Goal: Task Accomplishment & Management: Complete application form

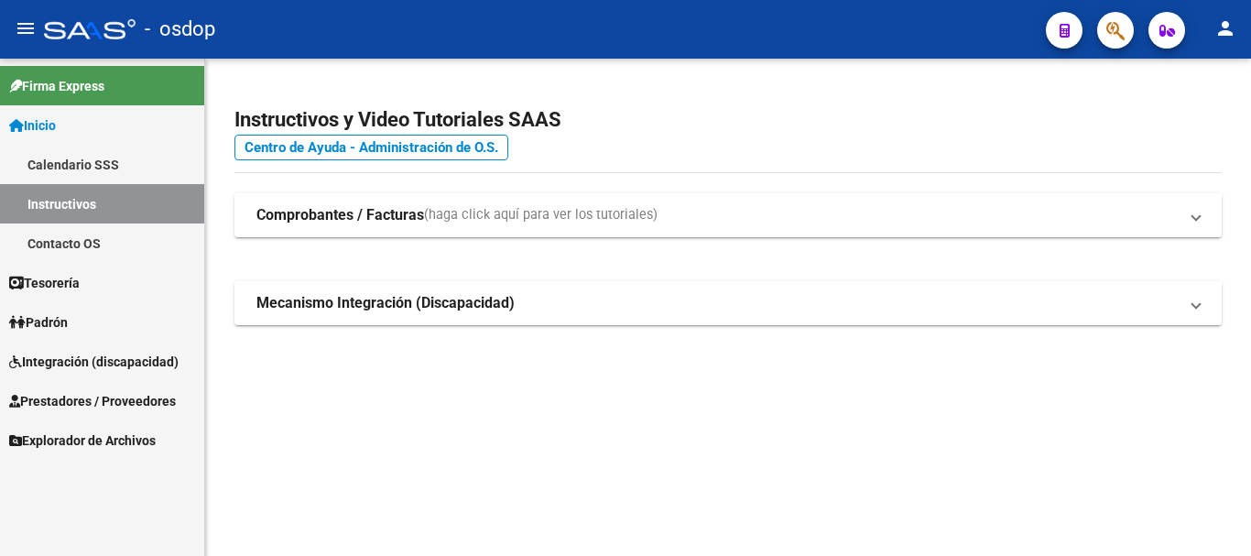
click at [138, 363] on span "Integración (discapacidad)" at bounding box center [93, 362] width 169 height 20
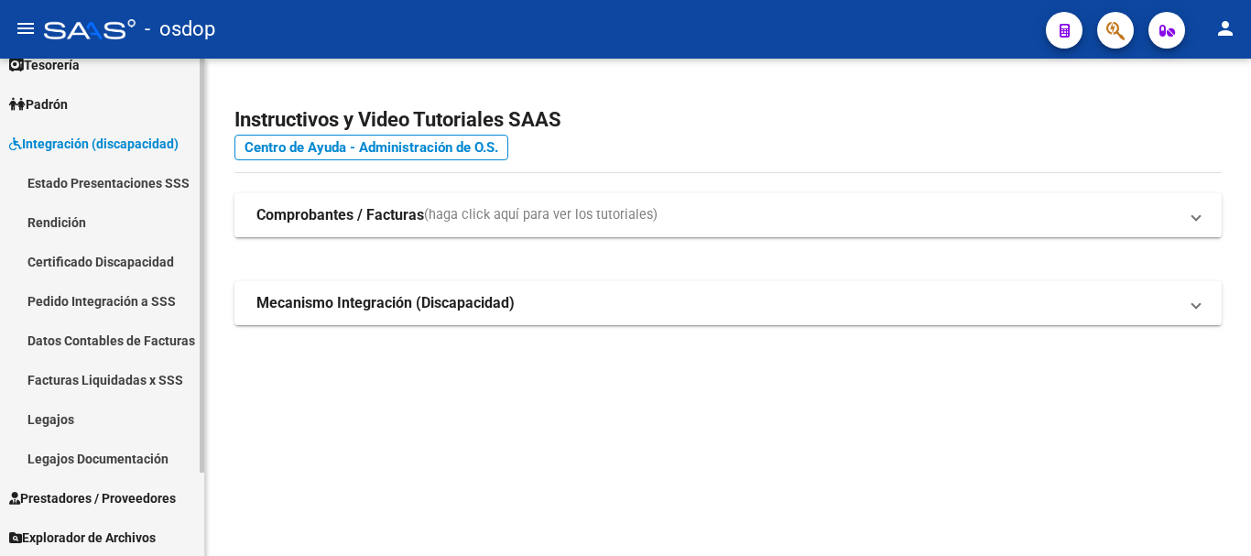
scroll to position [101, 0]
click at [151, 504] on span "Prestadores / Proveedores" at bounding box center [92, 497] width 167 height 20
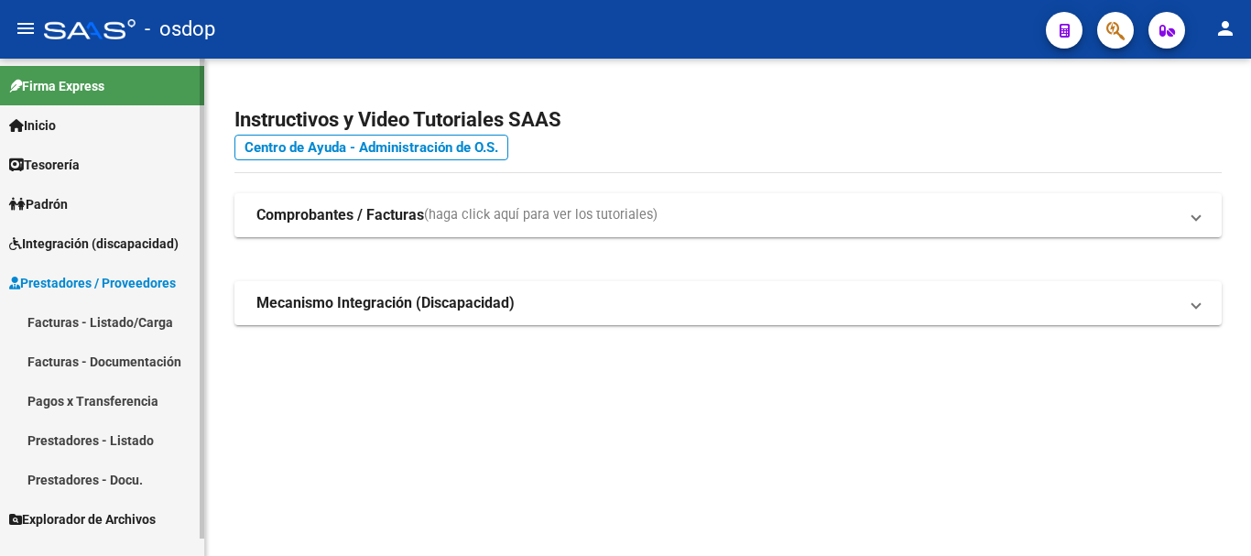
scroll to position [0, 0]
click at [140, 316] on link "Facturas - Listado/Carga" at bounding box center [102, 321] width 204 height 39
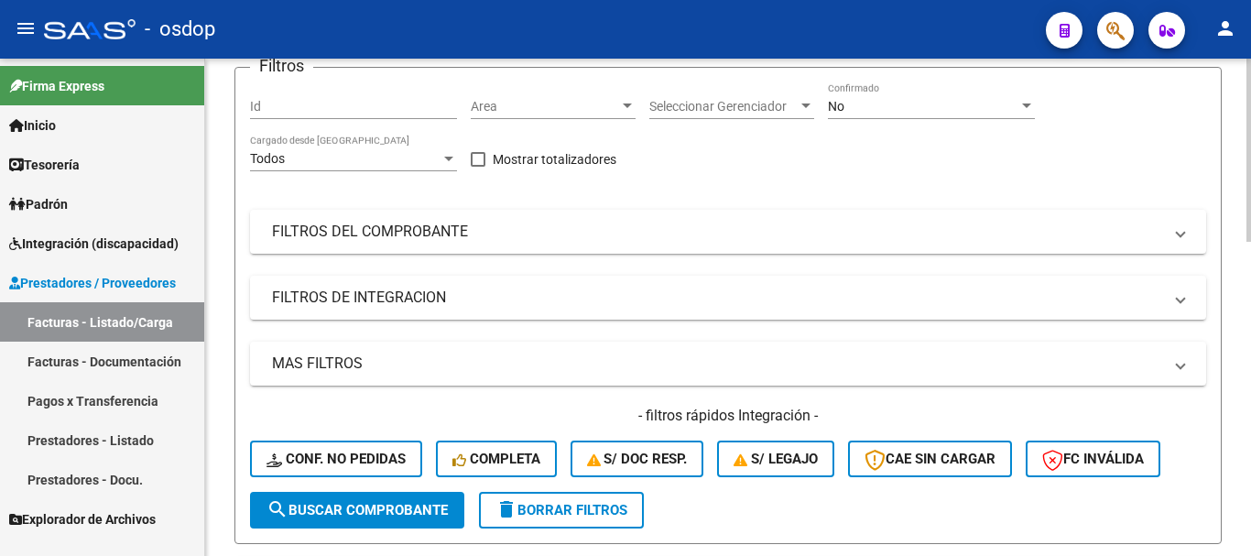
scroll to position [275, 0]
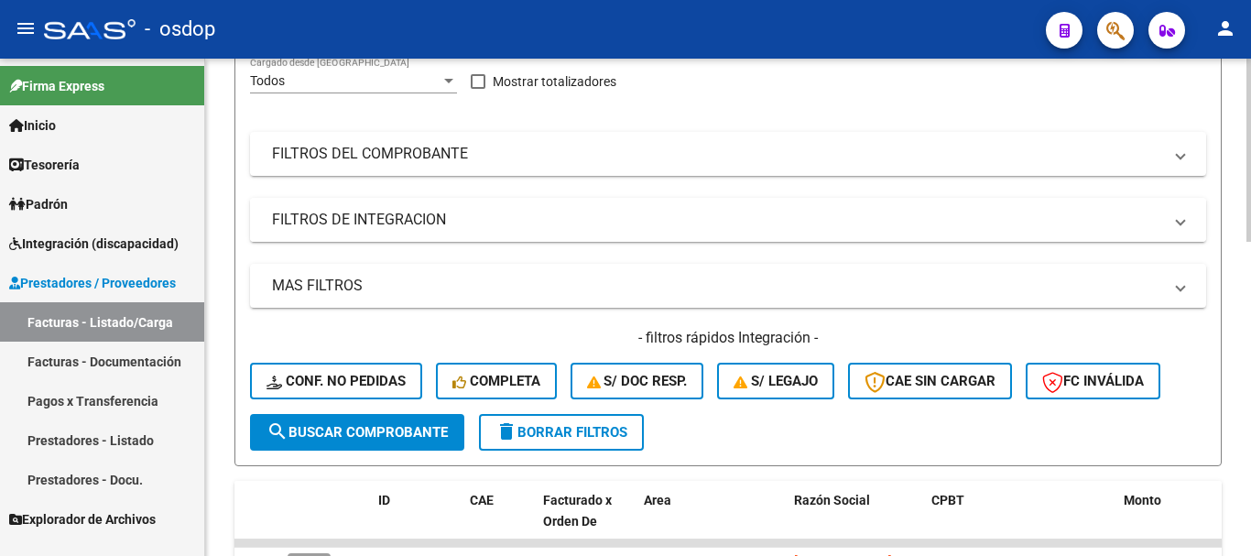
click at [354, 229] on mat-panel-title "FILTROS DE INTEGRACION" at bounding box center [717, 220] width 890 height 20
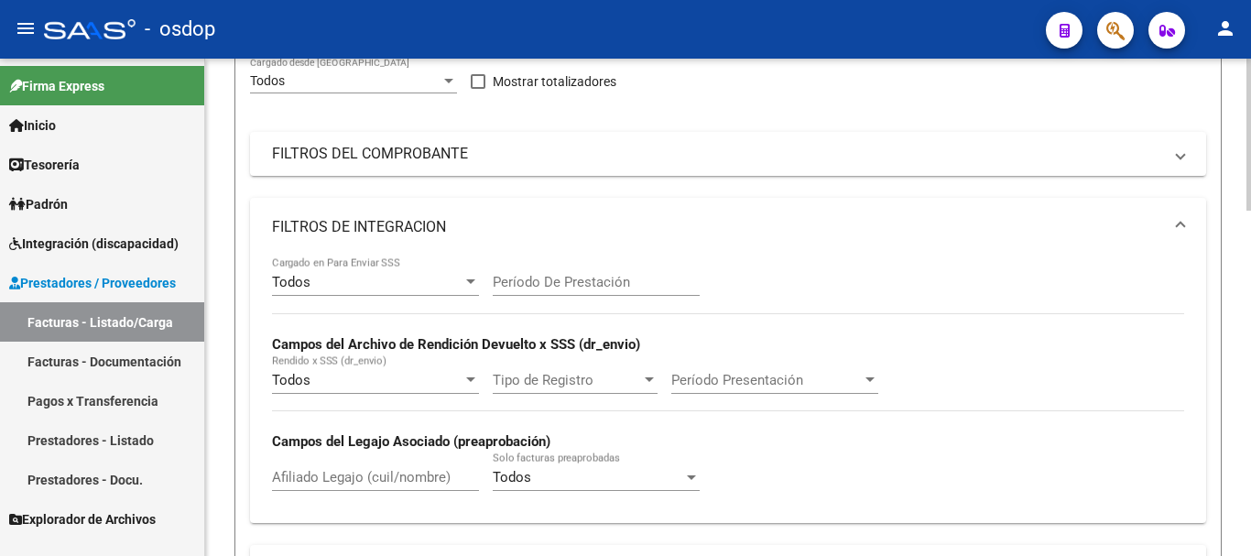
click at [379, 487] on div "Afiliado Legajo (cuil/nombre)" at bounding box center [375, 470] width 207 height 39
paste input "27559170270"
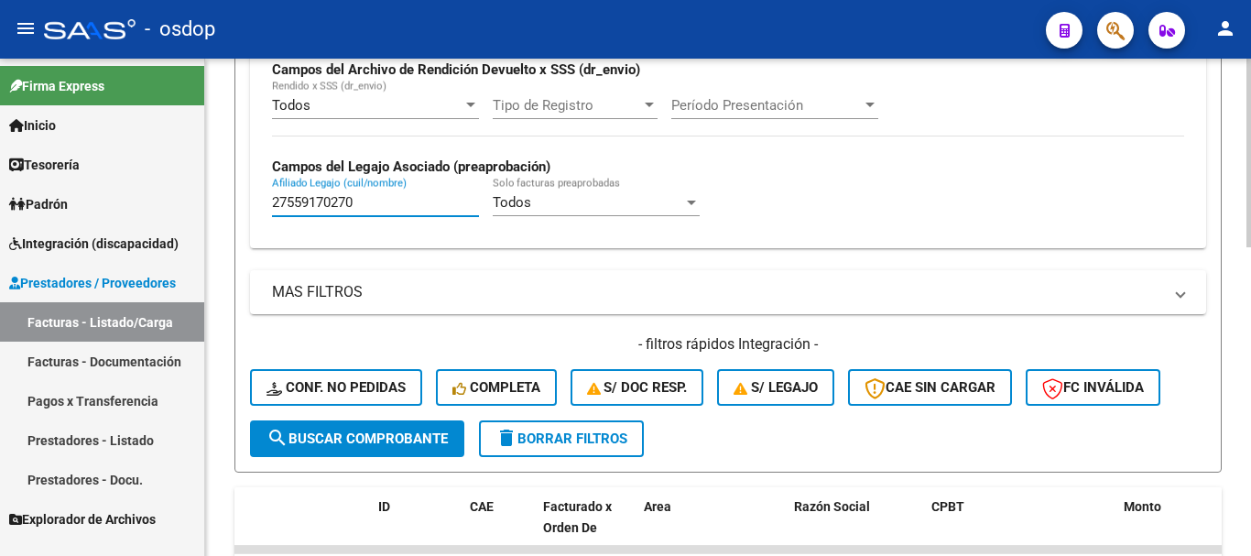
scroll to position [732, 0]
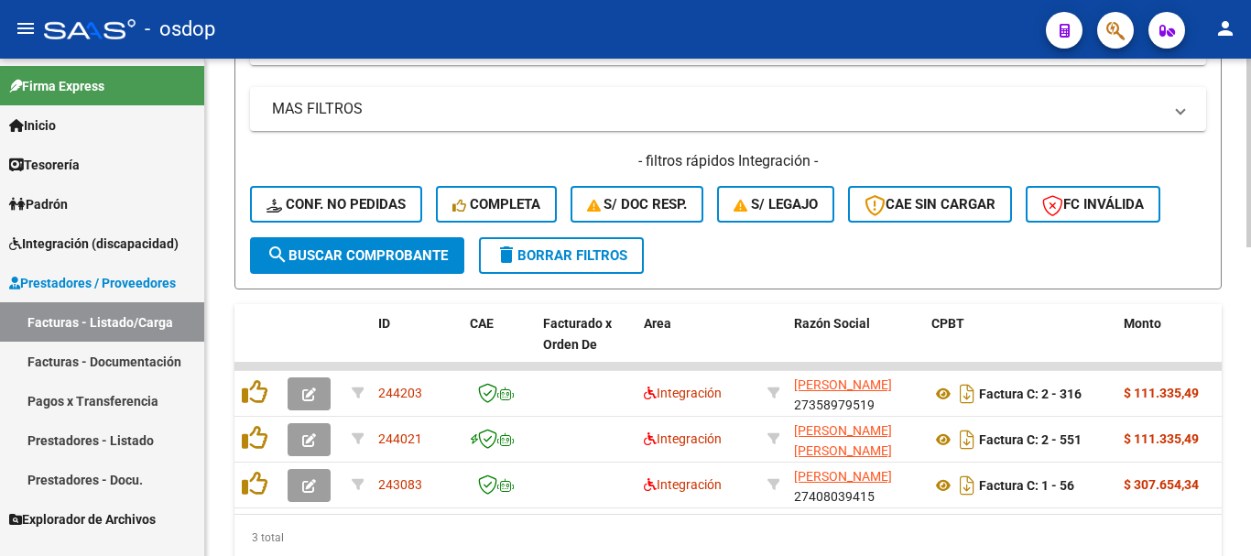
type input "27559170270"
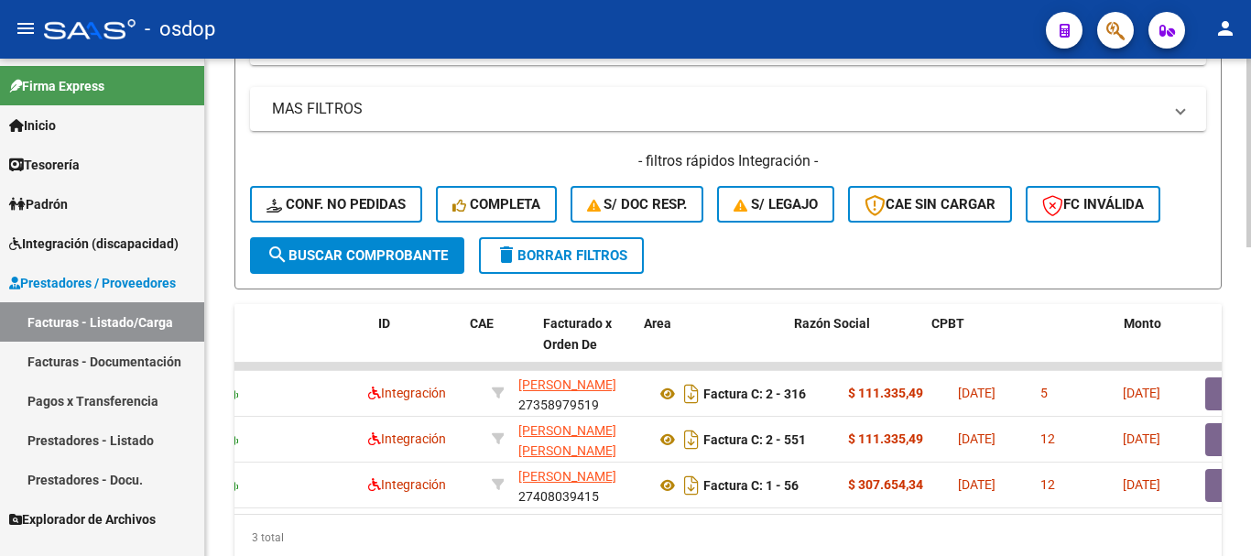
scroll to position [0, 0]
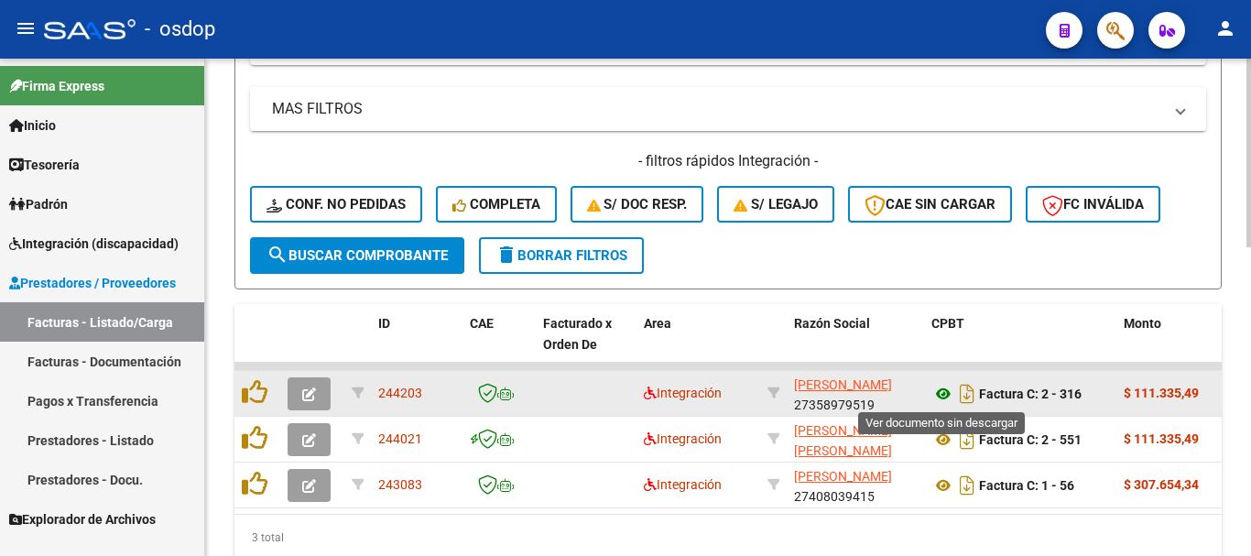
click at [946, 395] on icon at bounding box center [943, 394] width 24 height 22
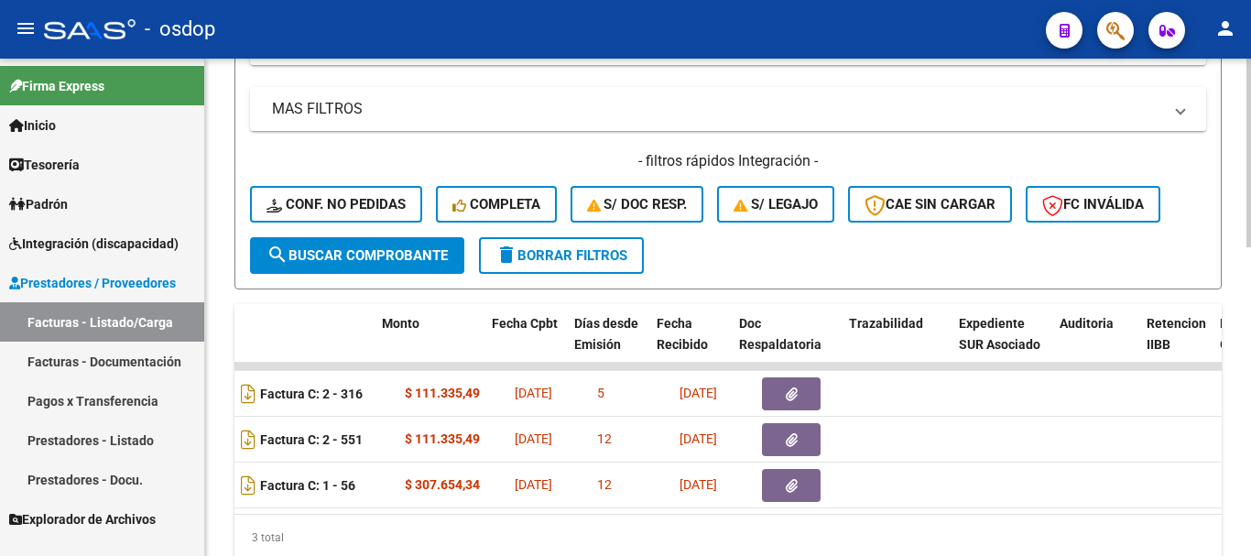
scroll to position [0, 882]
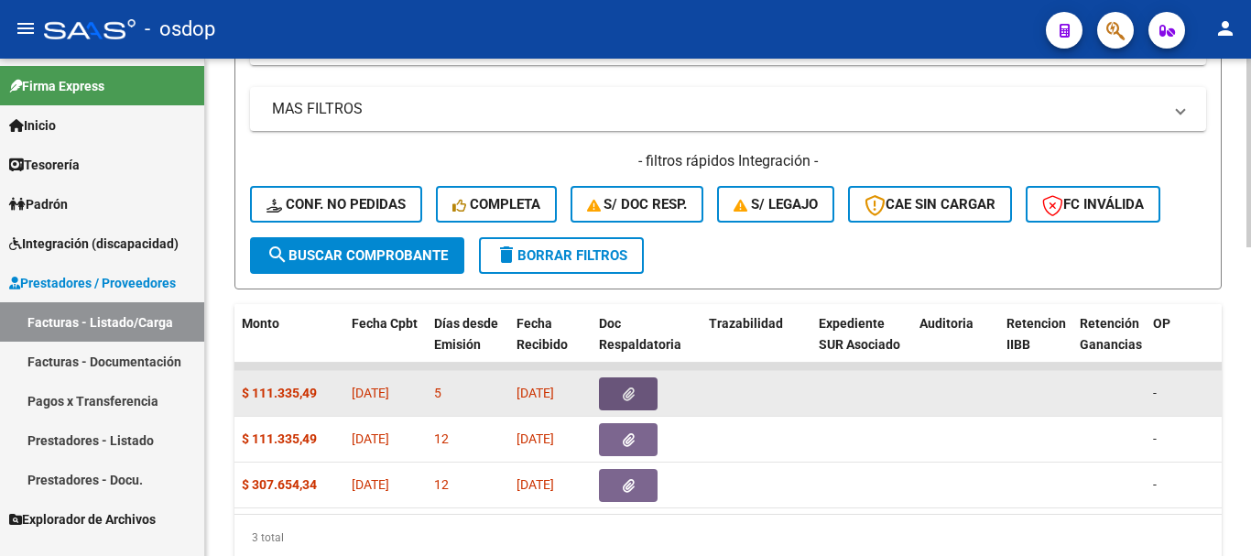
click at [623, 386] on span "button" at bounding box center [629, 393] width 12 height 16
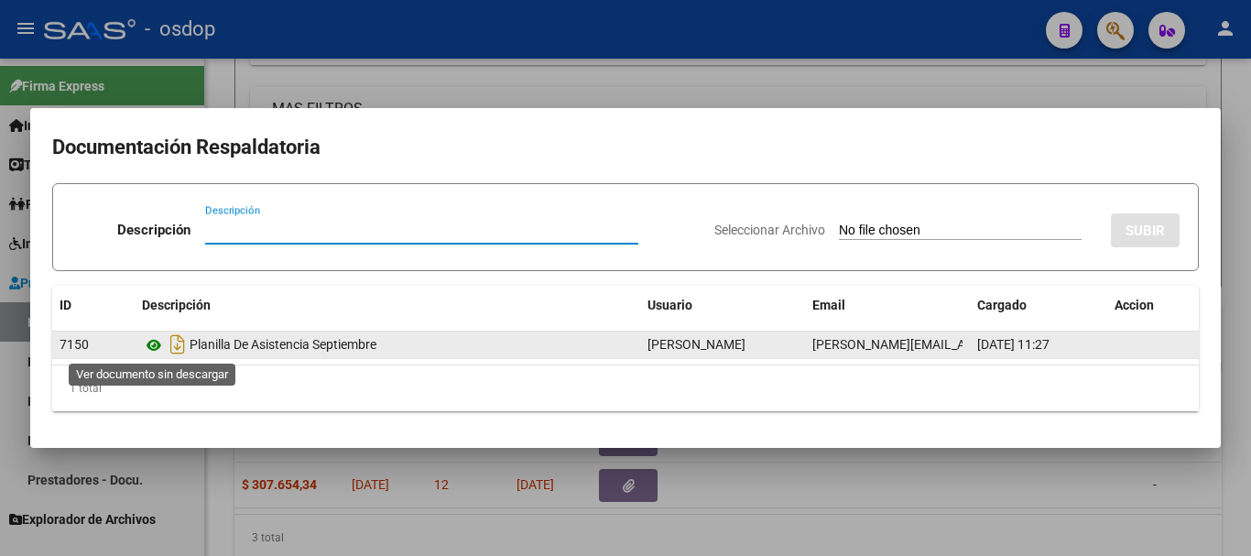
click at [151, 347] on icon at bounding box center [154, 345] width 24 height 22
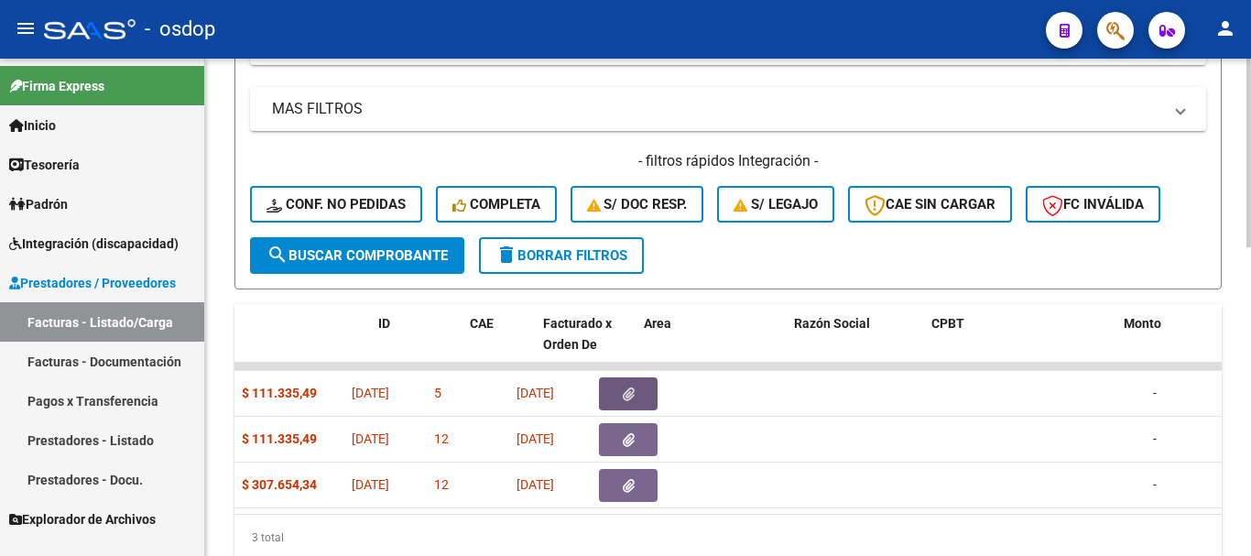
scroll to position [0, 0]
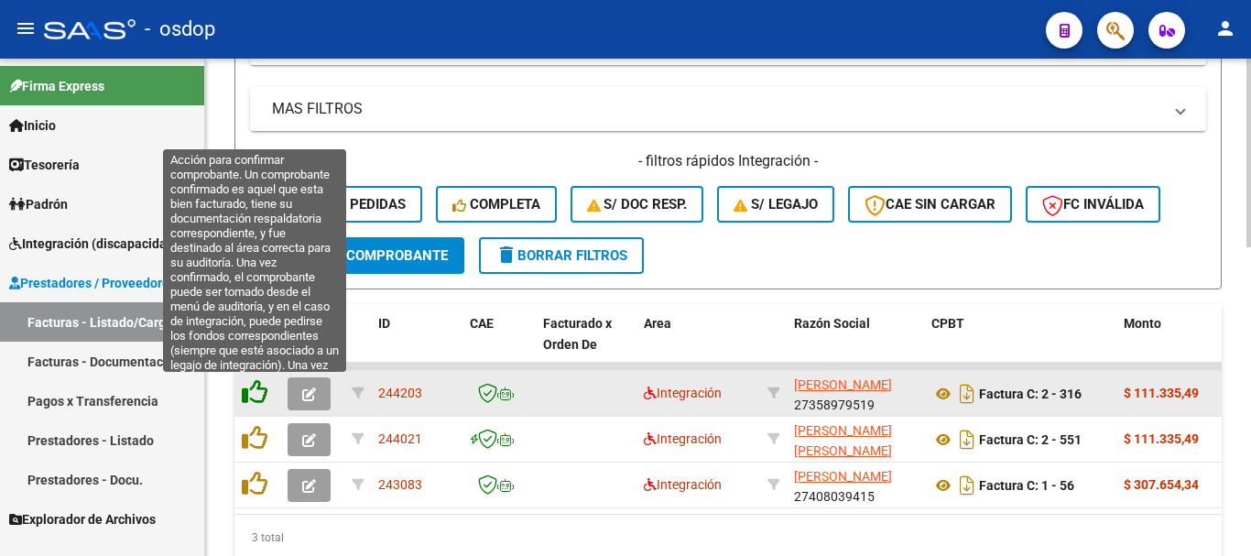
click at [250, 401] on icon at bounding box center [255, 392] width 26 height 26
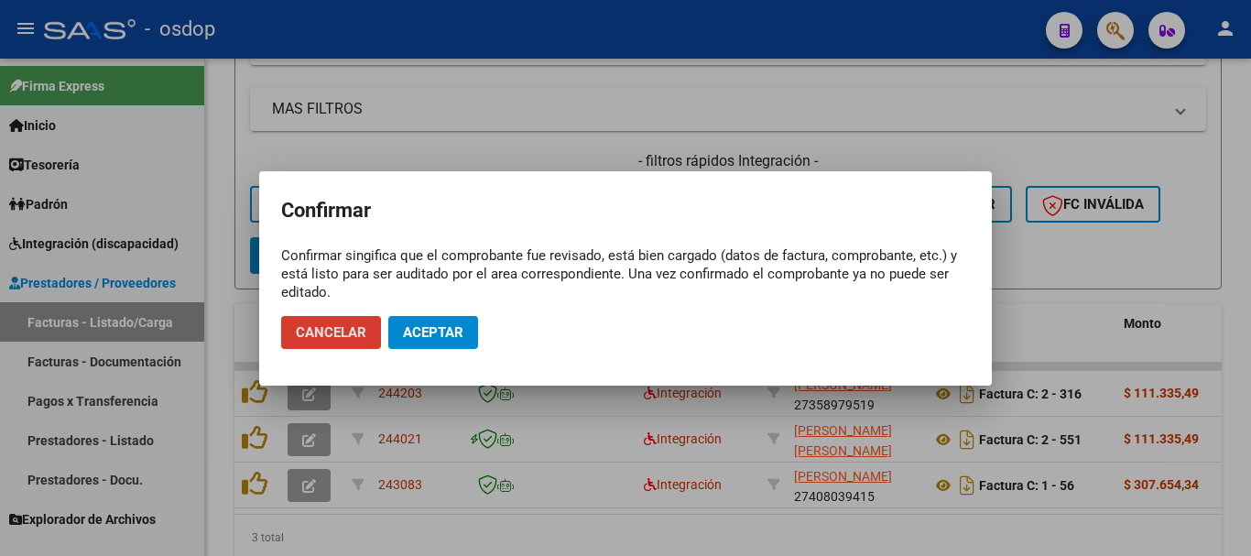
click at [427, 318] on button "Aceptar" at bounding box center [433, 332] width 90 height 33
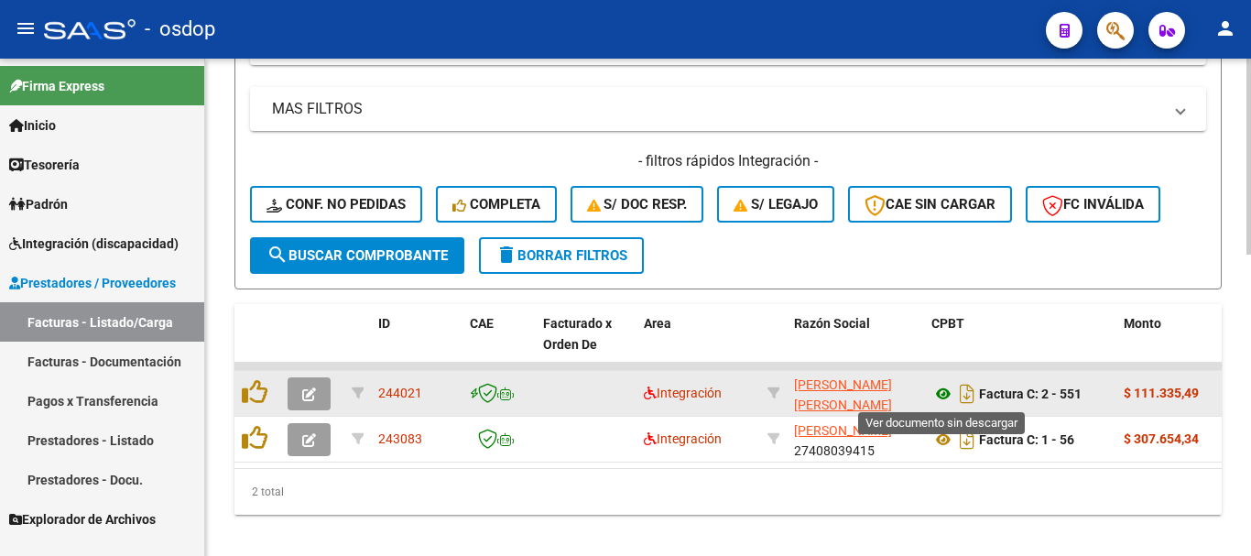
click at [948, 397] on icon at bounding box center [943, 394] width 24 height 22
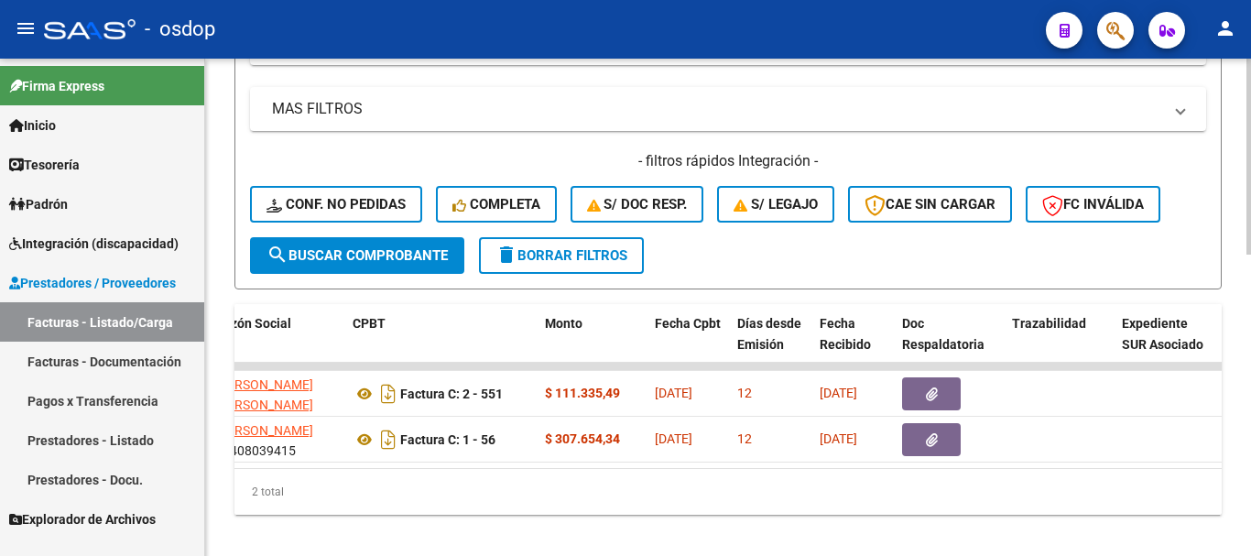
scroll to position [0, 1031]
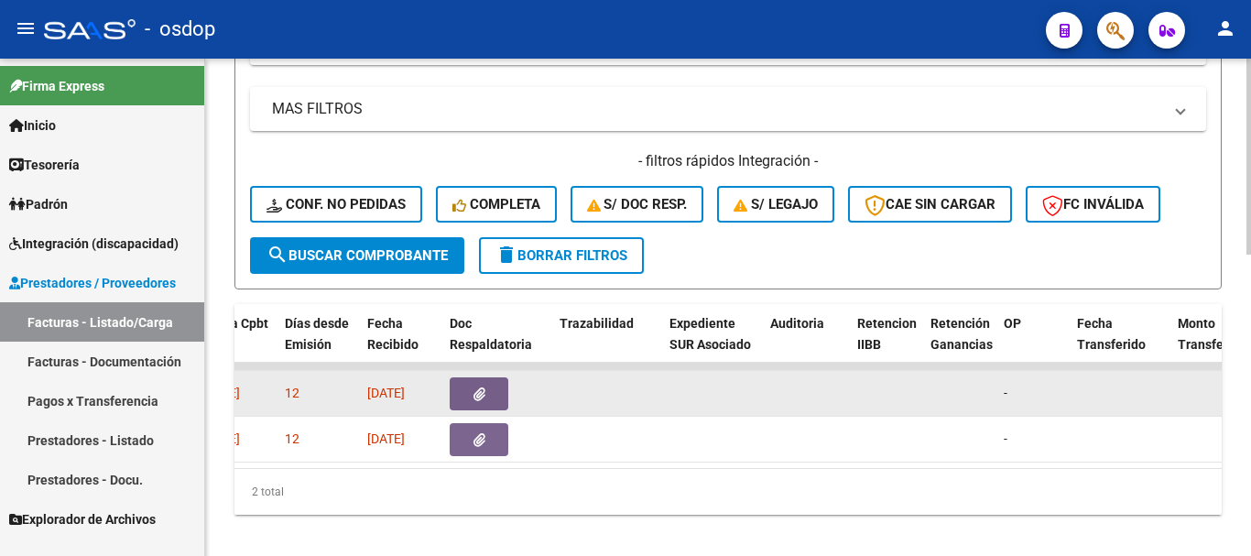
click at [484, 396] on icon "button" at bounding box center [479, 394] width 12 height 14
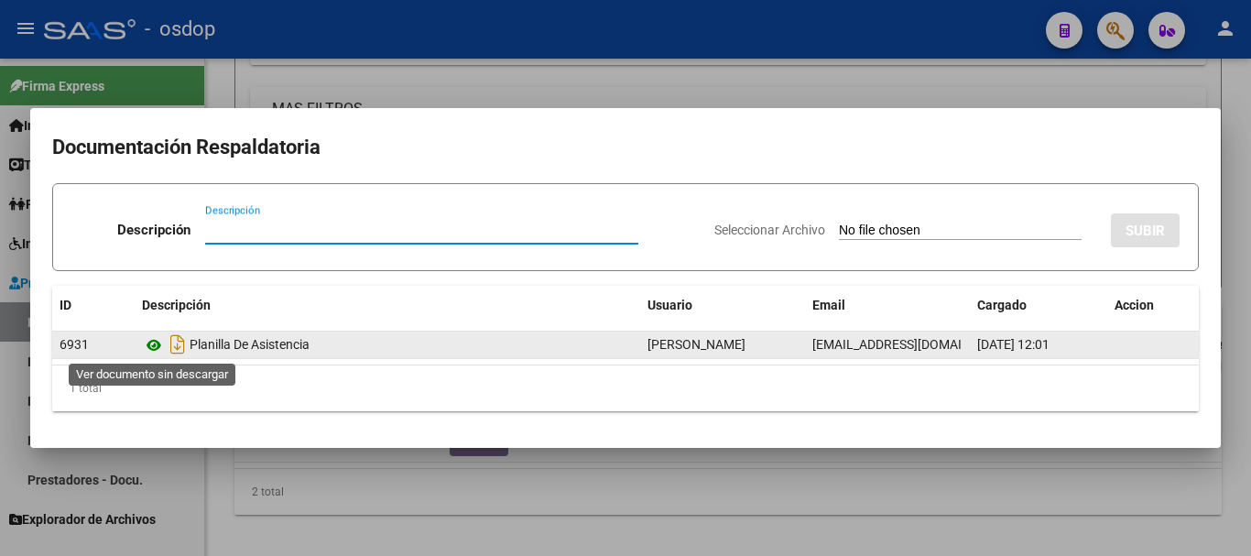
click at [148, 347] on icon at bounding box center [154, 345] width 24 height 22
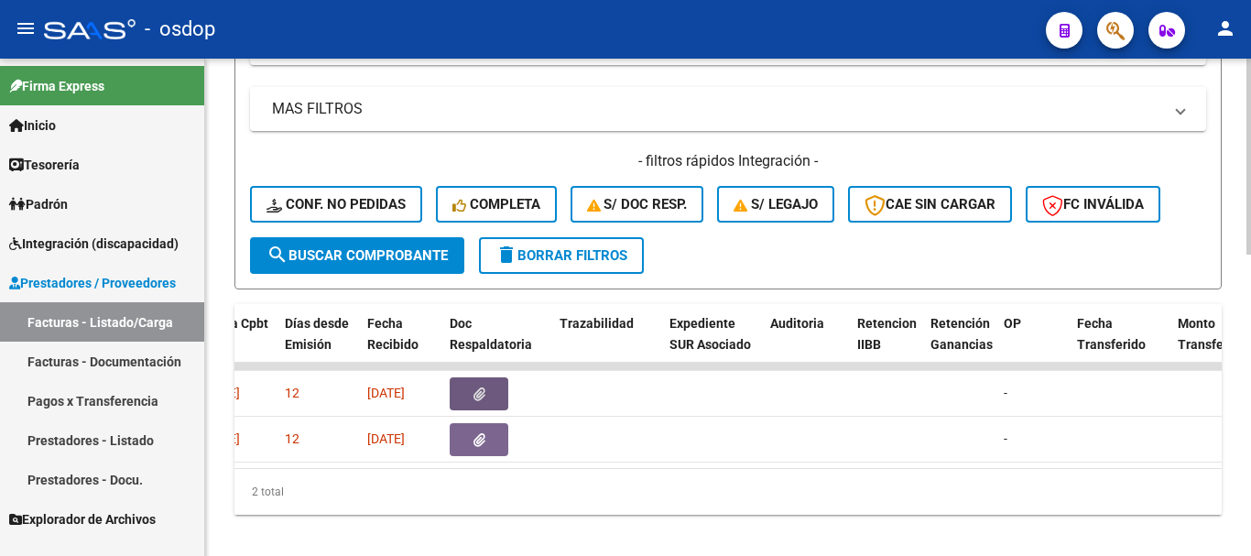
scroll to position [0, 0]
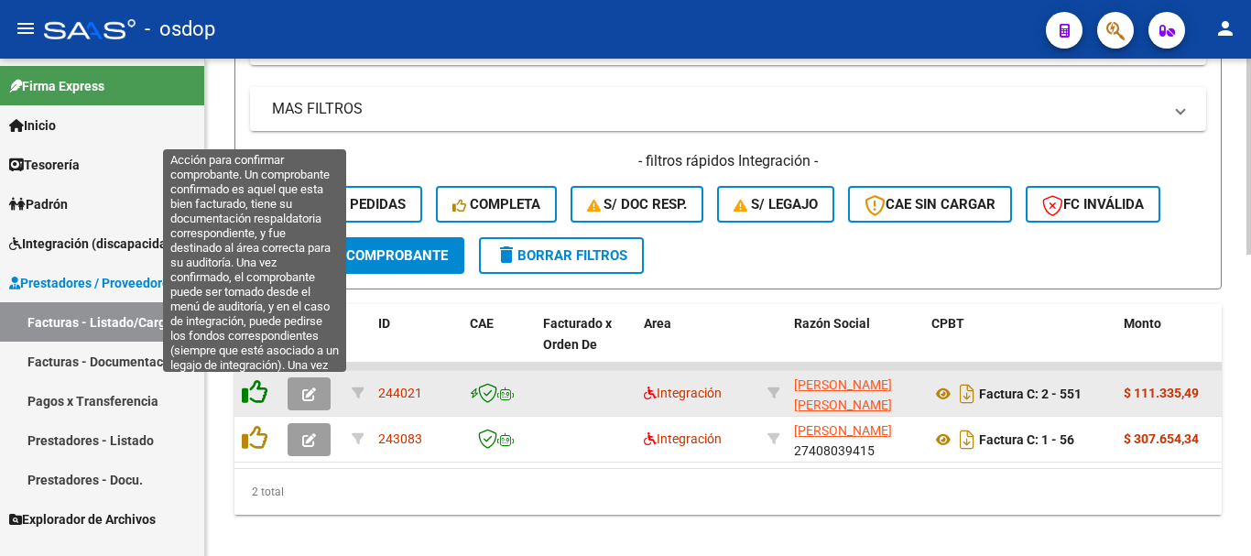
click at [252, 395] on icon at bounding box center [255, 392] width 26 height 26
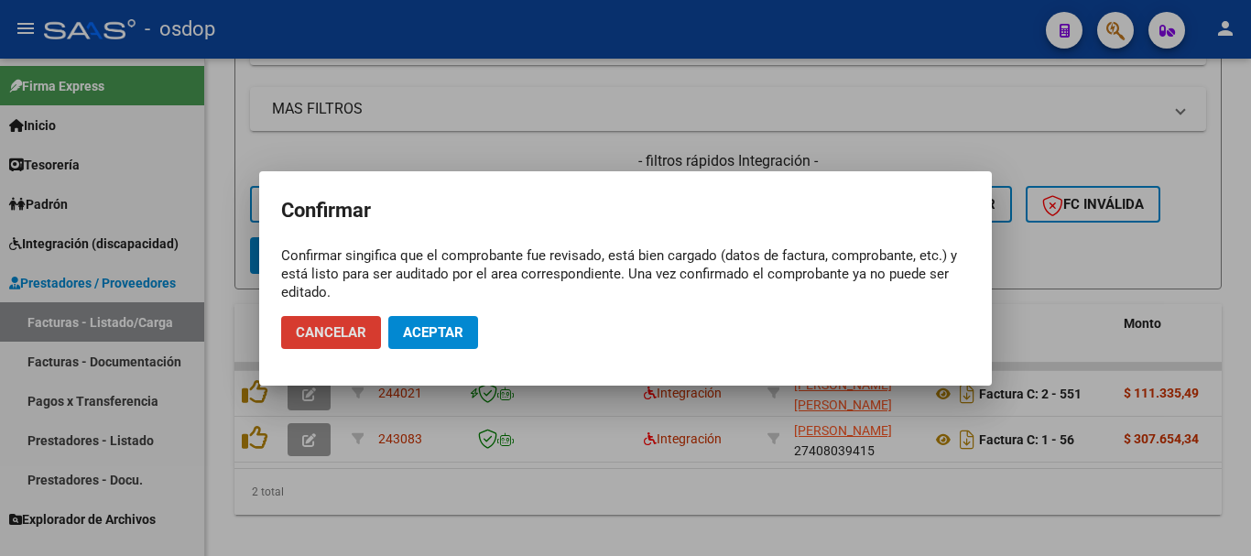
click at [422, 341] on button "Aceptar" at bounding box center [433, 332] width 90 height 33
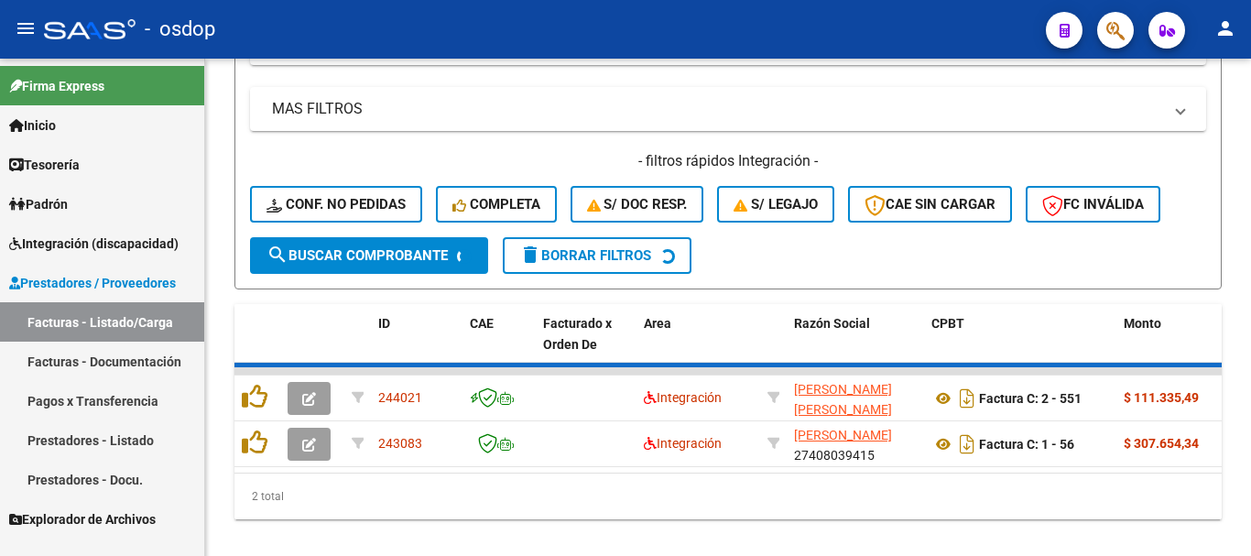
scroll to position [720, 0]
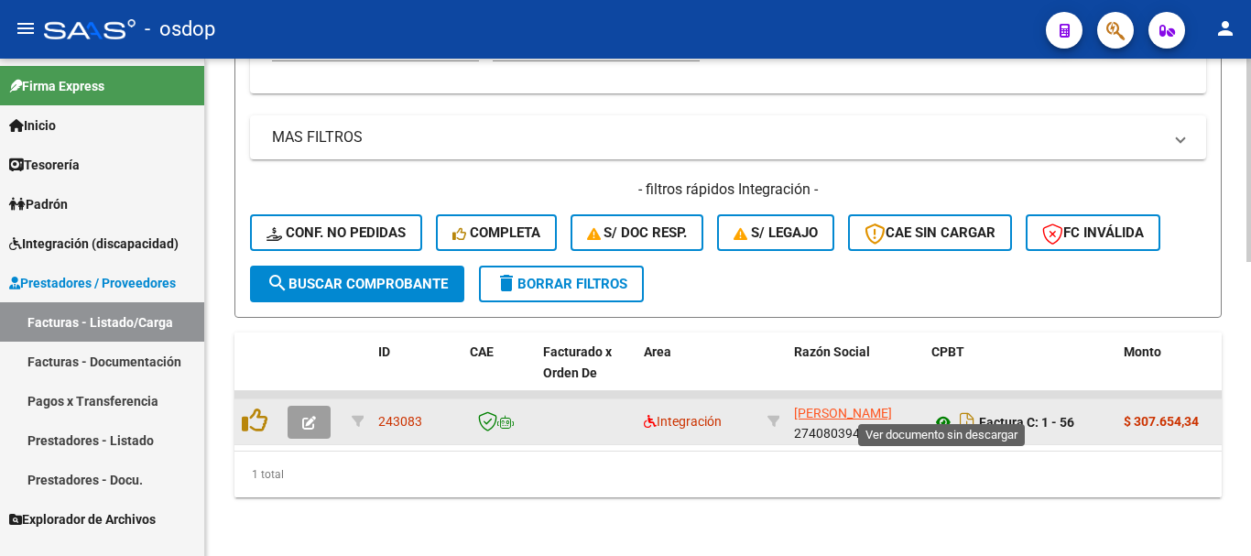
click at [947, 412] on icon at bounding box center [943, 422] width 24 height 22
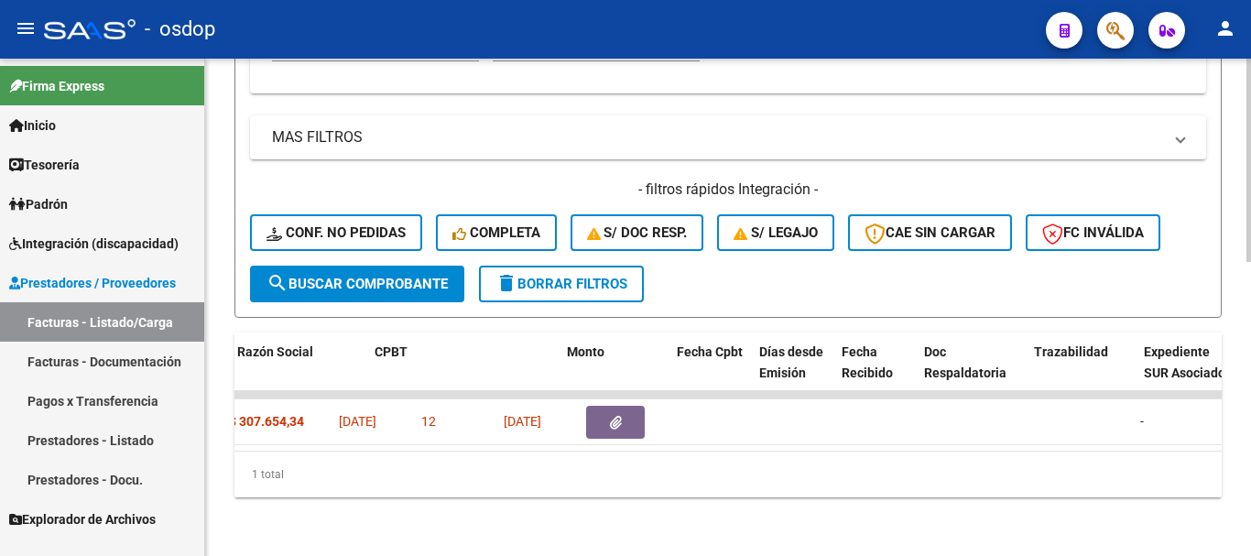
scroll to position [0, 986]
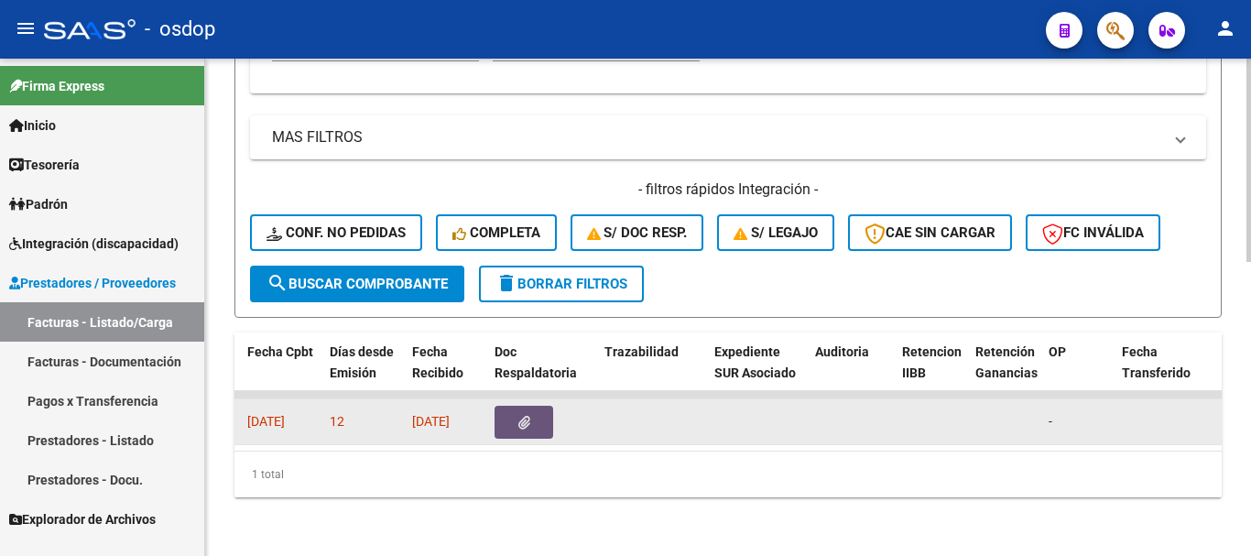
click at [532, 406] on button "button" at bounding box center [523, 422] width 59 height 33
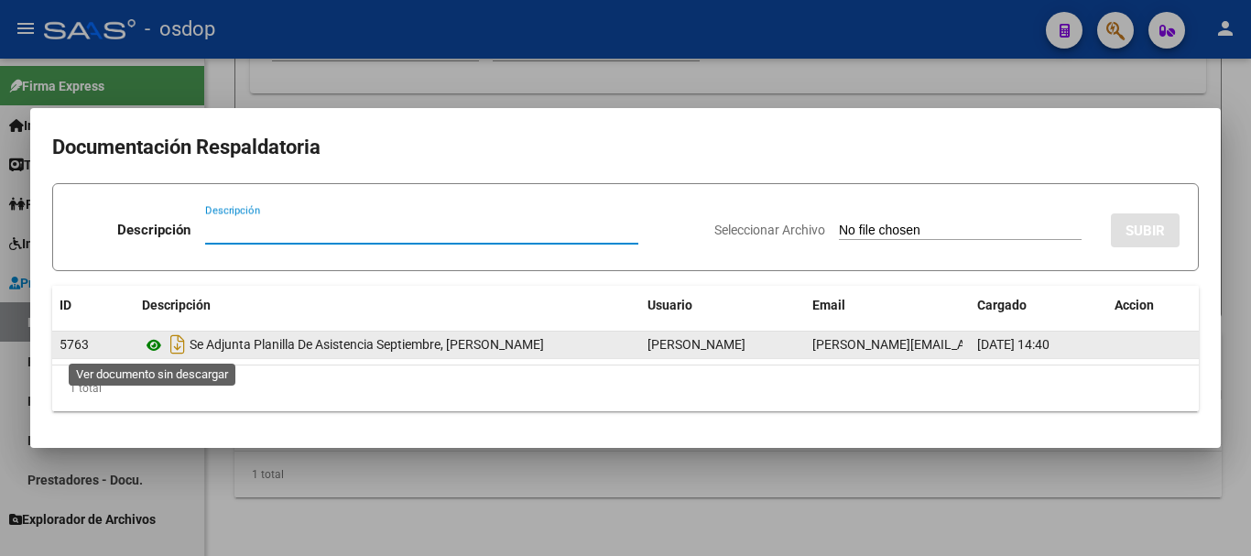
click at [156, 347] on icon at bounding box center [154, 345] width 24 height 22
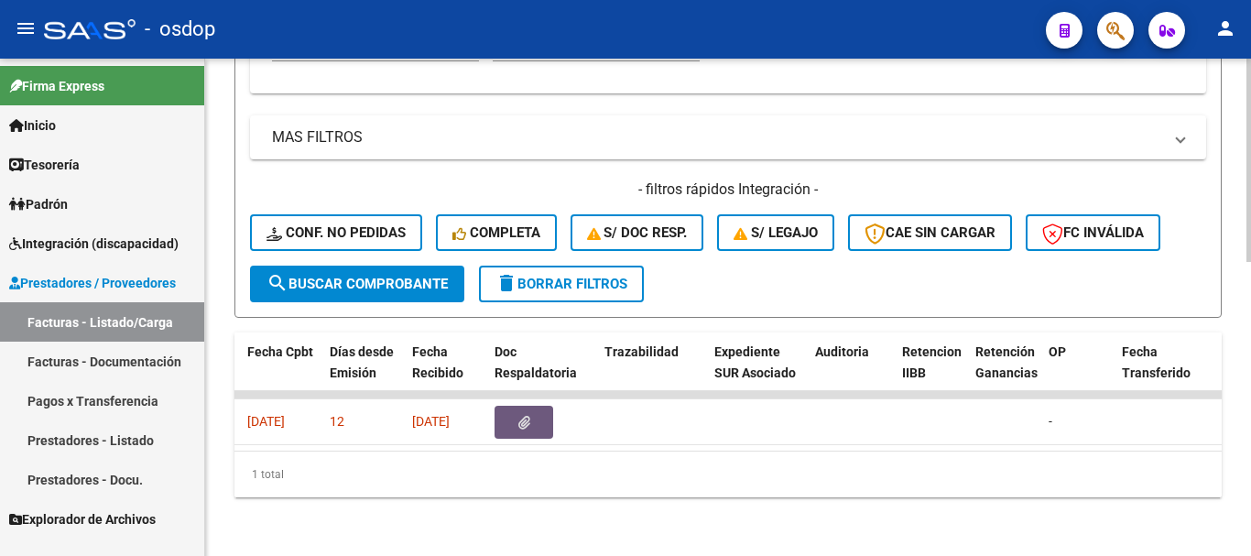
scroll to position [0, 0]
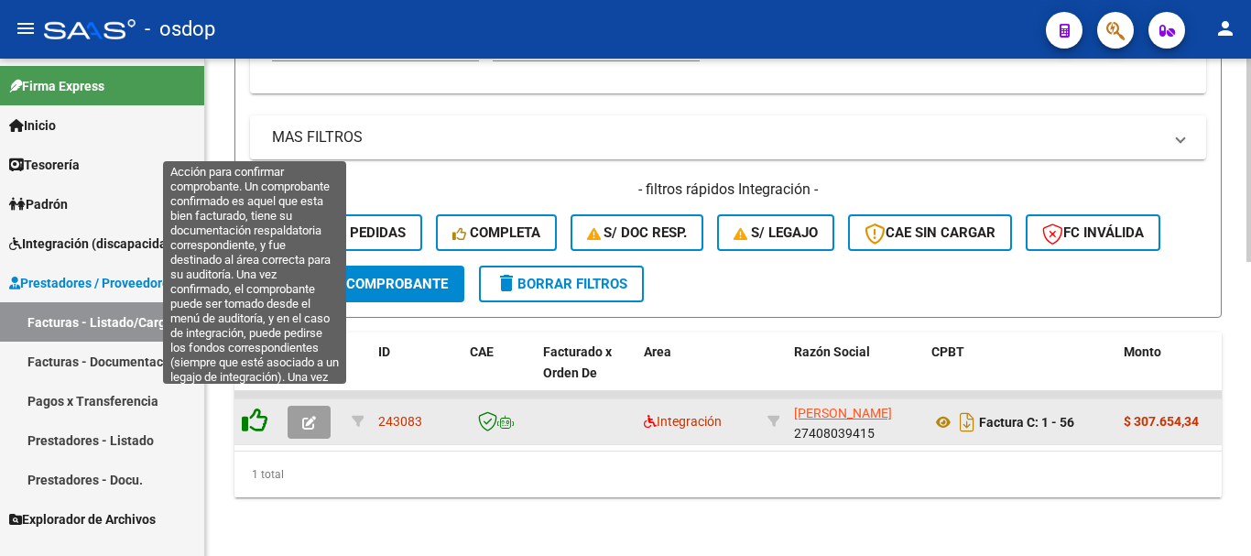
click at [249, 409] on icon at bounding box center [255, 420] width 26 height 26
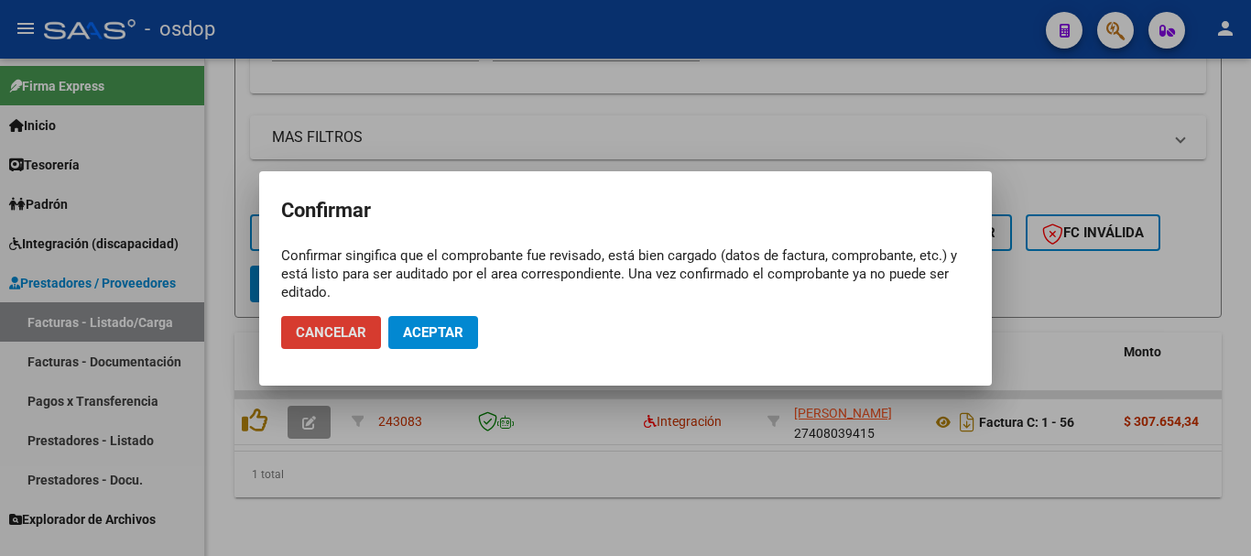
click at [456, 325] on span "Aceptar" at bounding box center [433, 332] width 60 height 16
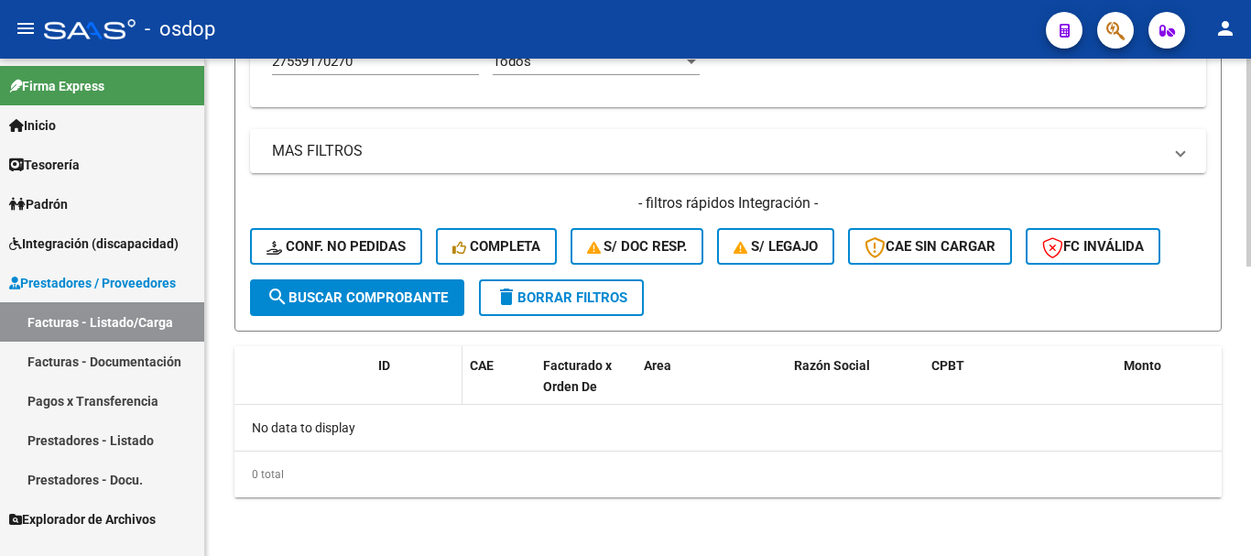
scroll to position [690, 0]
click at [560, 302] on span "delete Borrar Filtros" at bounding box center [561, 297] width 132 height 16
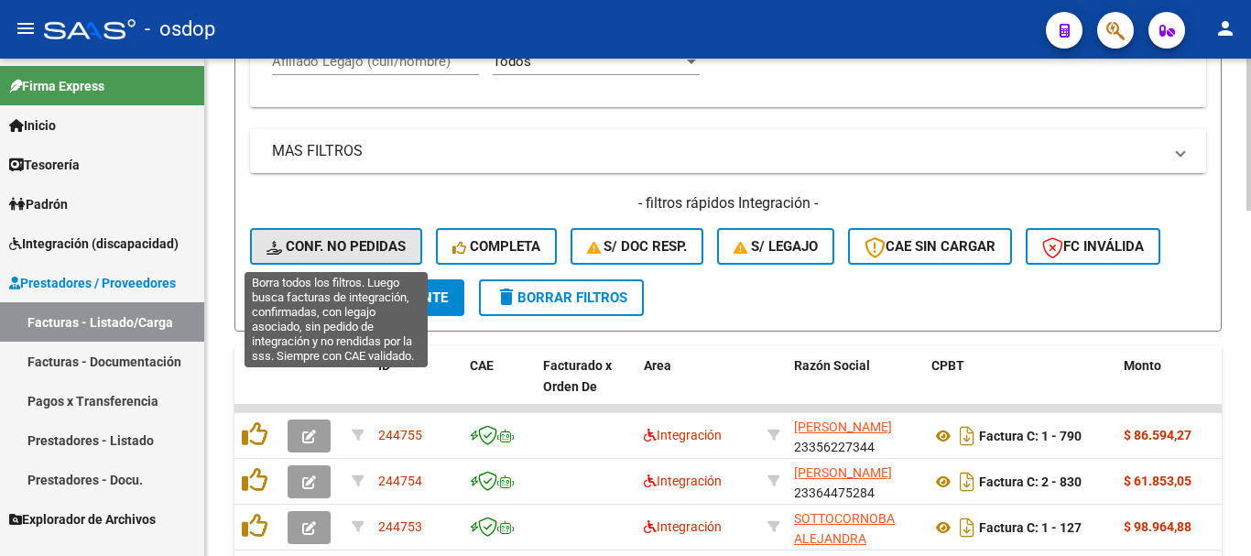
click at [346, 249] on span "Conf. no pedidas" at bounding box center [335, 246] width 139 height 16
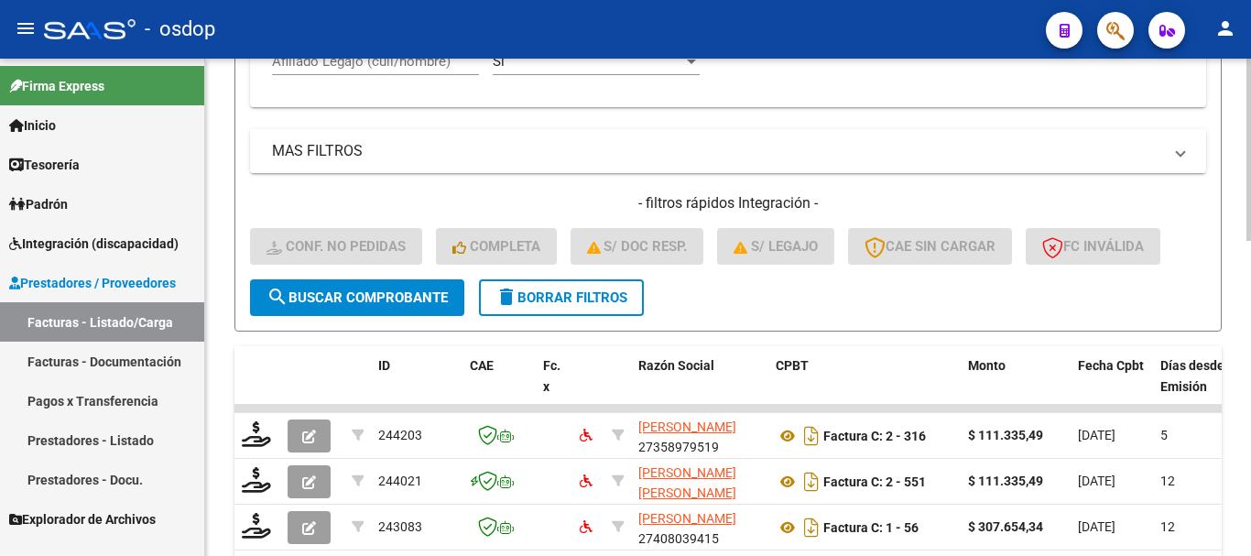
click at [576, 148] on mat-panel-title "MAS FILTROS" at bounding box center [717, 151] width 890 height 20
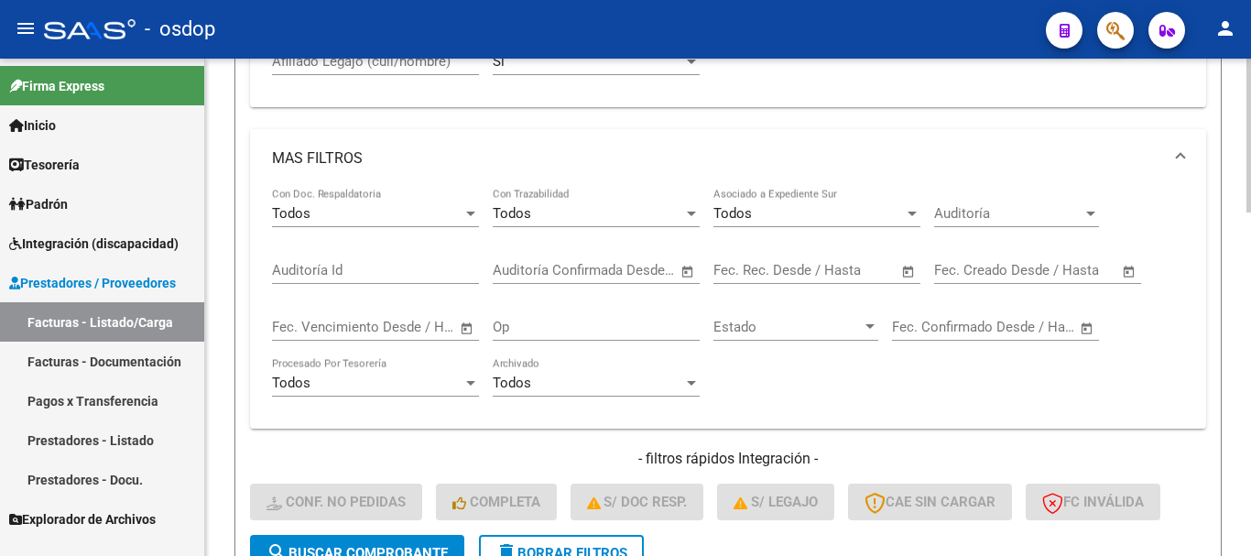
scroll to position [599, 0]
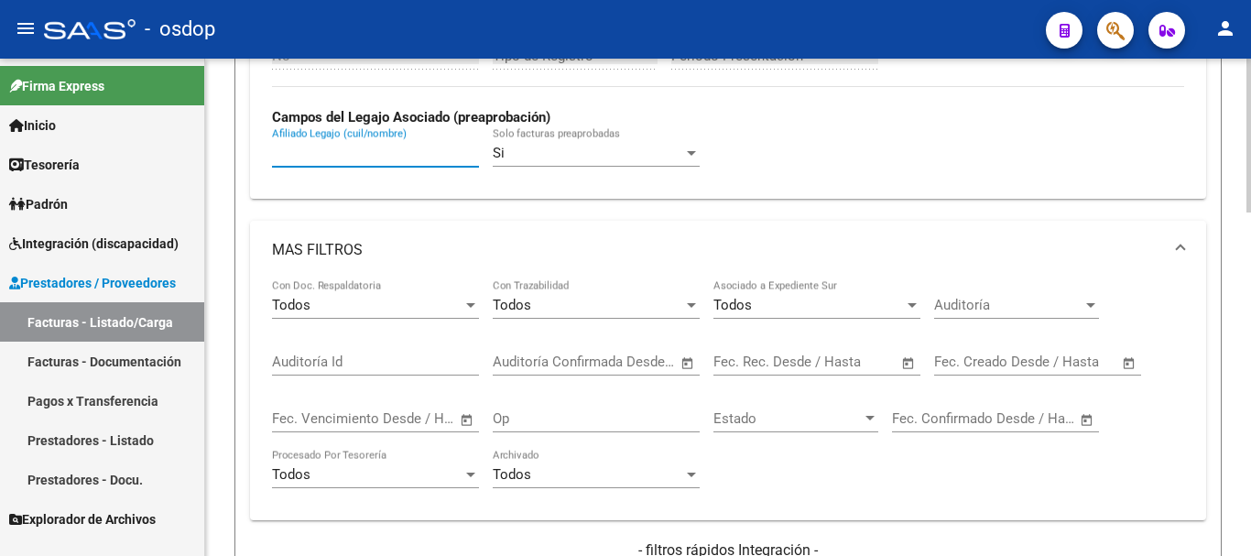
click at [342, 159] on input "Afiliado Legajo (cuil/nombre)" at bounding box center [375, 153] width 207 height 16
paste input "27559170270"
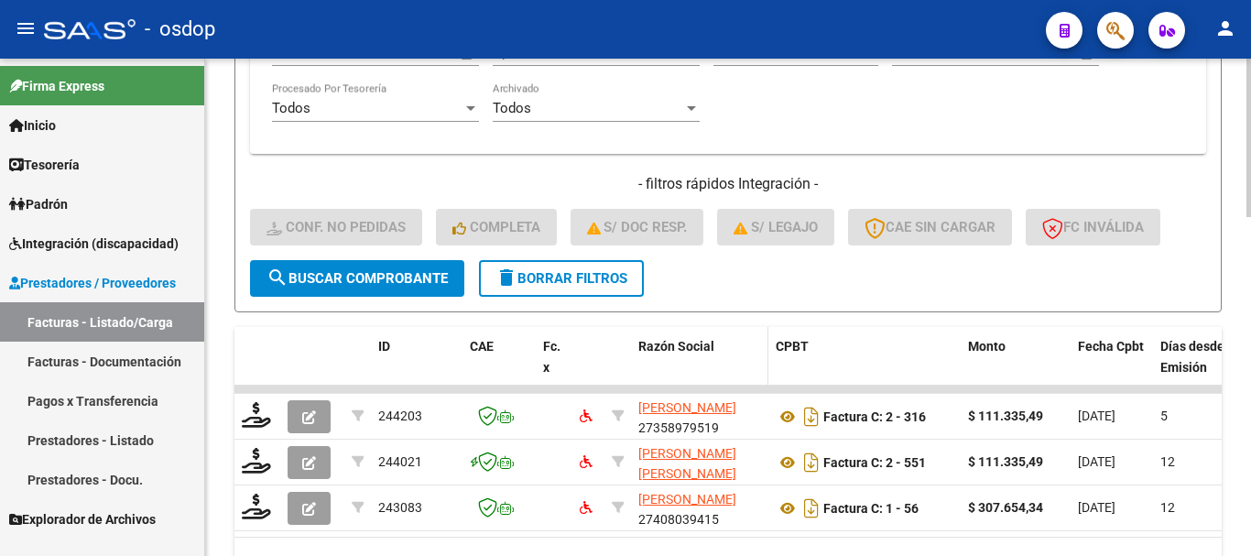
scroll to position [1067, 0]
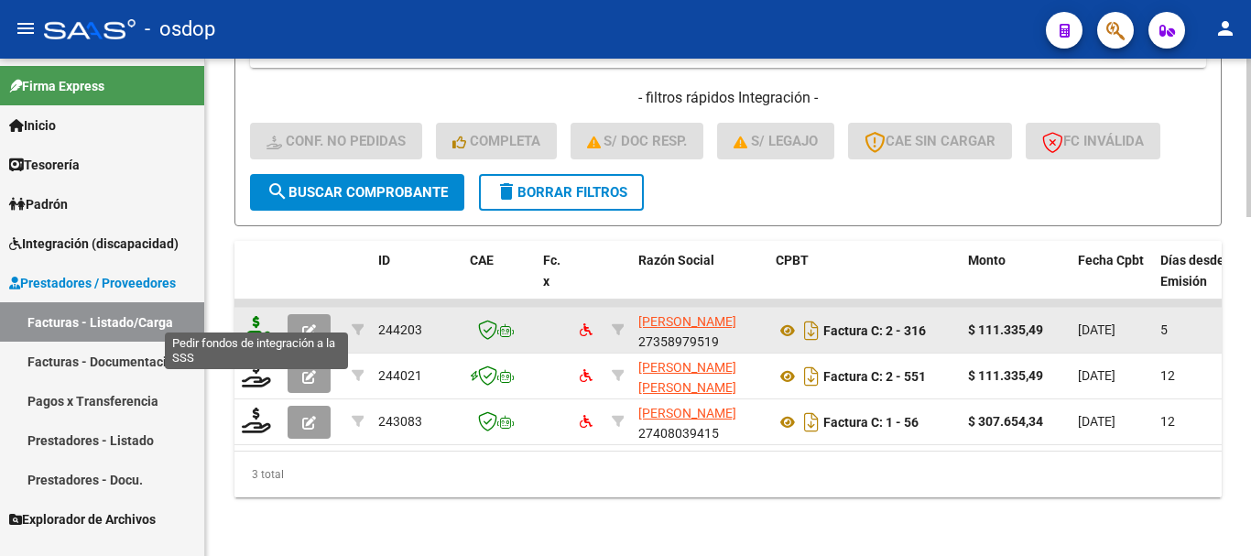
type input "27559170270"
click at [259, 318] on icon at bounding box center [256, 329] width 29 height 26
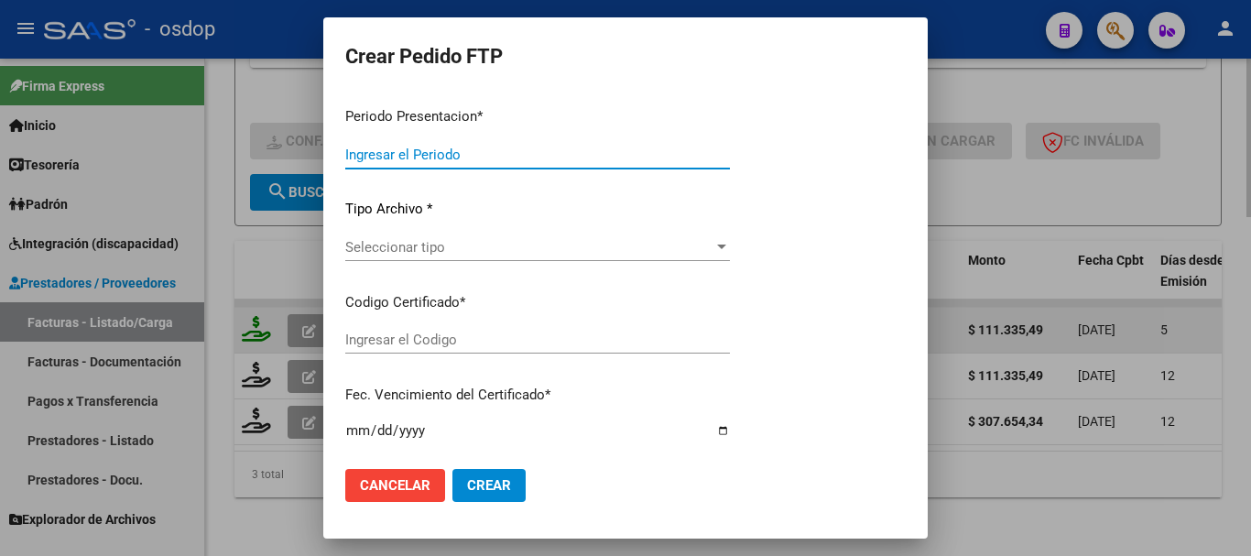
type input "202509"
type input "$ 111.335,49"
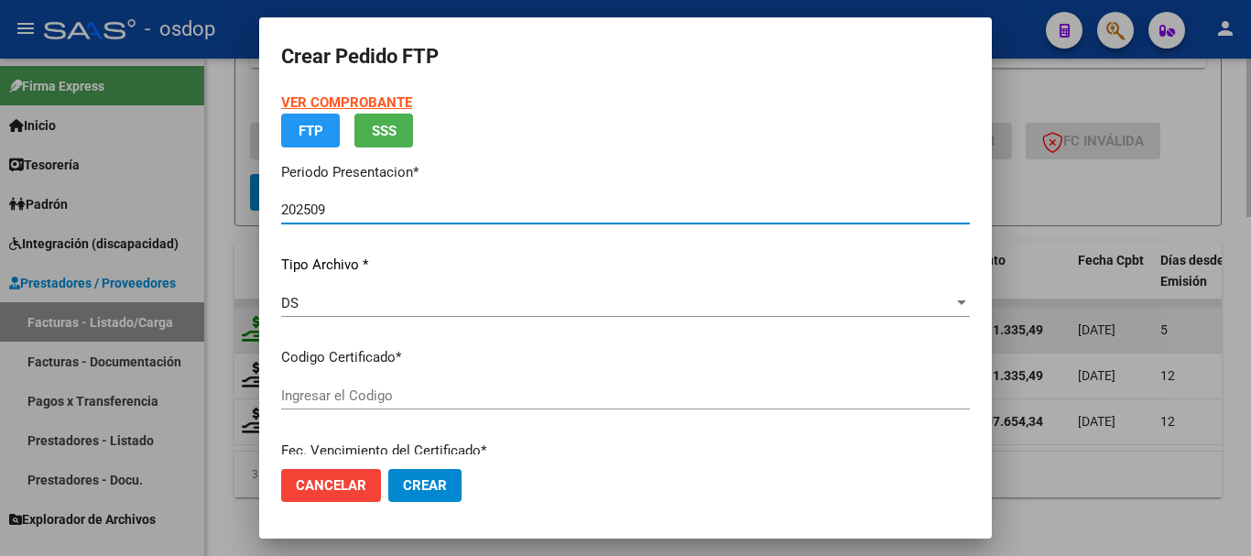
type input "8158999092"
type input "[DATE]"
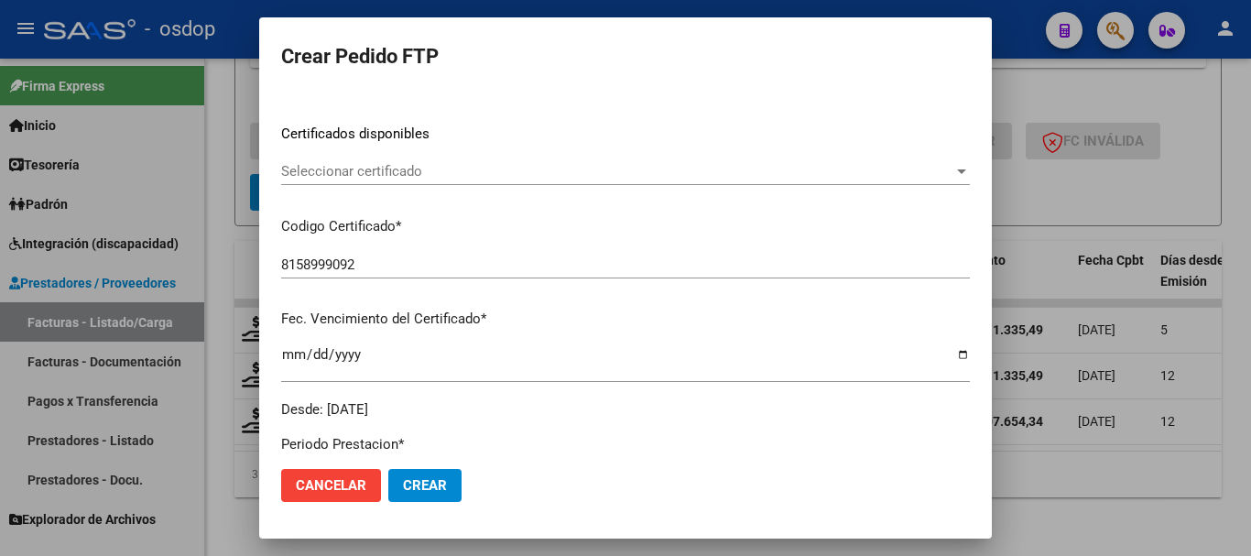
scroll to position [275, 0]
click at [360, 177] on span "Seleccionar certificado" at bounding box center [617, 168] width 672 height 16
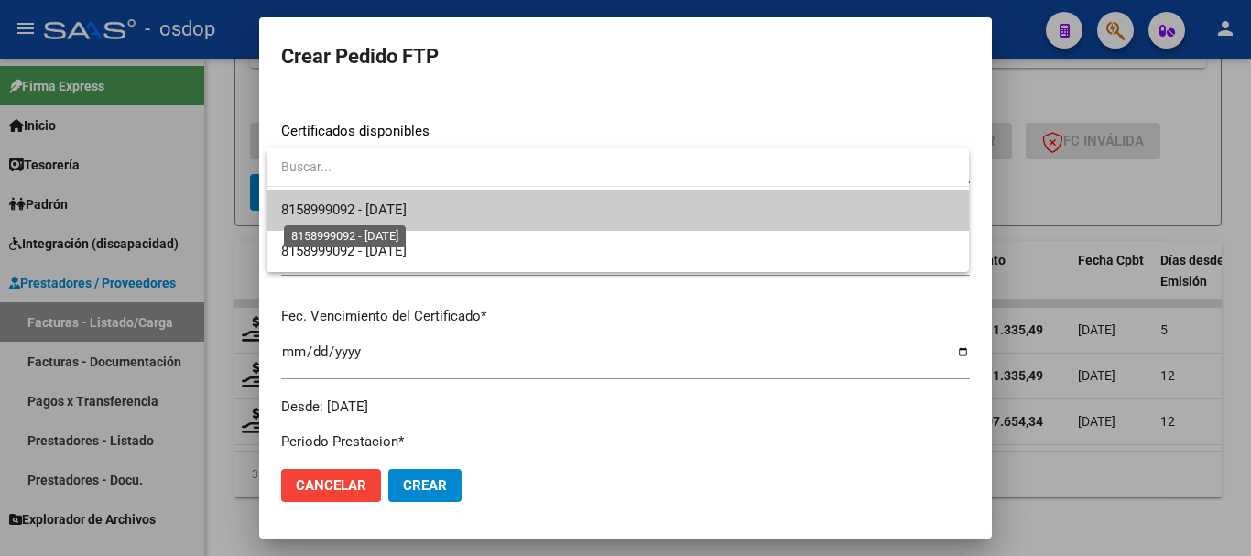
click at [392, 202] on span "8158999092 - [DATE]" at bounding box center [343, 209] width 125 height 16
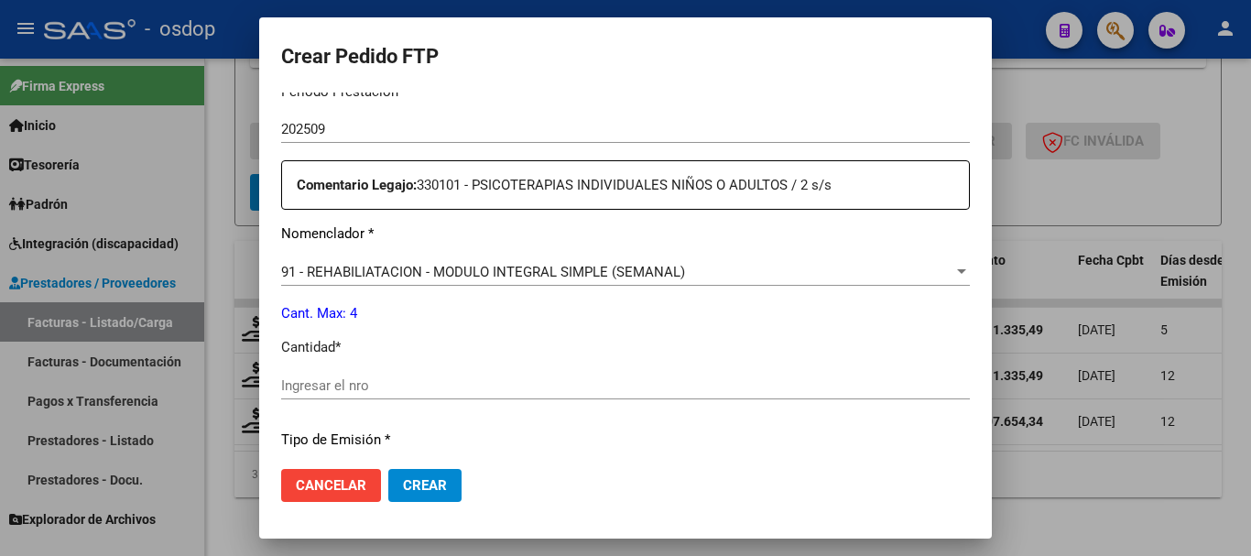
scroll to position [641, 0]
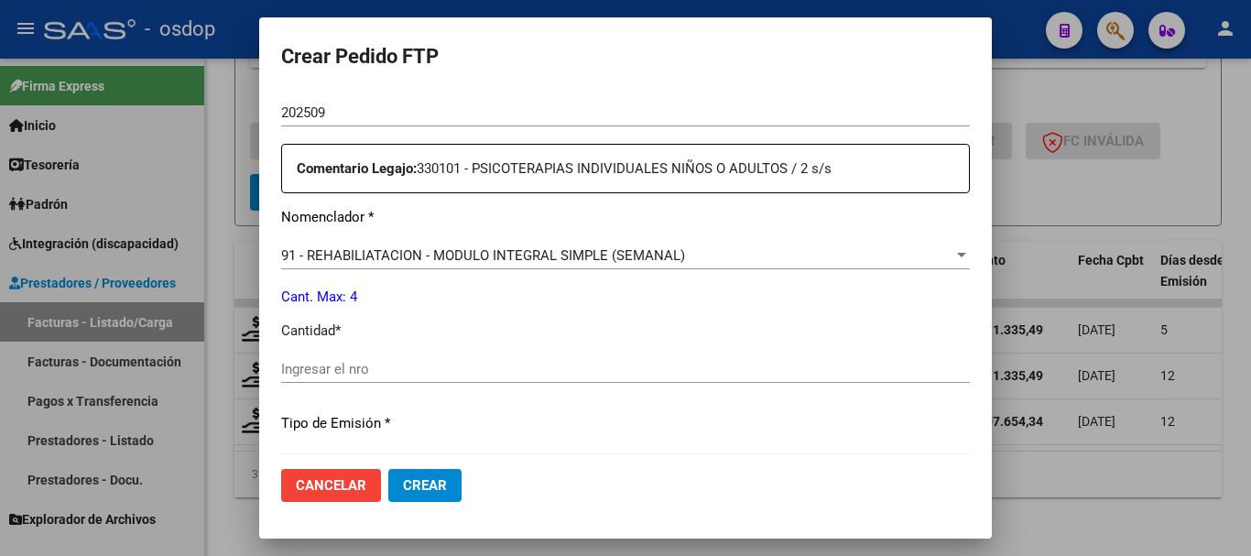
click at [420, 247] on span "91 - REHABILIATACION - MODULO INTEGRAL SIMPLE (SEMANAL)" at bounding box center [483, 255] width 404 height 16
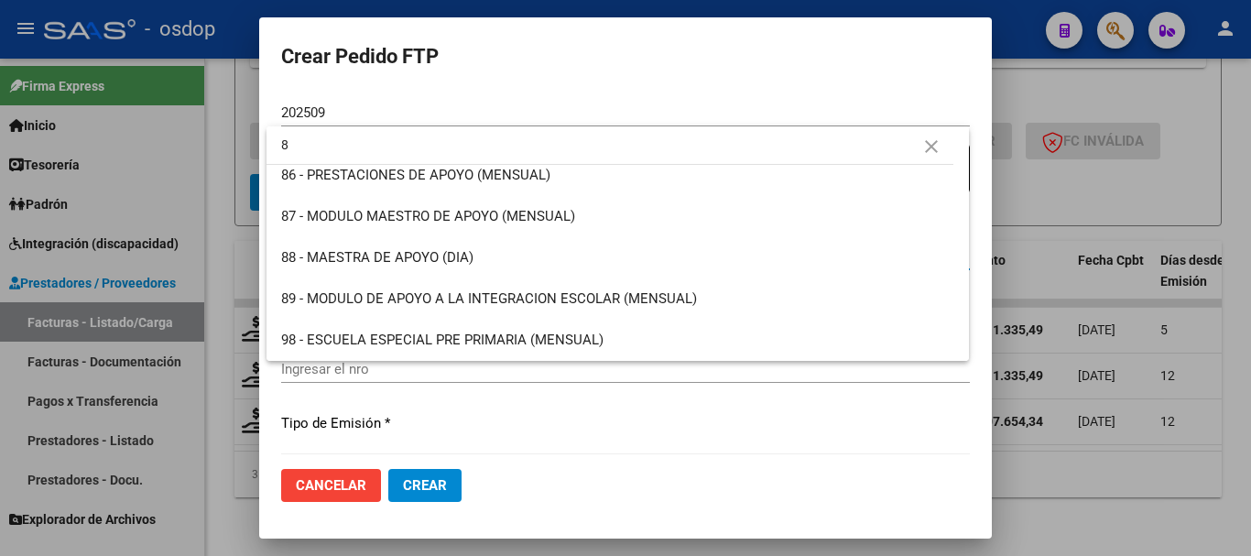
scroll to position [0, 0]
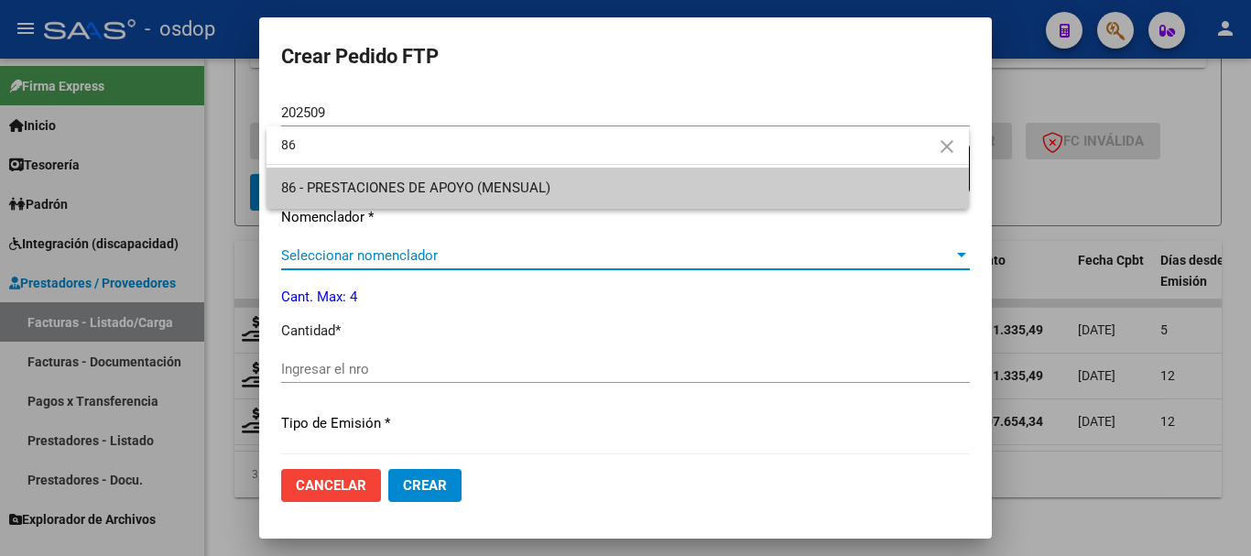
type input "86"
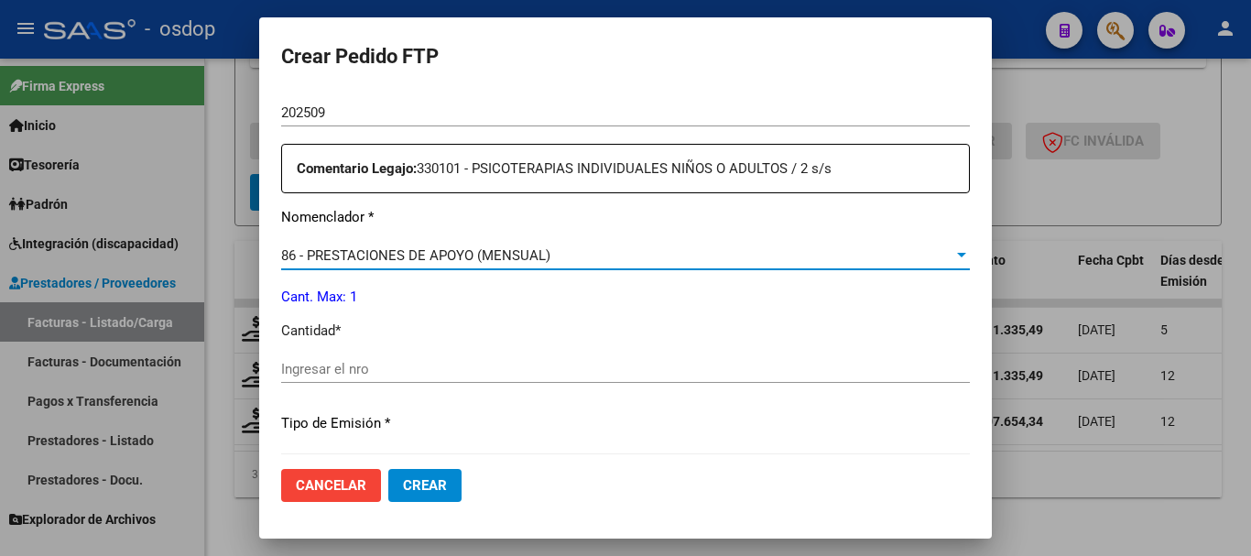
click at [352, 361] on input "Ingresar el nro" at bounding box center [625, 369] width 688 height 16
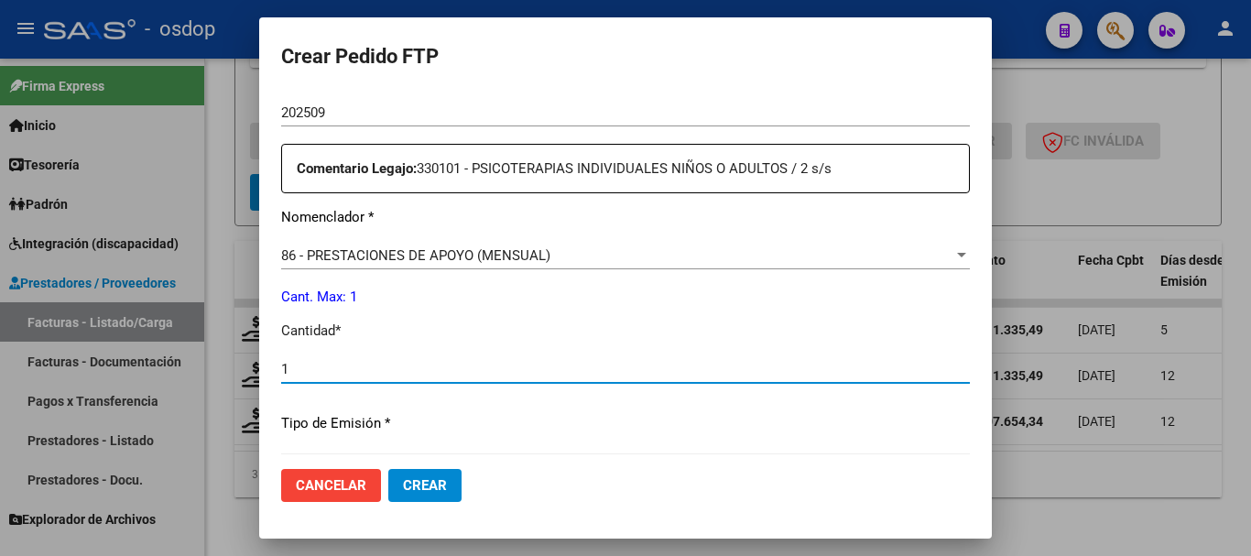
type input "1"
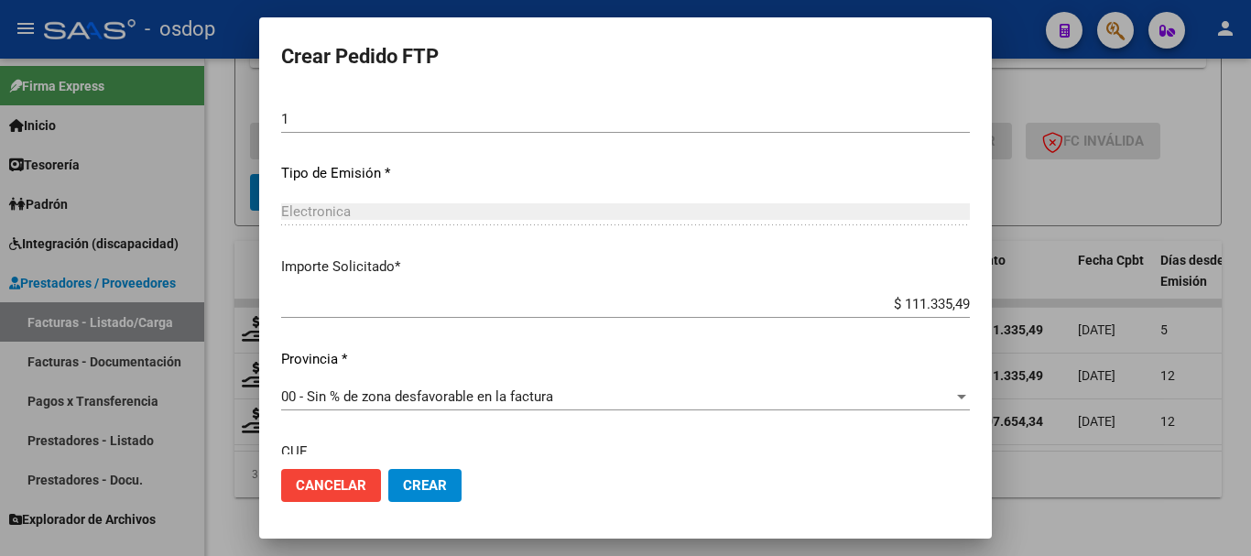
scroll to position [672, 0]
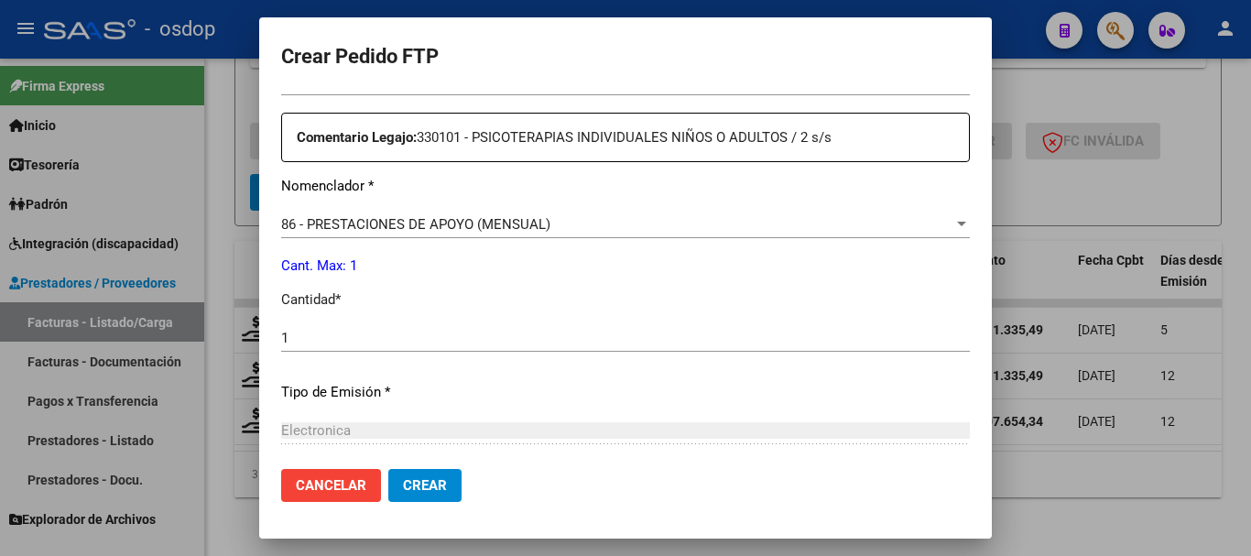
click at [429, 480] on span "Crear" at bounding box center [425, 485] width 44 height 16
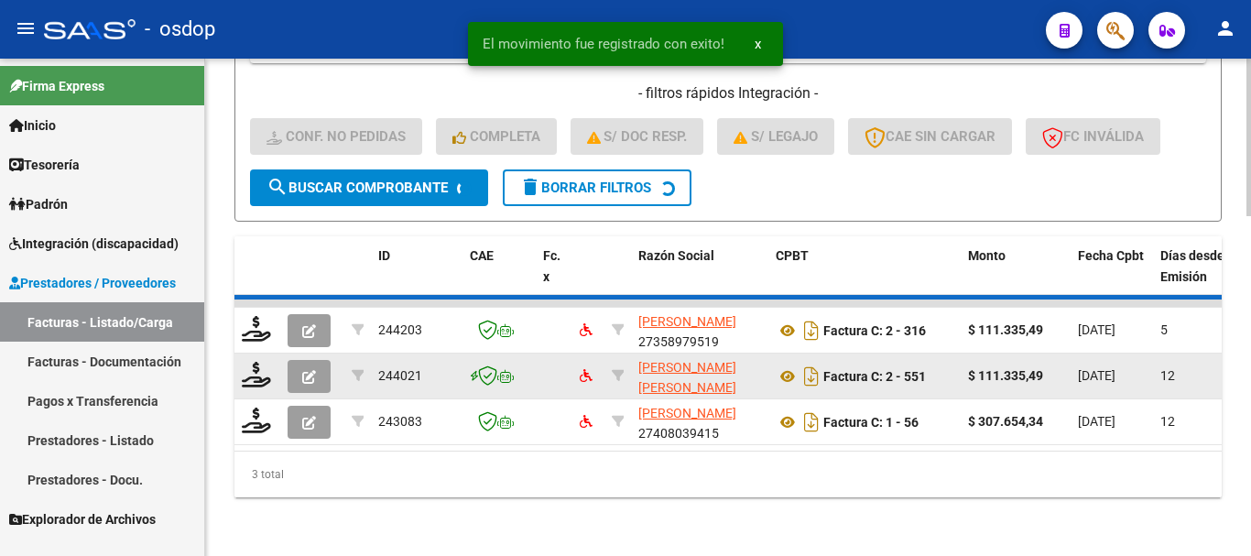
scroll to position [1022, 0]
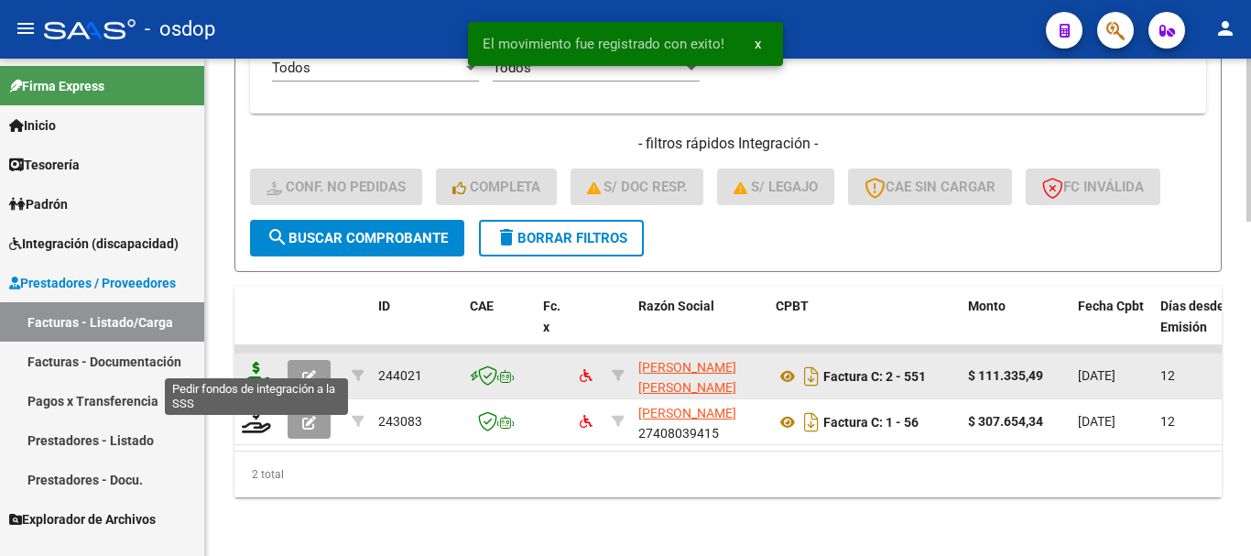
click at [263, 362] on icon at bounding box center [256, 375] width 29 height 26
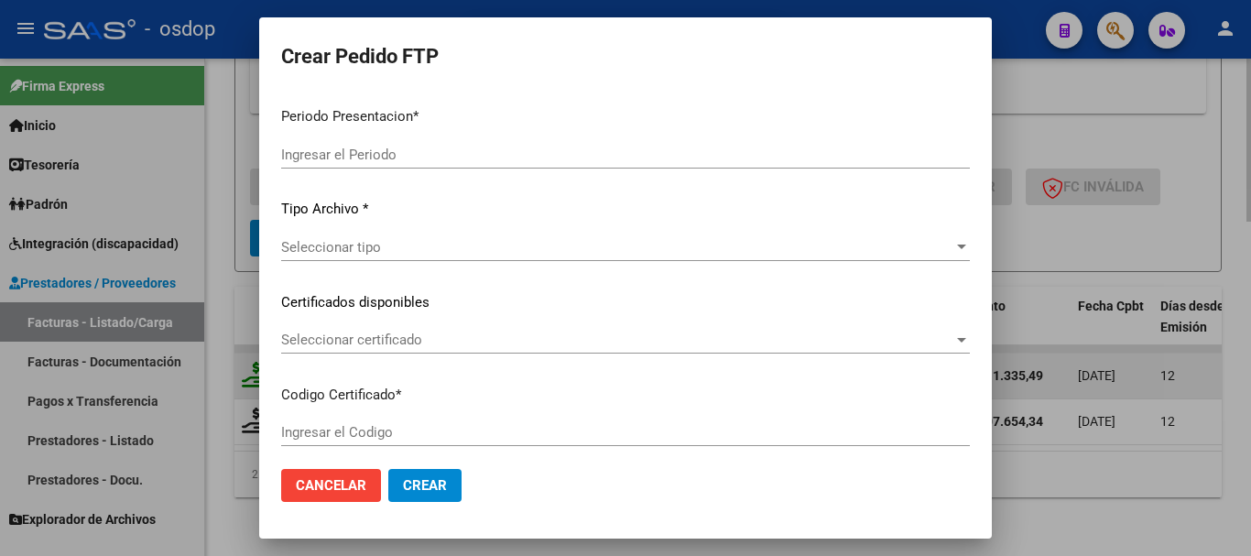
type input "202509"
type input "$ 111.335,49"
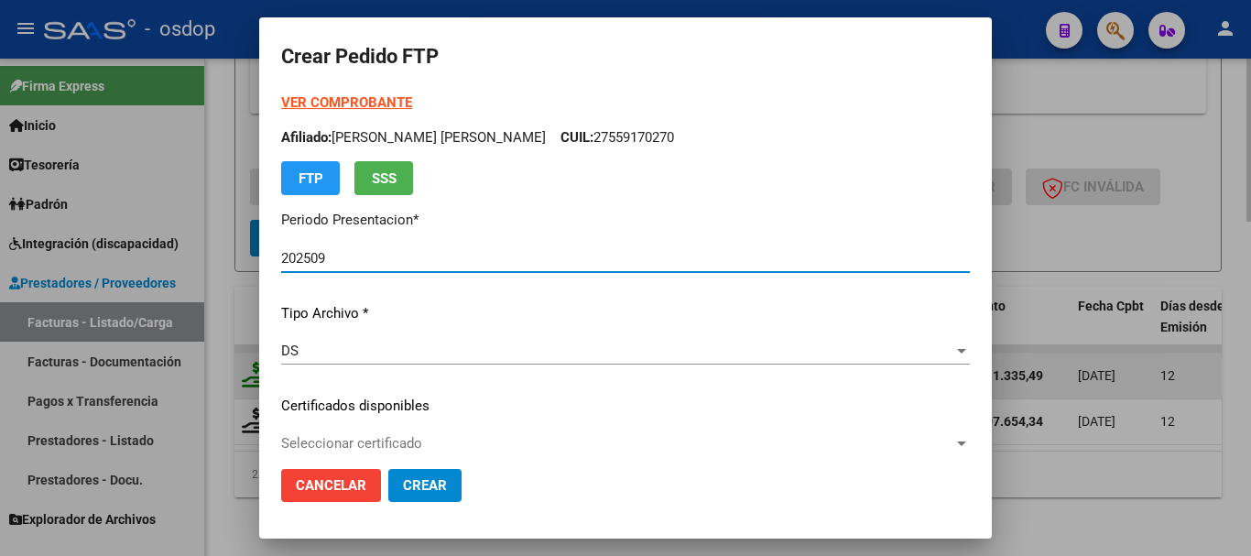
type input "8158999092"
type input "[DATE]"
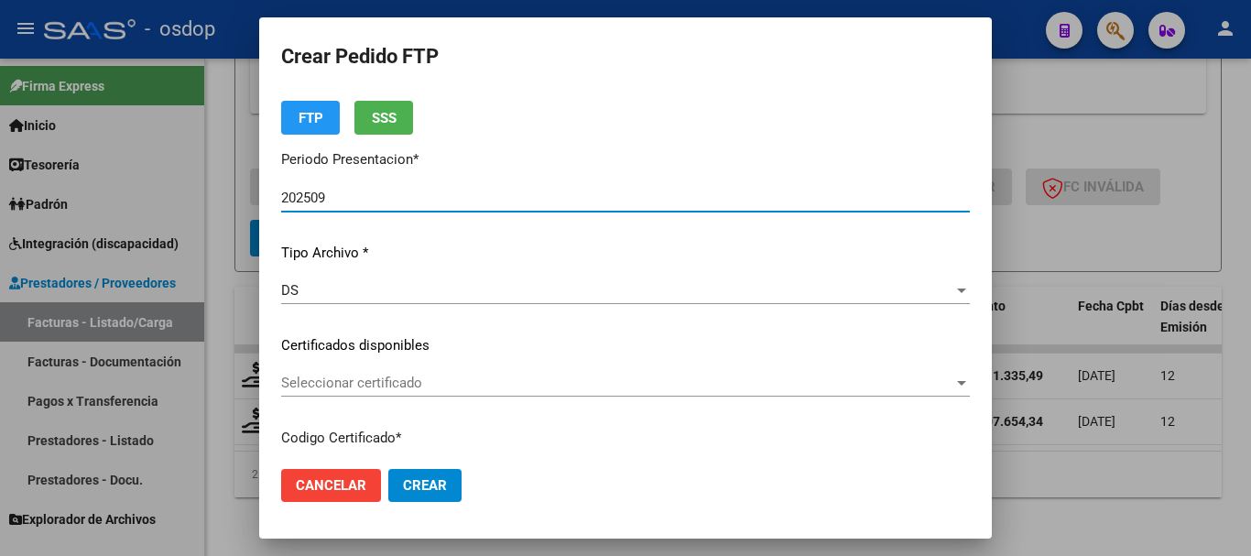
scroll to position [92, 0]
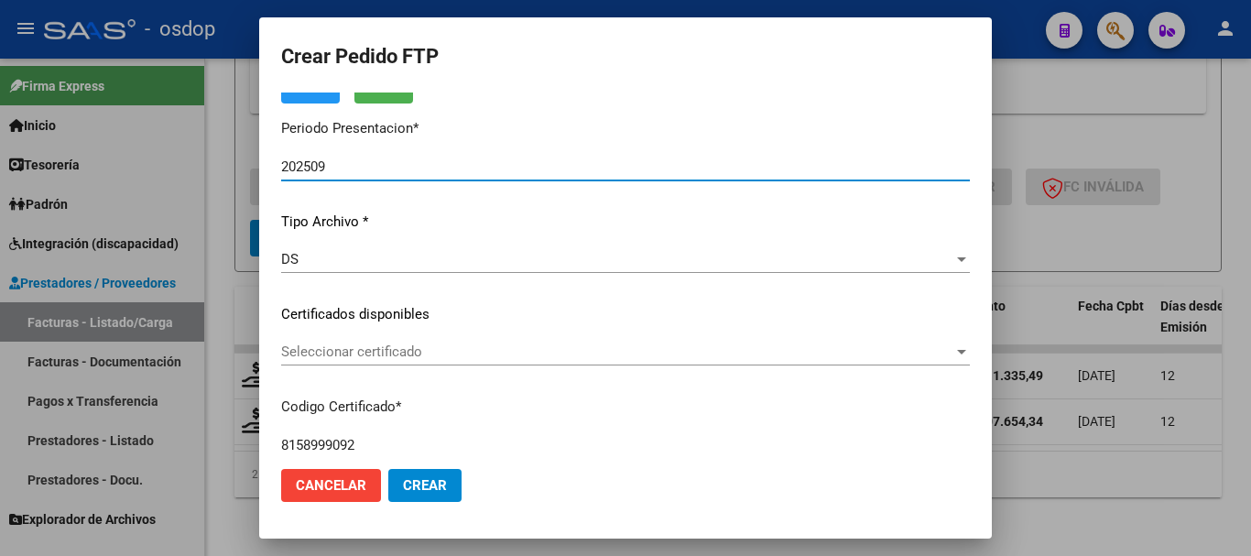
click at [400, 347] on span "Seleccionar certificado" at bounding box center [617, 351] width 672 height 16
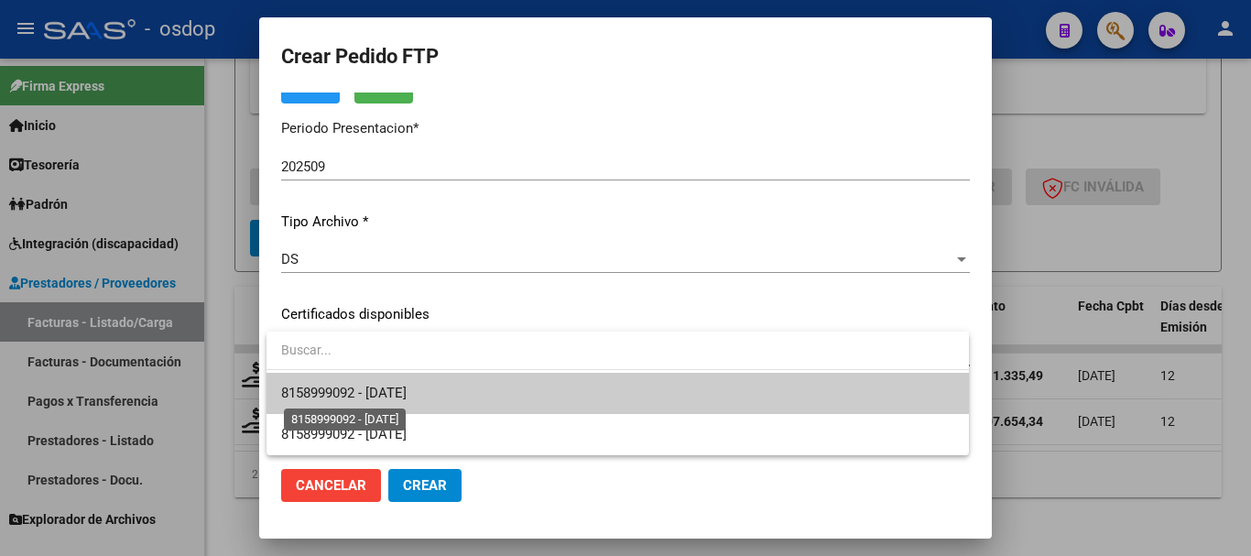
click at [405, 392] on span "8158999092 - [DATE]" at bounding box center [343, 393] width 125 height 16
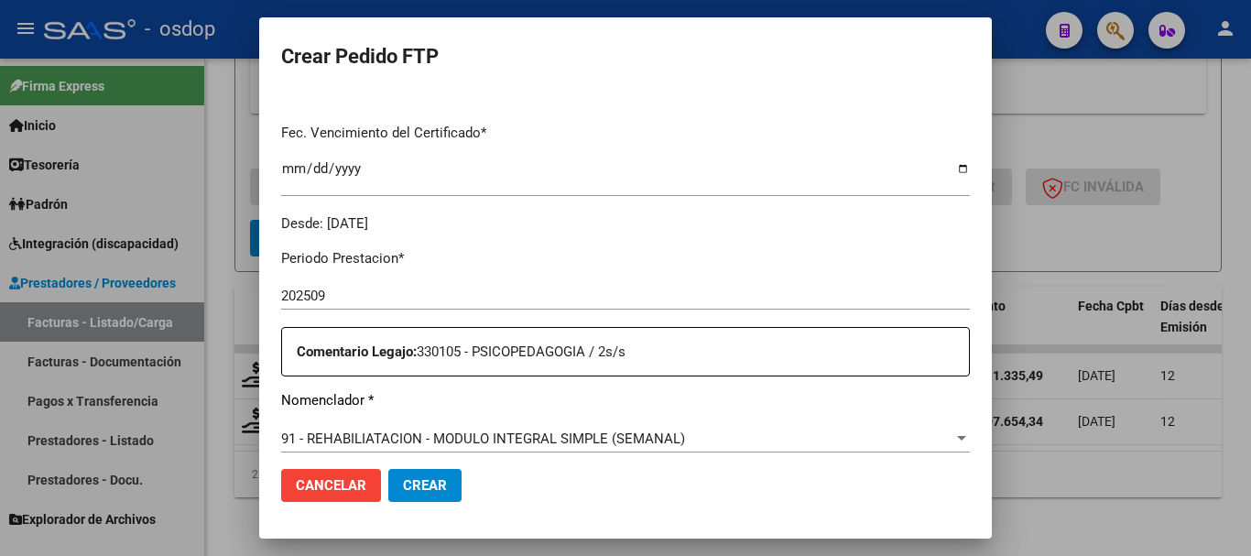
scroll to position [641, 0]
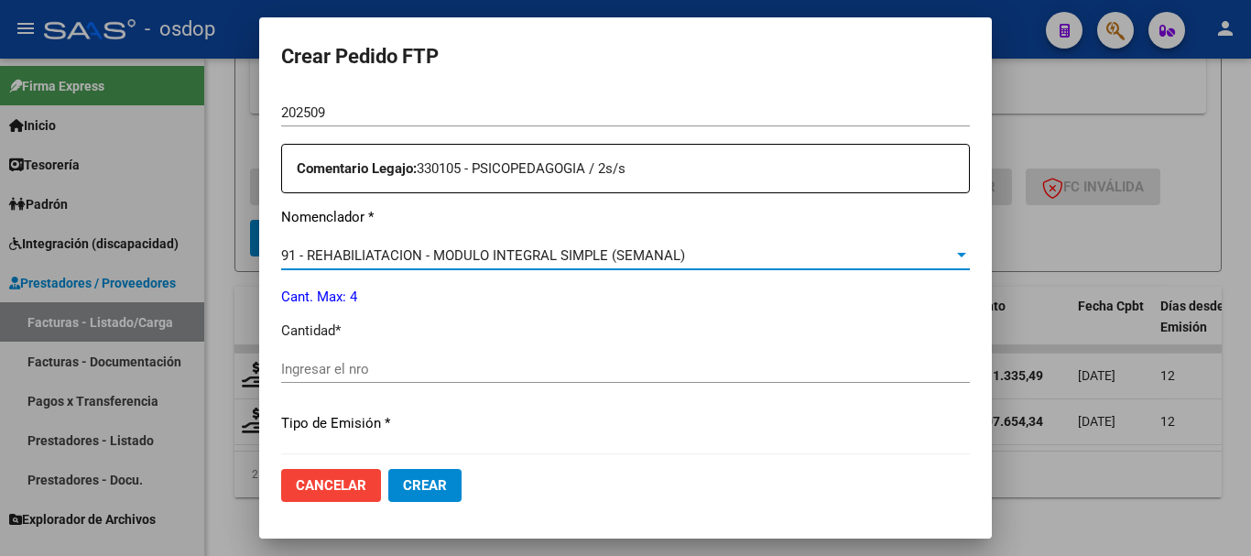
click at [418, 247] on span "91 - REHABILIATACION - MODULO INTEGRAL SIMPLE (SEMANAL)" at bounding box center [483, 255] width 404 height 16
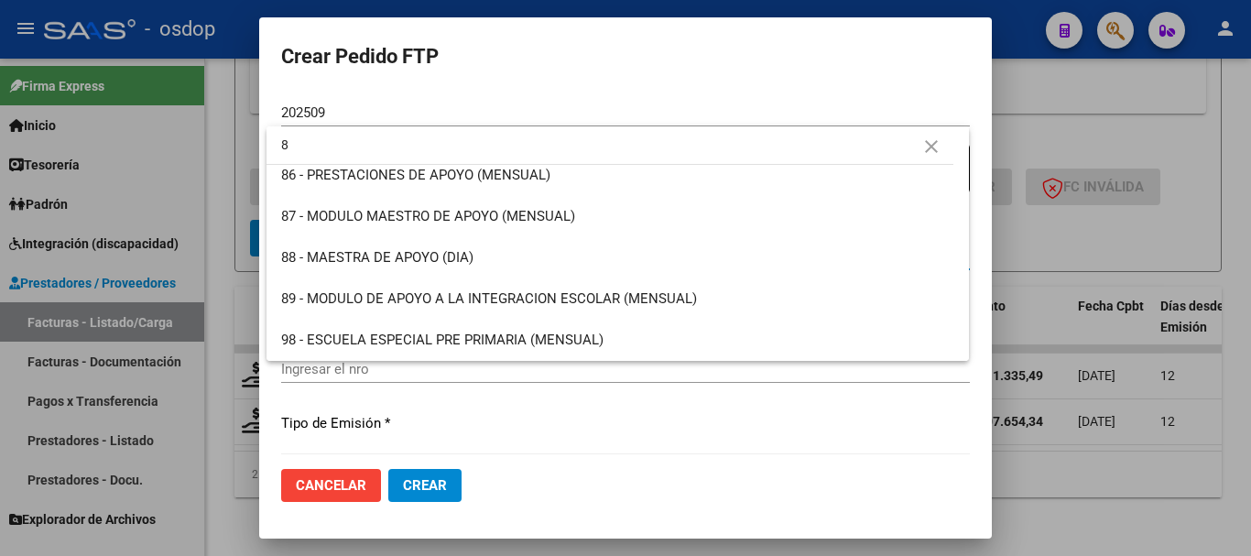
scroll to position [0, 0]
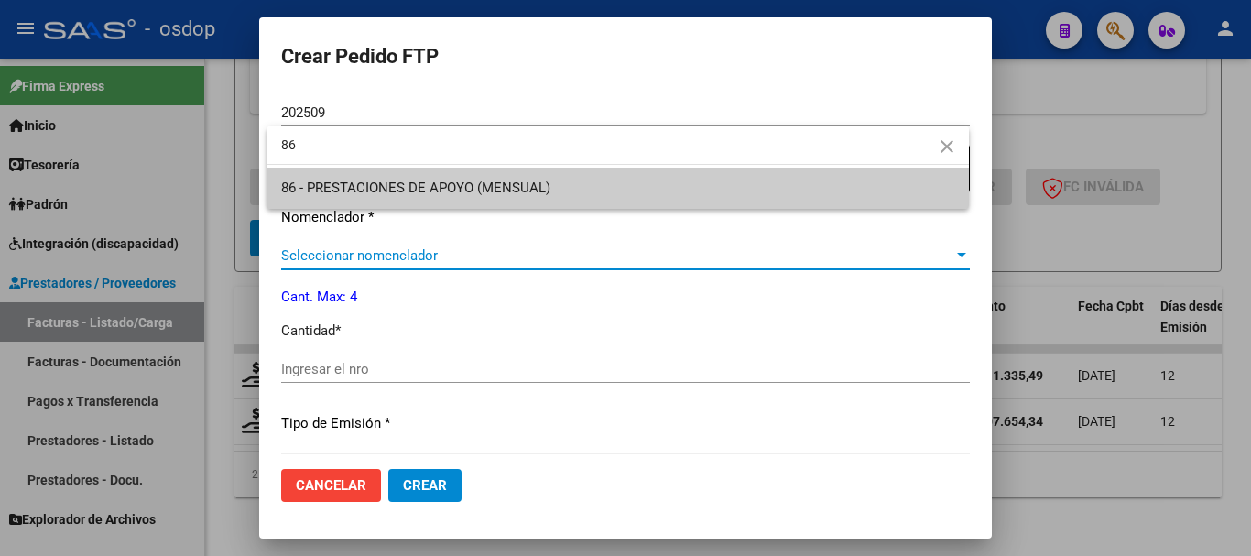
type input "86"
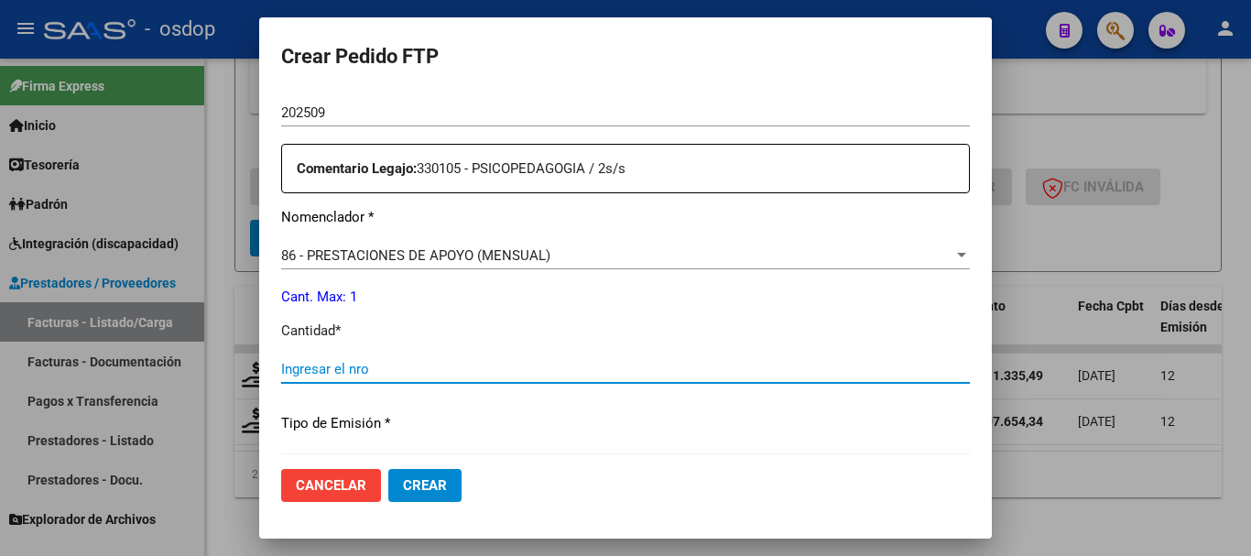
click at [417, 361] on input "Ingresar el nro" at bounding box center [625, 369] width 688 height 16
type input "1"
click at [388, 469] on button "Crear" at bounding box center [424, 485] width 73 height 33
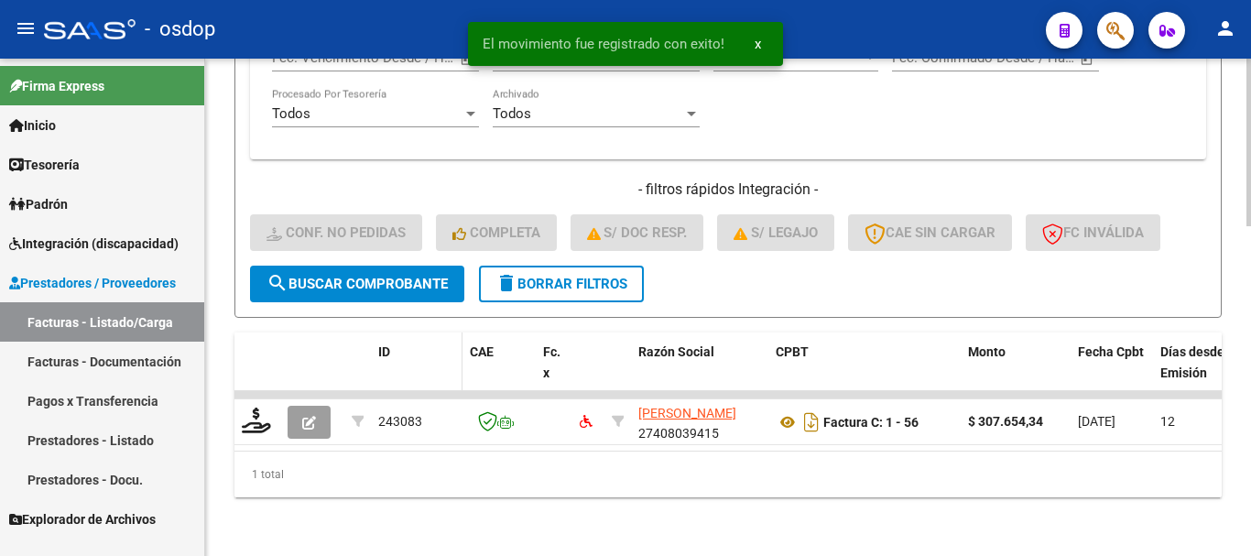
scroll to position [976, 0]
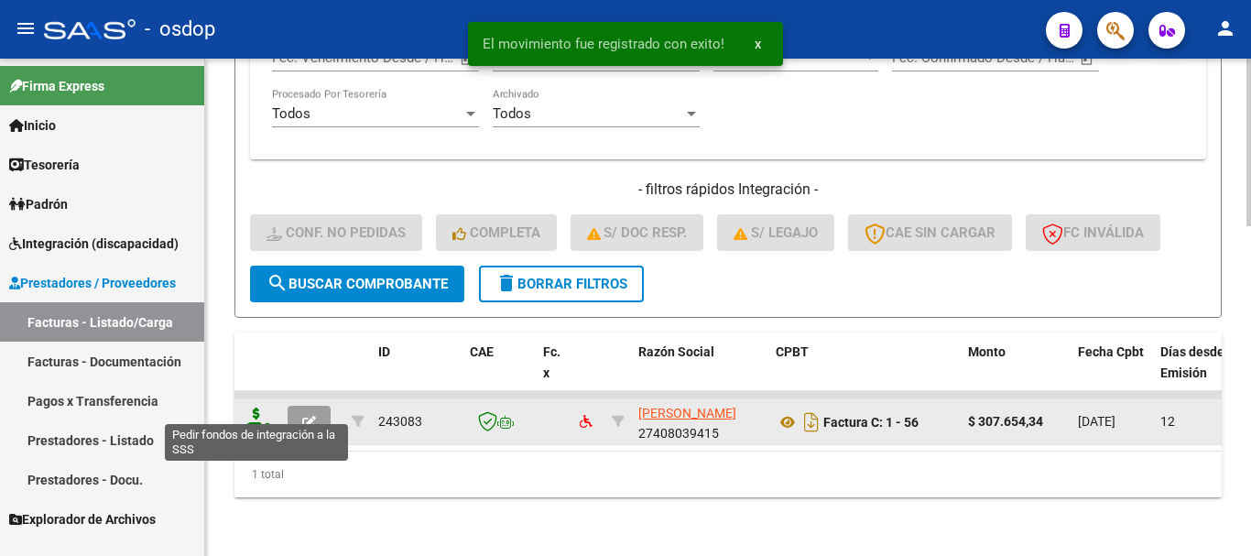
click at [256, 414] on icon at bounding box center [256, 420] width 29 height 26
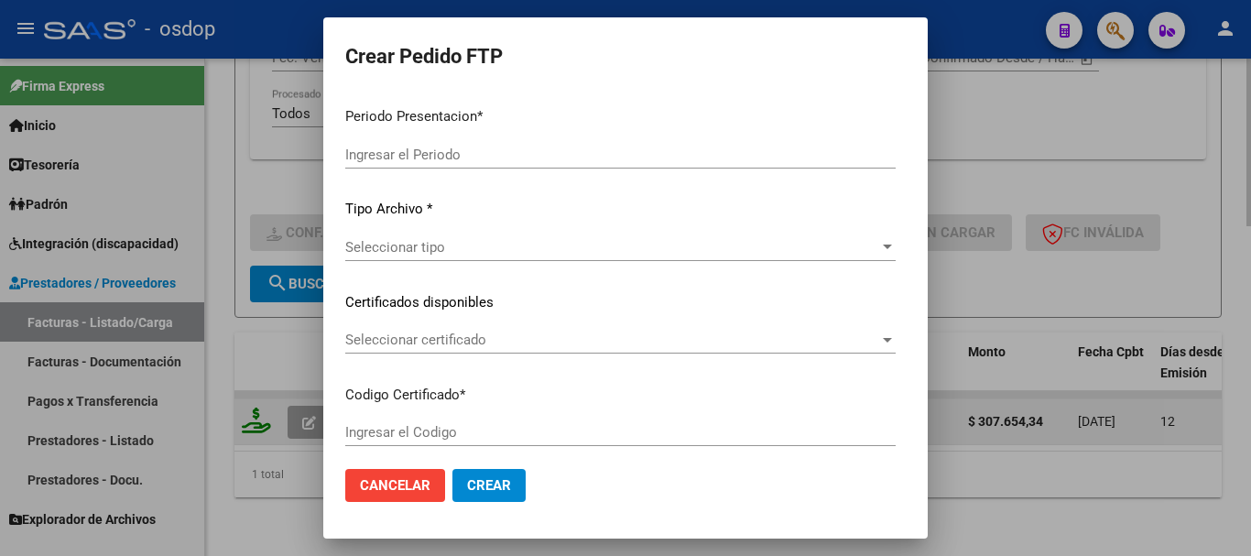
type input "202509"
type input "$ 307.654,34"
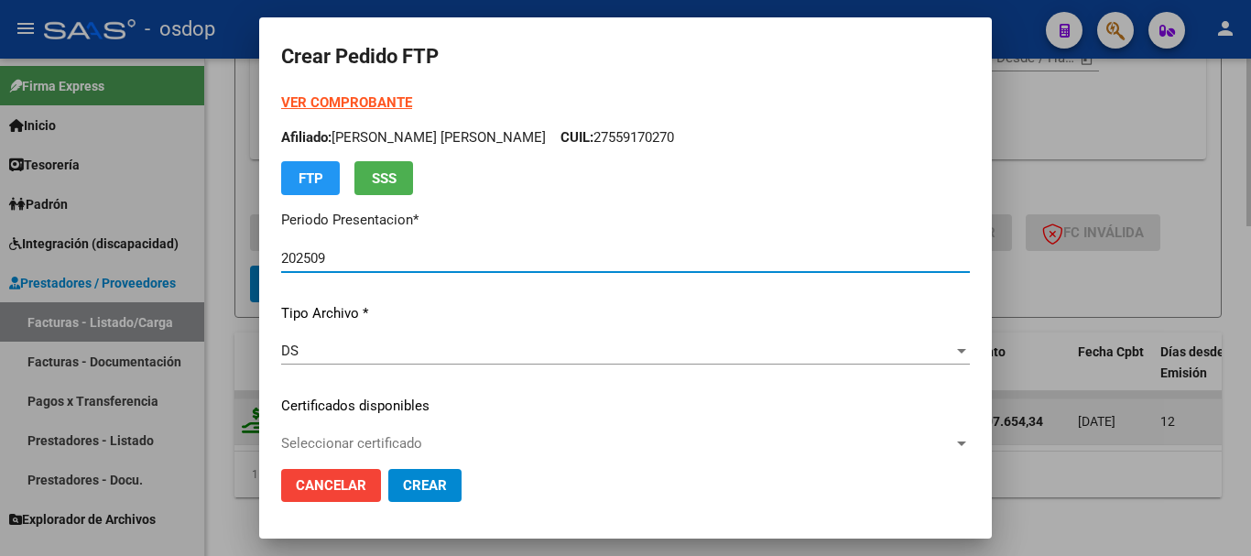
type input "8158999092"
type input "[DATE]"
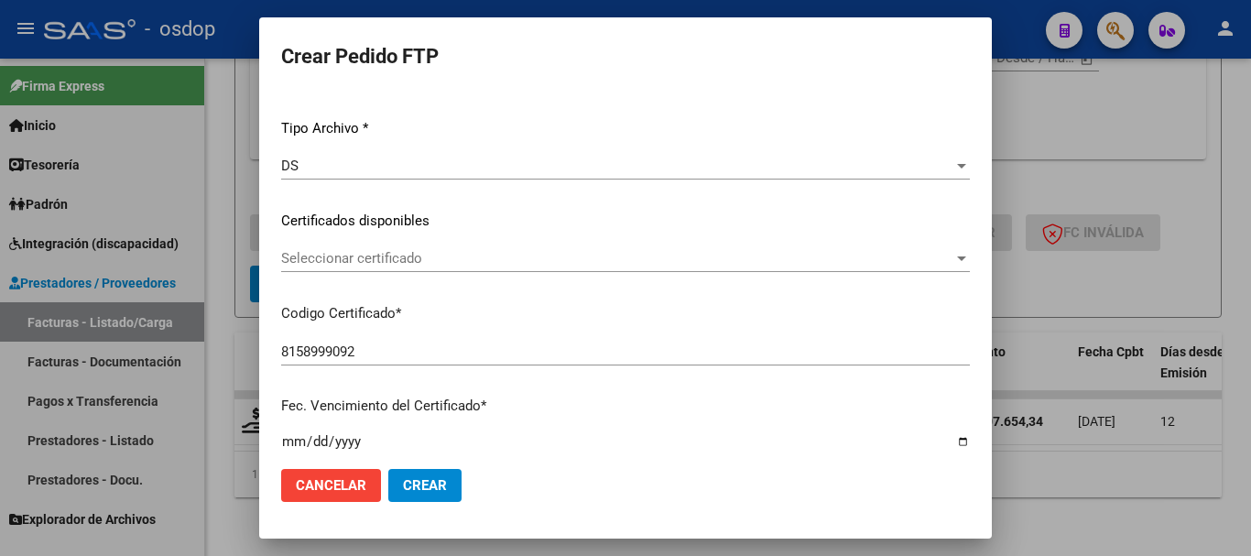
scroll to position [183, 0]
click at [412, 267] on span "Seleccionar certificado" at bounding box center [617, 260] width 672 height 16
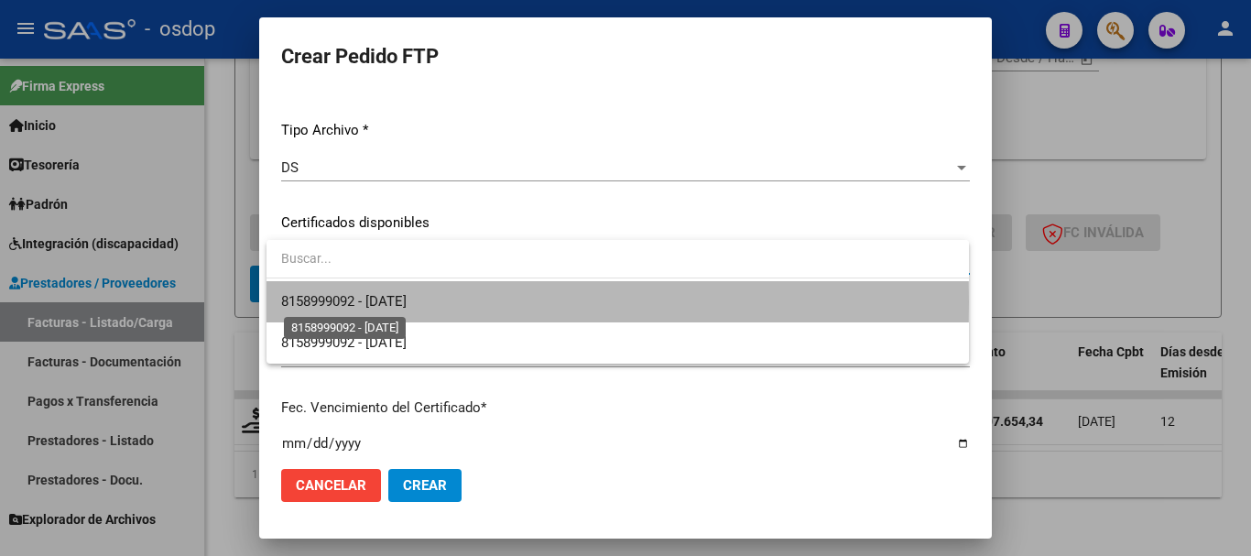
click at [406, 302] on span "8158999092 - [DATE]" at bounding box center [343, 301] width 125 height 16
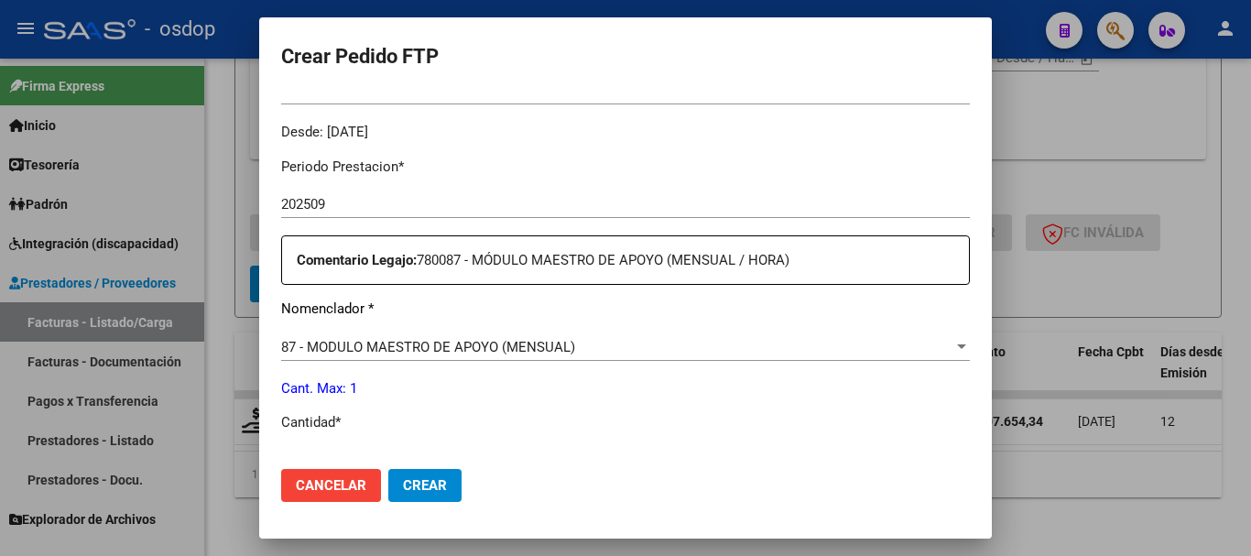
scroll to position [641, 0]
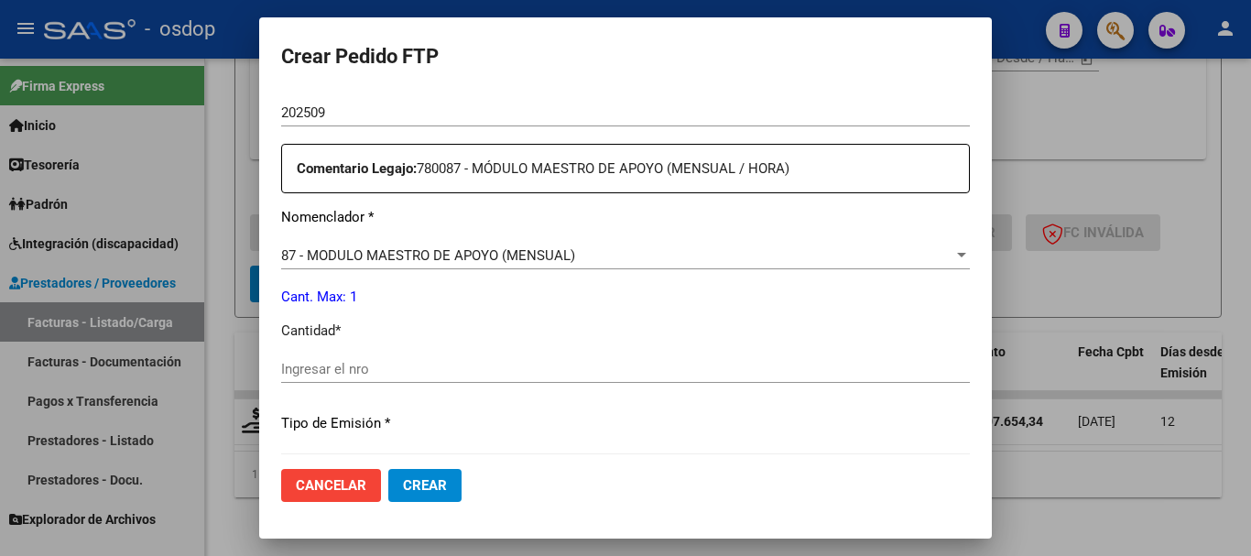
click at [343, 361] on input "Ingresar el nro" at bounding box center [625, 369] width 688 height 16
type input "1"
click at [428, 486] on span "Crear" at bounding box center [425, 485] width 44 height 16
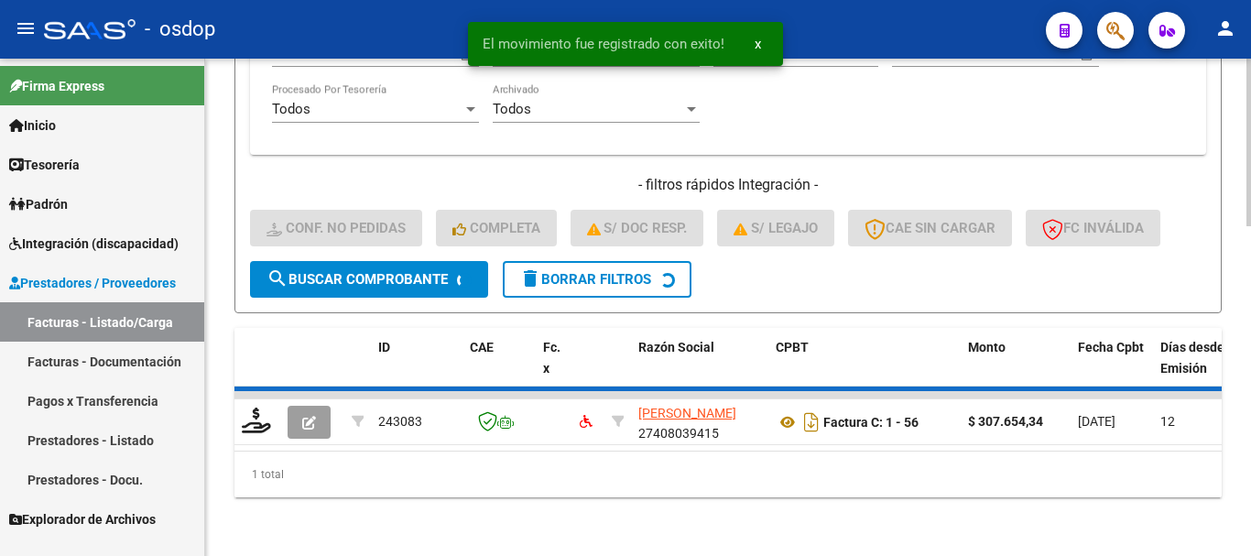
scroll to position [946, 0]
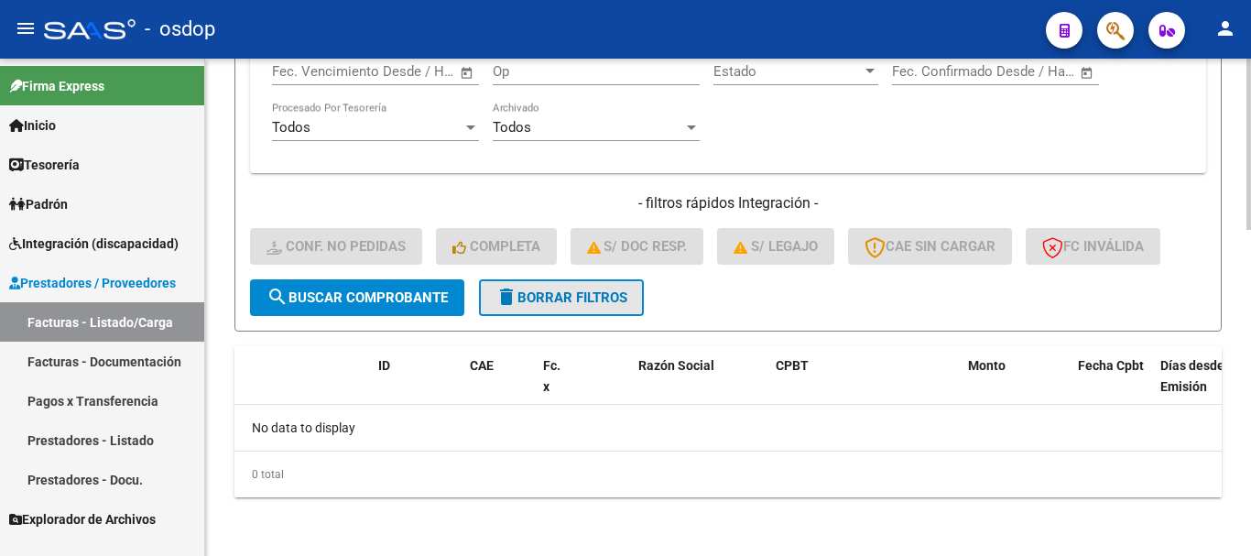
click at [565, 300] on span "delete Borrar Filtros" at bounding box center [561, 297] width 132 height 16
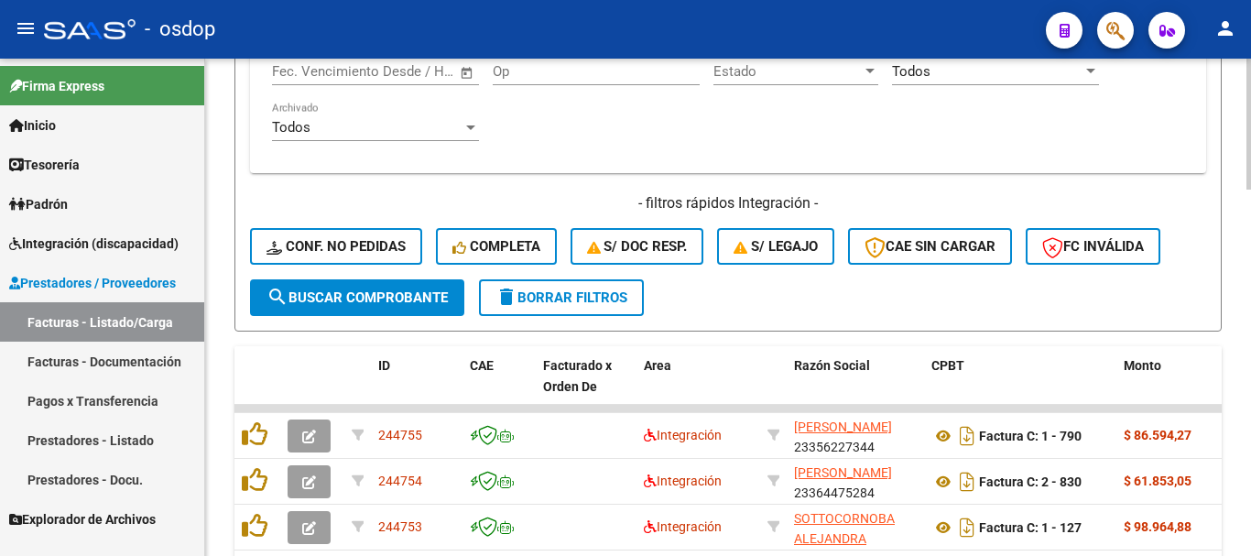
click at [576, 161] on div "Todos Con Doc. Respaldatoria Todos Con Trazabilidad Todos Asociado a Expediente…" at bounding box center [728, 52] width 956 height 241
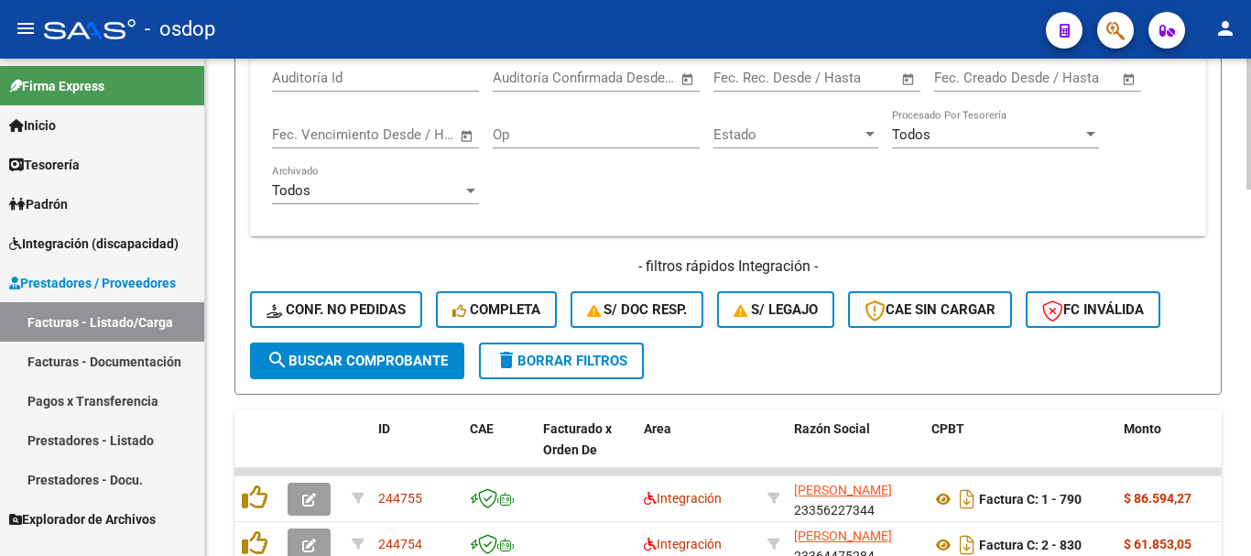
scroll to position [763, 0]
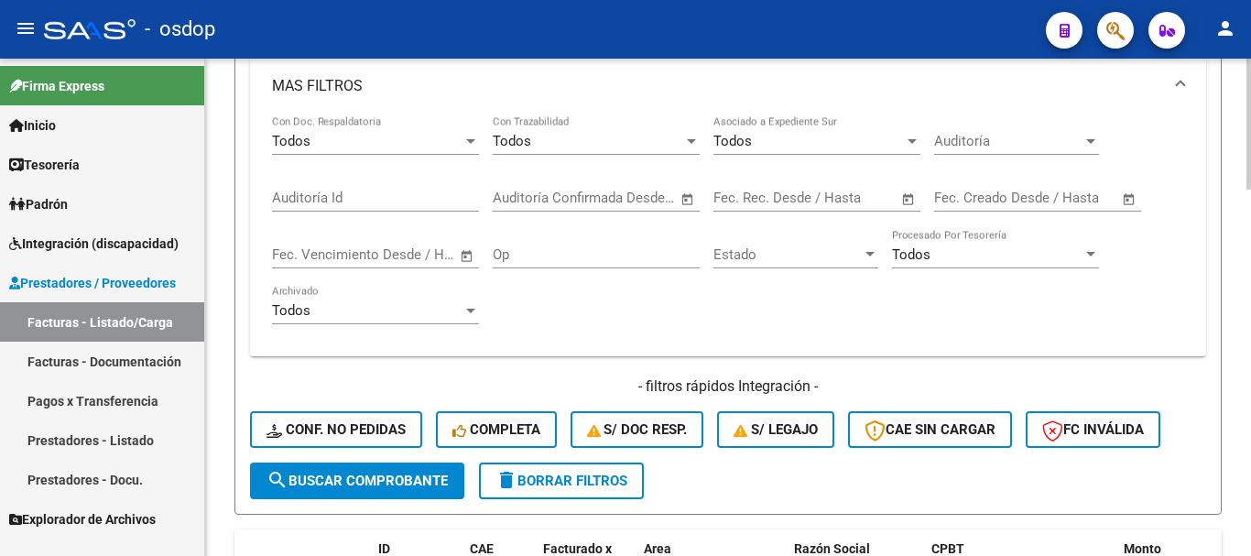
click at [528, 476] on span "delete Borrar Filtros" at bounding box center [561, 480] width 132 height 16
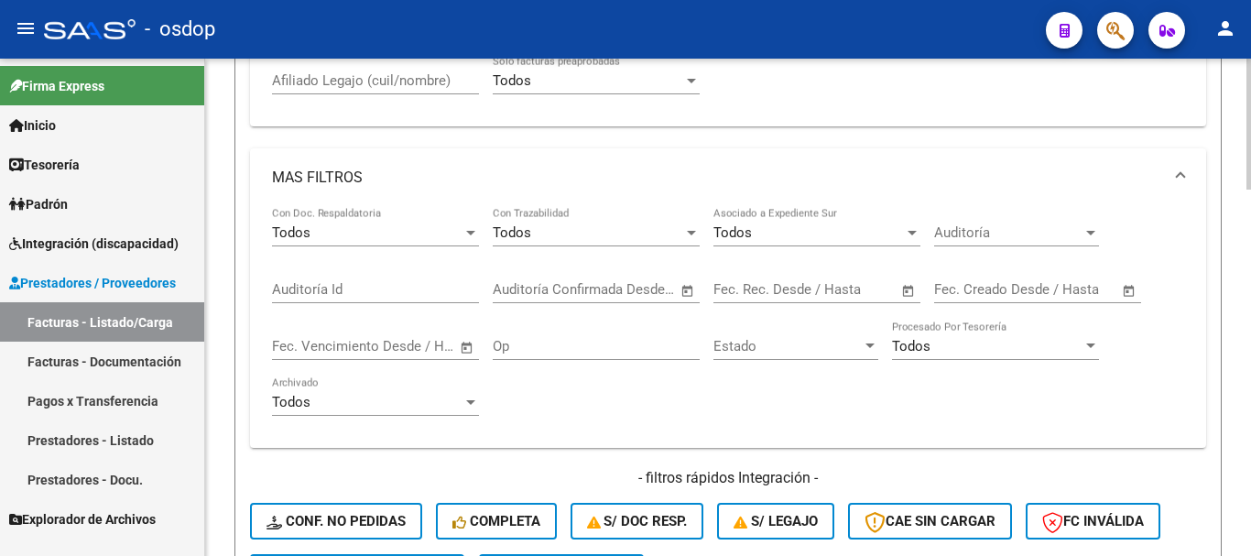
scroll to position [488, 0]
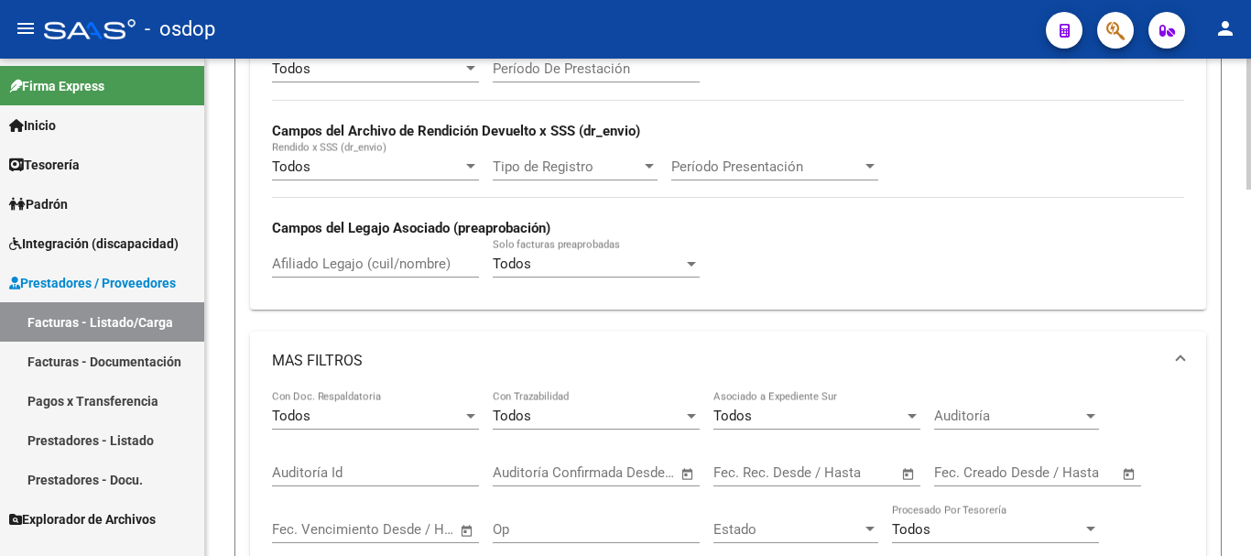
click at [1171, 361] on span at bounding box center [1179, 361] width 7 height 20
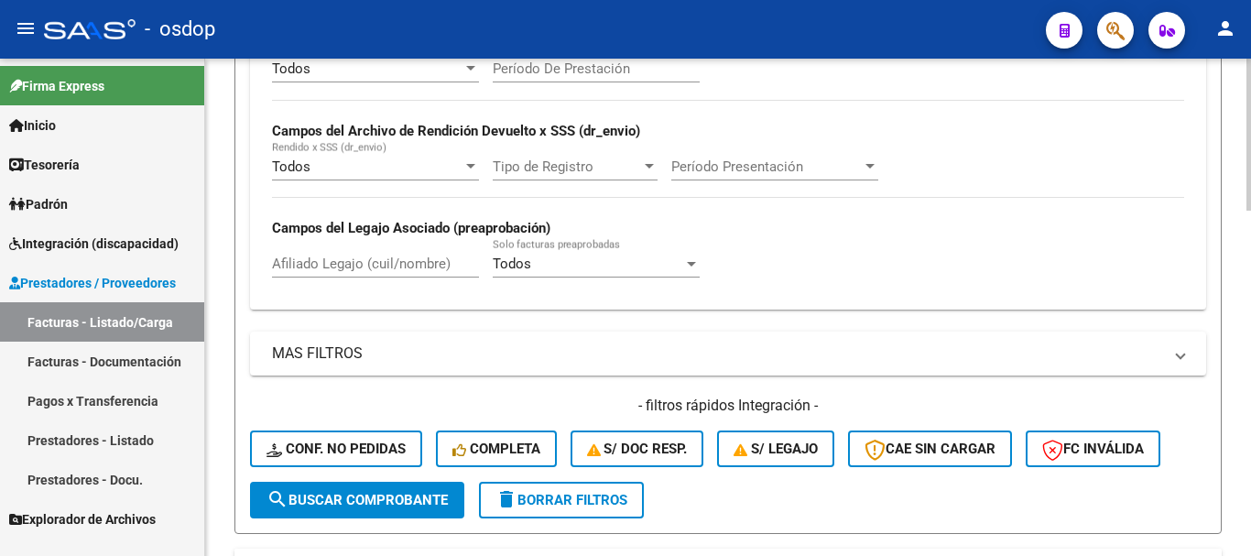
click at [370, 265] on input "Afiliado Legajo (cuil/nombre)" at bounding box center [375, 263] width 207 height 16
paste input "27532464566"
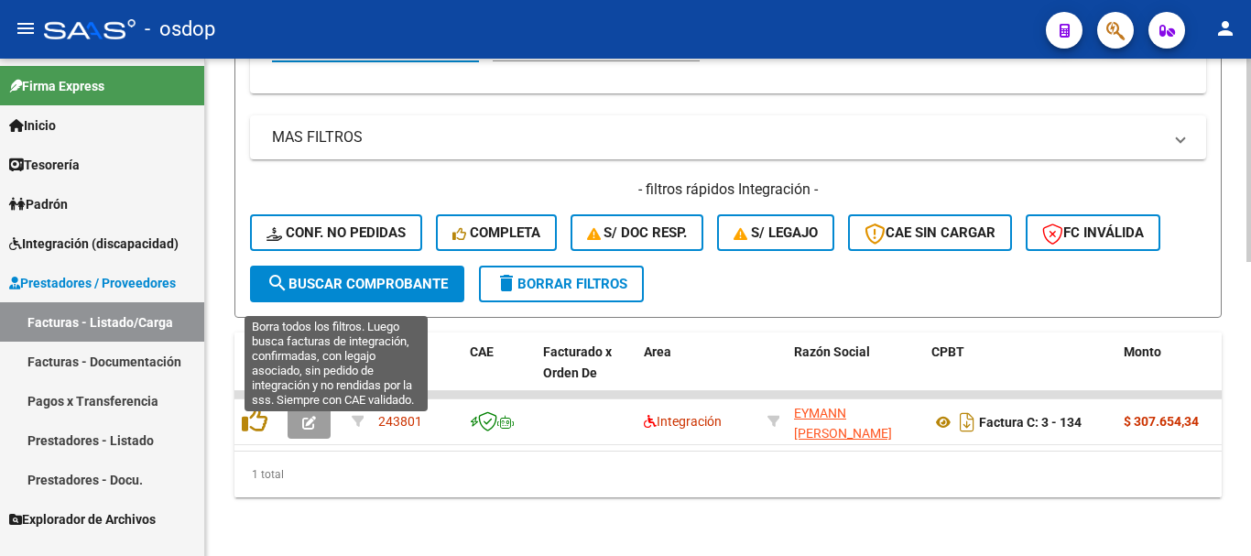
scroll to position [720, 0]
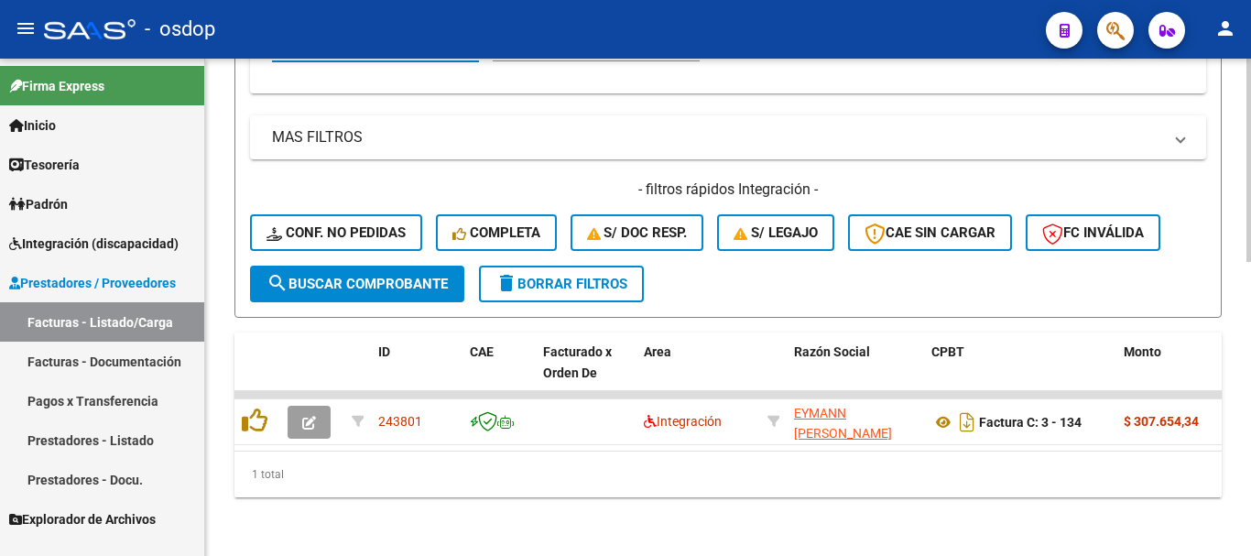
type input "27532464566"
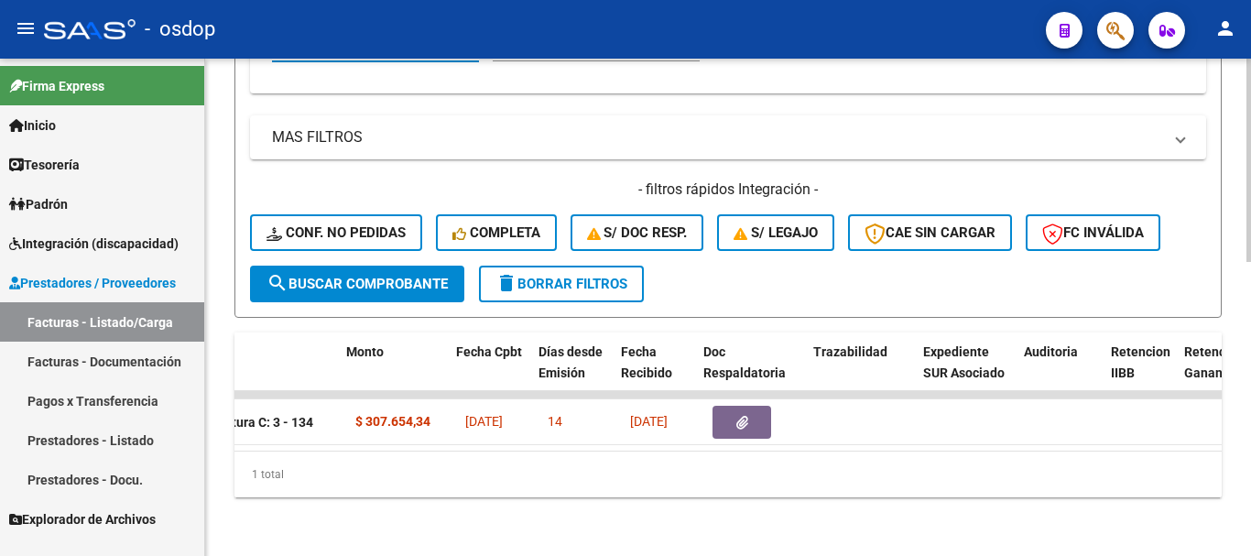
scroll to position [0, 872]
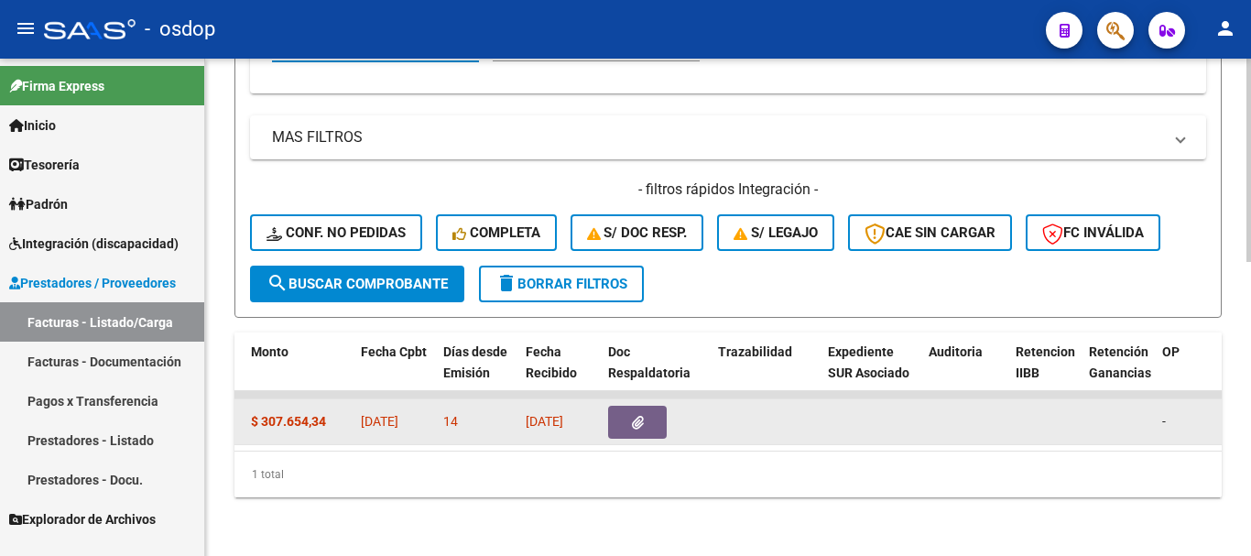
click at [632, 416] on icon "button" at bounding box center [638, 423] width 12 height 14
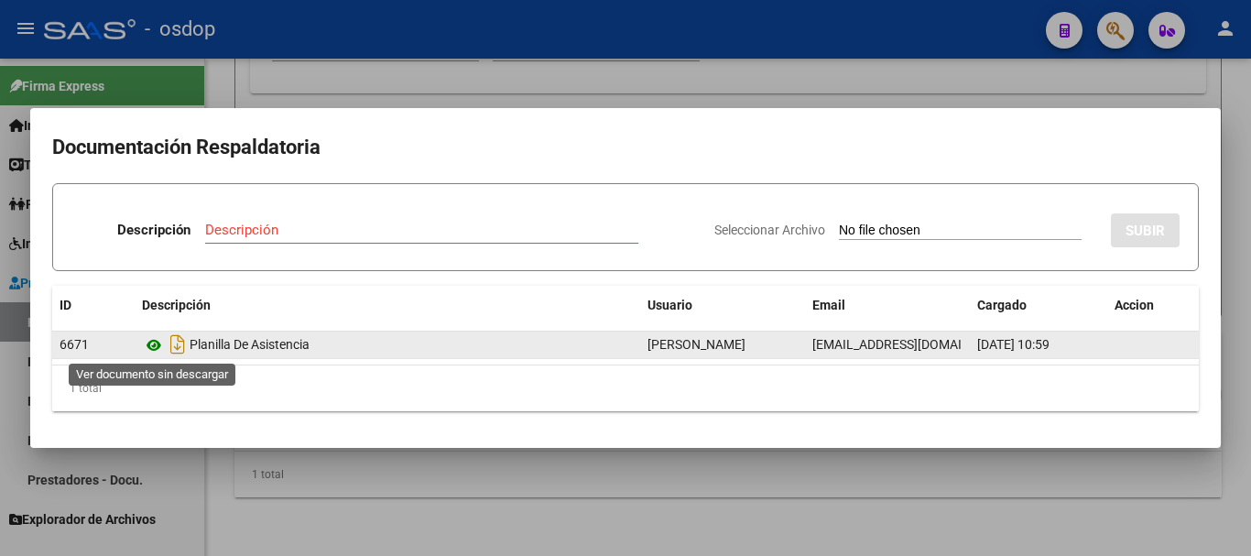
click at [161, 347] on icon at bounding box center [154, 345] width 24 height 22
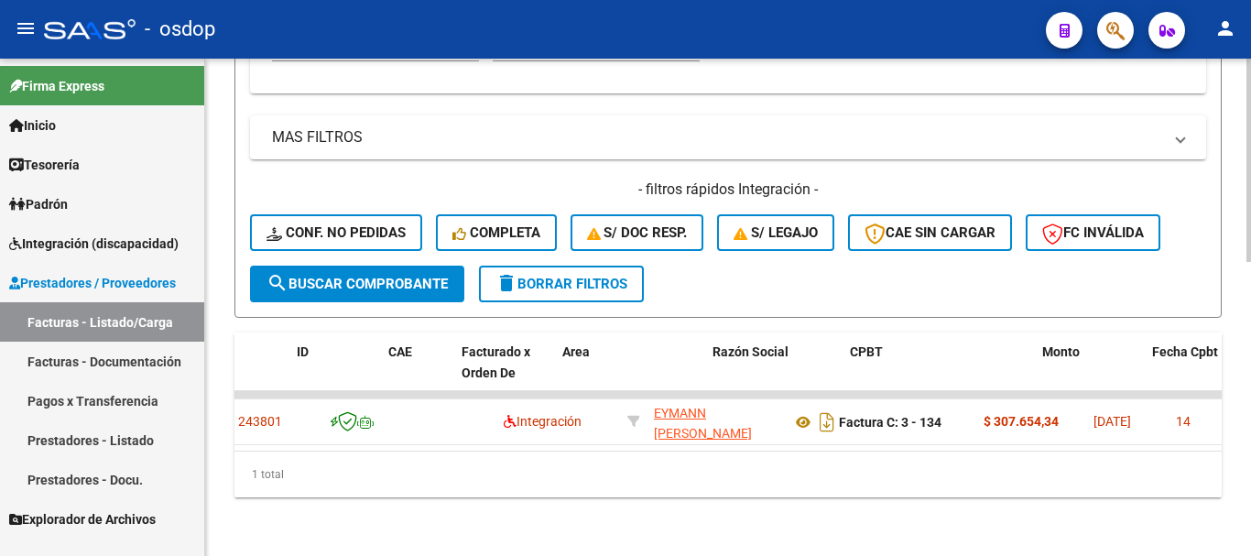
scroll to position [0, 0]
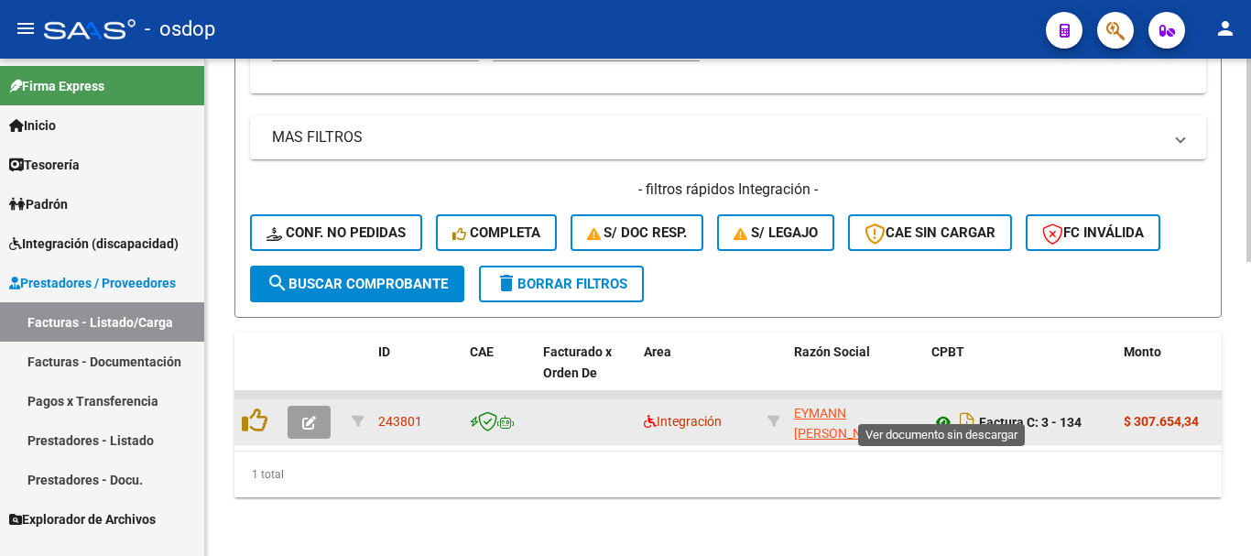
click at [942, 411] on icon at bounding box center [943, 422] width 24 height 22
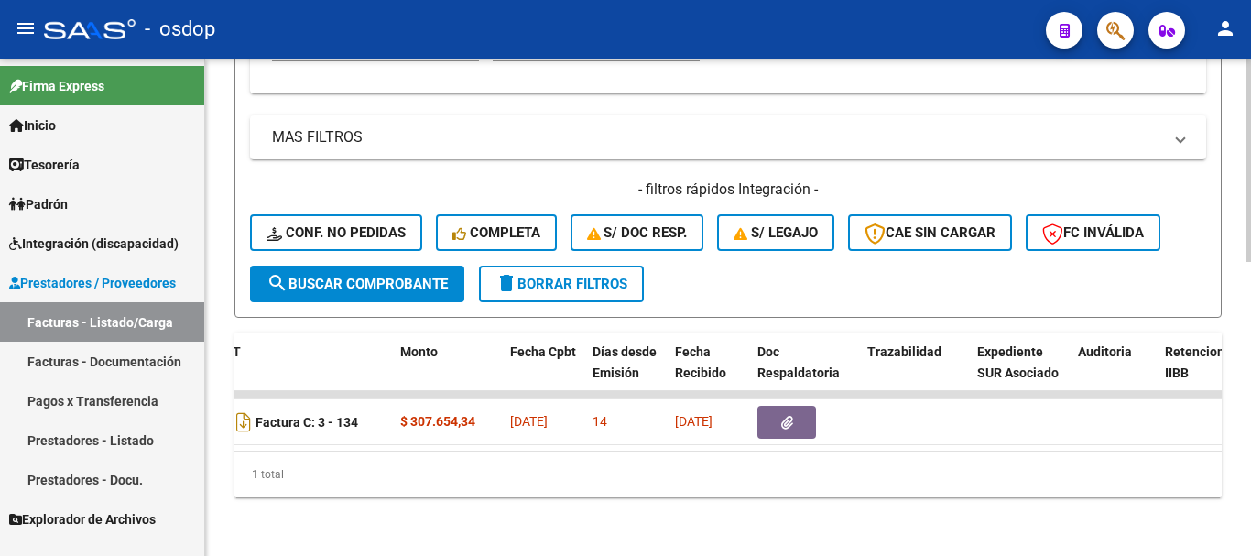
scroll to position [0, 940]
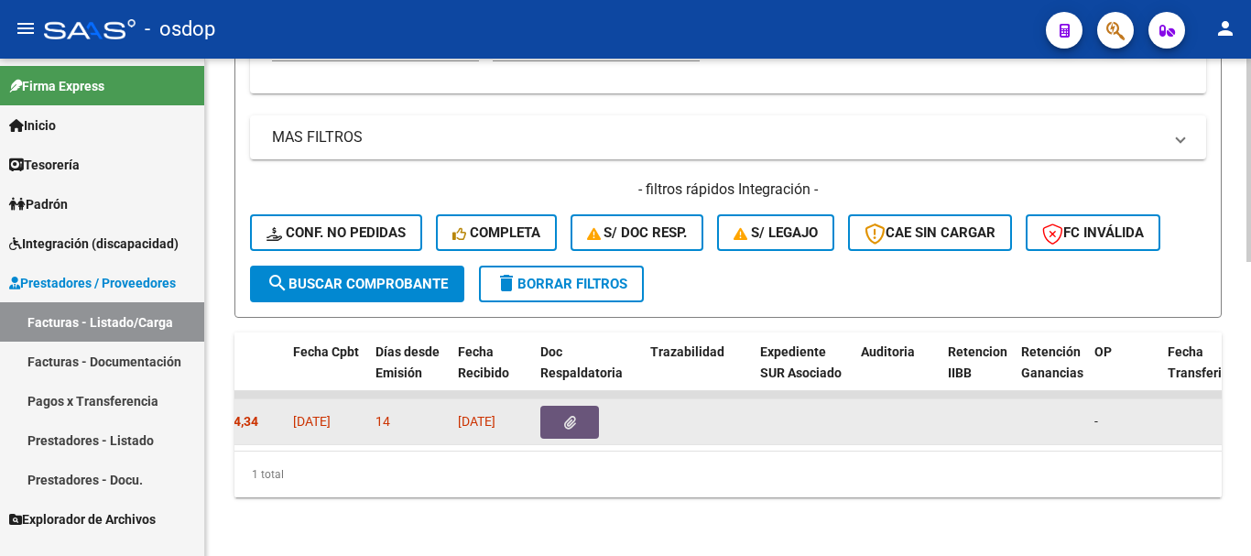
click at [562, 406] on button "button" at bounding box center [569, 422] width 59 height 33
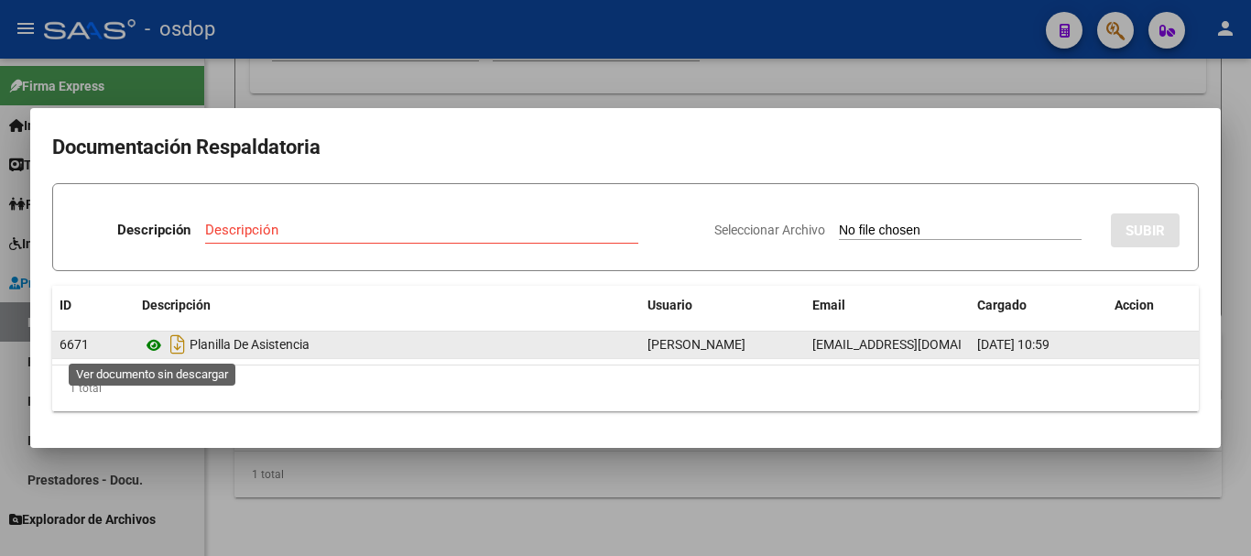
click at [147, 346] on icon at bounding box center [154, 345] width 24 height 22
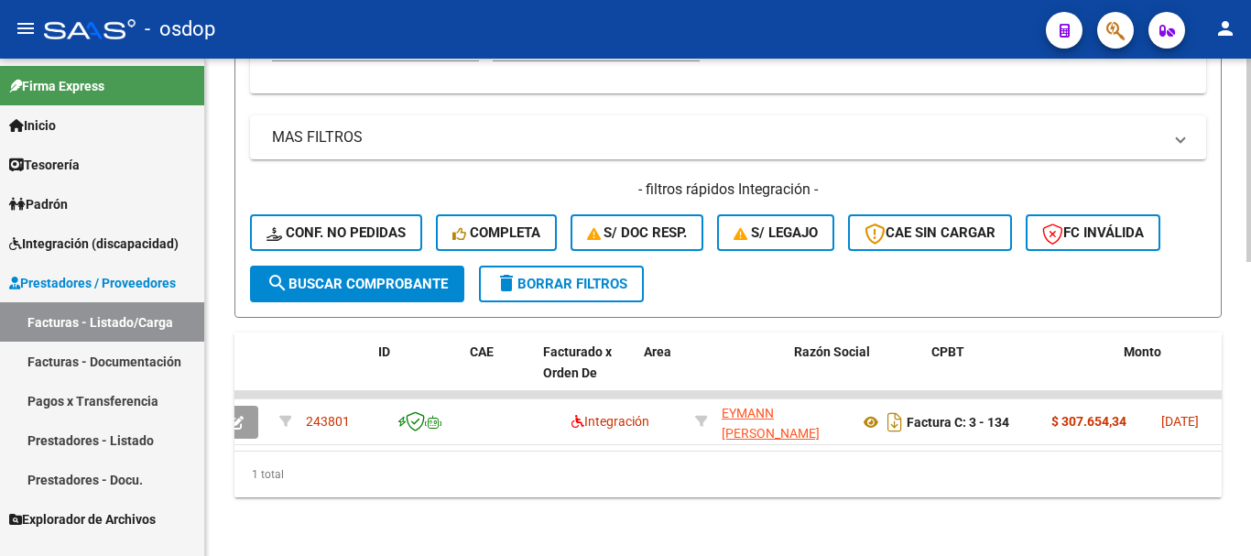
scroll to position [0, 0]
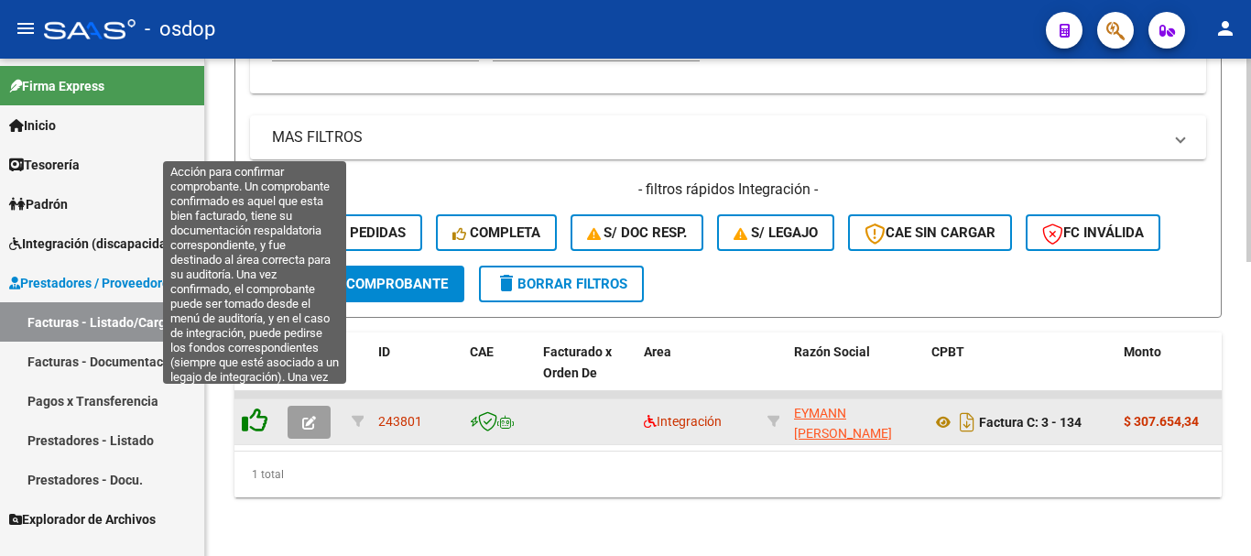
click at [250, 407] on icon at bounding box center [255, 420] width 26 height 26
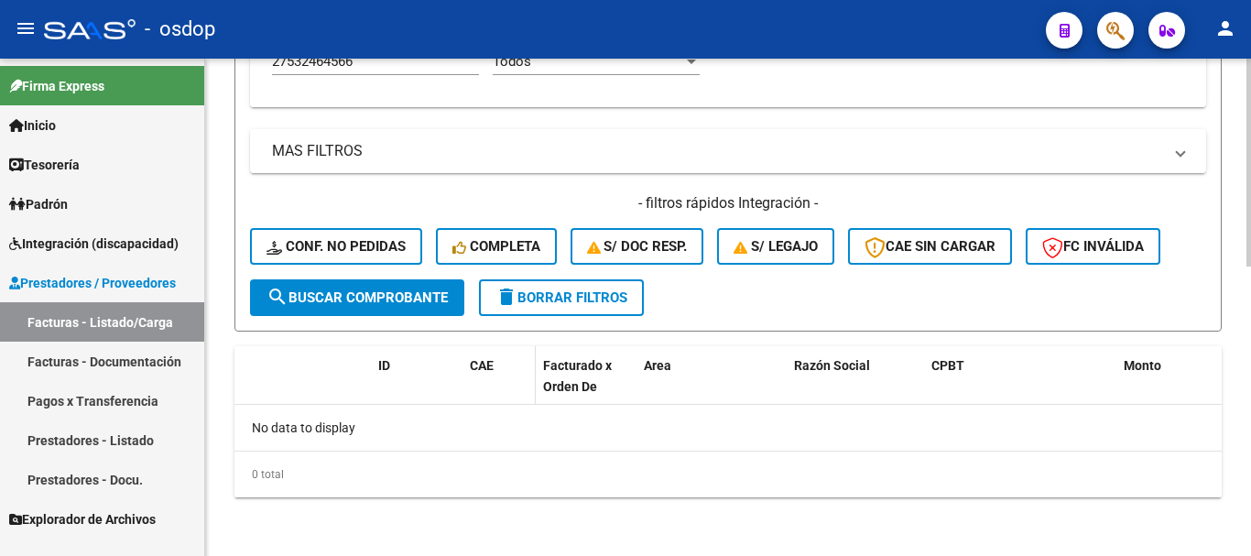
scroll to position [690, 0]
click at [552, 311] on button "delete Borrar Filtros" at bounding box center [561, 297] width 165 height 37
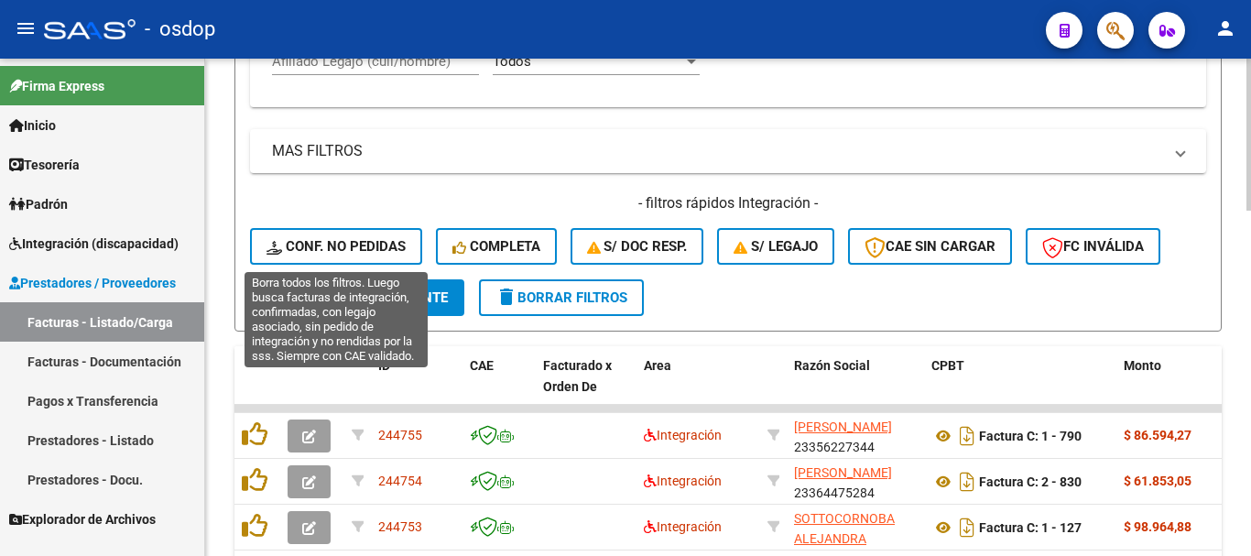
click at [367, 240] on span "Conf. no pedidas" at bounding box center [335, 246] width 139 height 16
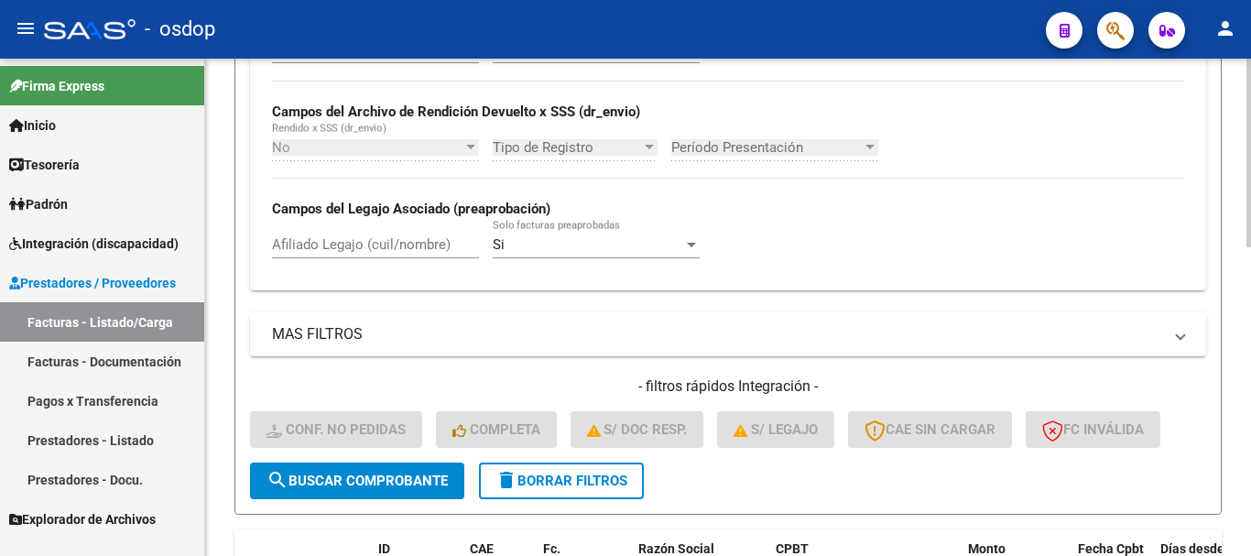
scroll to position [416, 0]
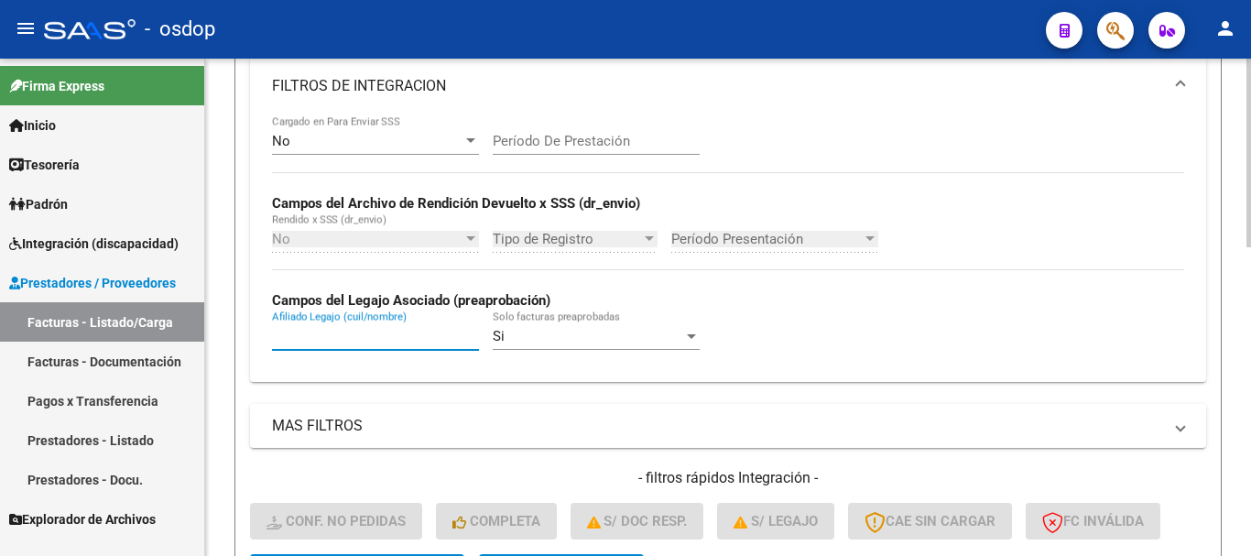
click at [373, 339] on input "Afiliado Legajo (cuil/nombre)" at bounding box center [375, 336] width 207 height 16
paste input "27532464566"
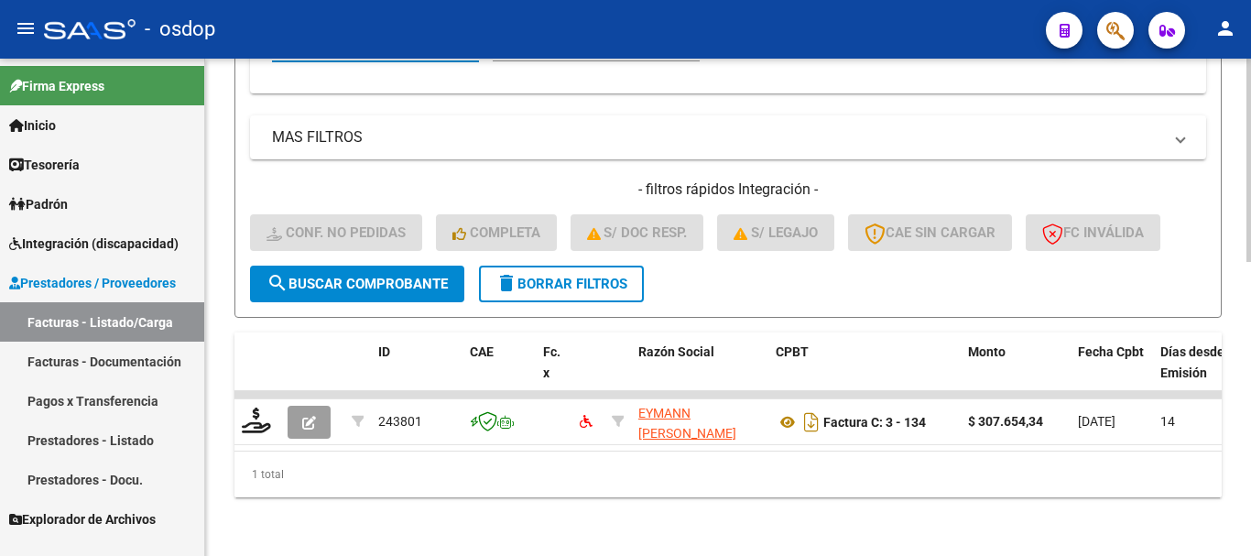
scroll to position [720, 0]
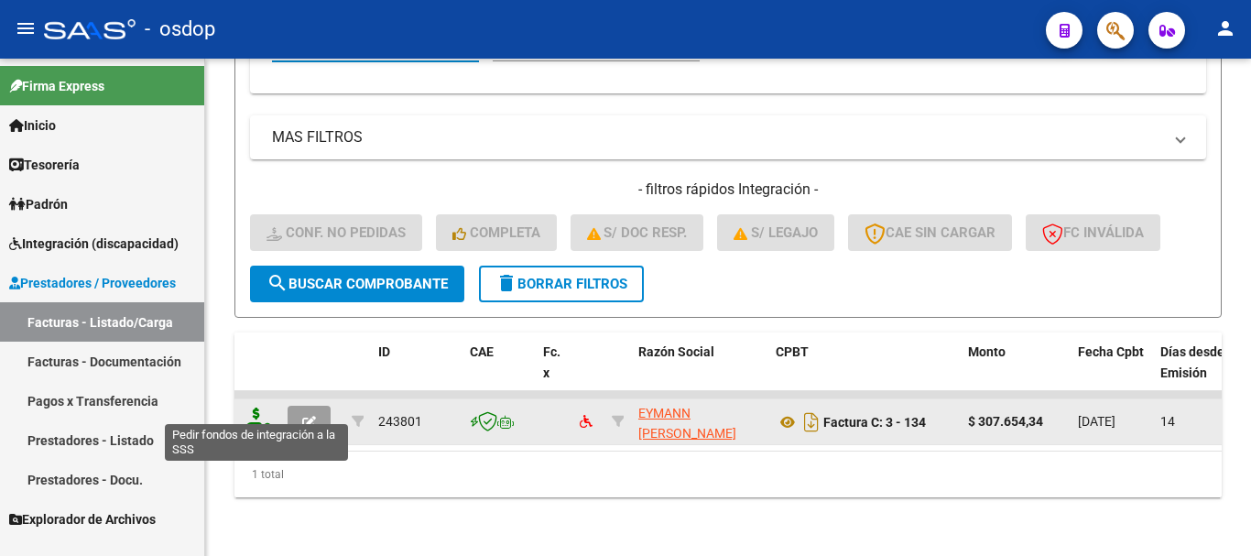
type input "27532464566"
click at [256, 409] on icon at bounding box center [256, 420] width 29 height 26
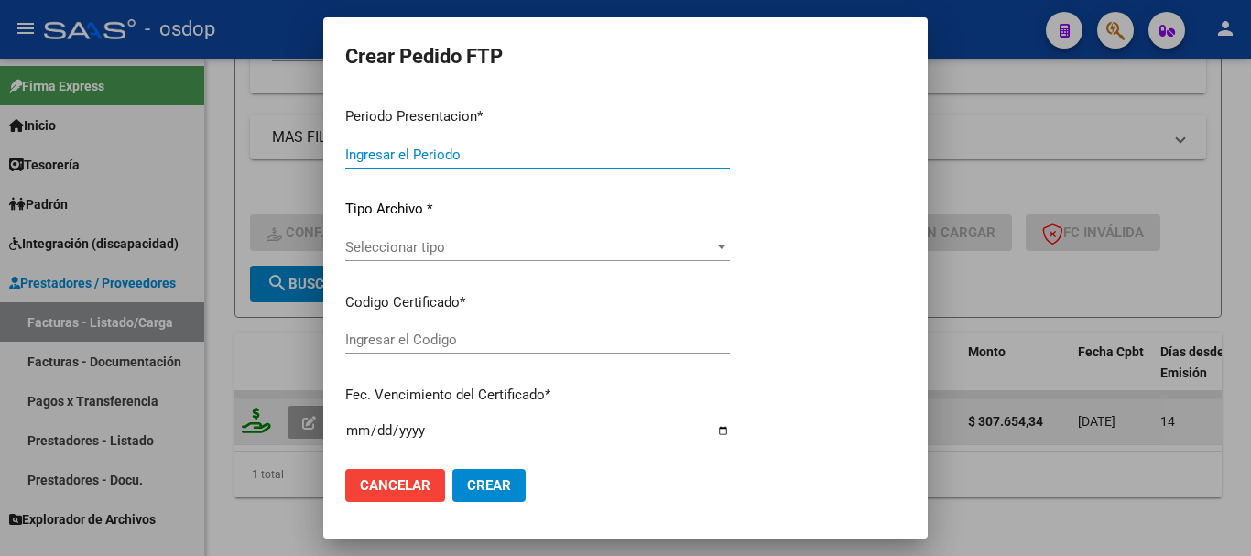
type input "202509"
type input "$ 307.654,34"
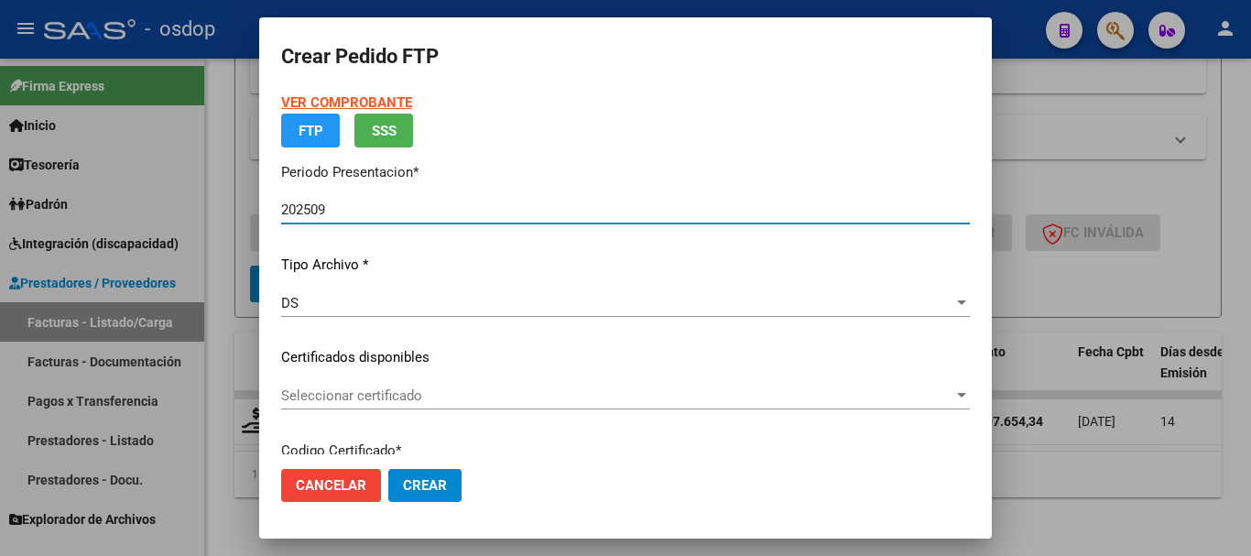
type input "7461388585"
type input "[DATE]"
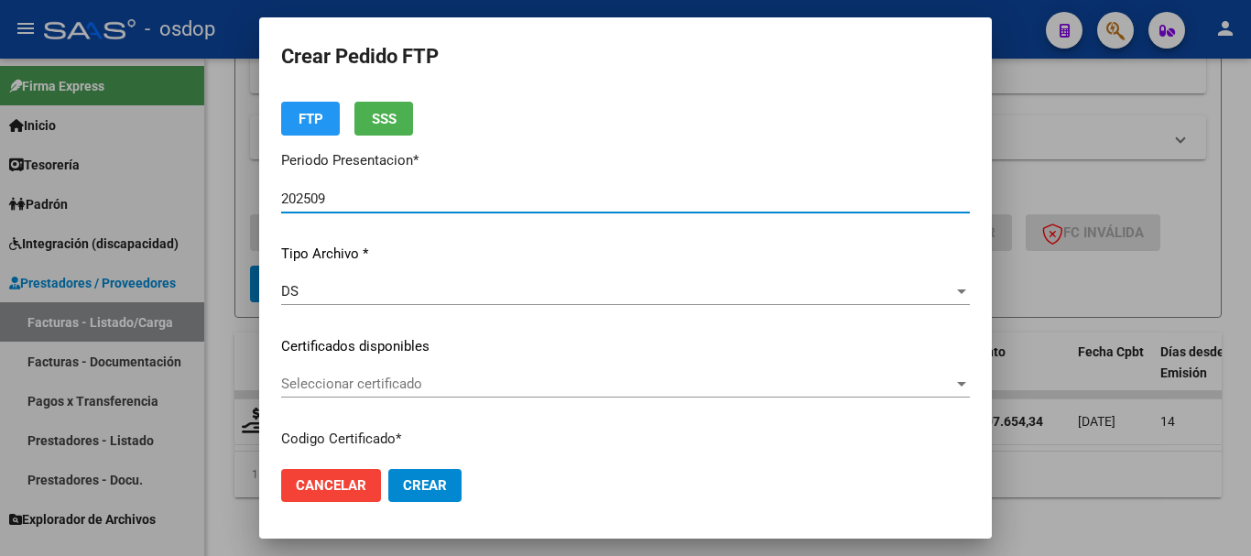
scroll to position [92, 0]
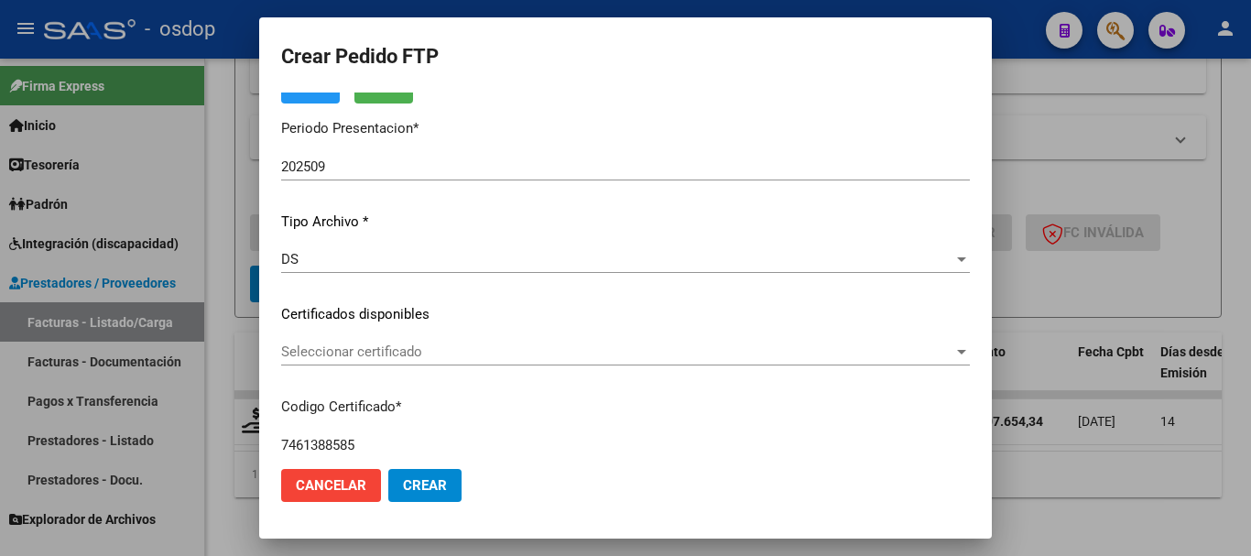
click at [427, 361] on div "Seleccionar certificado Seleccionar certificado" at bounding box center [625, 351] width 688 height 27
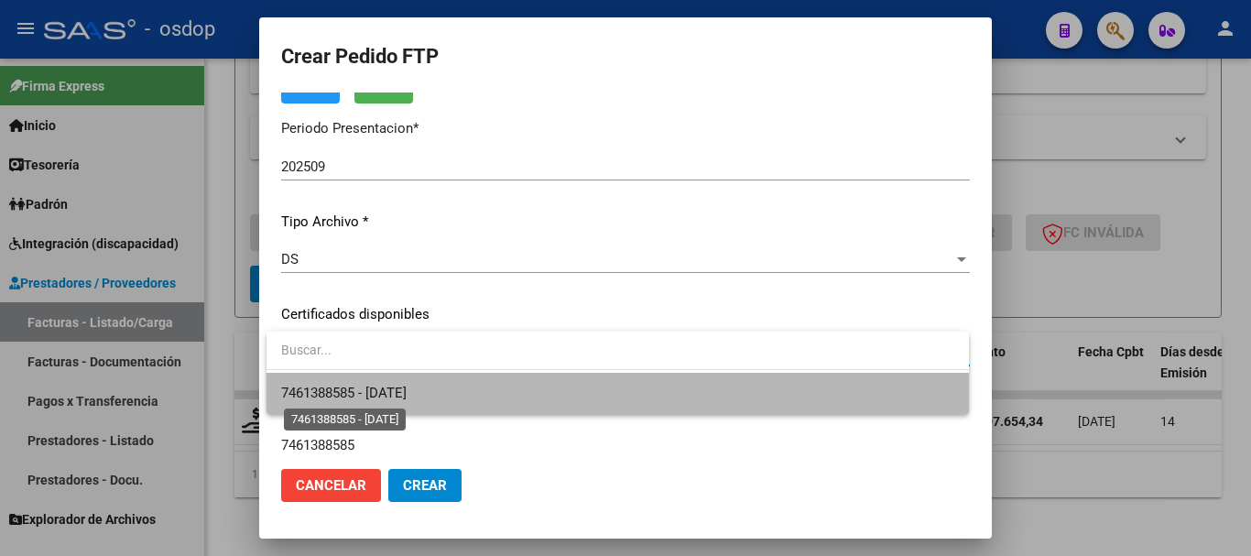
click at [406, 385] on span "7461388585 - [DATE]" at bounding box center [343, 393] width 125 height 16
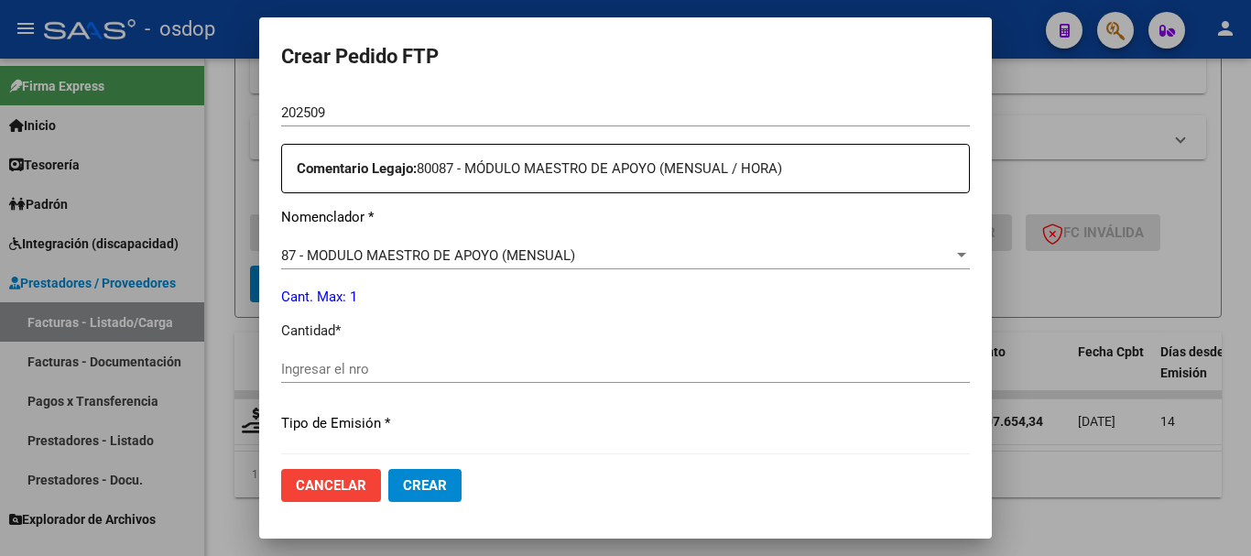
scroll to position [732, 0]
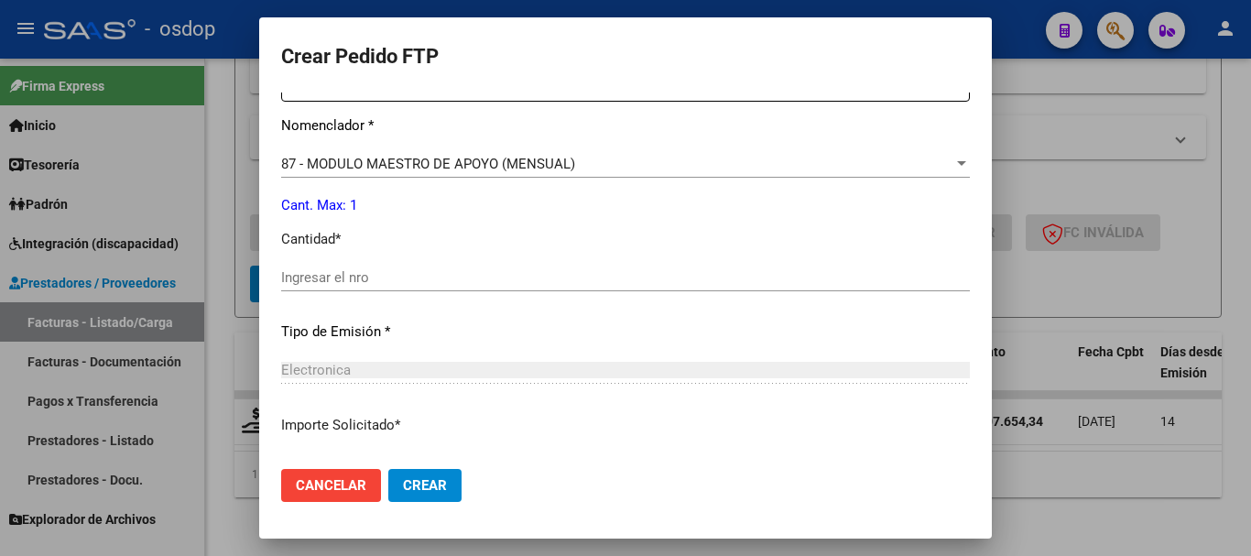
click at [324, 269] on input "Ingresar el nro" at bounding box center [625, 277] width 688 height 16
type input "1"
click at [428, 477] on span "Crear" at bounding box center [425, 485] width 44 height 16
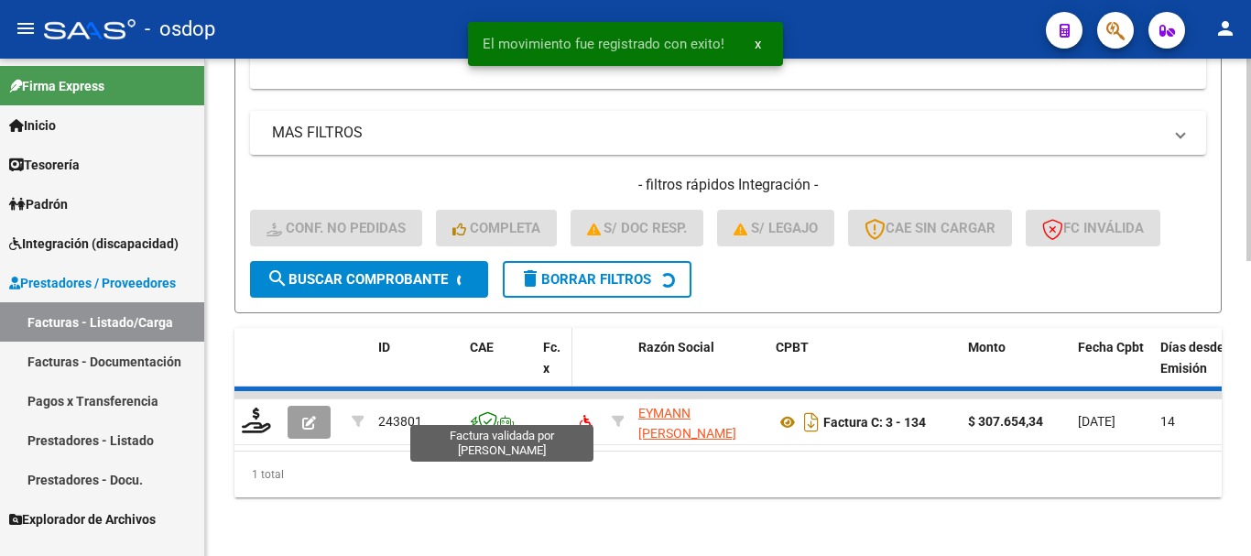
scroll to position [690, 0]
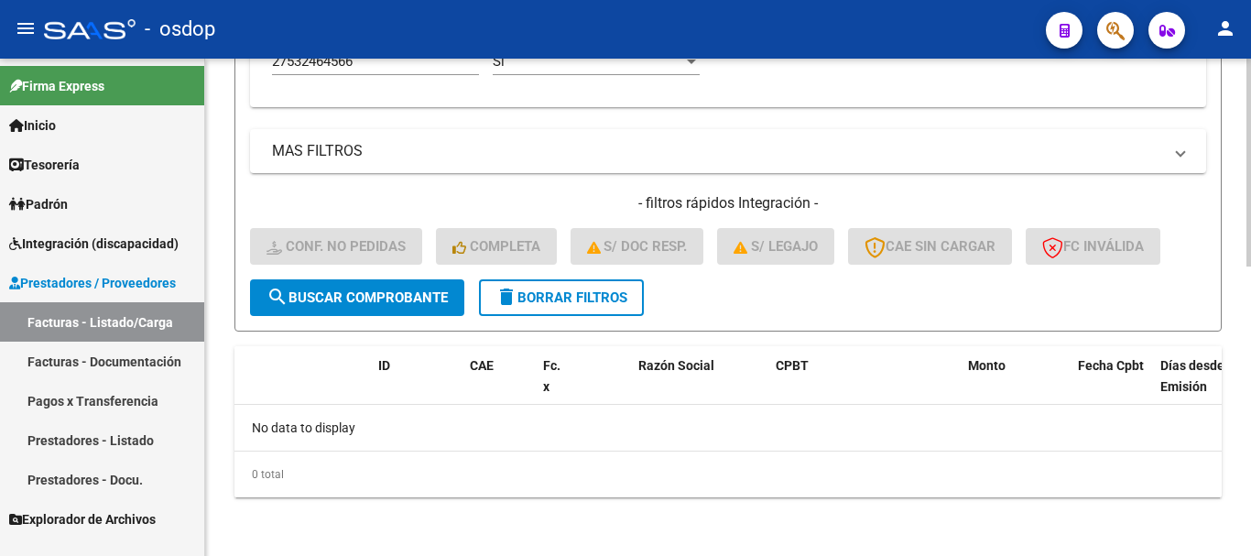
click at [593, 295] on span "delete Borrar Filtros" at bounding box center [561, 297] width 132 height 16
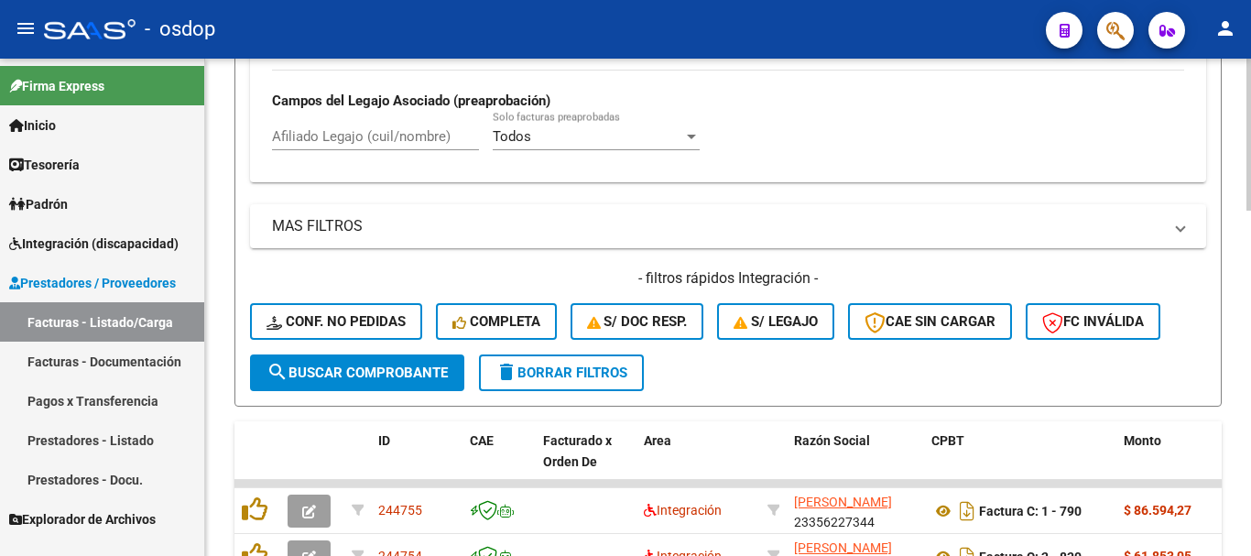
scroll to position [507, 0]
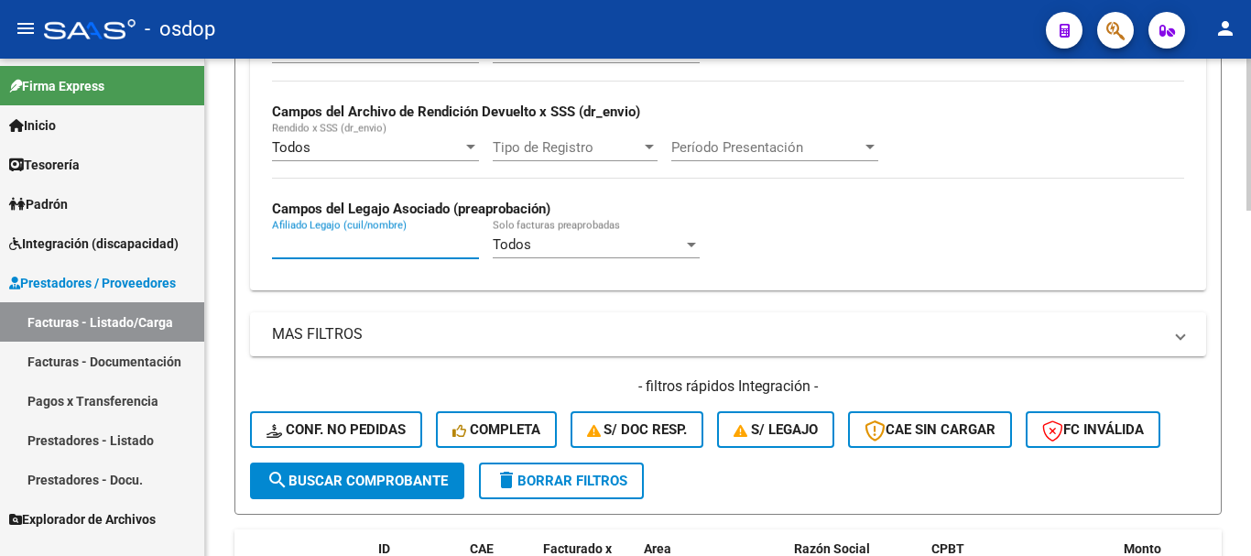
click at [322, 253] on input "Afiliado Legajo (cuil/nombre)" at bounding box center [375, 244] width 207 height 16
paste input "20559168751"
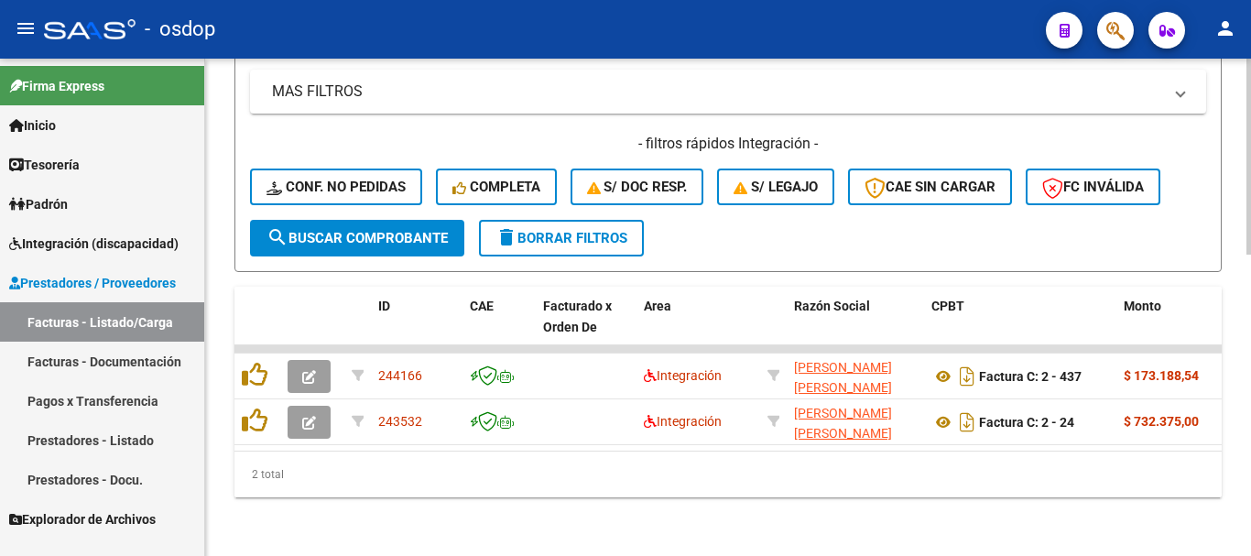
type input "20559168751"
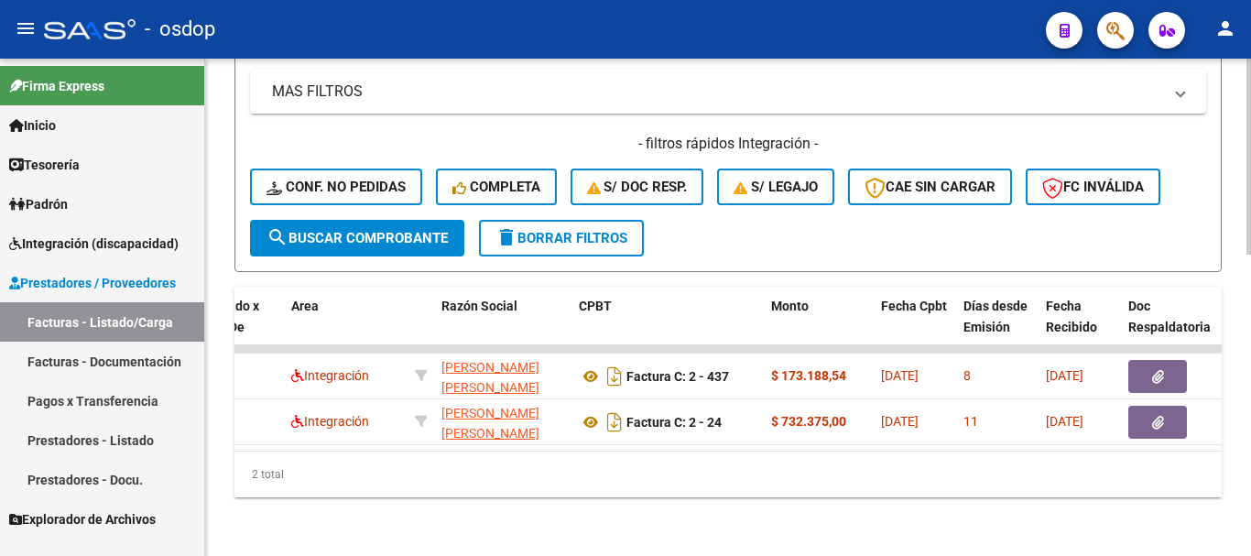
scroll to position [0, 0]
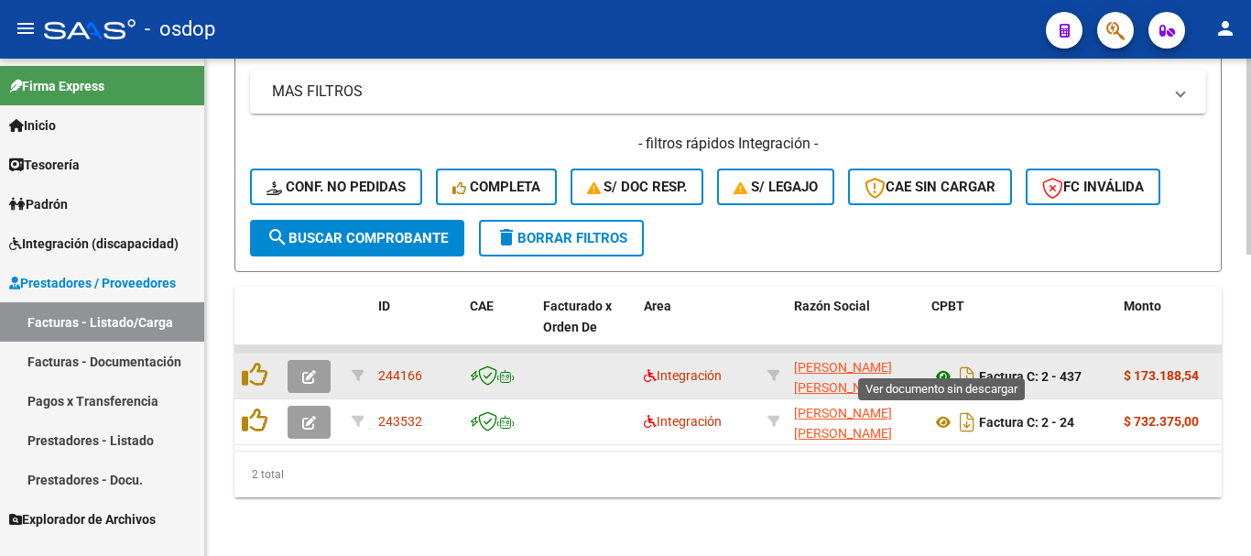
click at [936, 365] on icon at bounding box center [943, 376] width 24 height 22
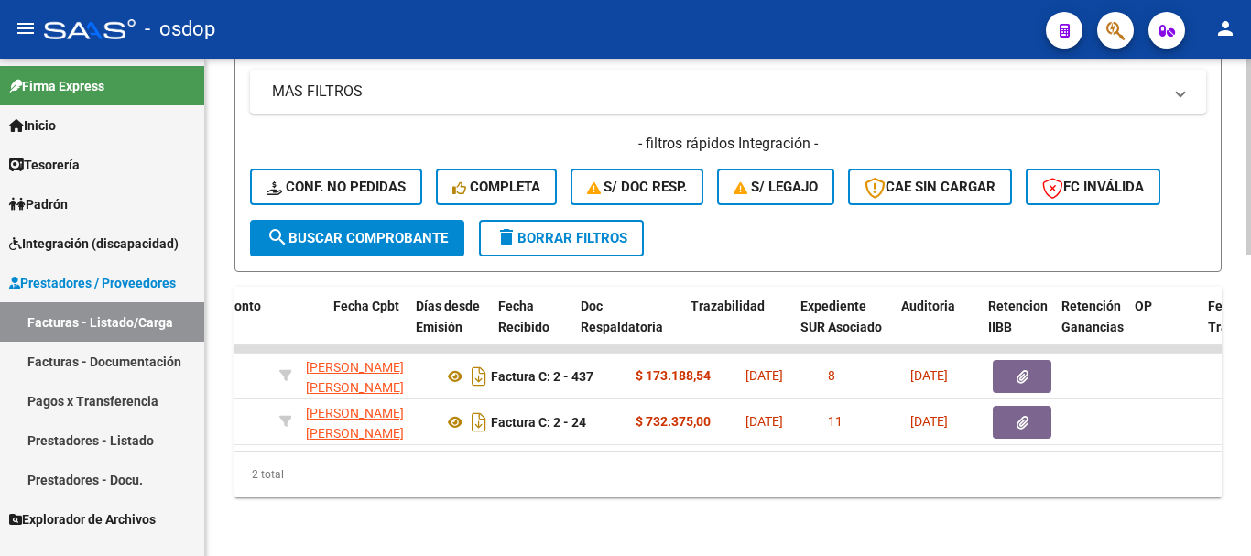
scroll to position [0, 922]
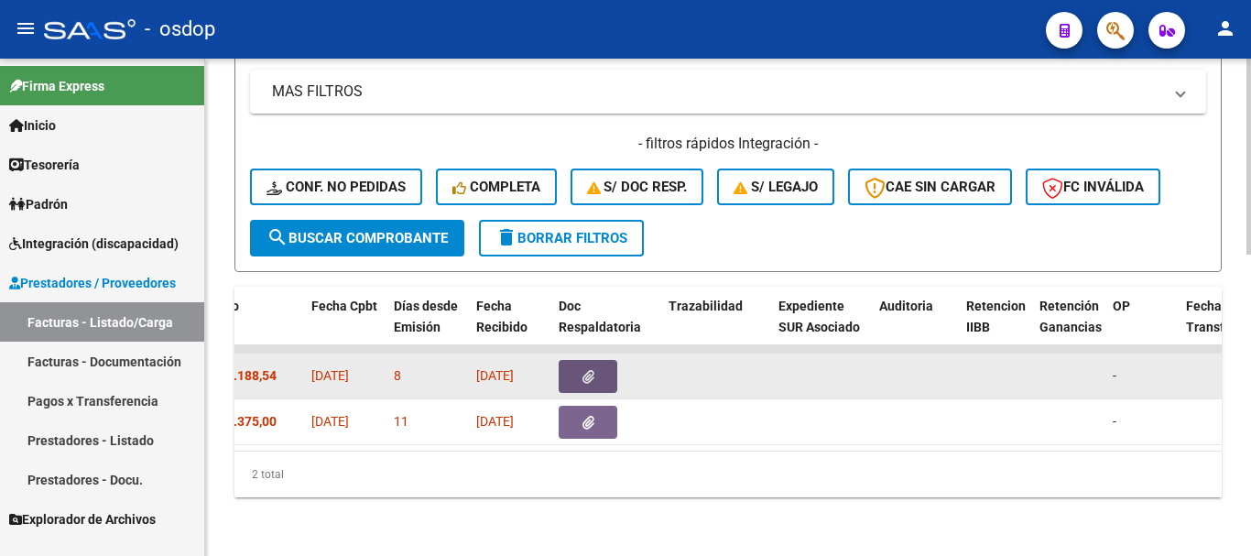
click at [586, 370] on icon "button" at bounding box center [588, 377] width 12 height 14
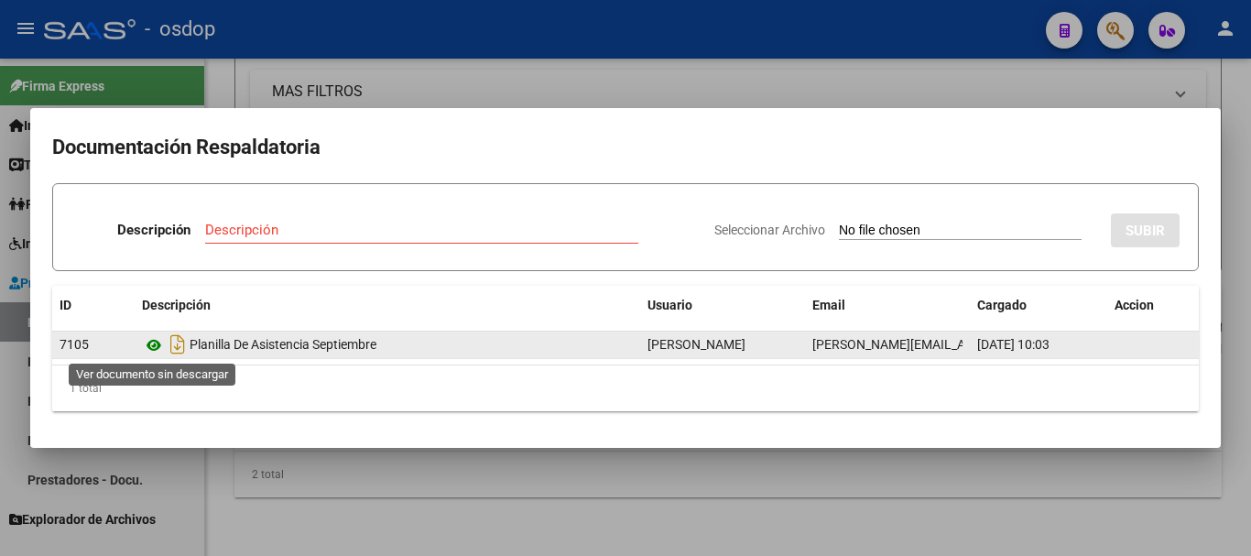
click at [151, 349] on icon at bounding box center [154, 345] width 24 height 22
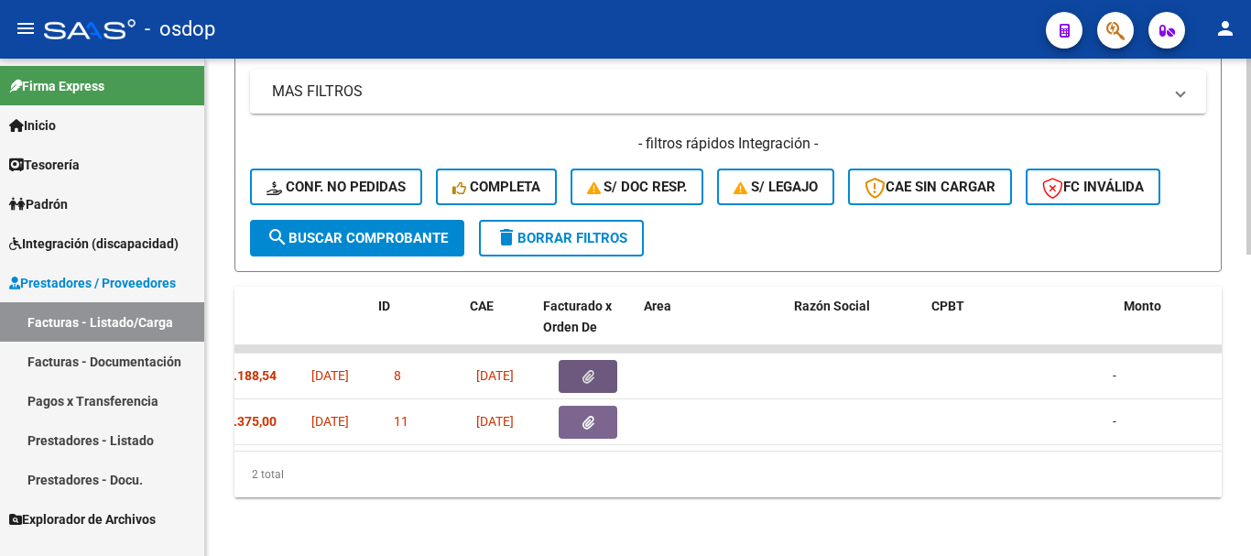
scroll to position [0, 0]
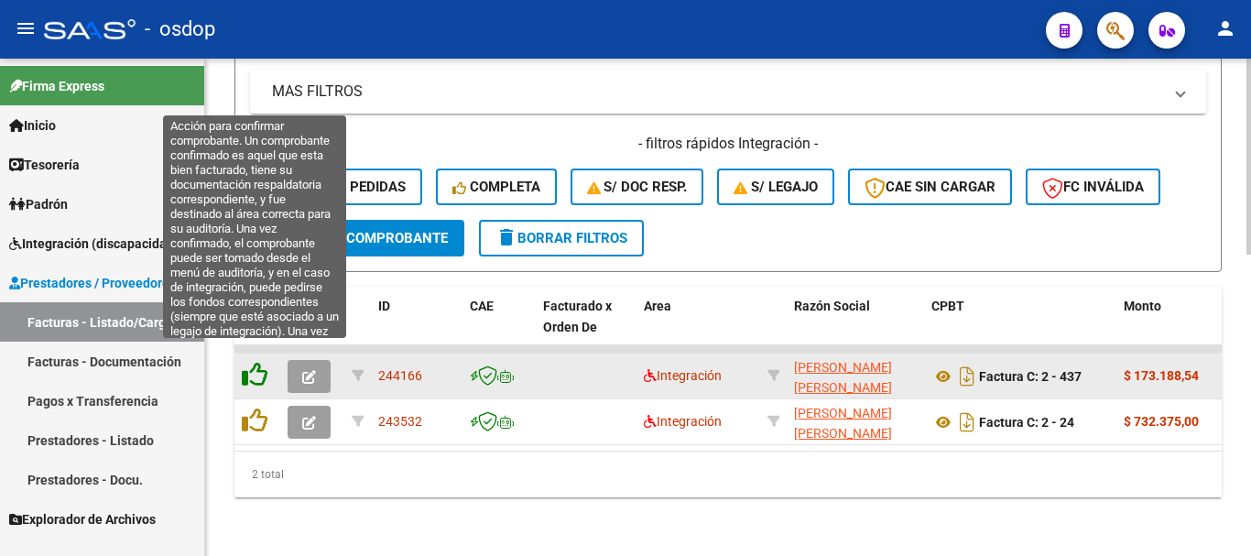
click at [247, 362] on icon at bounding box center [255, 375] width 26 height 26
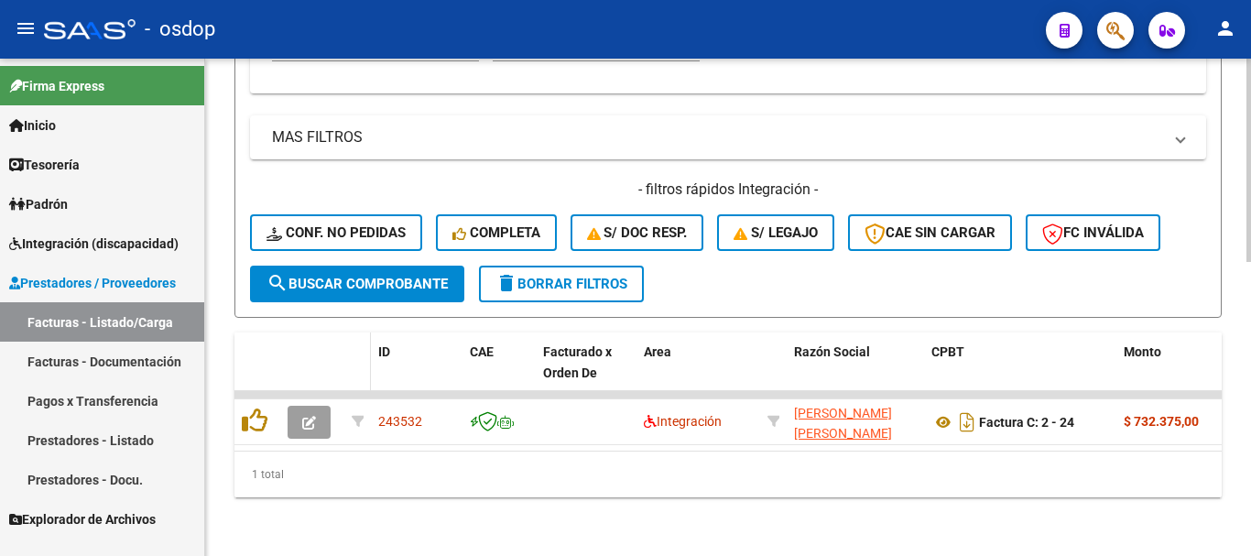
scroll to position [720, 0]
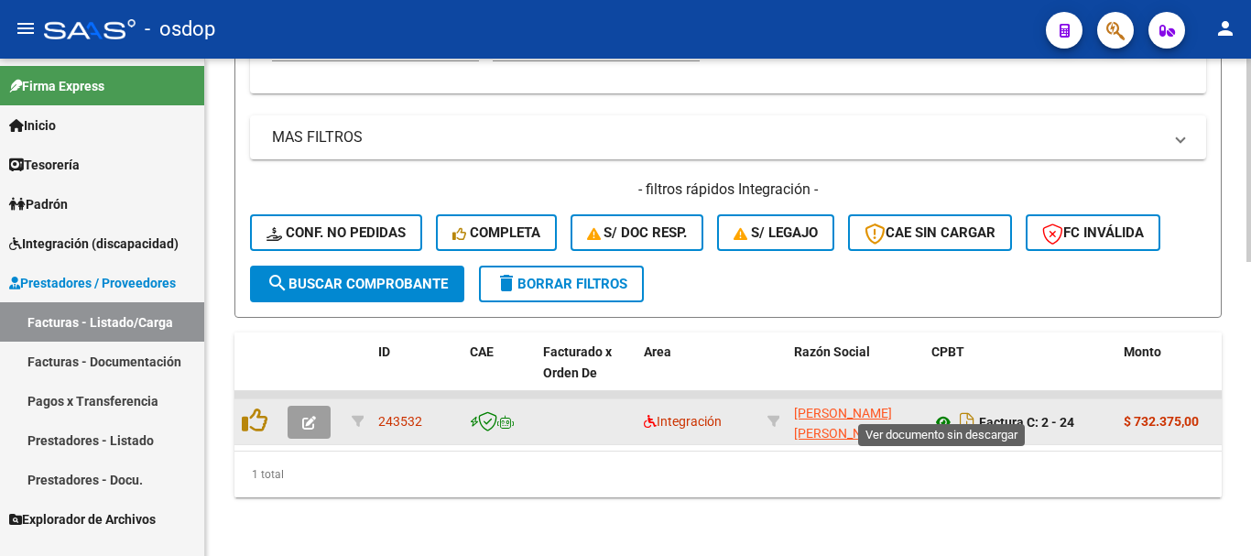
click at [938, 411] on icon at bounding box center [943, 422] width 24 height 22
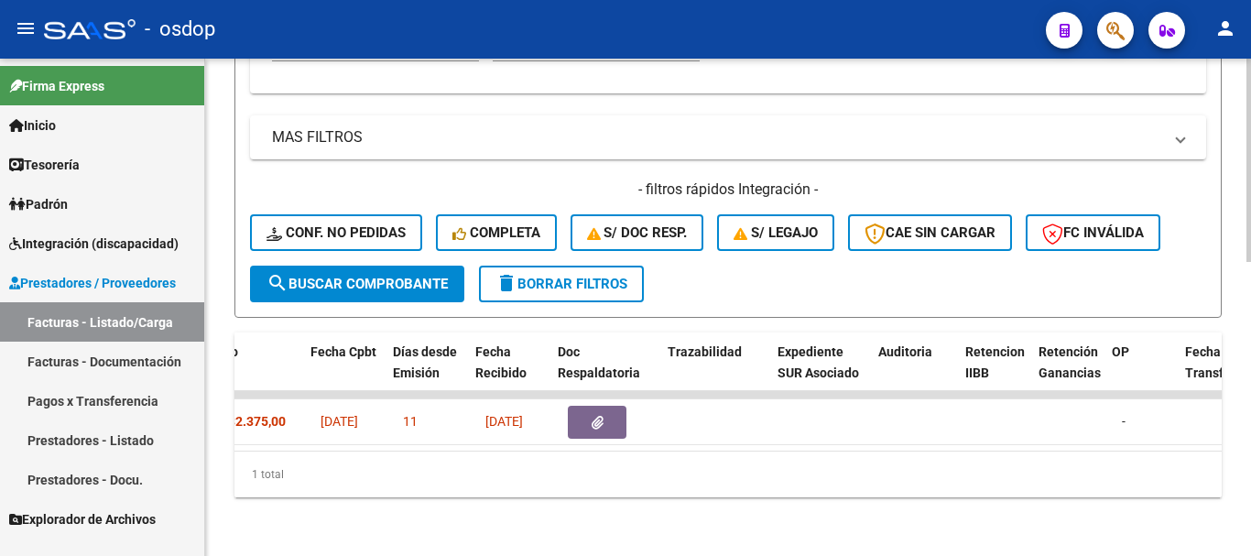
scroll to position [0, 923]
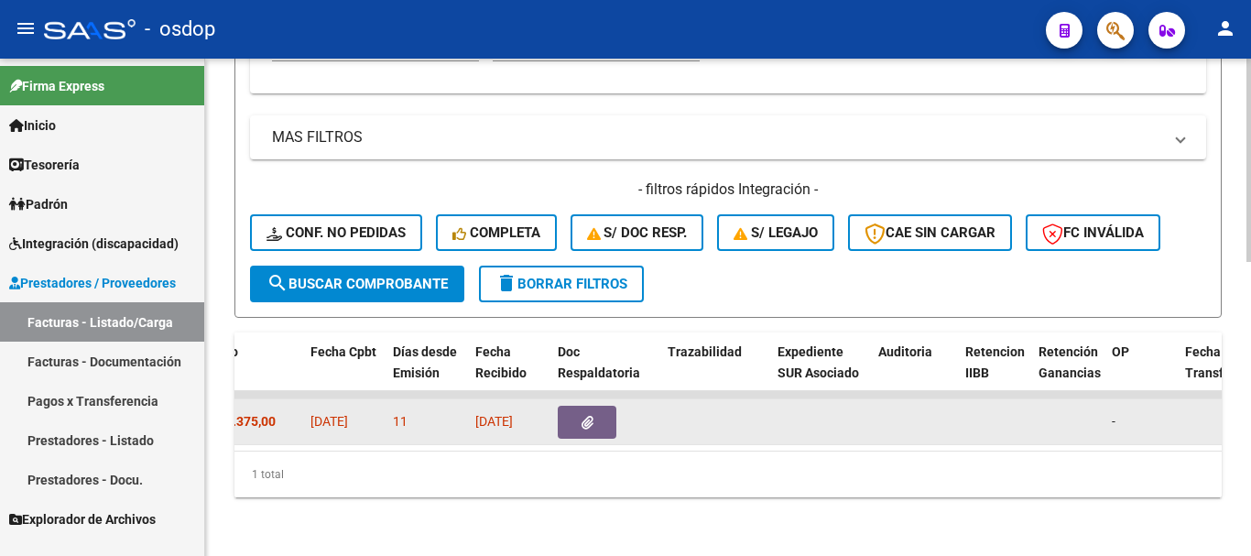
click at [583, 416] on icon "button" at bounding box center [587, 423] width 12 height 14
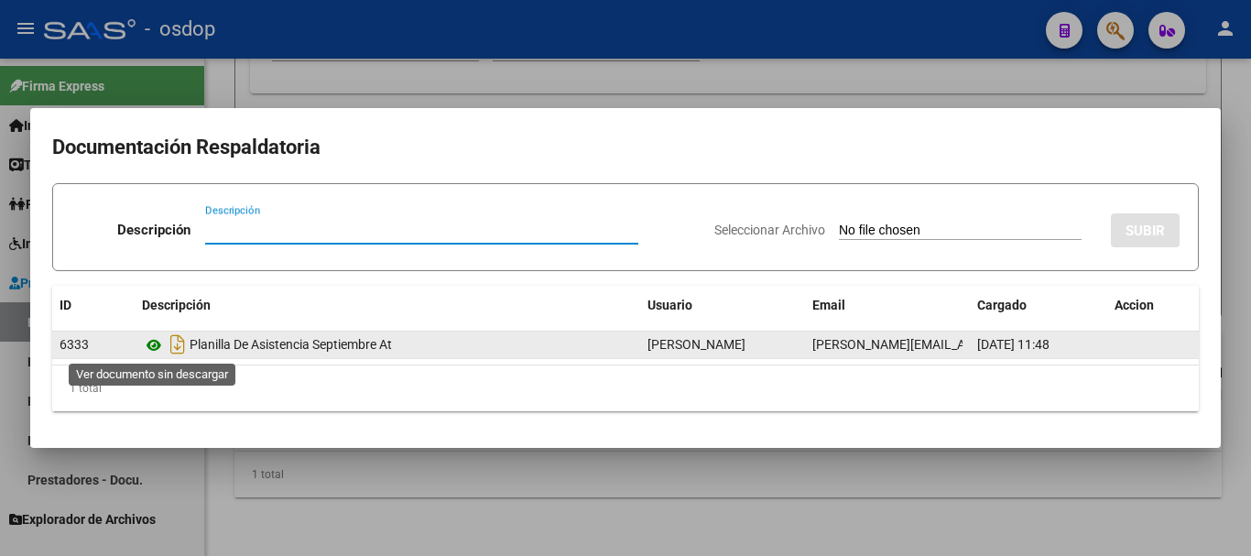
click at [158, 341] on icon at bounding box center [154, 345] width 24 height 22
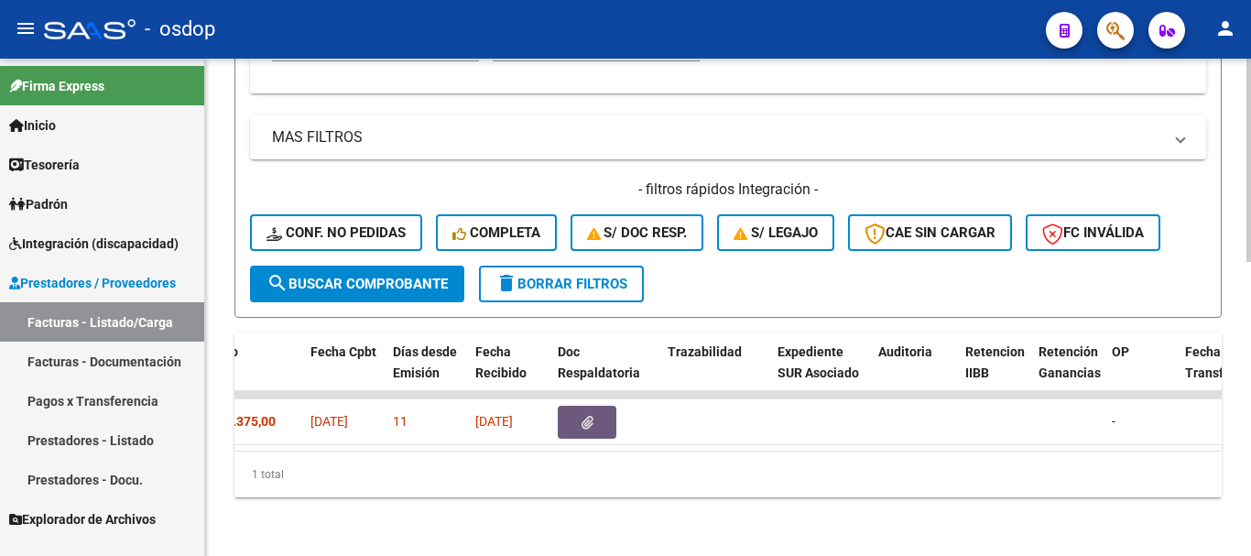
scroll to position [0, 0]
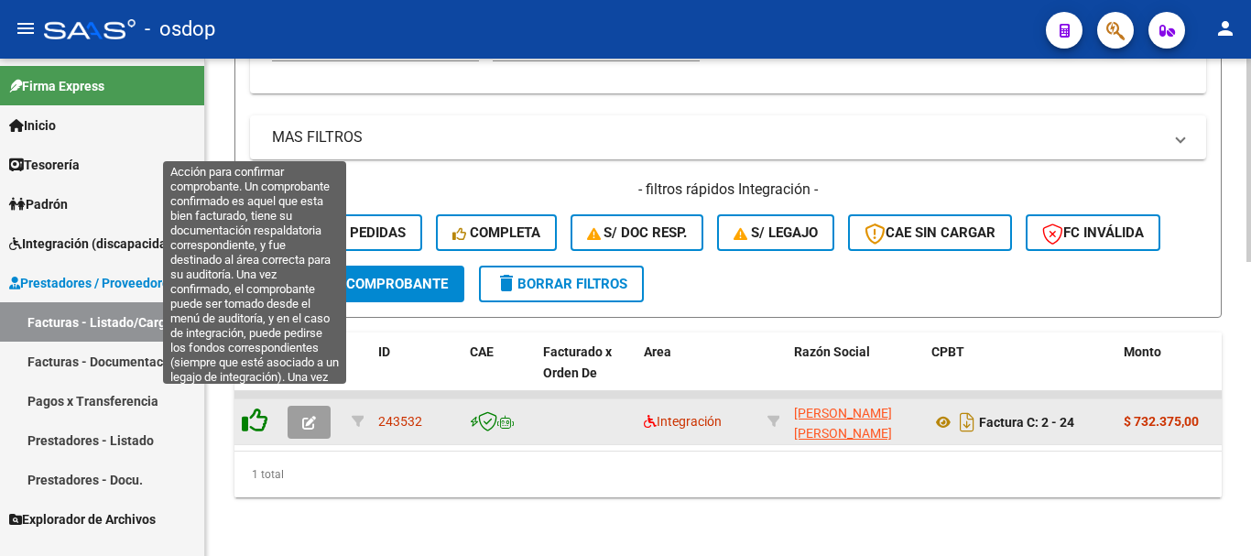
click at [249, 408] on icon at bounding box center [255, 420] width 26 height 26
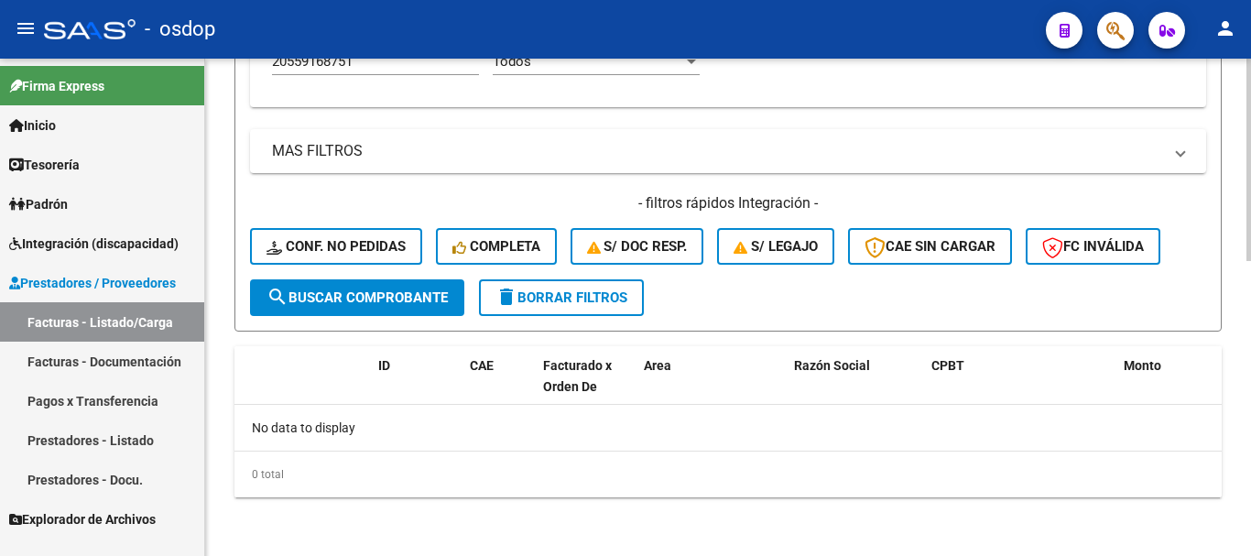
scroll to position [690, 0]
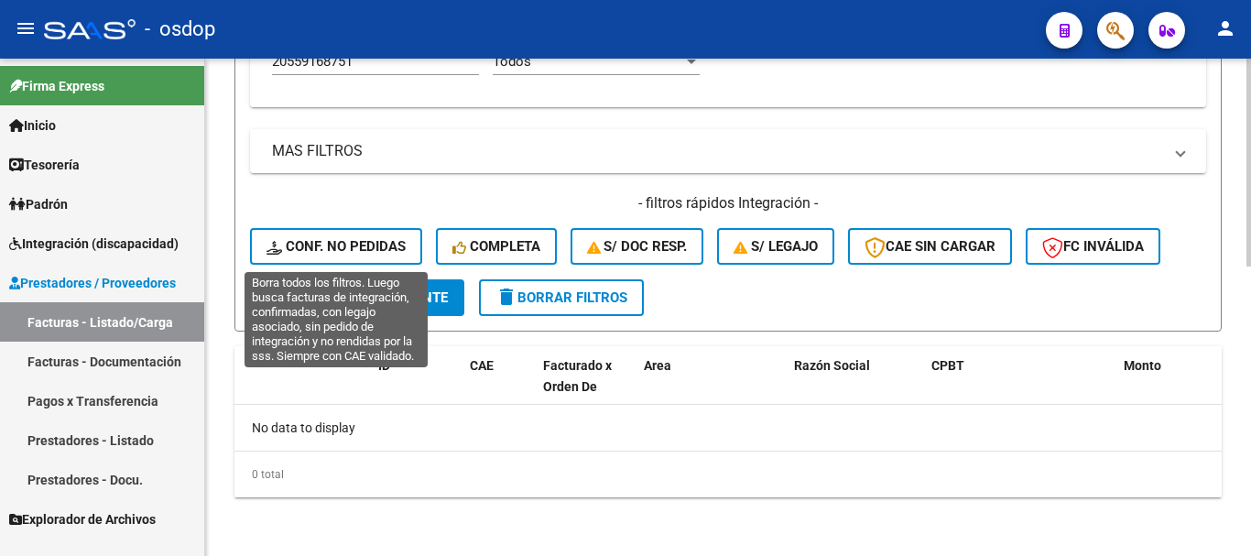
click at [320, 243] on span "Conf. no pedidas" at bounding box center [335, 246] width 139 height 16
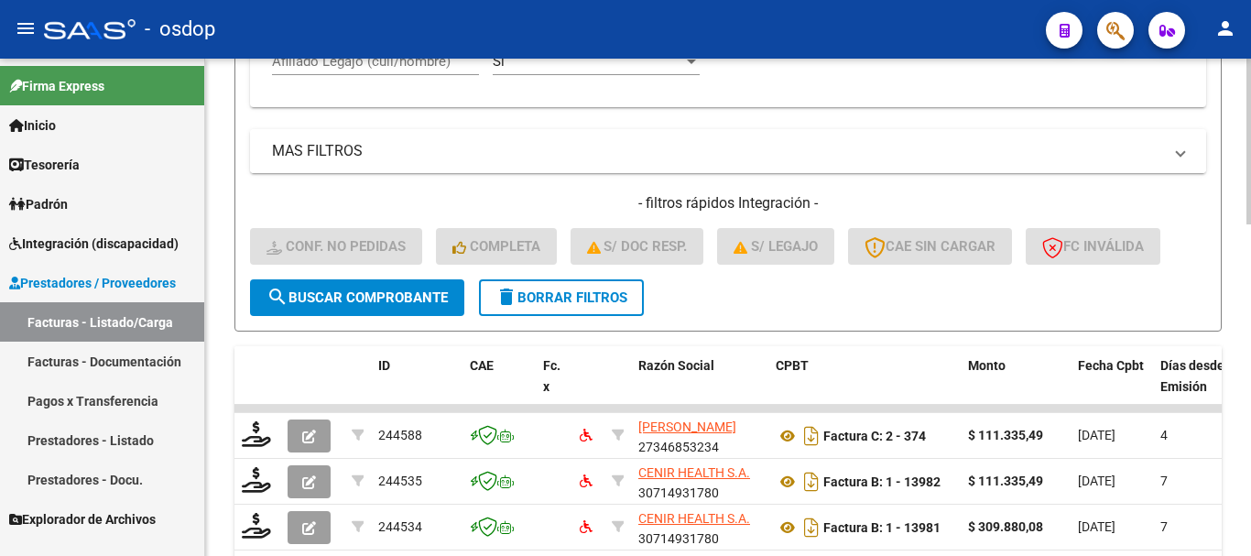
scroll to position [599, 0]
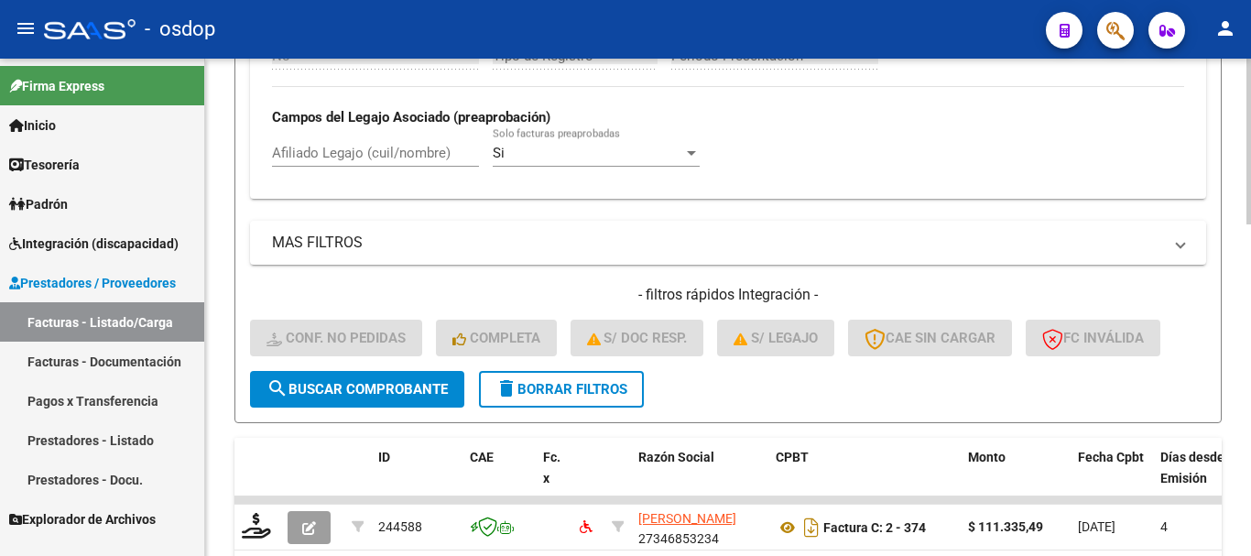
click at [336, 151] on input "Afiliado Legajo (cuil/nombre)" at bounding box center [375, 153] width 207 height 16
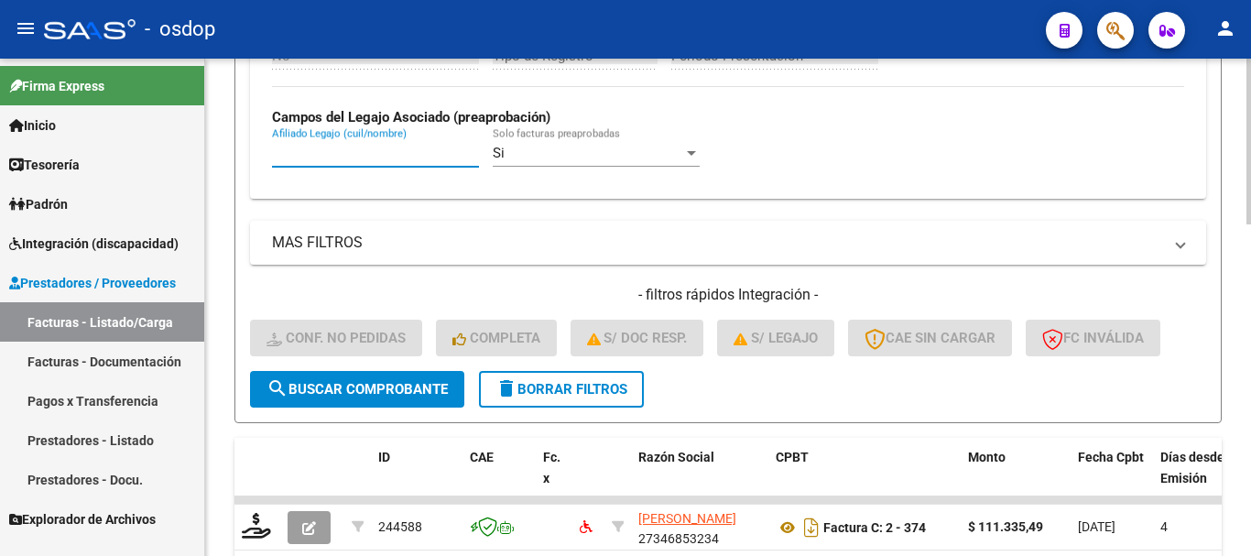
paste input "20559168751"
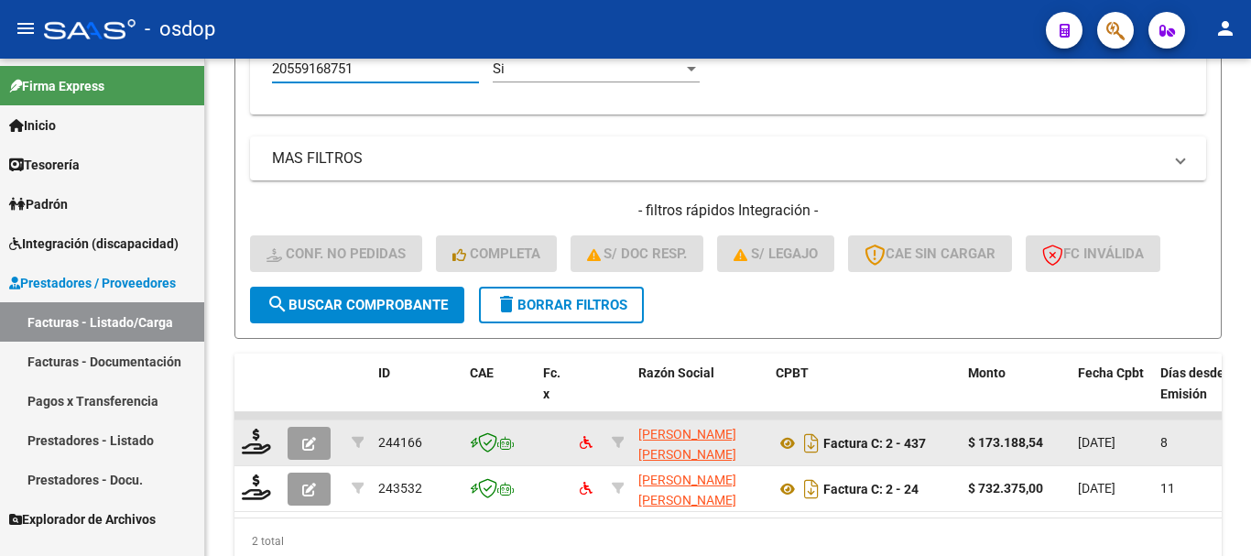
scroll to position [766, 0]
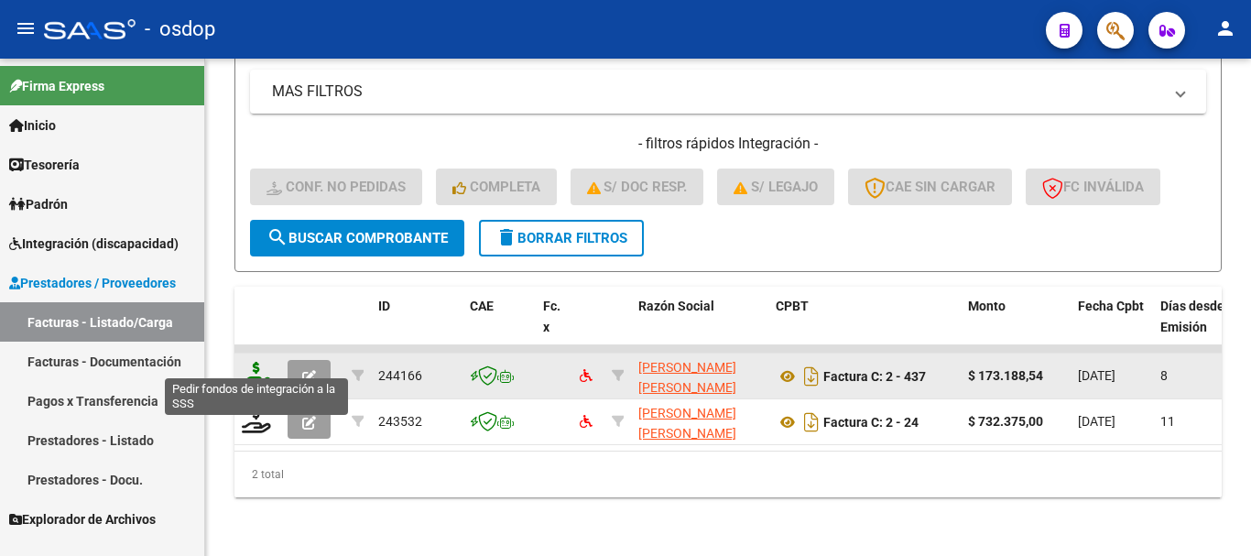
type input "20559168751"
click at [257, 362] on icon at bounding box center [256, 375] width 29 height 26
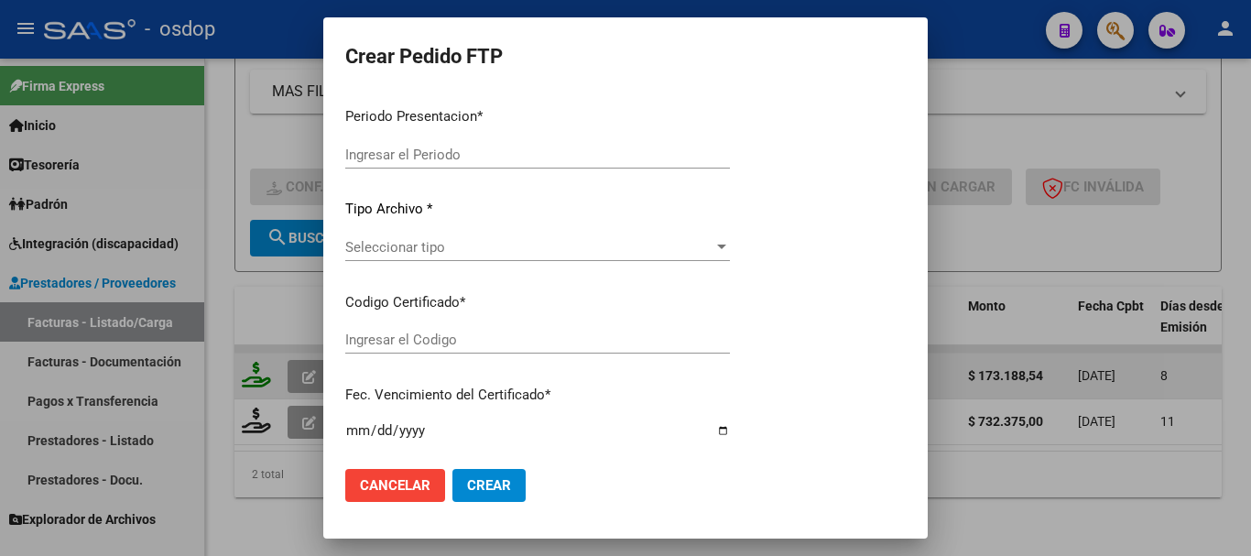
type input "202509"
type input "$ 173.188,54"
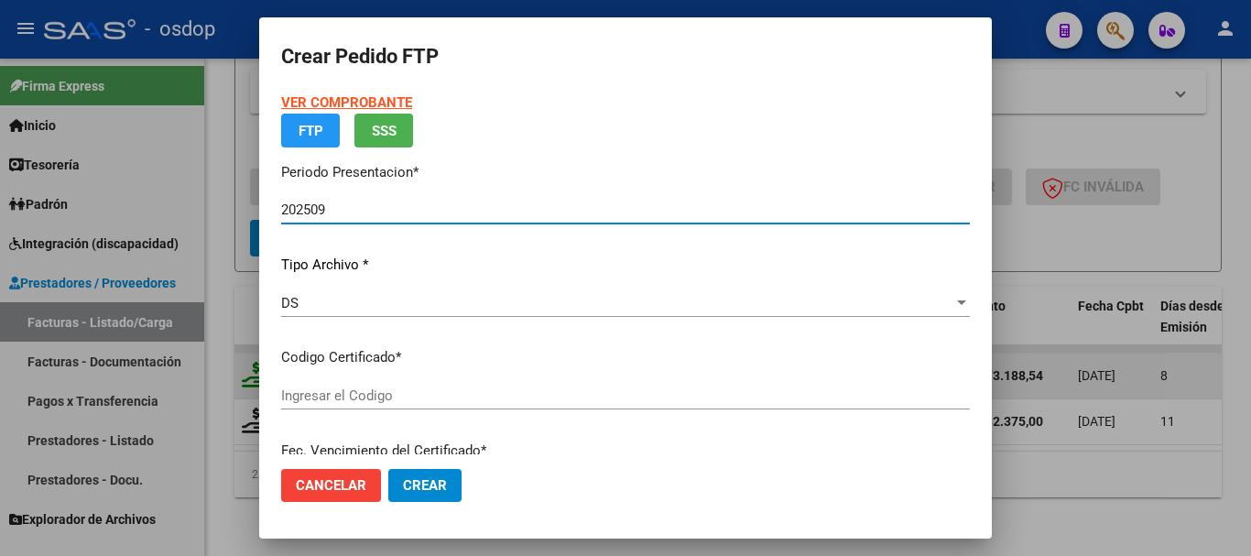
type input "4718865009"
type input "[DATE]"
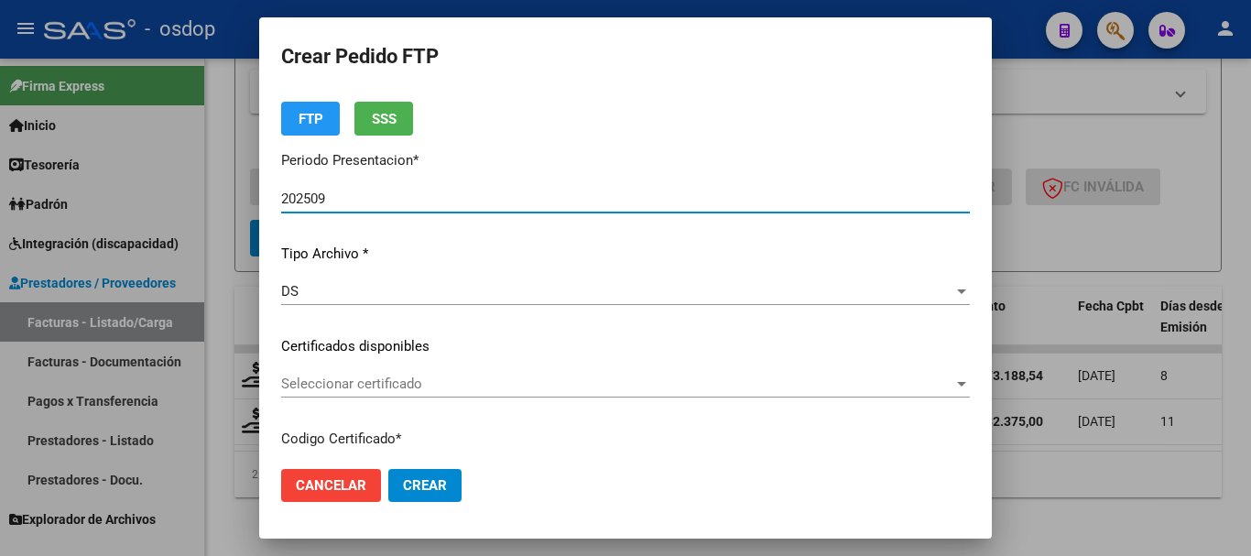
scroll to position [92, 0]
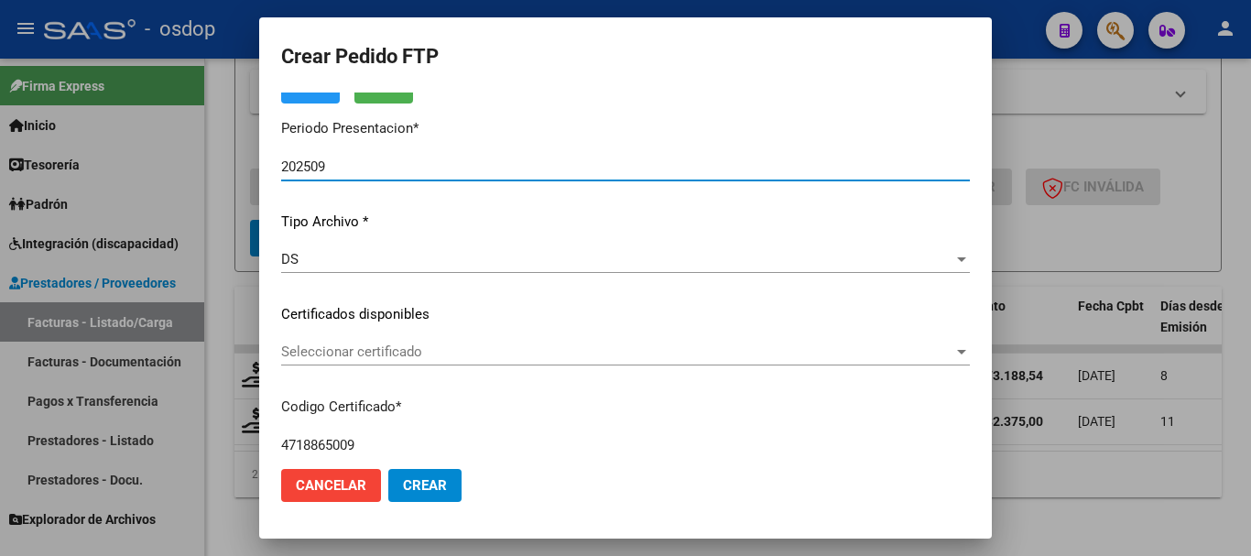
click at [456, 358] on span "Seleccionar certificado" at bounding box center [617, 351] width 672 height 16
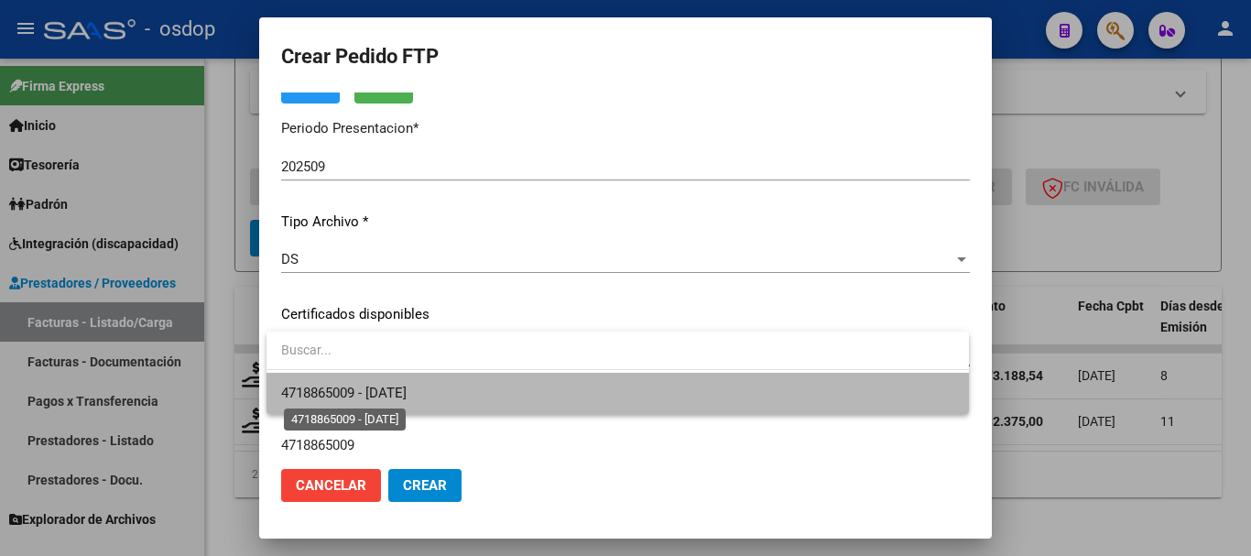
click at [406, 391] on span "4718865009 - [DATE]" at bounding box center [343, 393] width 125 height 16
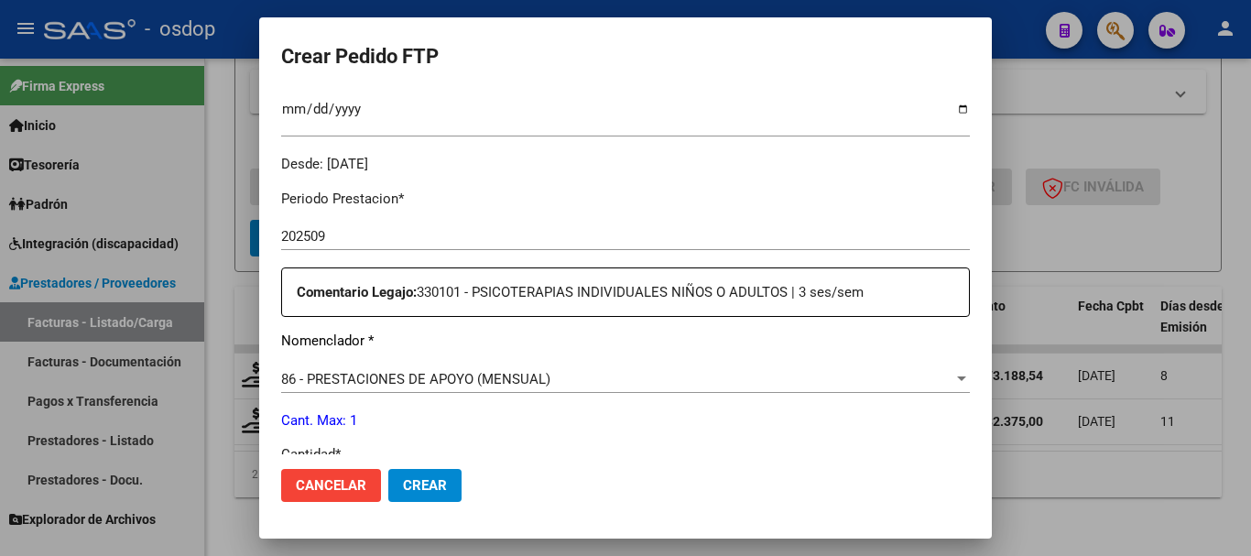
scroll to position [549, 0]
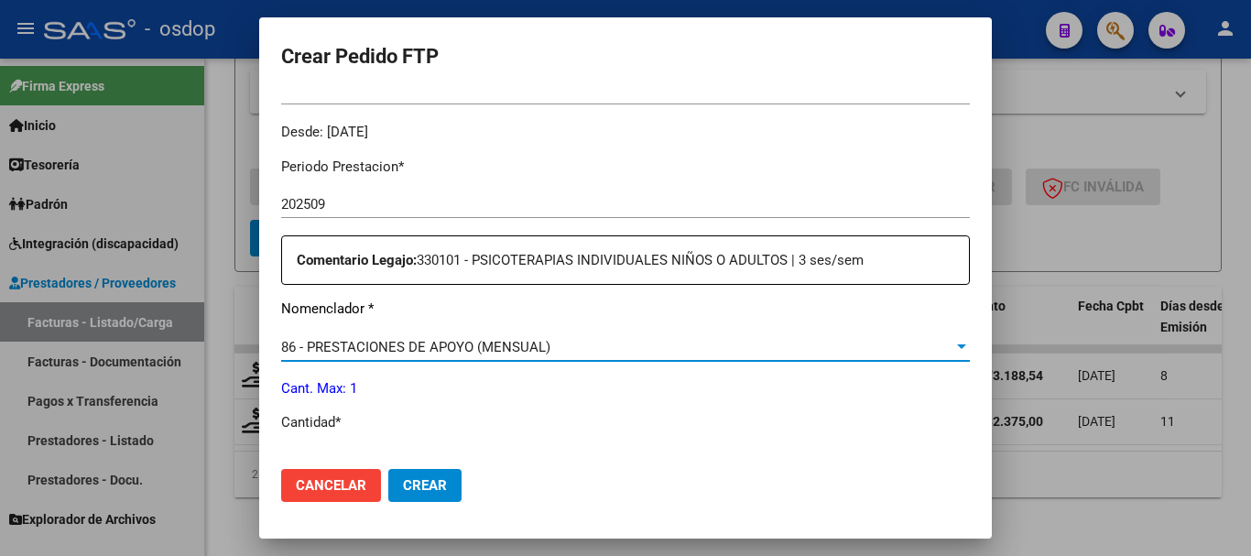
click at [438, 339] on span "86 - PRESTACIONES DE APOYO (MENSUAL)" at bounding box center [415, 347] width 269 height 16
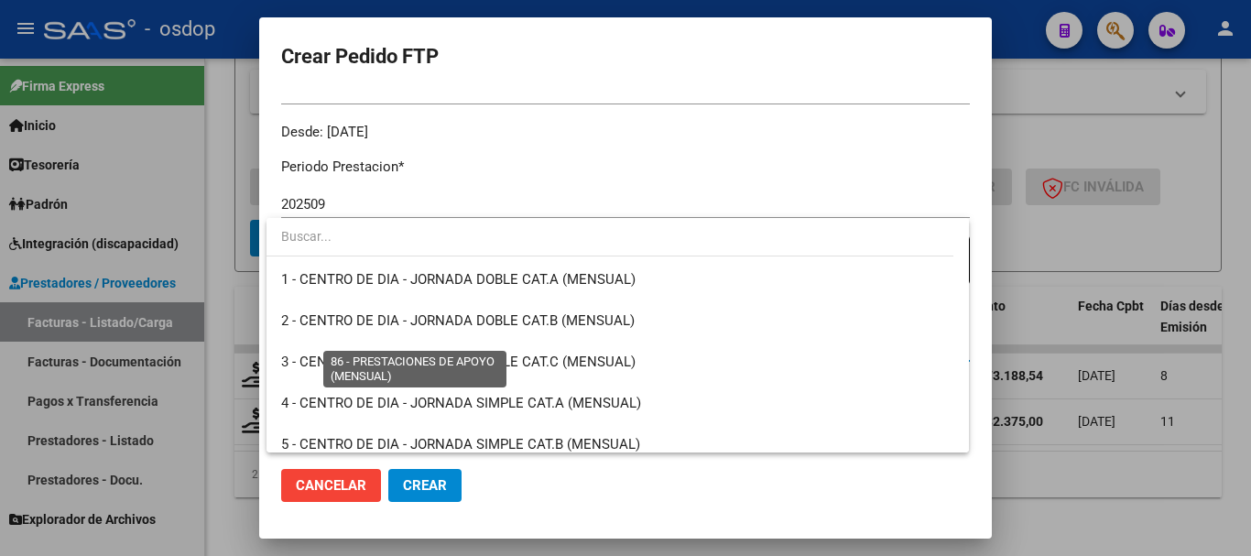
scroll to position [3446, 0]
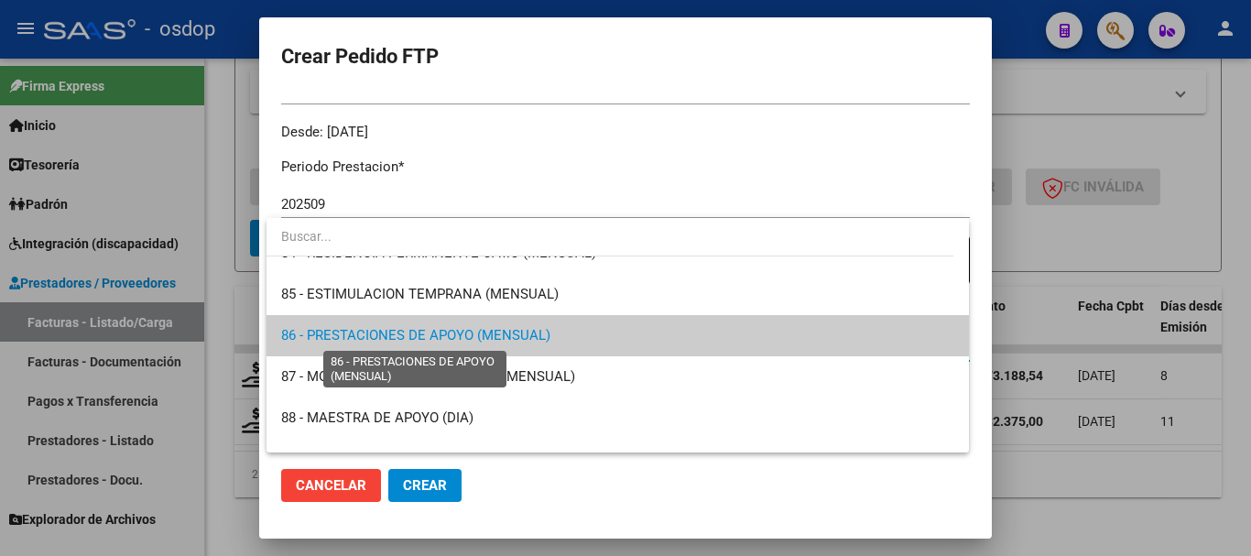
click at [438, 335] on span "86 - PRESTACIONES DE APOYO (MENSUAL)" at bounding box center [415, 335] width 269 height 16
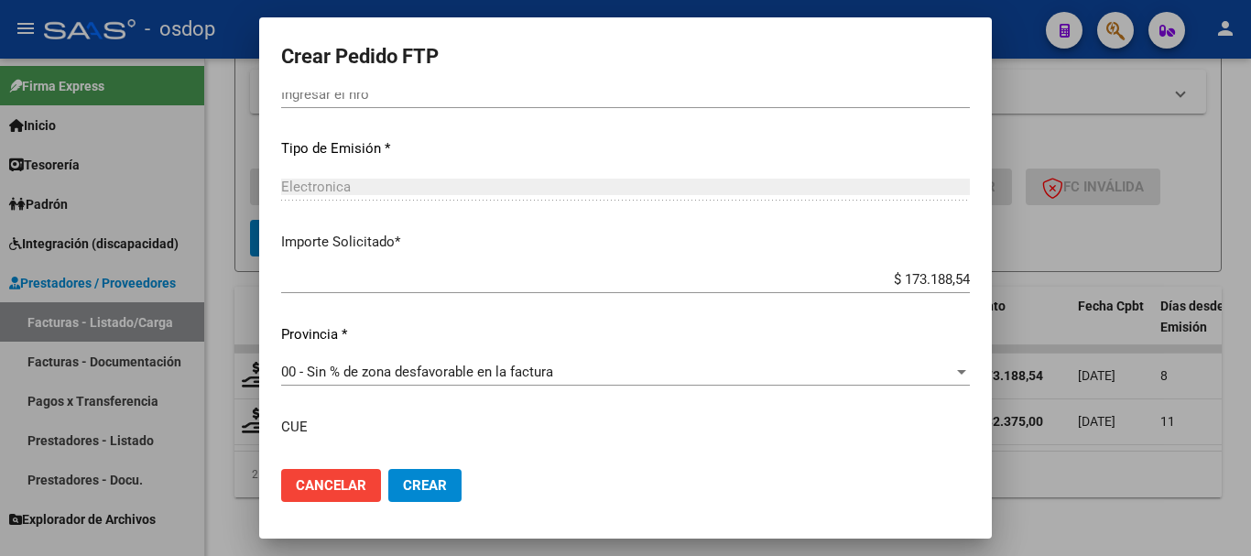
scroll to position [824, 0]
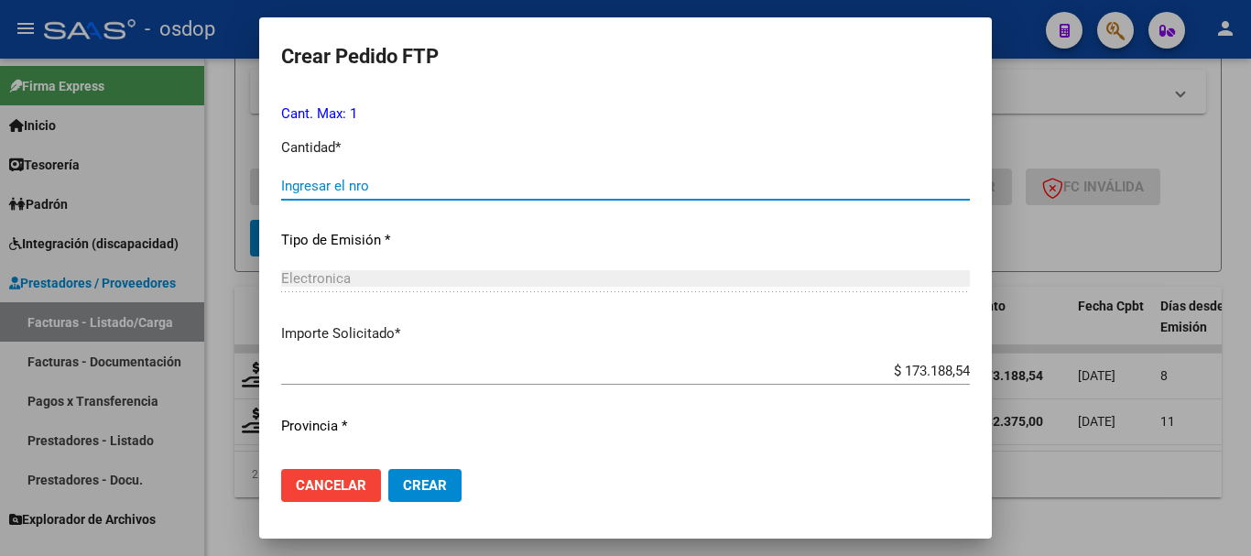
click at [341, 178] on input "Ingresar el nro" at bounding box center [625, 186] width 688 height 16
type input "1"
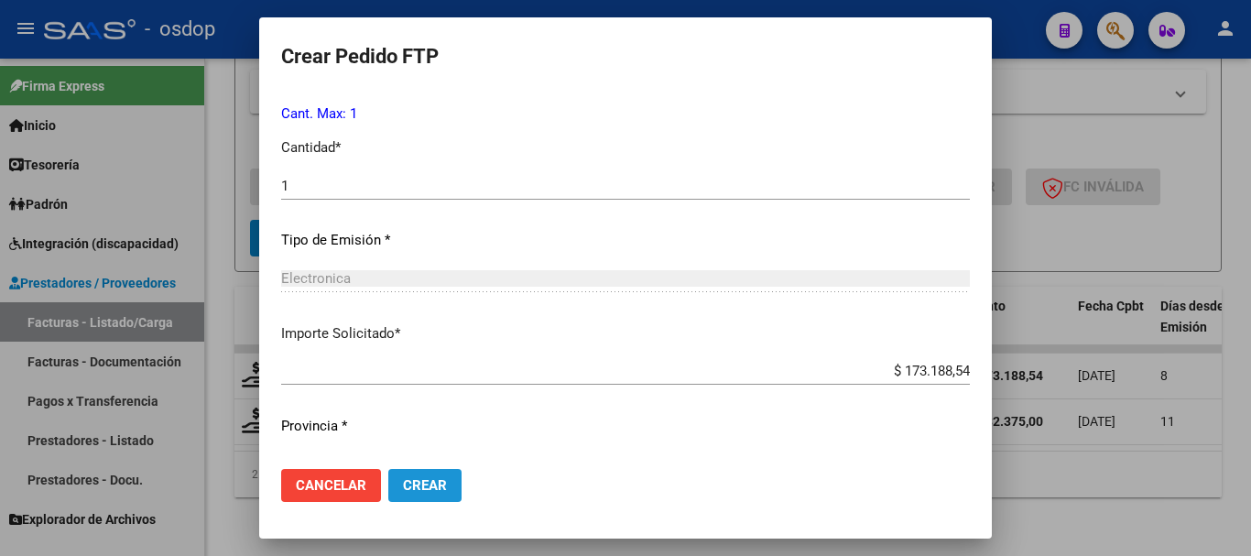
click at [417, 474] on button "Crear" at bounding box center [424, 485] width 73 height 33
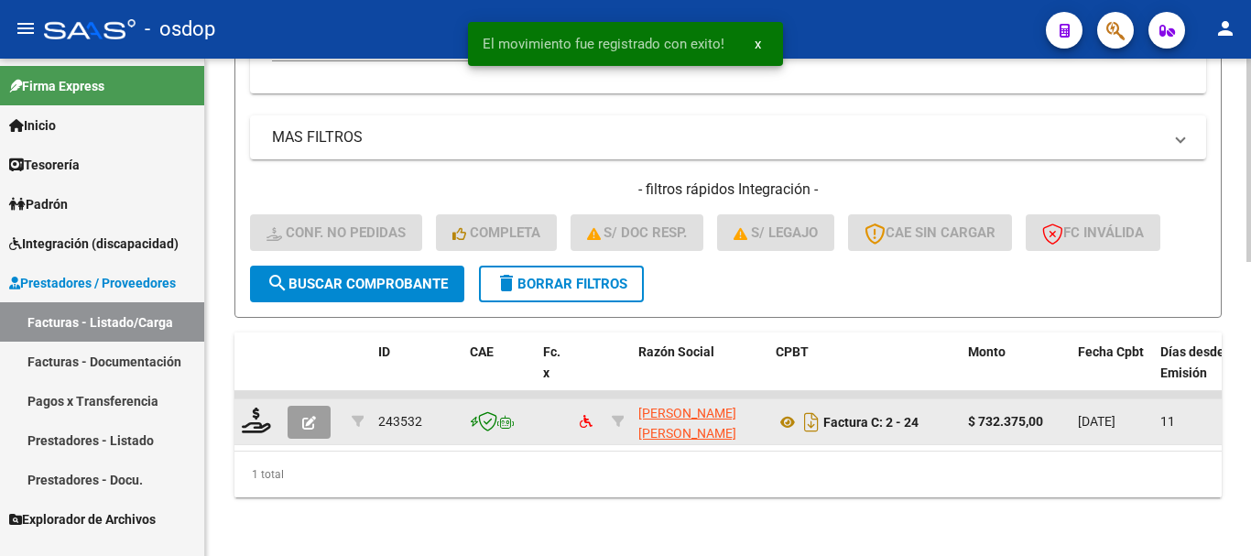
scroll to position [720, 0]
click at [246, 407] on icon at bounding box center [256, 420] width 29 height 26
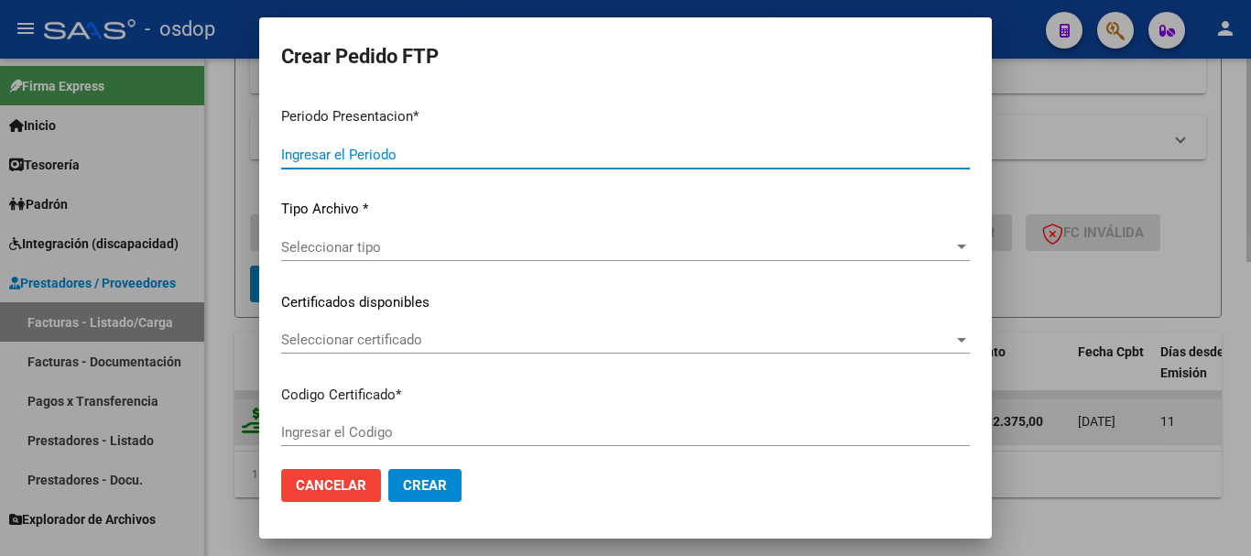
type input "202509"
type input "$ 732.375,00"
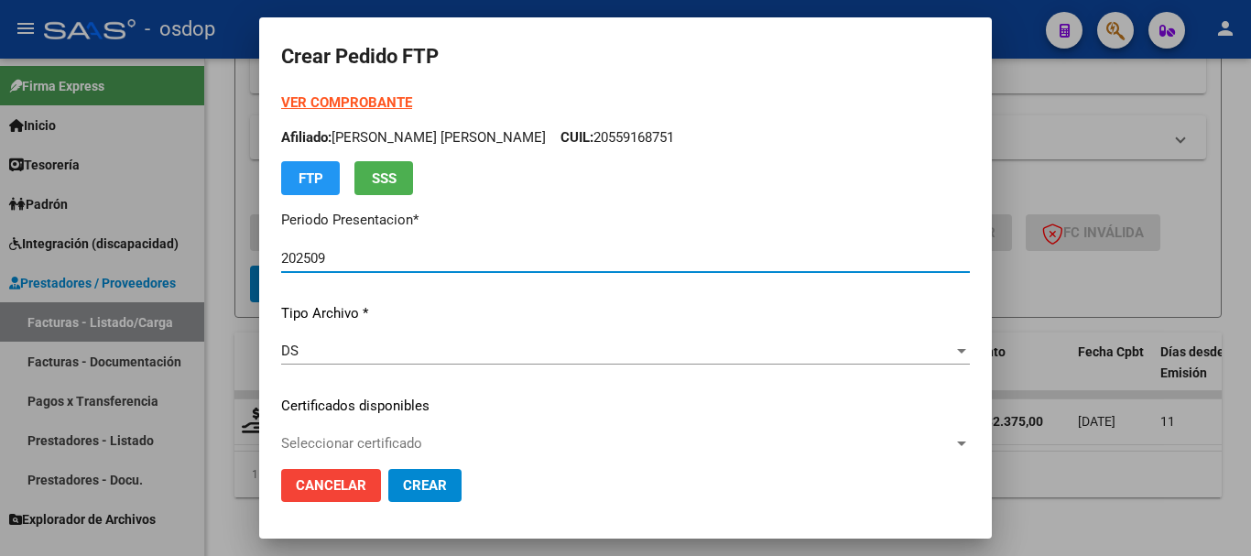
type input "4718865009"
type input "[DATE]"
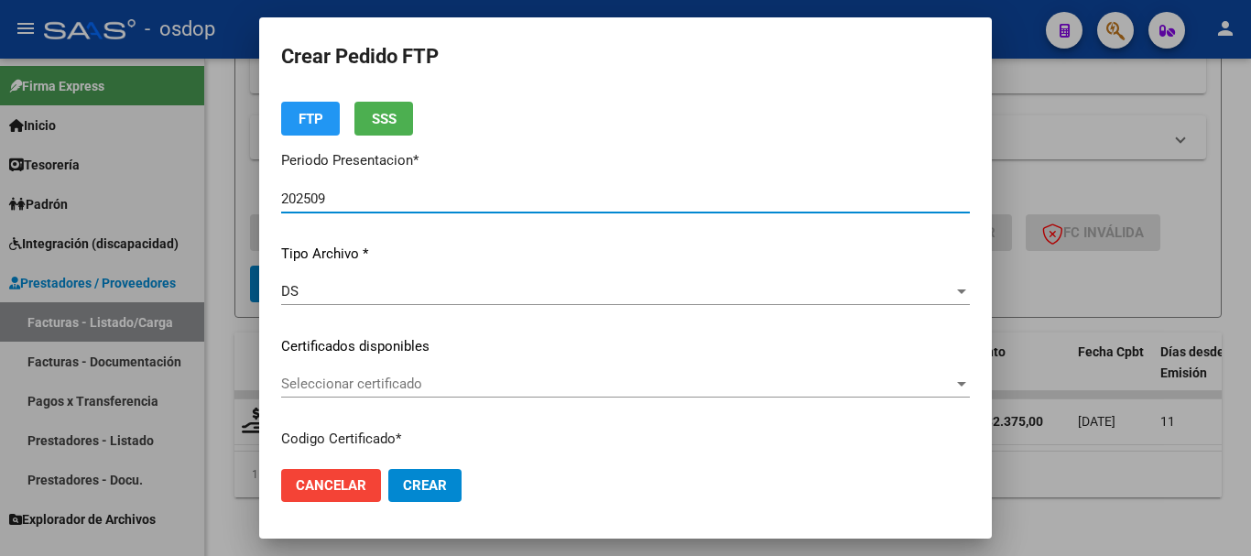
scroll to position [92, 0]
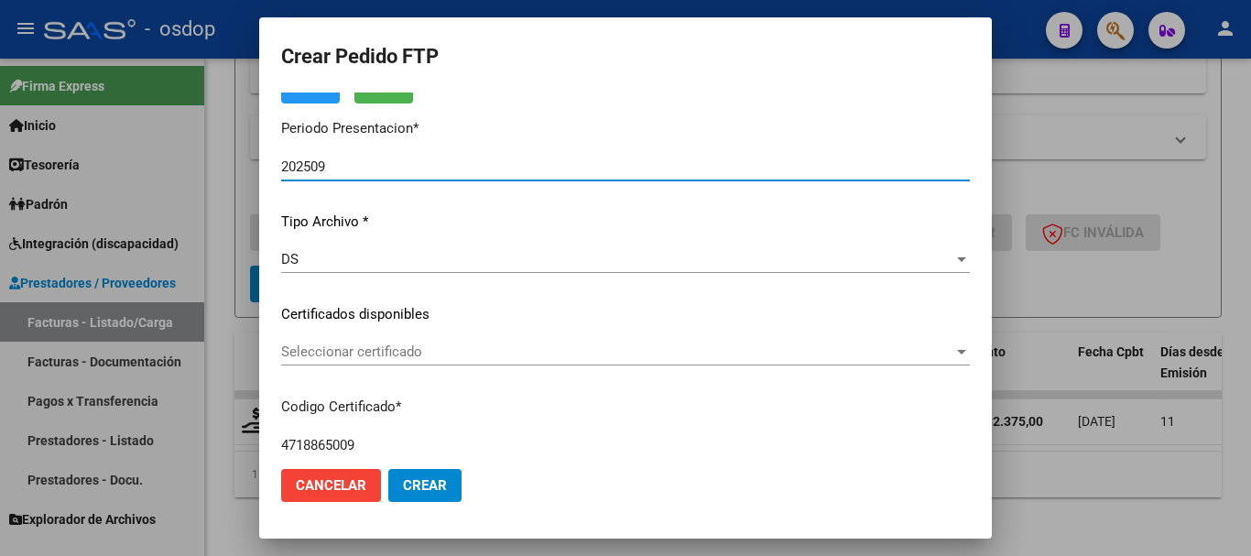
click at [389, 359] on span "Seleccionar certificado" at bounding box center [617, 351] width 672 height 16
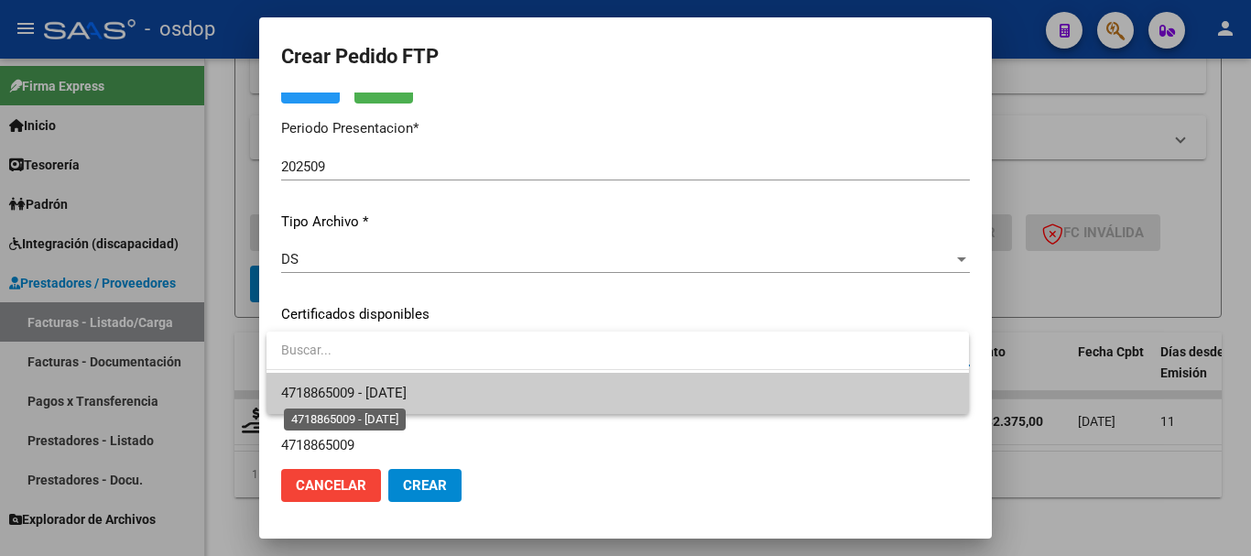
click at [372, 398] on span "4718865009 - [DATE]" at bounding box center [343, 393] width 125 height 16
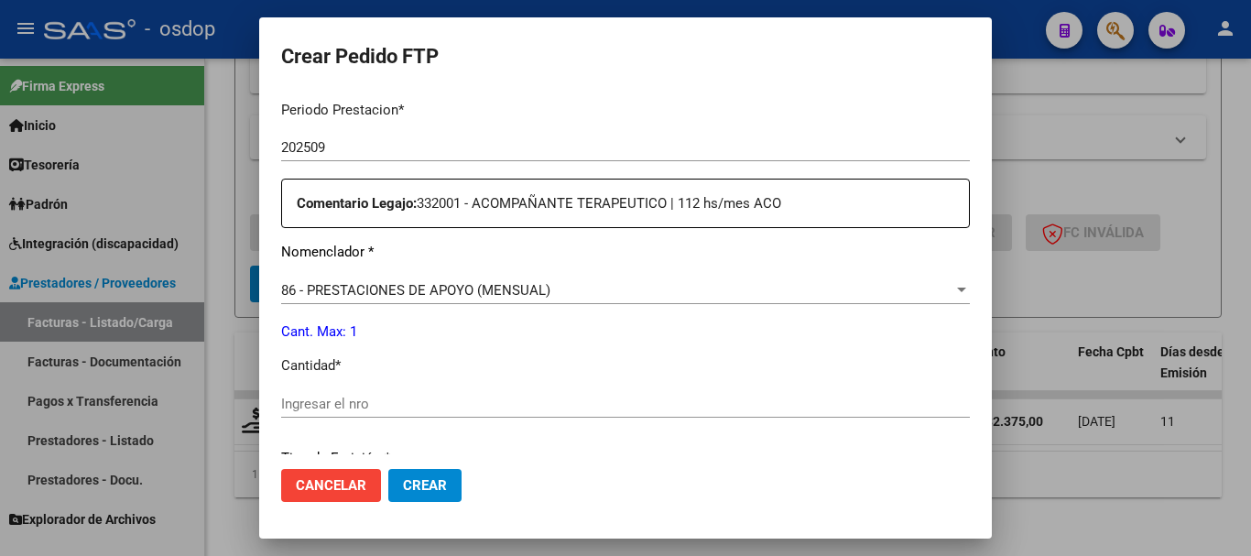
scroll to position [641, 0]
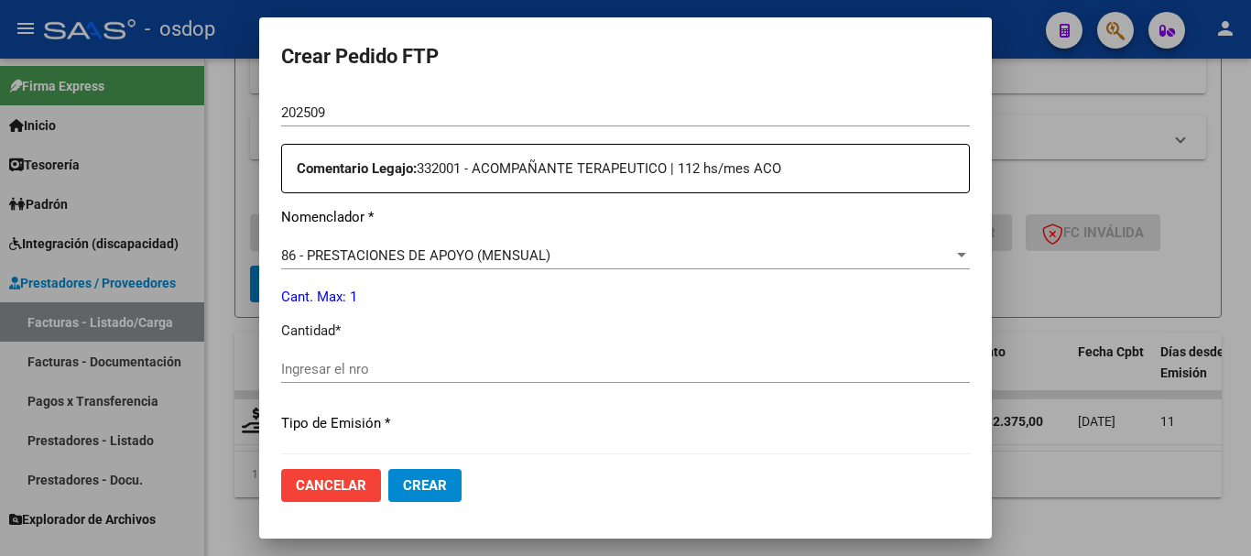
click at [371, 374] on div "Ingresar el nro" at bounding box center [625, 377] width 688 height 45
click at [370, 363] on input "Ingresar el nro" at bounding box center [625, 369] width 688 height 16
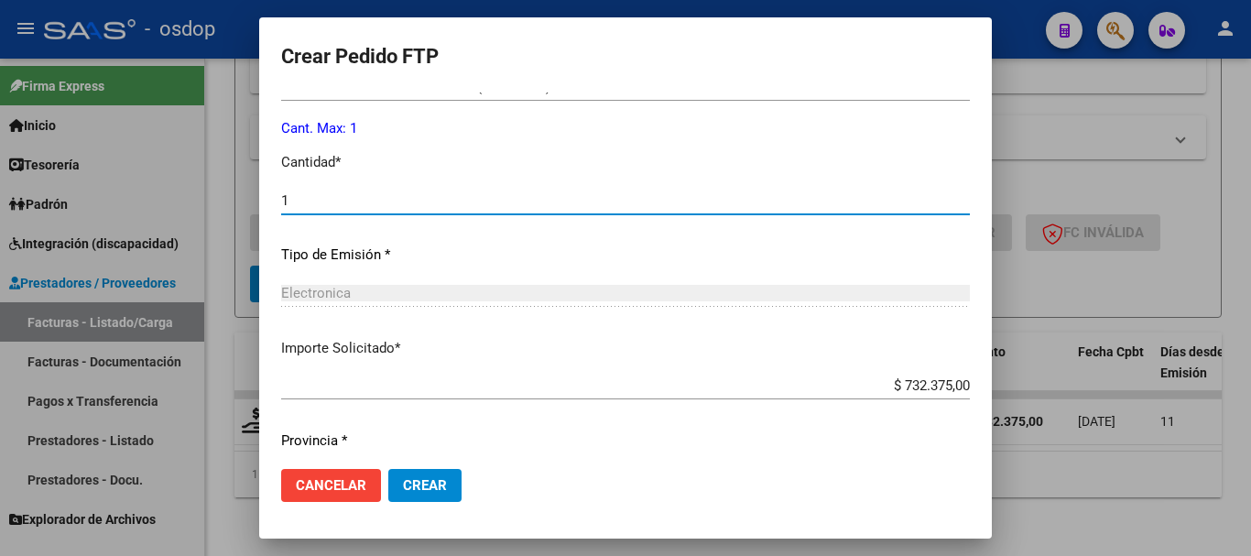
scroll to position [824, 0]
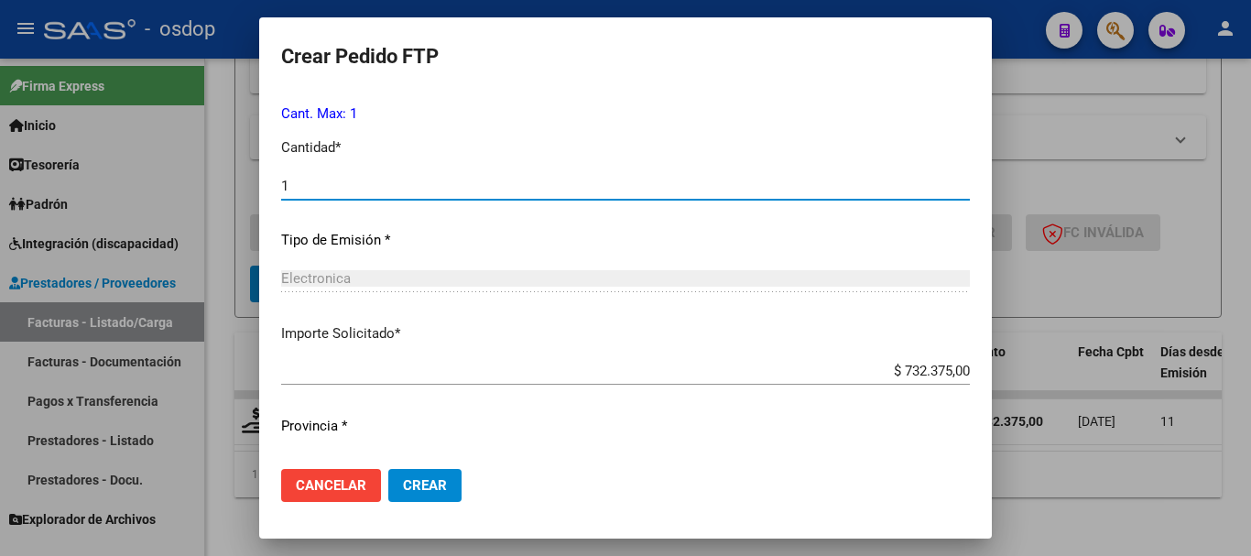
type input "1"
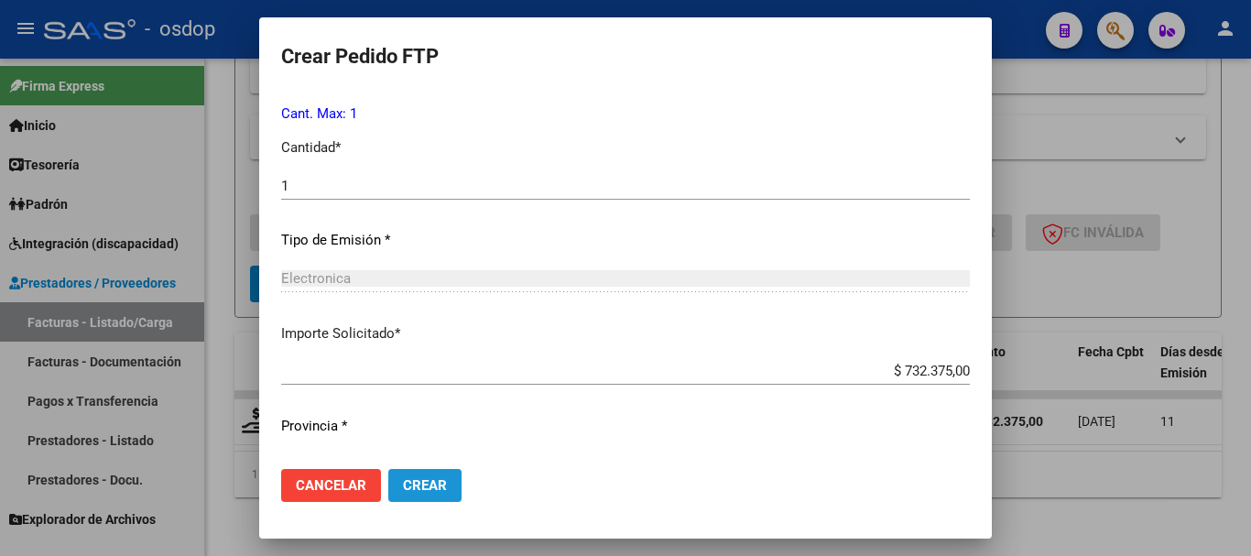
click at [421, 480] on span "Crear" at bounding box center [425, 485] width 44 height 16
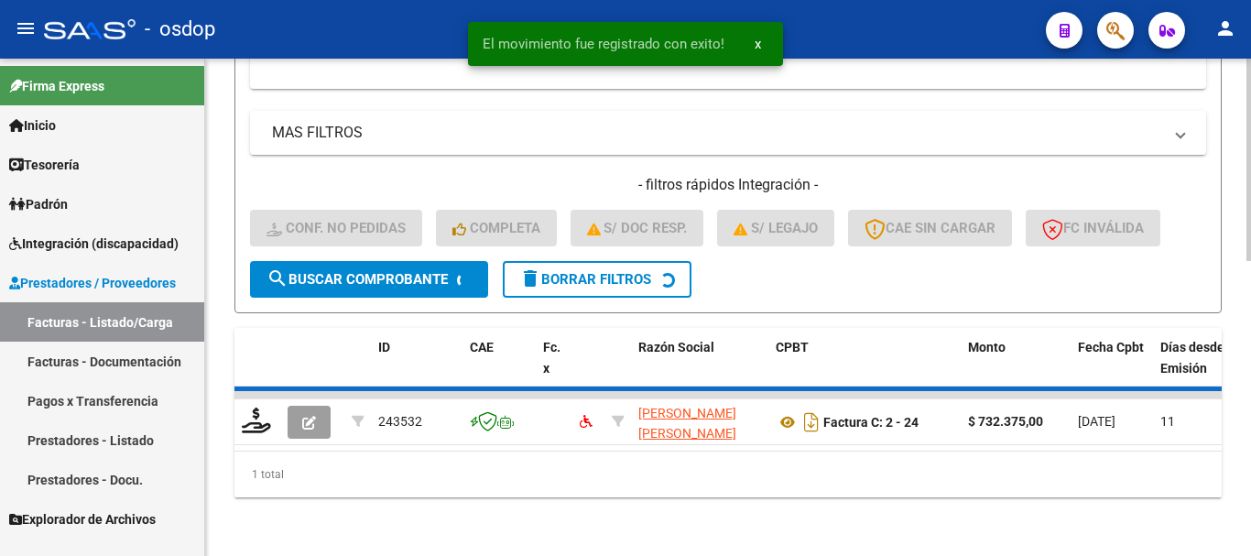
scroll to position [690, 0]
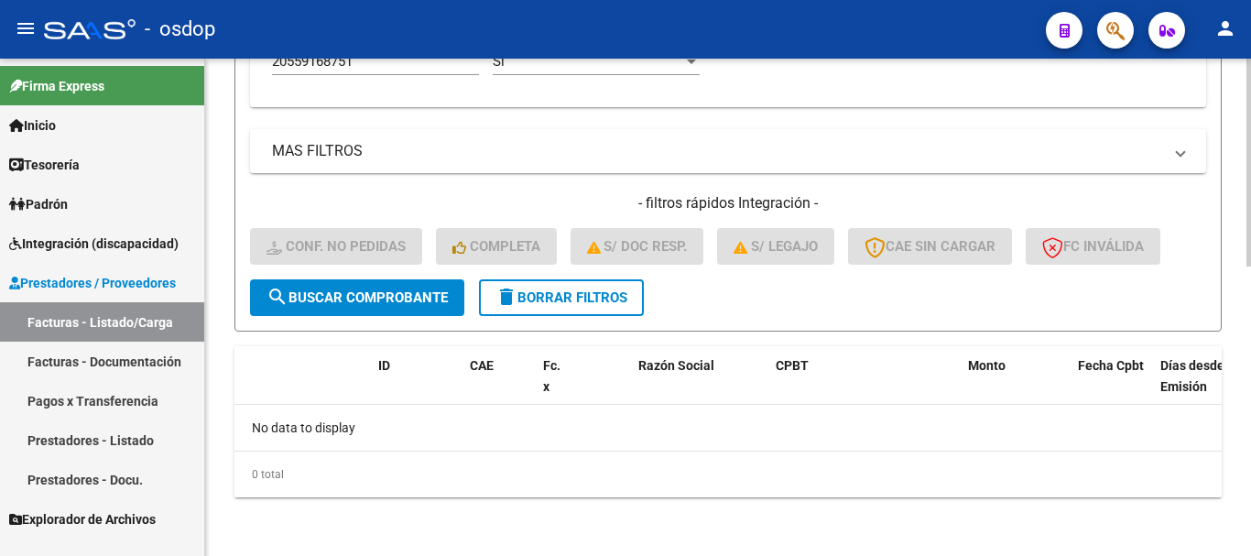
click at [585, 292] on span "delete Borrar Filtros" at bounding box center [561, 297] width 132 height 16
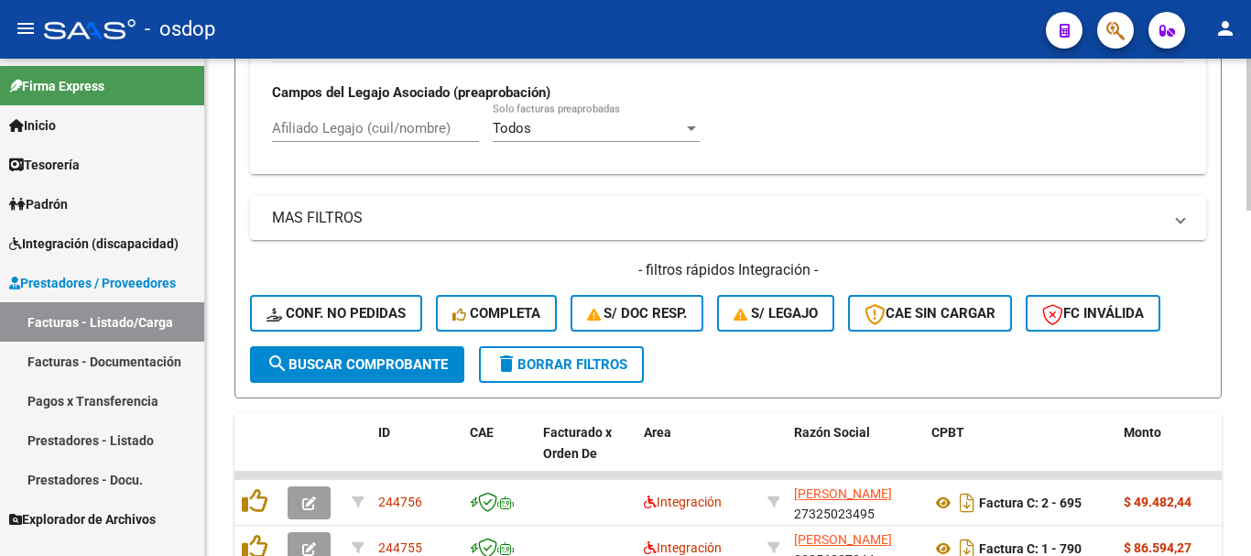
scroll to position [599, 0]
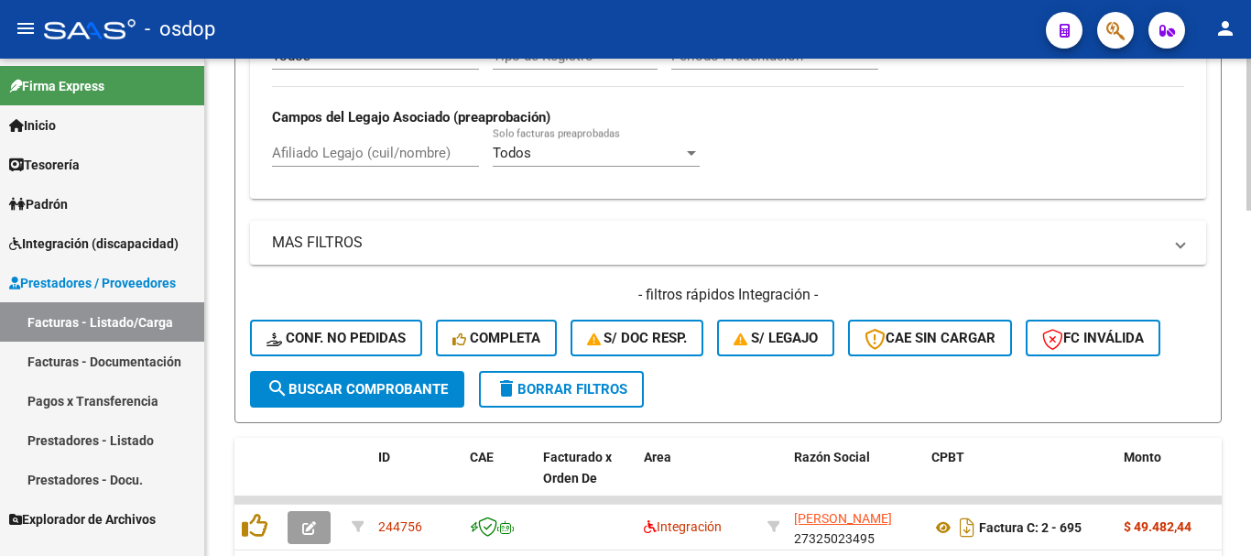
click at [330, 154] on input "Afiliado Legajo (cuil/nombre)" at bounding box center [375, 153] width 207 height 16
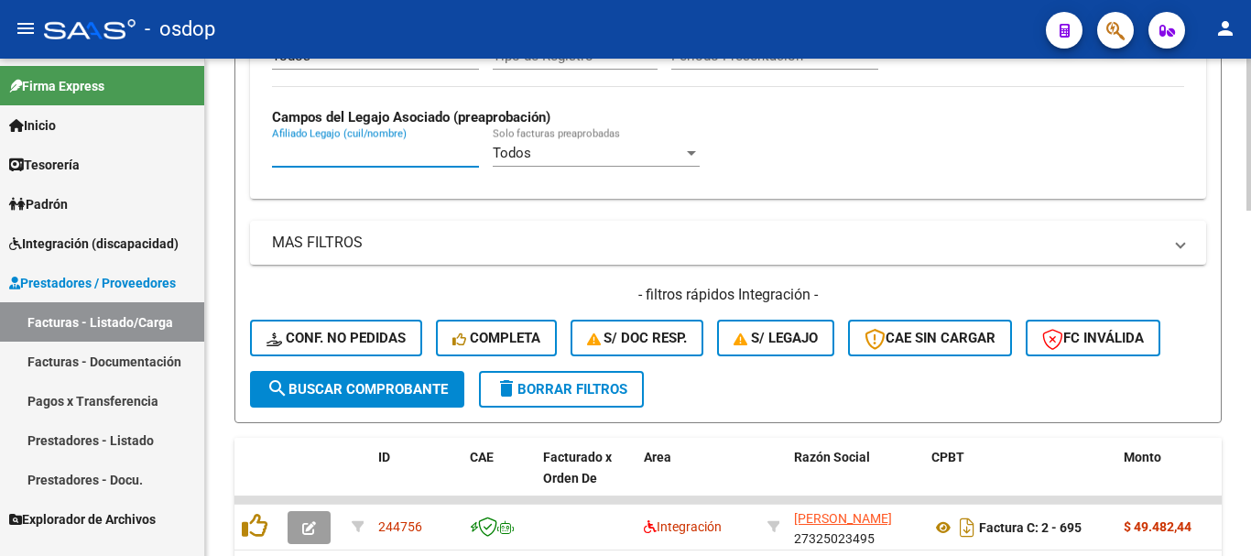
paste input "27539600201"
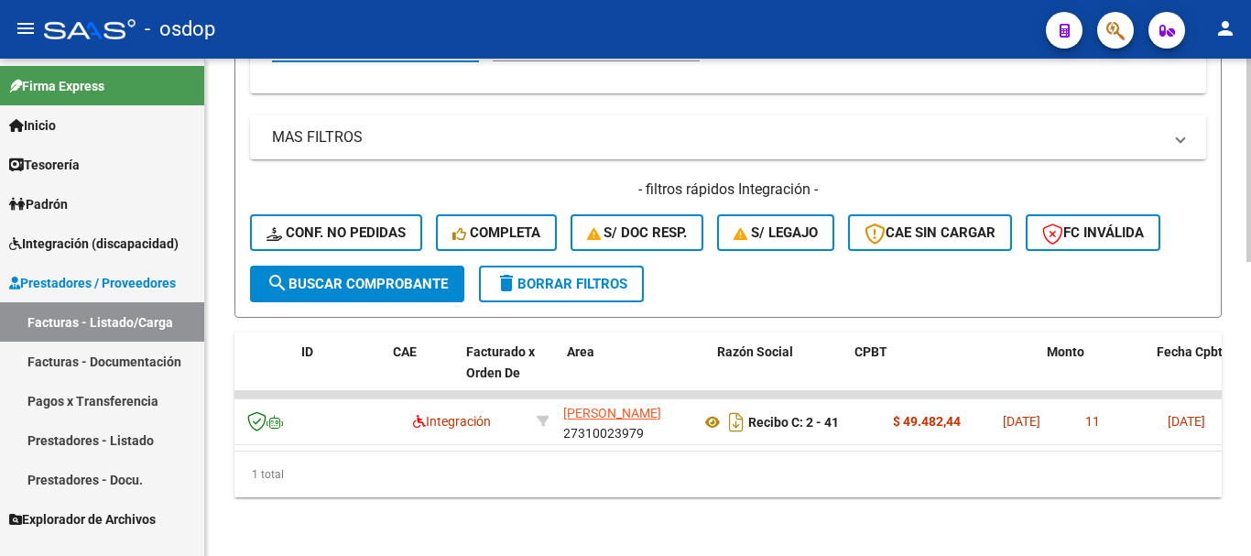
scroll to position [0, 72]
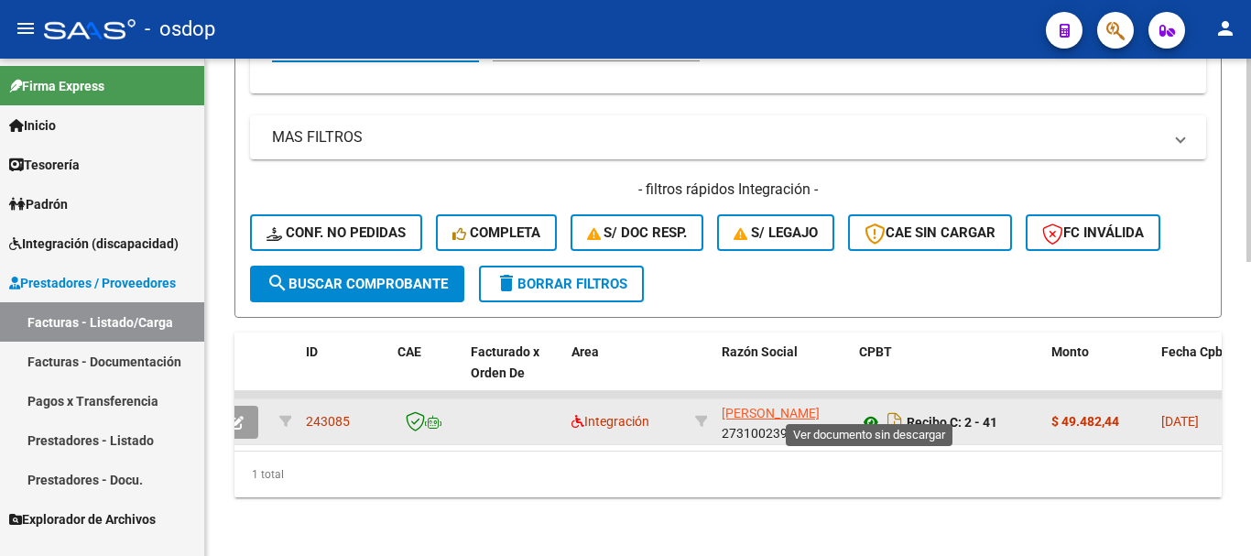
type input "27539600201"
click at [871, 411] on icon at bounding box center [871, 422] width 24 height 22
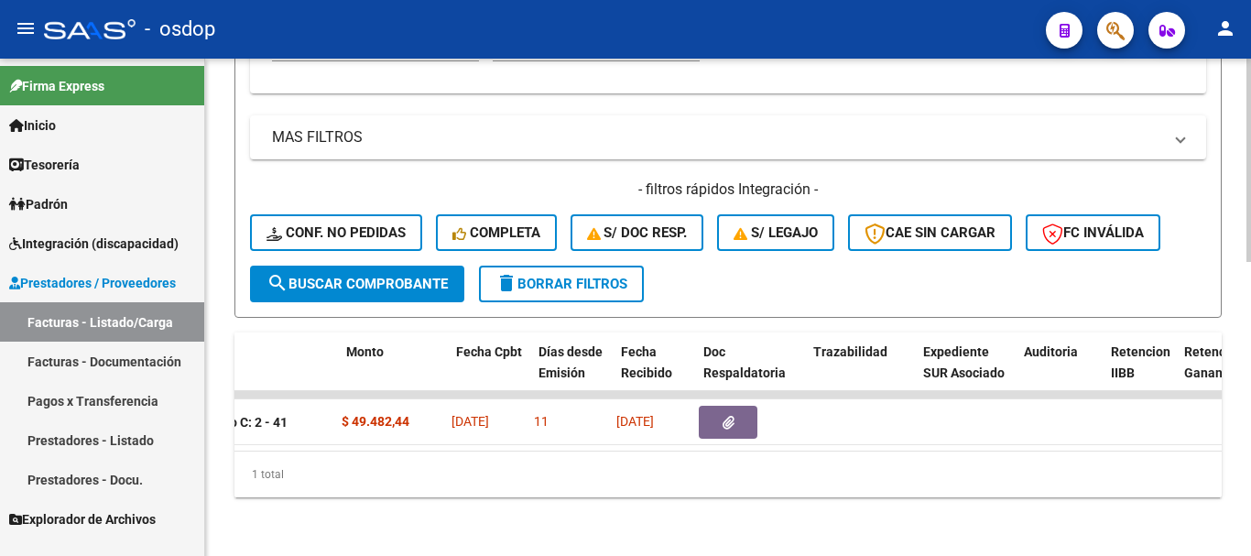
scroll to position [0, 786]
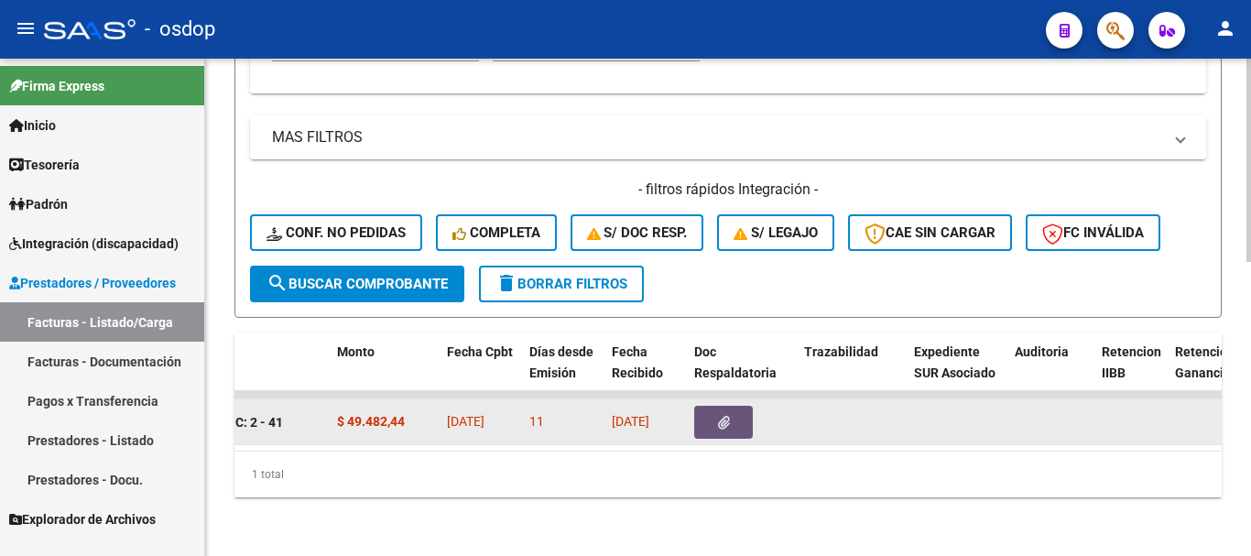
click at [721, 416] on icon "button" at bounding box center [724, 423] width 12 height 14
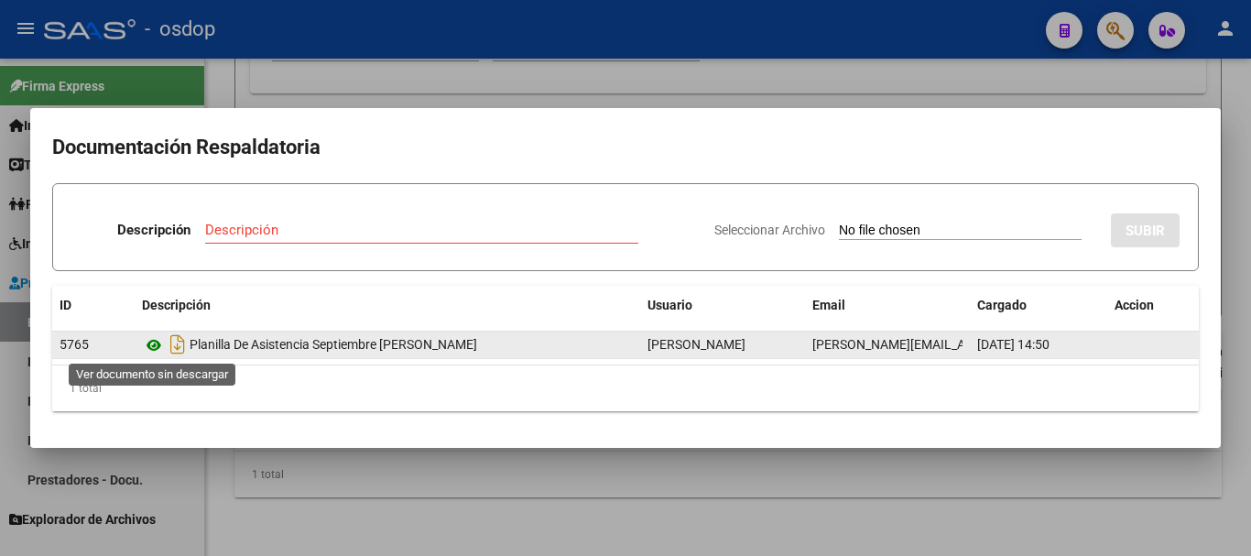
click at [154, 351] on icon at bounding box center [154, 345] width 24 height 22
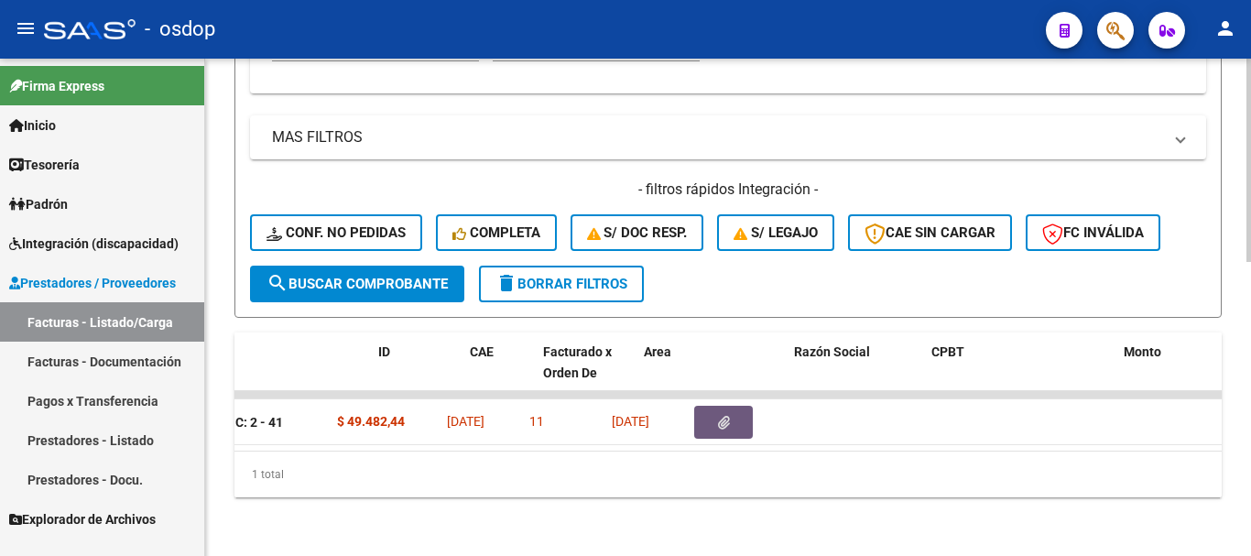
scroll to position [0, 0]
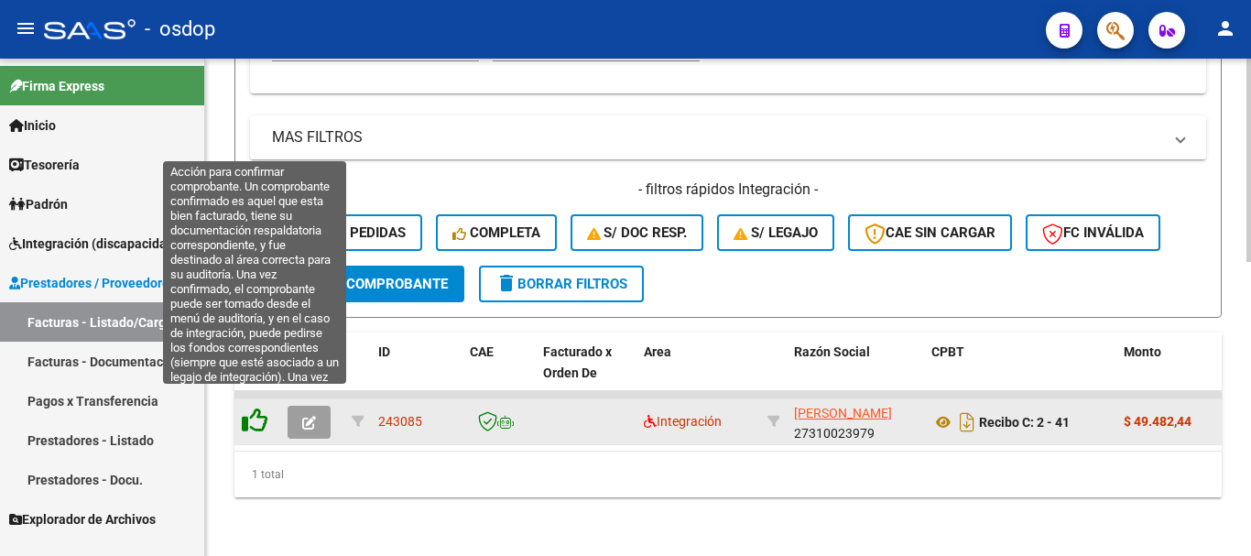
click at [248, 407] on icon at bounding box center [255, 420] width 26 height 26
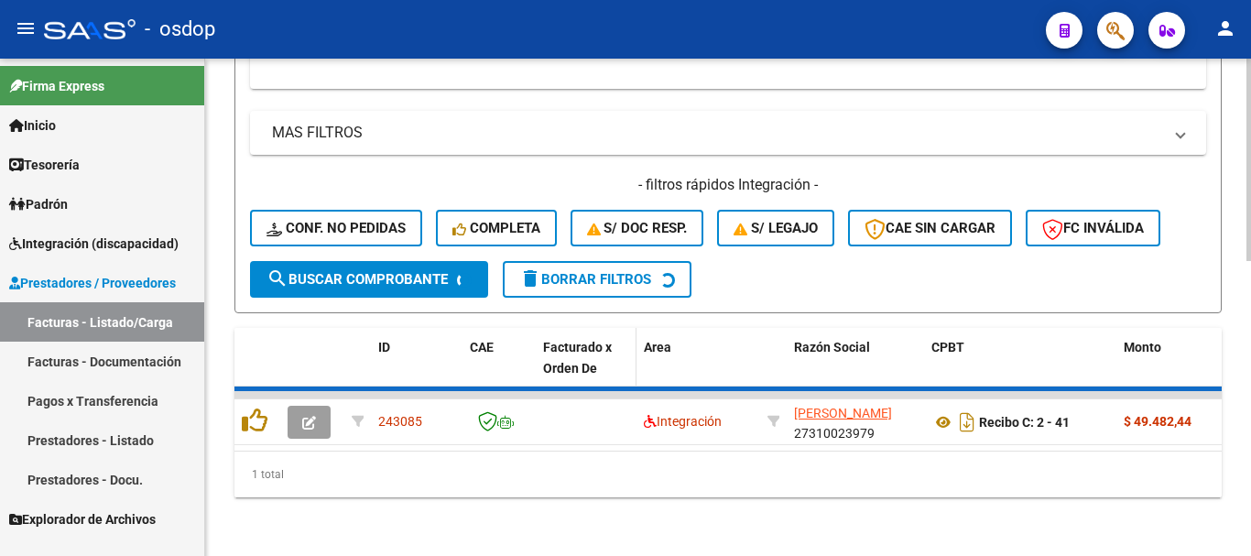
scroll to position [690, 0]
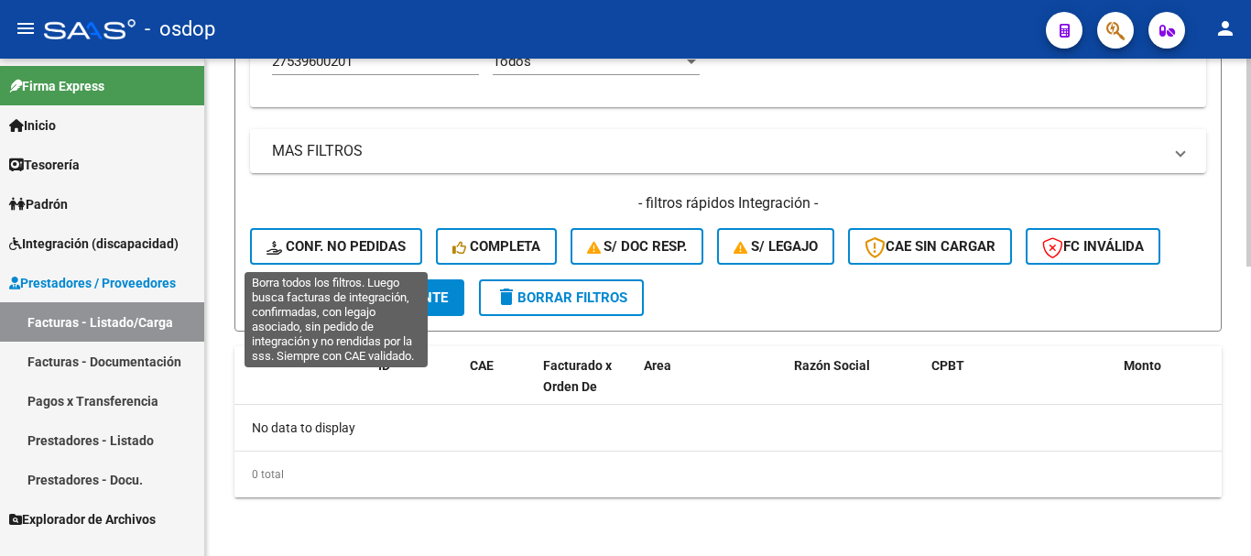
click at [364, 248] on span "Conf. no pedidas" at bounding box center [335, 246] width 139 height 16
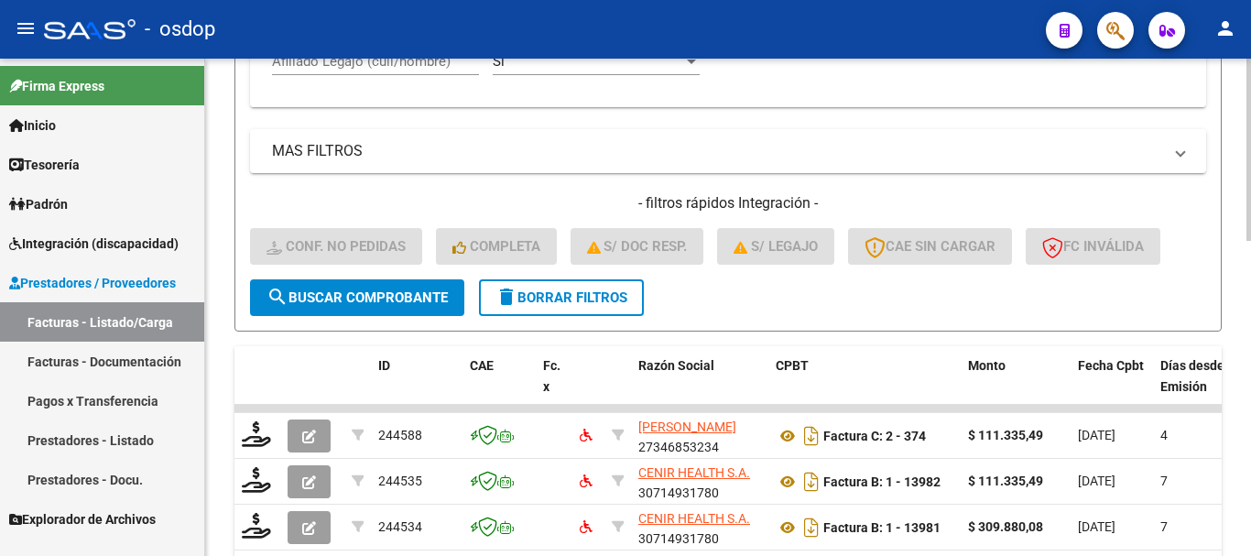
click at [297, 67] on input "Afiliado Legajo (cuil/nombre)" at bounding box center [375, 61] width 207 height 16
paste input "27539600201"
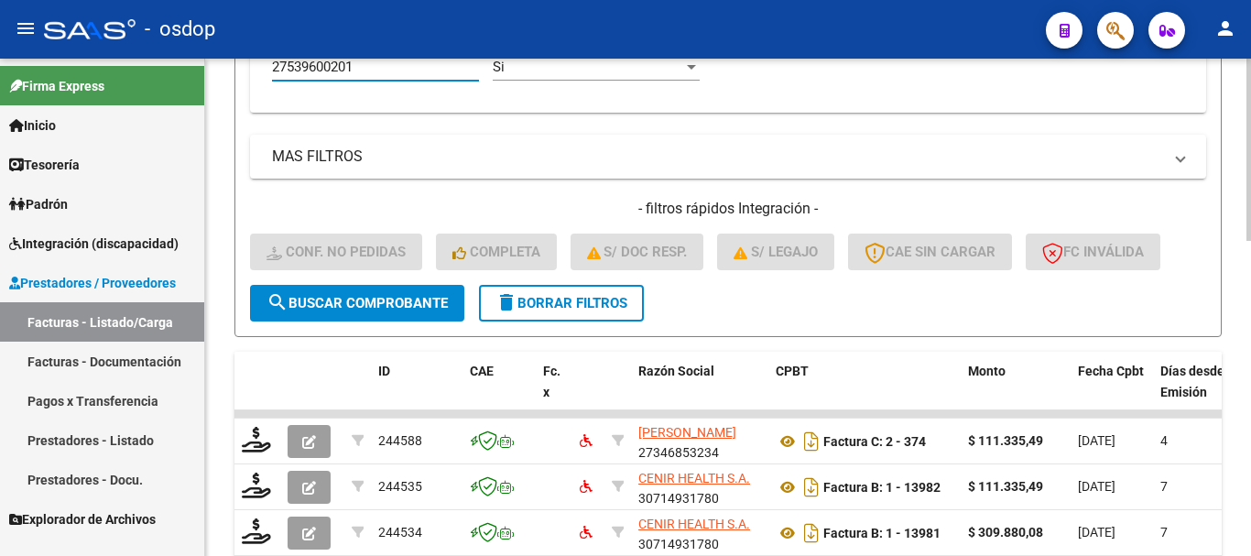
type input "27539600201"
click at [591, 306] on span "delete Borrar Filtros" at bounding box center [561, 303] width 132 height 16
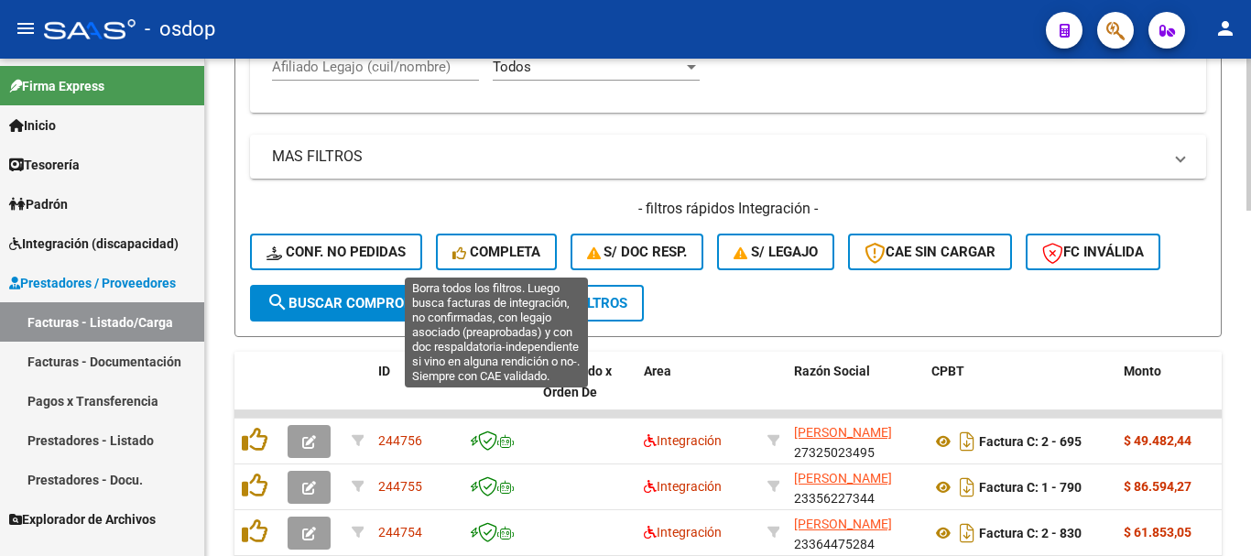
scroll to position [502, 0]
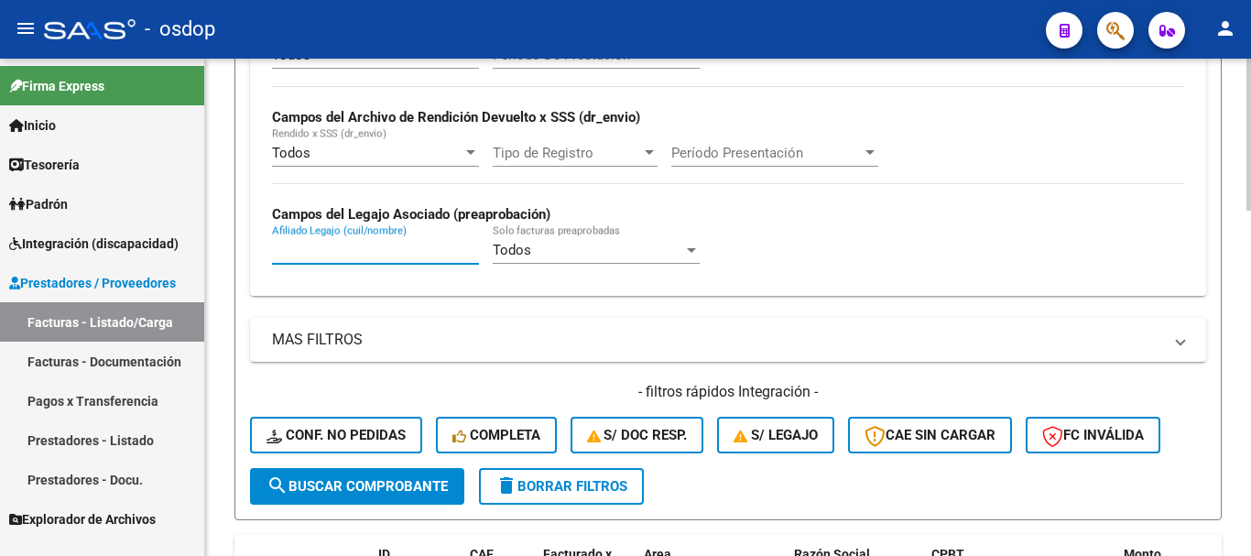
click at [295, 245] on input "Afiliado Legajo (cuil/nombre)" at bounding box center [375, 250] width 207 height 16
paste input "27539600201"
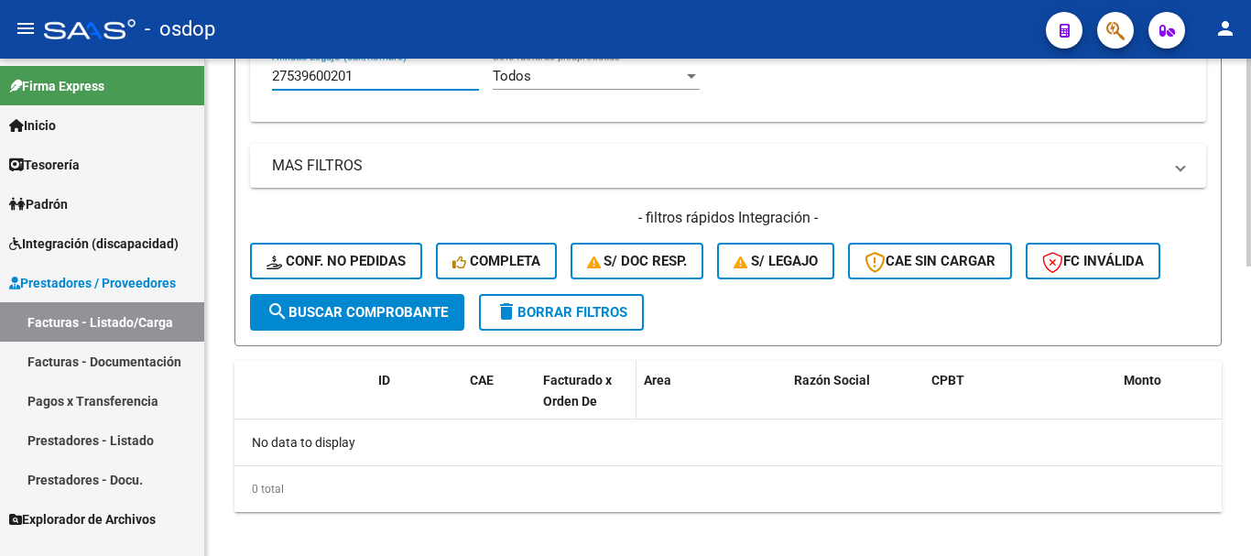
scroll to position [690, 0]
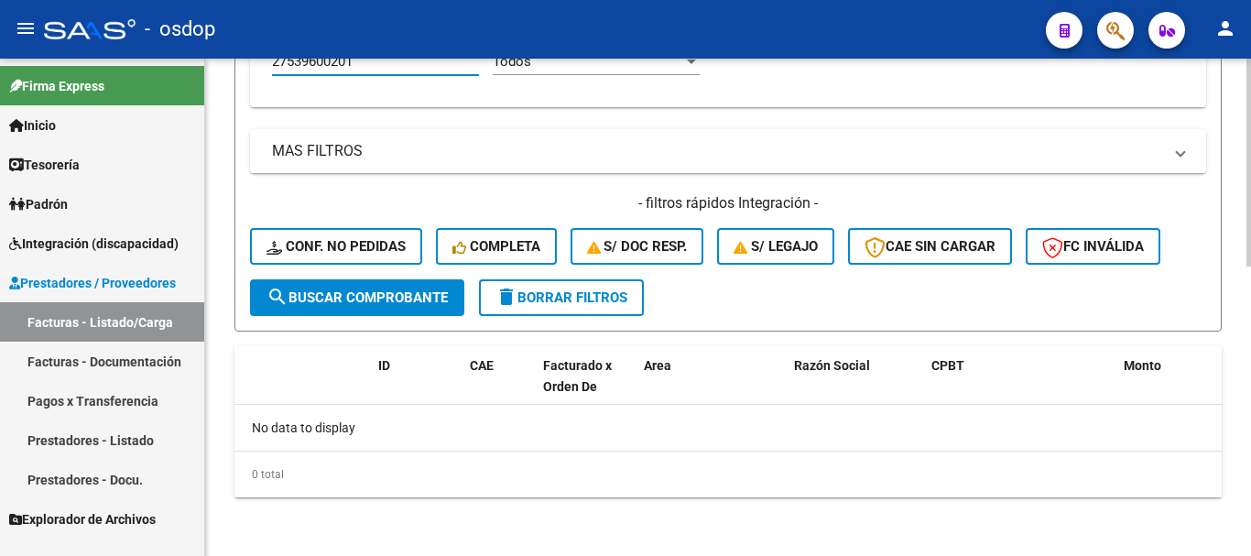
type input "27539600201"
click at [583, 299] on span "delete Borrar Filtros" at bounding box center [561, 297] width 132 height 16
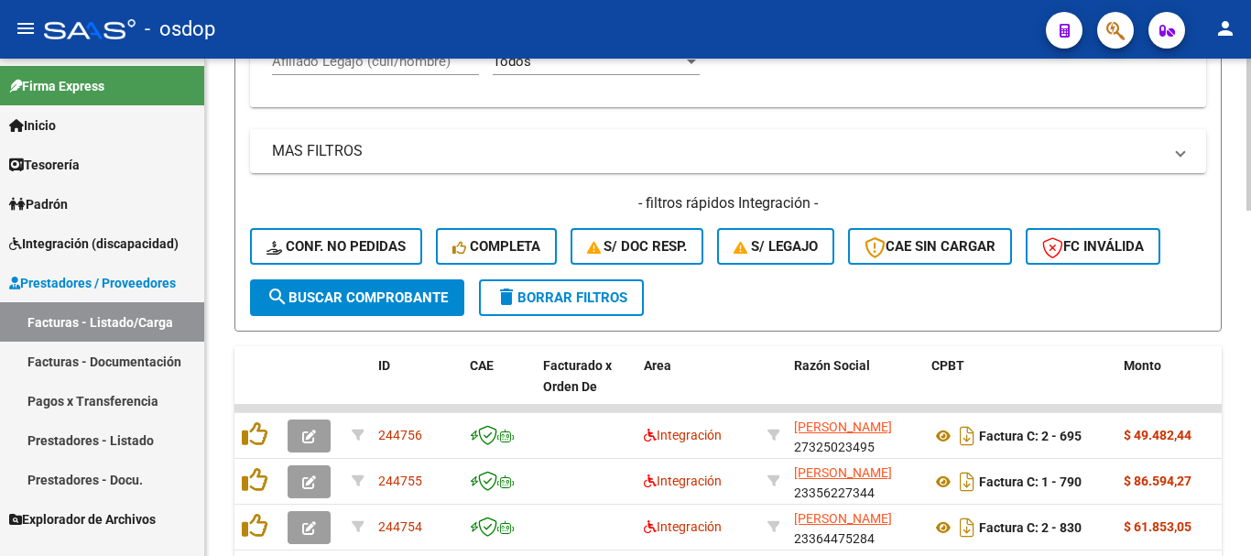
click at [310, 69] on input "Afiliado Legajo (cuil/nombre)" at bounding box center [375, 61] width 207 height 16
paste input "27539600201"
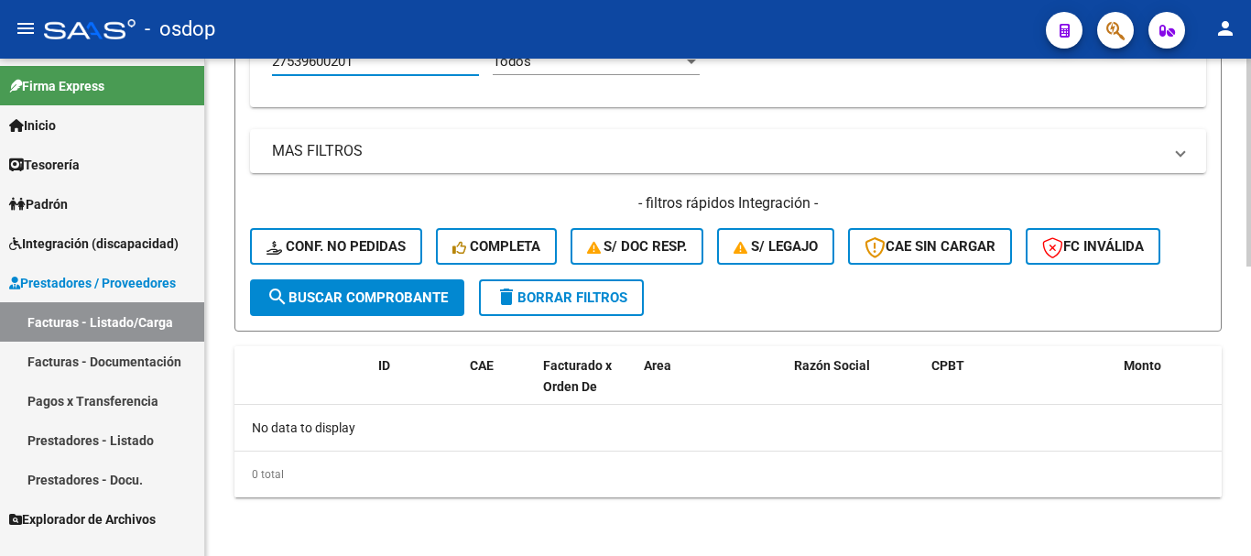
type input "27539600201"
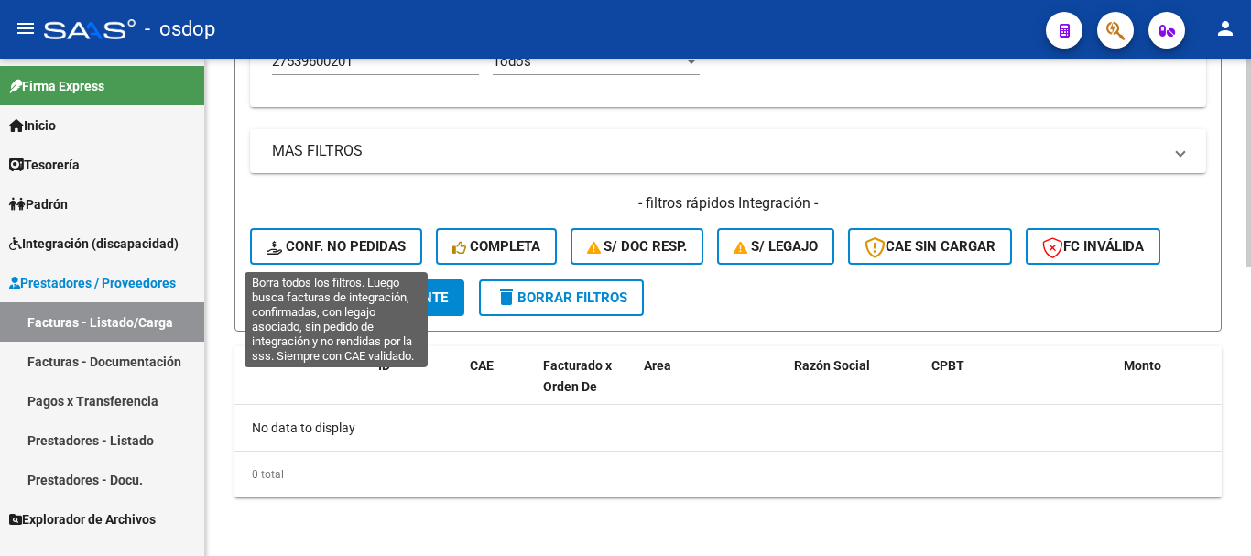
click at [359, 236] on button "Conf. no pedidas" at bounding box center [336, 246] width 172 height 37
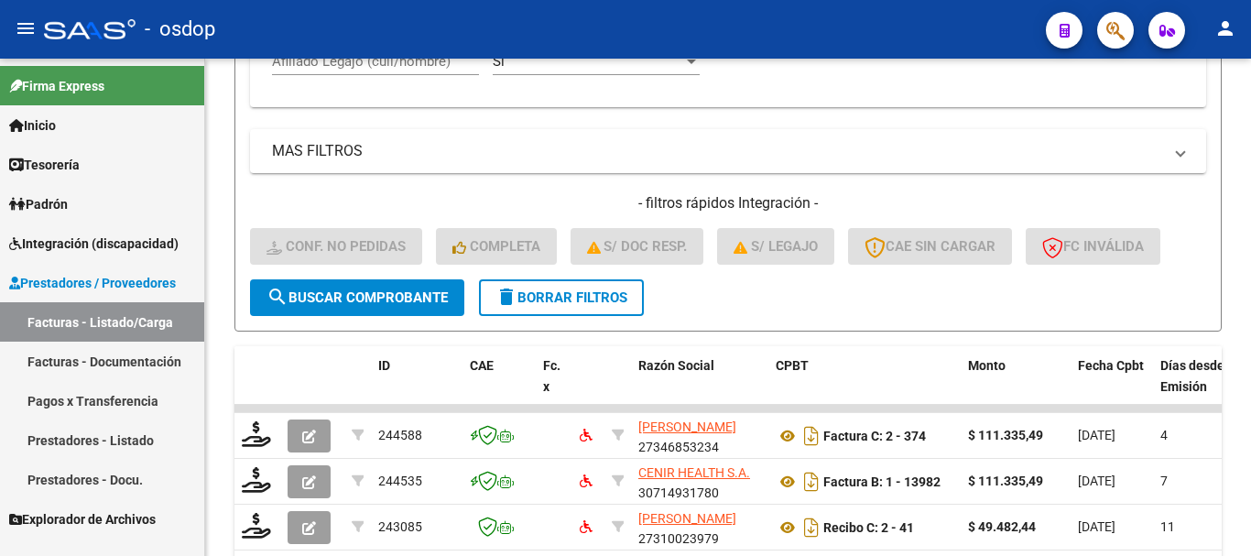
click at [320, 57] on mat-toolbar "menu - osdop person" at bounding box center [625, 29] width 1251 height 59
click at [322, 67] on input "Afiliado Legajo (cuil/nombre)" at bounding box center [375, 61] width 207 height 16
paste input "27539600201"
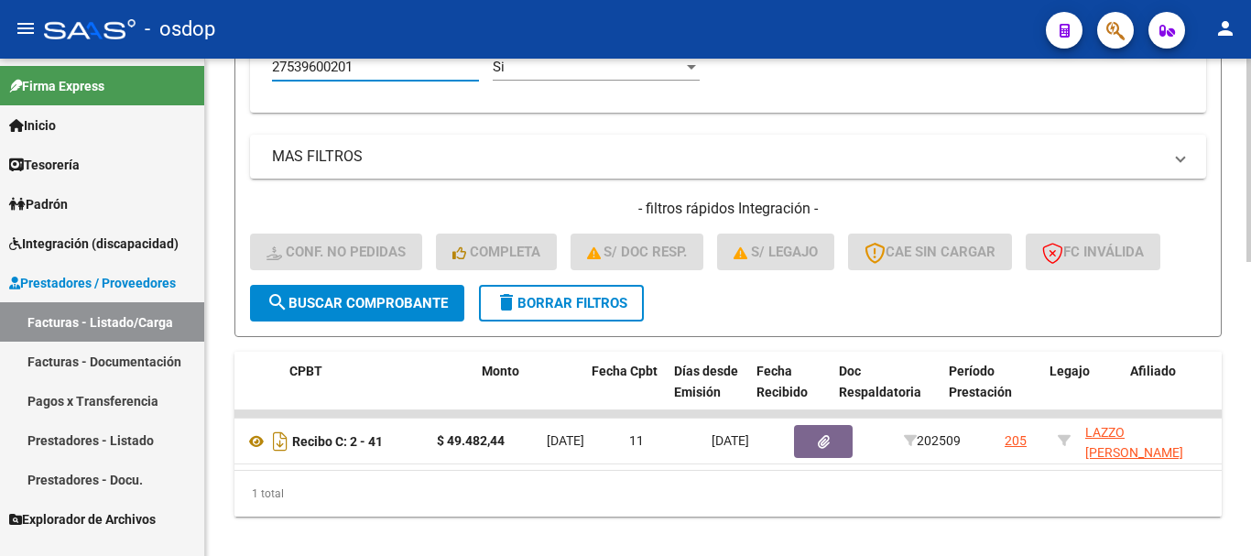
scroll to position [0, 121]
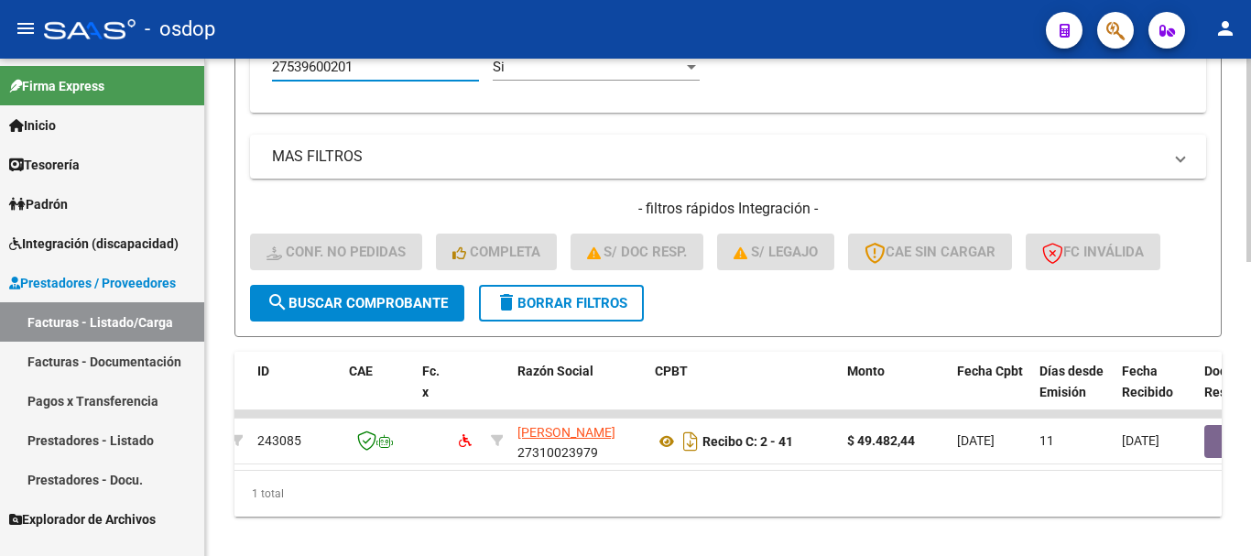
type input "27539600201"
drag, startPoint x: 322, startPoint y: 470, endPoint x: 299, endPoint y: 473, distance: 23.2
click at [191, 473] on mat-sidenav-container "Firma Express Inicio Calendario SSS Instructivos Contacto OS Tesorería Extracto…" at bounding box center [625, 307] width 1251 height 497
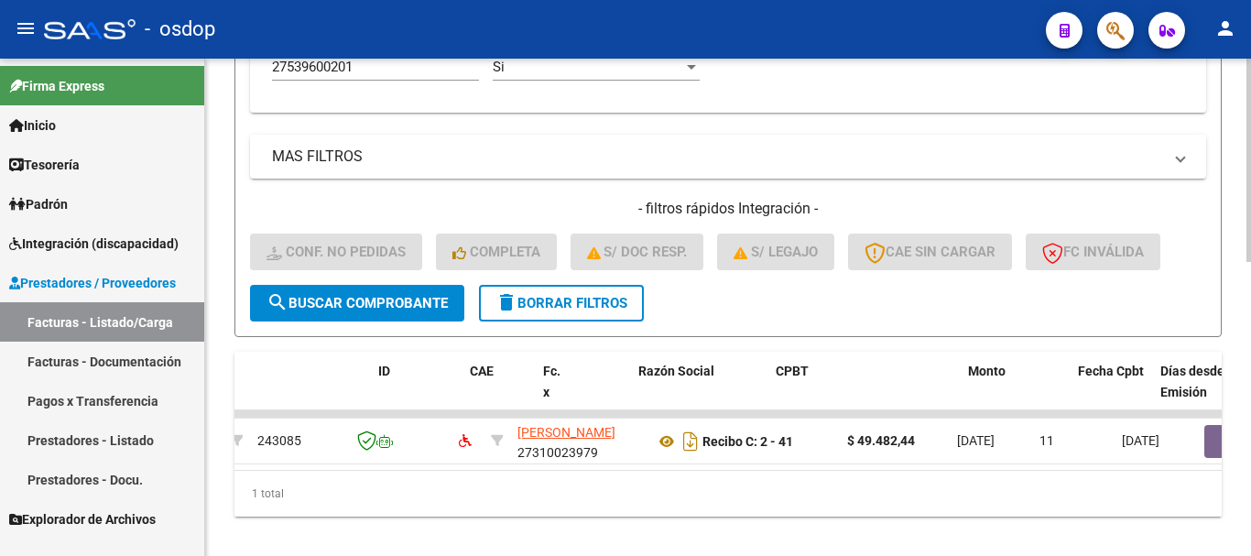
scroll to position [0, 0]
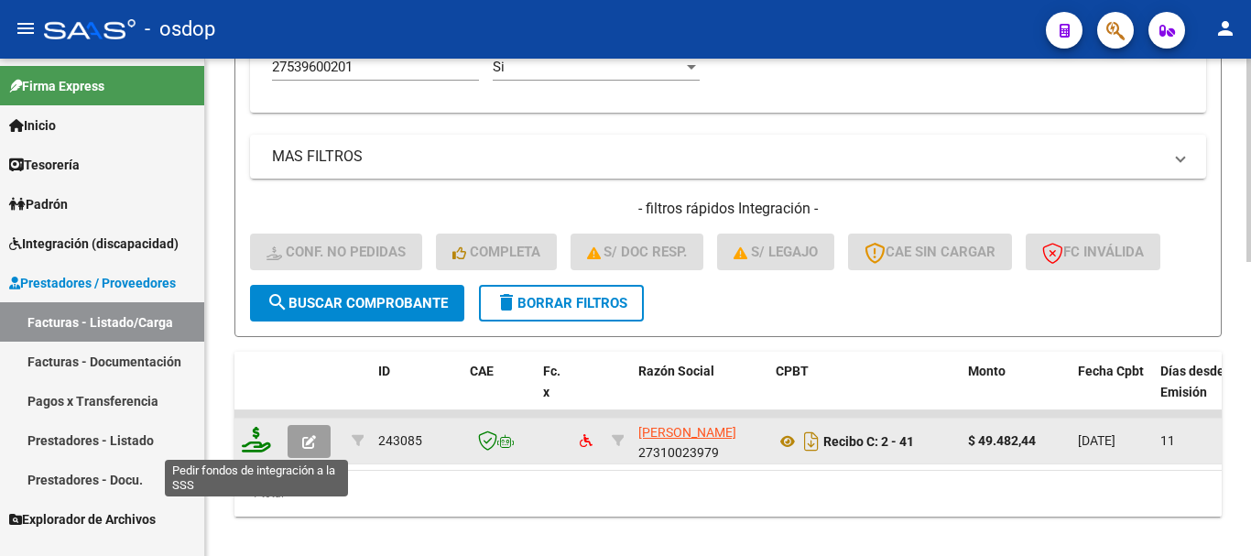
click at [254, 441] on icon at bounding box center [256, 440] width 29 height 26
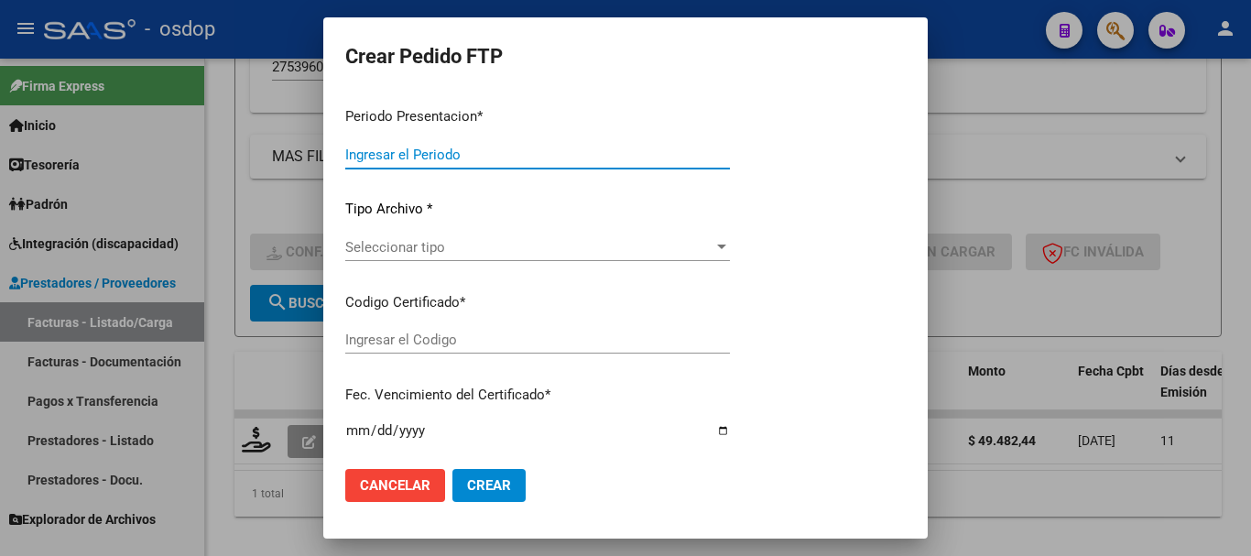
type input "202509"
type input "$ 49.482,44"
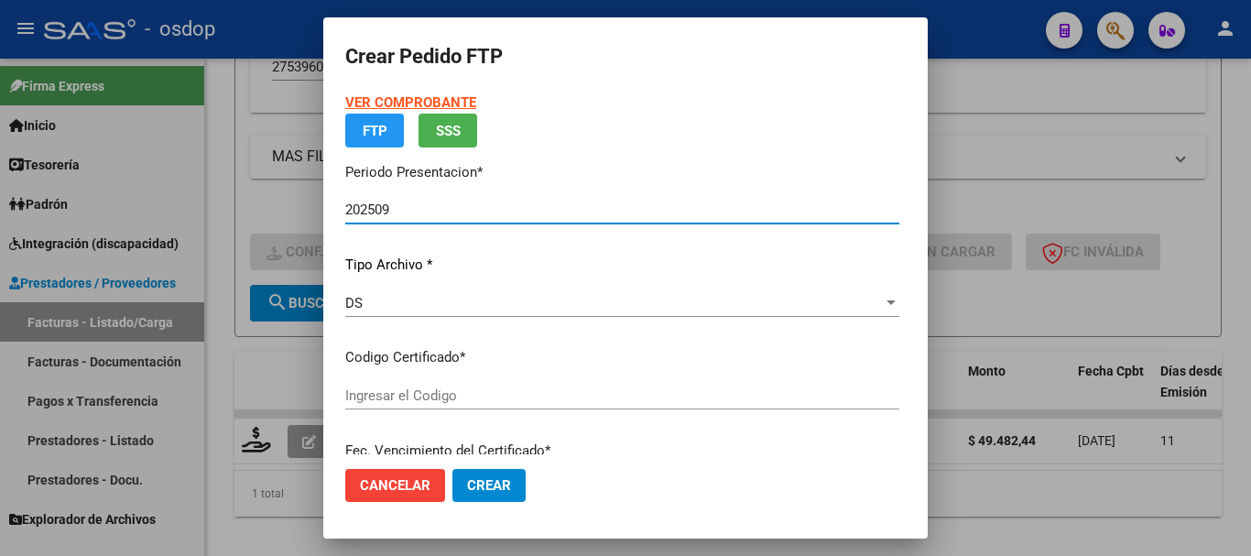
type input "6643942313"
type input "[DATE]"
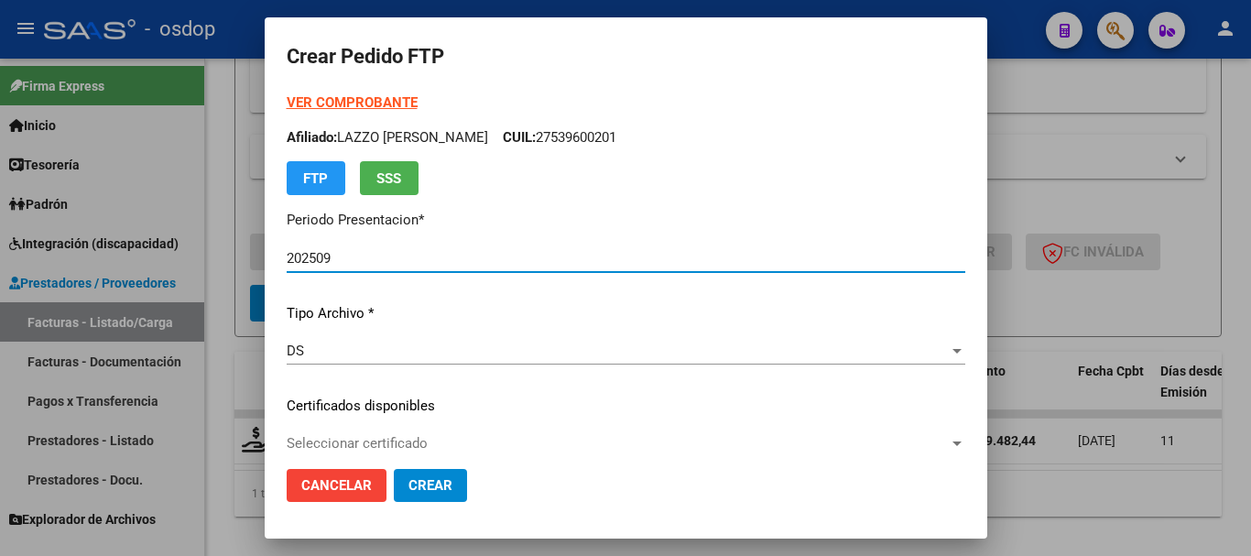
scroll to position [92, 0]
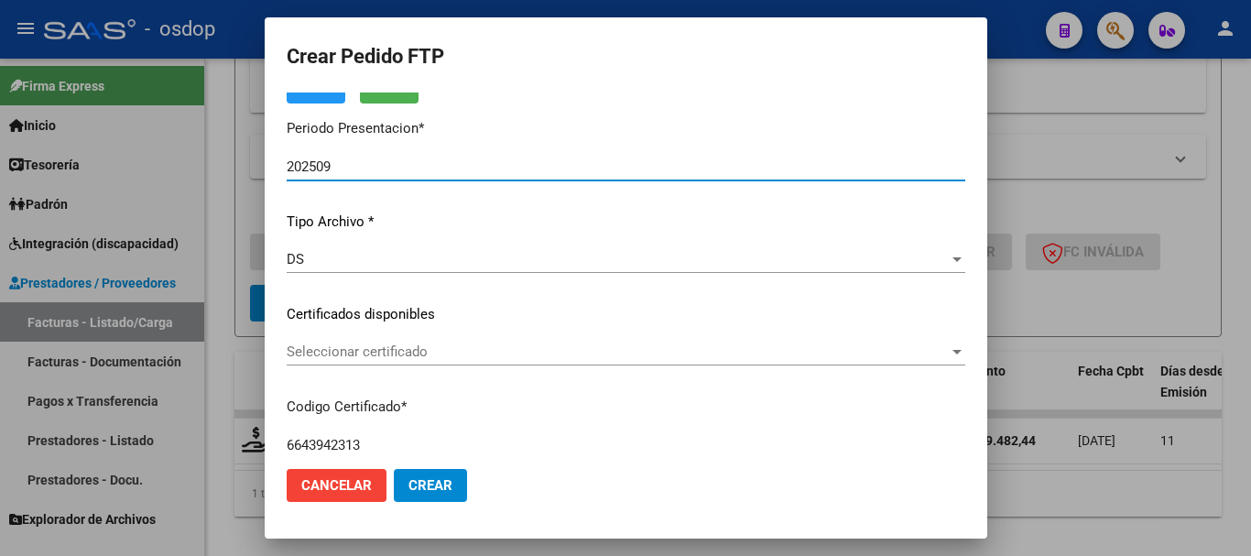
click at [439, 353] on span "Seleccionar certificado" at bounding box center [618, 351] width 662 height 16
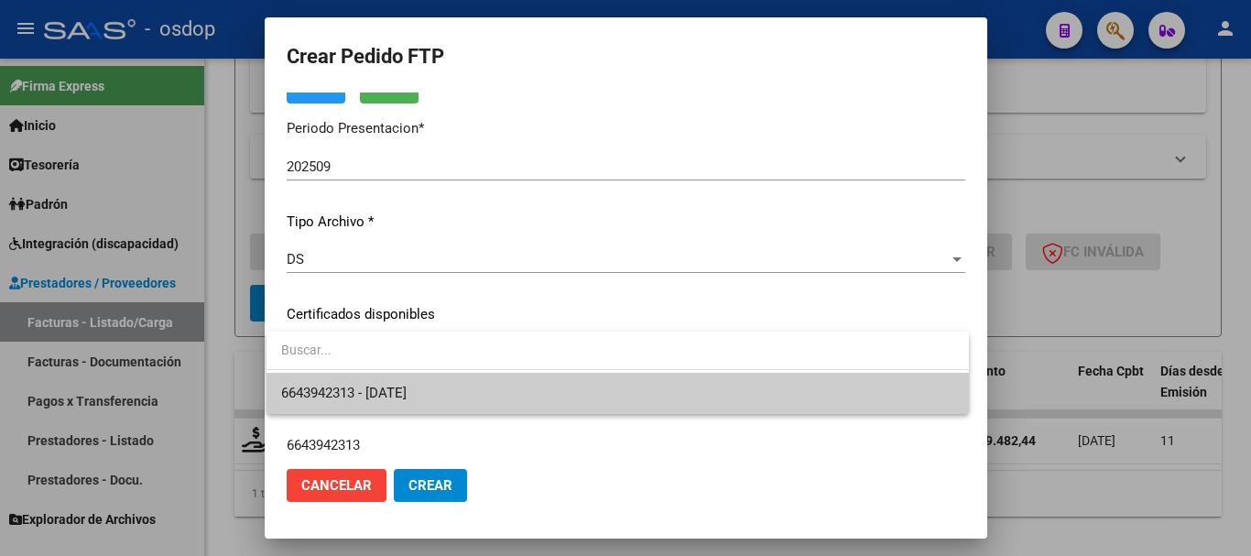
click at [450, 387] on span "6643942313 - [DATE]" at bounding box center [617, 393] width 673 height 41
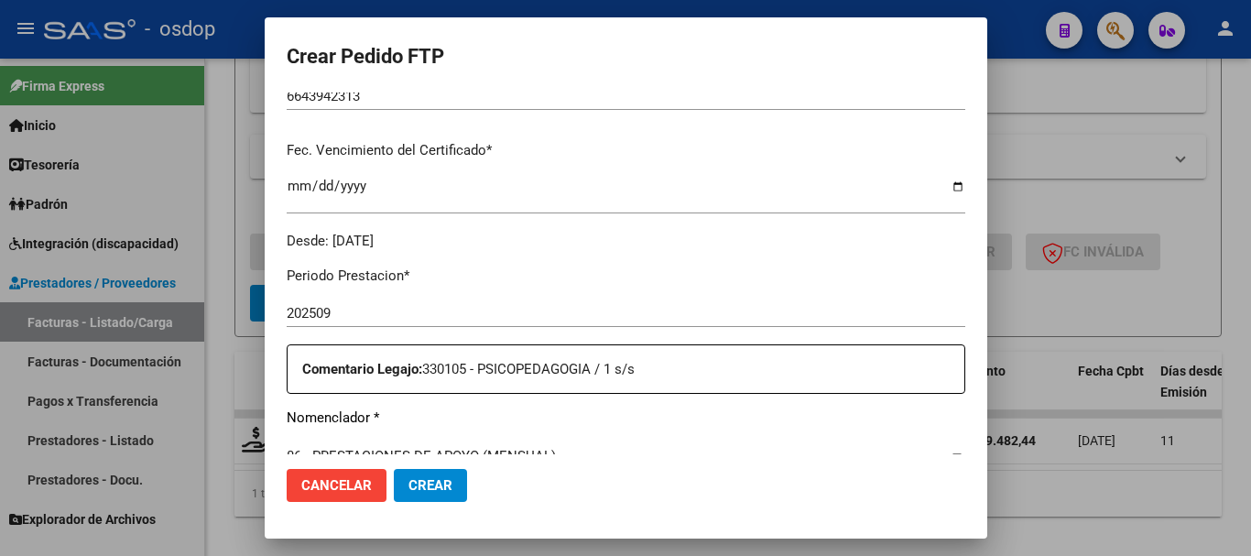
scroll to position [458, 0]
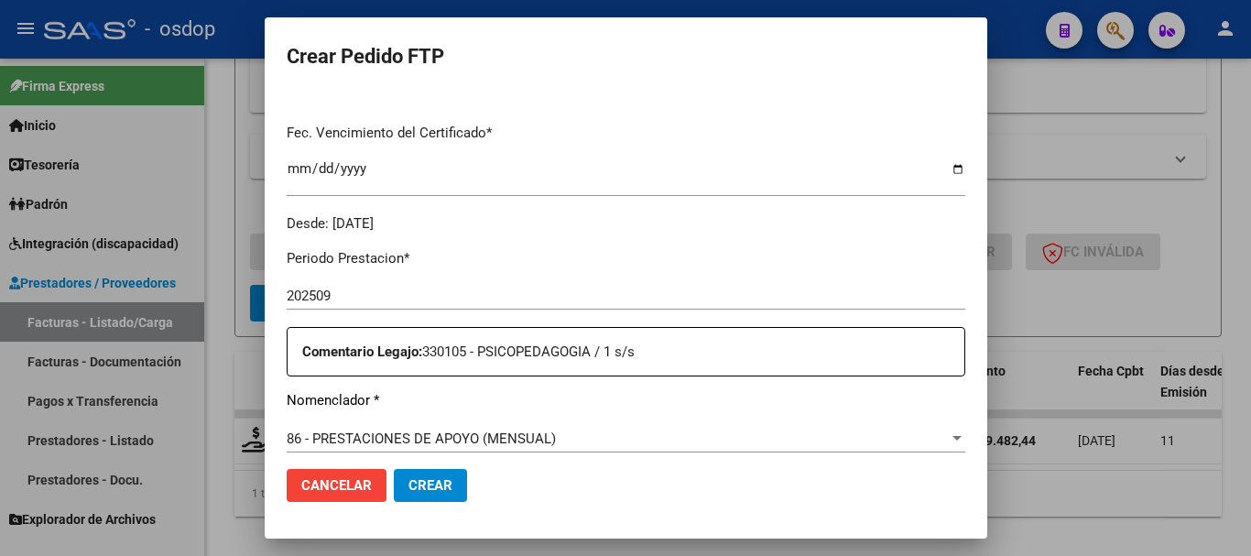
click at [447, 425] on div "86 - PRESTACIONES DE APOYO (MENSUAL) Seleccionar nomenclador" at bounding box center [626, 438] width 678 height 27
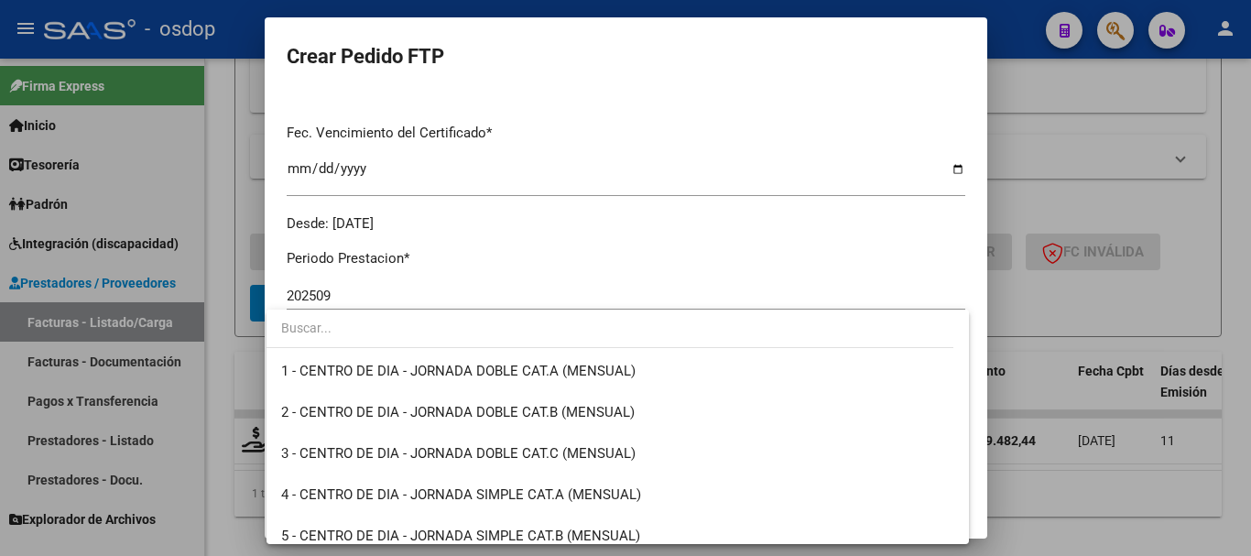
scroll to position [3446, 0]
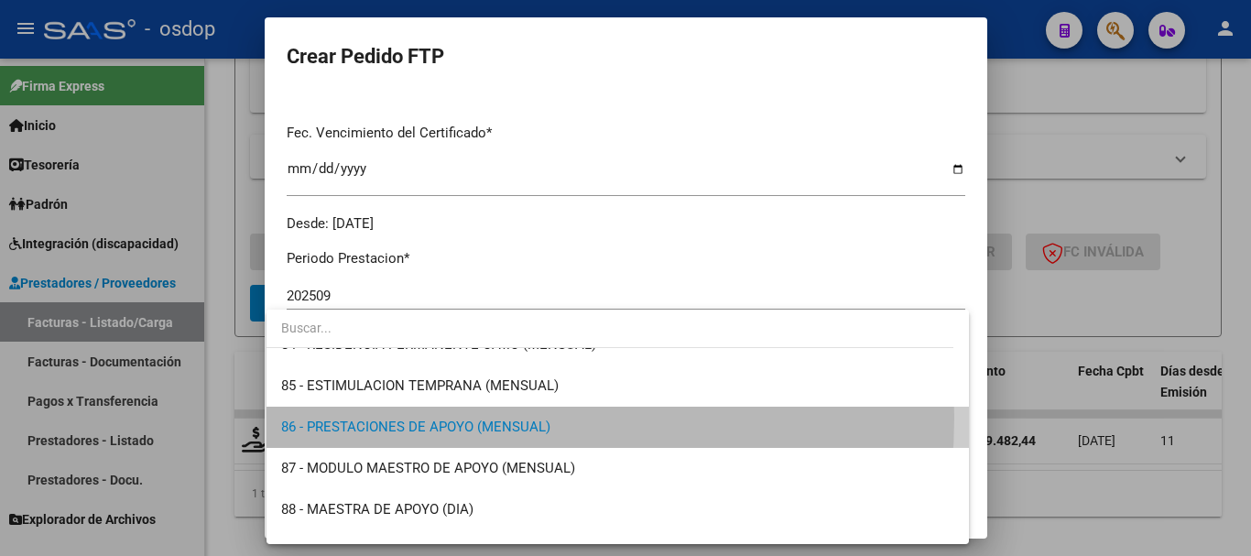
click at [447, 417] on span "86 - PRESTACIONES DE APOYO (MENSUAL)" at bounding box center [617, 426] width 673 height 41
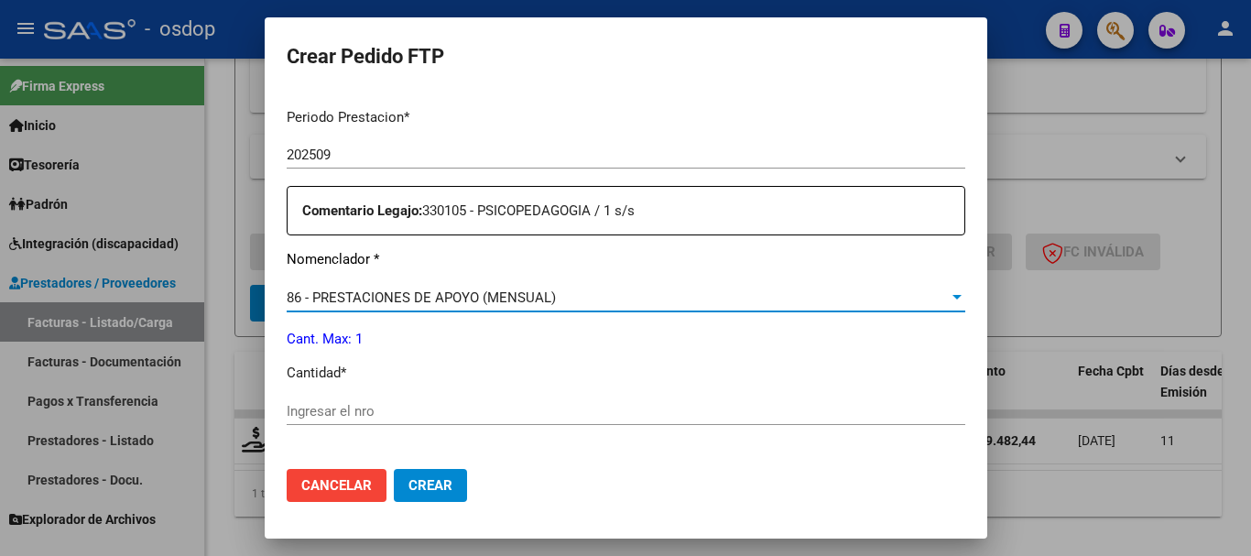
scroll to position [641, 0]
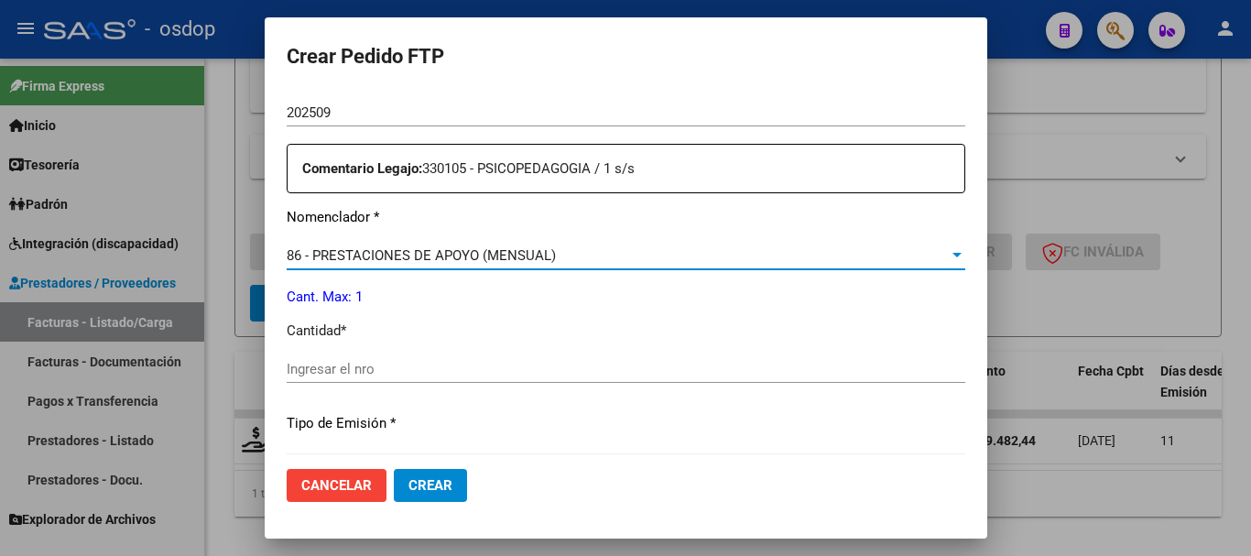
click at [384, 361] on input "Ingresar el nro" at bounding box center [626, 369] width 678 height 16
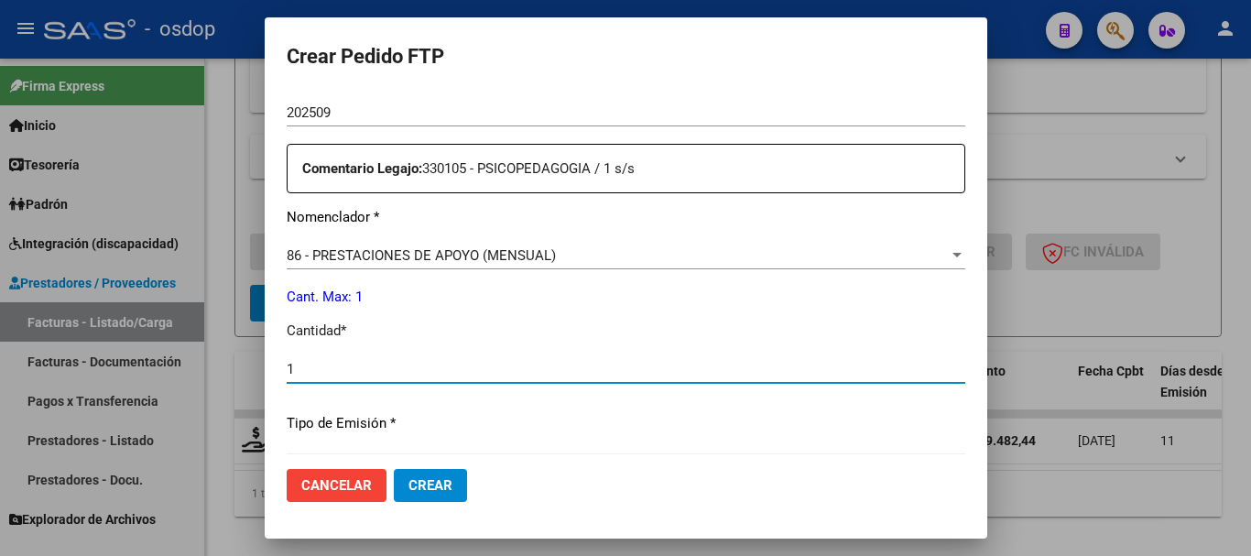
type input "1"
click at [423, 482] on span "Crear" at bounding box center [430, 485] width 44 height 16
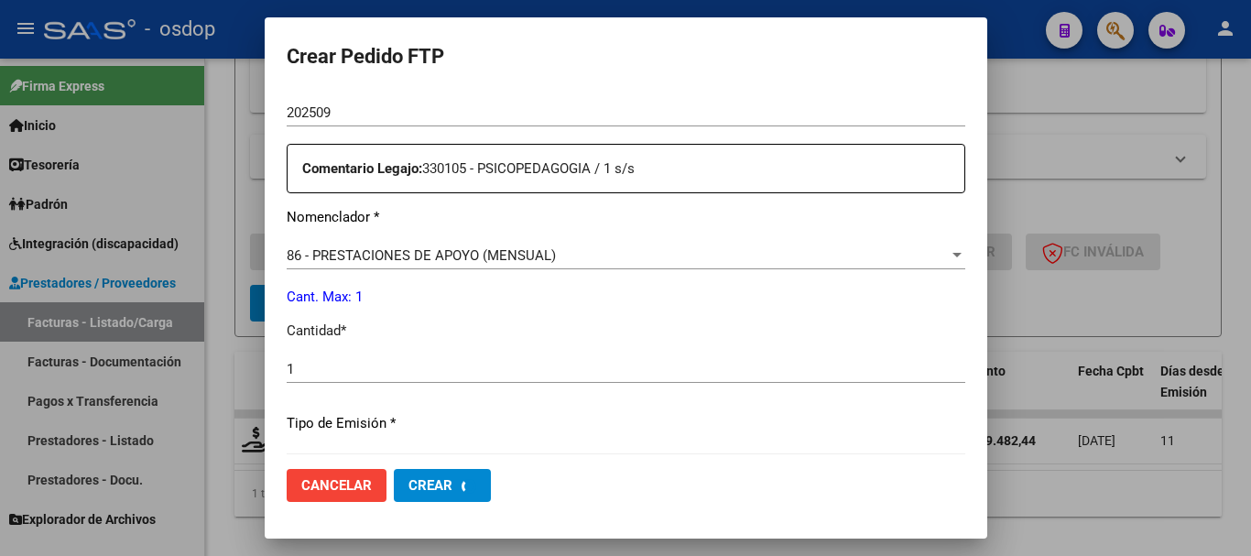
scroll to position [0, 0]
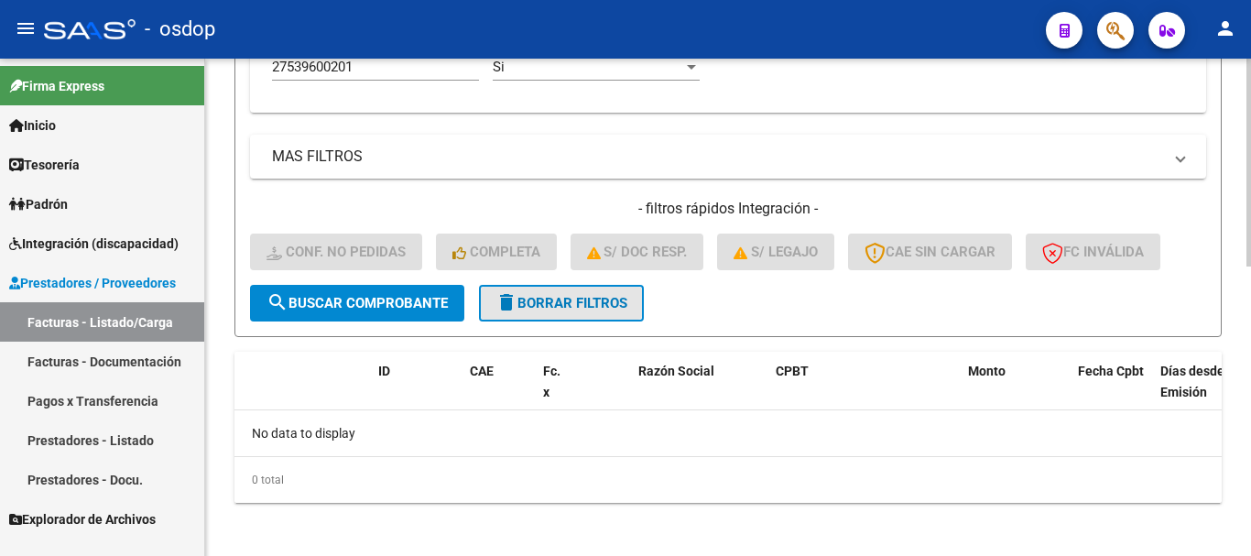
click at [581, 314] on button "delete Borrar Filtros" at bounding box center [561, 303] width 165 height 37
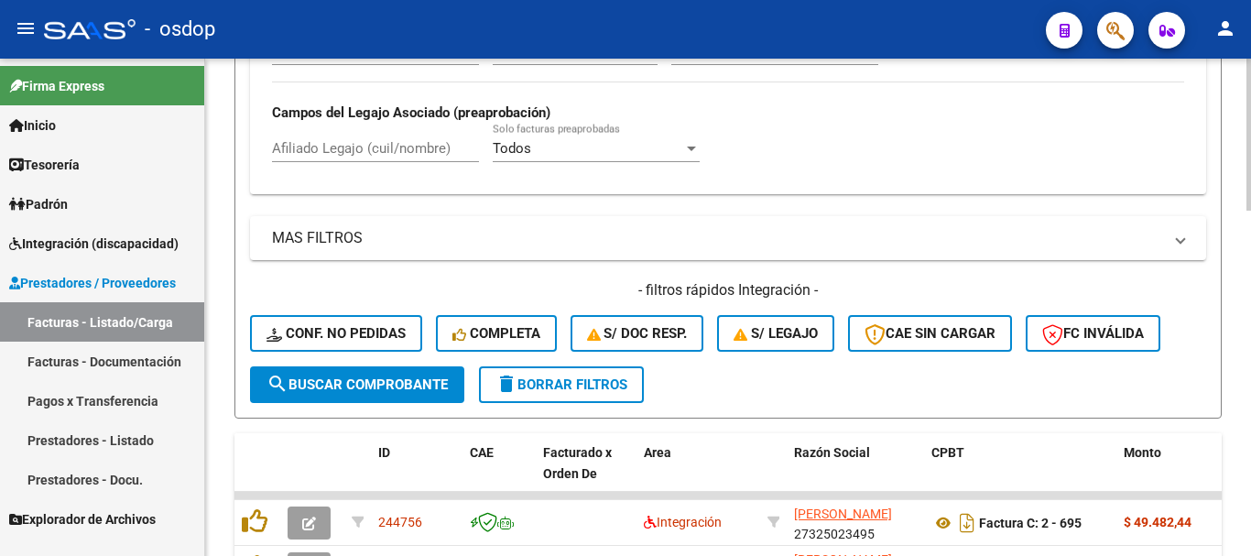
scroll to position [502, 0]
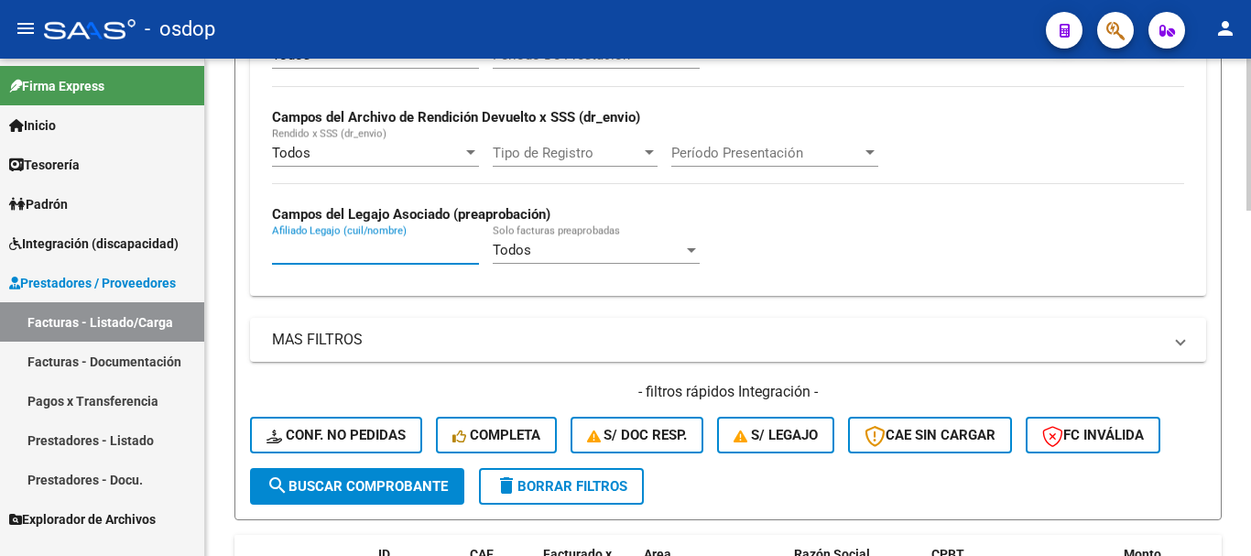
click at [304, 242] on input "Afiliado Legajo (cuil/nombre)" at bounding box center [375, 250] width 207 height 16
paste input "27539600201"
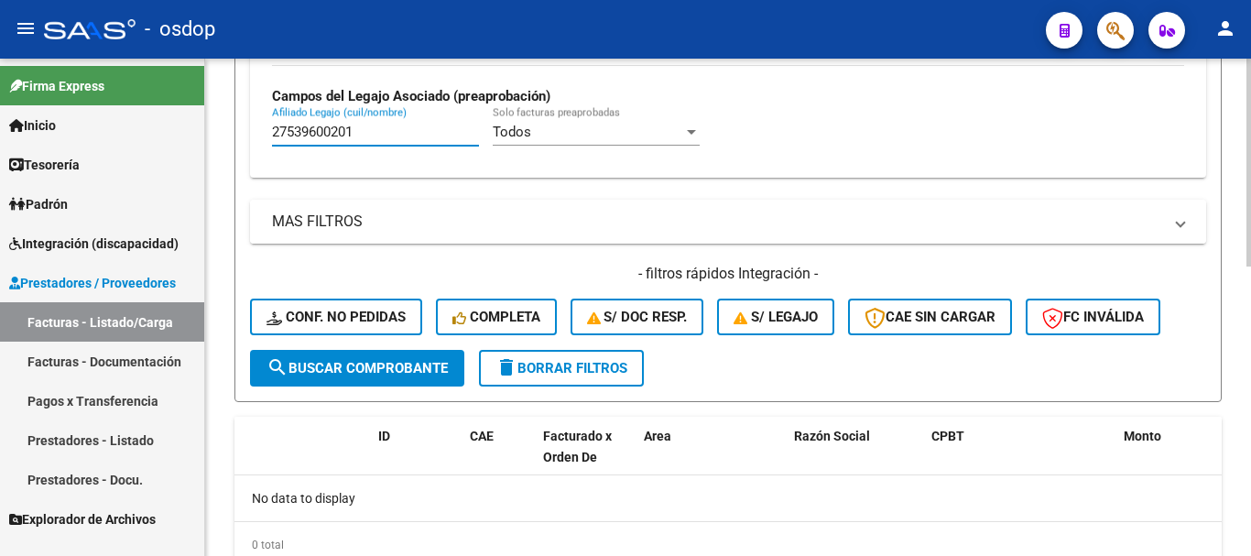
scroll to position [690, 0]
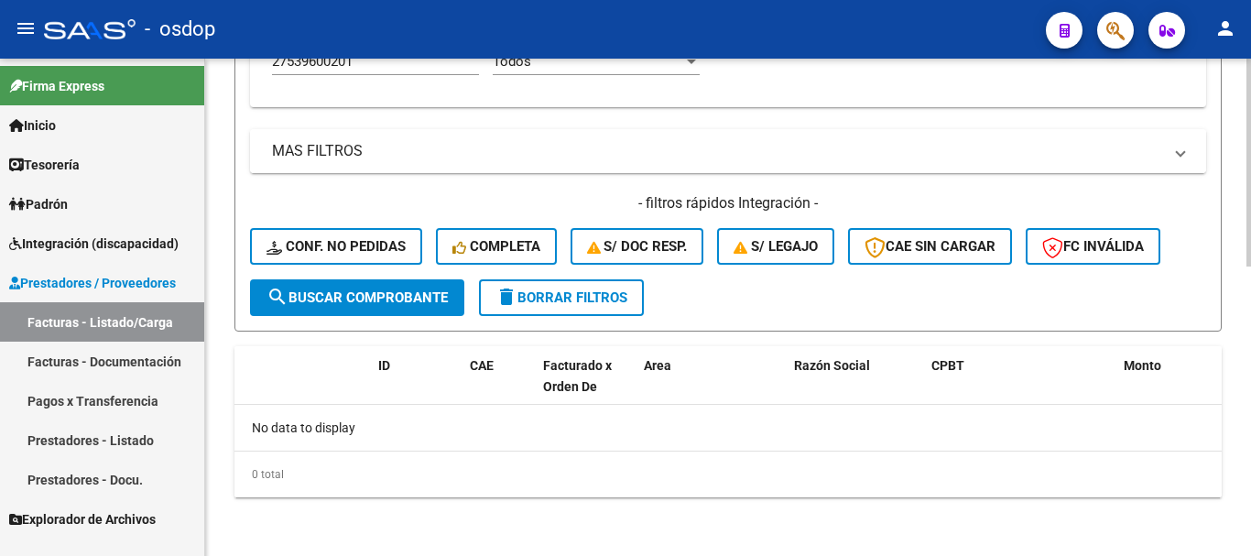
click at [557, 172] on mat-expansion-panel-header "MAS FILTROS" at bounding box center [728, 151] width 956 height 44
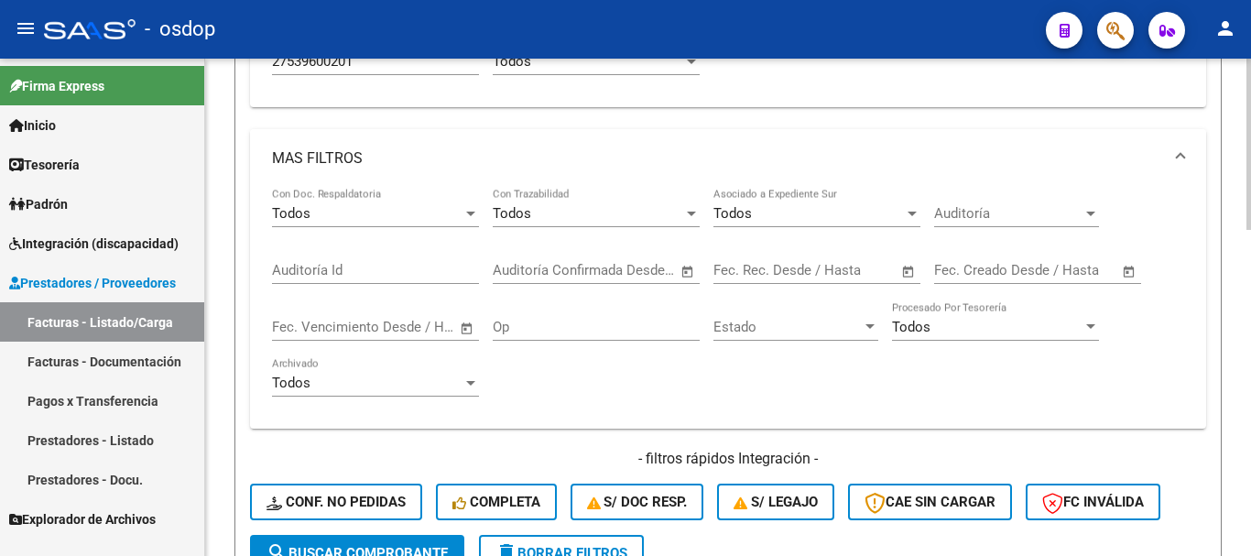
scroll to position [507, 0]
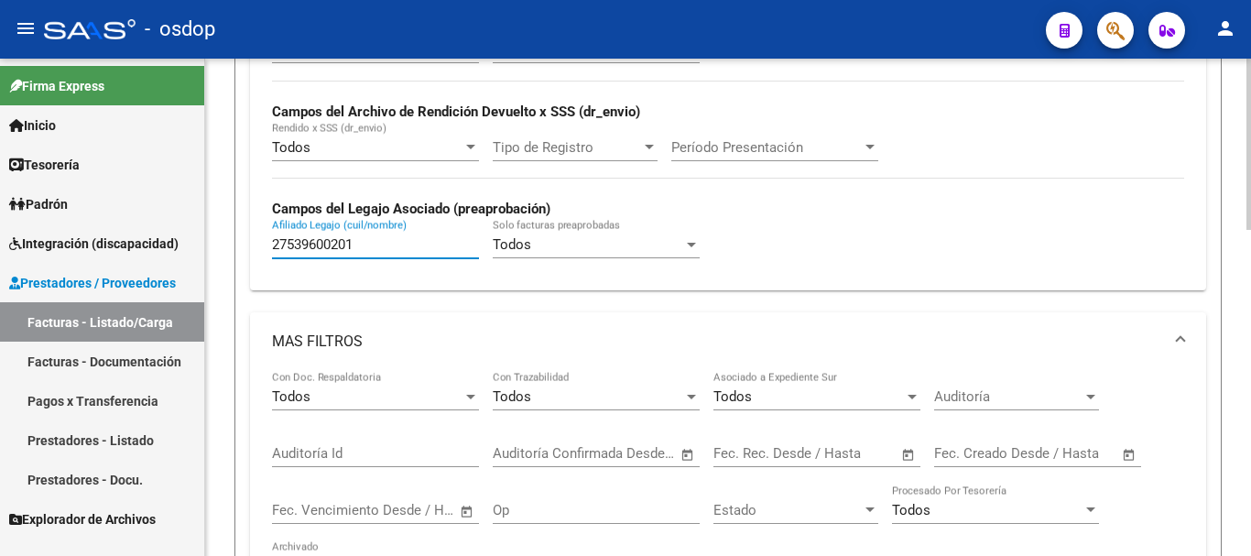
drag, startPoint x: 363, startPoint y: 240, endPoint x: 241, endPoint y: 244, distance: 121.8
click at [241, 244] on form "Filtros Id Area Area Seleccionar Gerenciador Seleccionar Gerenciador No Confirm…" at bounding box center [727, 262] width 987 height 1013
paste input "8081948"
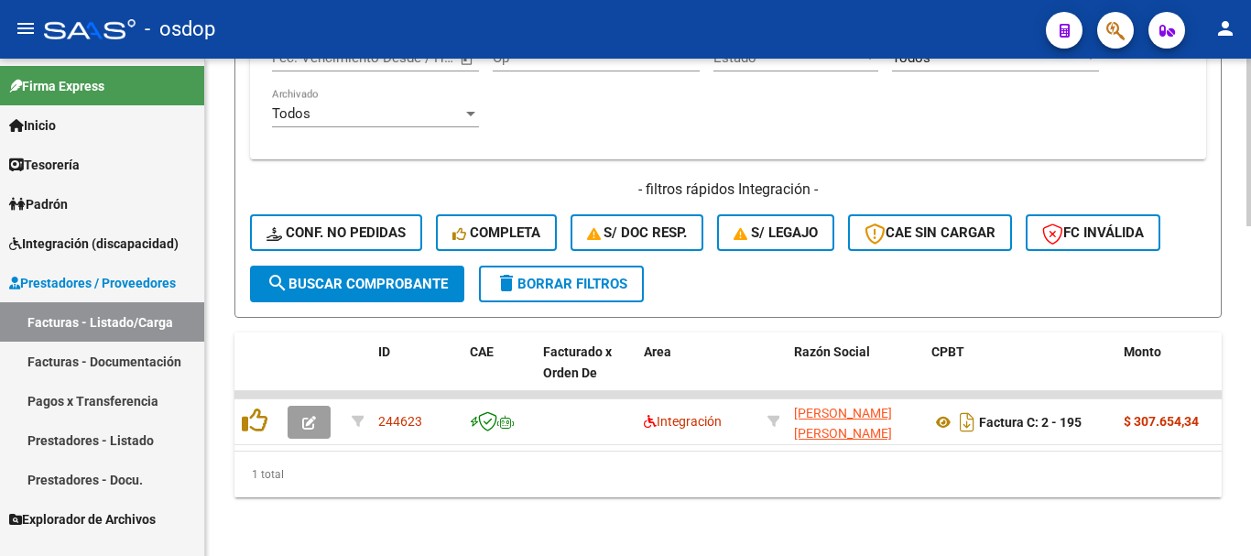
scroll to position [976, 0]
type input "27580819481"
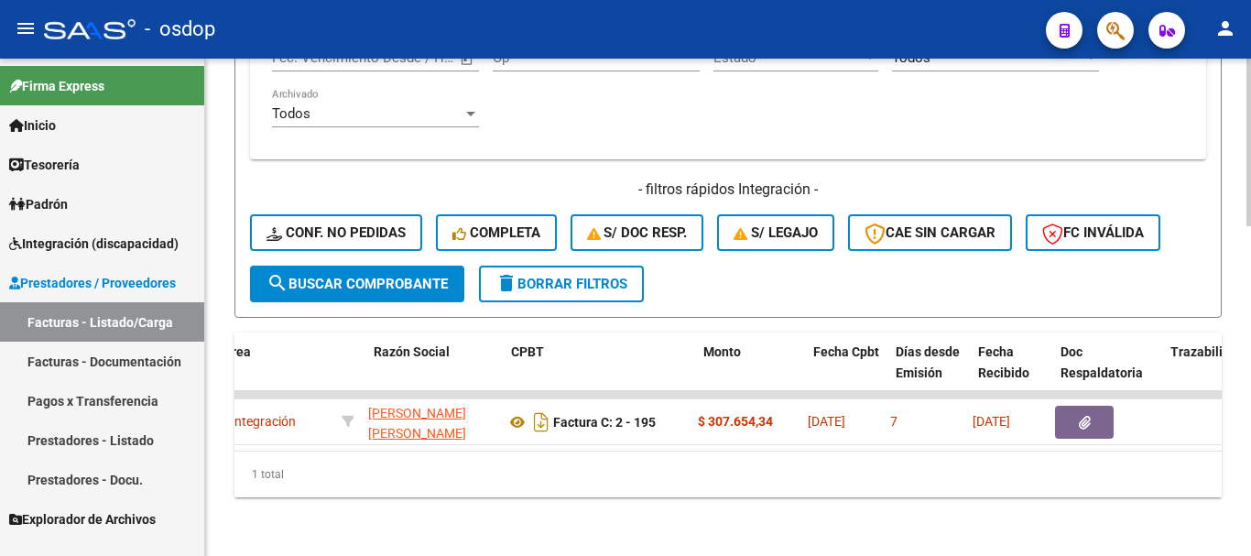
scroll to position [0, 406]
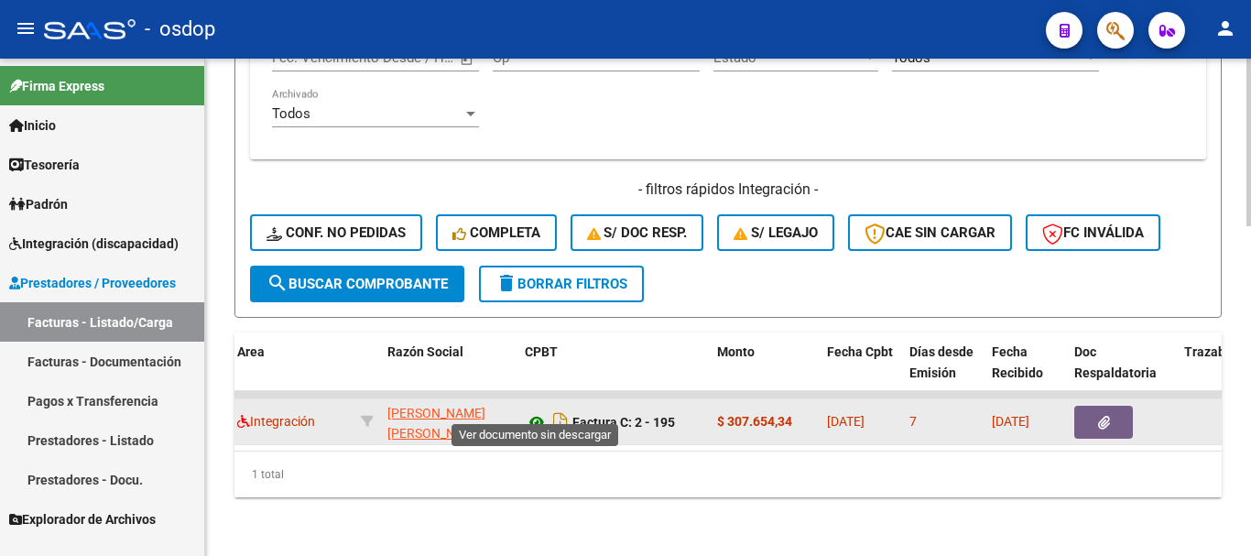
click at [536, 411] on icon at bounding box center [537, 422] width 24 height 22
click at [1104, 421] on button "button" at bounding box center [1103, 422] width 59 height 33
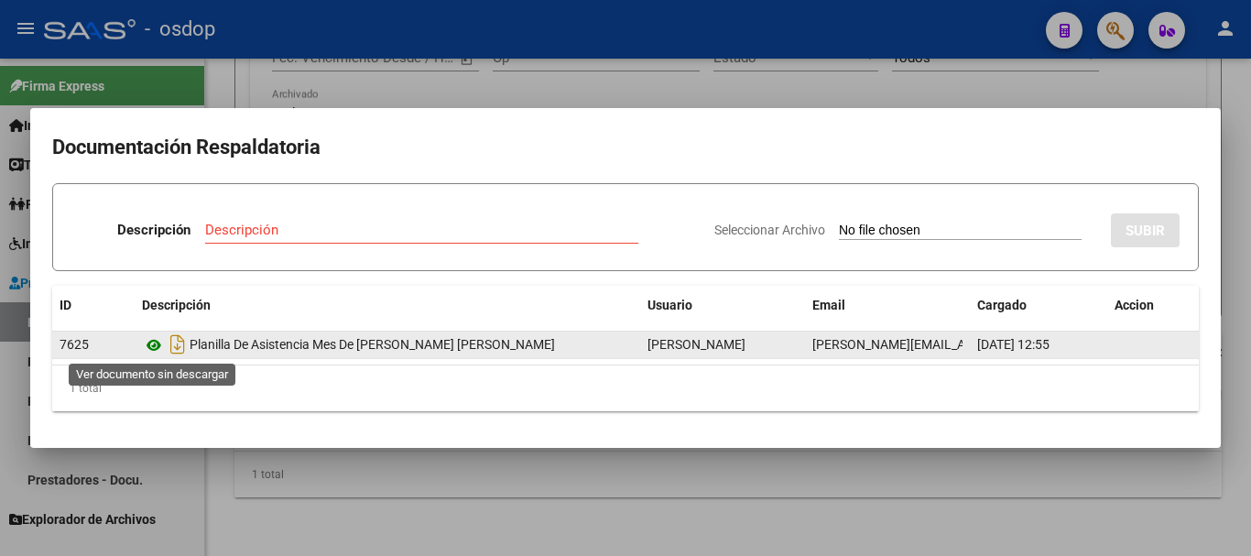
click at [160, 345] on icon at bounding box center [154, 345] width 24 height 22
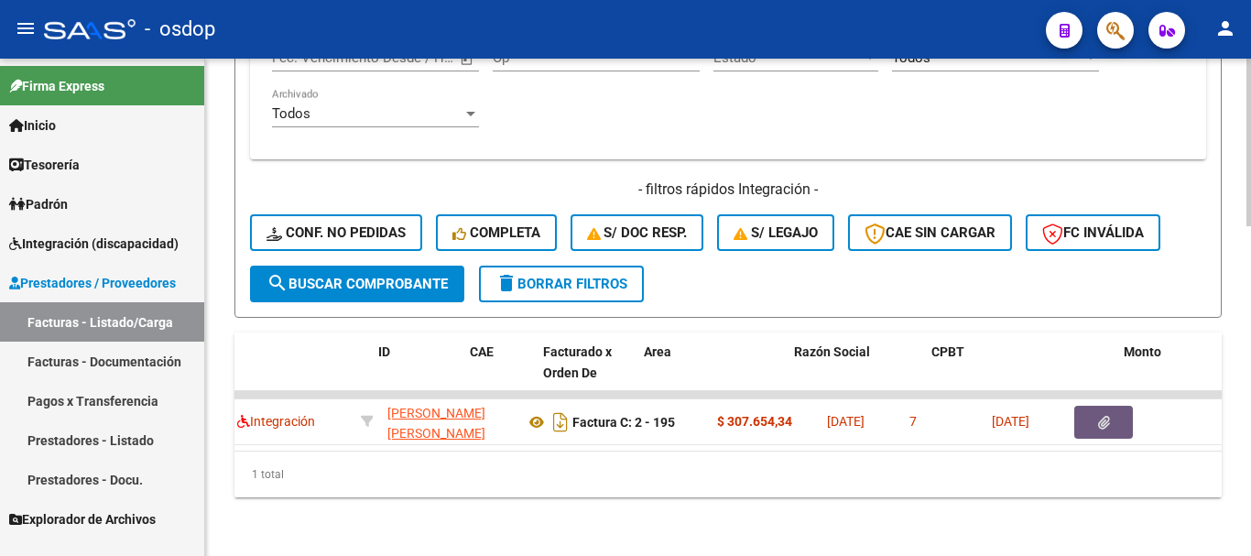
scroll to position [0, 0]
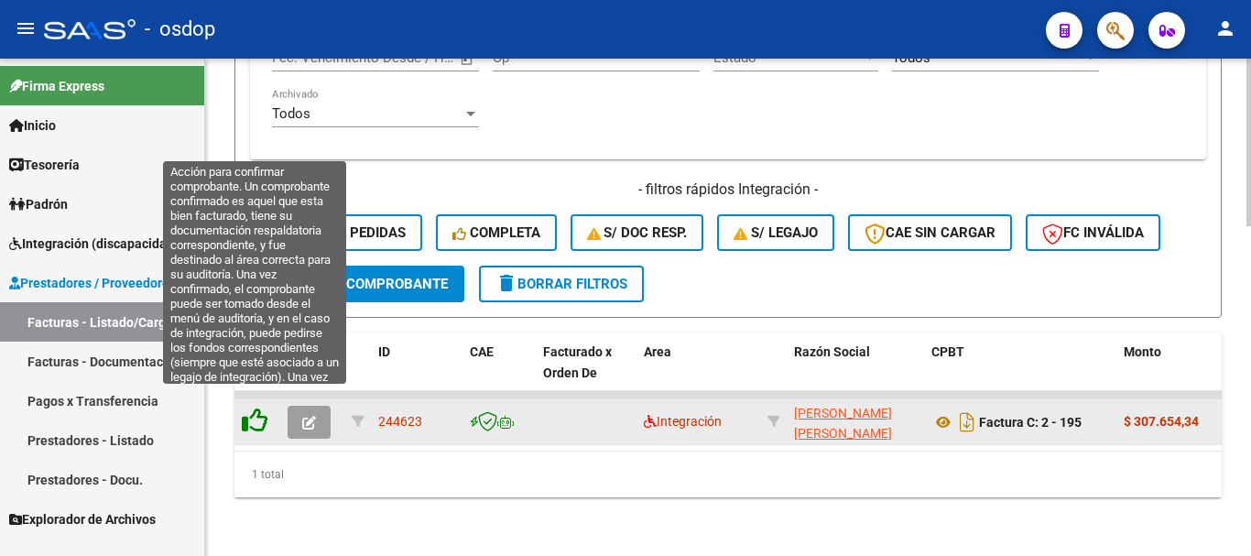
click at [258, 407] on icon at bounding box center [255, 420] width 26 height 26
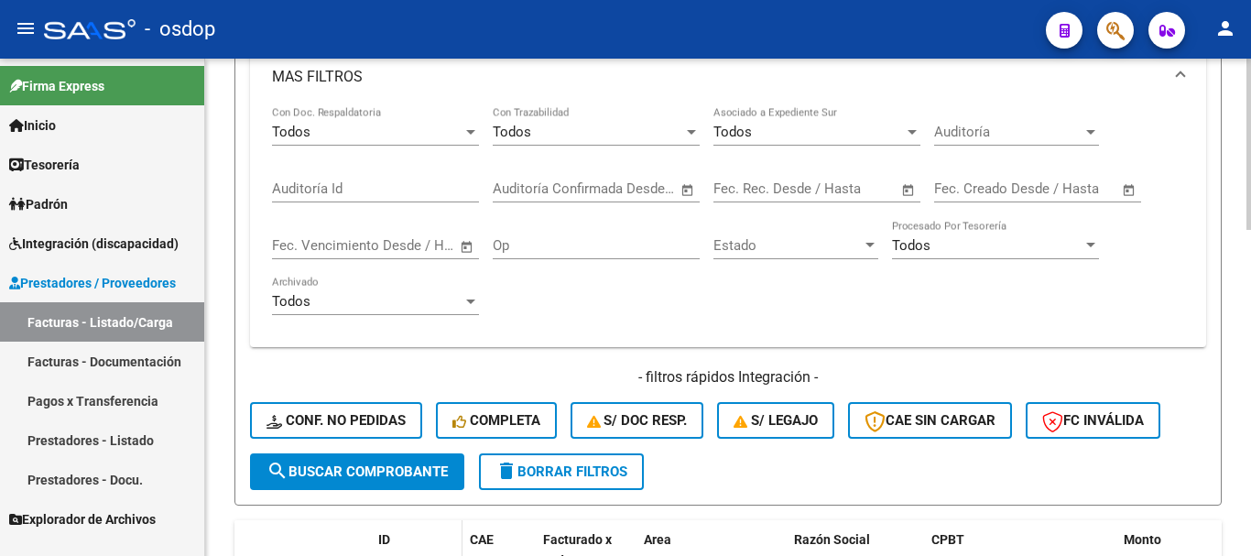
scroll to position [763, 0]
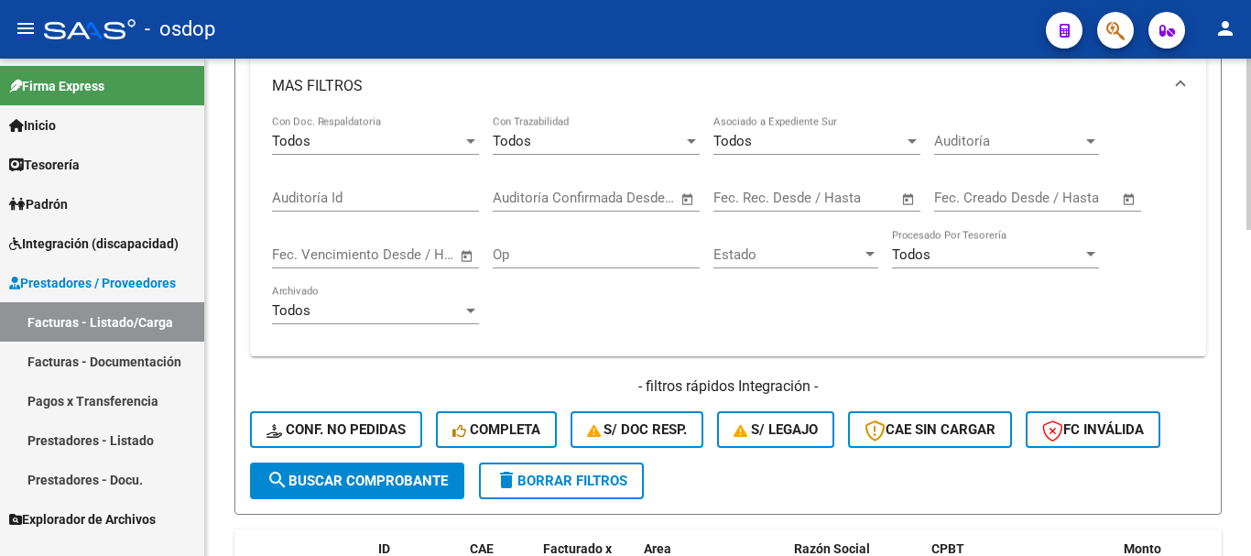
click at [549, 330] on div "Todos Con Doc. Respaldatoria Todos Con Trazabilidad Todos Asociado a Expediente…" at bounding box center [728, 228] width 912 height 226
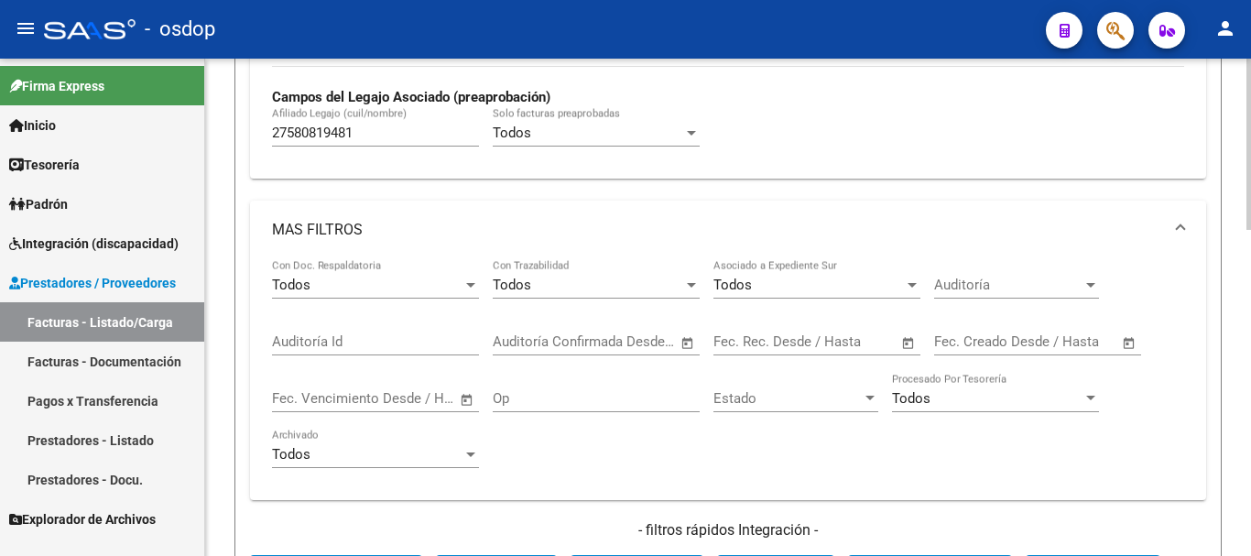
scroll to position [854, 0]
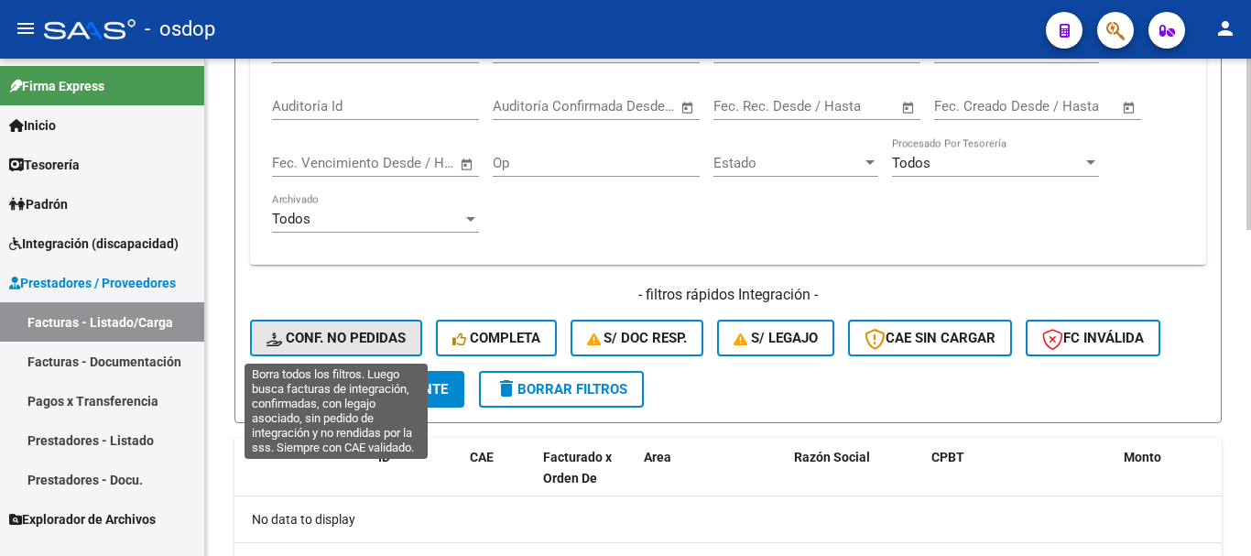
click at [379, 332] on span "Conf. no pedidas" at bounding box center [335, 338] width 139 height 16
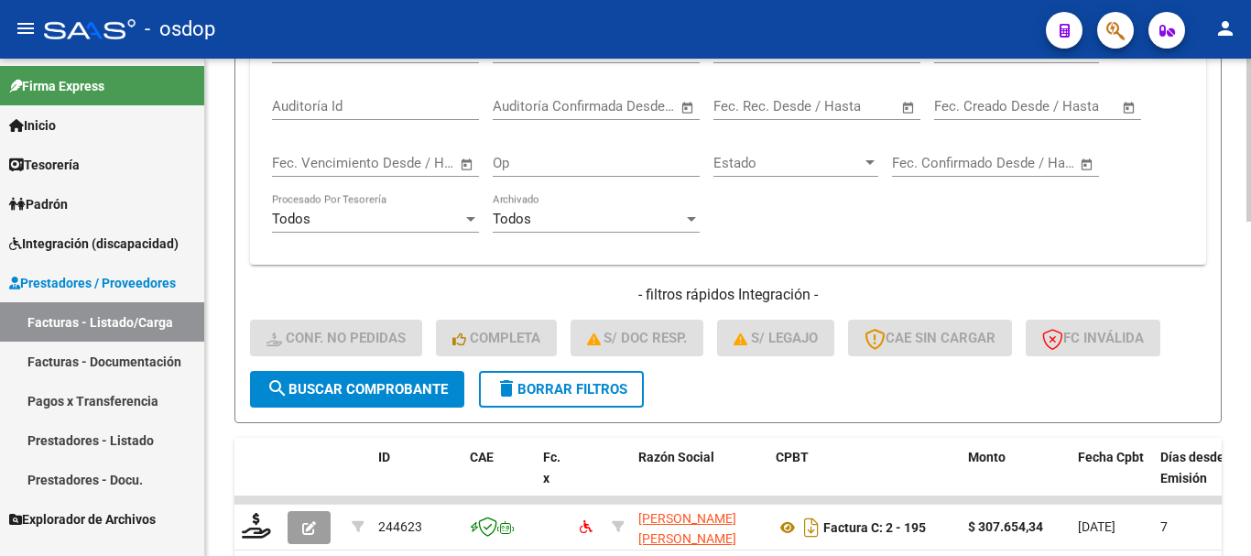
scroll to position [1022, 0]
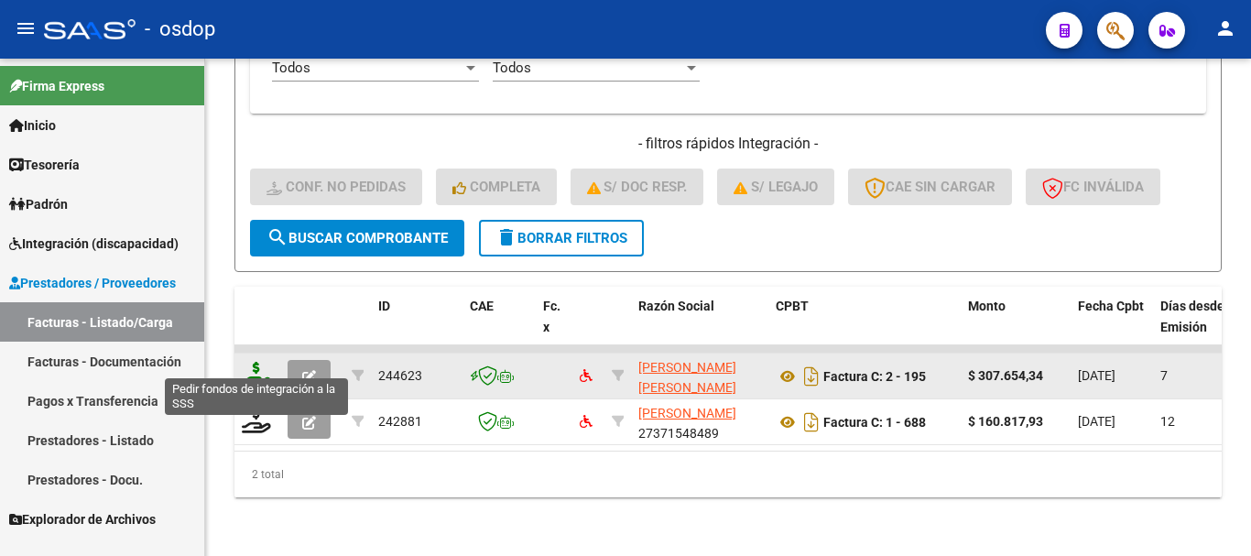
click at [262, 364] on icon at bounding box center [256, 375] width 29 height 26
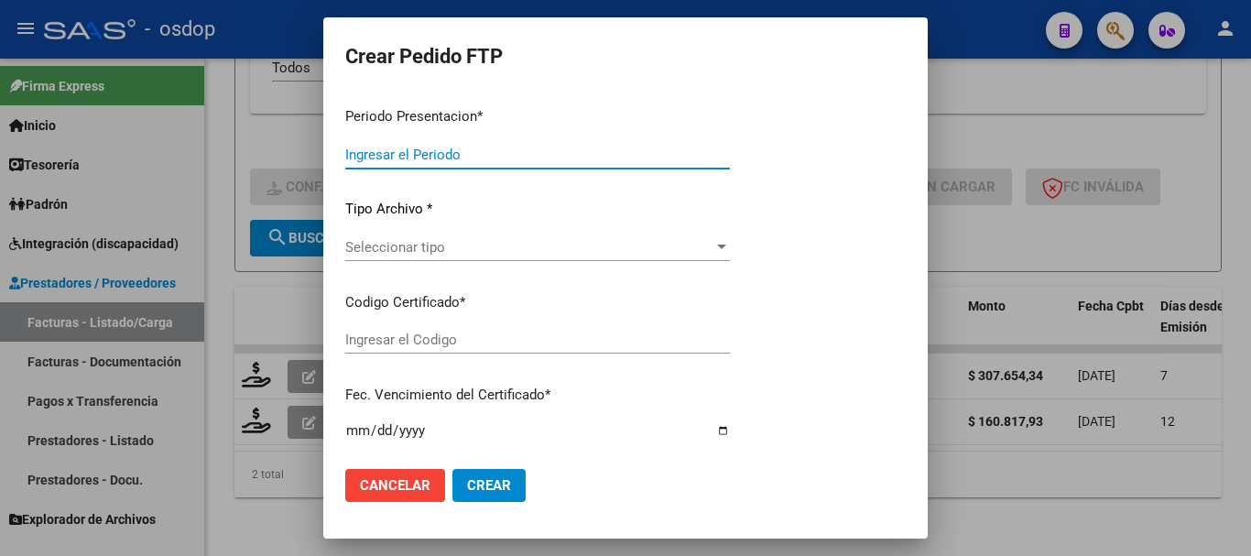
type input "202509"
type input "$ 307.654,34"
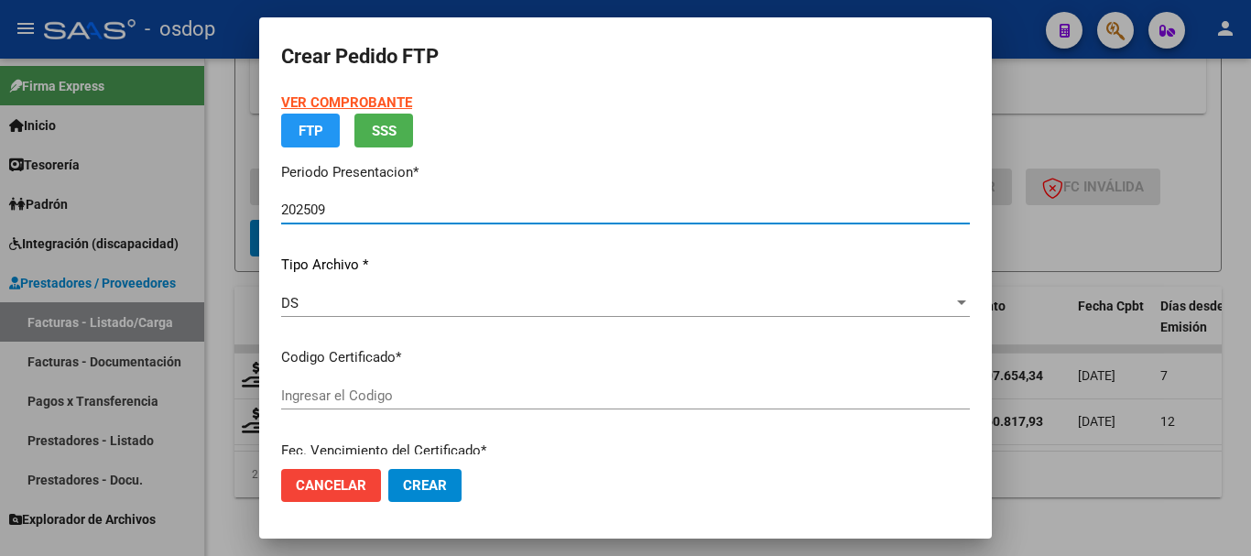
type input "5837977346"
type input "[DATE]"
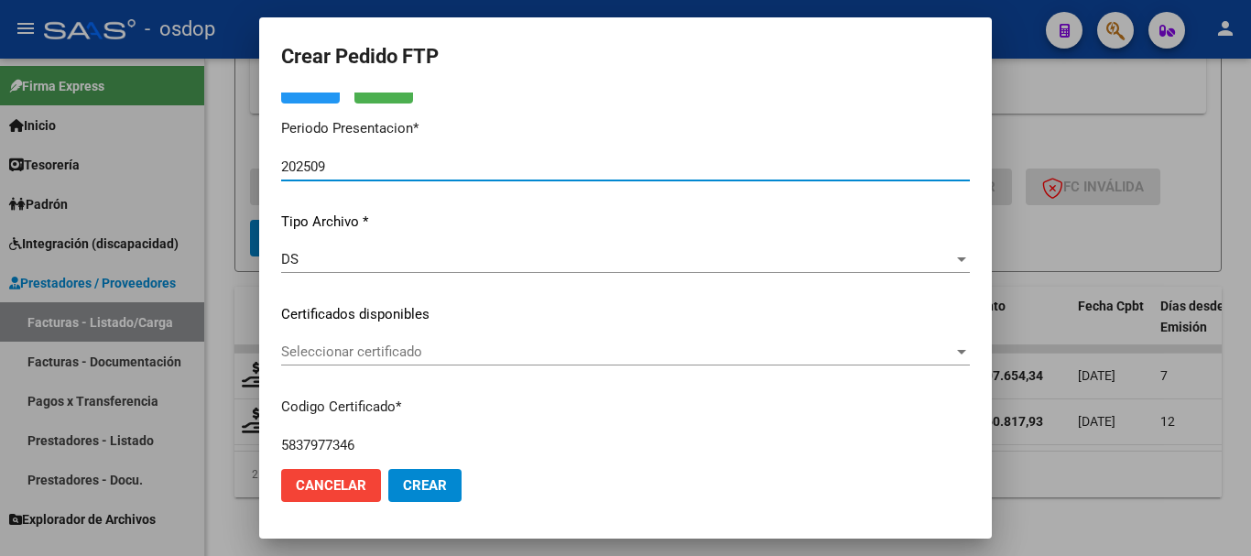
scroll to position [183, 0]
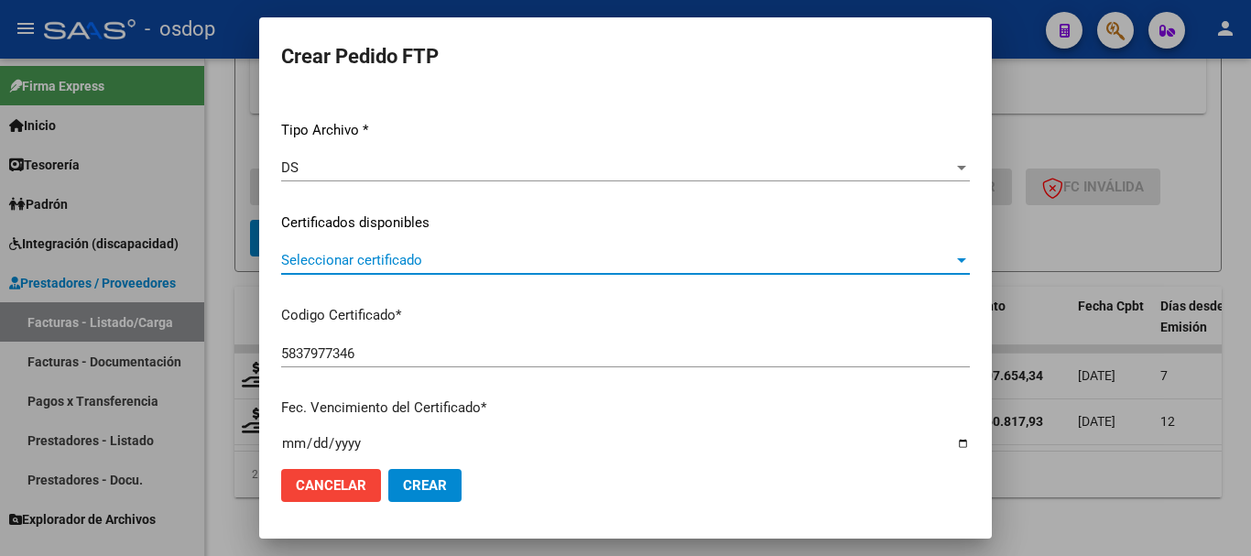
click at [374, 266] on span "Seleccionar certificado" at bounding box center [617, 260] width 672 height 16
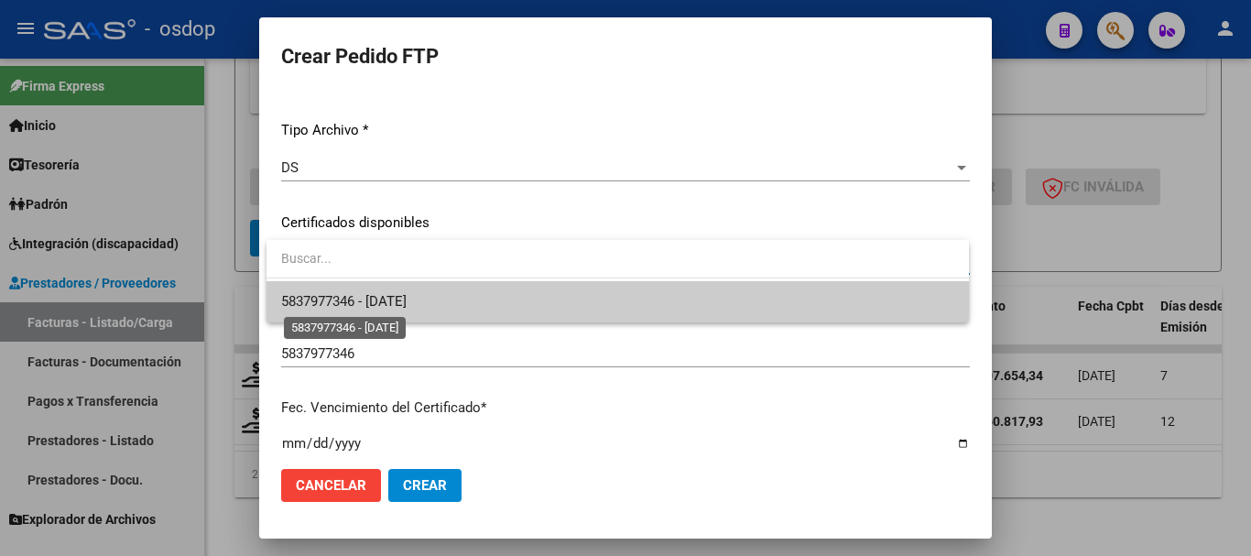
click at [380, 295] on span "5837977346 - [DATE]" at bounding box center [343, 301] width 125 height 16
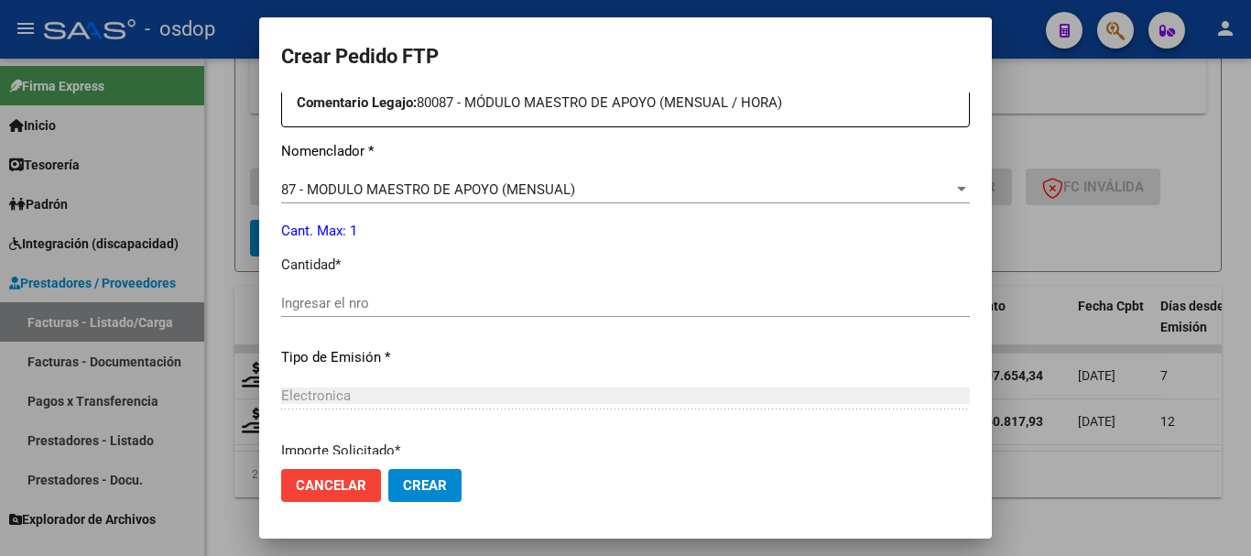
scroll to position [732, 0]
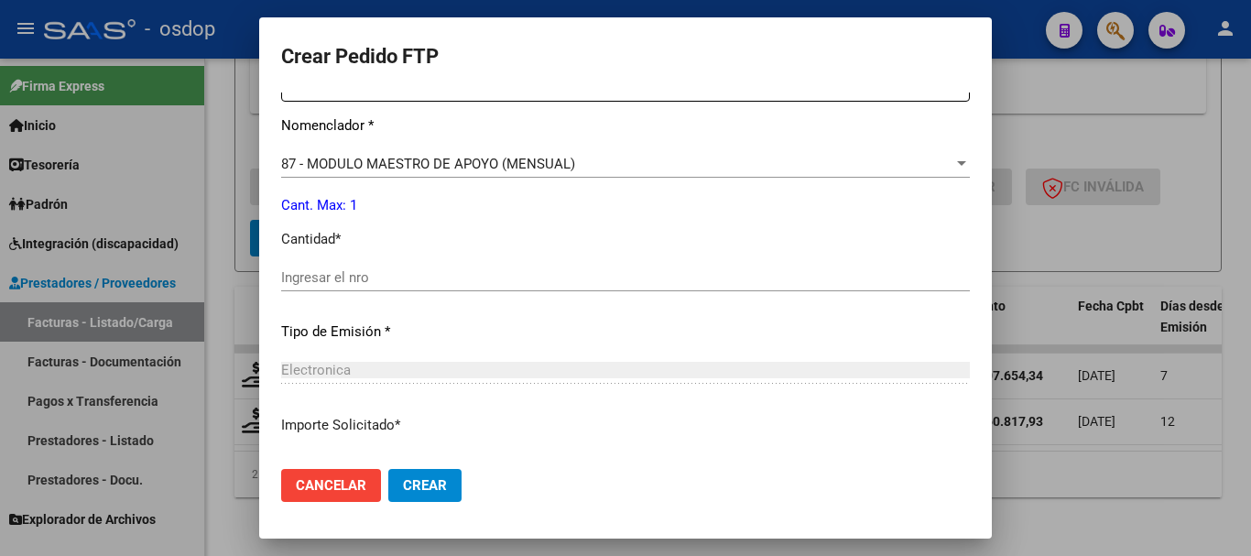
click at [382, 275] on div "Ingresar el nro" at bounding box center [625, 277] width 688 height 27
type input "1"
click at [388, 469] on button "Crear" at bounding box center [424, 485] width 73 height 33
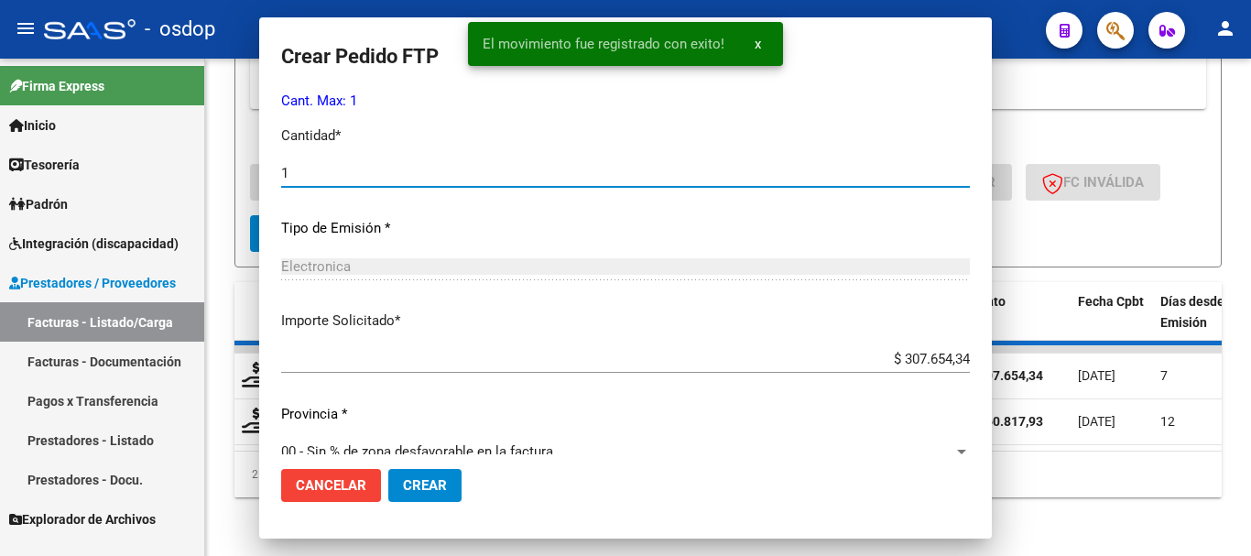
scroll to position [0, 0]
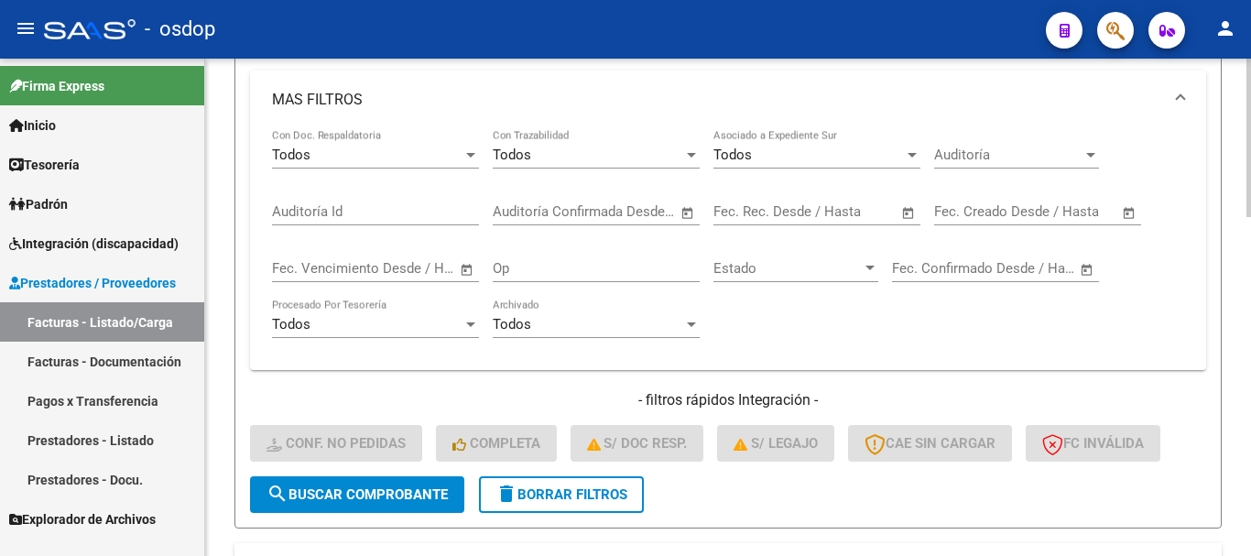
scroll to position [747, 0]
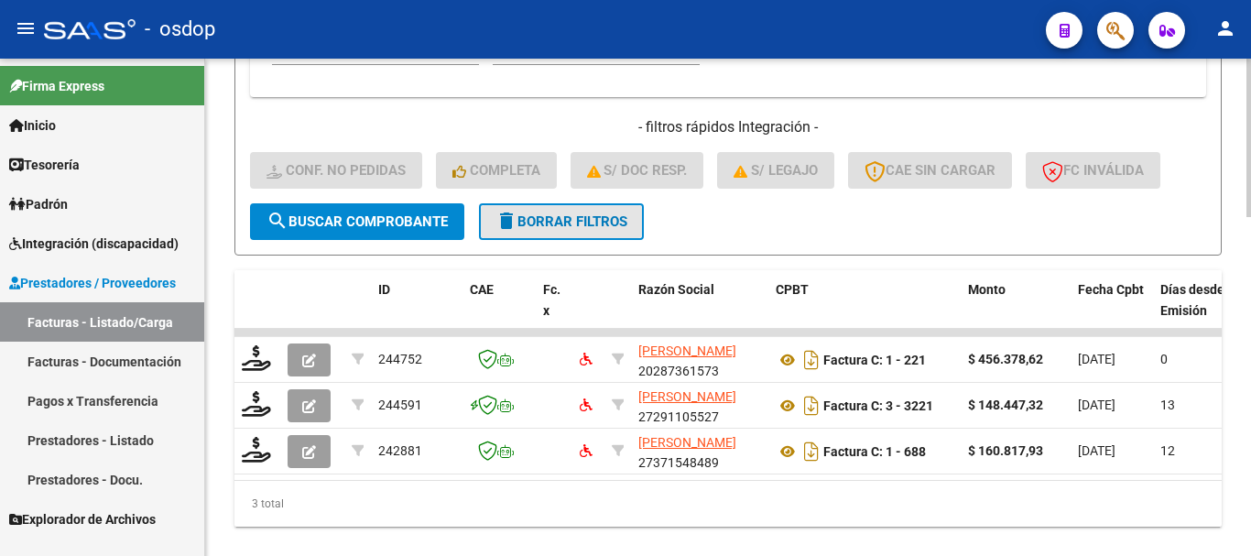
click at [559, 230] on span "delete Borrar Filtros" at bounding box center [561, 221] width 132 height 16
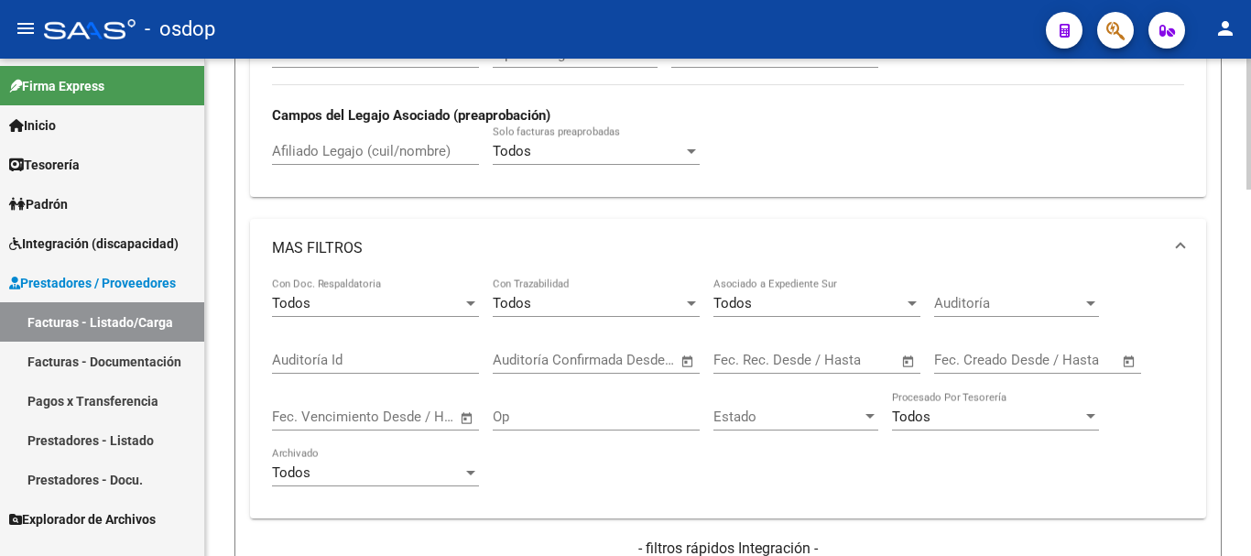
scroll to position [508, 0]
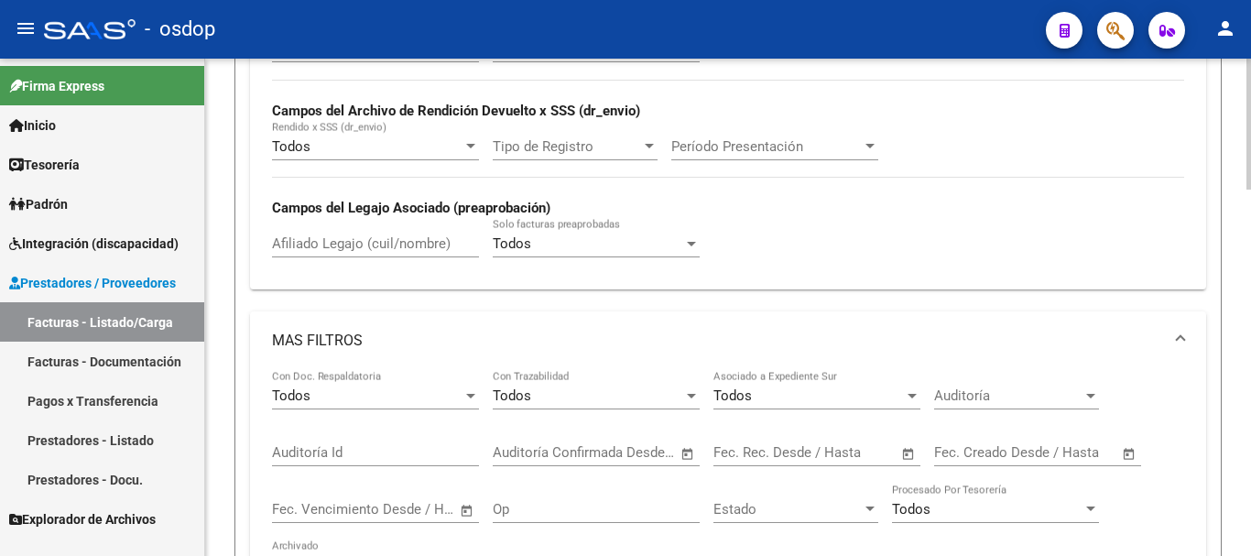
click at [374, 241] on input "Afiliado Legajo (cuil/nombre)" at bounding box center [375, 243] width 207 height 16
paste input "24582626029"
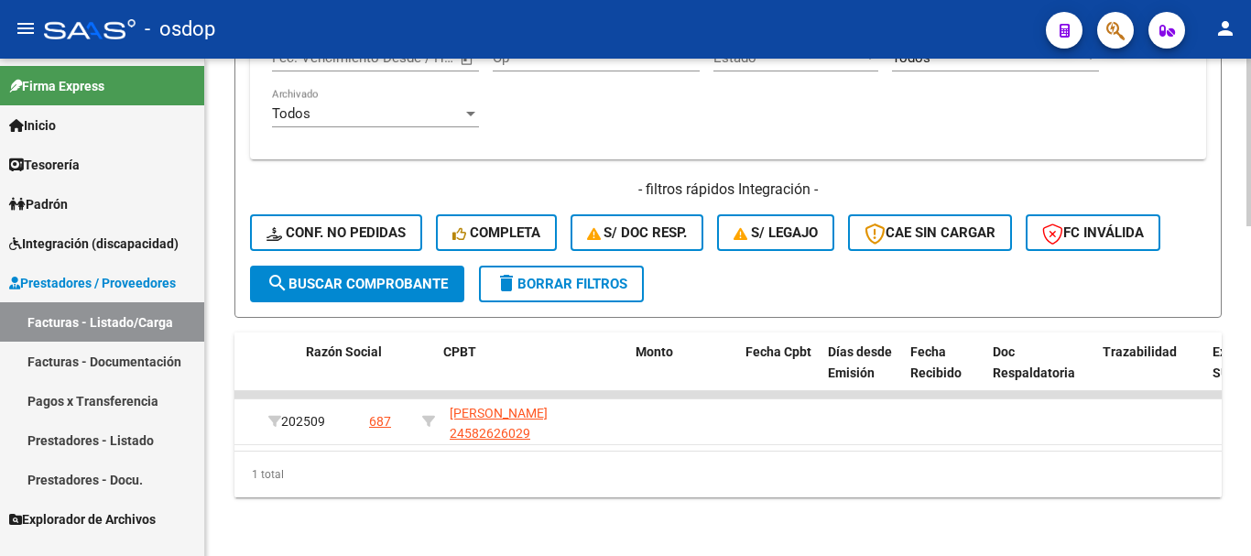
scroll to position [0, 0]
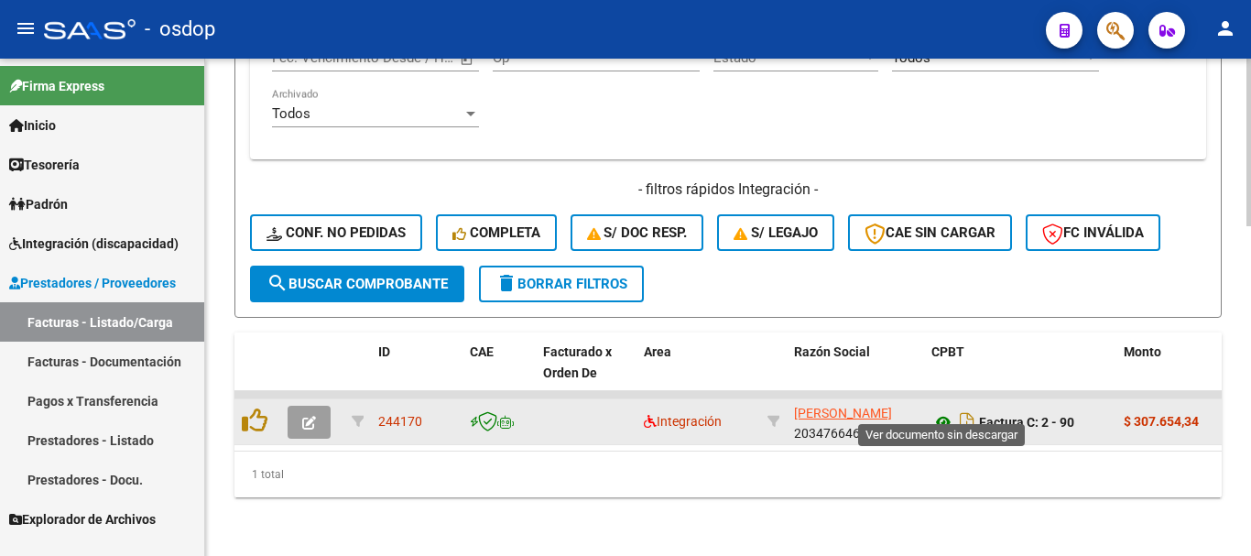
type input "24582626029"
click at [948, 411] on icon at bounding box center [943, 422] width 24 height 22
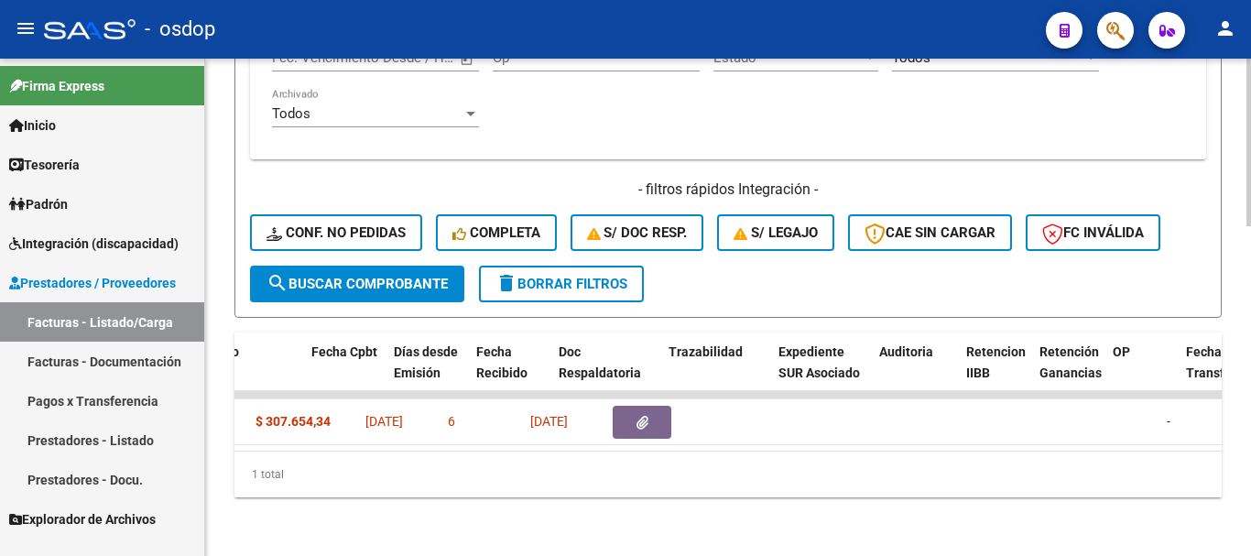
scroll to position [0, 926]
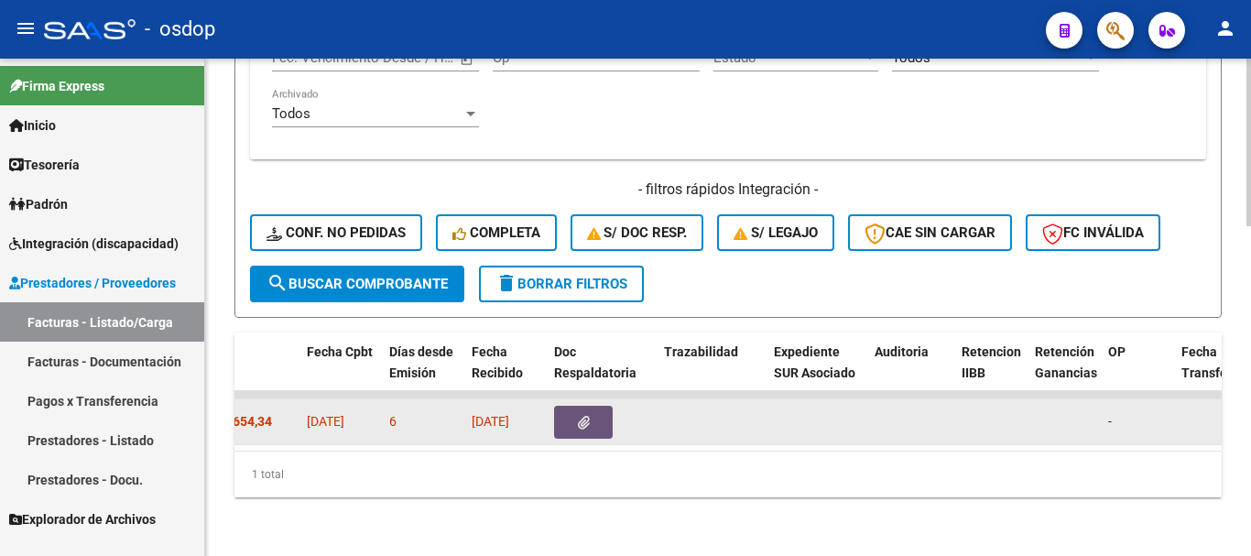
click at [576, 408] on button "button" at bounding box center [583, 422] width 59 height 33
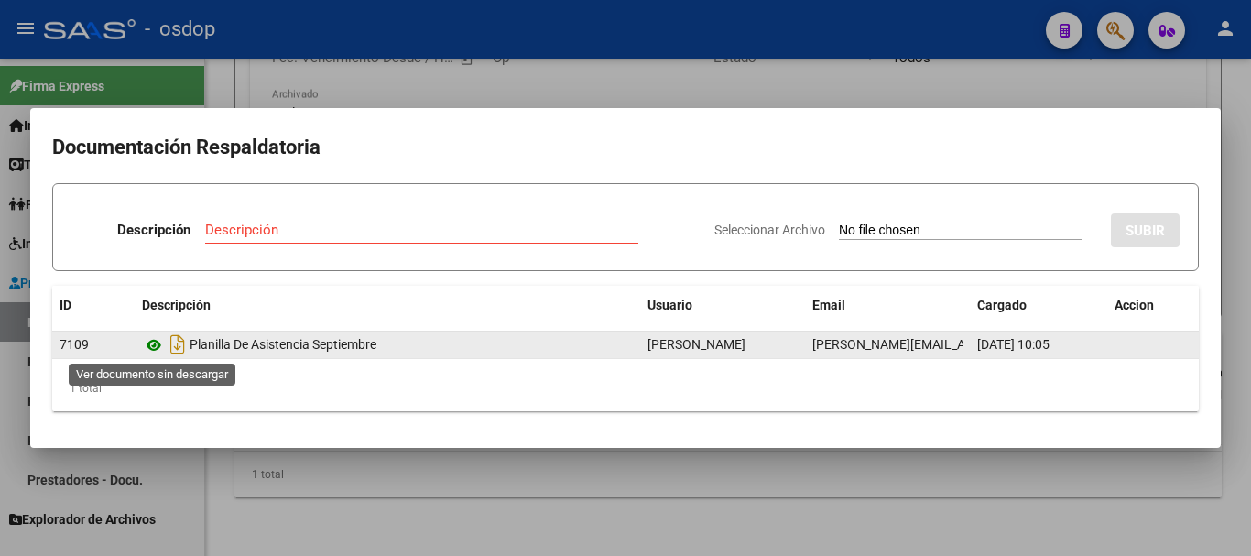
click at [151, 346] on icon at bounding box center [154, 345] width 24 height 22
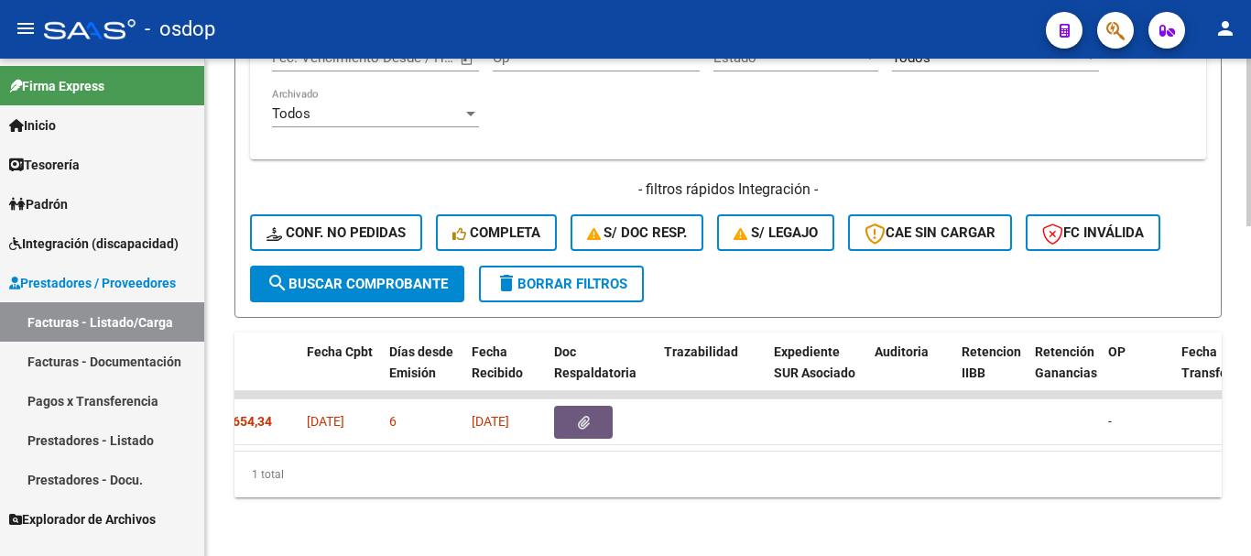
scroll to position [0, 0]
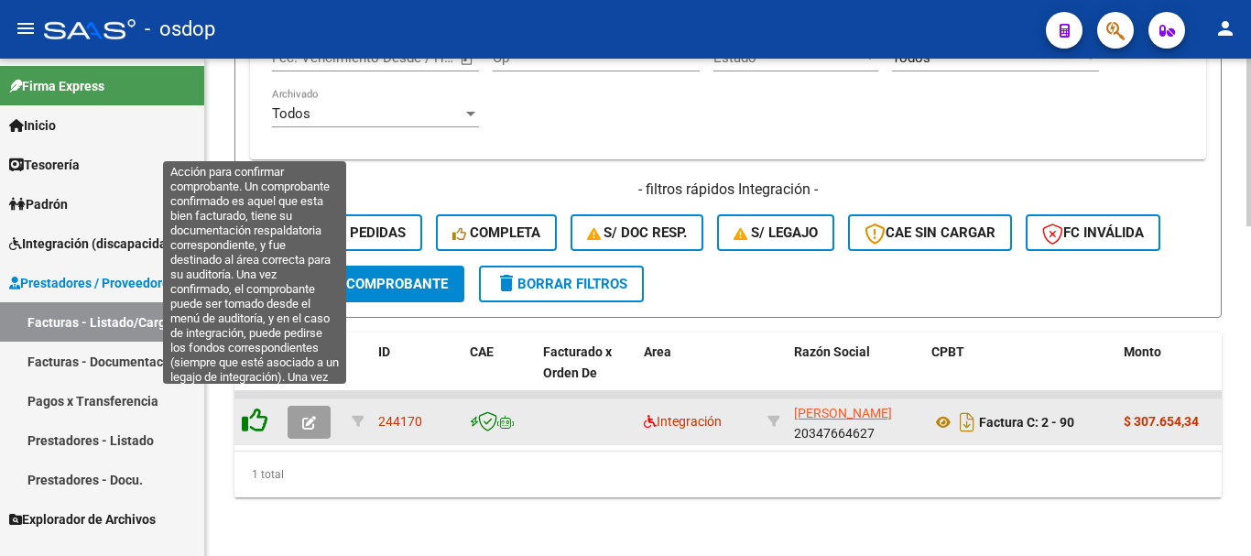
click at [250, 407] on icon at bounding box center [255, 420] width 26 height 26
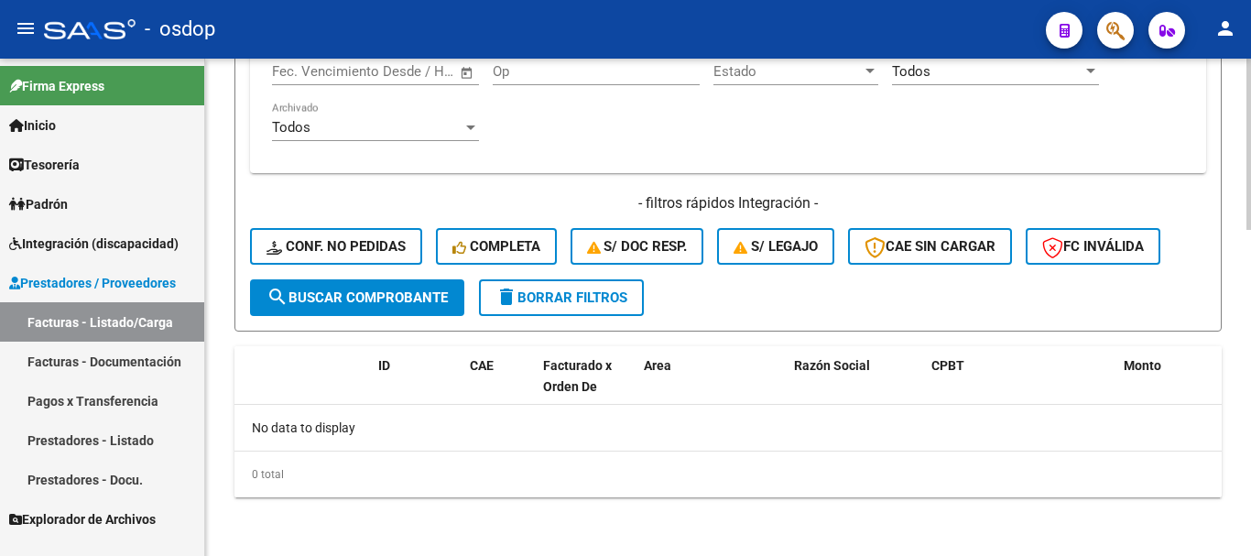
scroll to position [946, 0]
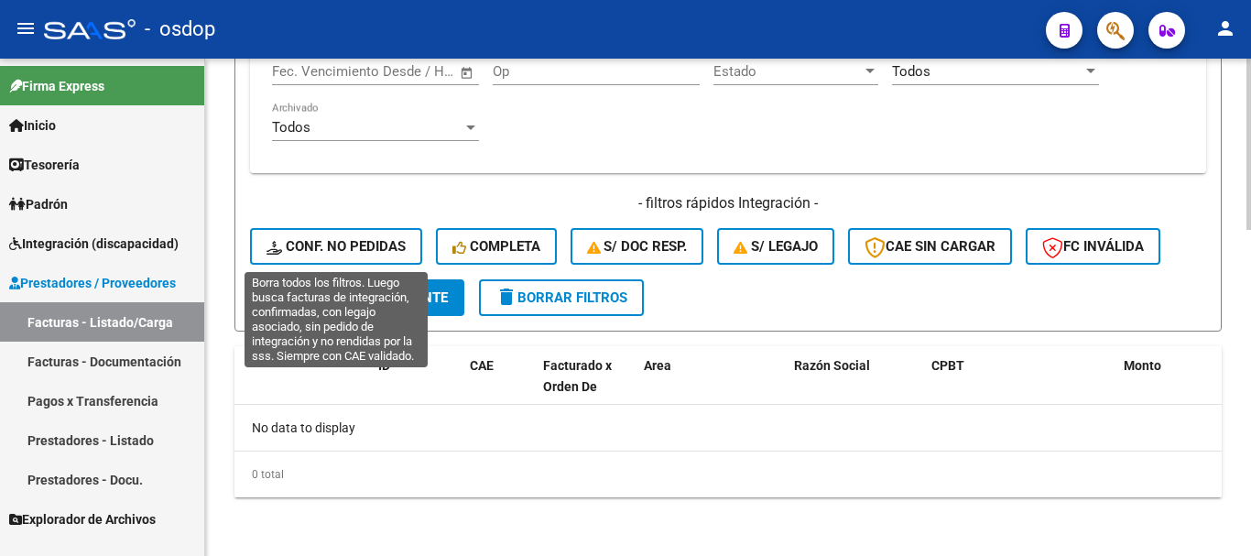
click at [379, 243] on span "Conf. no pedidas" at bounding box center [335, 246] width 139 height 16
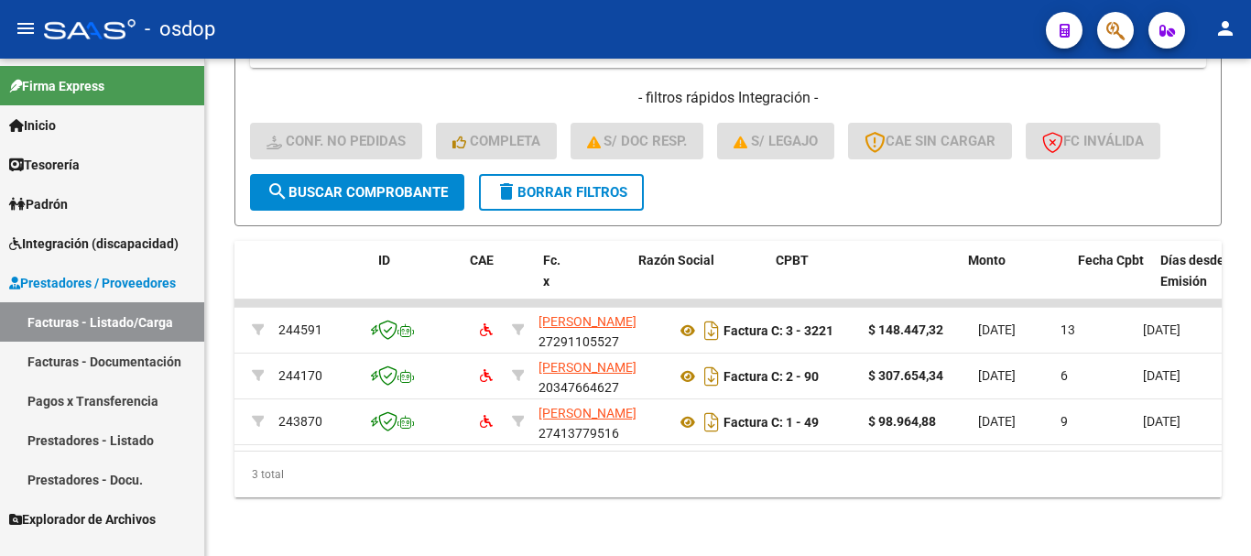
scroll to position [0, 0]
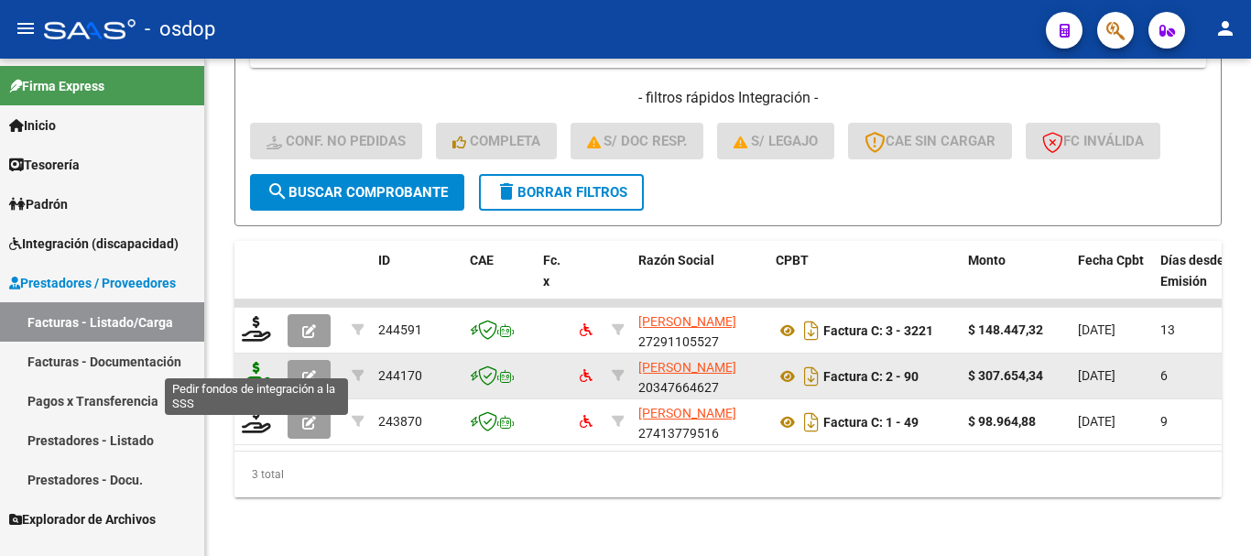
click at [256, 362] on icon at bounding box center [256, 375] width 29 height 26
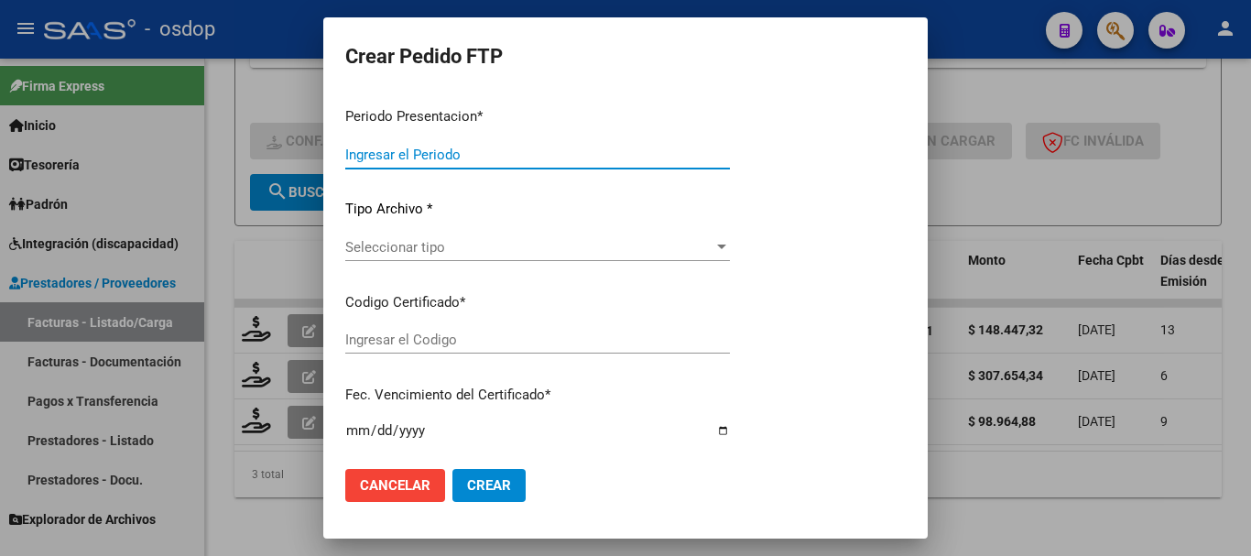
type input "202509"
type input "$ 307.654,34"
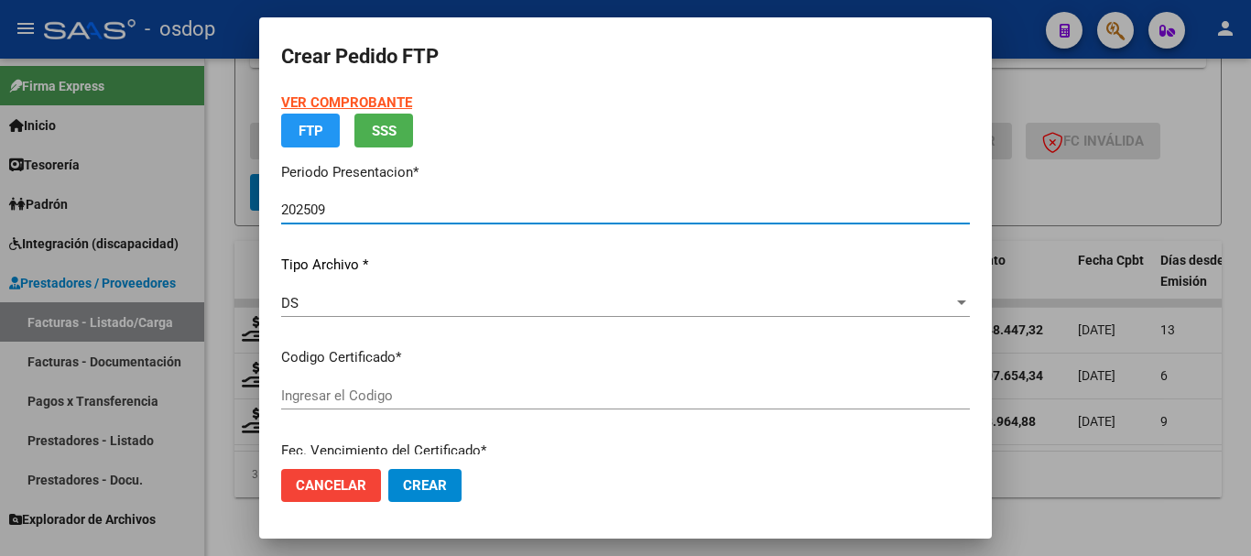
type input "5495682528"
type input "[DATE]"
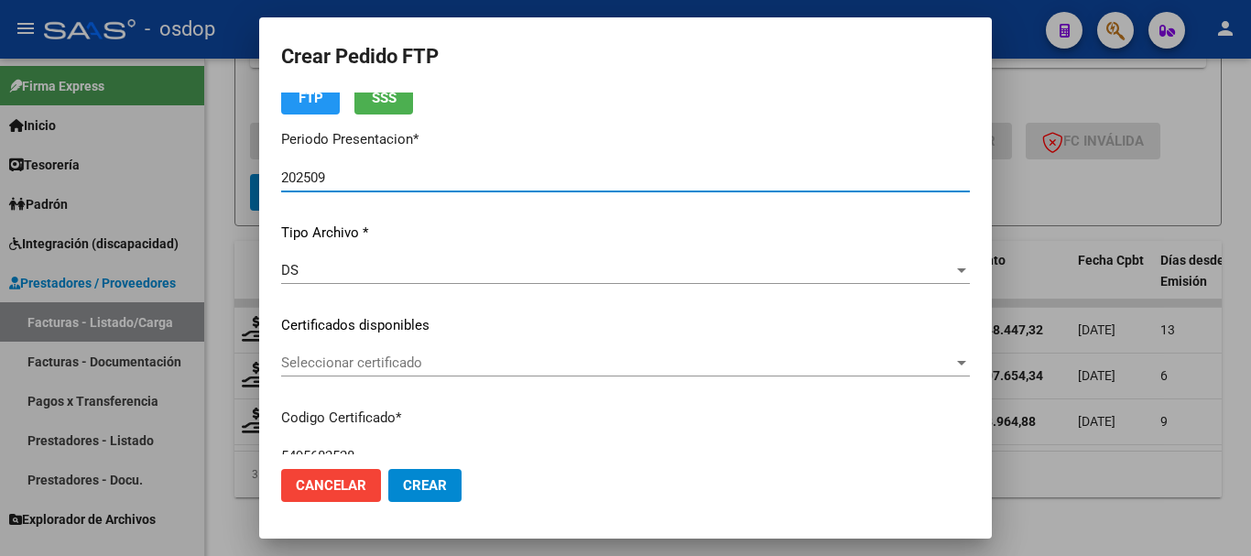
scroll to position [92, 0]
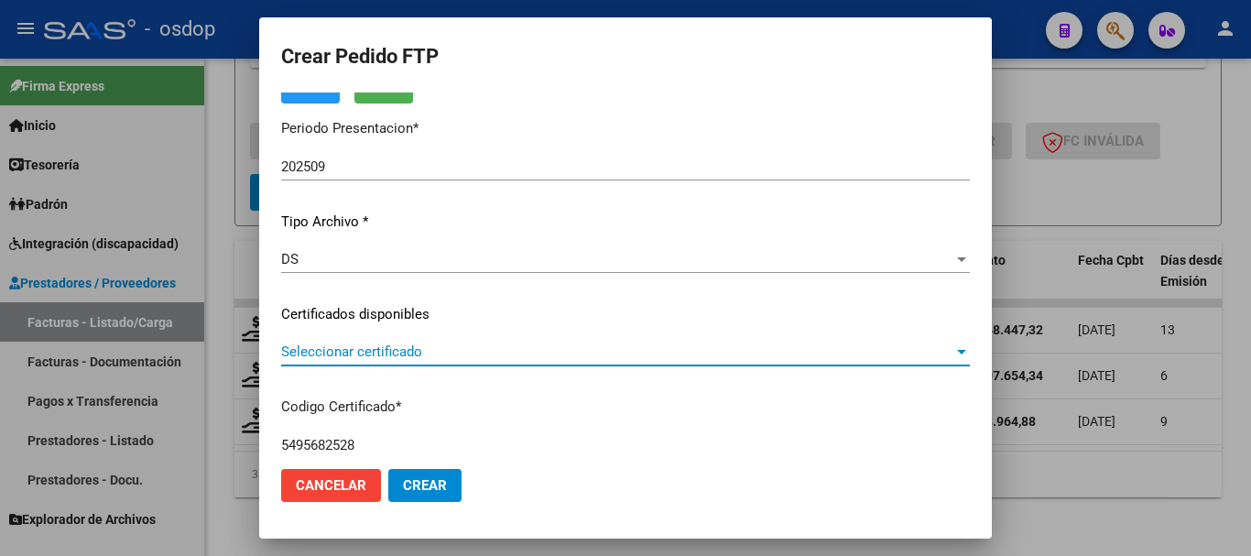
click at [417, 355] on span "Seleccionar certificado" at bounding box center [617, 351] width 672 height 16
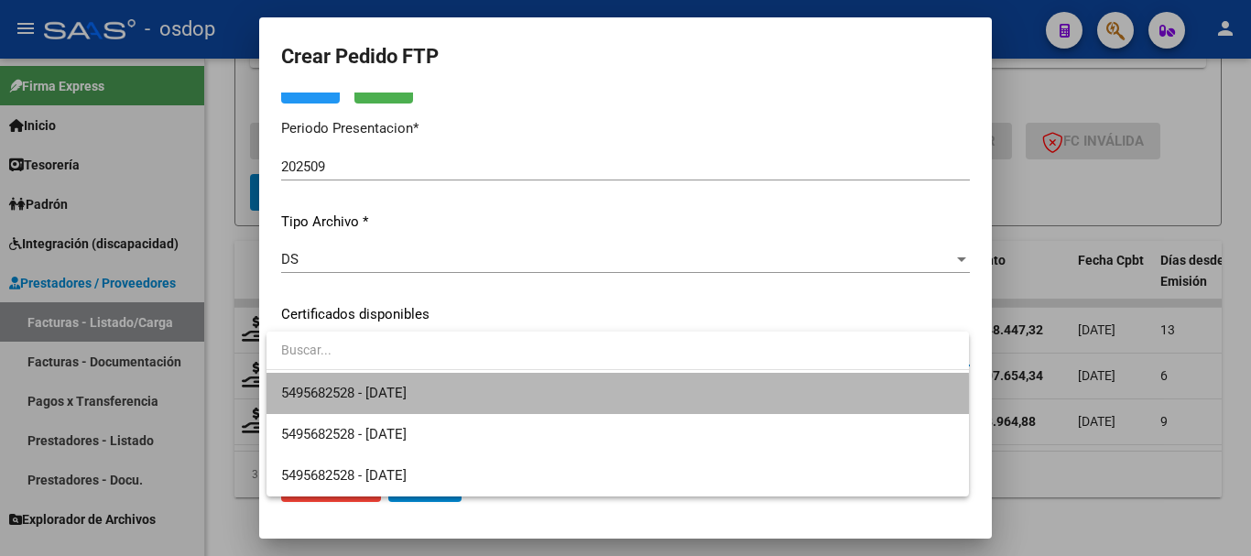
click at [418, 406] on span "5495682528 - [DATE]" at bounding box center [617, 393] width 673 height 41
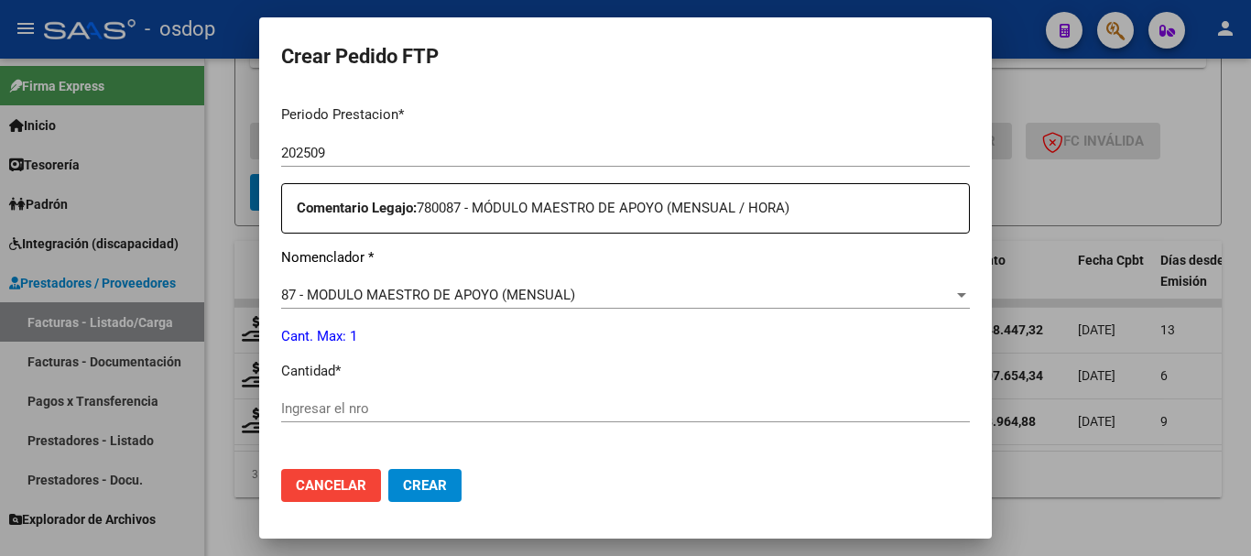
scroll to position [641, 0]
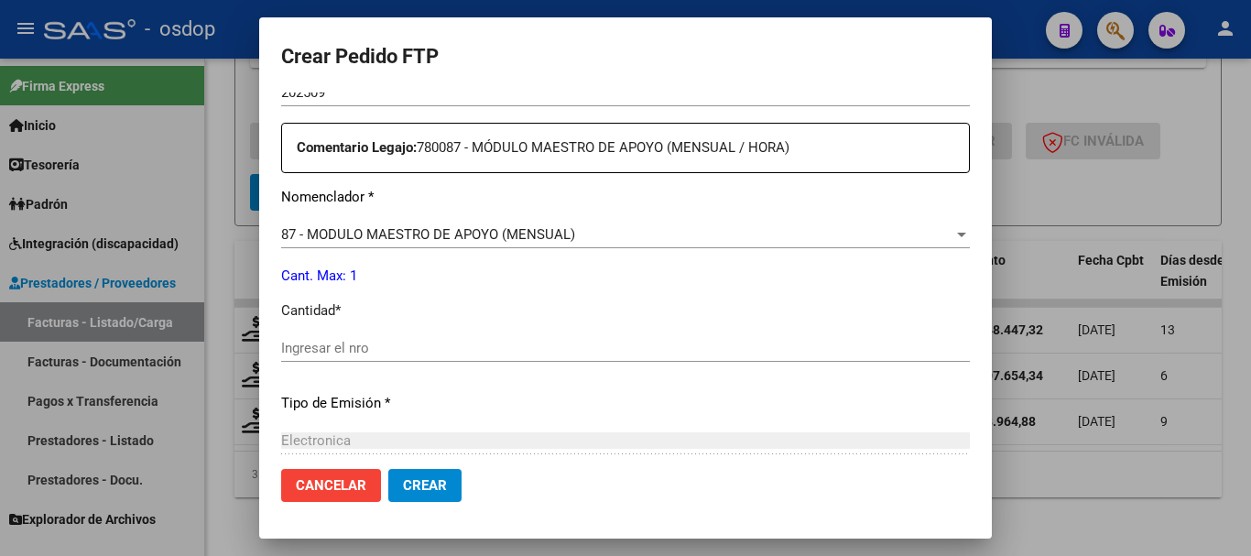
click at [390, 340] on input "Ingresar el nro" at bounding box center [625, 348] width 688 height 16
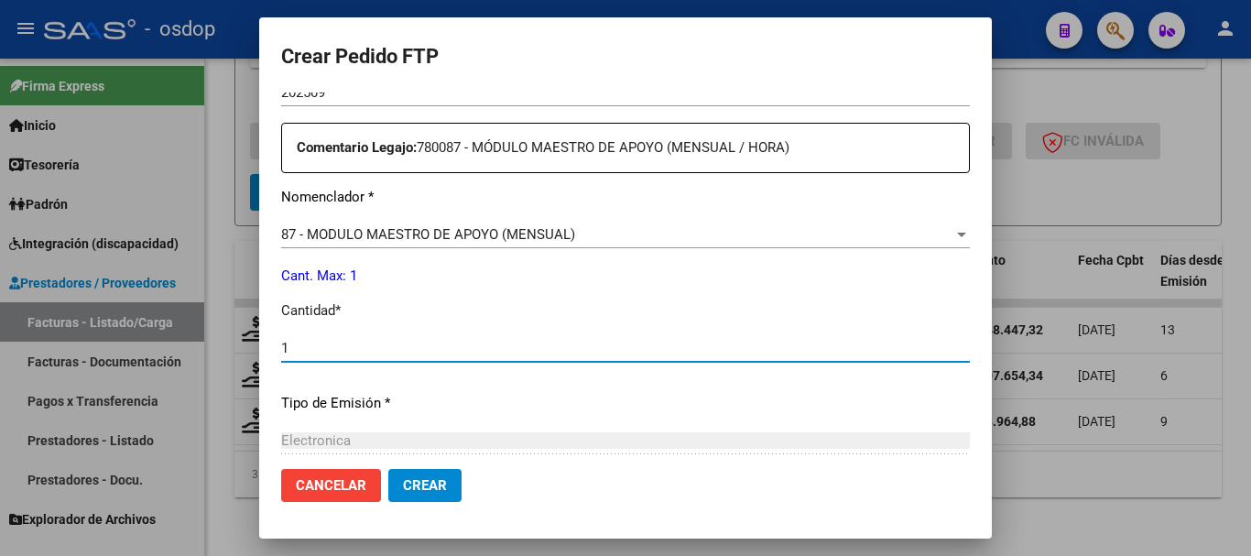
type input "1"
click at [412, 481] on span "Crear" at bounding box center [425, 485] width 44 height 16
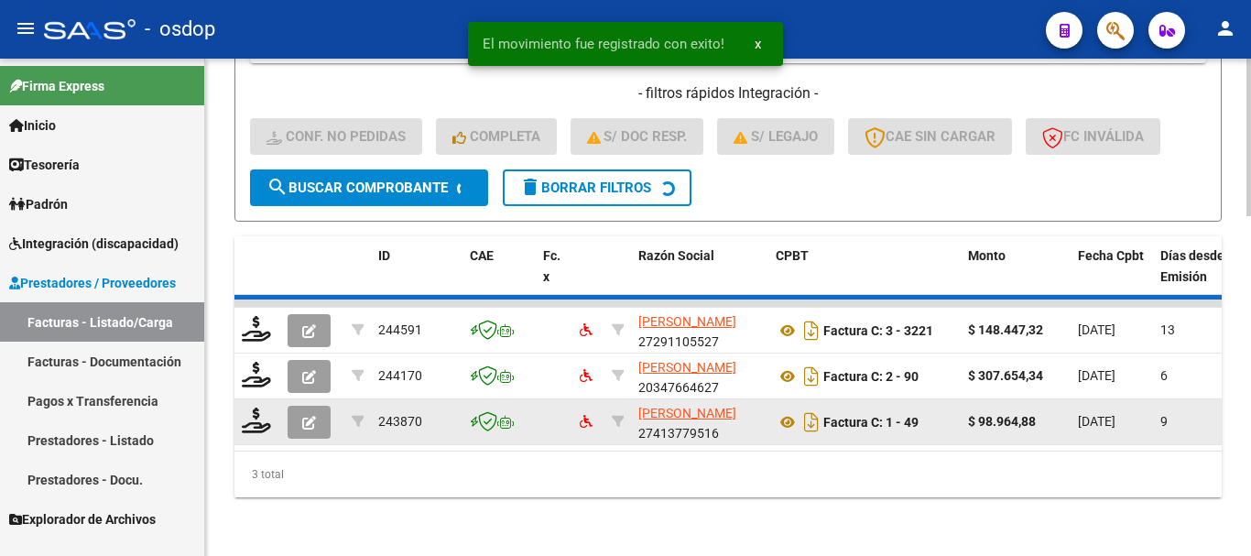
scroll to position [1022, 0]
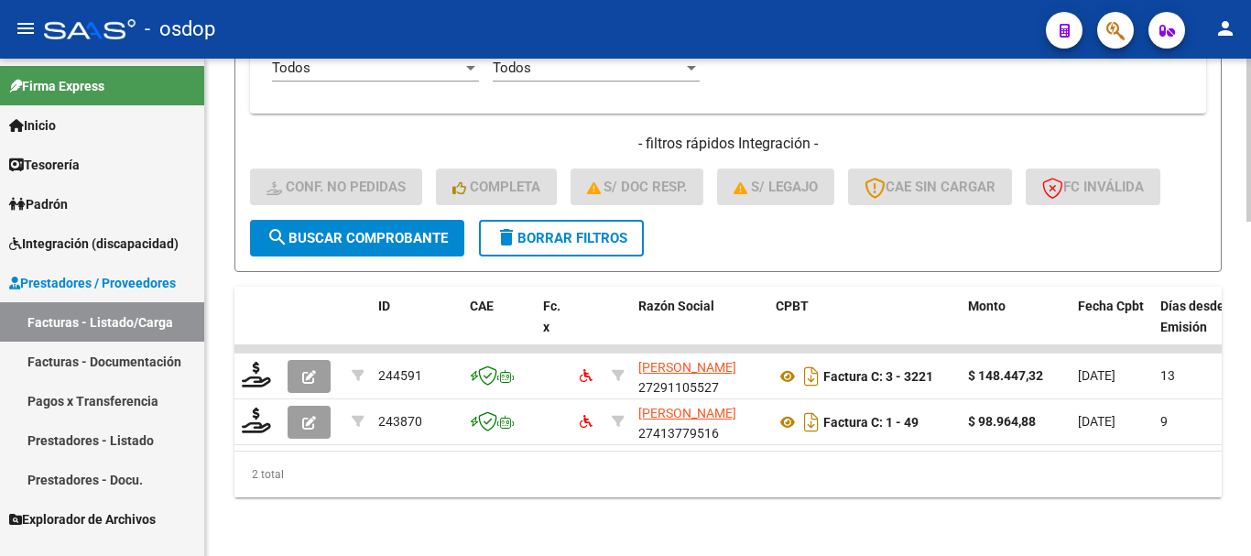
click at [589, 231] on button "delete Borrar Filtros" at bounding box center [561, 238] width 165 height 37
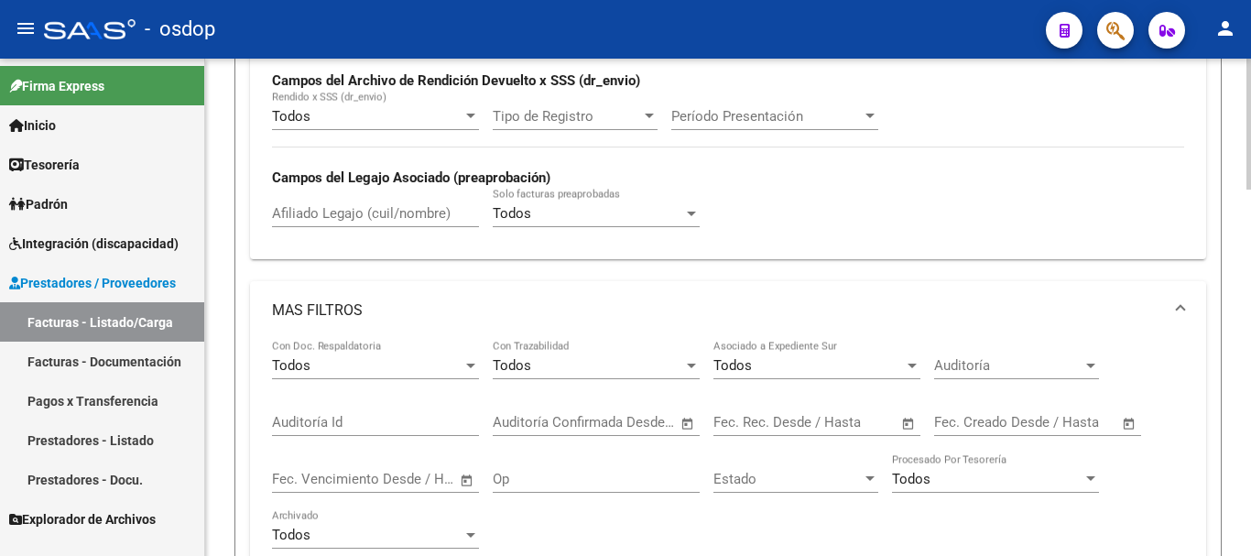
scroll to position [508, 0]
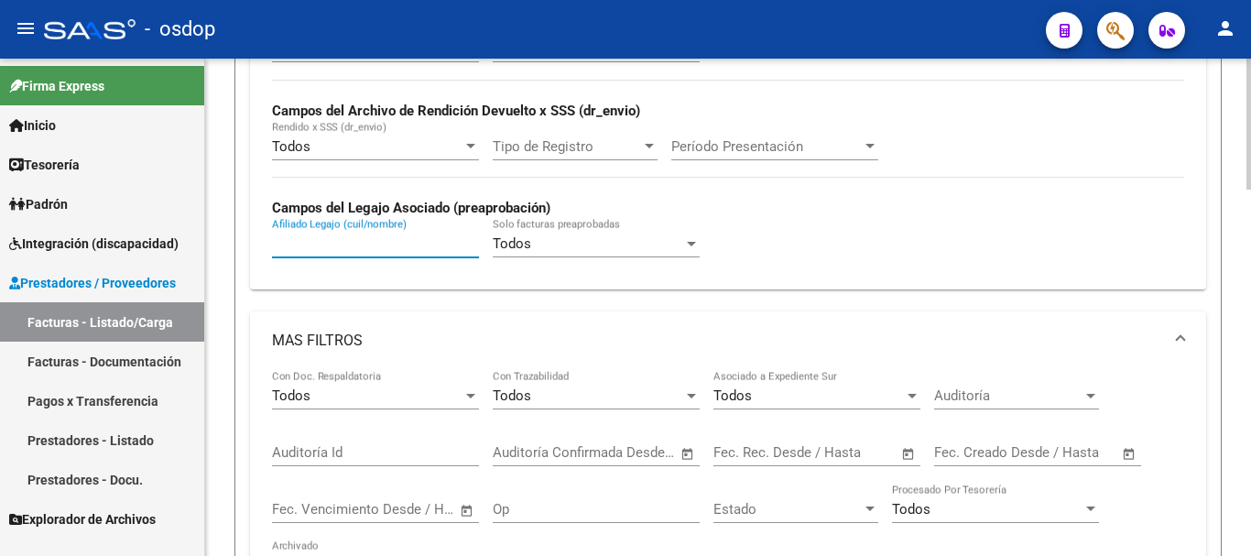
click at [338, 238] on input "Afiliado Legajo (cuil/nombre)" at bounding box center [375, 243] width 207 height 16
paste input "20506035946"
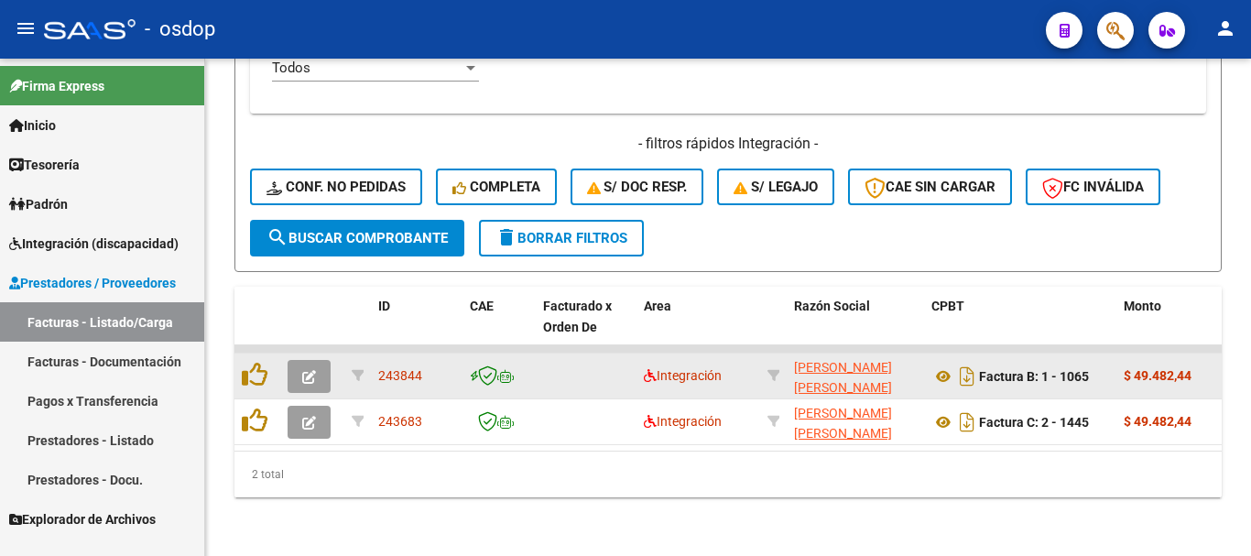
scroll to position [1022, 0]
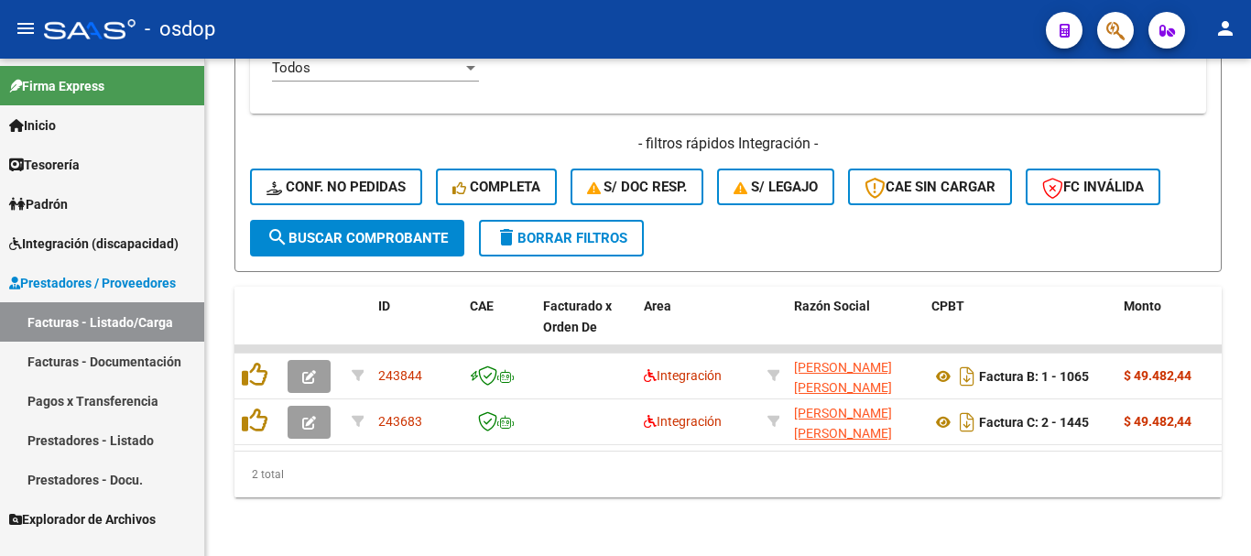
type input "20506035946"
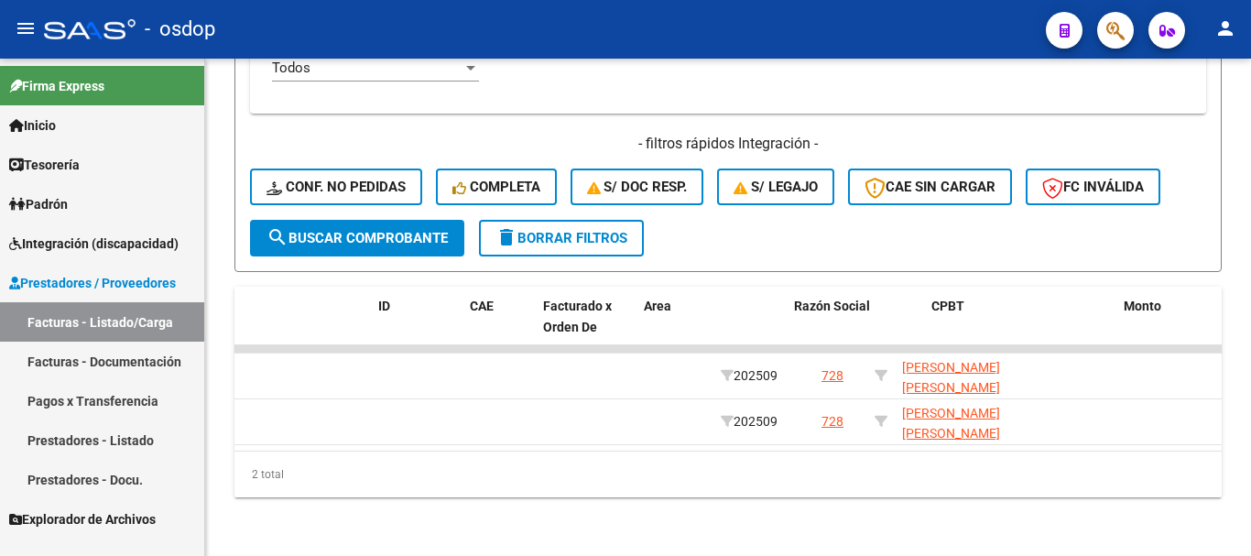
scroll to position [0, 0]
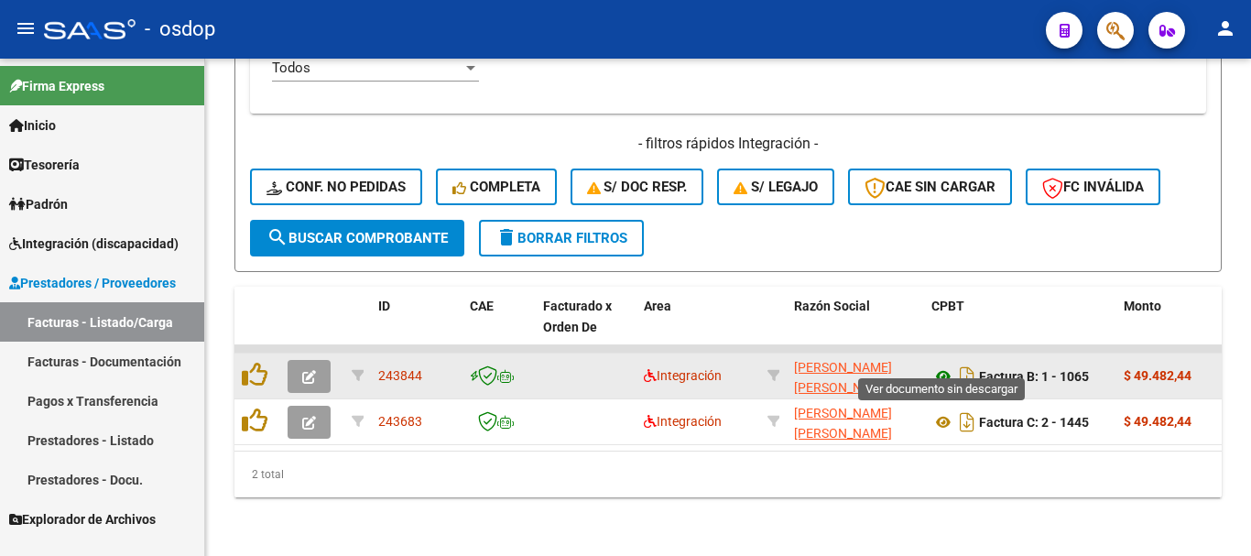
click at [943, 365] on icon at bounding box center [943, 376] width 24 height 22
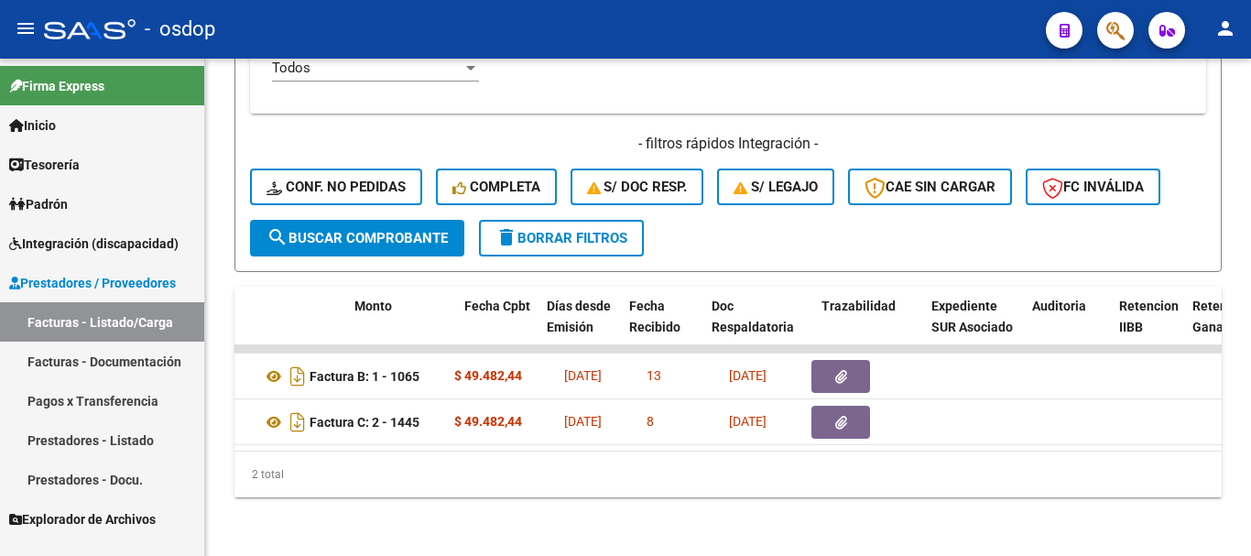
scroll to position [0, 949]
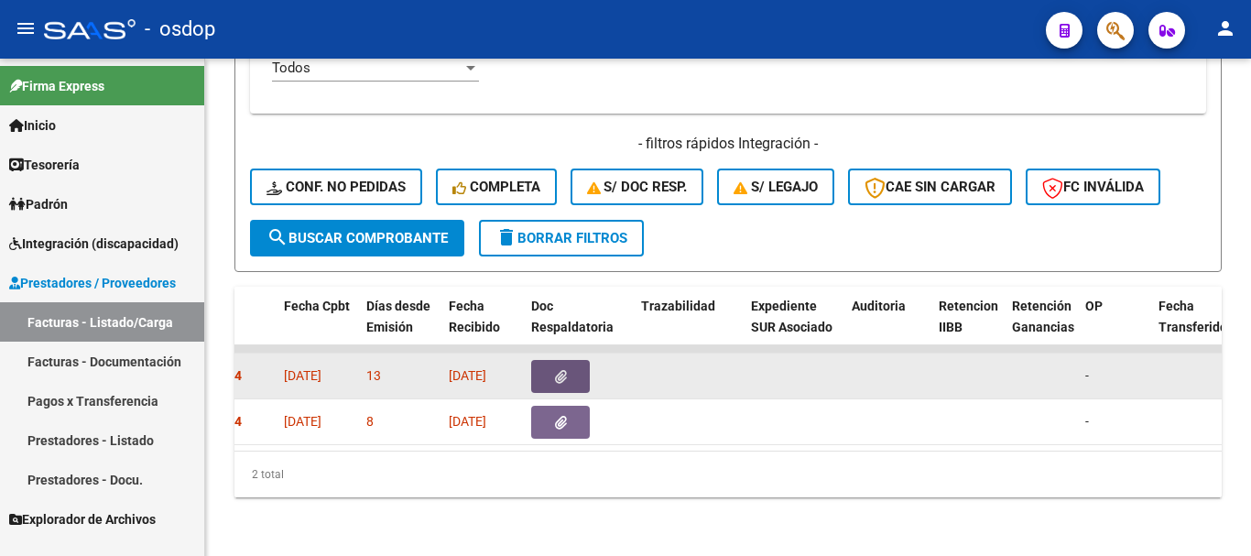
click at [576, 360] on button "button" at bounding box center [560, 376] width 59 height 33
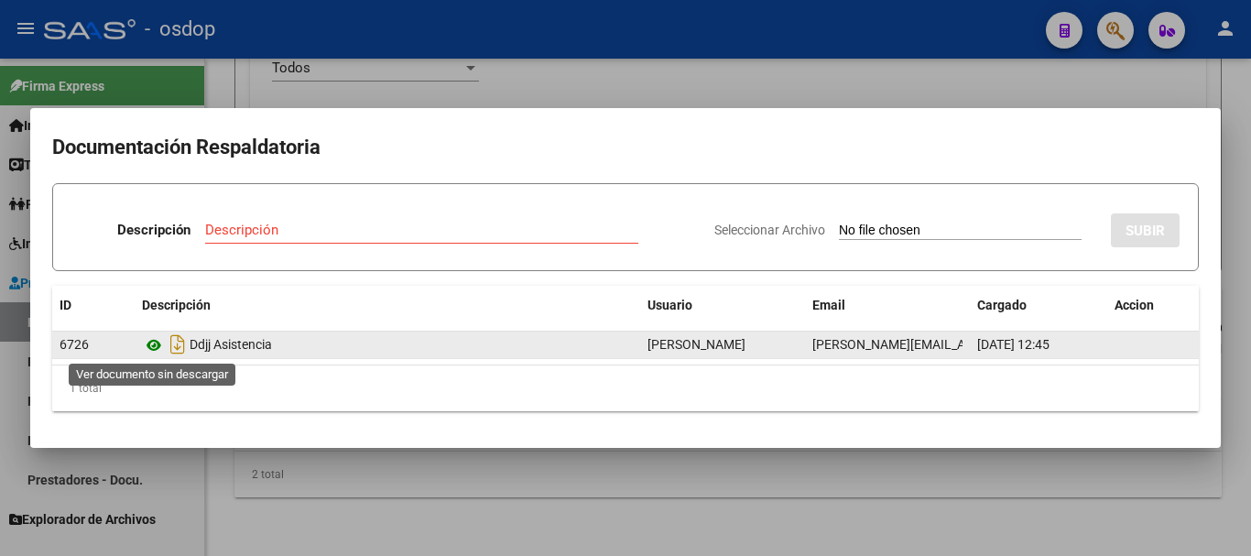
click at [154, 348] on icon at bounding box center [154, 345] width 24 height 22
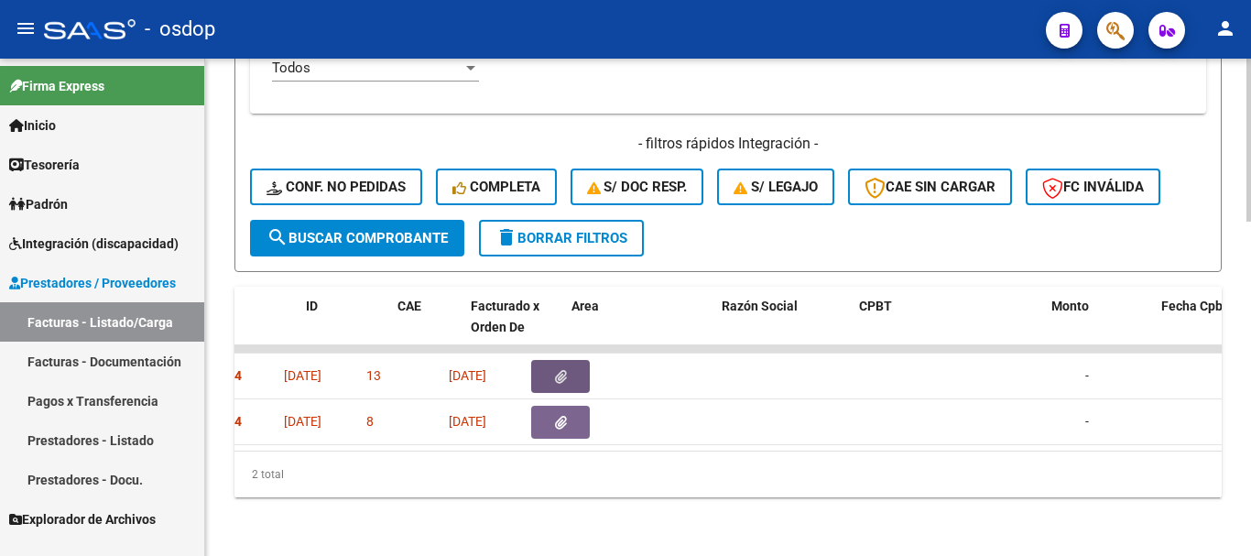
scroll to position [0, 0]
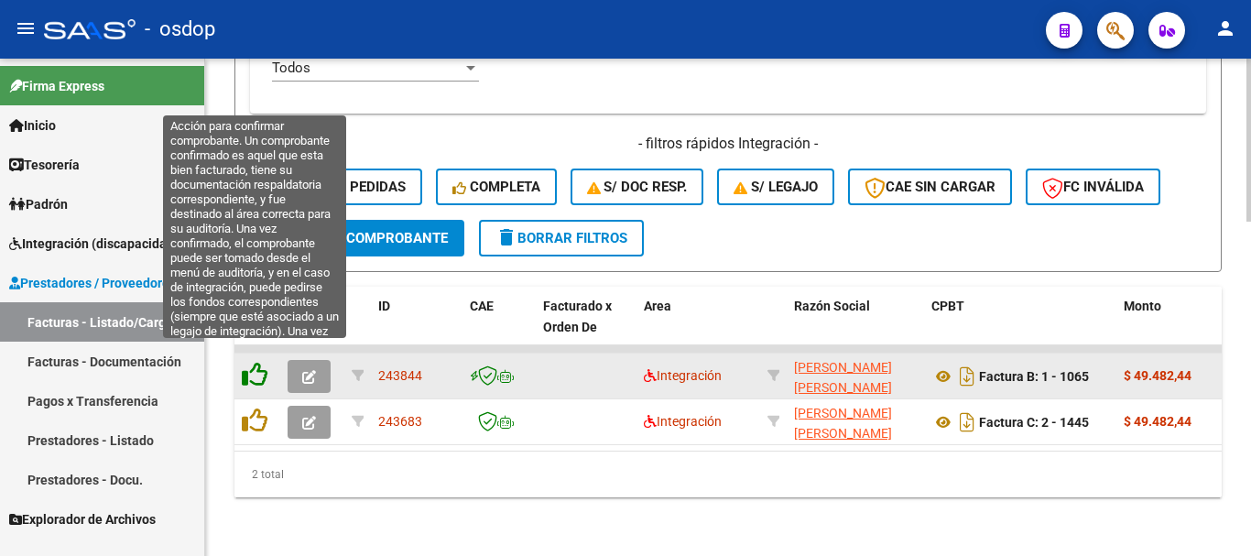
click at [254, 366] on icon at bounding box center [255, 375] width 26 height 26
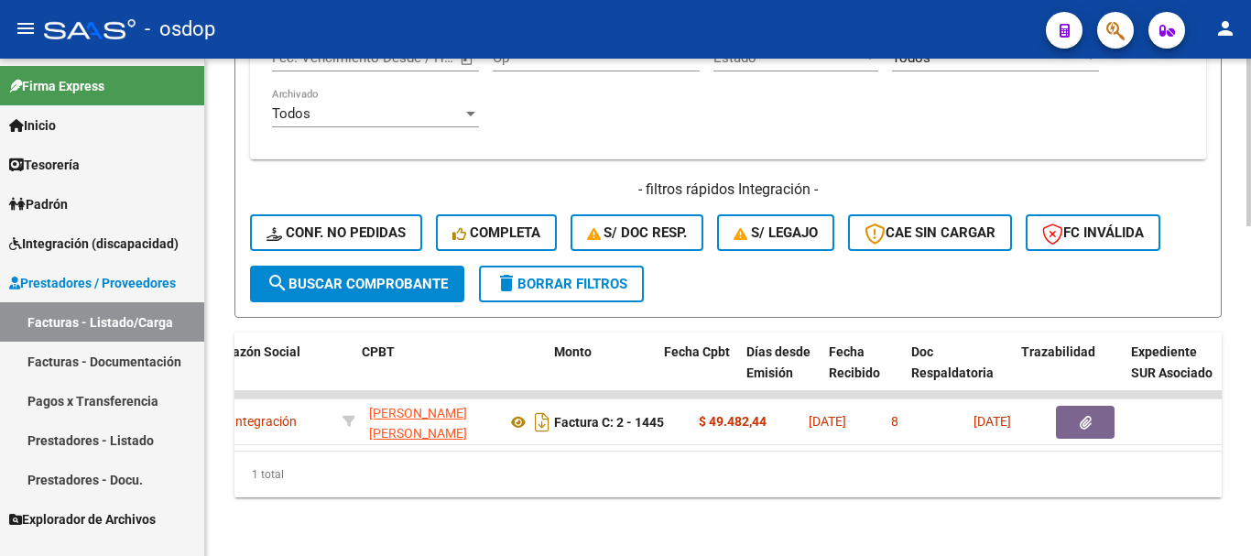
scroll to position [0, 569]
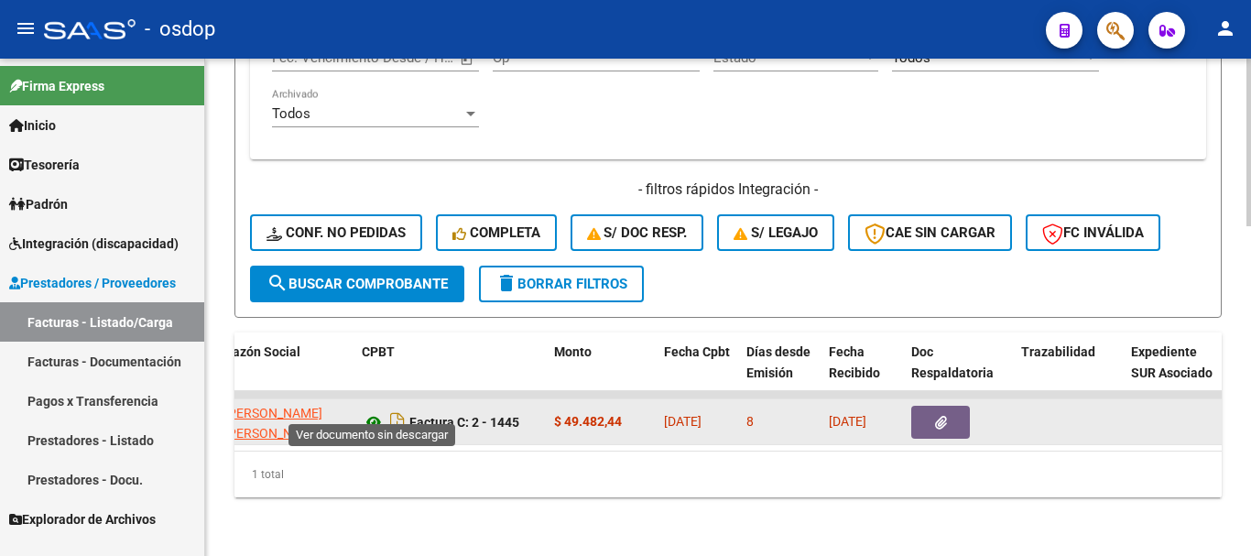
click at [368, 411] on icon at bounding box center [374, 422] width 24 height 22
click at [927, 412] on button "button" at bounding box center [940, 422] width 59 height 33
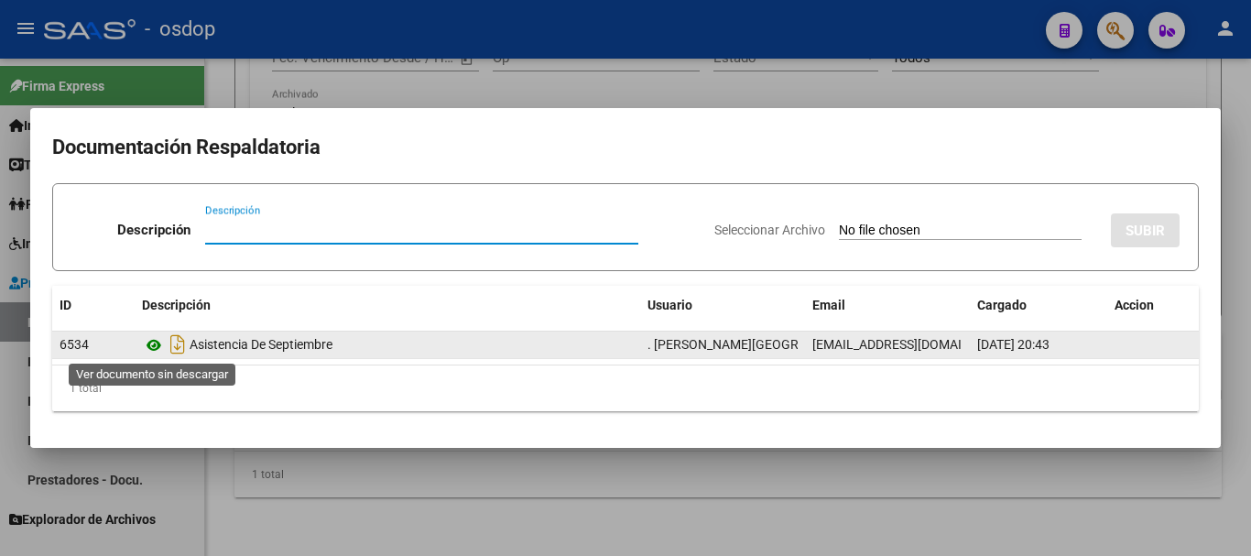
click at [155, 349] on icon at bounding box center [154, 345] width 24 height 22
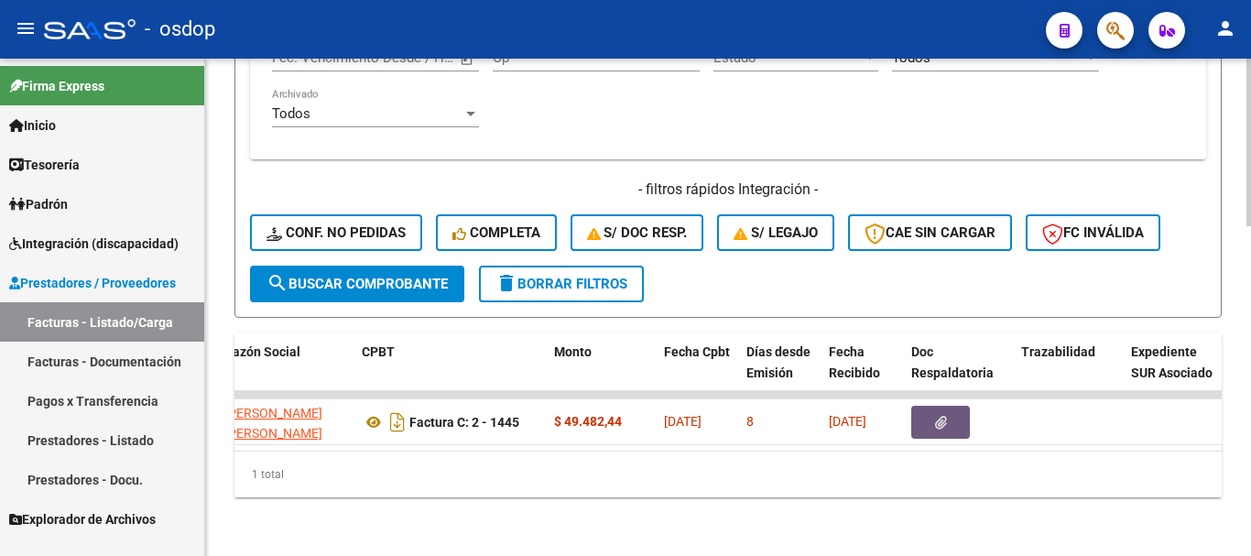
scroll to position [0, 0]
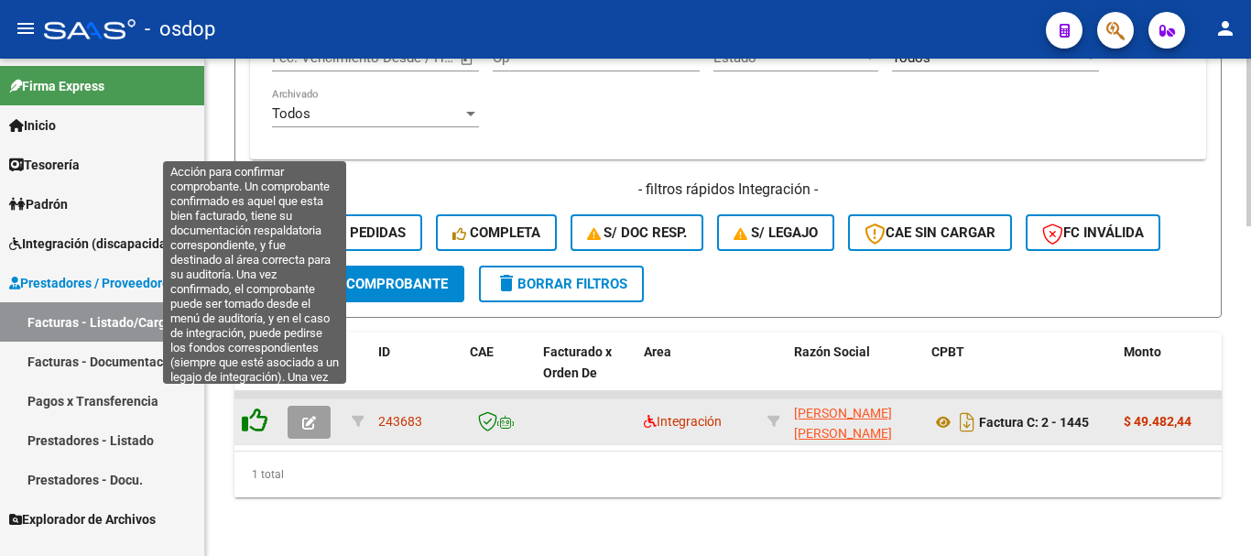
click at [251, 410] on icon at bounding box center [255, 420] width 26 height 26
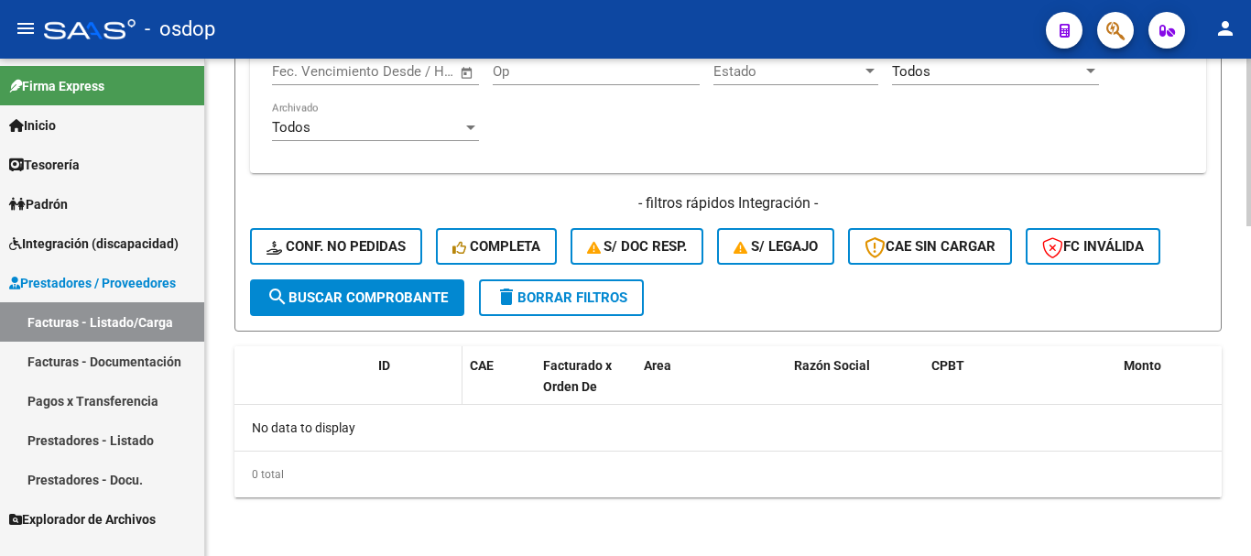
scroll to position [946, 0]
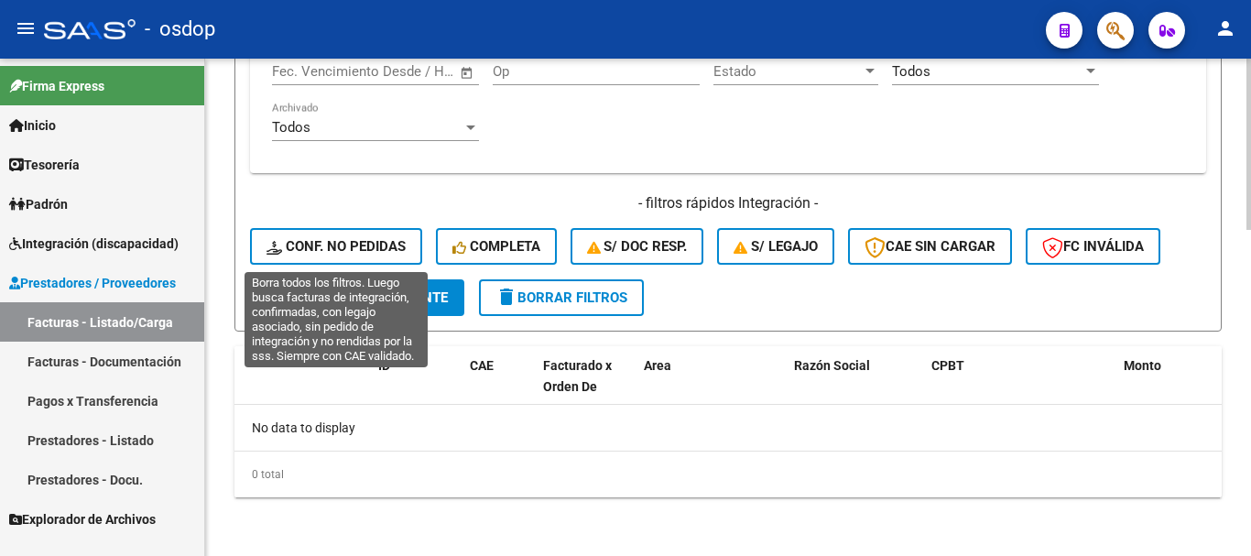
click at [392, 246] on span "Conf. no pedidas" at bounding box center [335, 246] width 139 height 16
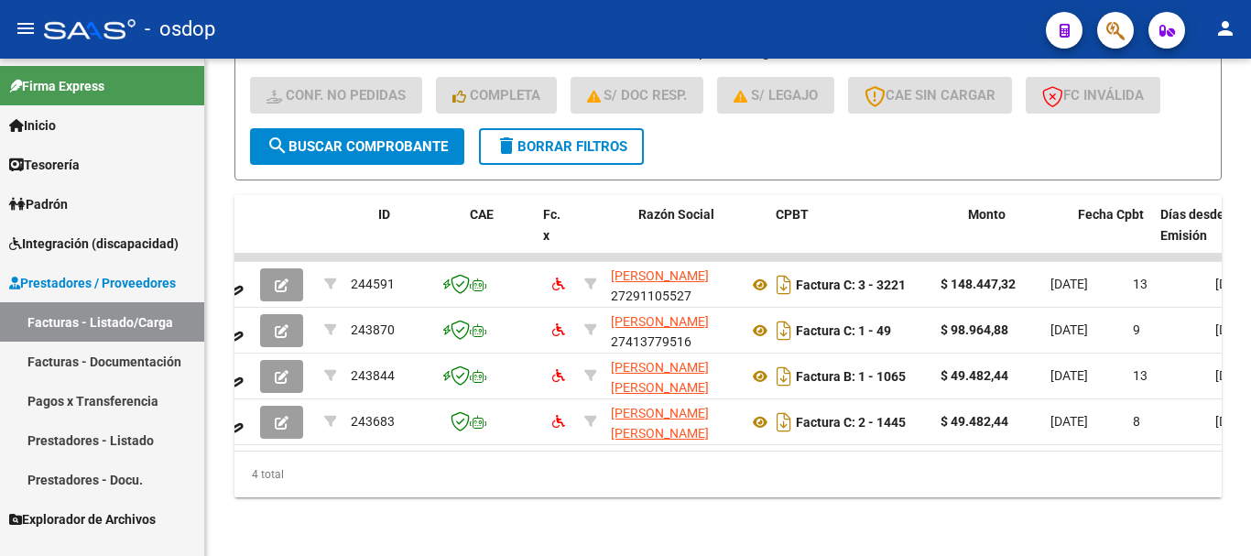
scroll to position [0, 0]
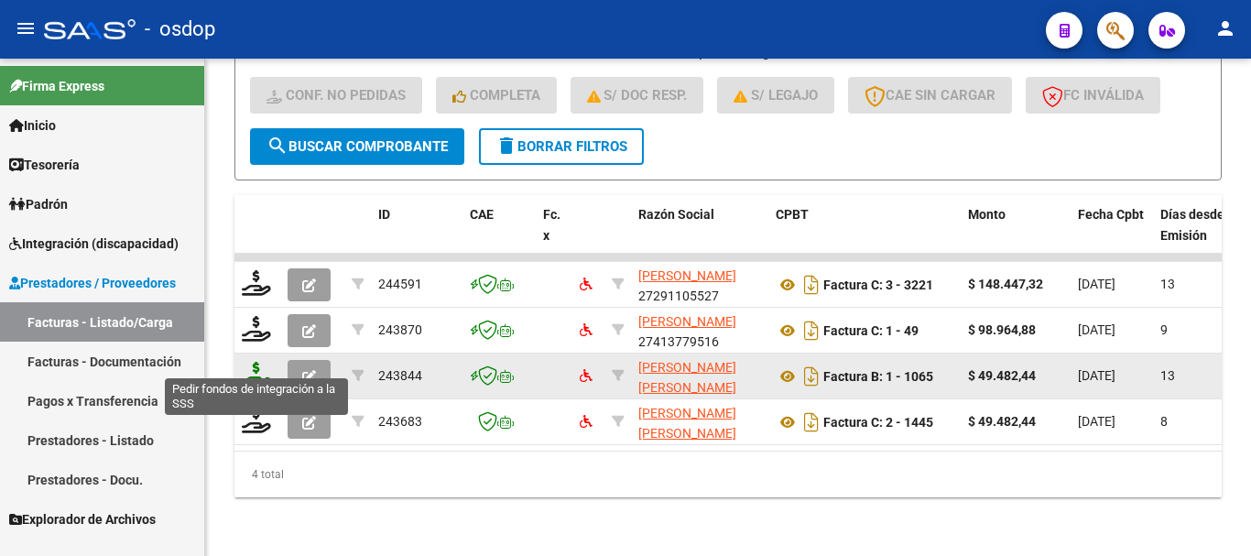
click at [251, 368] on icon at bounding box center [256, 375] width 29 height 26
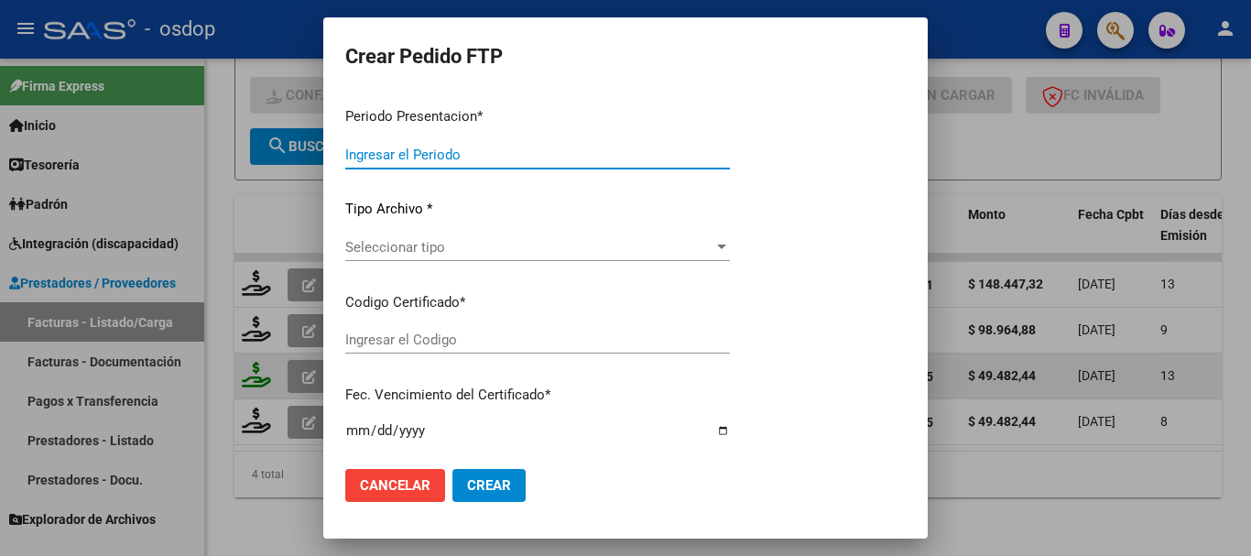
type input "202509"
type input "$ 49.482,44"
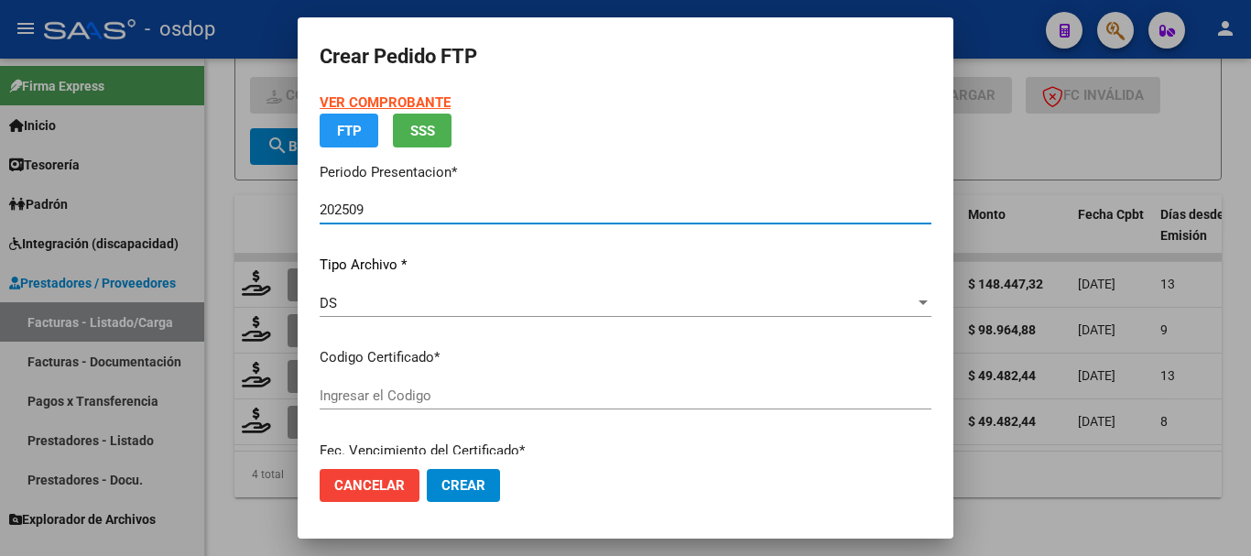
type input "6555347483"
type input "[DATE]"
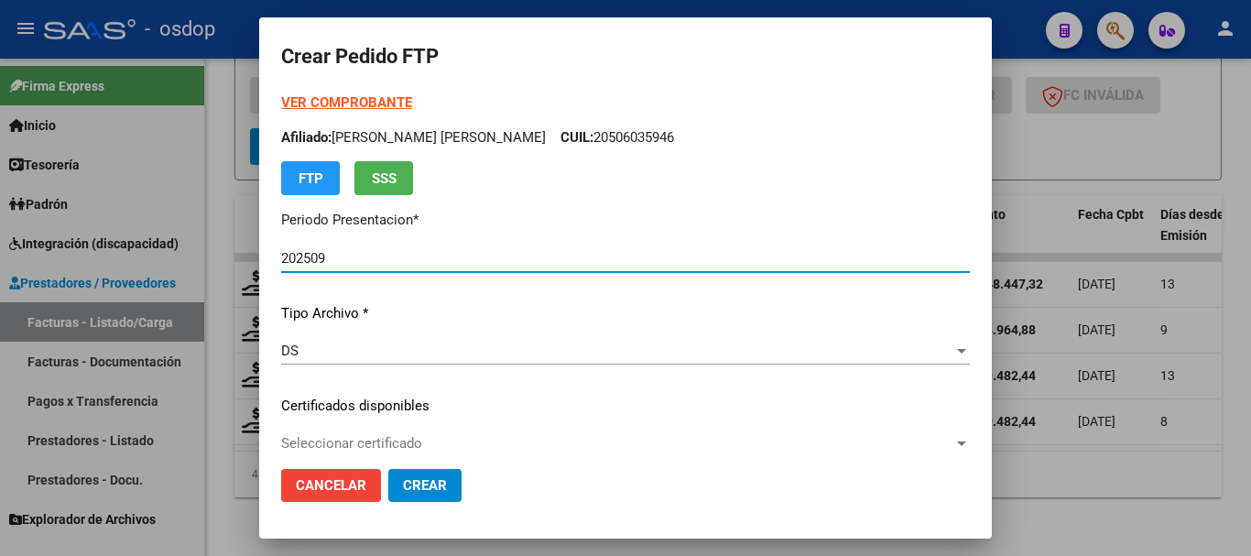
scroll to position [92, 0]
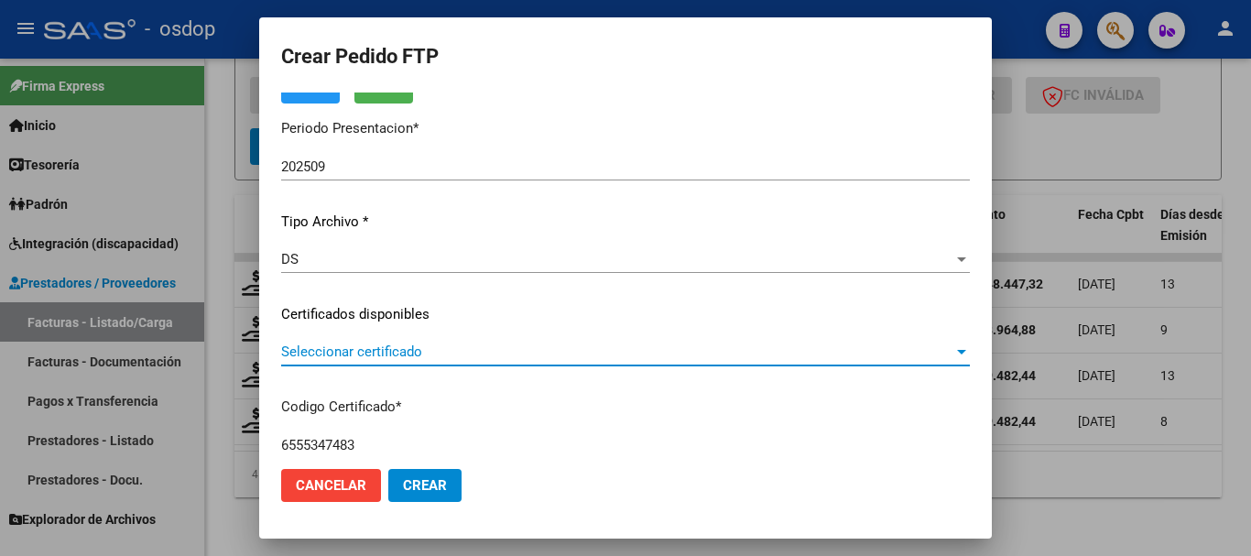
click at [409, 352] on span "Seleccionar certificado" at bounding box center [617, 351] width 672 height 16
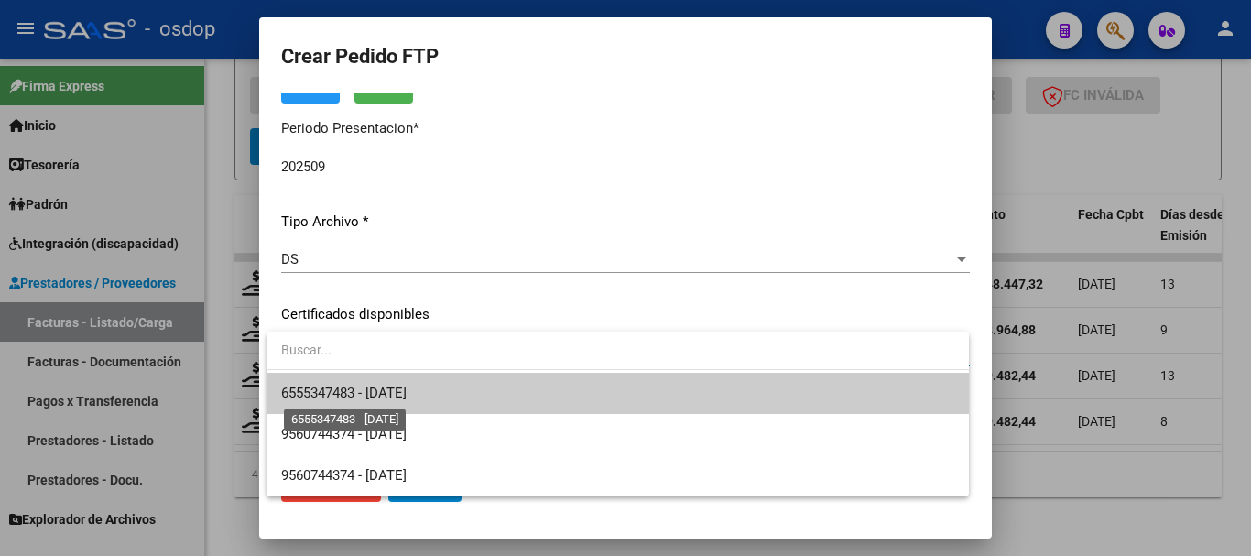
click at [398, 396] on span "6555347483 - [DATE]" at bounding box center [343, 393] width 125 height 16
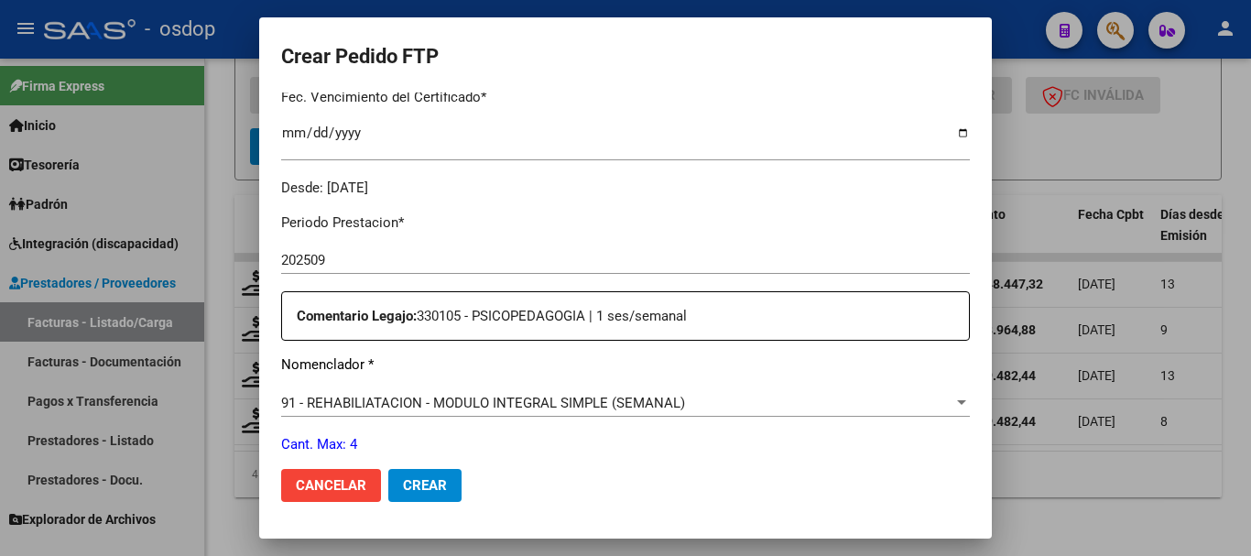
scroll to position [549, 0]
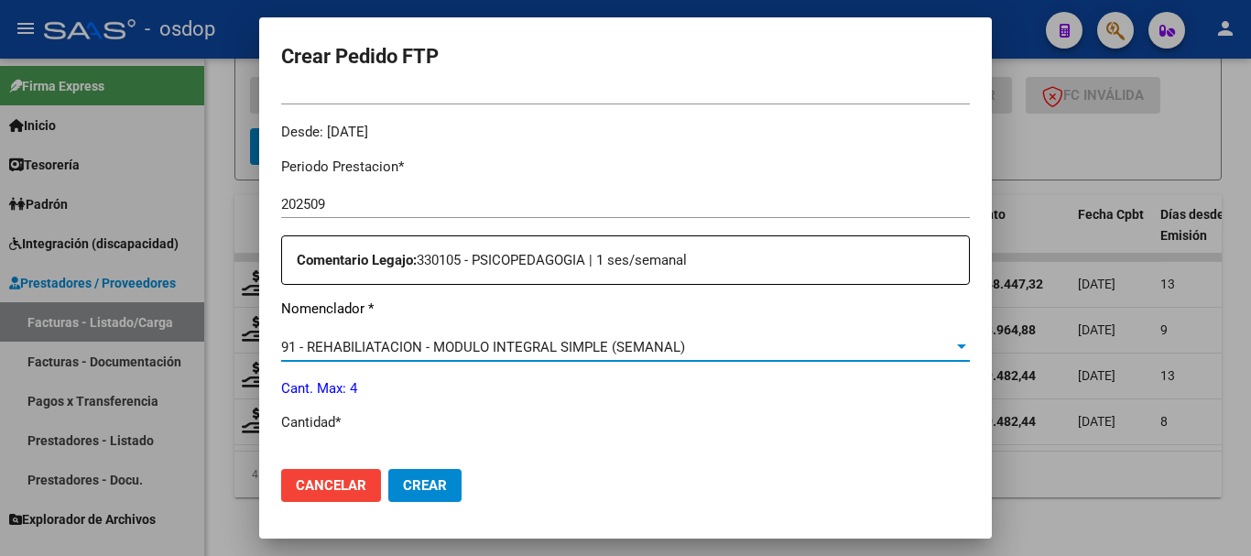
click at [424, 339] on span "91 - REHABILIATACION - MODULO INTEGRAL SIMPLE (SEMANAL)" at bounding box center [483, 347] width 404 height 16
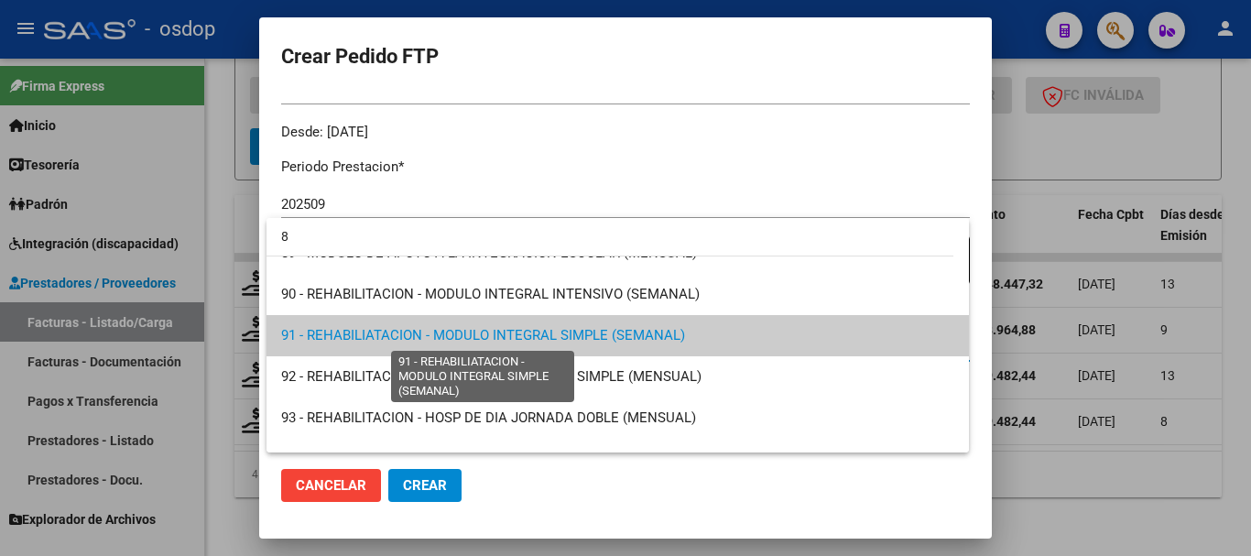
scroll to position [0, 0]
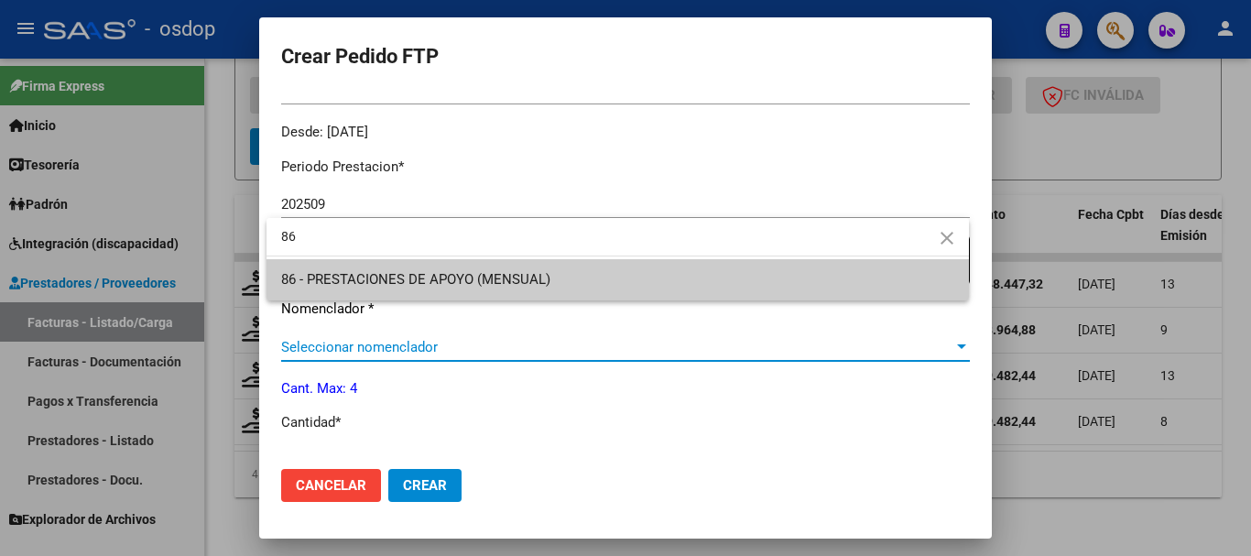
type input "86"
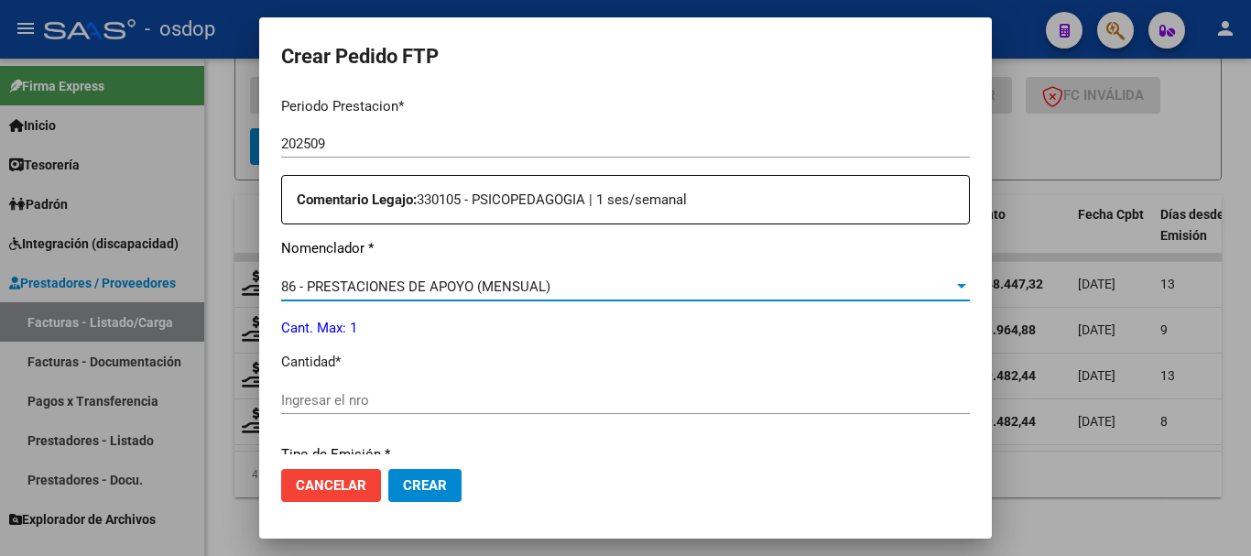
scroll to position [641, 0]
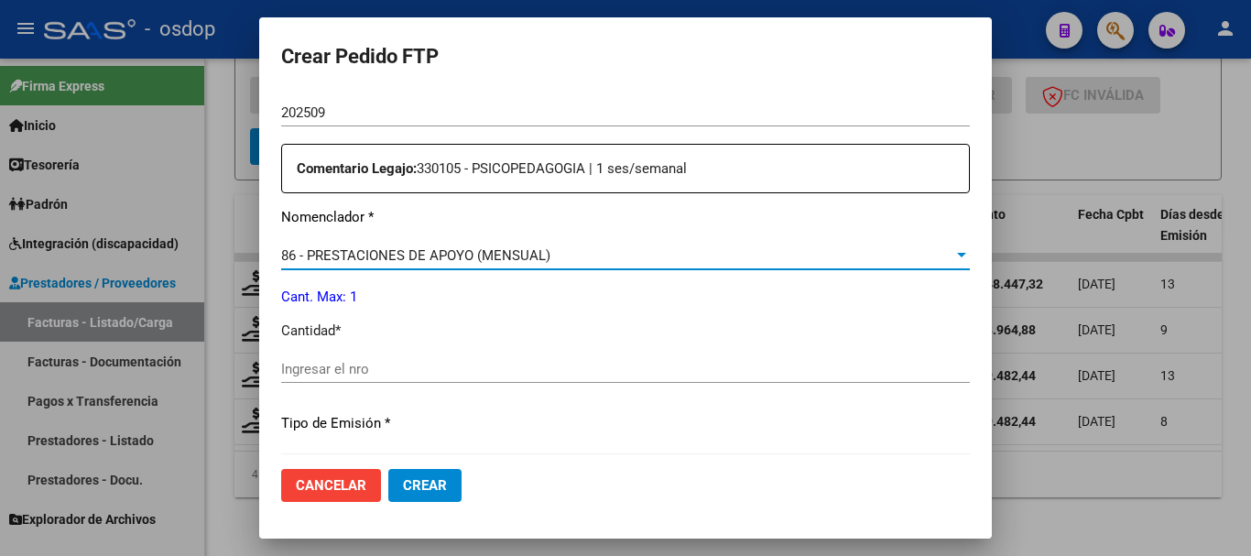
click at [314, 361] on input "Ingresar el nro" at bounding box center [625, 369] width 688 height 16
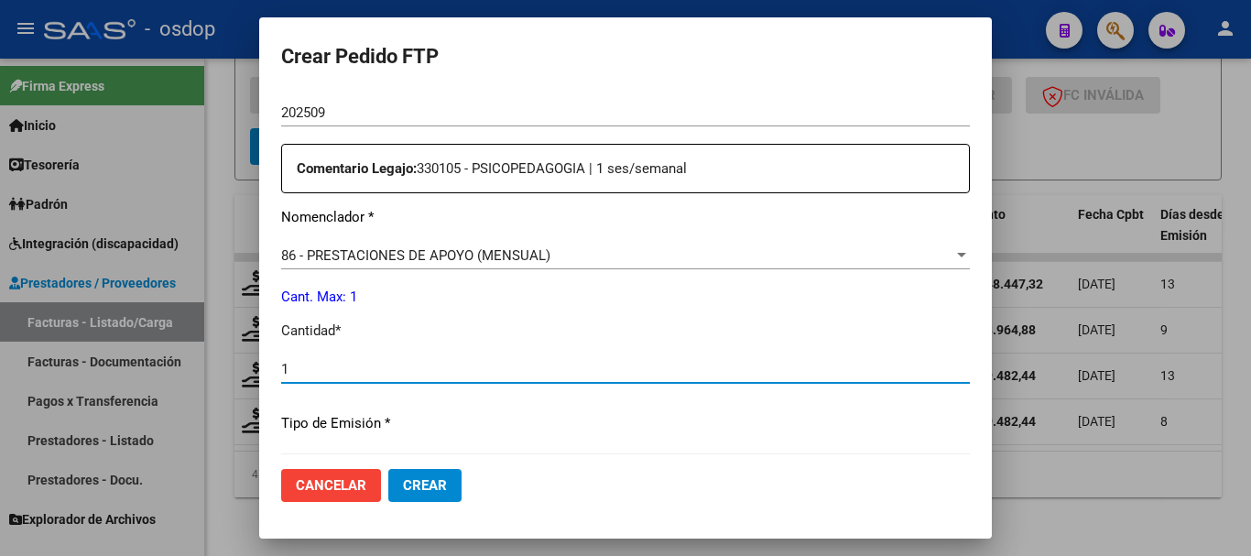
type input "1"
click at [388, 469] on button "Crear" at bounding box center [424, 485] width 73 height 33
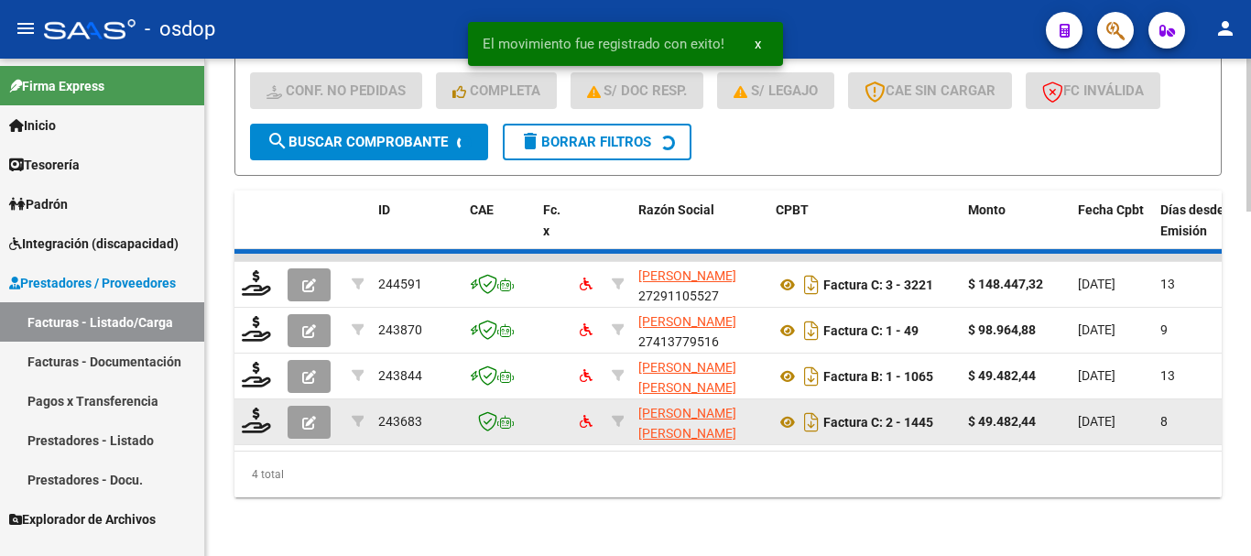
scroll to position [1067, 0]
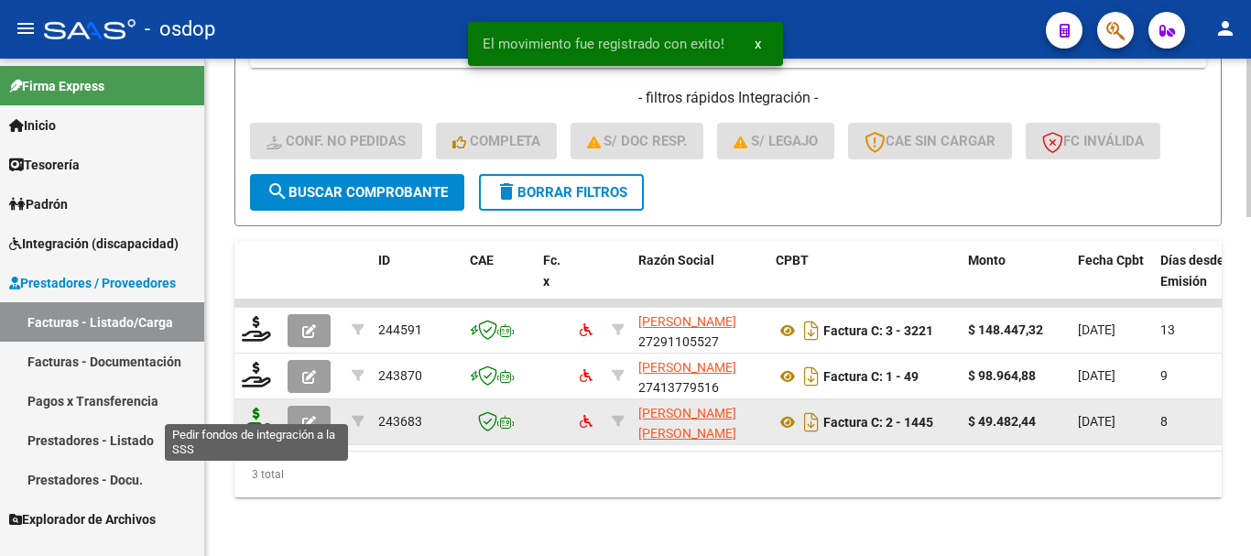
click at [258, 413] on icon at bounding box center [256, 420] width 29 height 26
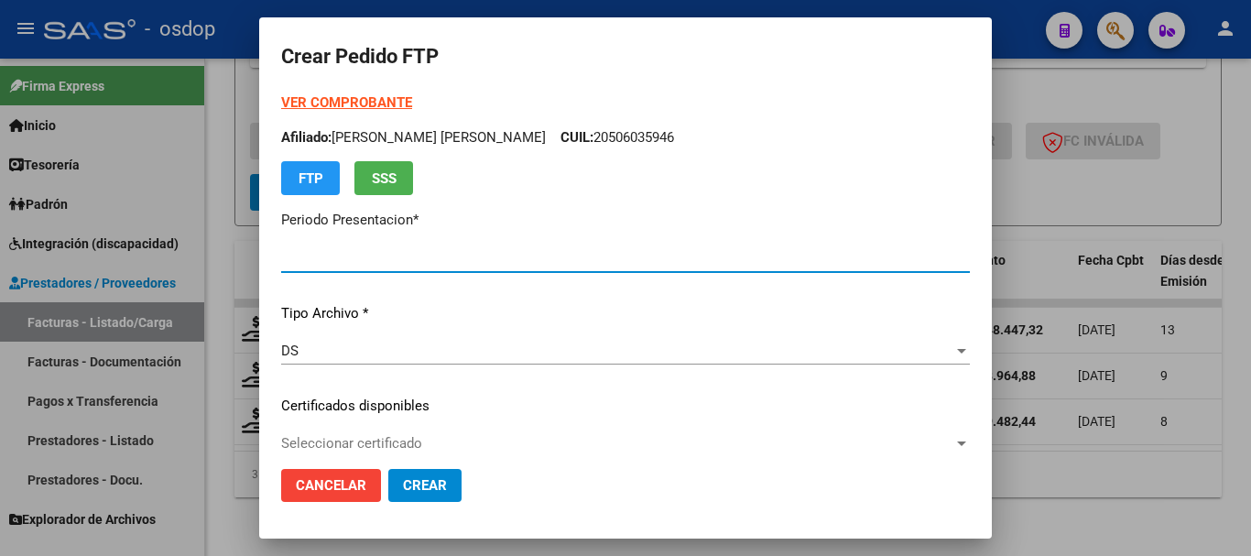
type input "202509"
type input "$ 49.482,44"
type input "6555347483"
type input "[DATE]"
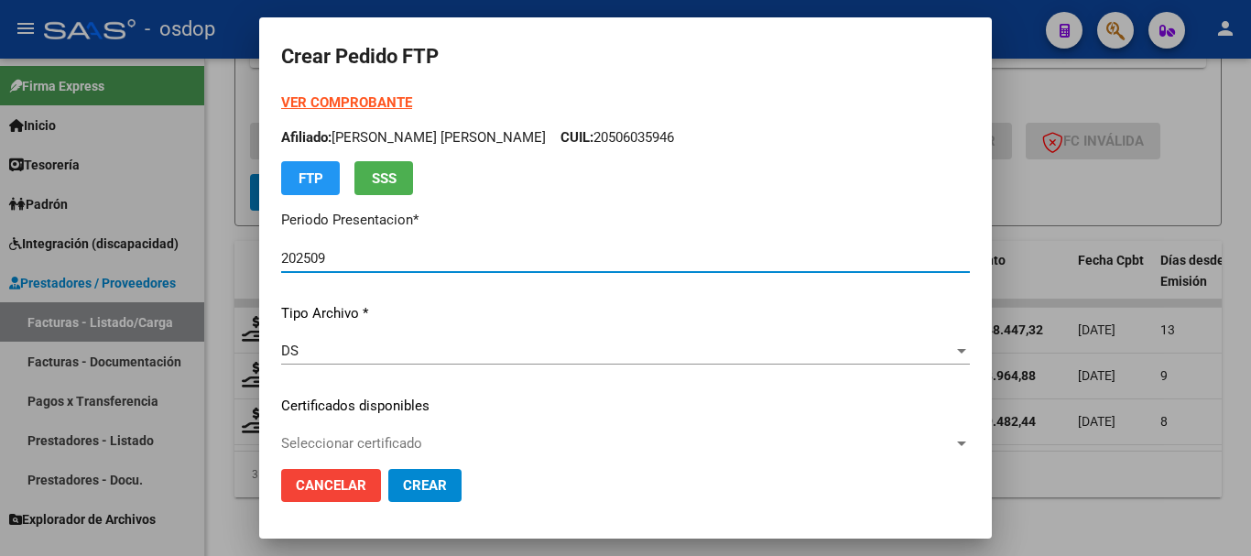
scroll to position [92, 0]
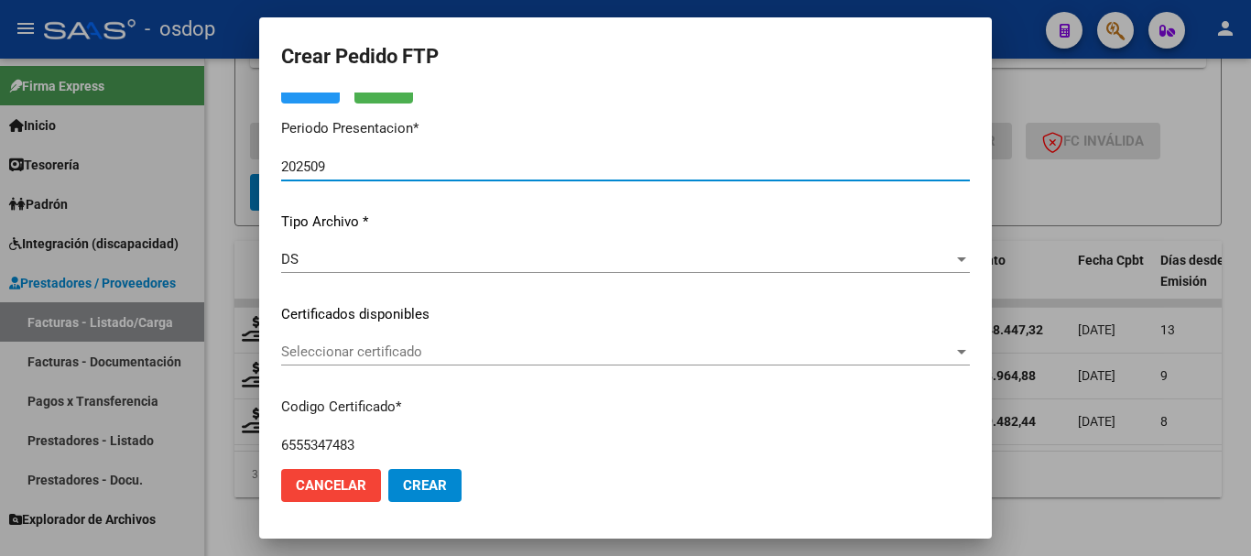
click at [461, 352] on span "Seleccionar certificado" at bounding box center [617, 351] width 672 height 16
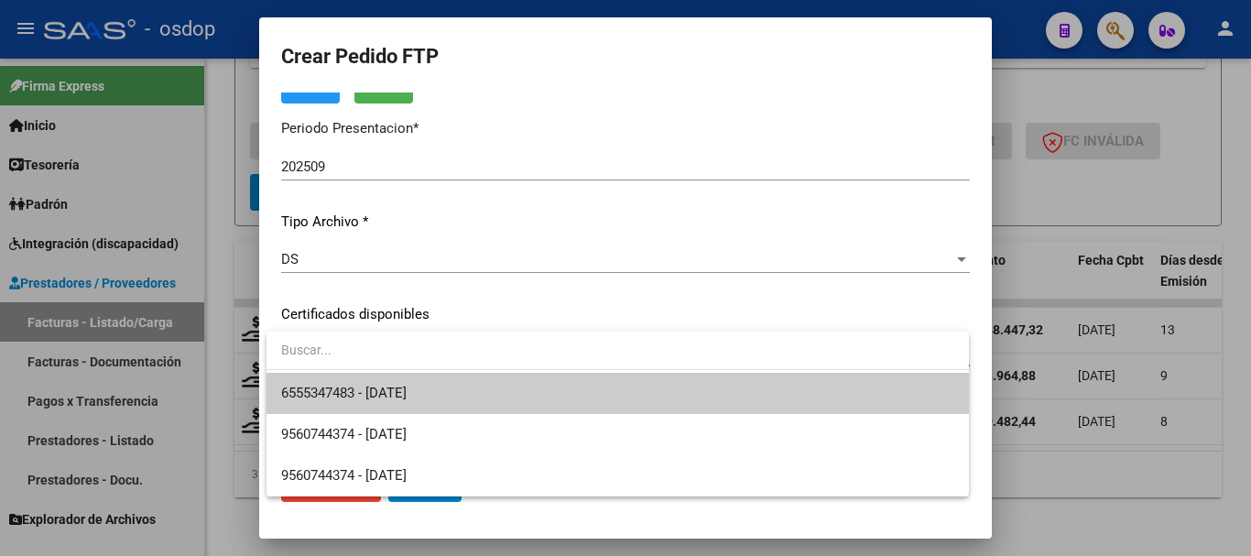
click at [450, 395] on span "6555347483 - [DATE]" at bounding box center [617, 393] width 673 height 41
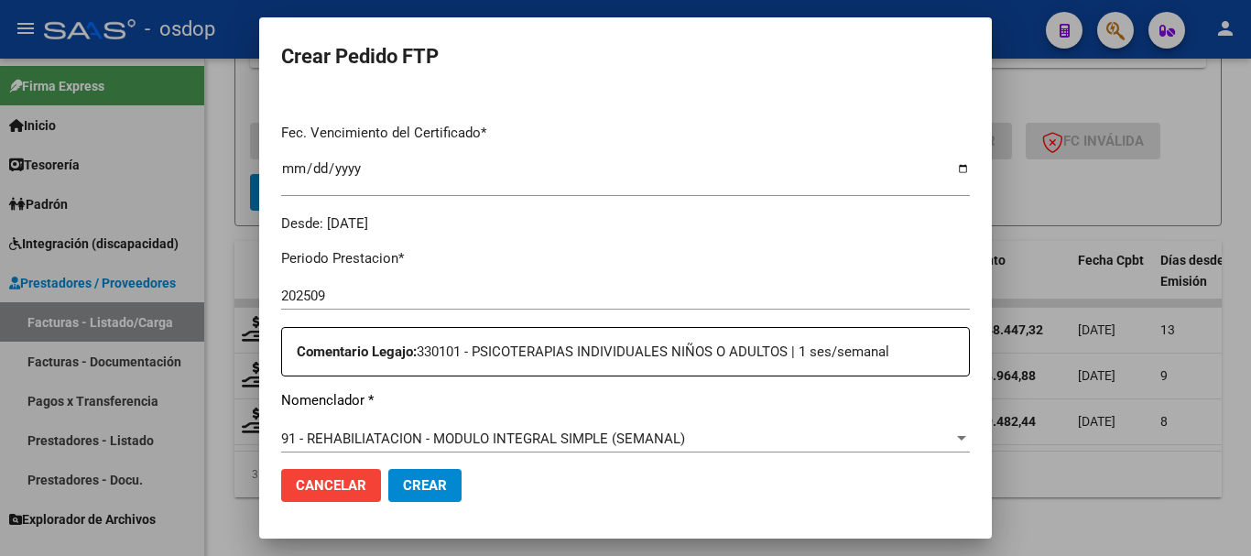
scroll to position [549, 0]
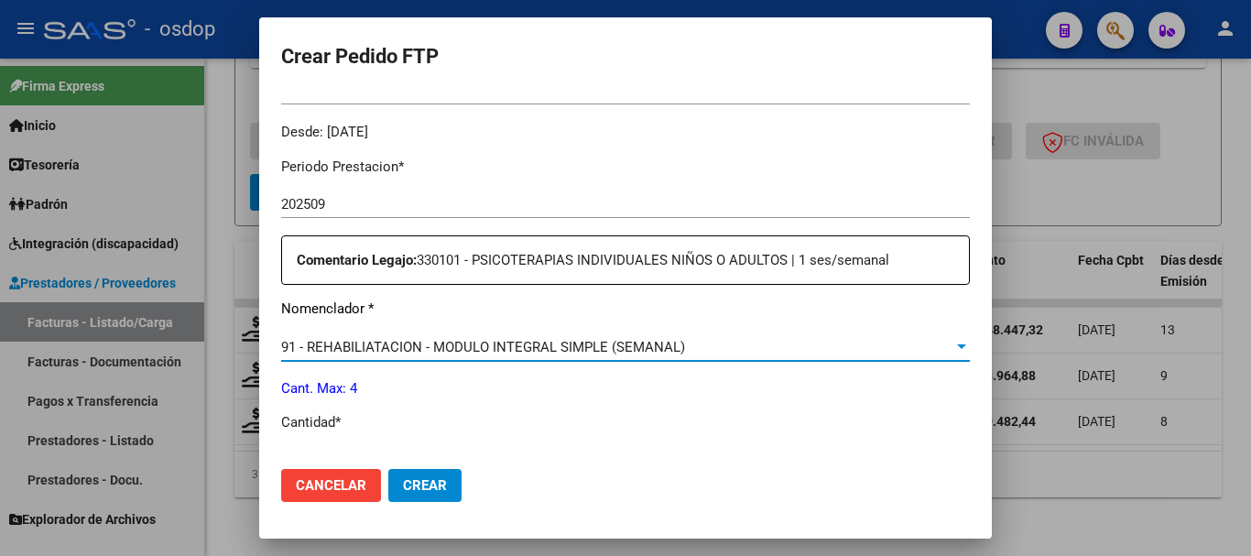
click at [450, 339] on span "91 - REHABILIATACION - MODULO INTEGRAL SIMPLE (SEMANAL)" at bounding box center [483, 347] width 404 height 16
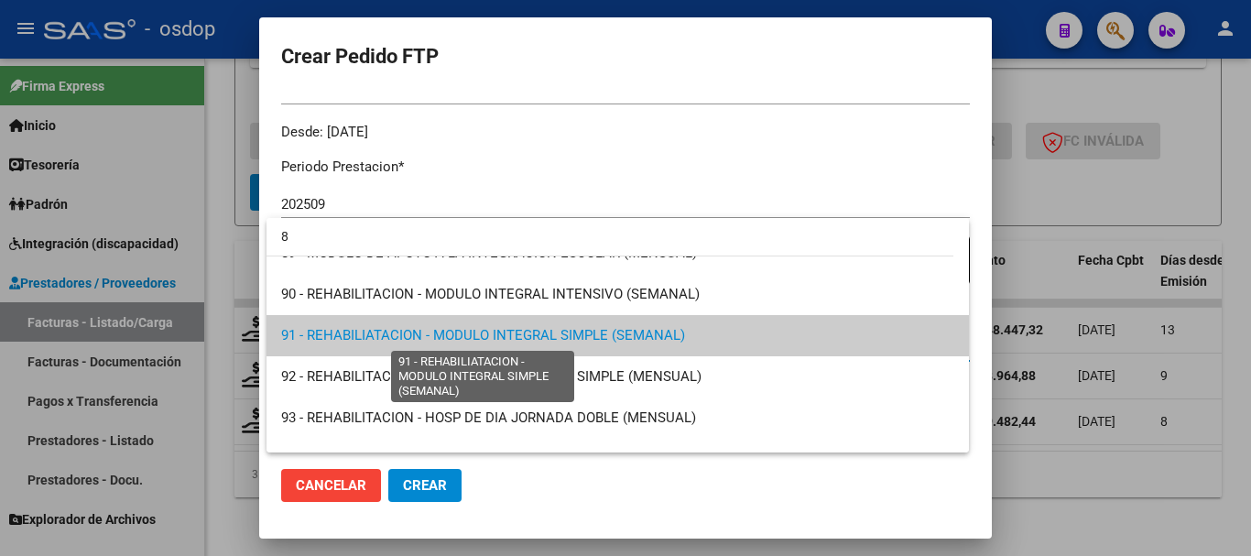
scroll to position [0, 0]
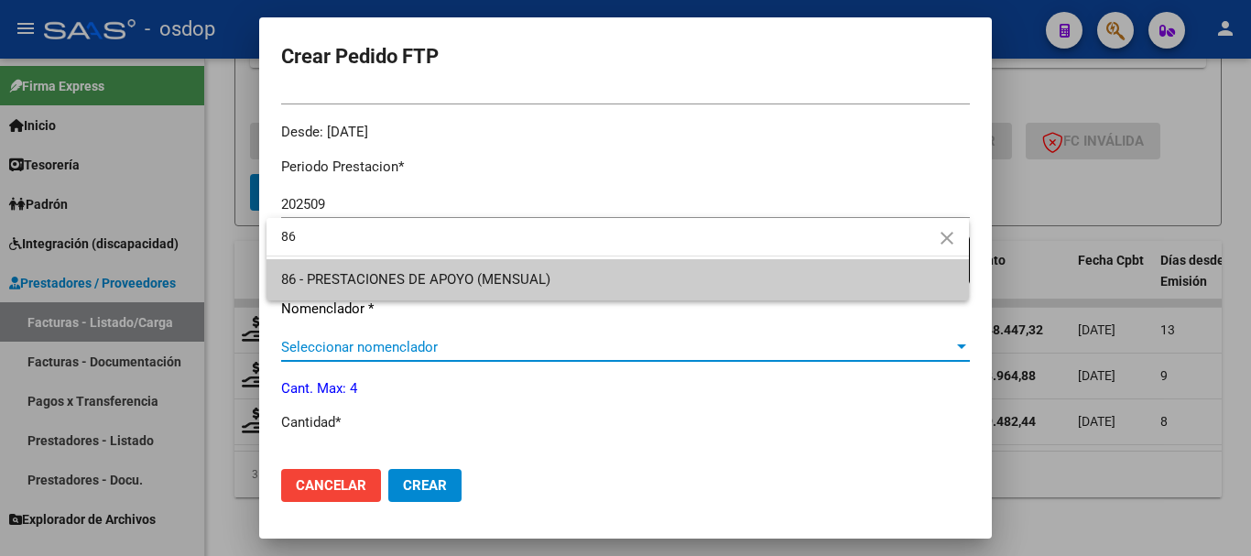
type input "86"
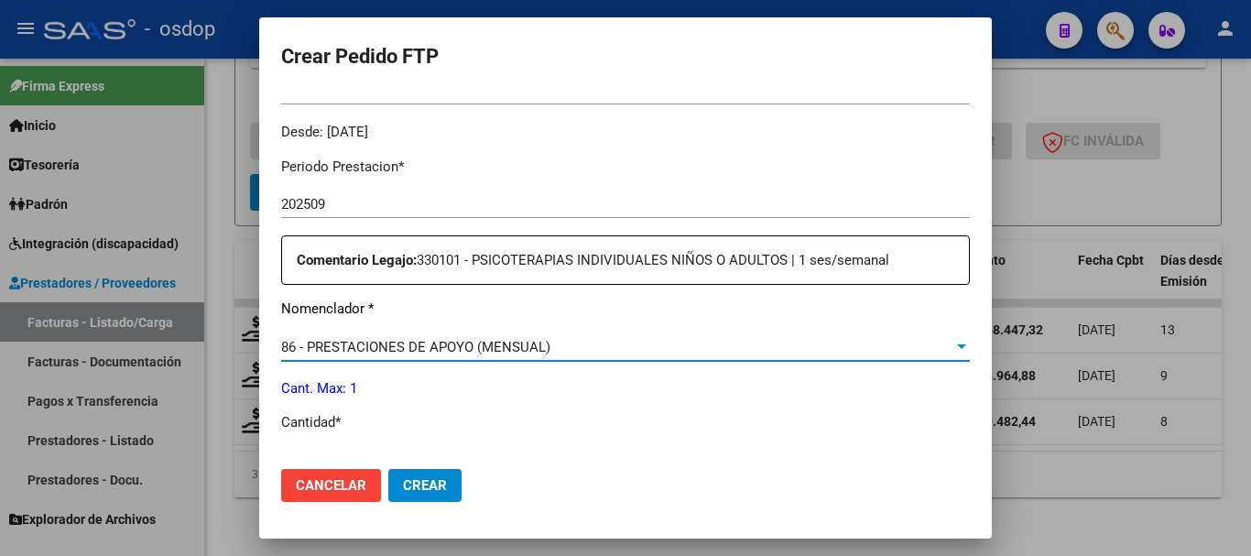
click at [327, 452] on input "Ingresar el nro" at bounding box center [625, 460] width 688 height 16
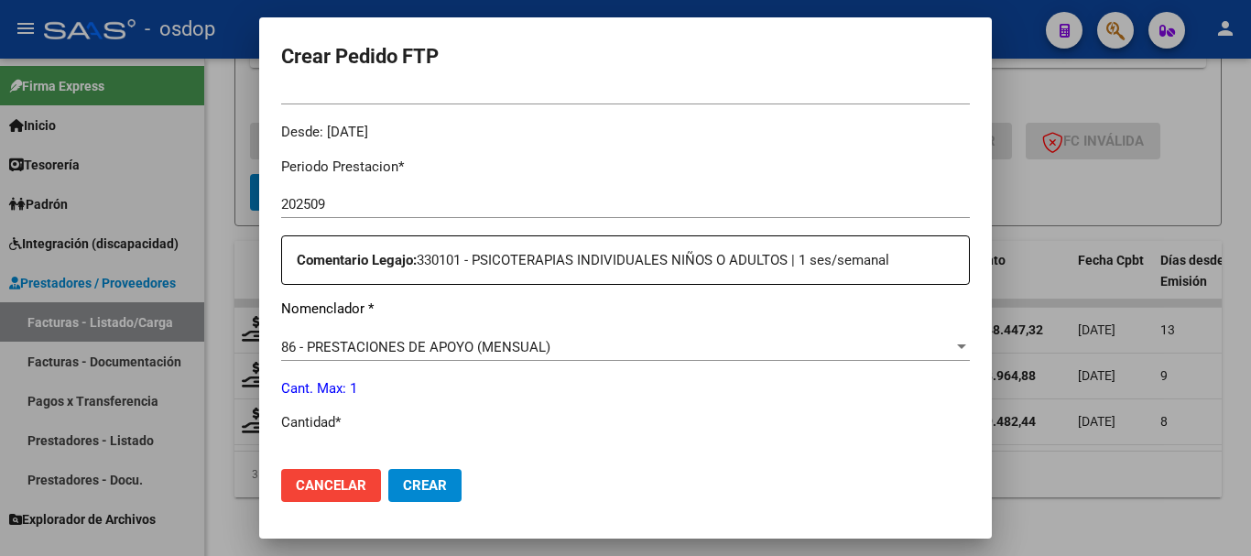
scroll to position [552, 0]
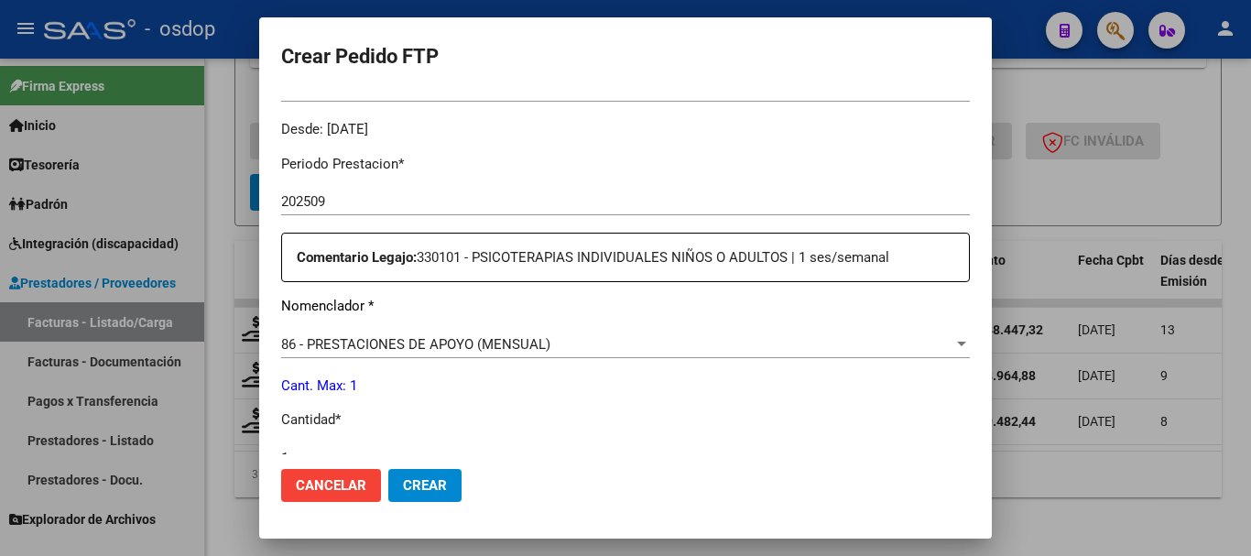
type input "1"
click at [417, 487] on span "Crear" at bounding box center [425, 485] width 44 height 16
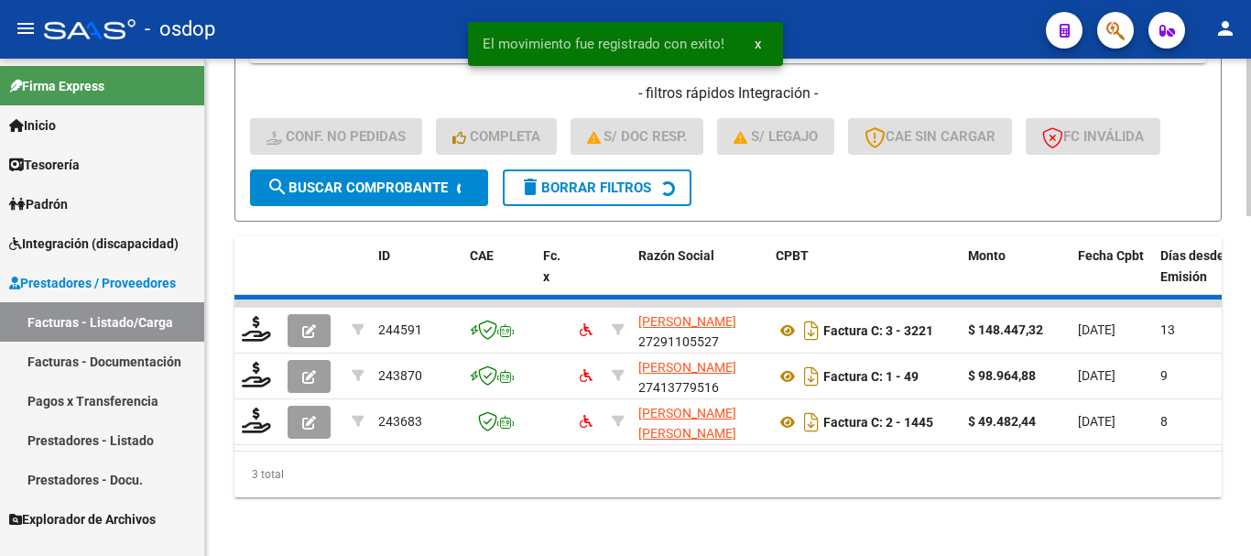
scroll to position [1022, 0]
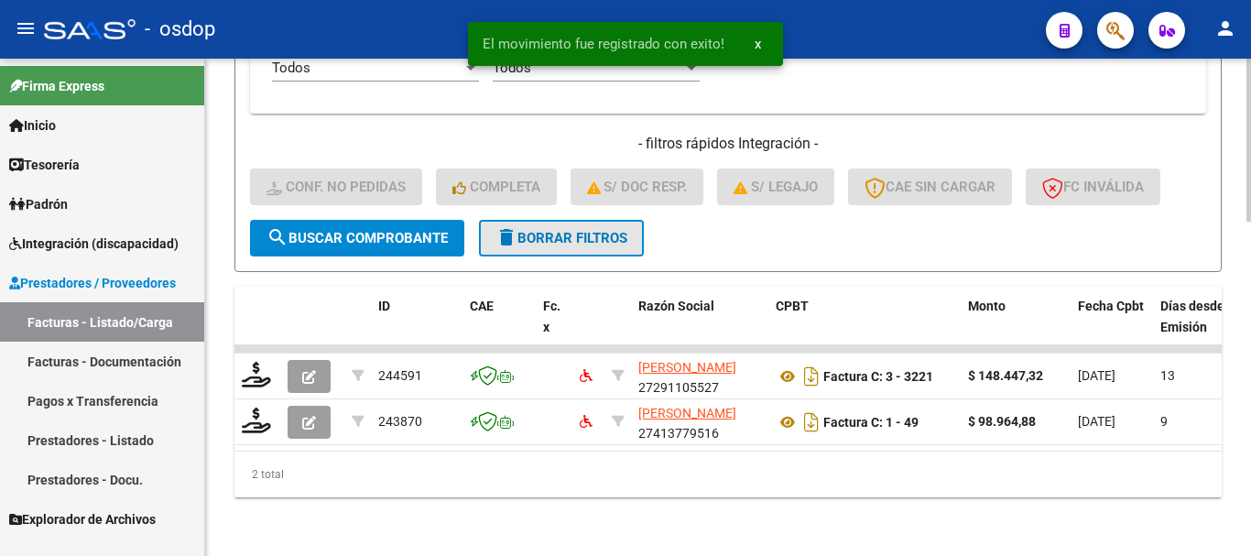
drag, startPoint x: 514, startPoint y: 210, endPoint x: 546, endPoint y: 227, distance: 36.5
click at [515, 226] on mat-icon "delete" at bounding box center [506, 237] width 22 height 22
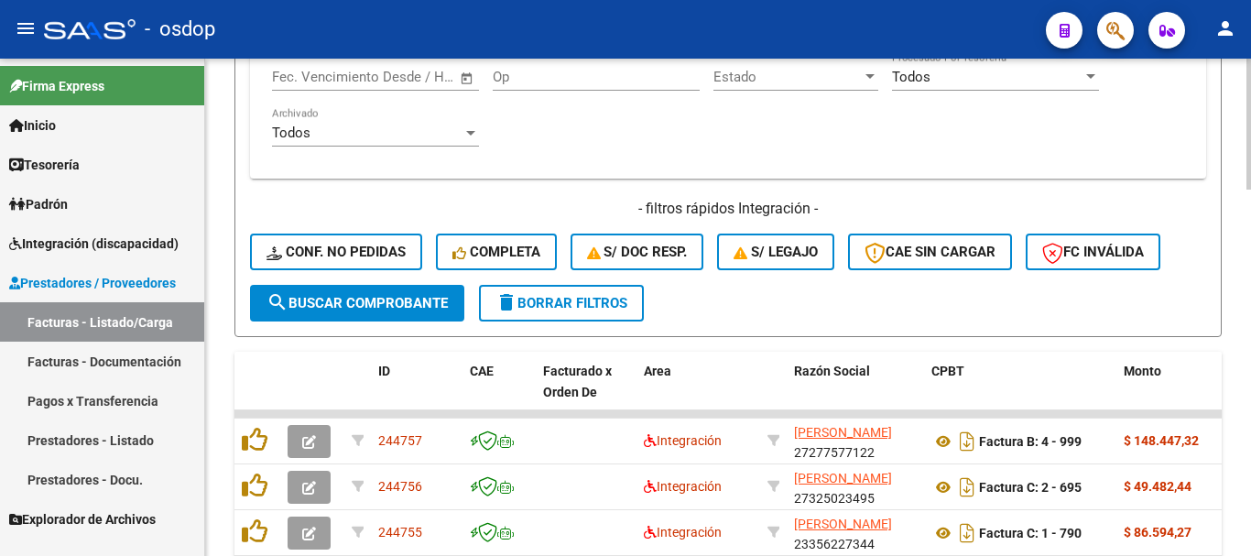
scroll to position [966, 0]
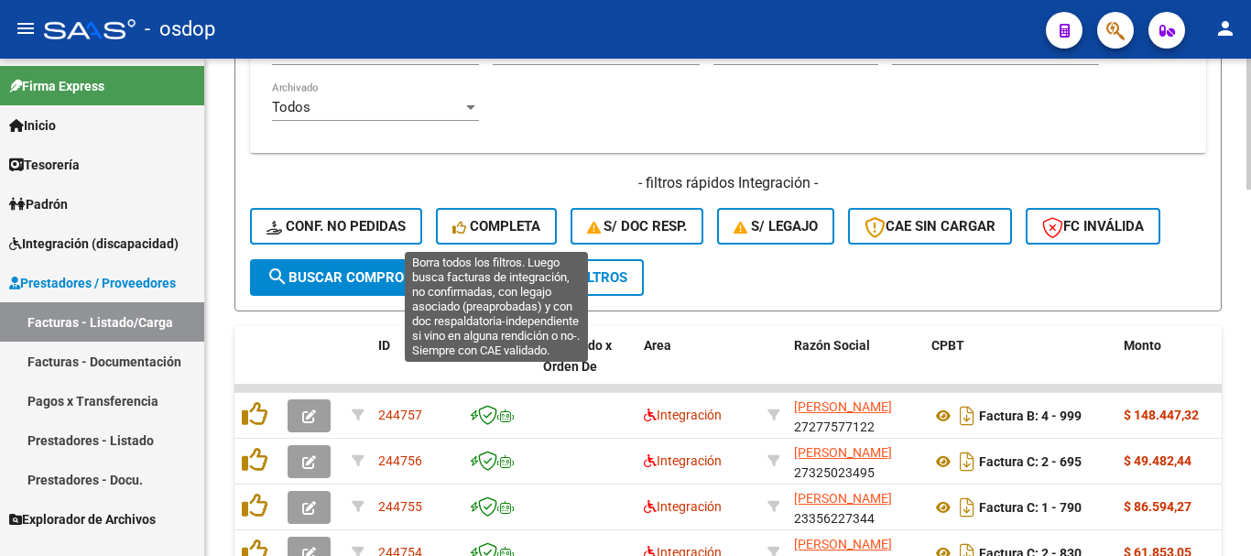
click at [557, 135] on div "Todos Con Doc. Respaldatoria Todos Con Trazabilidad Todos Asociado a Expediente…" at bounding box center [728, 25] width 912 height 226
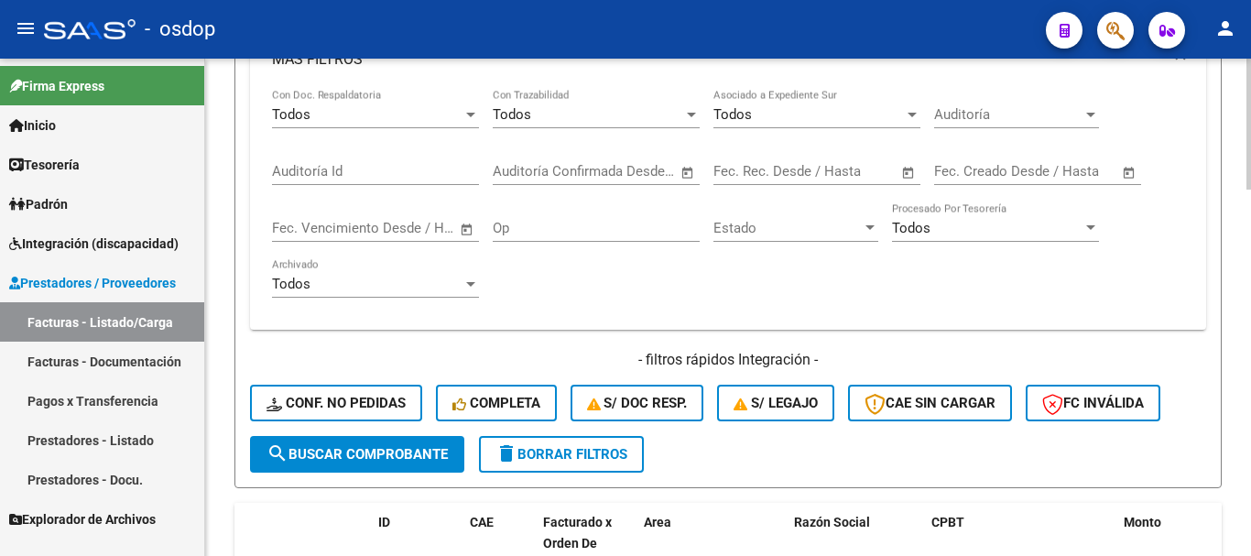
scroll to position [783, 0]
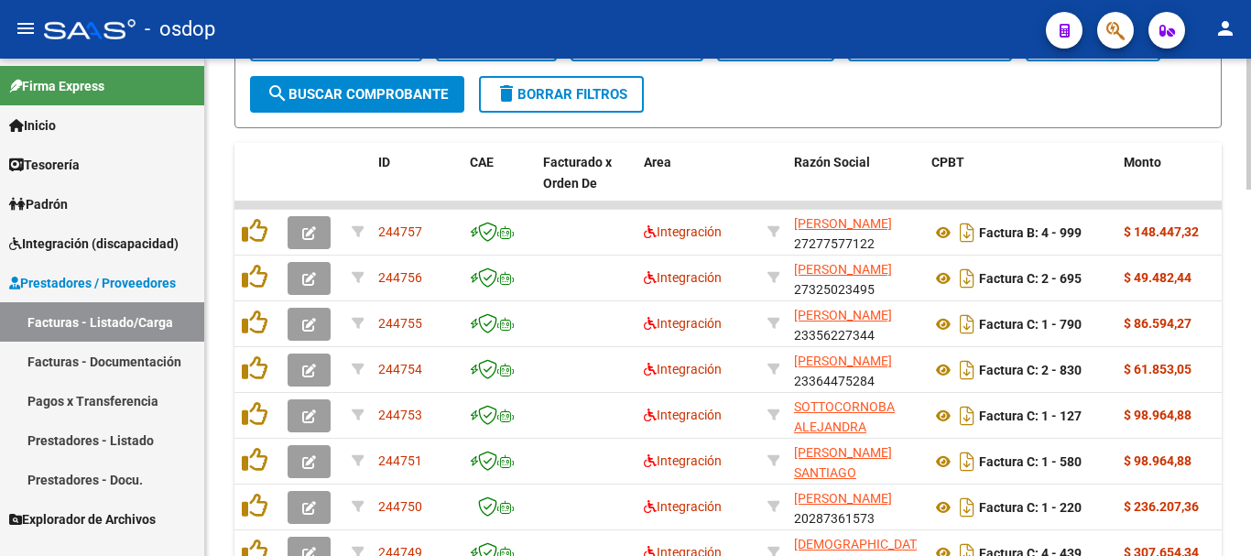
click at [511, 112] on button "delete Borrar Filtros" at bounding box center [561, 94] width 165 height 37
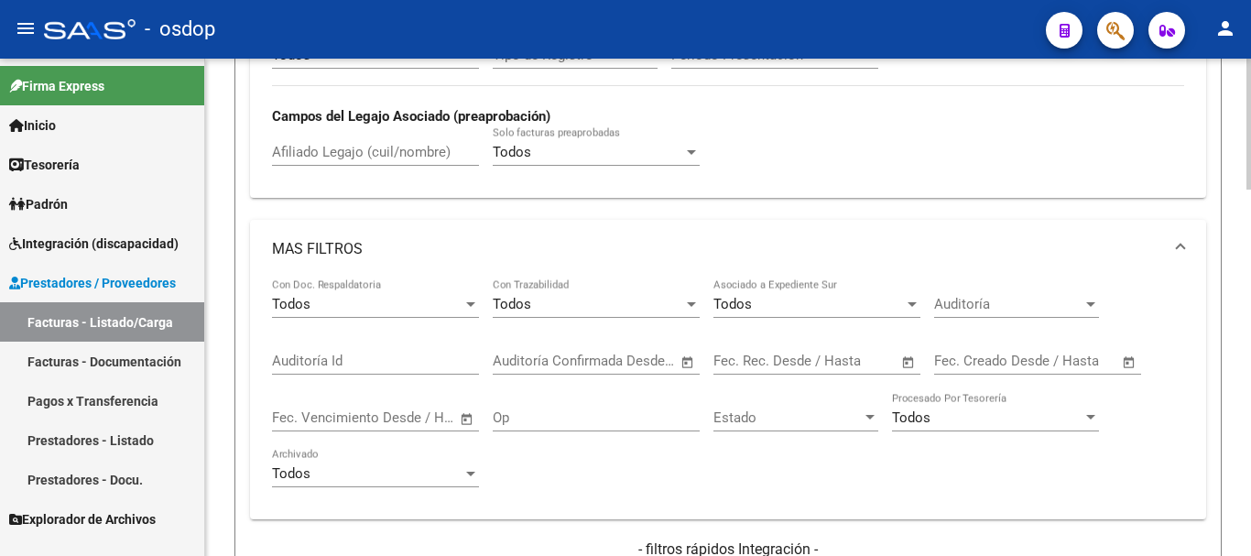
scroll to position [417, 0]
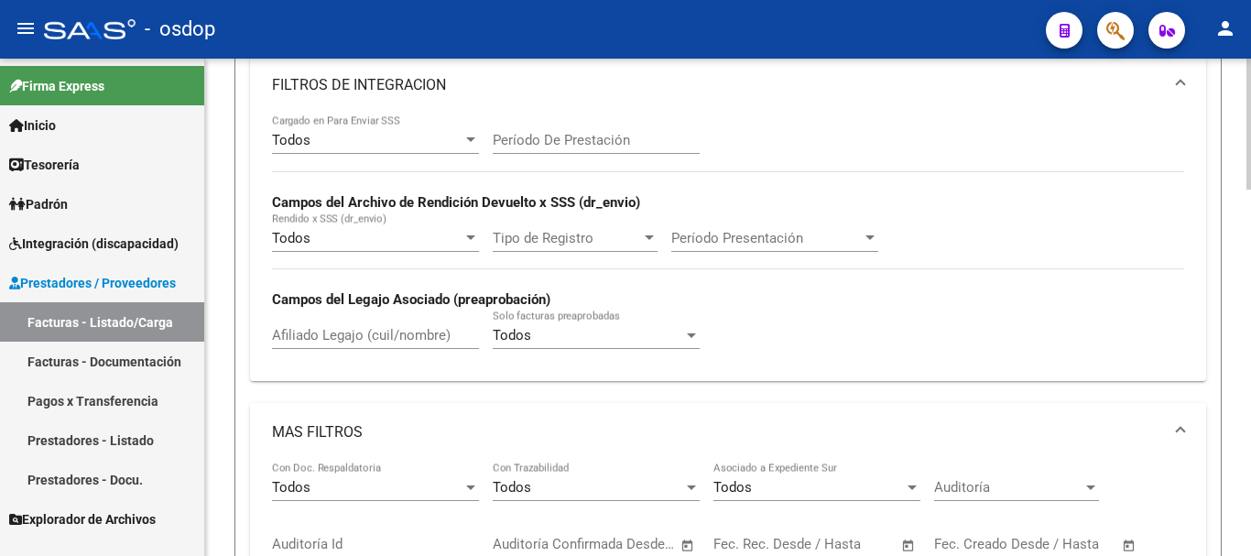
click at [309, 329] on input "Afiliado Legajo (cuil/nombre)" at bounding box center [375, 335] width 207 height 16
paste input "20502920473"
click at [392, 337] on input "20502920473" at bounding box center [375, 335] width 207 height 16
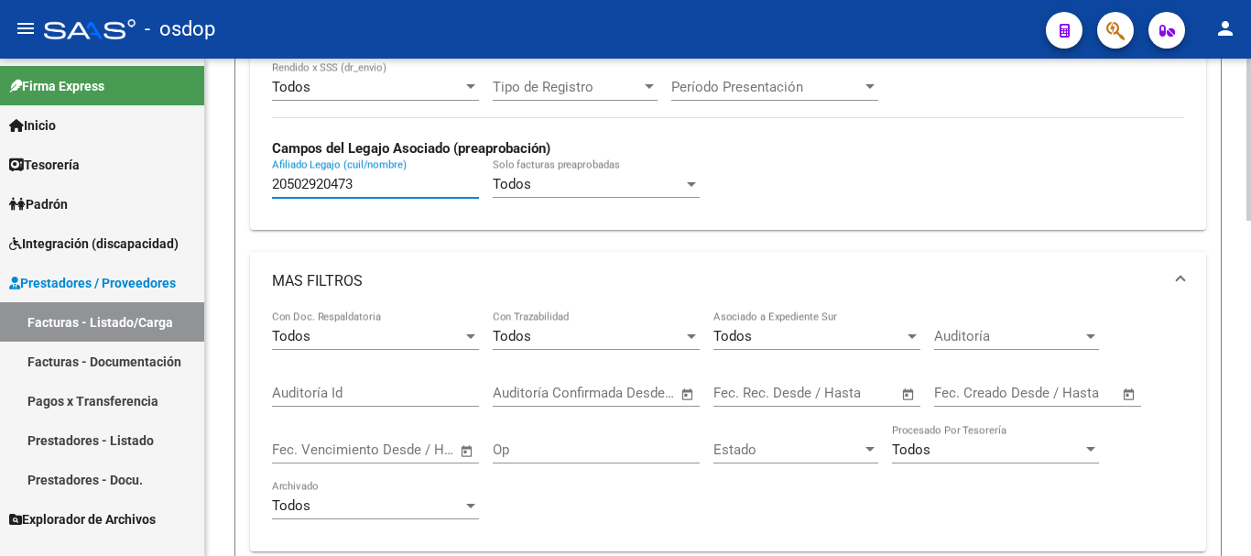
scroll to position [966, 0]
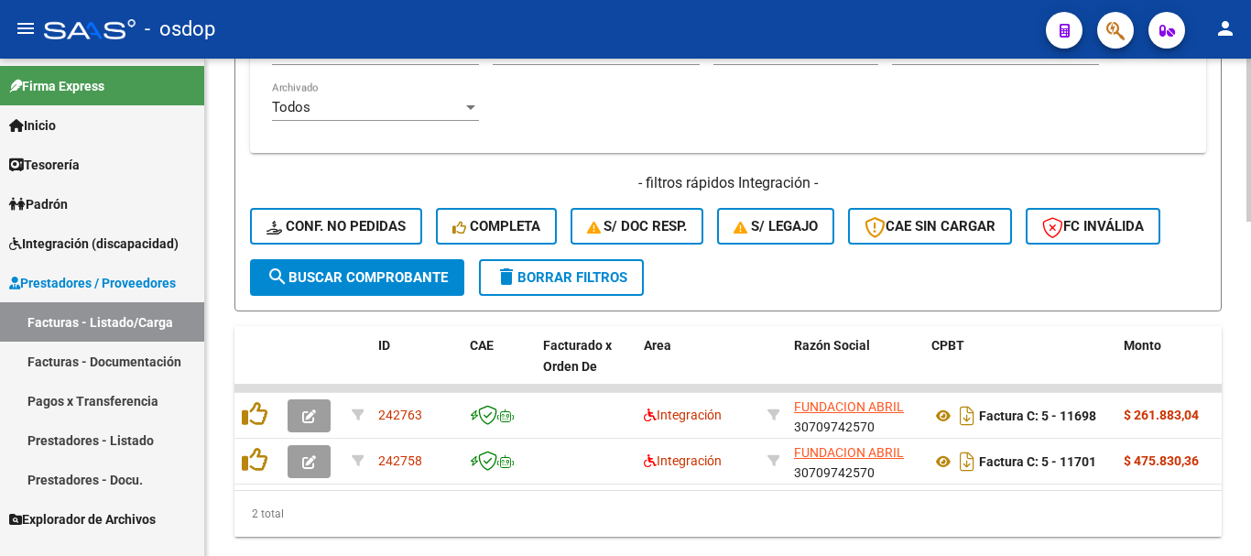
type input "20502920473"
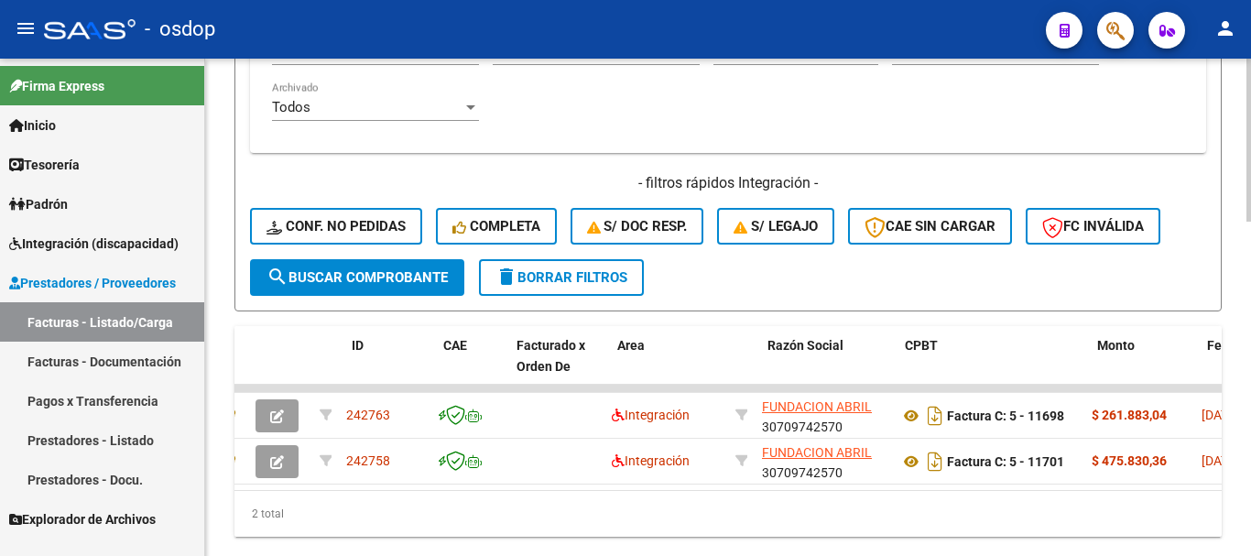
scroll to position [0, 0]
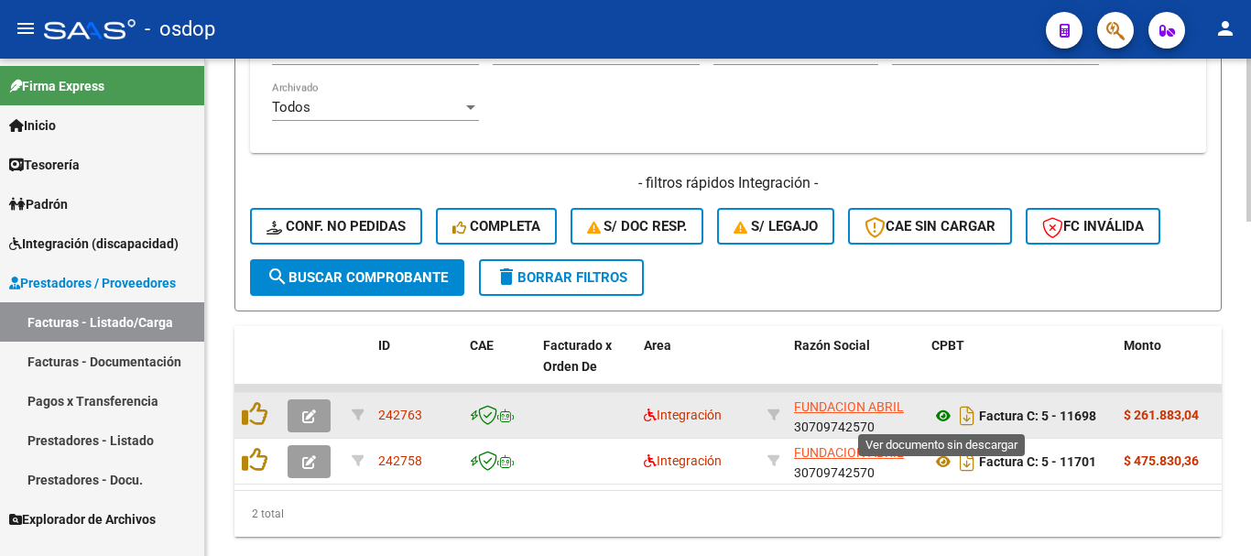
click at [943, 416] on icon at bounding box center [943, 416] width 24 height 22
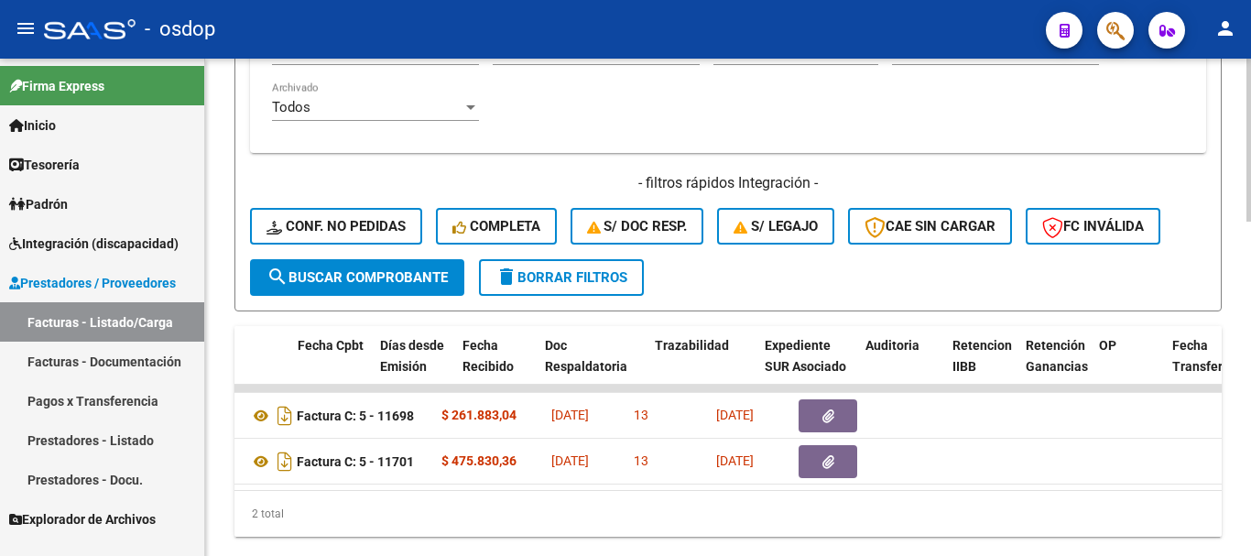
scroll to position [0, 949]
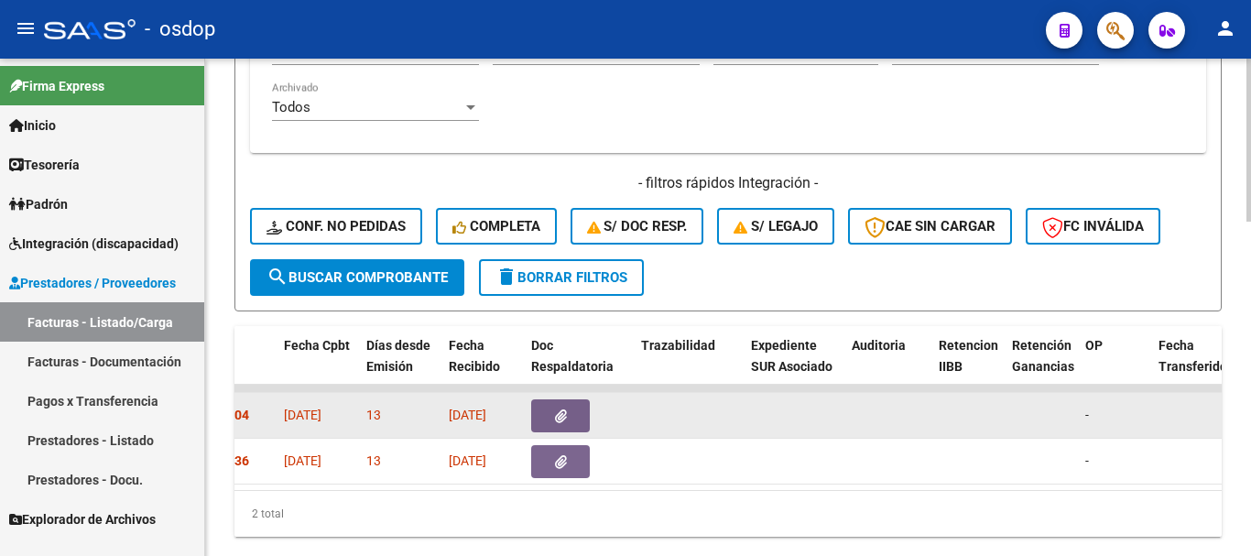
click at [565, 417] on icon "button" at bounding box center [561, 416] width 12 height 14
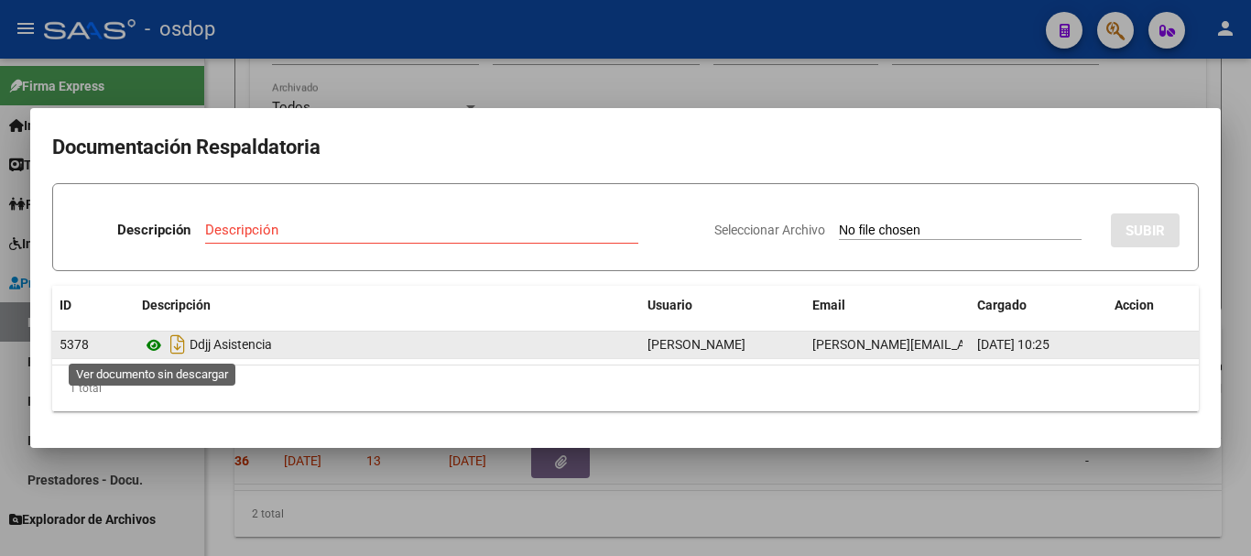
click at [153, 349] on icon at bounding box center [154, 345] width 24 height 22
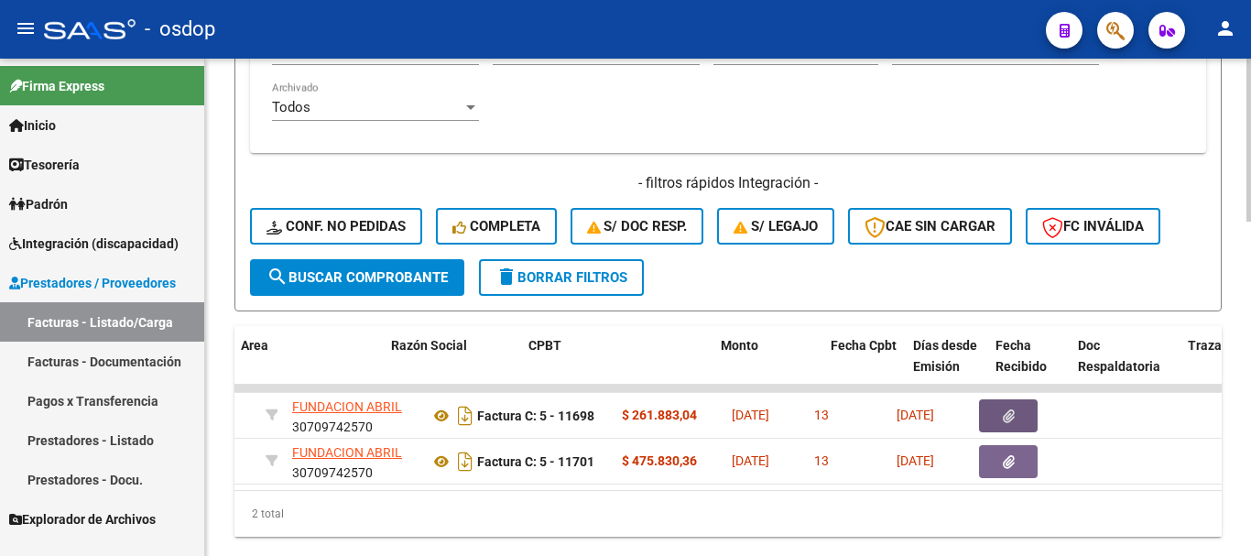
scroll to position [0, 397]
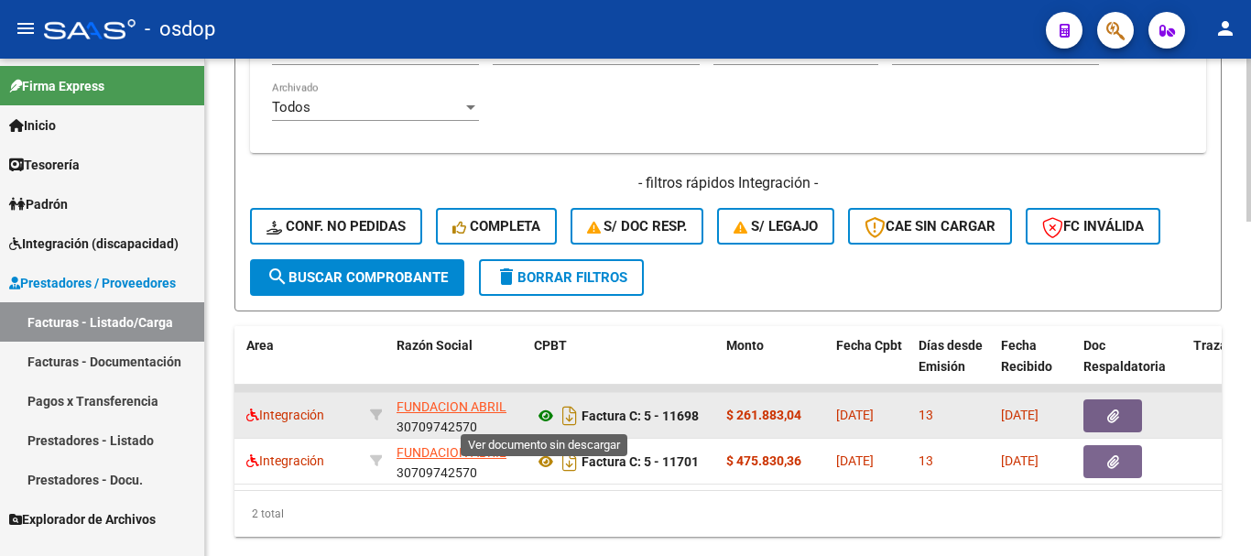
click at [548, 417] on icon at bounding box center [546, 416] width 24 height 22
click at [1120, 411] on button "button" at bounding box center [1112, 415] width 59 height 33
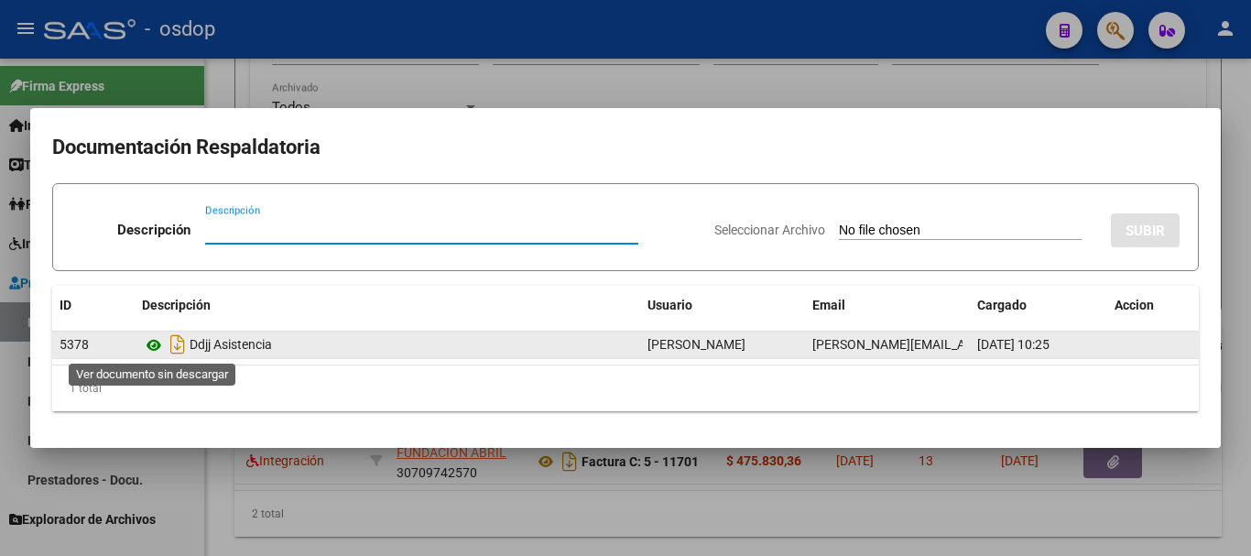
click at [153, 342] on icon at bounding box center [154, 345] width 24 height 22
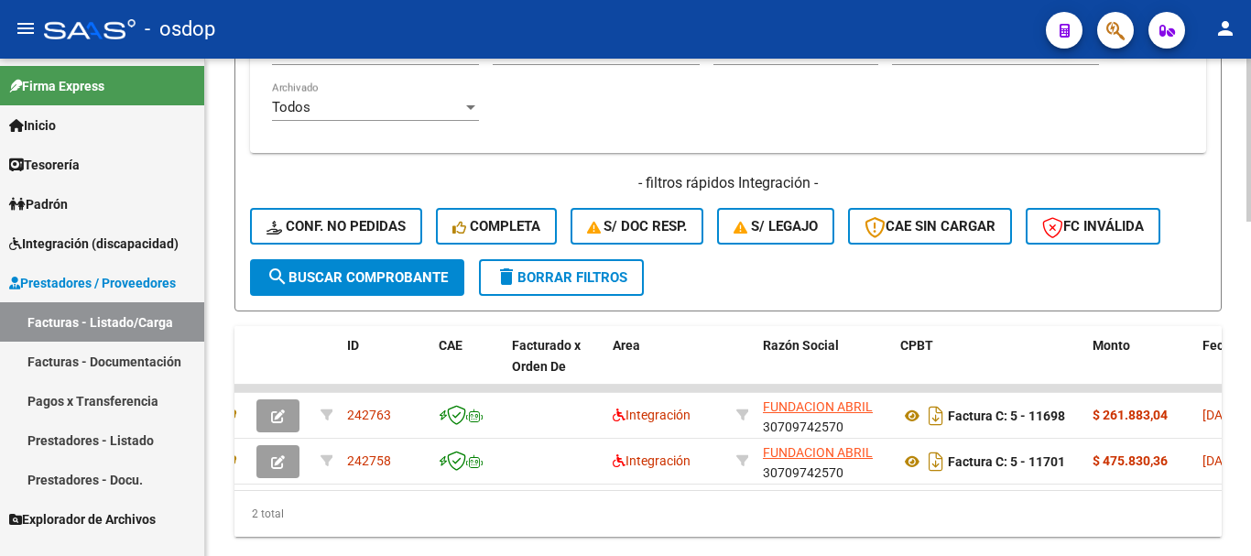
scroll to position [0, 0]
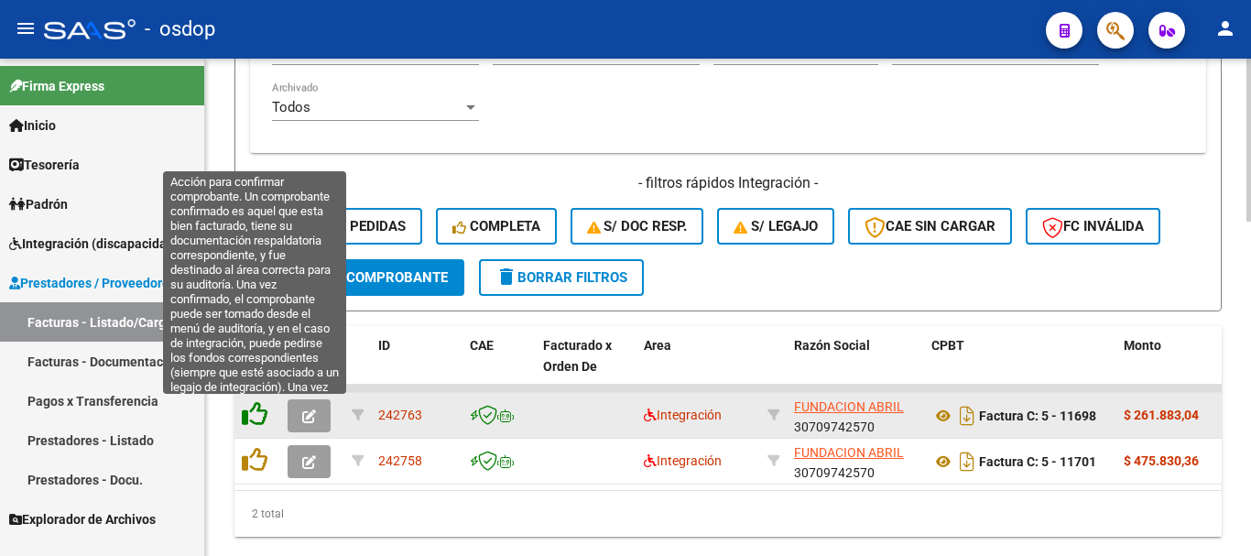
click at [263, 412] on icon at bounding box center [255, 414] width 26 height 26
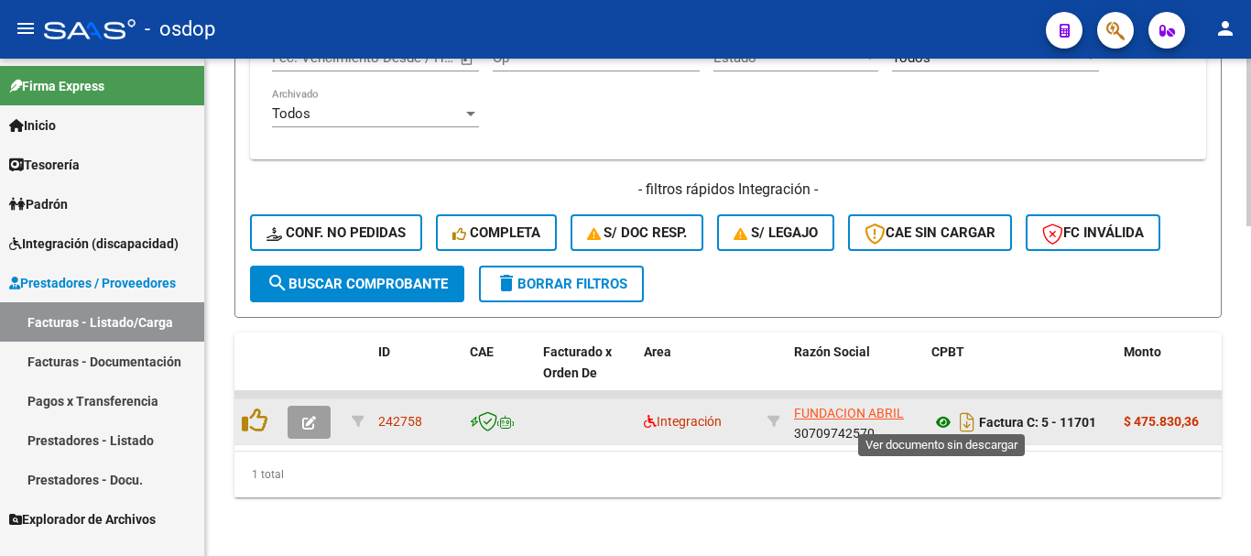
click at [945, 412] on icon at bounding box center [943, 422] width 24 height 22
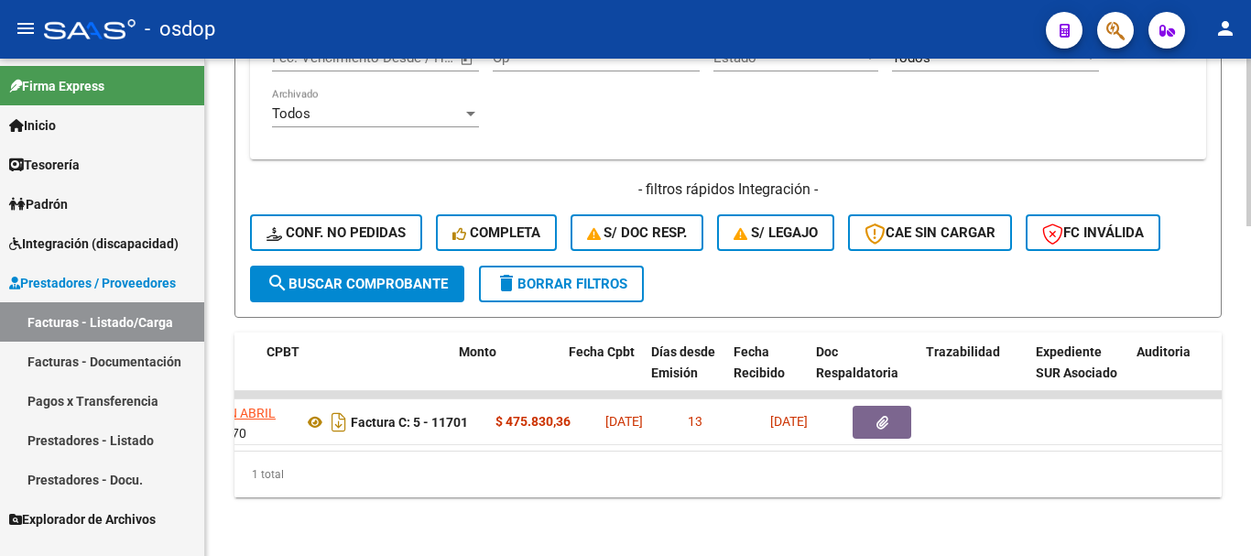
scroll to position [0, 913]
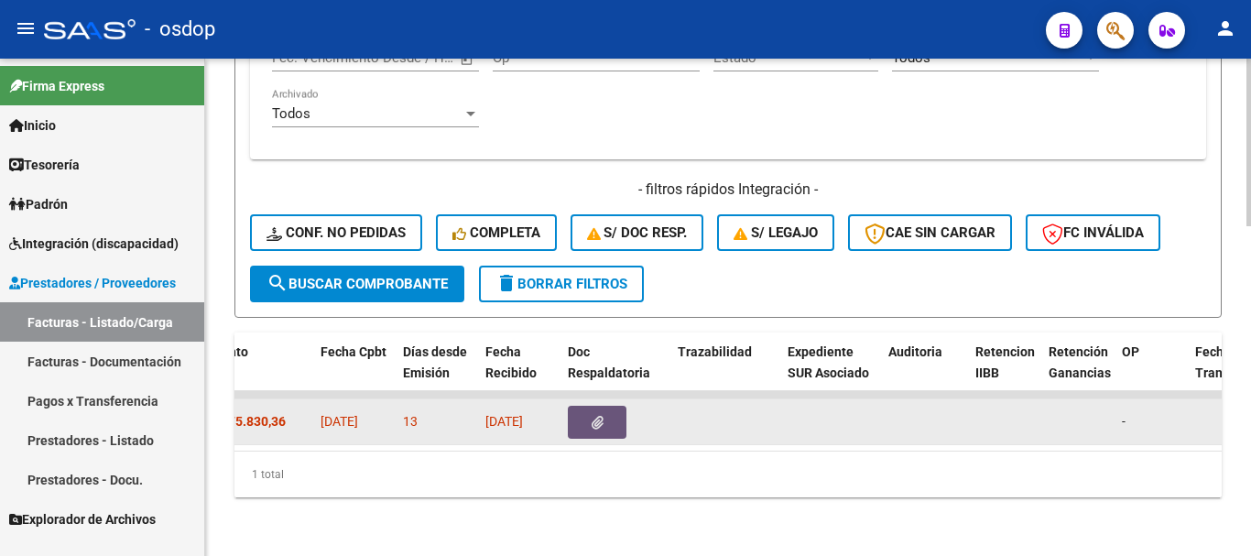
click at [587, 414] on button "button" at bounding box center [597, 422] width 59 height 33
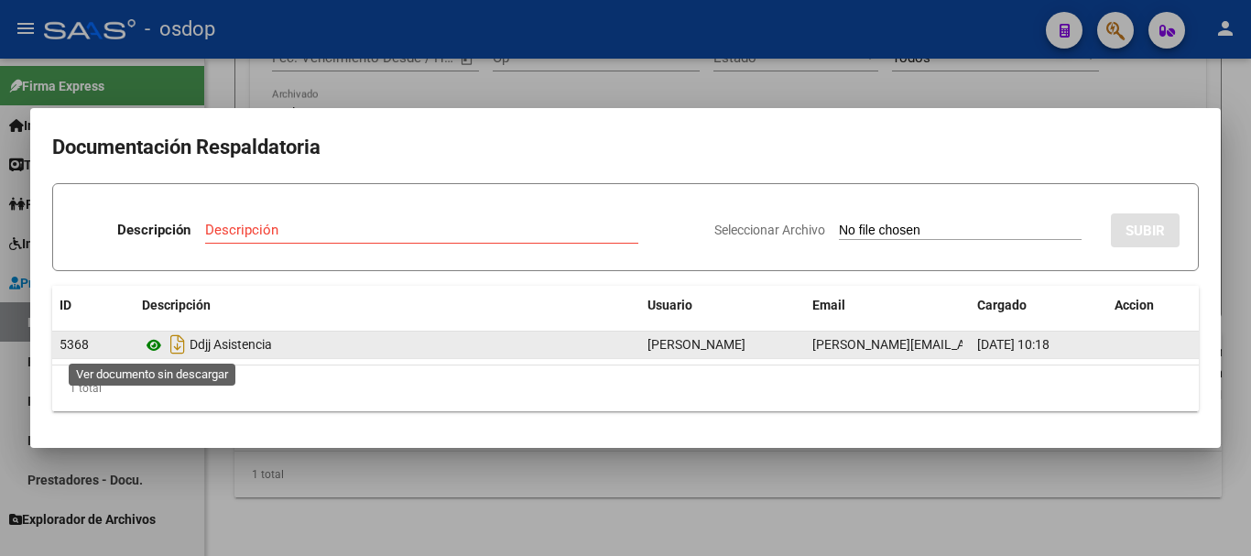
click at [157, 349] on icon at bounding box center [154, 345] width 24 height 22
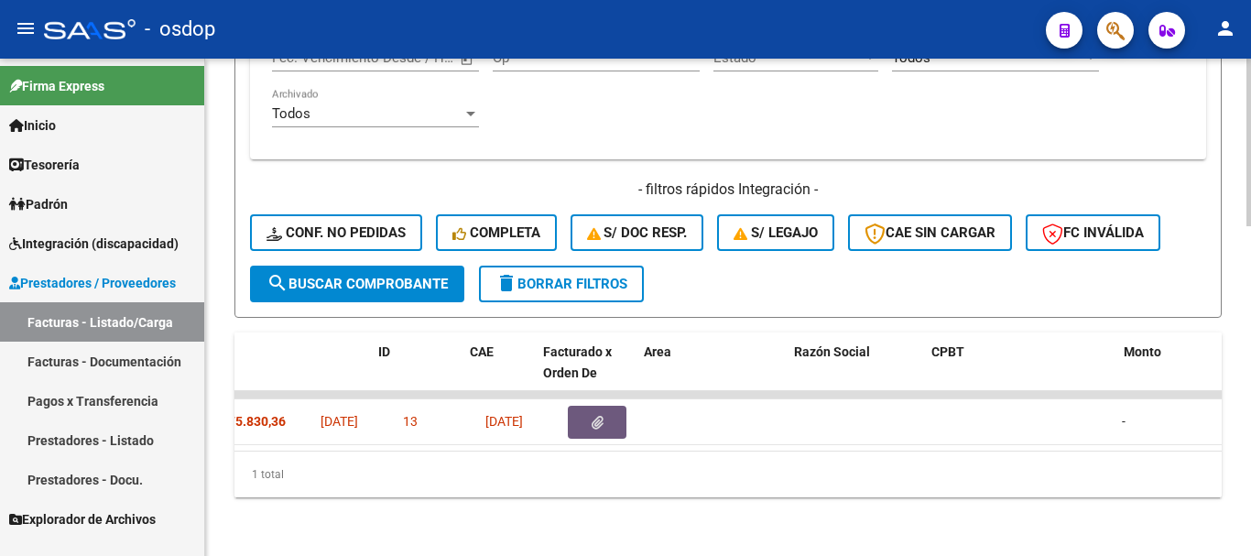
scroll to position [0, 0]
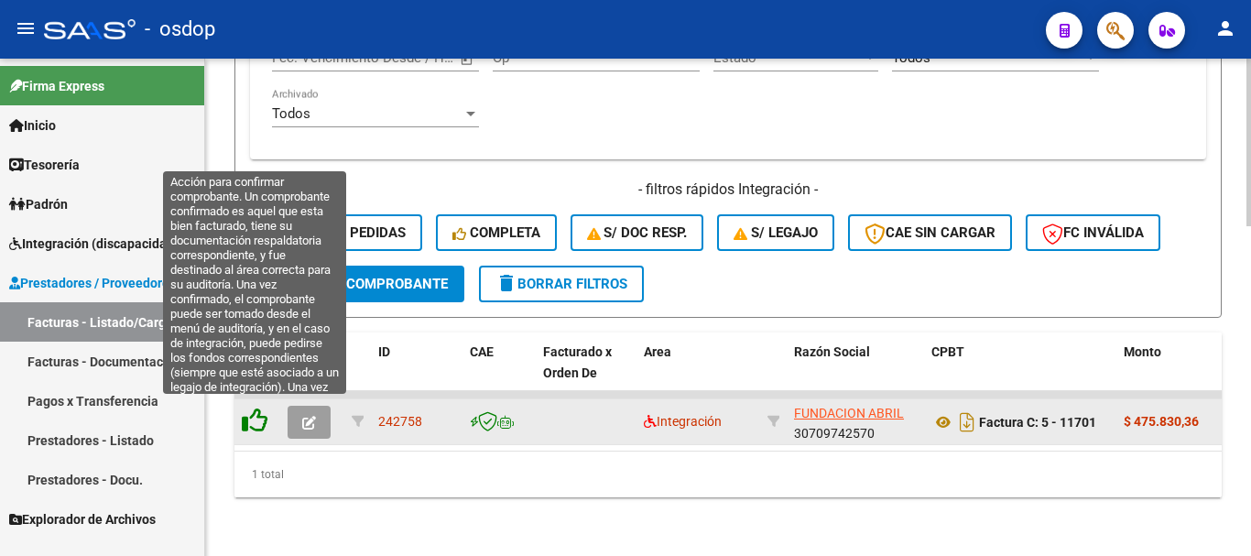
click at [257, 417] on icon at bounding box center [255, 420] width 26 height 26
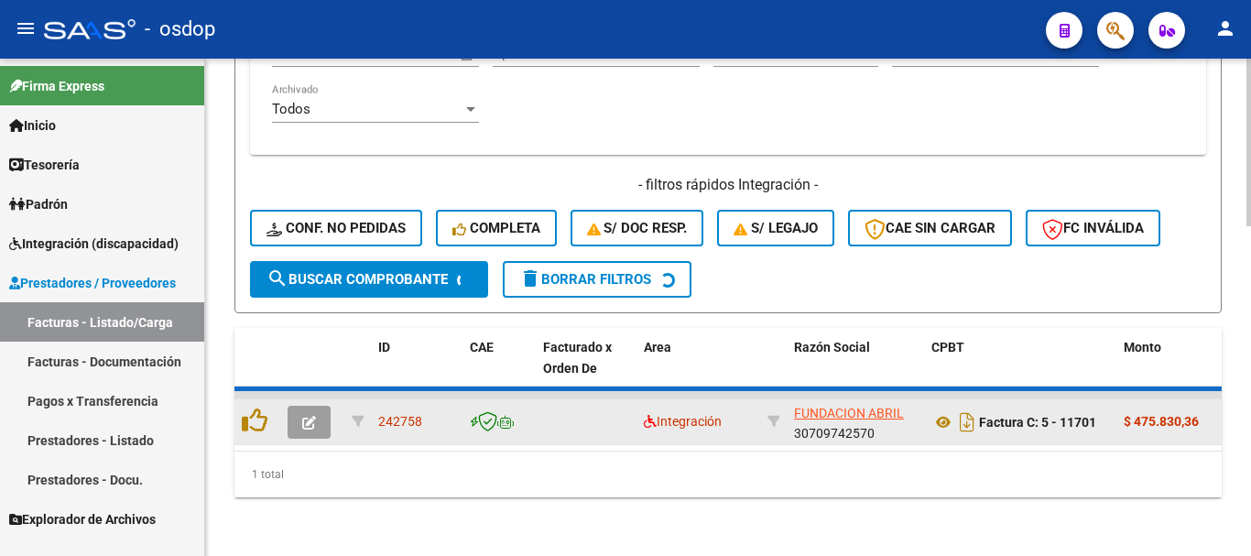
scroll to position [946, 0]
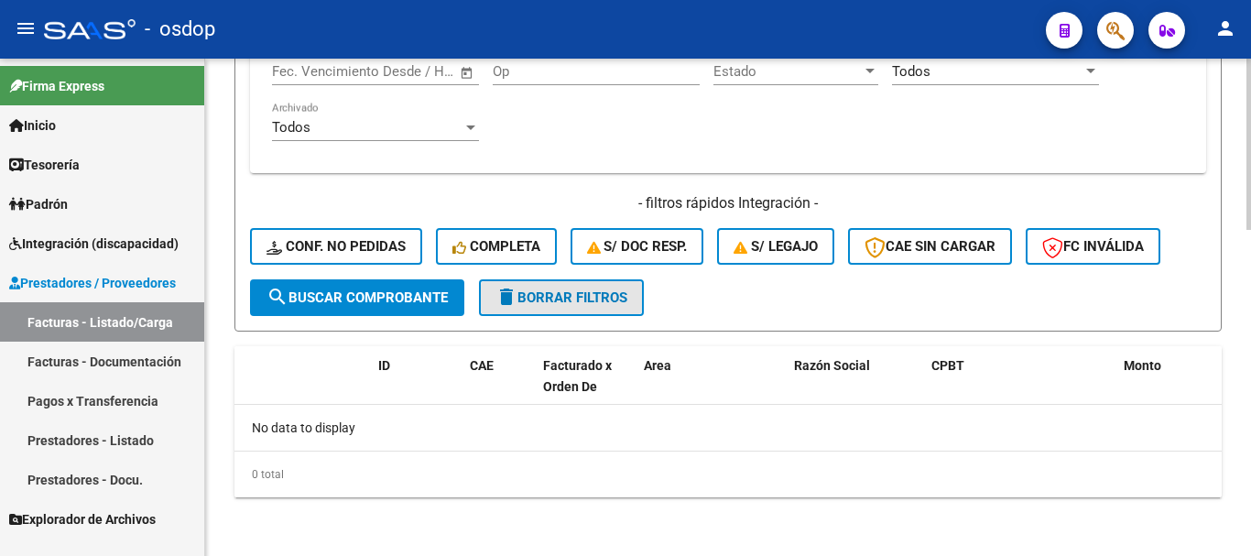
click at [606, 292] on span "delete Borrar Filtros" at bounding box center [561, 297] width 132 height 16
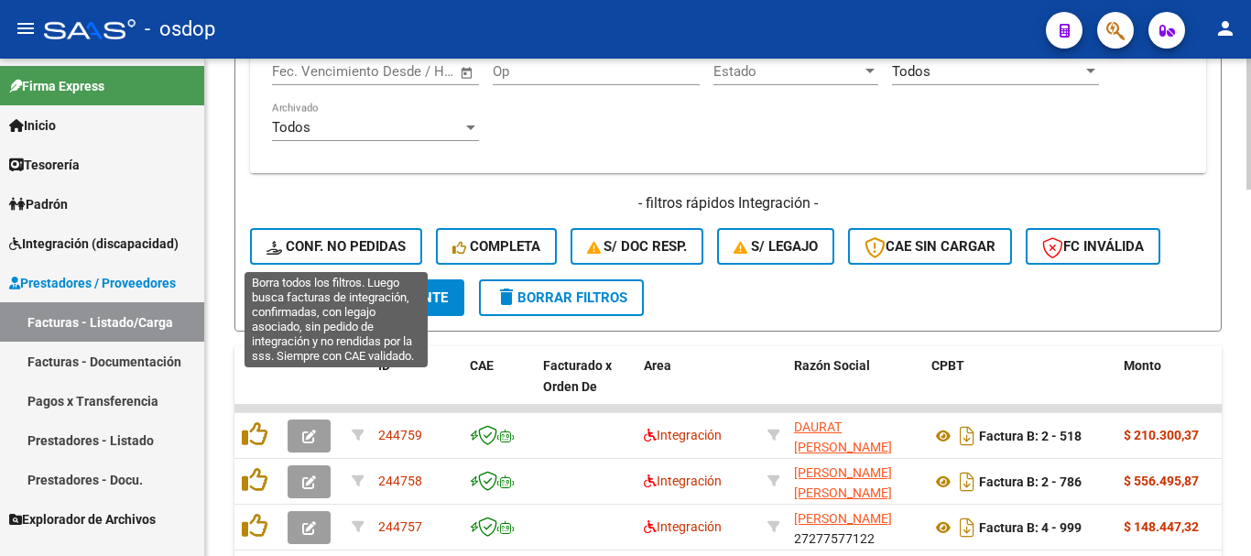
click at [363, 248] on span "Conf. no pedidas" at bounding box center [335, 246] width 139 height 16
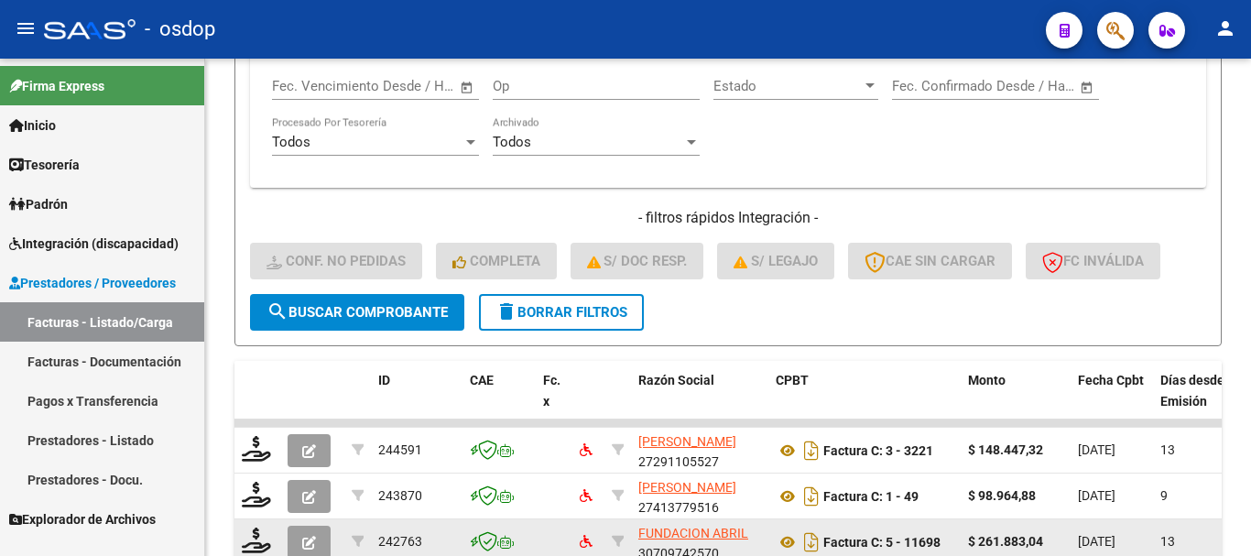
scroll to position [930, 0]
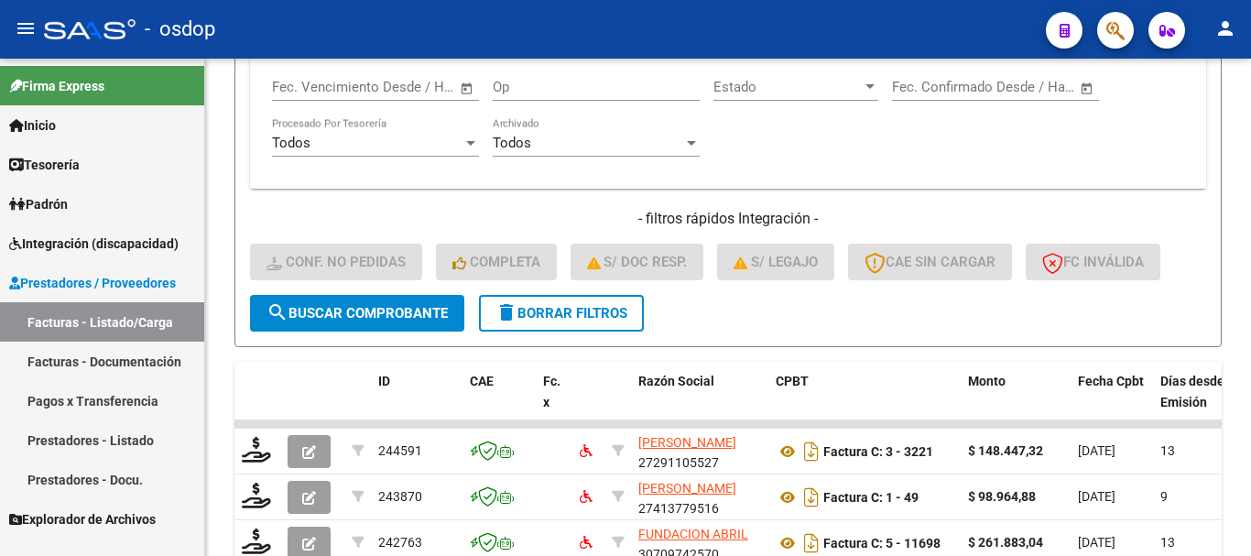
click at [547, 309] on span "delete Borrar Filtros" at bounding box center [561, 313] width 132 height 16
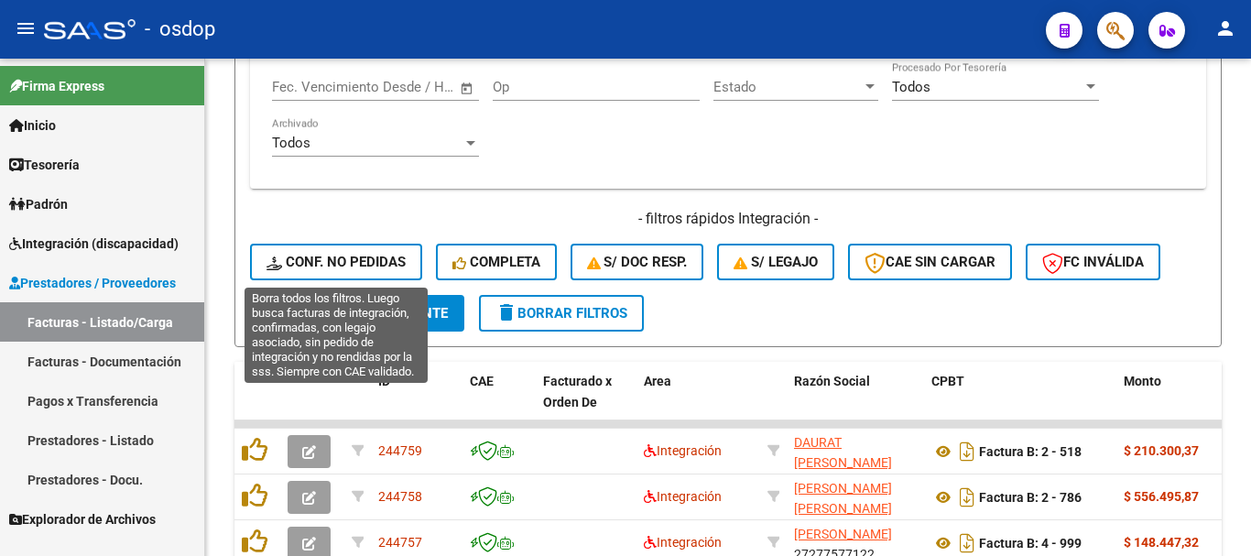
click at [358, 253] on button "Conf. no pedidas" at bounding box center [336, 262] width 172 height 37
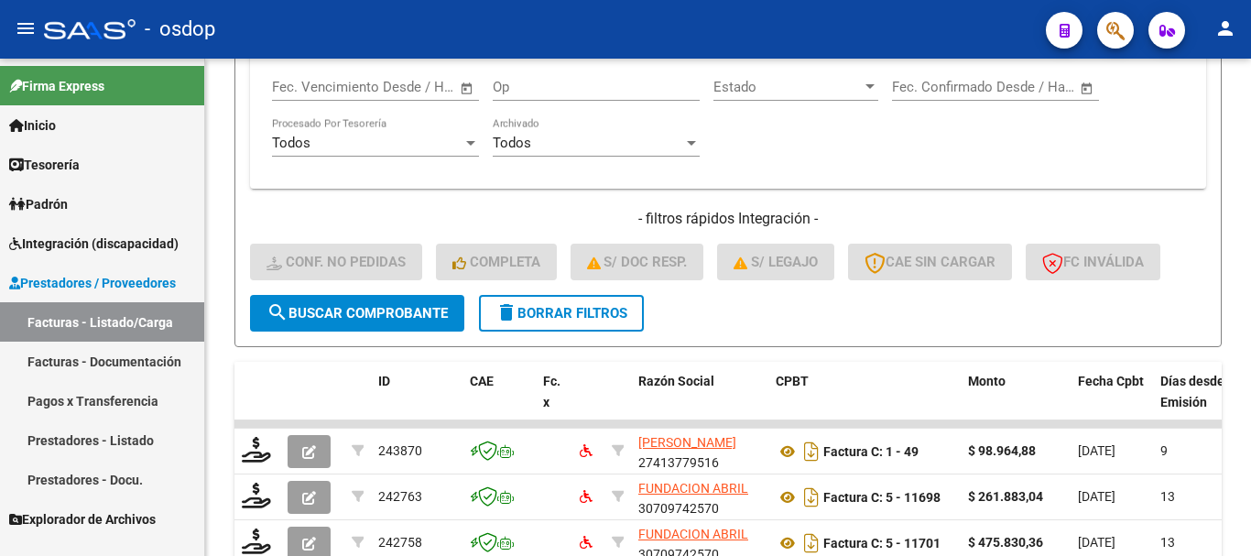
click at [691, 166] on div "Todos Archivado" at bounding box center [596, 145] width 207 height 57
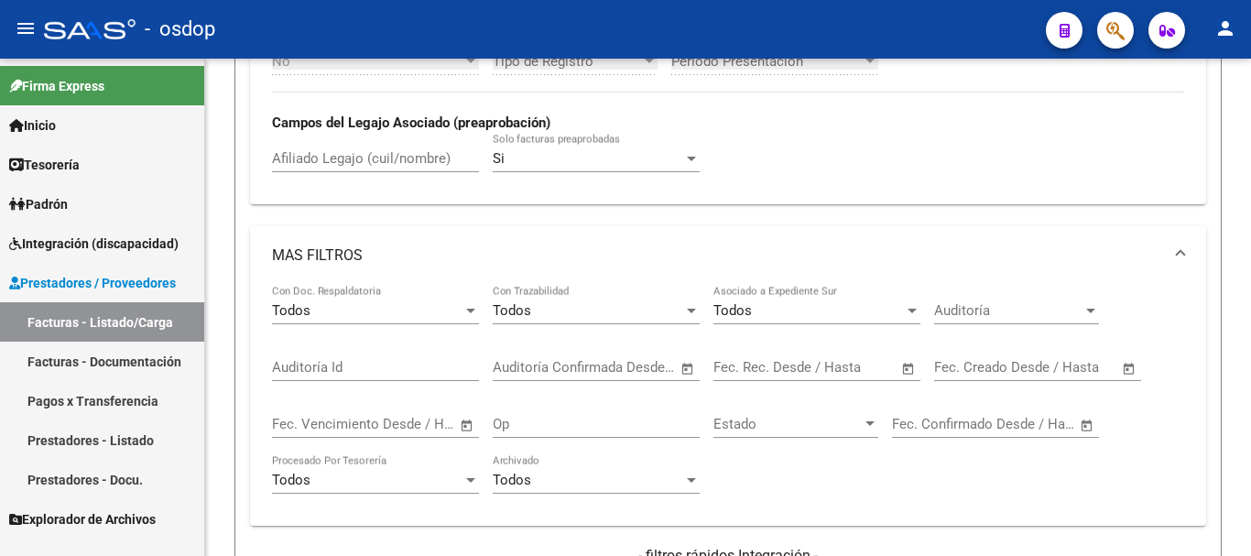
scroll to position [564, 0]
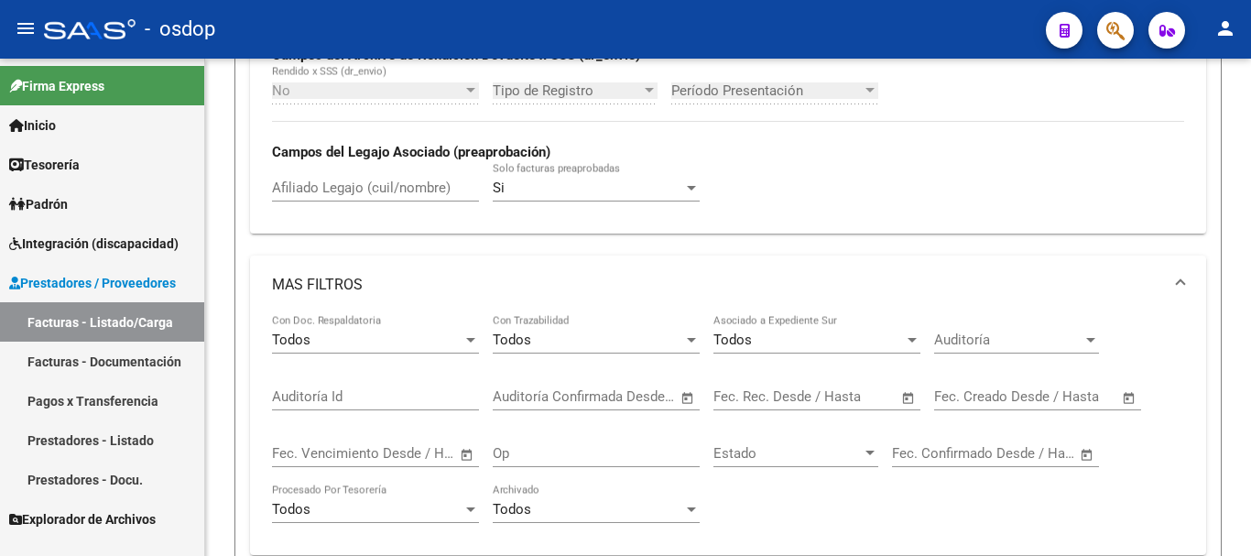
click at [340, 187] on input "Afiliado Legajo (cuil/nombre)" at bounding box center [375, 187] width 207 height 16
paste input "20502920473"
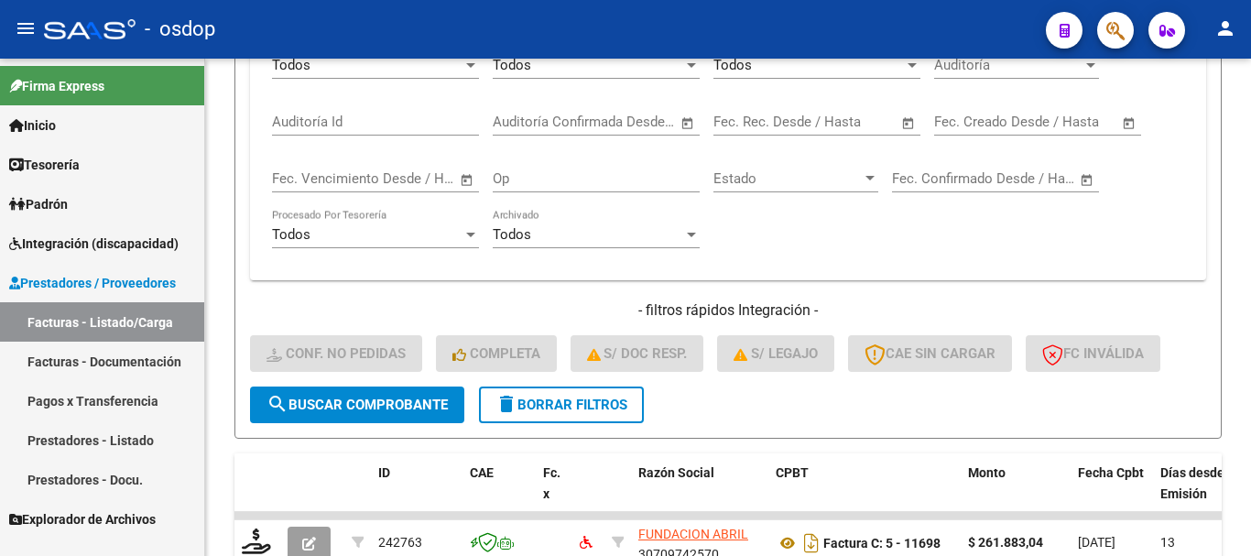
scroll to position [1022, 0]
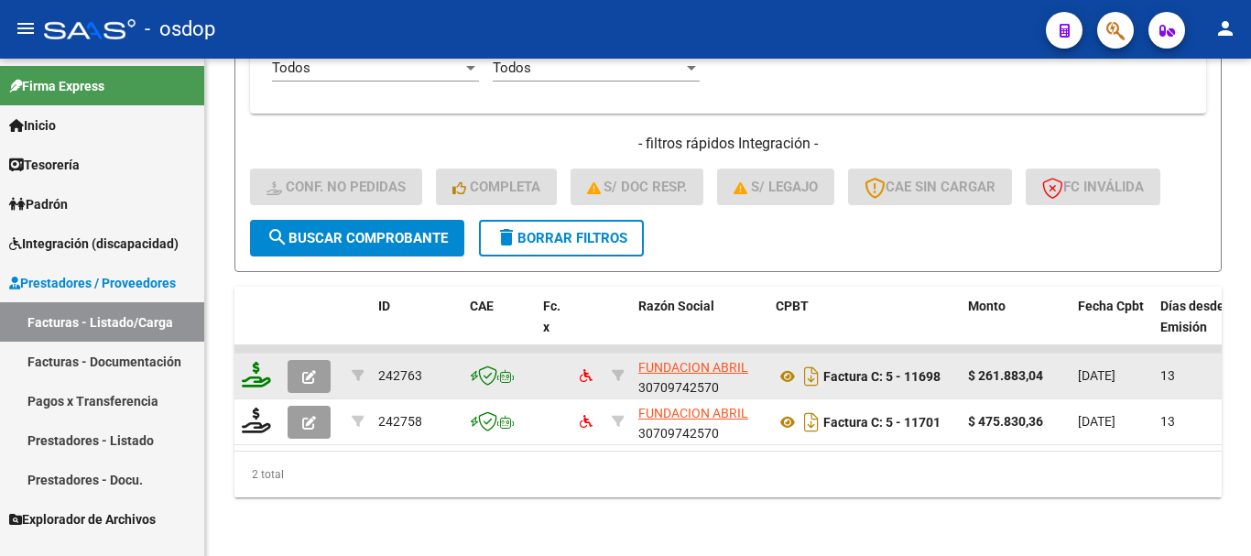
type input "20502920473"
click at [265, 362] on icon at bounding box center [256, 375] width 29 height 26
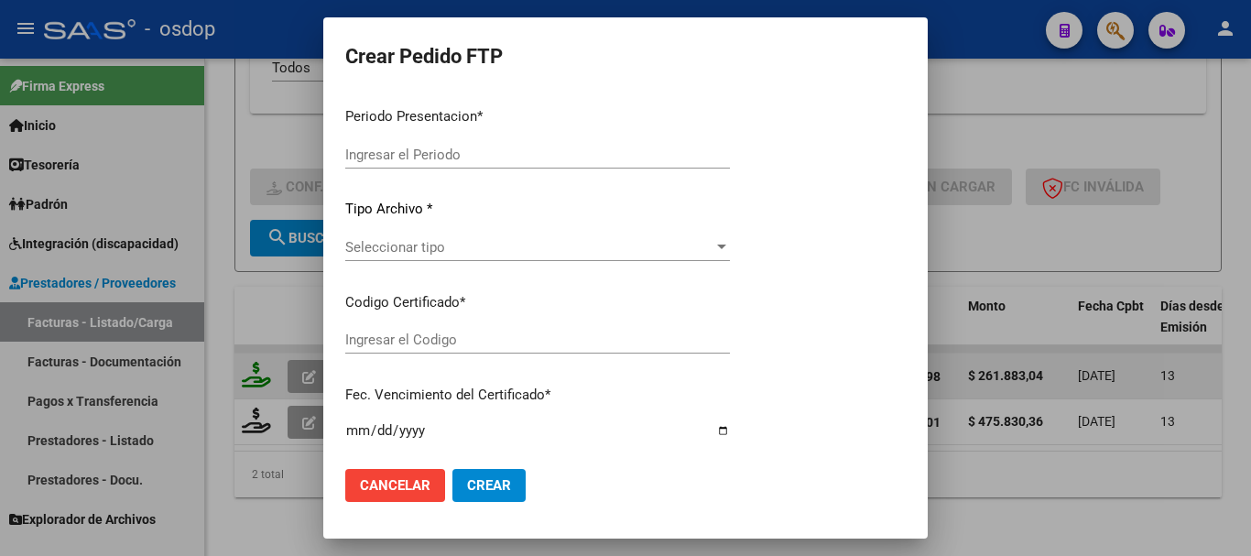
type input "202509"
type input "$ 261.883,04"
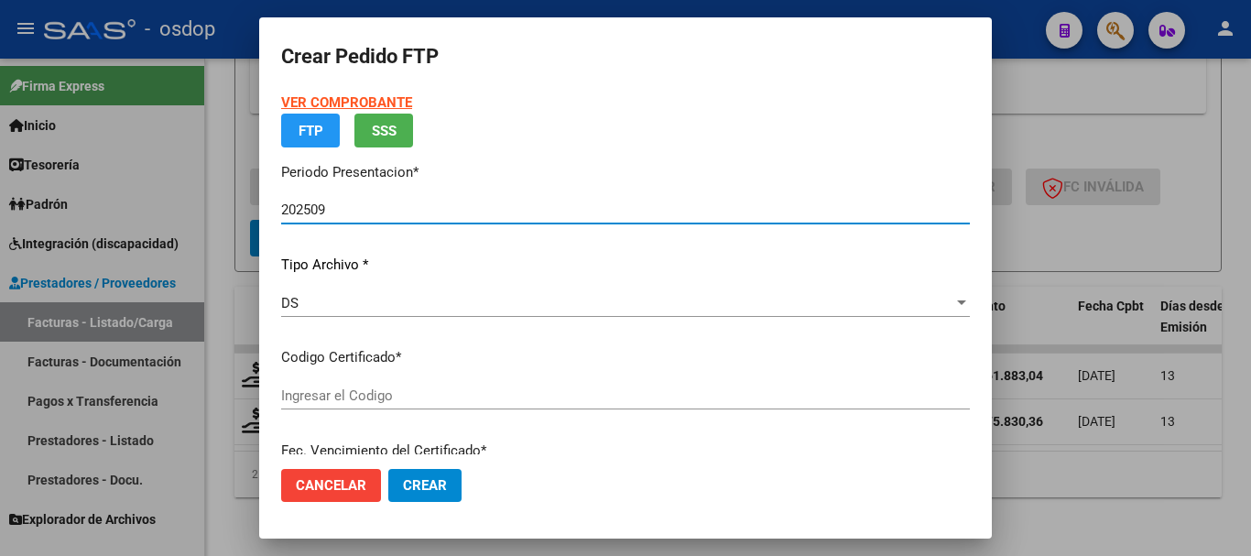
type input "472275303"
type input "[DATE]"
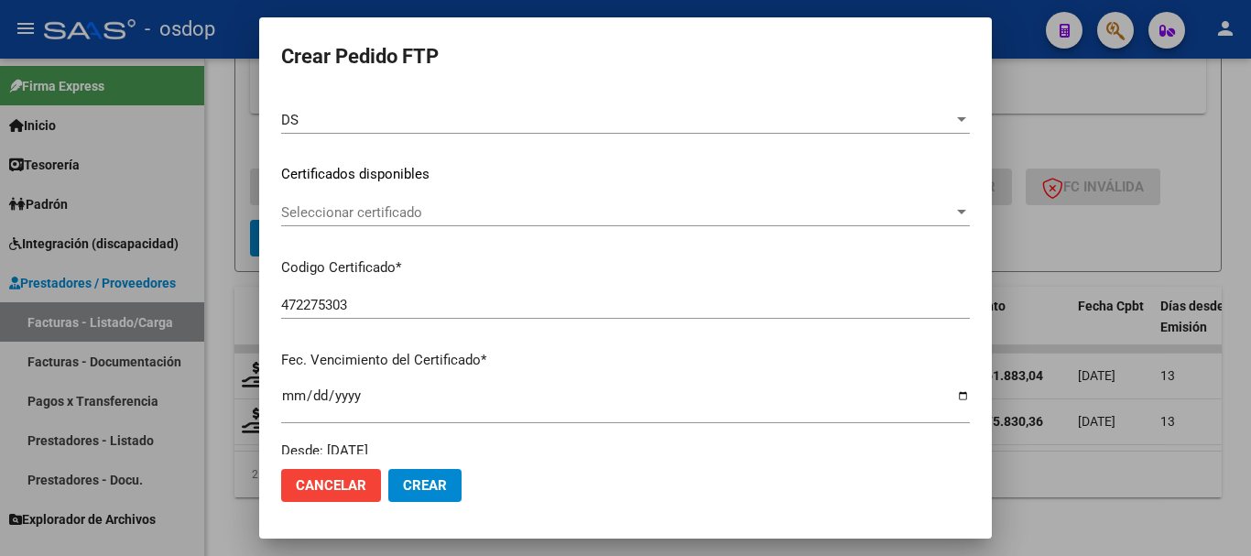
scroll to position [232, 0]
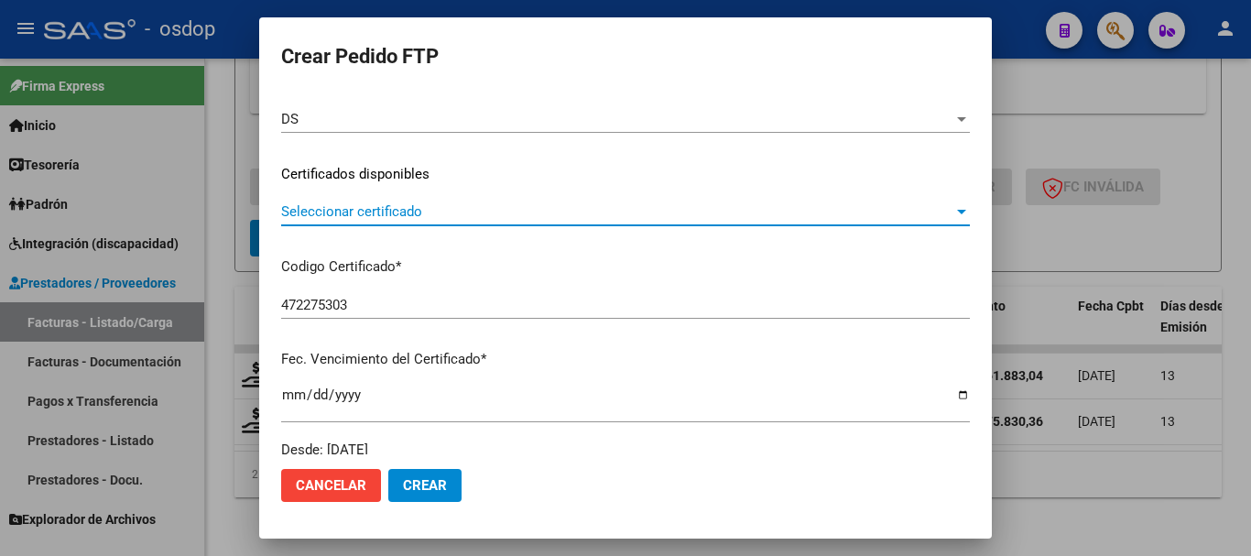
click at [453, 214] on span "Seleccionar certificado" at bounding box center [617, 211] width 672 height 16
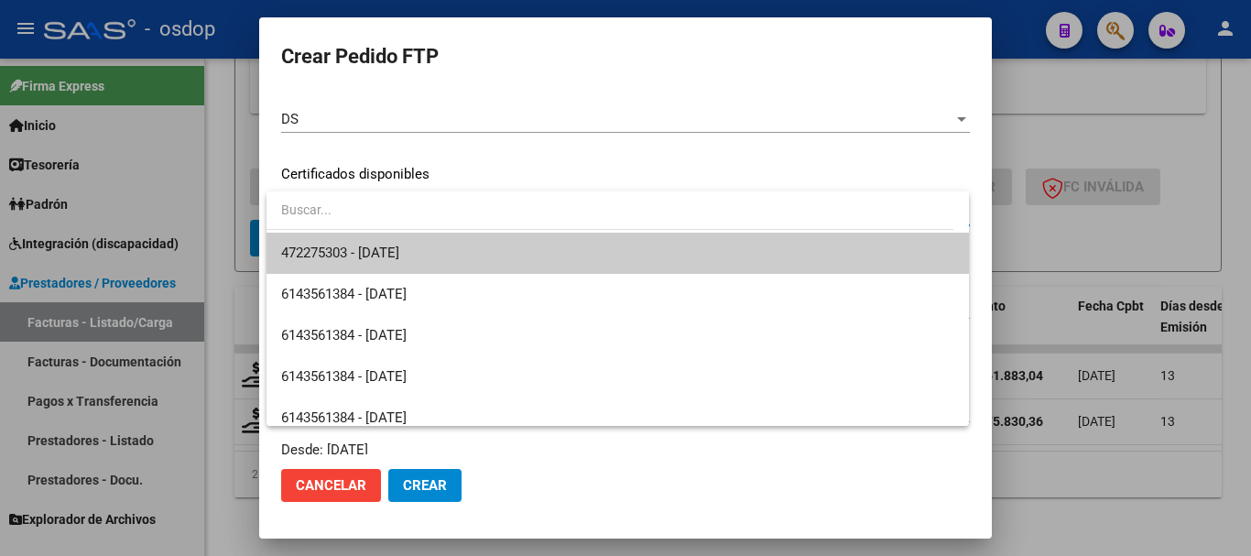
click at [448, 254] on span "472275303 - [DATE]" at bounding box center [617, 253] width 673 height 41
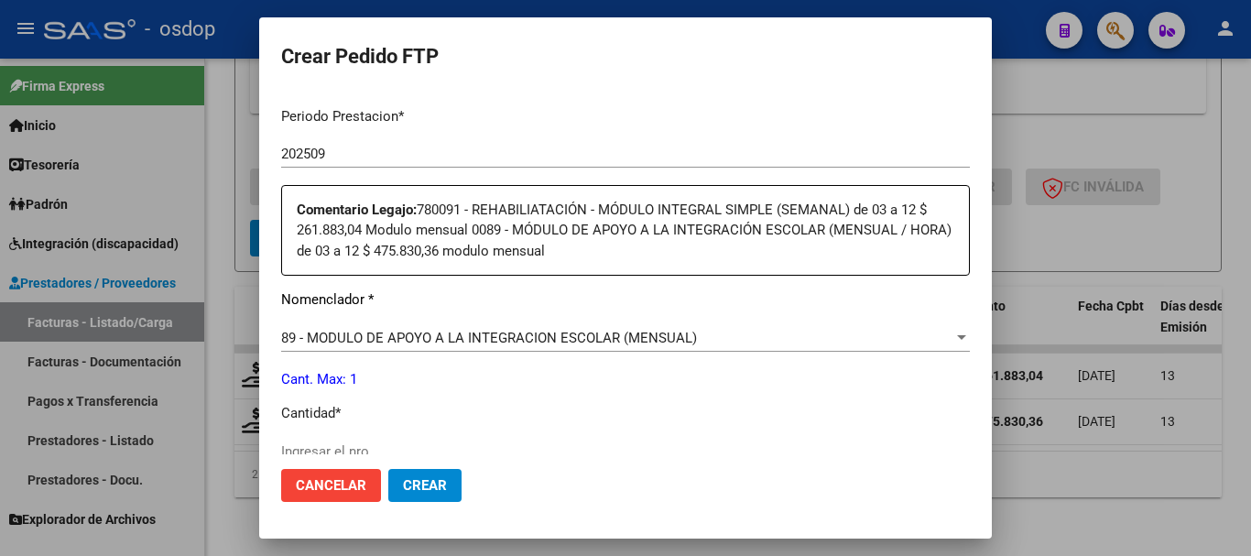
scroll to position [689, 0]
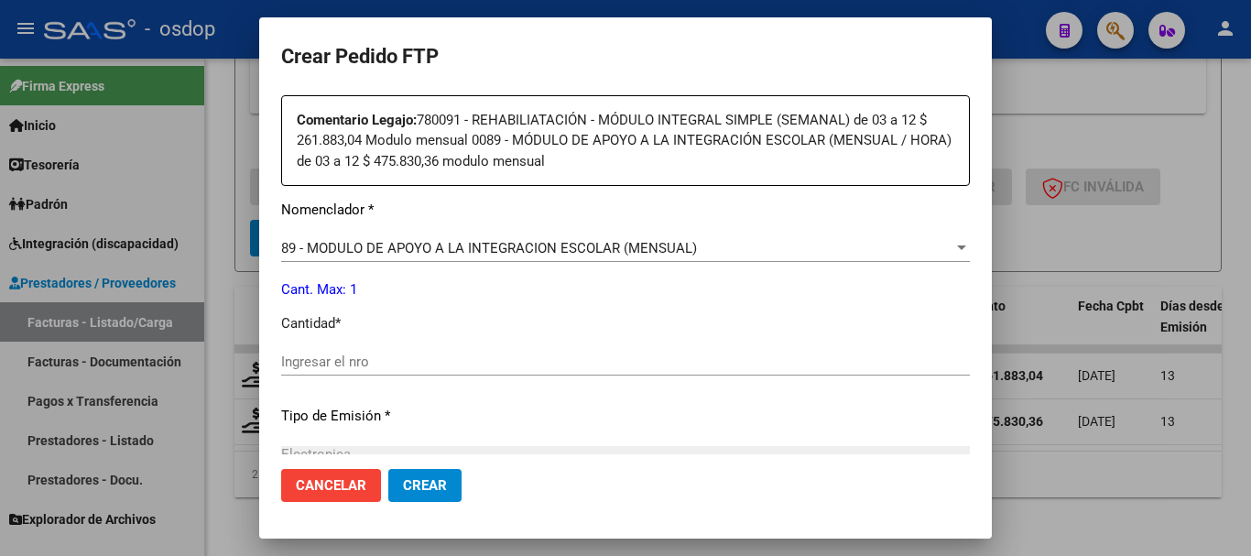
click at [363, 353] on input "Ingresar el nro" at bounding box center [625, 361] width 688 height 16
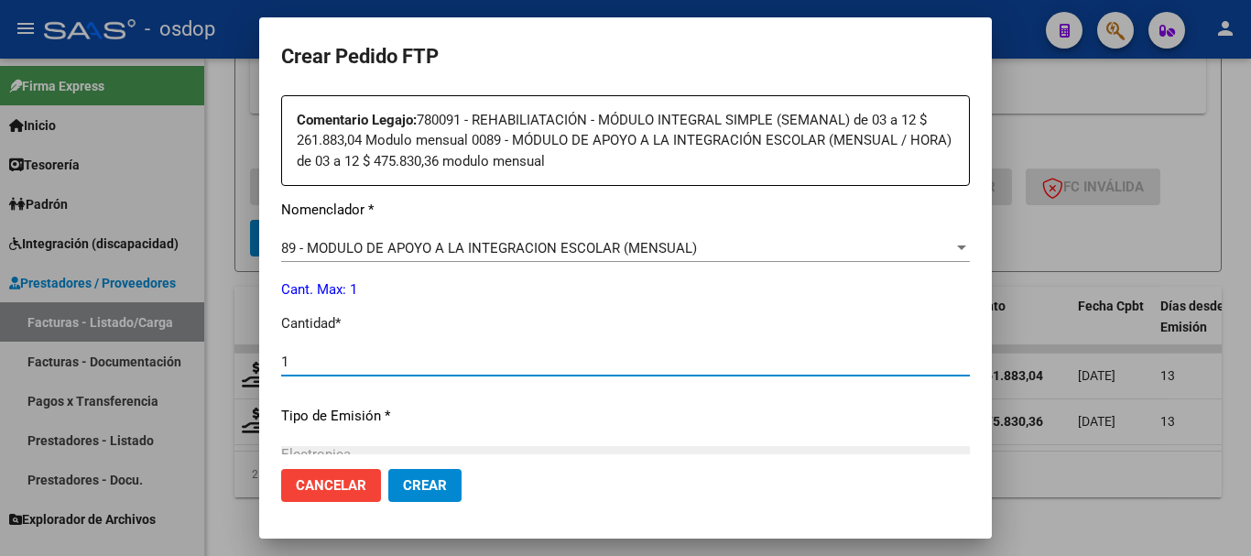
type input "1"
click at [413, 482] on span "Crear" at bounding box center [425, 485] width 44 height 16
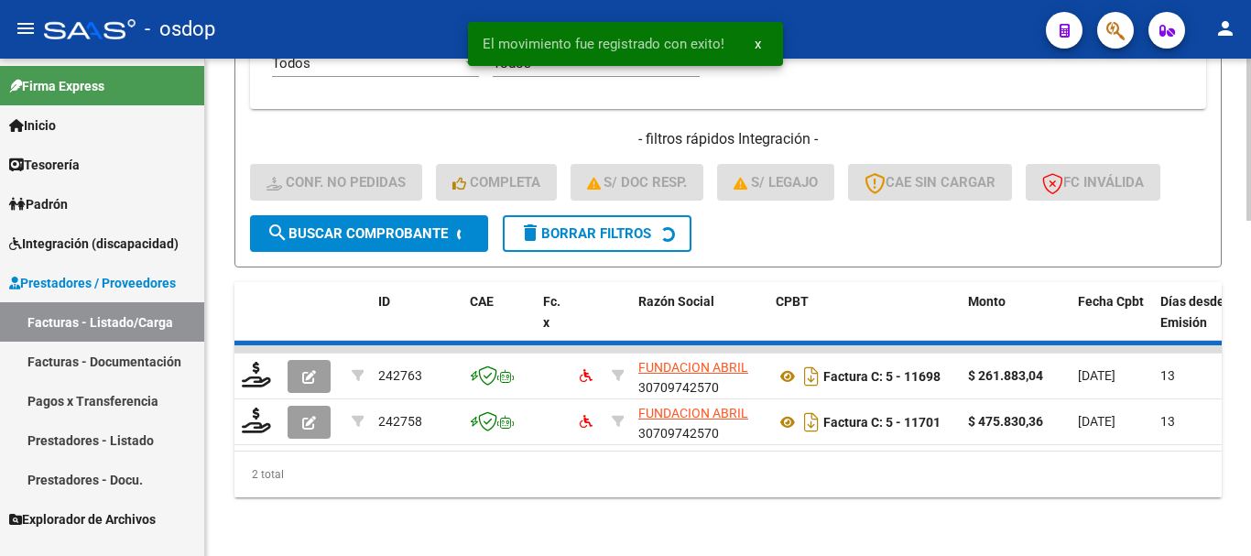
scroll to position [976, 0]
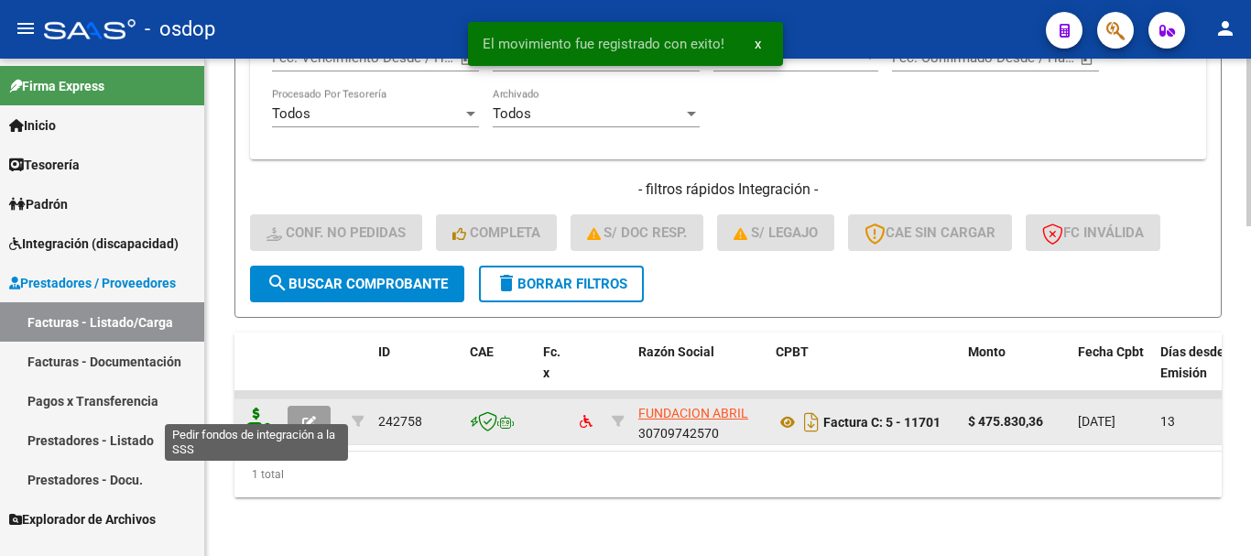
click at [251, 408] on icon at bounding box center [256, 420] width 29 height 26
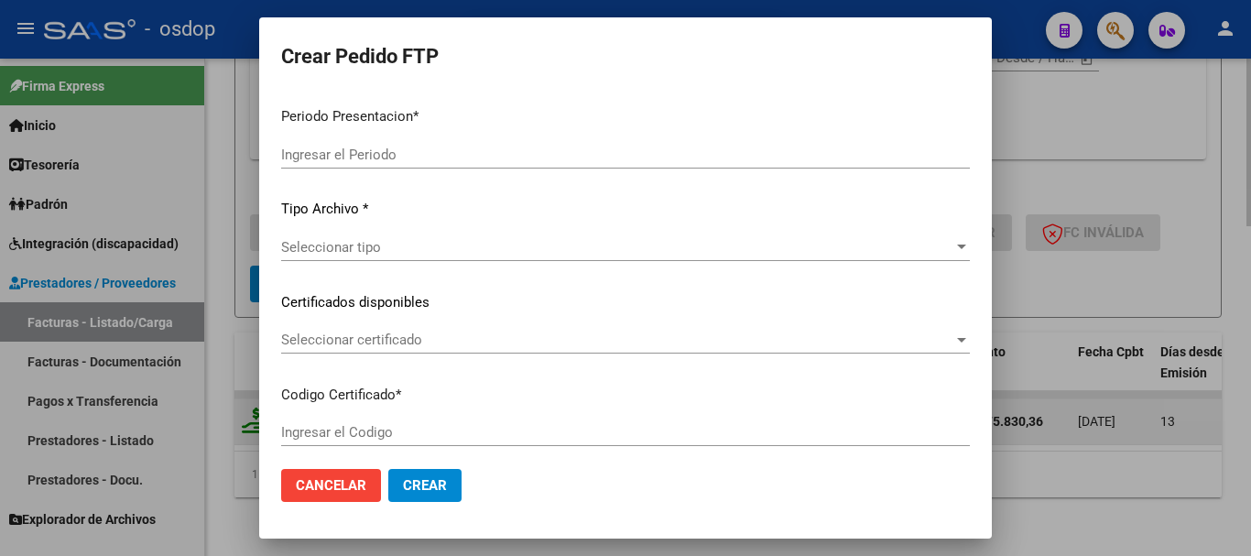
type input "202509"
type input "$ 475.830,36"
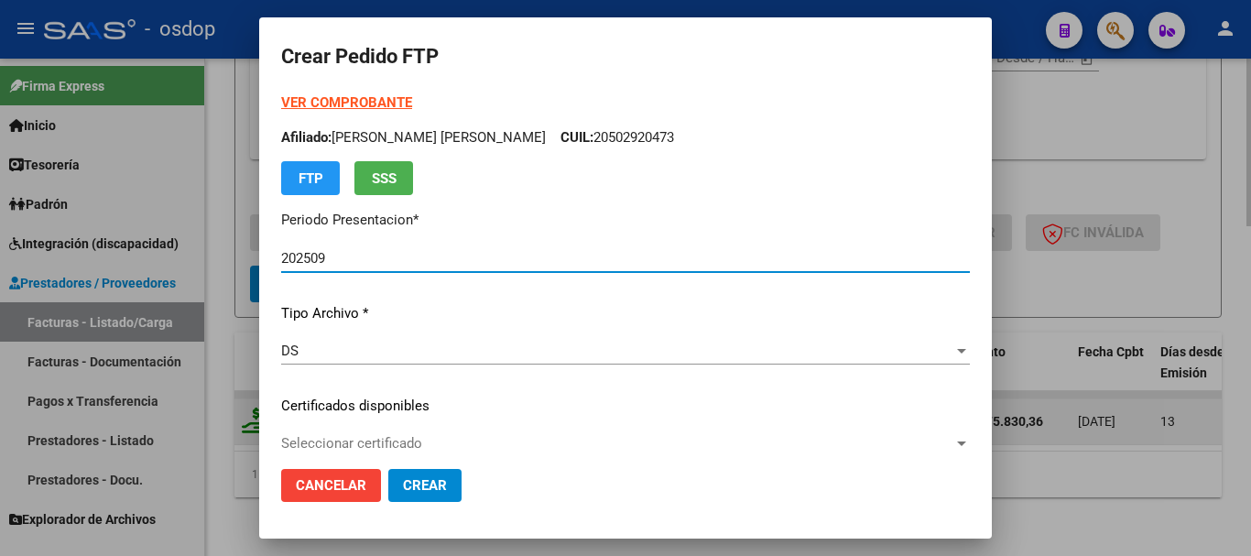
type input "472275303"
type input "[DATE]"
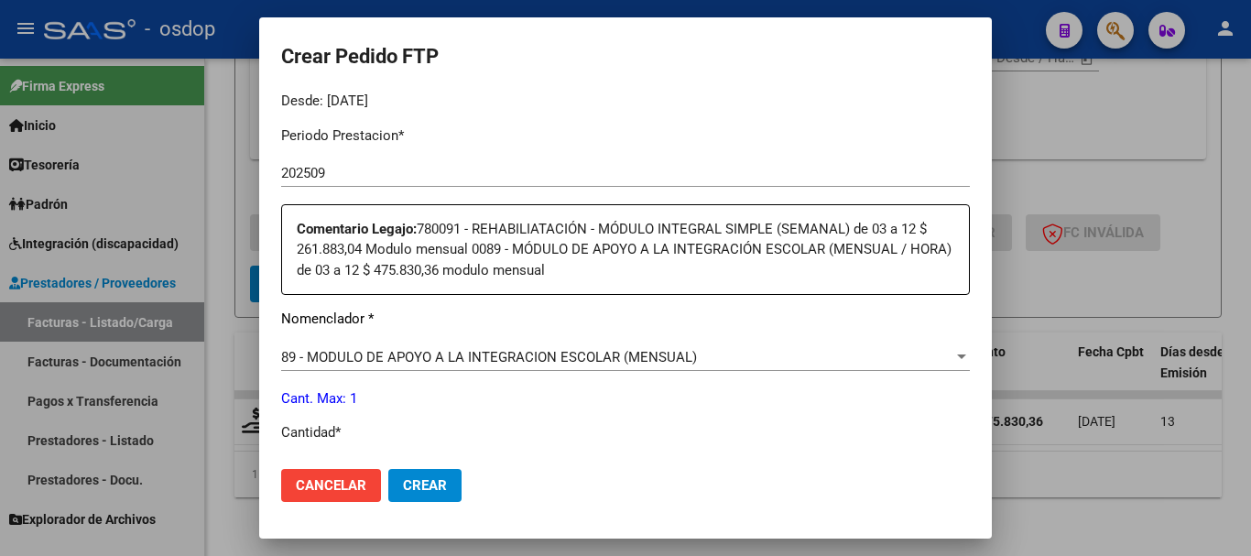
scroll to position [732, 0]
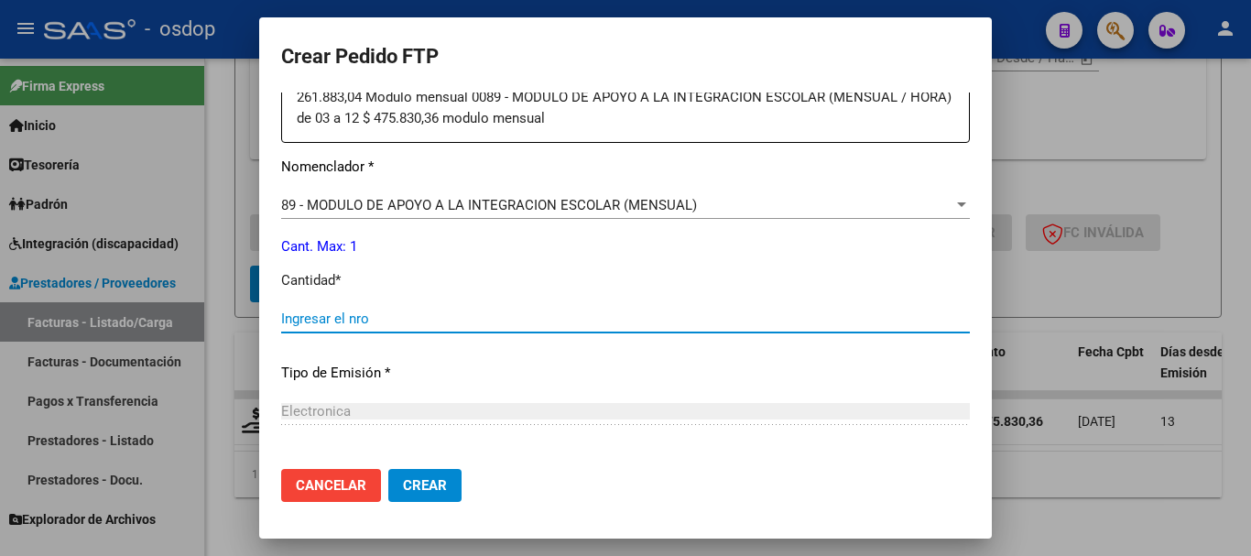
click at [350, 310] on input "Ingresar el nro" at bounding box center [625, 318] width 688 height 16
type input "1"
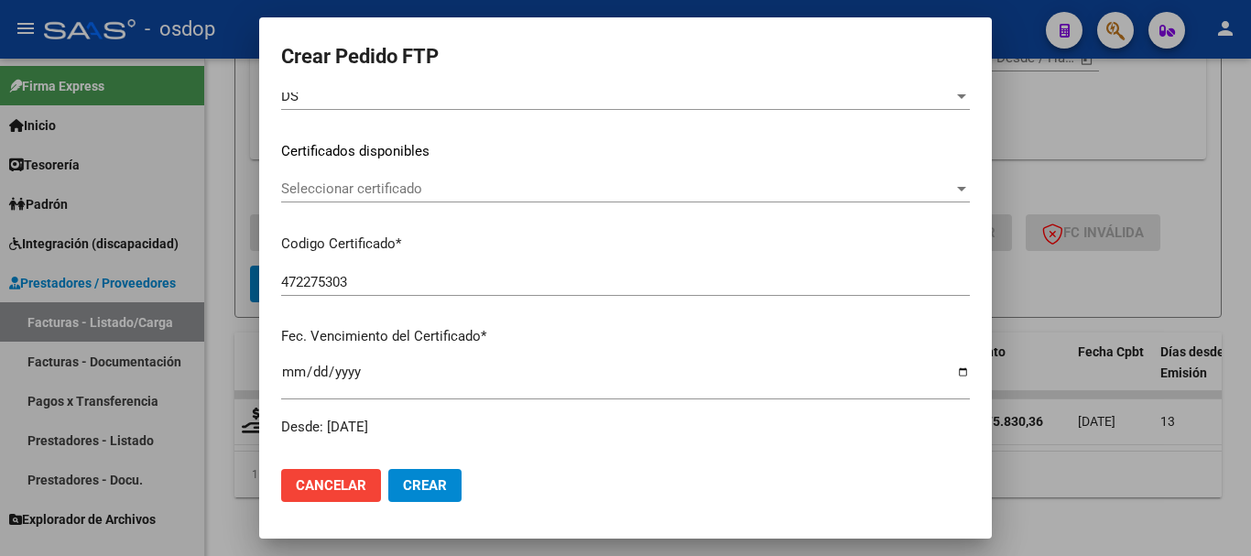
scroll to position [253, 0]
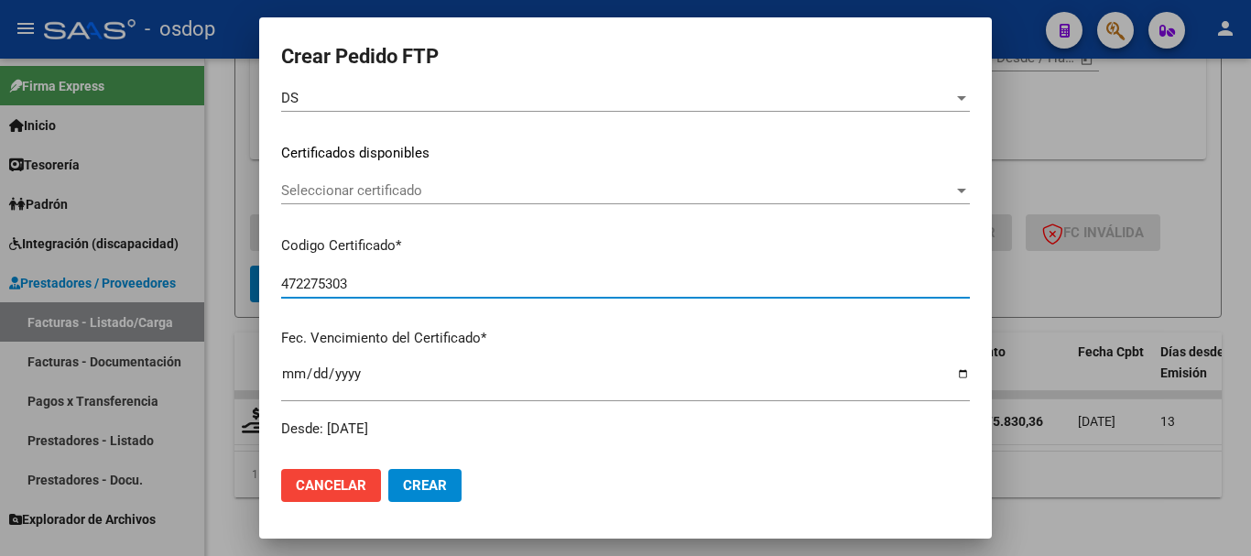
click at [446, 288] on input "472275303" at bounding box center [625, 284] width 688 height 16
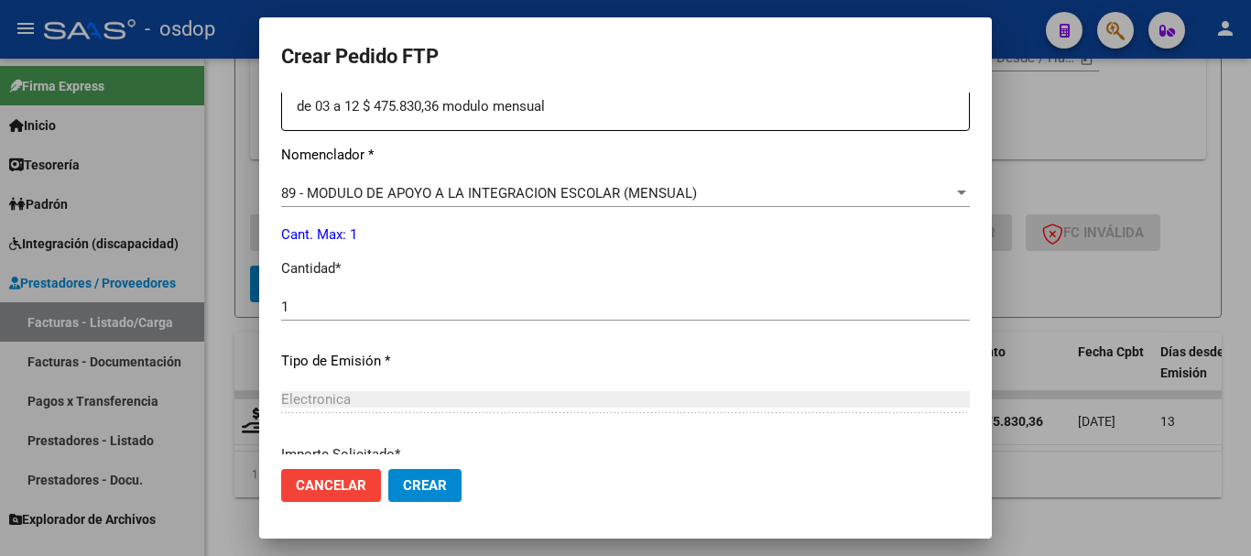
scroll to position [894, 0]
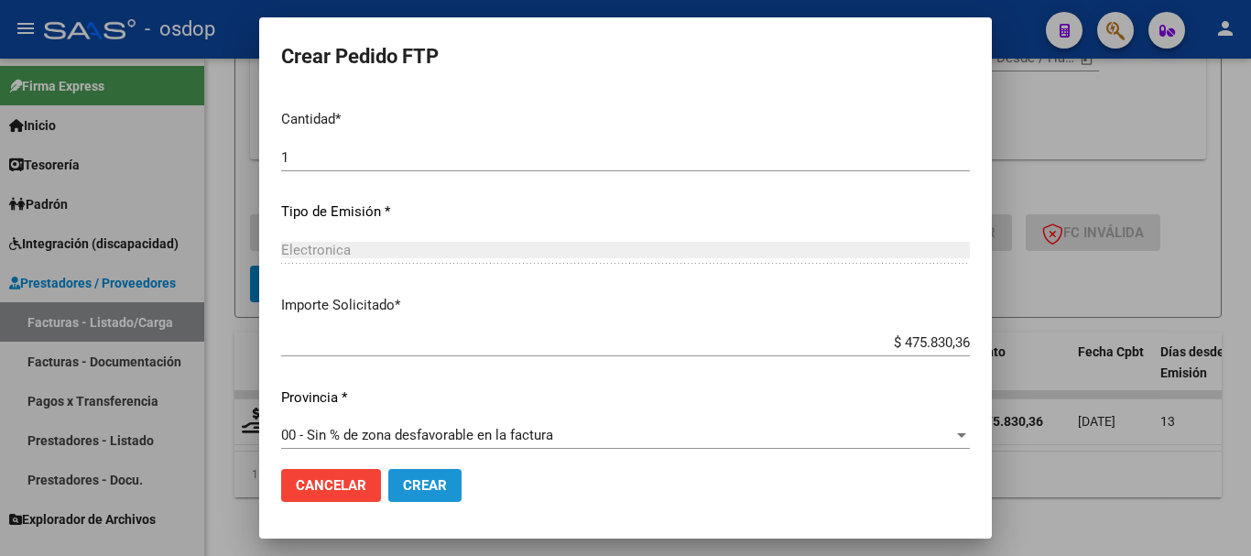
click at [439, 473] on button "Crear" at bounding box center [424, 485] width 73 height 33
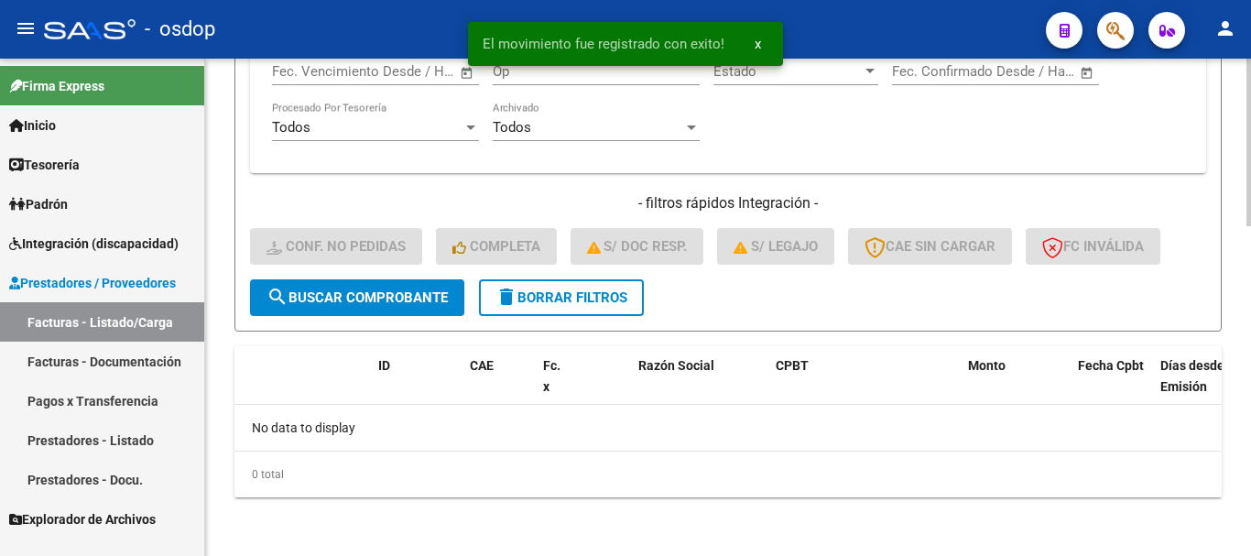
scroll to position [946, 0]
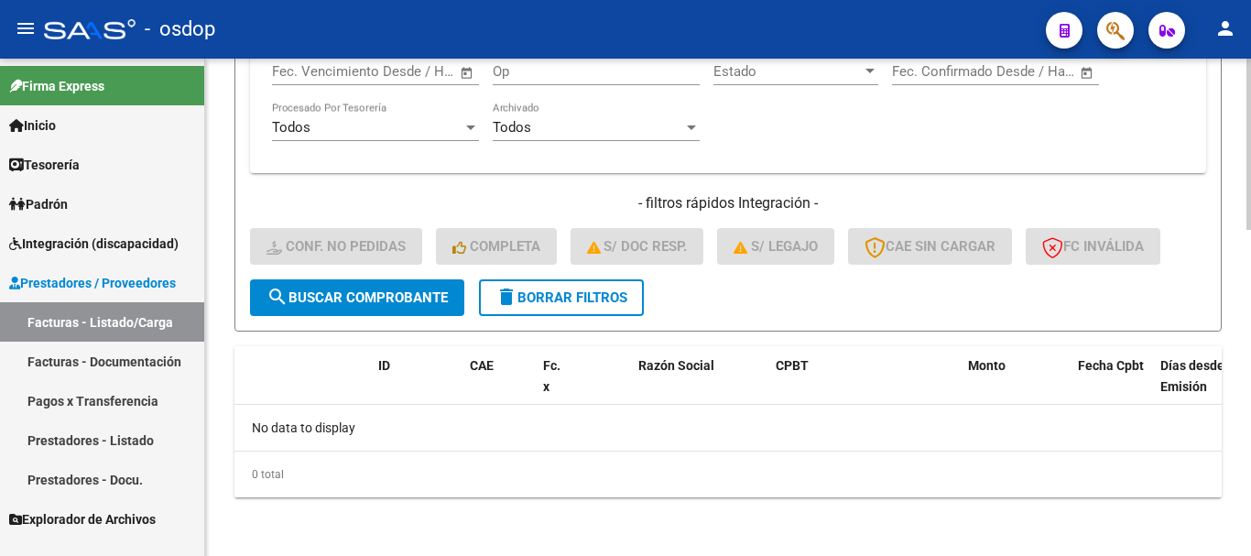
click at [527, 307] on button "delete Borrar Filtros" at bounding box center [561, 297] width 165 height 37
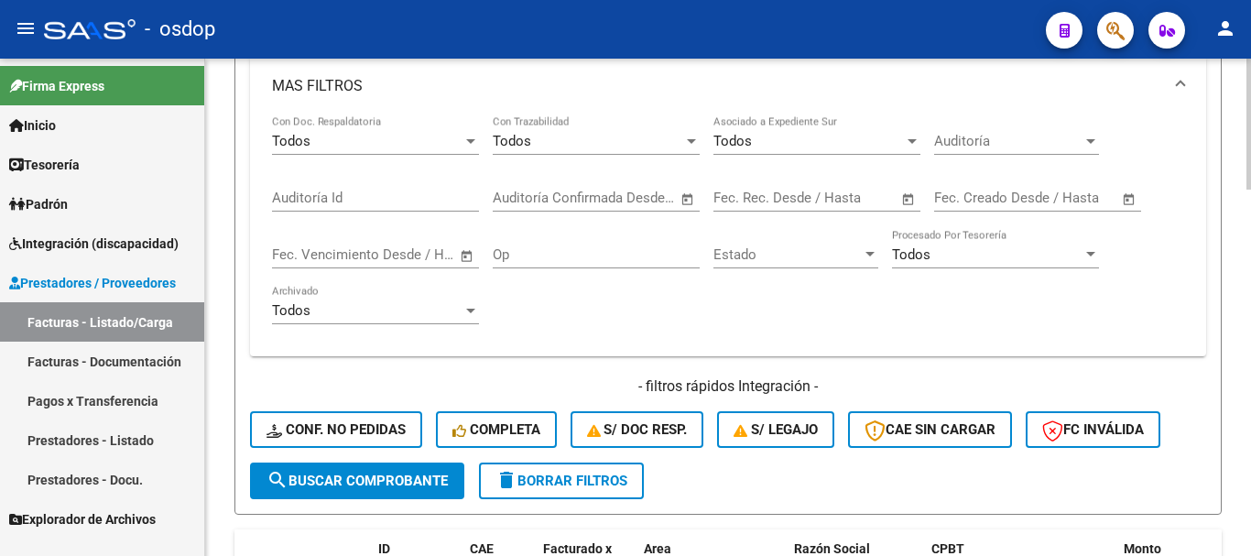
scroll to position [580, 0]
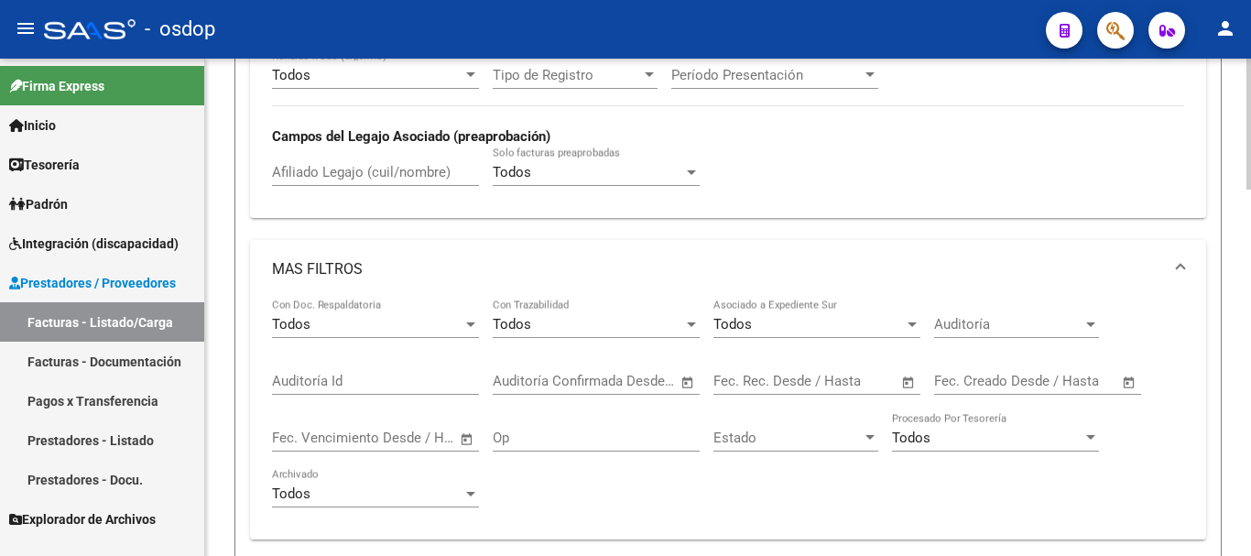
click at [324, 174] on input "Afiliado Legajo (cuil/nombre)" at bounding box center [375, 172] width 207 height 16
paste input "20531061293"
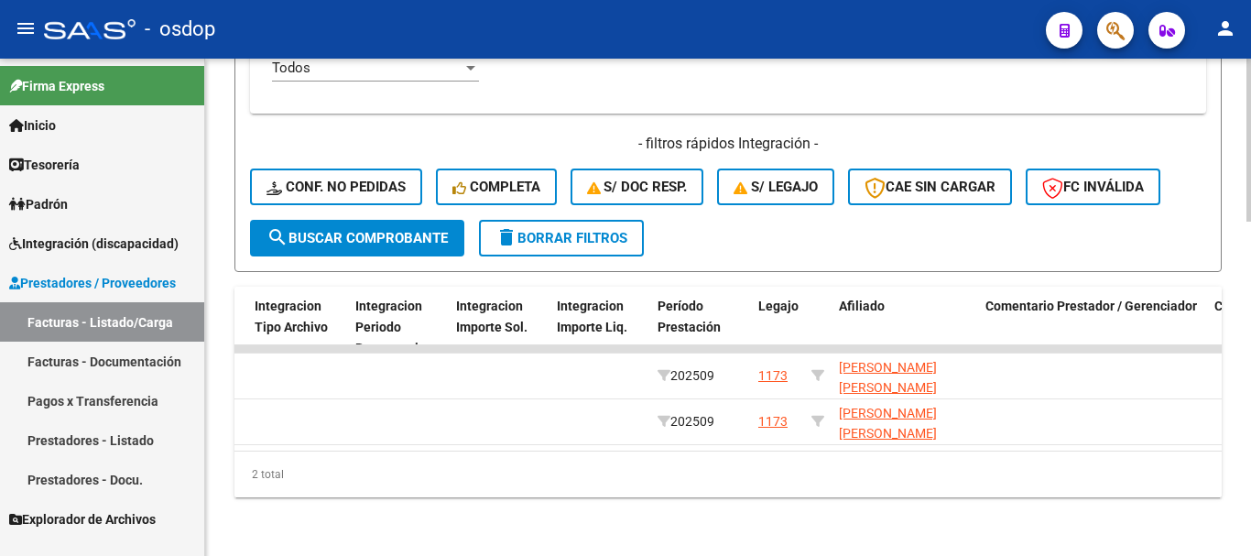
scroll to position [0, 2264]
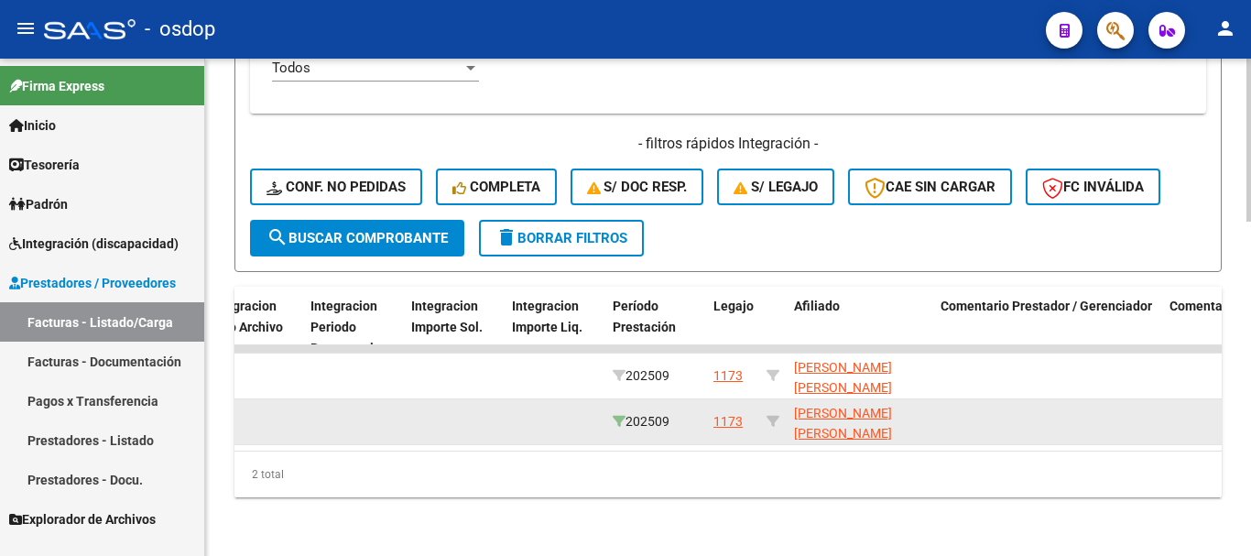
type input "20531061293"
drag, startPoint x: 619, startPoint y: 405, endPoint x: 681, endPoint y: 413, distance: 62.8
click at [681, 413] on div "202509" at bounding box center [655, 421] width 86 height 21
click at [657, 414] on span "202509" at bounding box center [640, 421] width 57 height 15
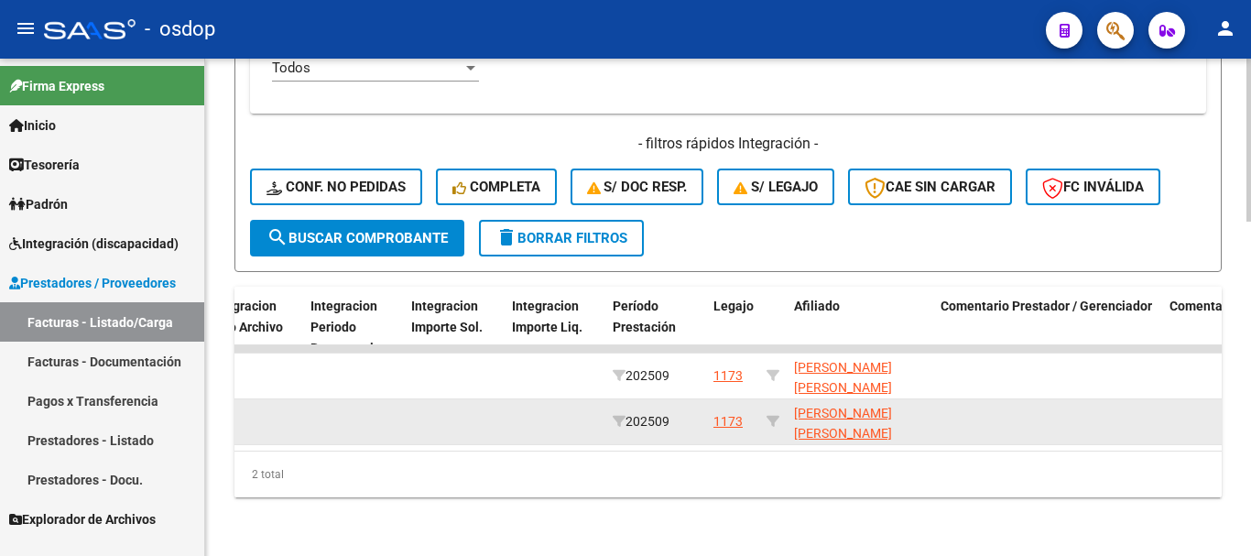
click at [657, 414] on span "202509" at bounding box center [640, 421] width 57 height 15
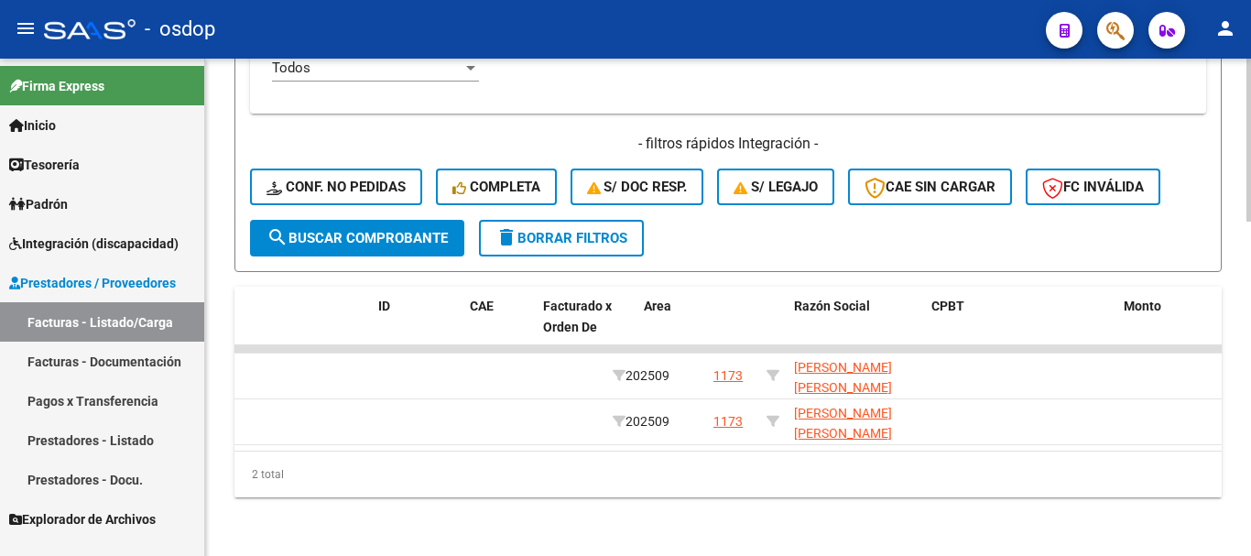
scroll to position [0, 0]
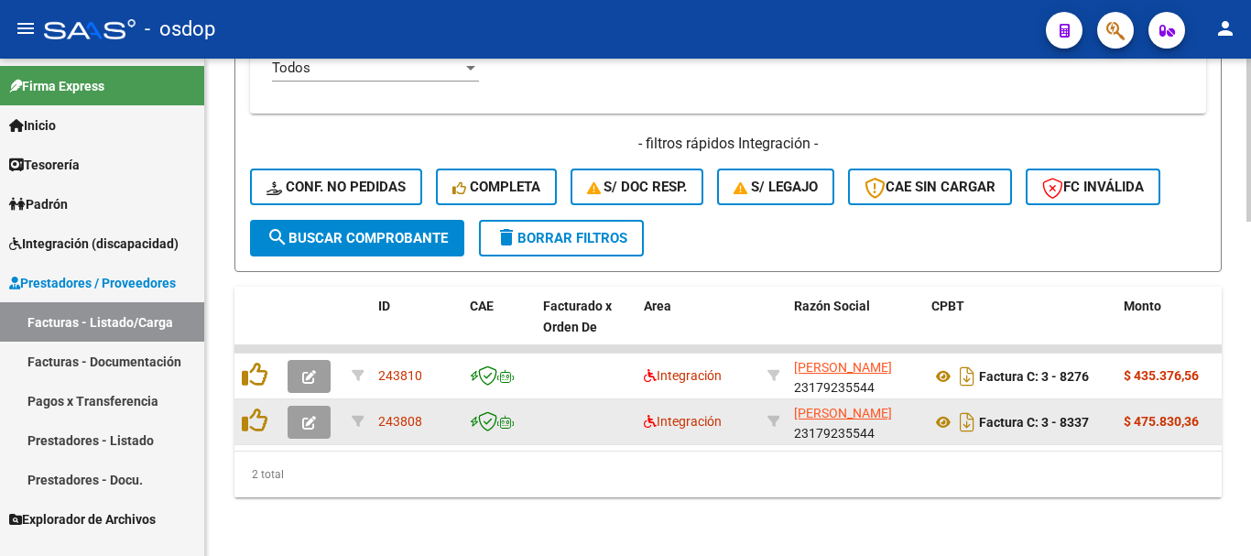
click at [309, 416] on icon "button" at bounding box center [309, 423] width 14 height 14
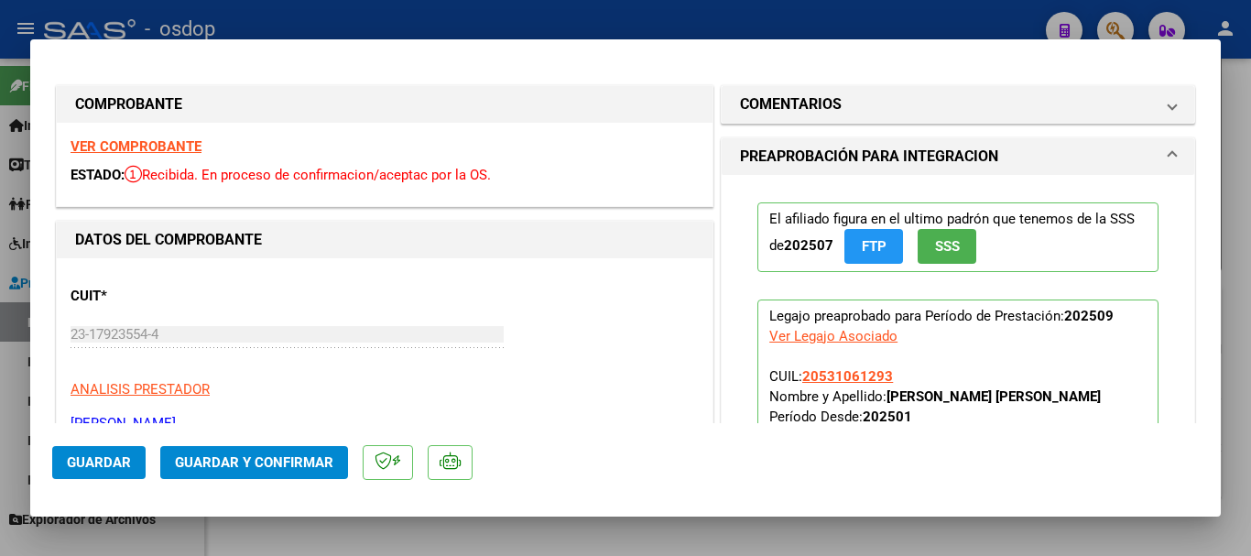
click at [900, 10] on div at bounding box center [625, 278] width 1251 height 556
type input "$ 0,00"
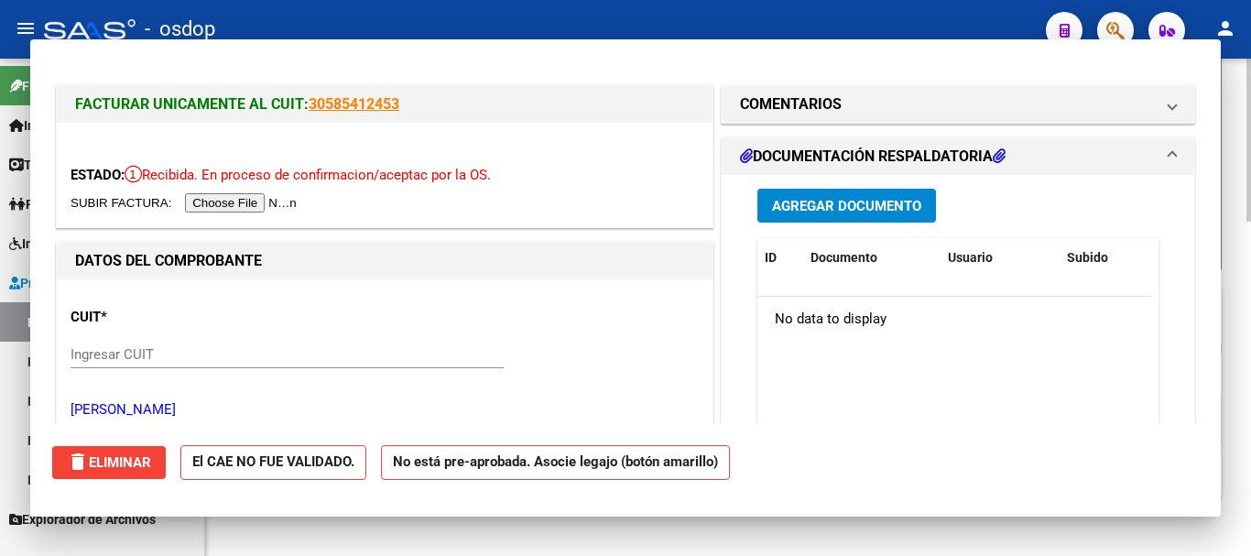
scroll to position [1022, 0]
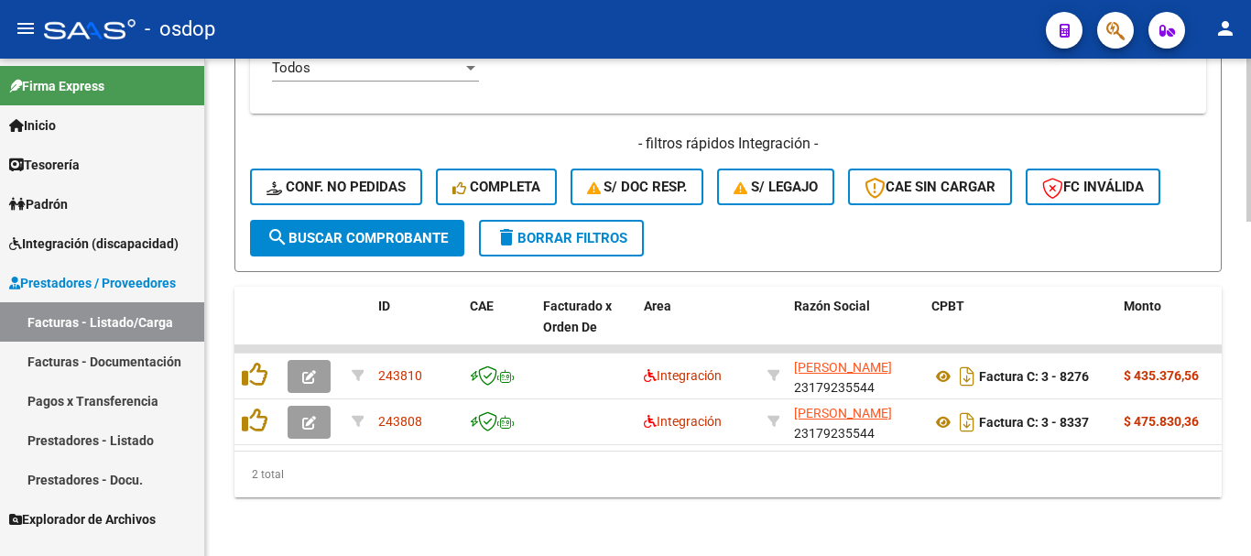
click at [611, 199] on div "- filtros rápidos Integración - Conf. no pedidas Completa S/ Doc Resp. S/ legaj…" at bounding box center [728, 177] width 956 height 86
click at [604, 230] on span "delete Borrar Filtros" at bounding box center [561, 238] width 132 height 16
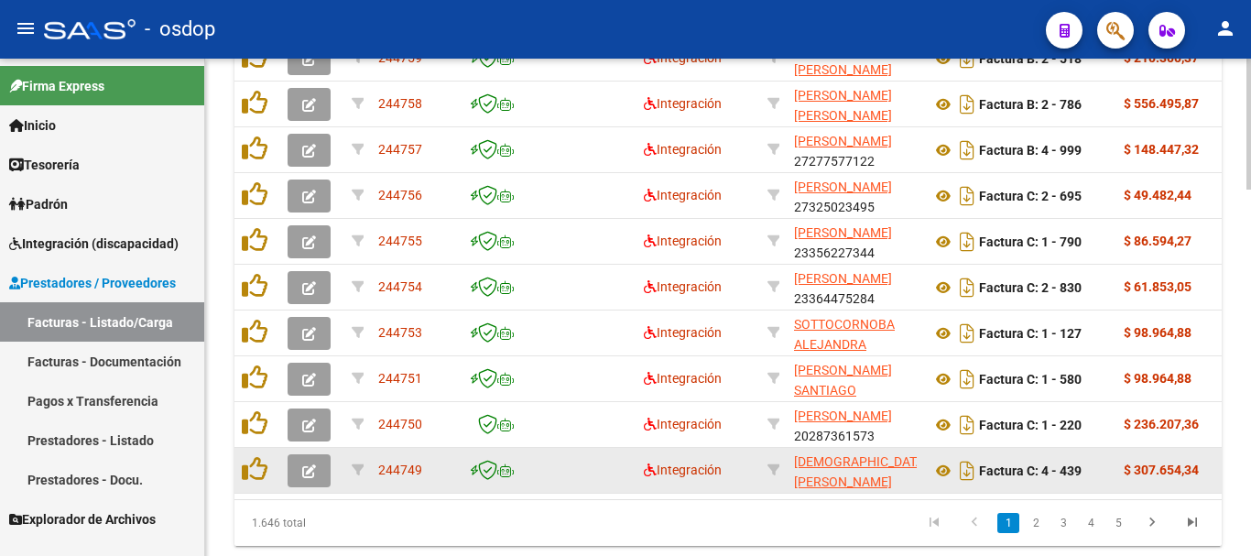
scroll to position [1388, 0]
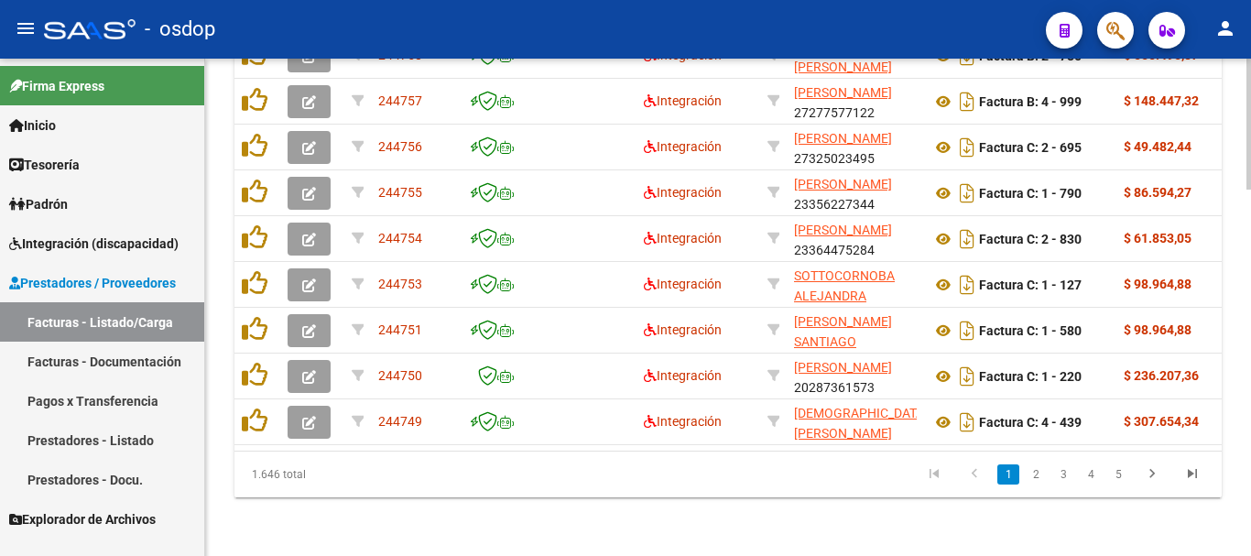
drag, startPoint x: 256, startPoint y: 475, endPoint x: 348, endPoint y: 492, distance: 93.0
click at [298, 477] on div "1.646 total" at bounding box center [331, 474] width 194 height 46
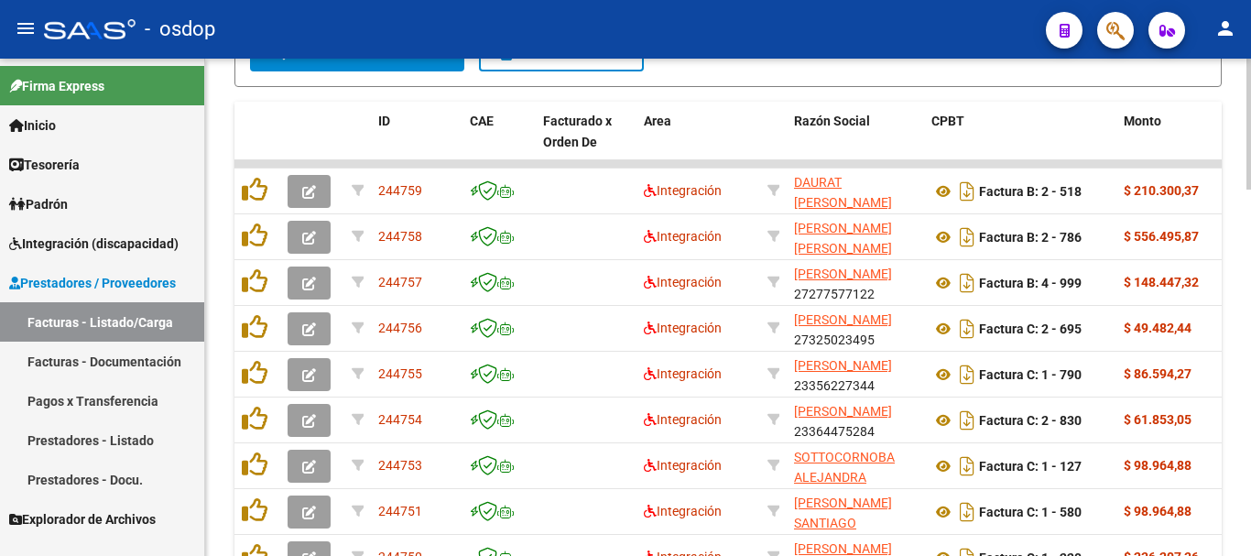
scroll to position [930, 0]
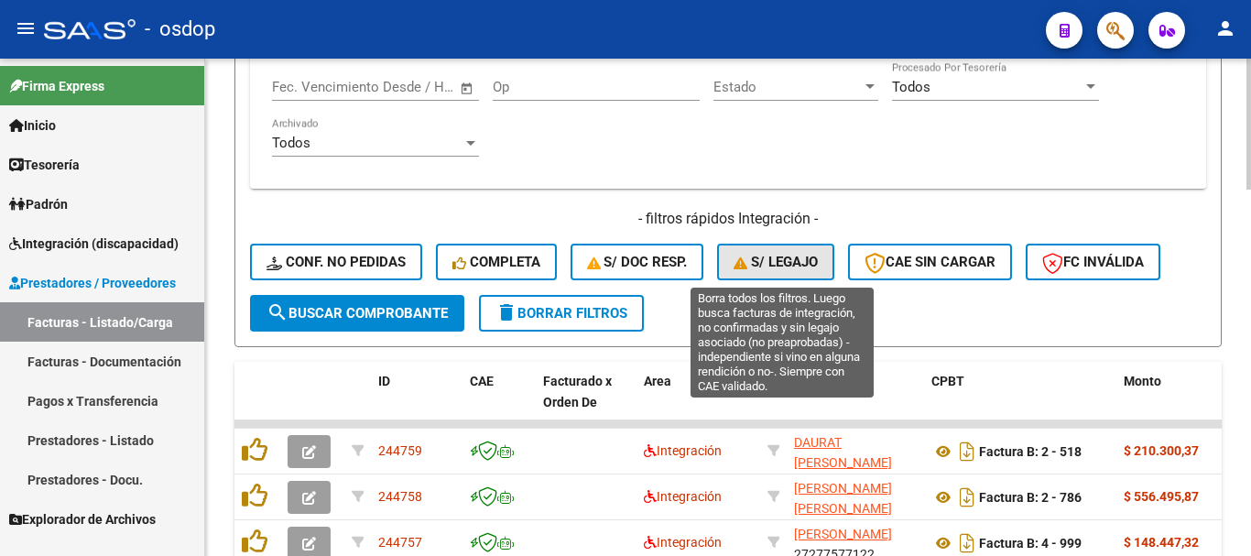
click at [773, 261] on span "S/ legajo" at bounding box center [775, 262] width 84 height 16
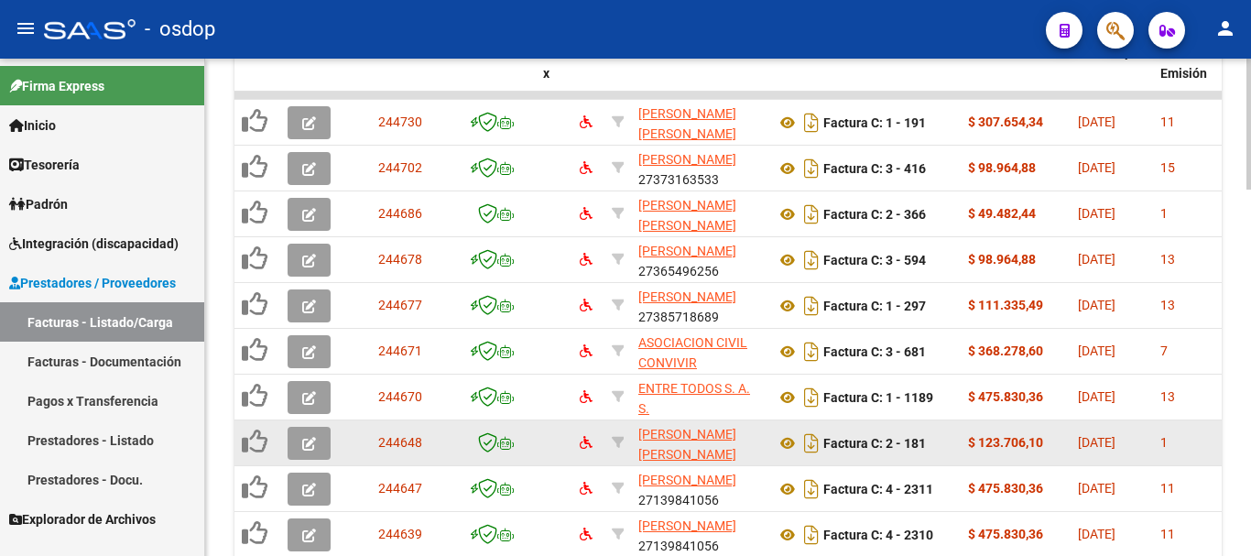
scroll to position [1296, 0]
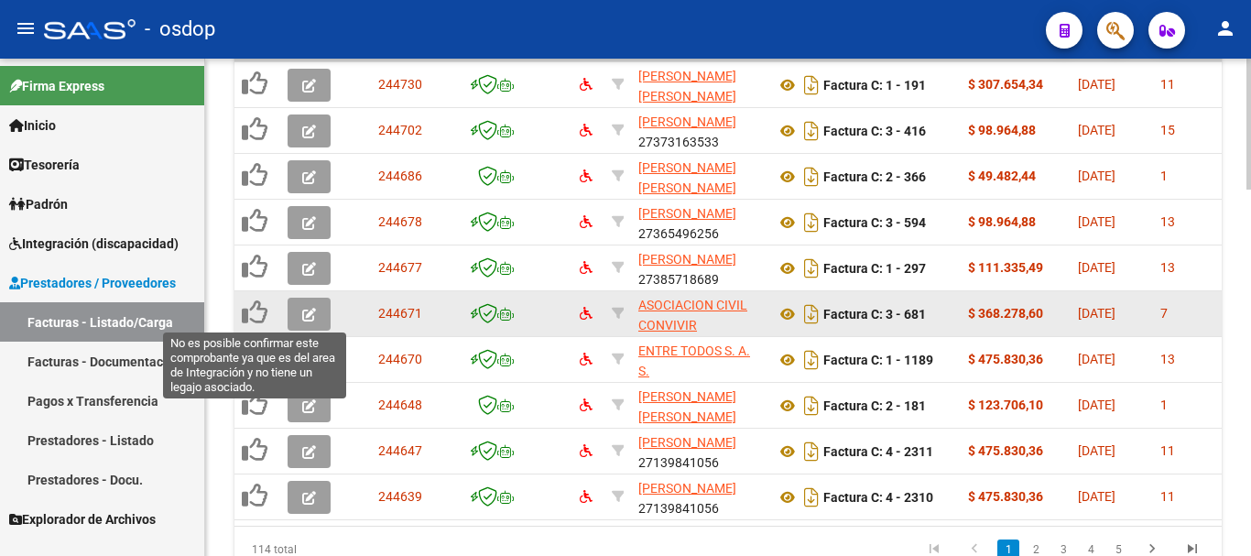
click at [259, 314] on icon at bounding box center [255, 312] width 26 height 26
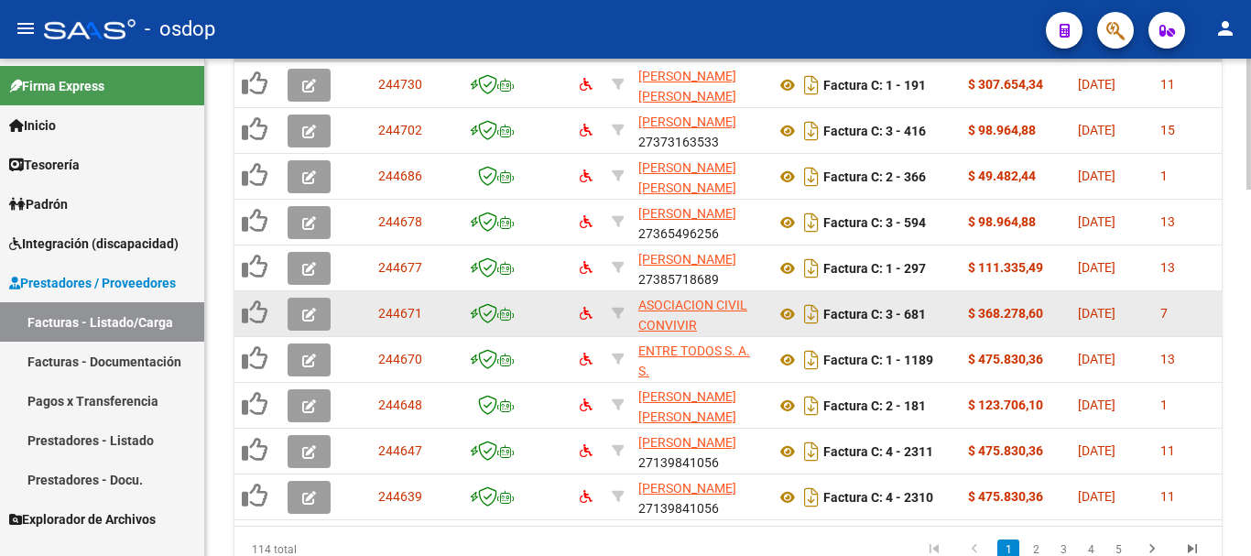
click at [257, 314] on icon at bounding box center [255, 312] width 26 height 26
click at [256, 314] on icon at bounding box center [255, 312] width 26 height 26
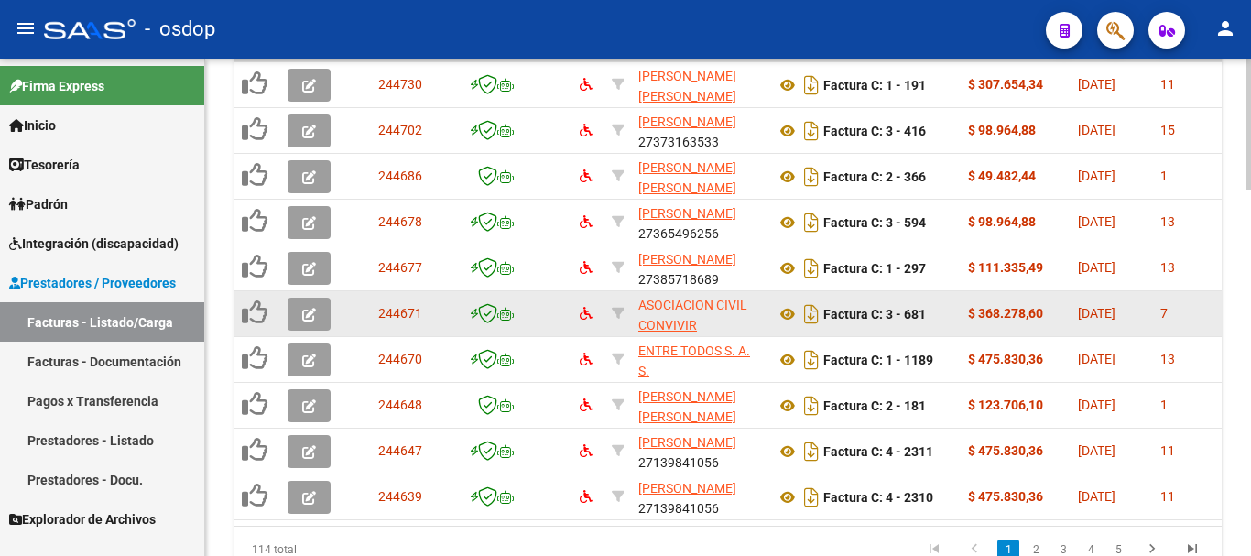
click at [256, 314] on icon at bounding box center [255, 312] width 26 height 26
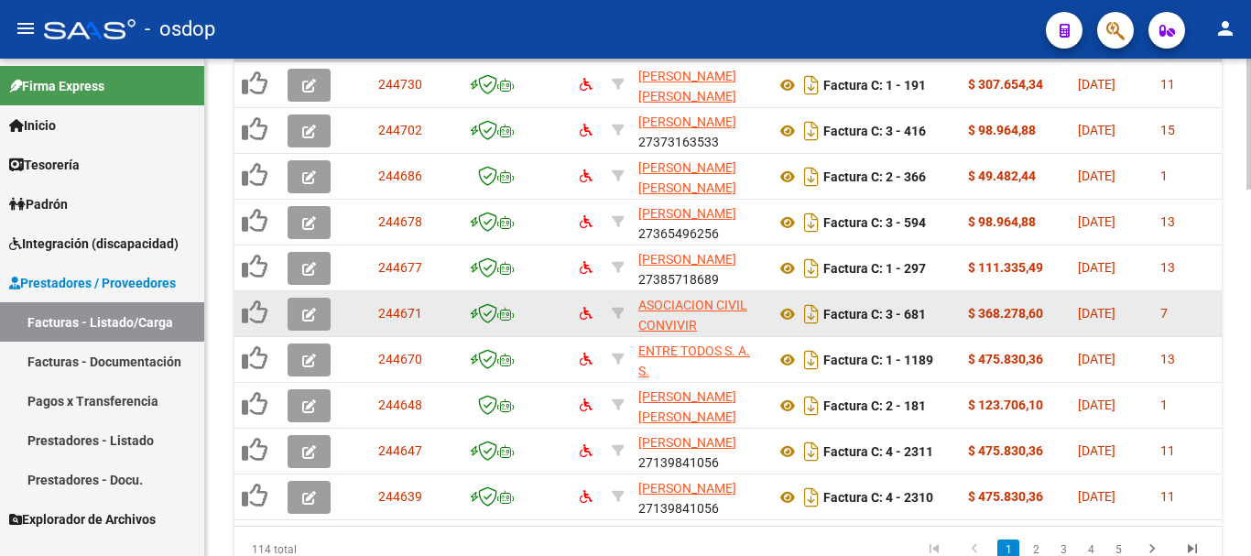
click at [256, 314] on icon at bounding box center [255, 312] width 26 height 26
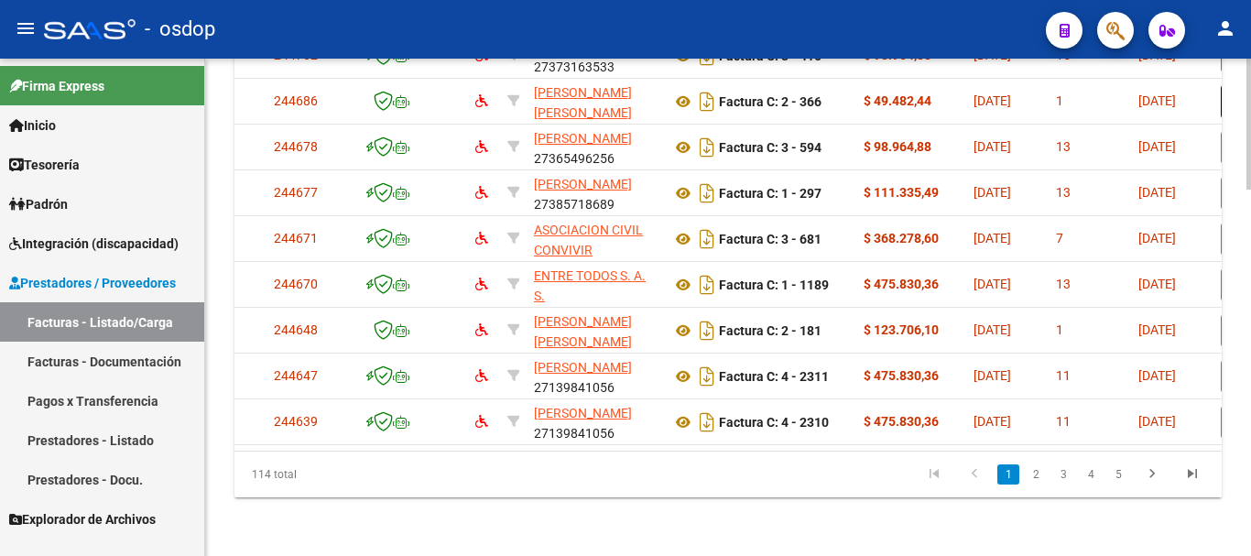
scroll to position [0, 0]
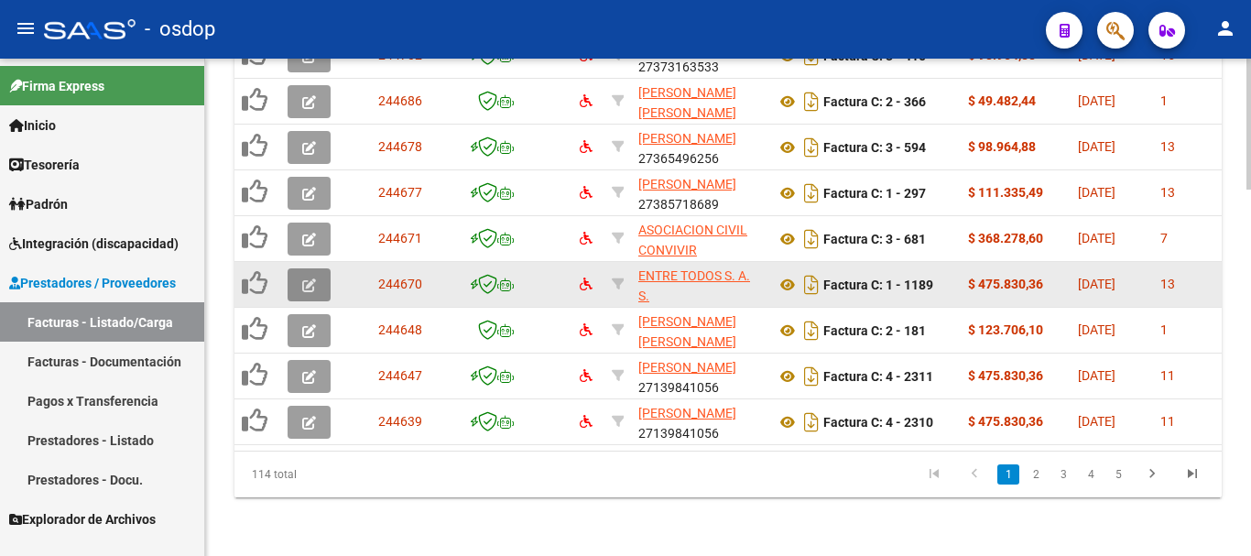
click at [319, 268] on button "button" at bounding box center [308, 284] width 43 height 33
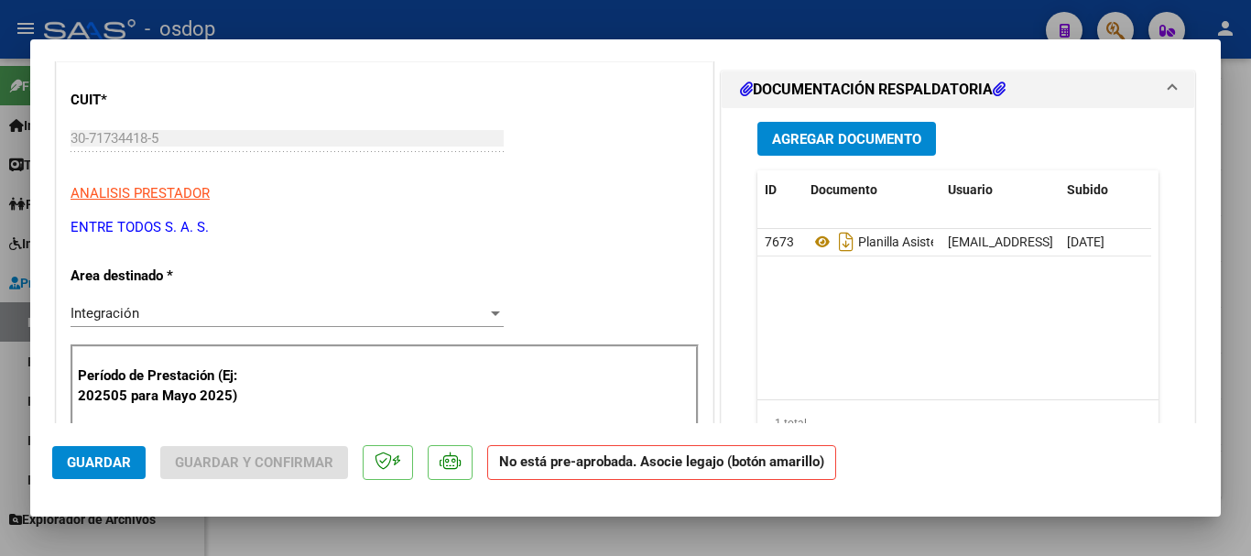
scroll to position [275, 0]
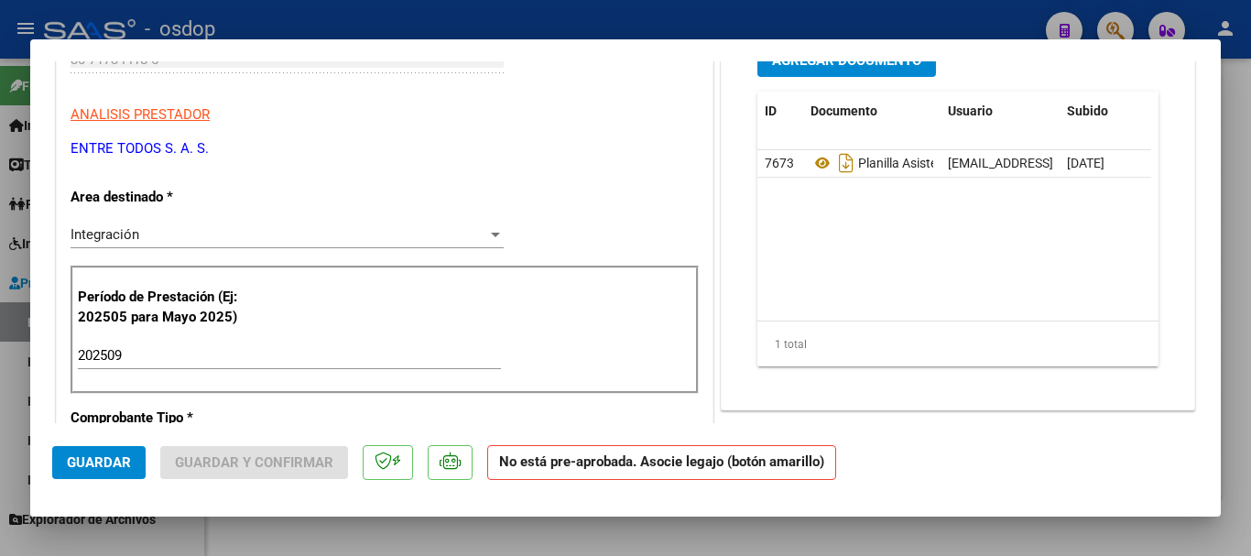
click at [137, 357] on input "202509" at bounding box center [289, 355] width 423 height 16
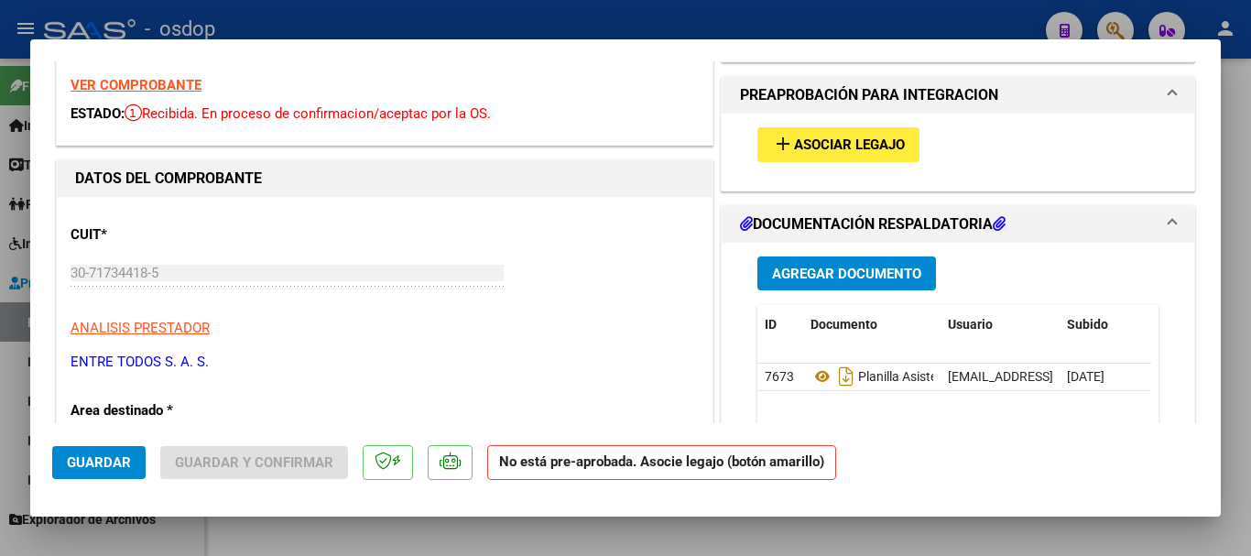
scroll to position [0, 0]
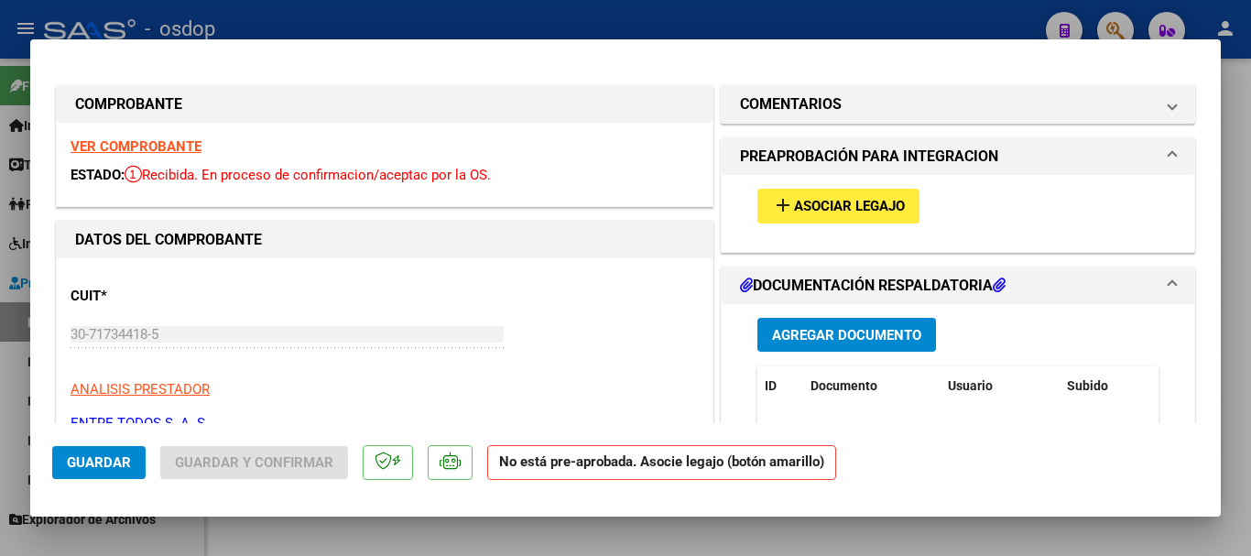
type input "202510"
click at [852, 184] on div "add Asociar Legajo" at bounding box center [957, 205] width 428 height 61
click at [832, 212] on span "Asociar Legajo" at bounding box center [849, 207] width 111 height 16
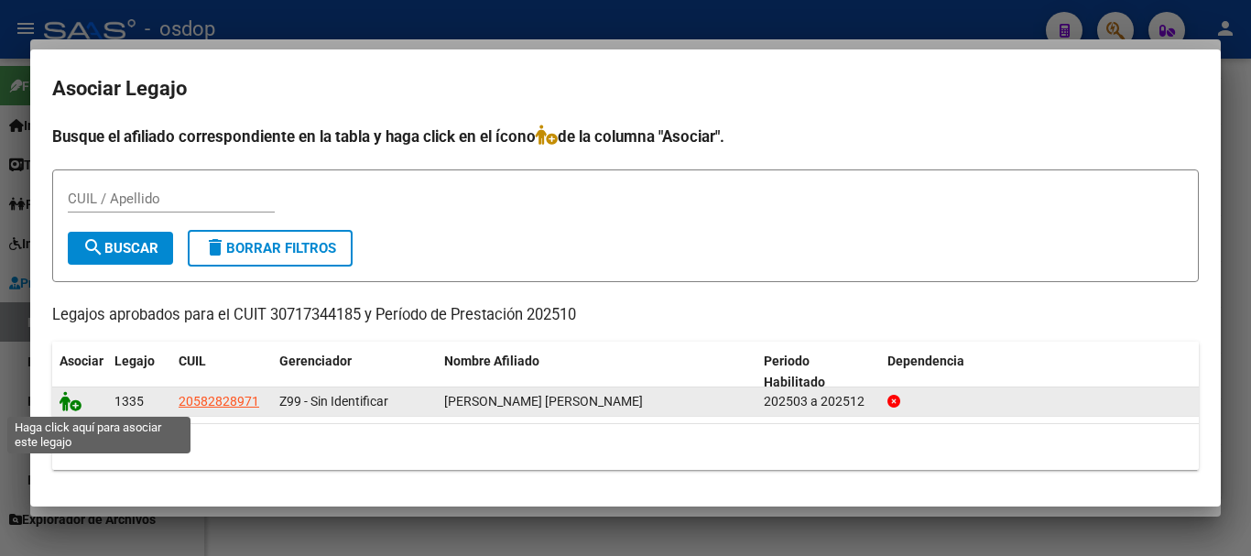
click at [65, 408] on icon at bounding box center [71, 401] width 22 height 20
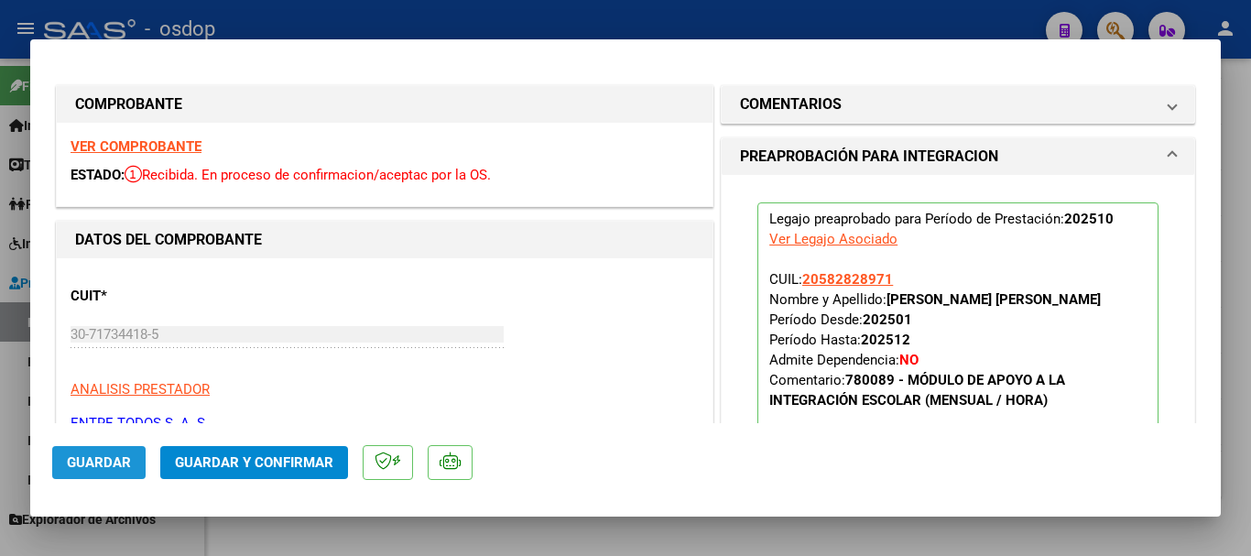
click at [114, 460] on span "Guardar" at bounding box center [99, 462] width 64 height 16
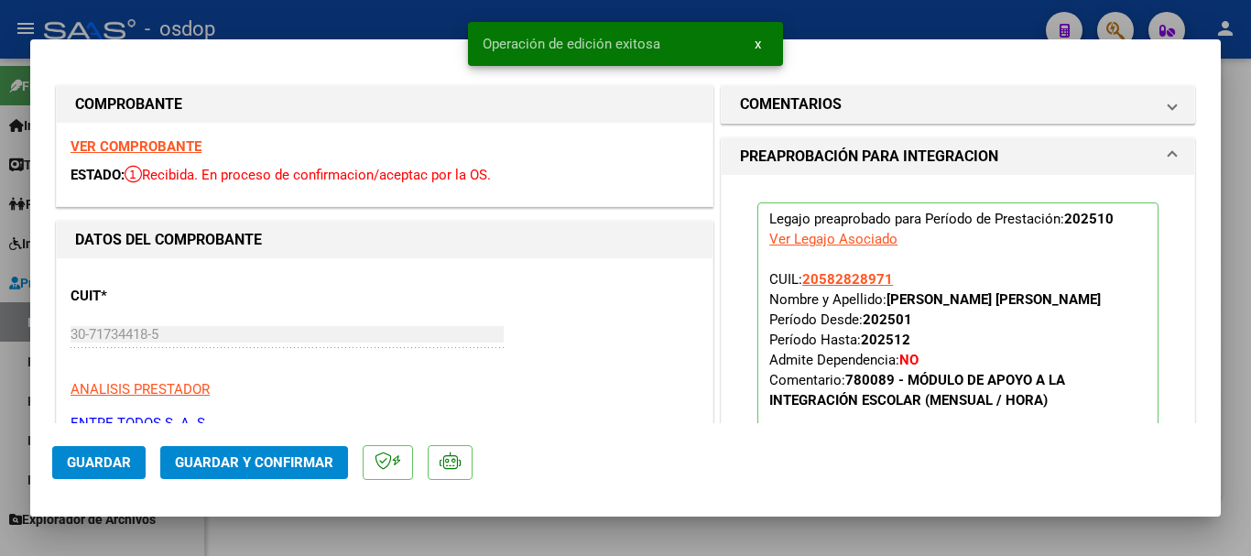
click at [361, 536] on div at bounding box center [625, 278] width 1251 height 556
type input "$ 0,00"
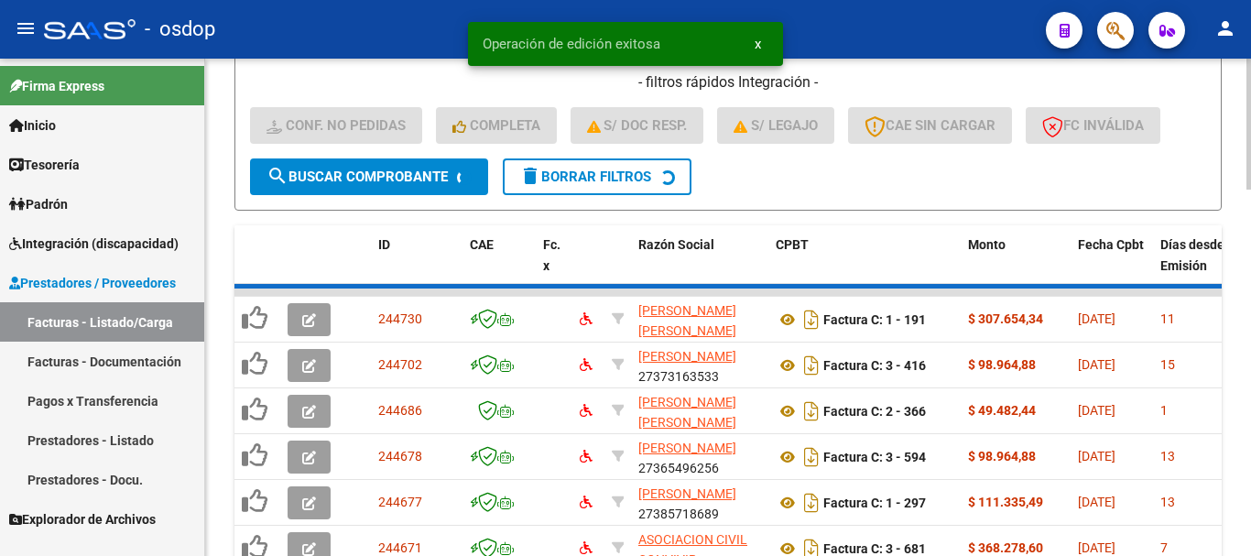
scroll to position [935, 0]
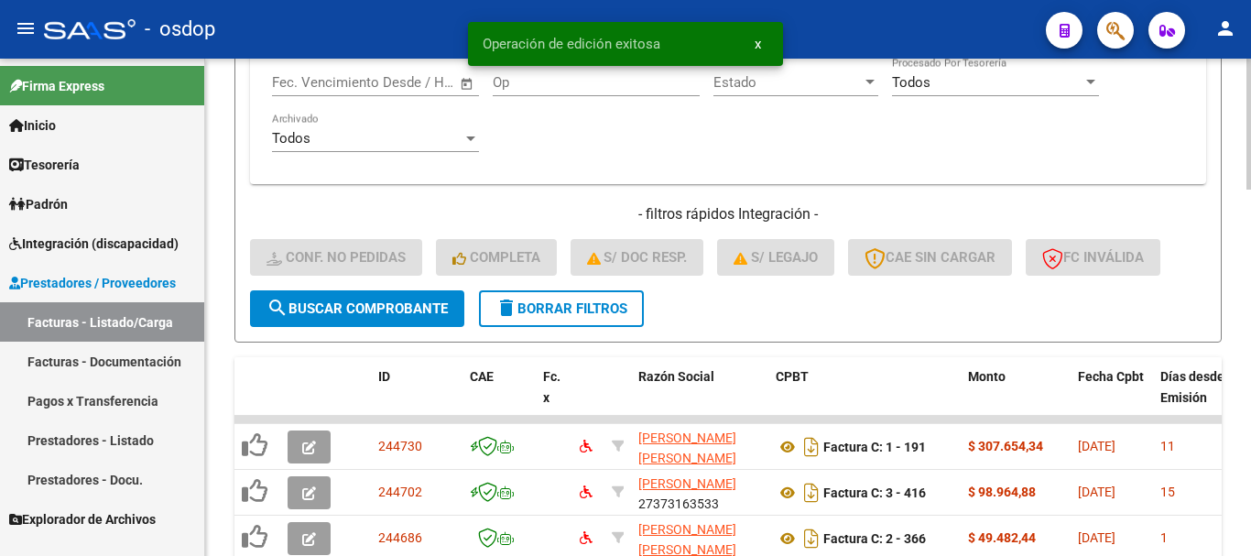
click at [572, 312] on span "delete Borrar Filtros" at bounding box center [561, 308] width 132 height 16
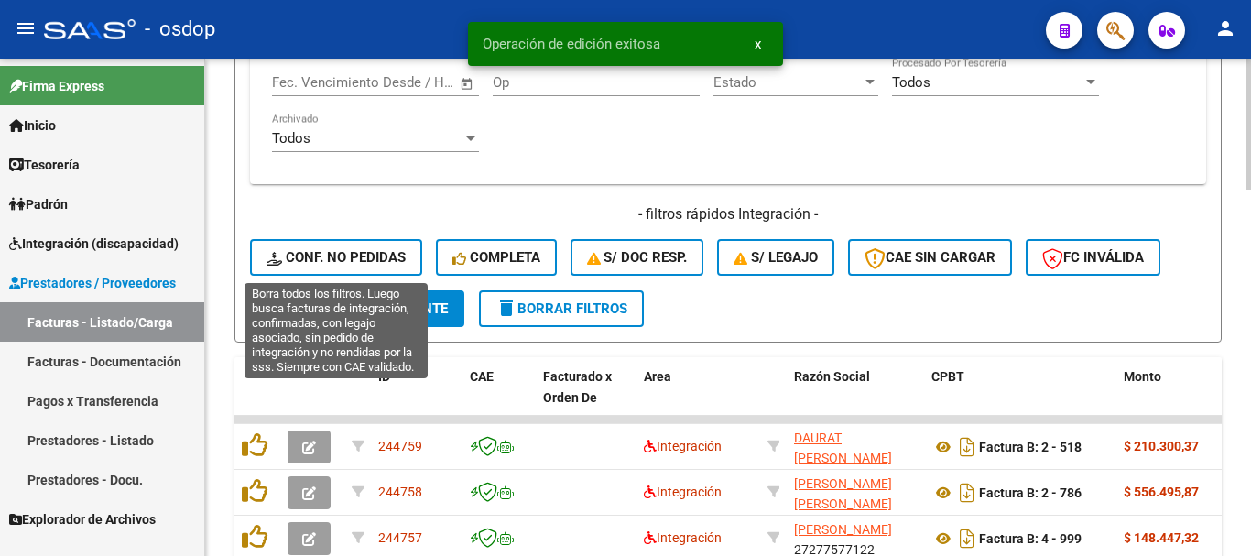
click at [335, 259] on span "Conf. no pedidas" at bounding box center [335, 257] width 139 height 16
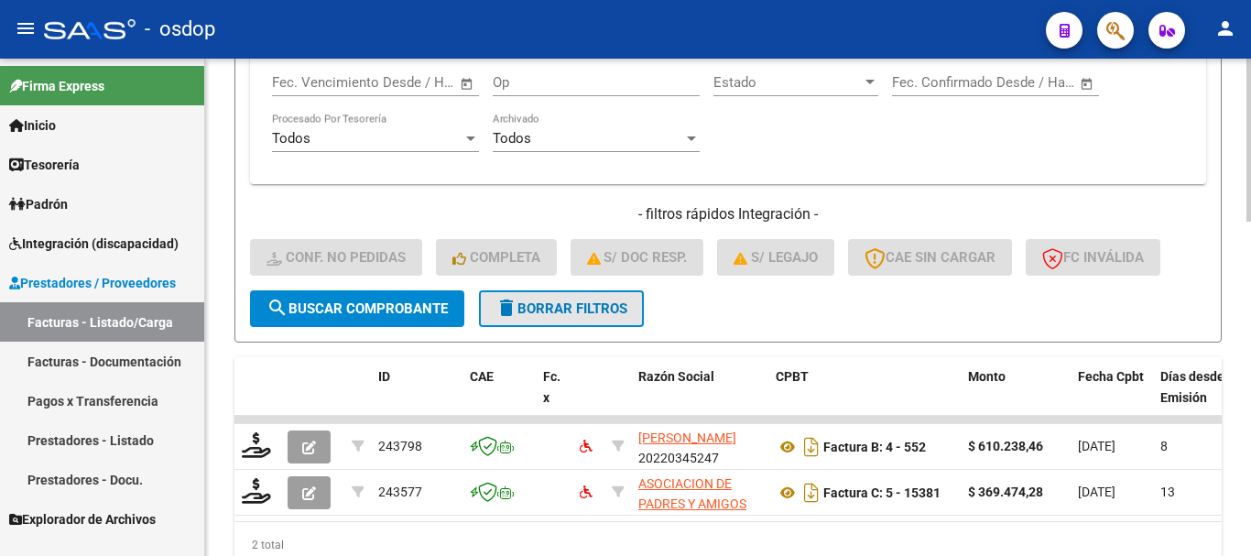
click at [585, 320] on button "delete Borrar Filtros" at bounding box center [561, 308] width 165 height 37
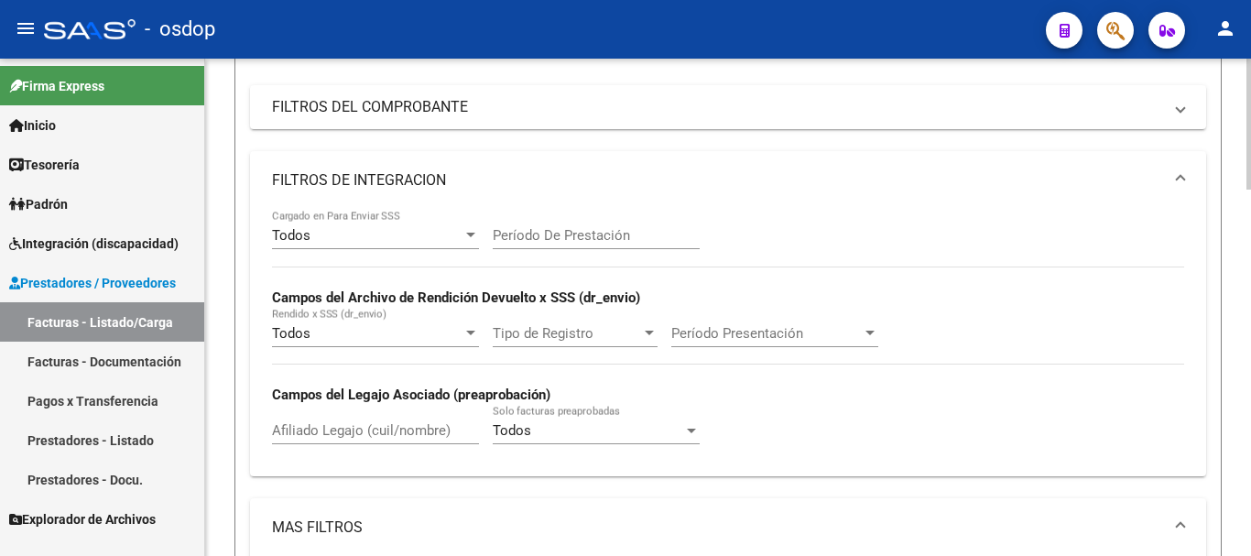
scroll to position [294, 0]
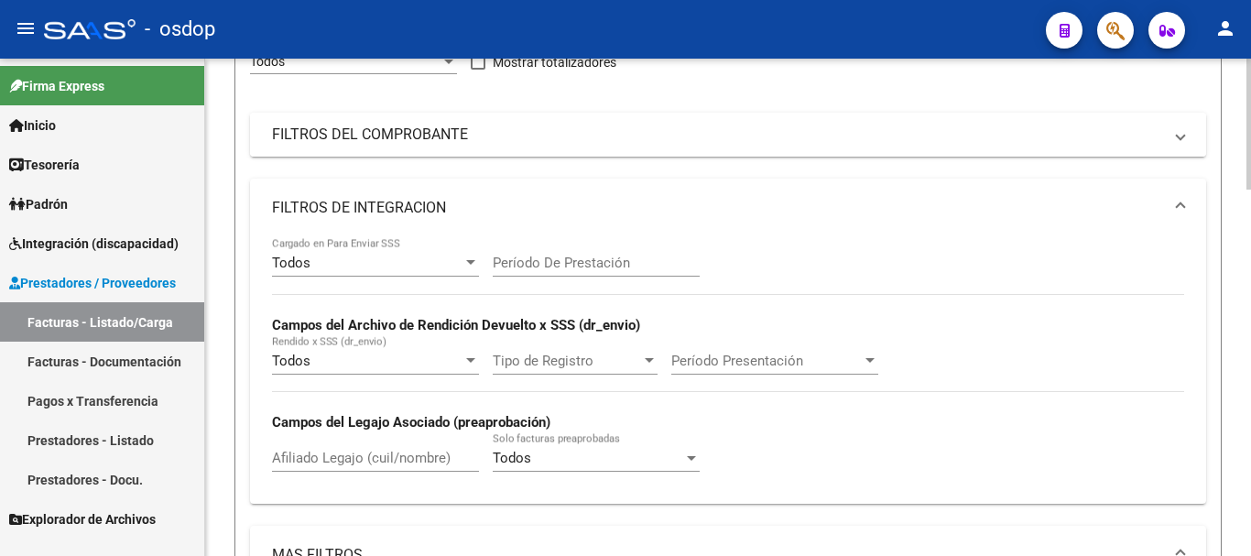
click at [464, 132] on mat-panel-title "FILTROS DEL COMPROBANTE" at bounding box center [717, 135] width 890 height 20
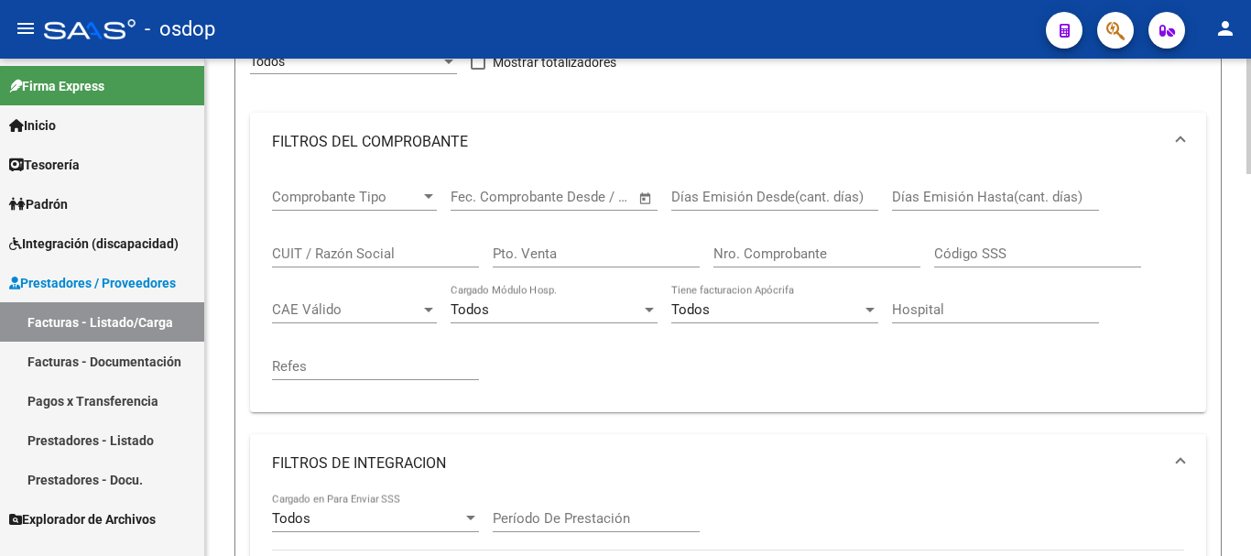
click at [362, 255] on input "CUIT / Razón Social" at bounding box center [375, 253] width 207 height 16
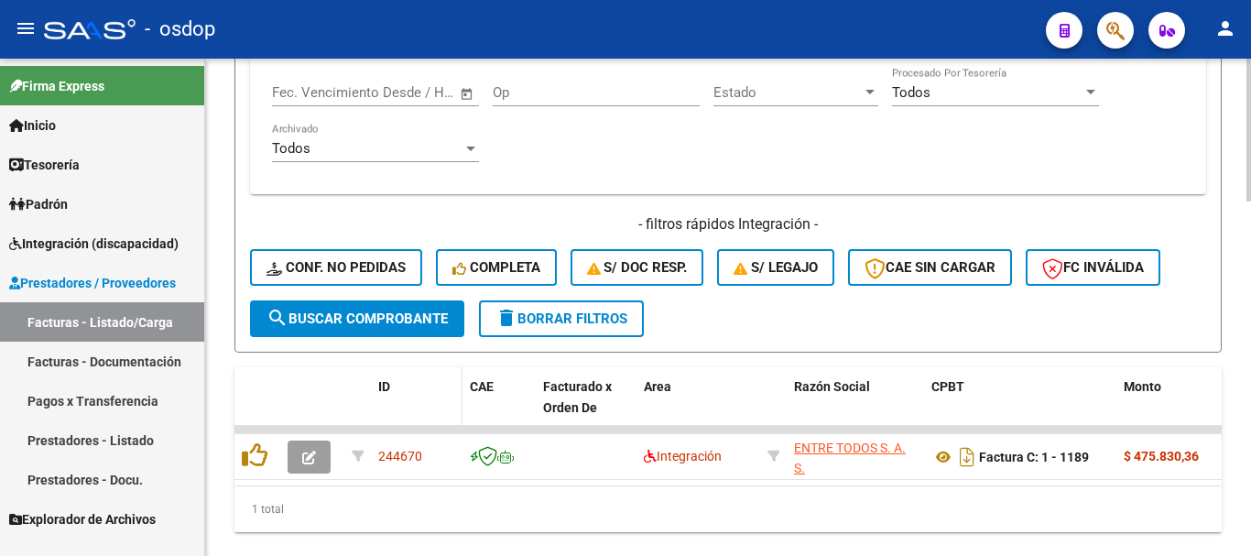
scroll to position [1209, 0]
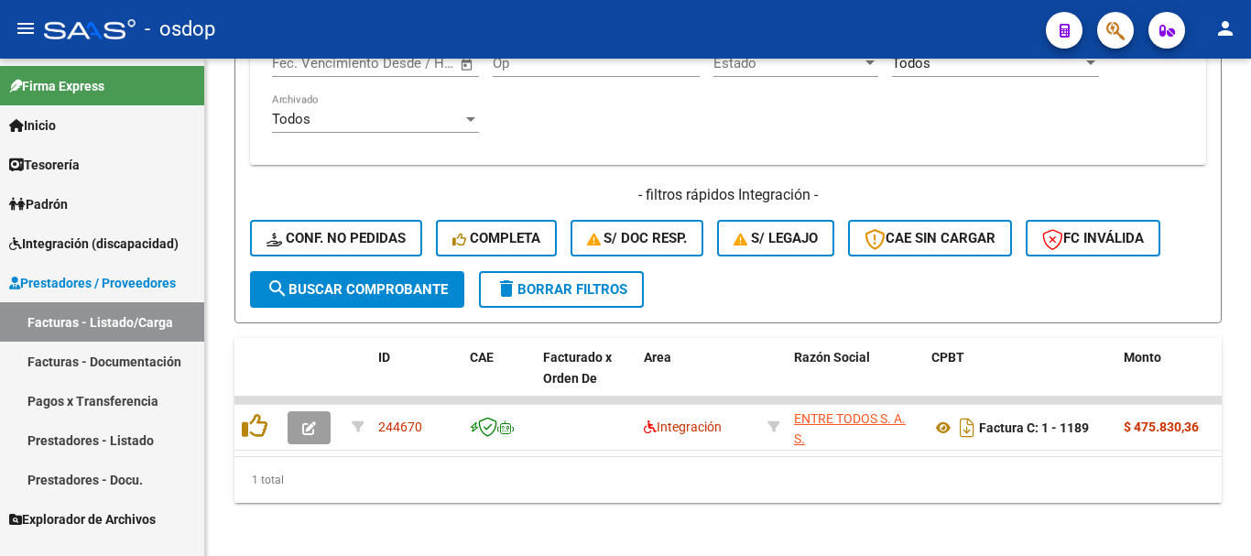
type input "entre todos"
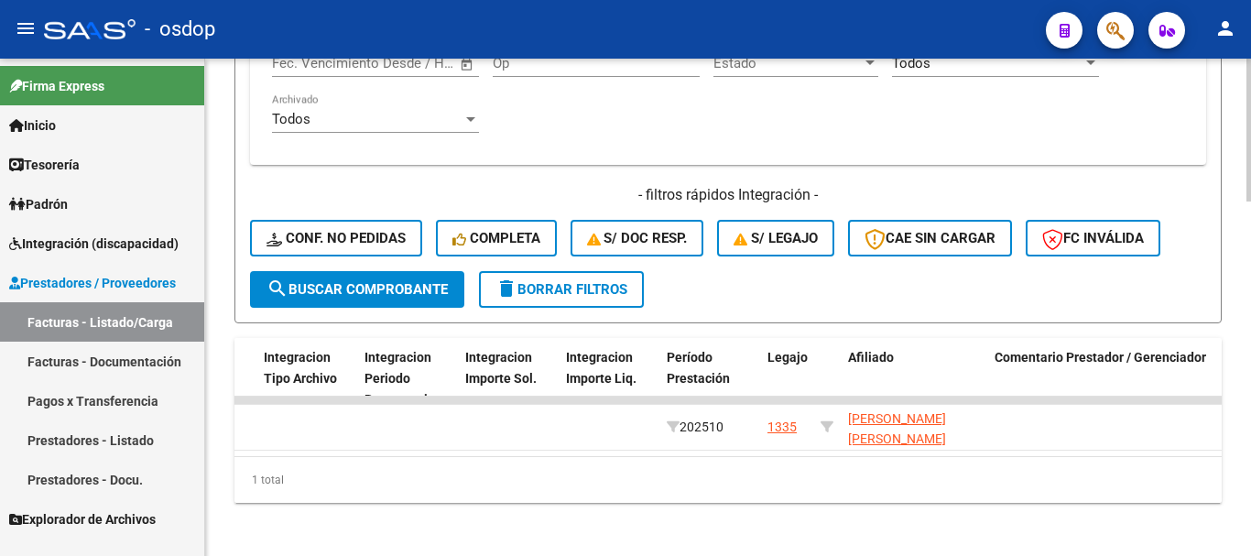
scroll to position [0, 2241]
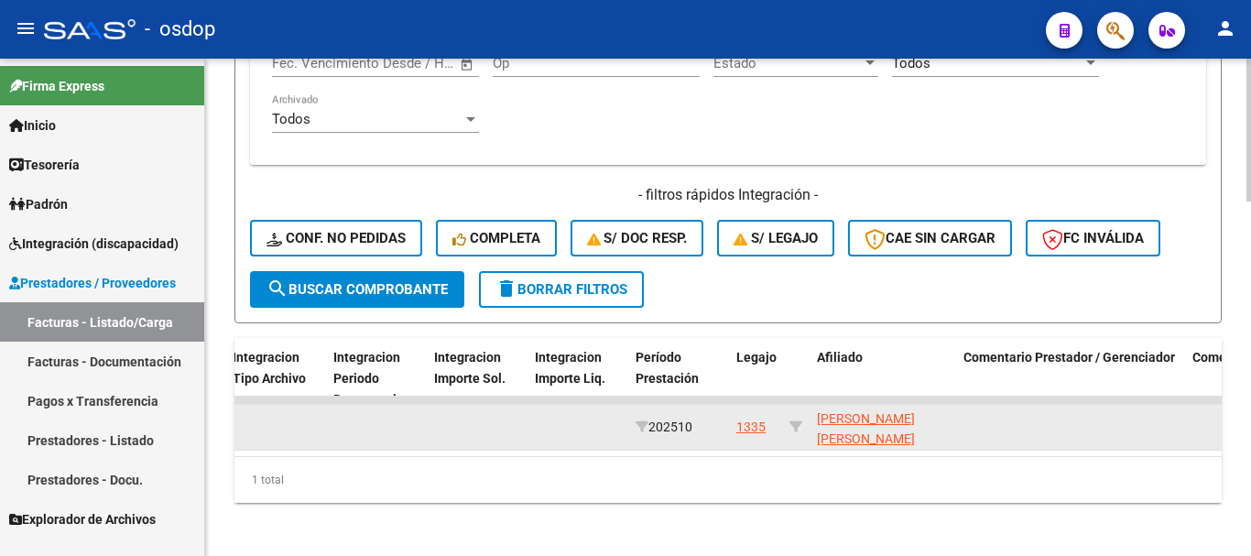
click at [666, 424] on span "202510" at bounding box center [663, 426] width 57 height 15
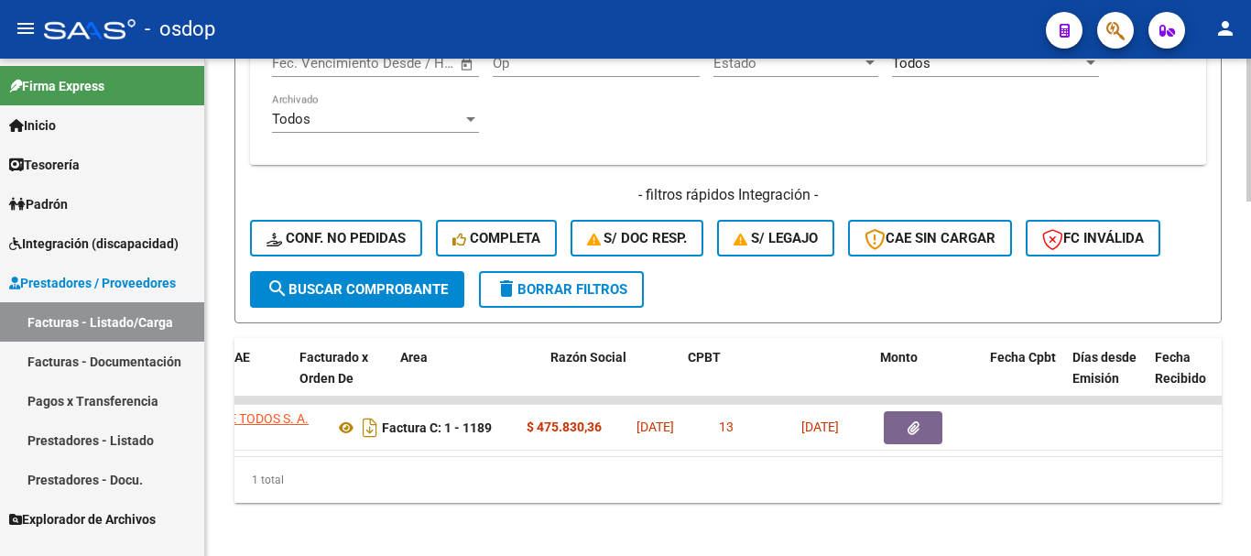
scroll to position [0, 0]
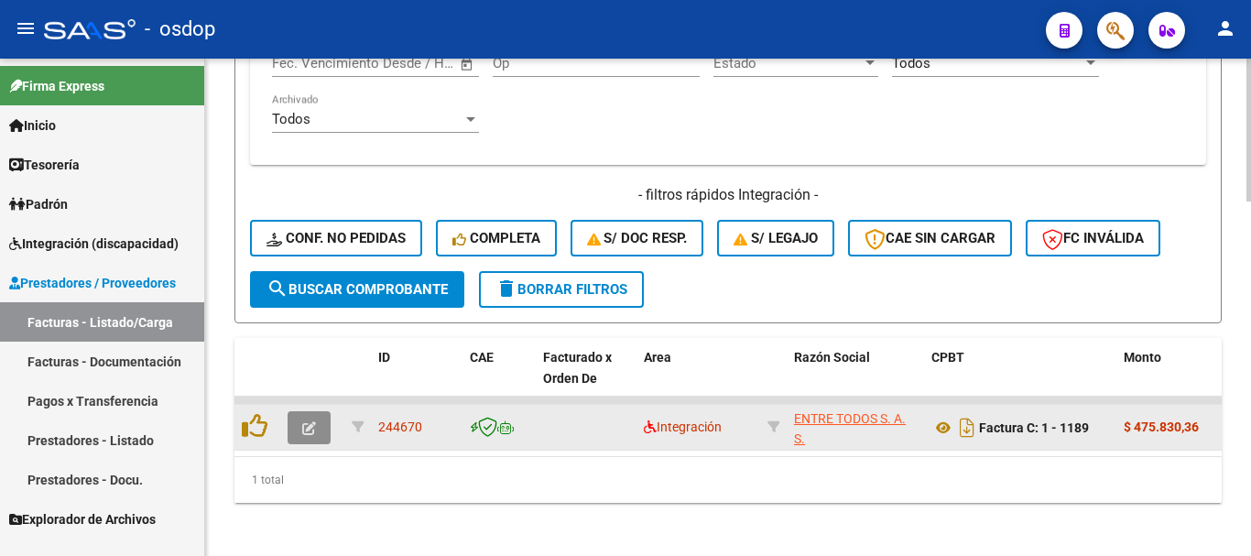
click at [312, 438] on button "button" at bounding box center [308, 427] width 43 height 33
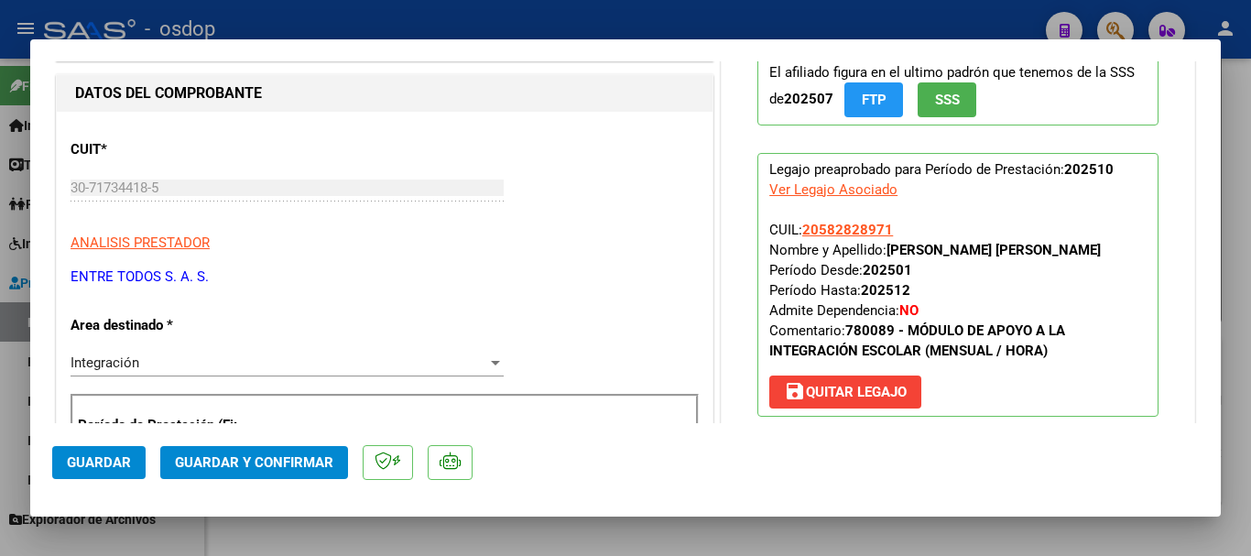
scroll to position [275, 0]
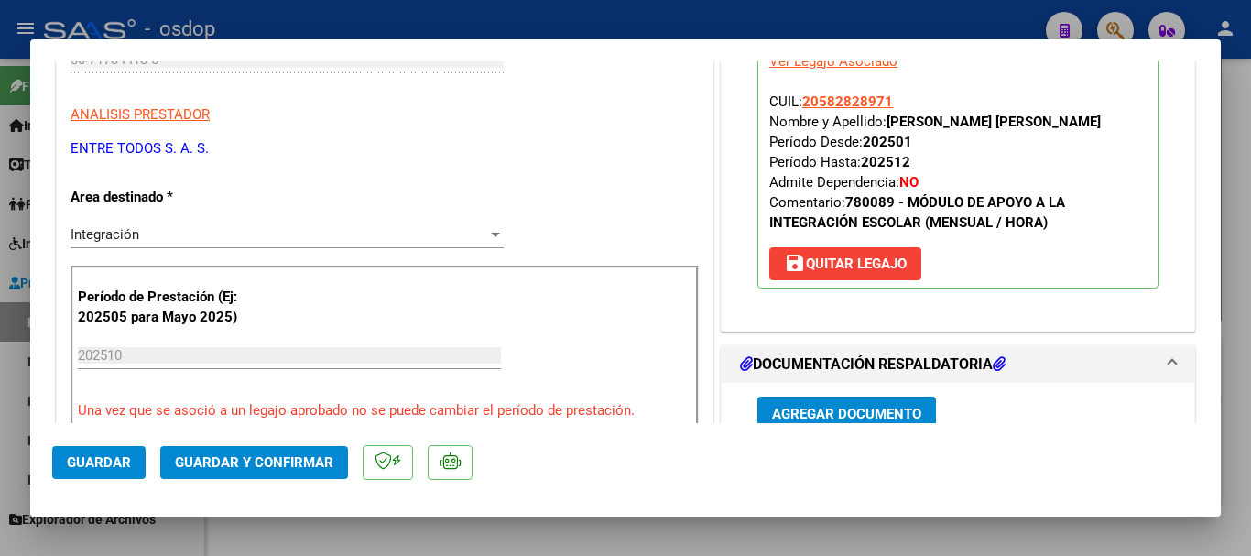
click at [200, 362] on input "202510" at bounding box center [289, 355] width 423 height 16
click at [840, 266] on span "save [PERSON_NAME]" at bounding box center [845, 263] width 123 height 16
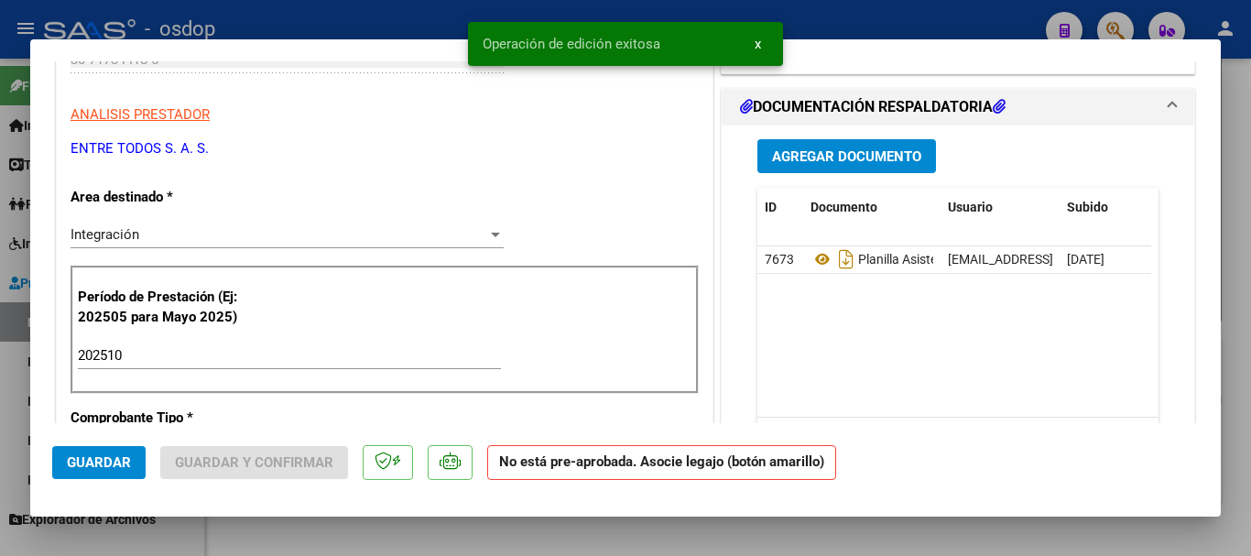
click at [170, 363] on div "202510 Ingrese el Período de Prestación como indica el ejemplo" at bounding box center [289, 354] width 423 height 27
click at [236, 242] on div "Integración" at bounding box center [278, 234] width 417 height 16
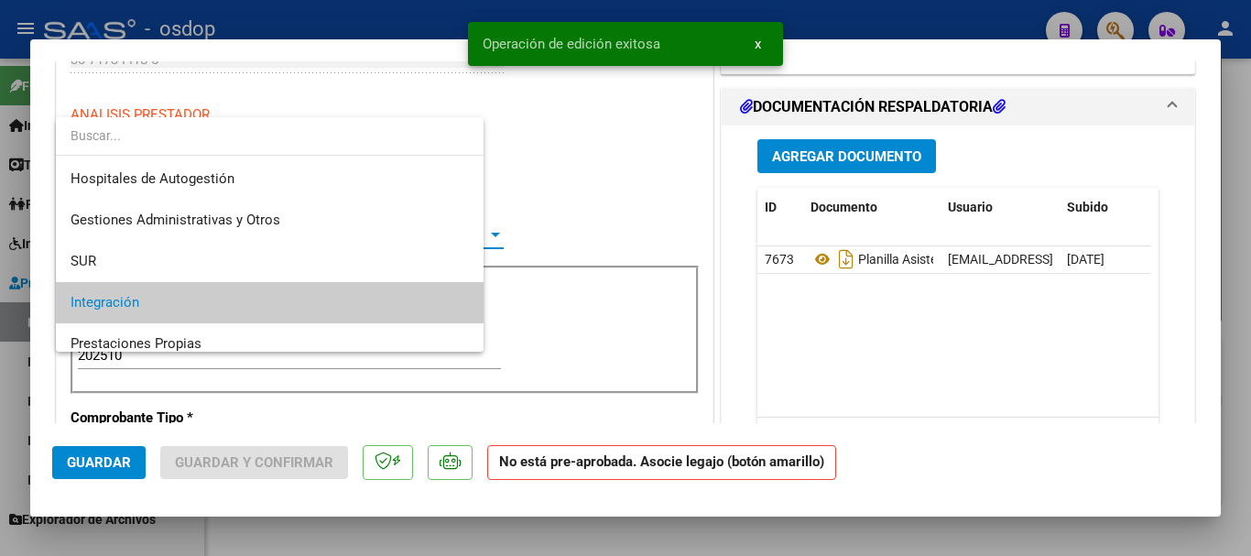
scroll to position [68, 0]
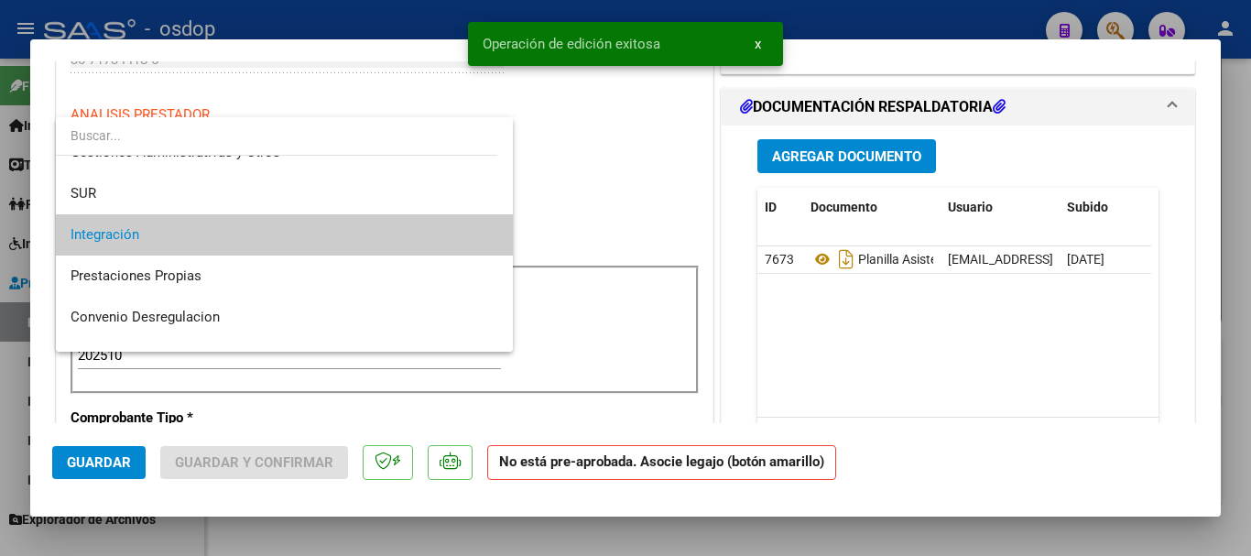
click at [166, 231] on span "Integración" at bounding box center [284, 234] width 428 height 41
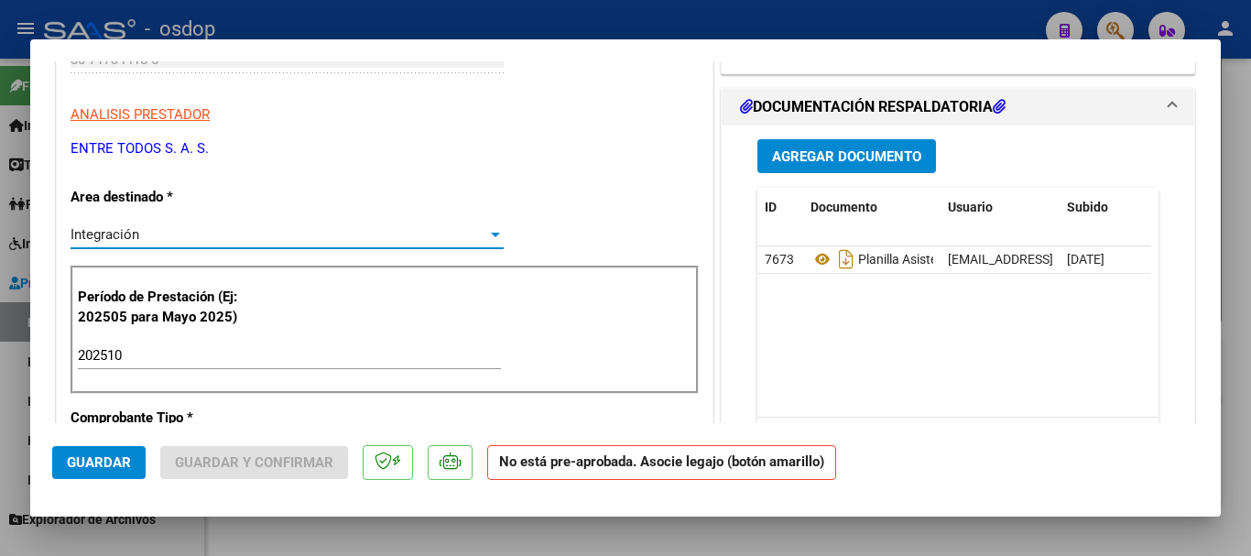
click at [175, 352] on input "202510" at bounding box center [289, 355] width 423 height 16
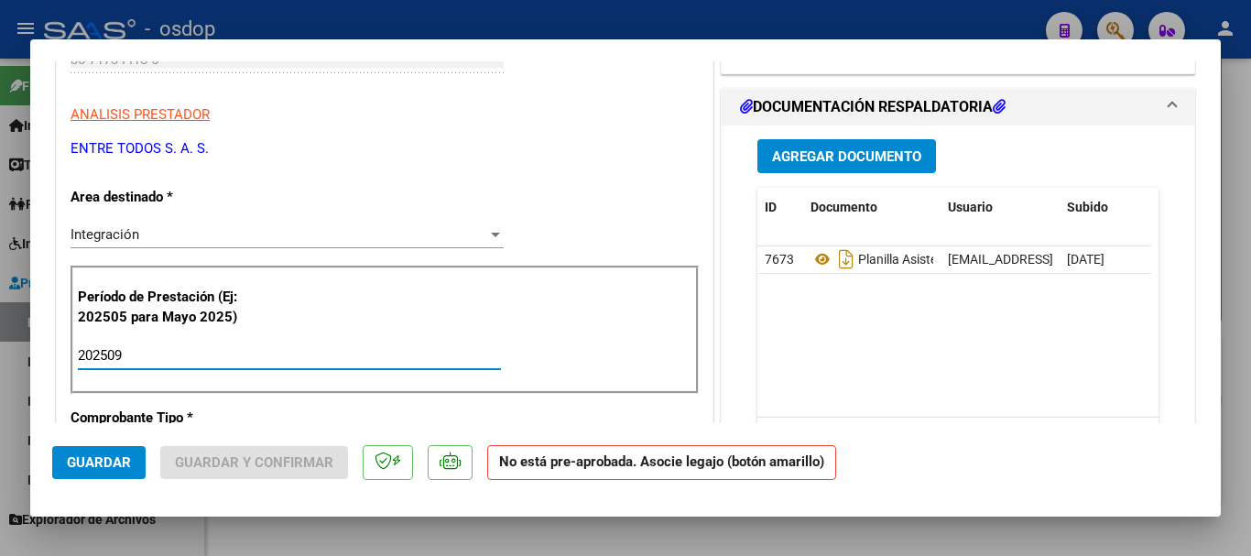
type input "202509"
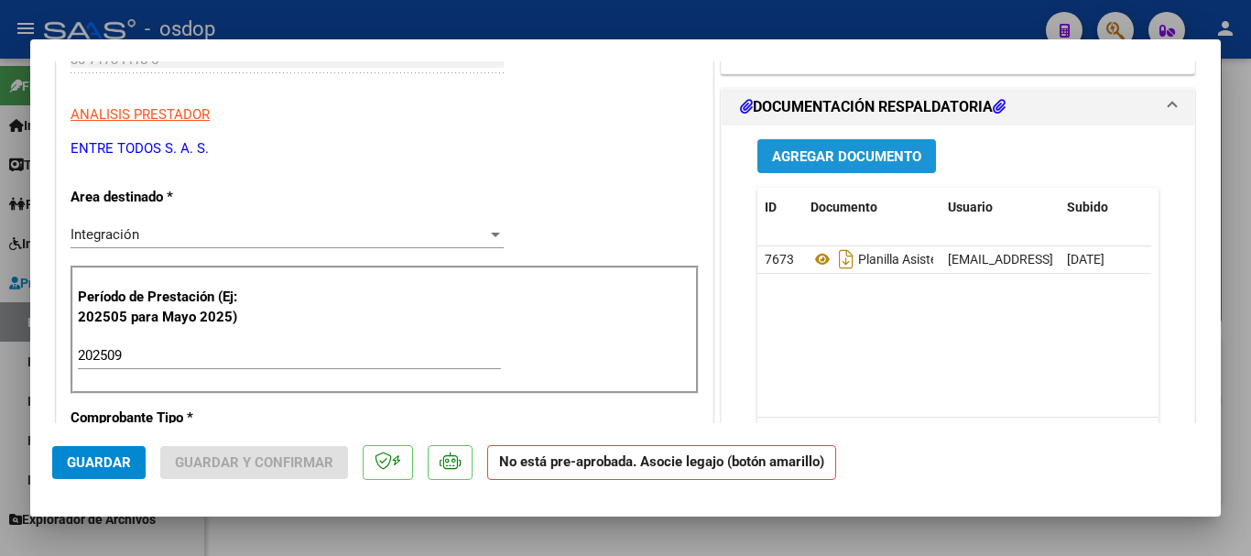
click at [821, 161] on span "Agregar Documento" at bounding box center [846, 156] width 149 height 16
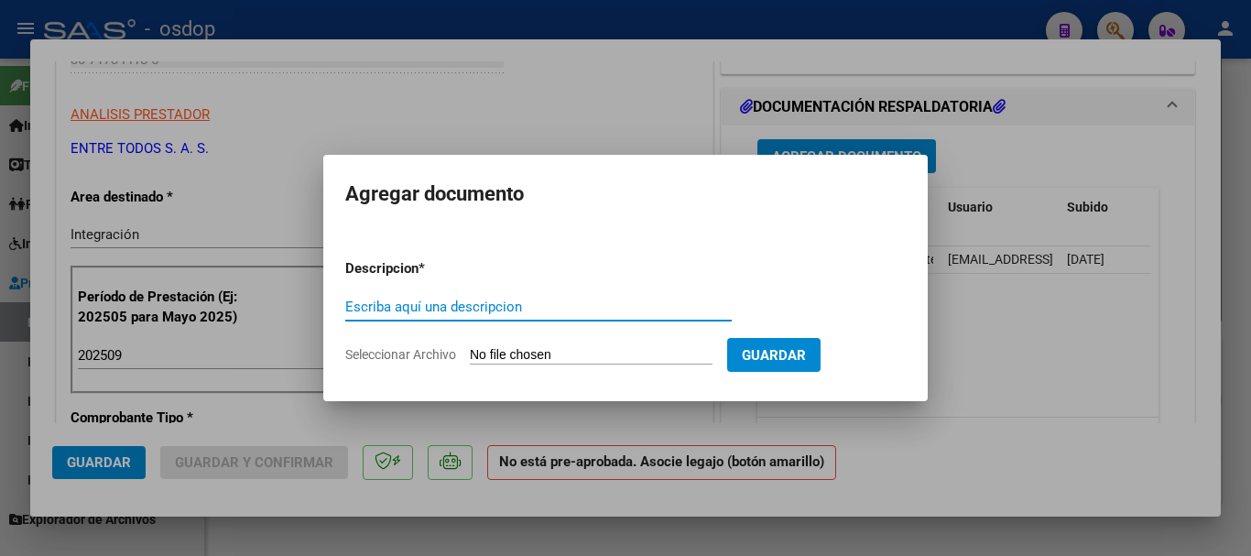
click at [1042, 358] on div at bounding box center [625, 278] width 1251 height 556
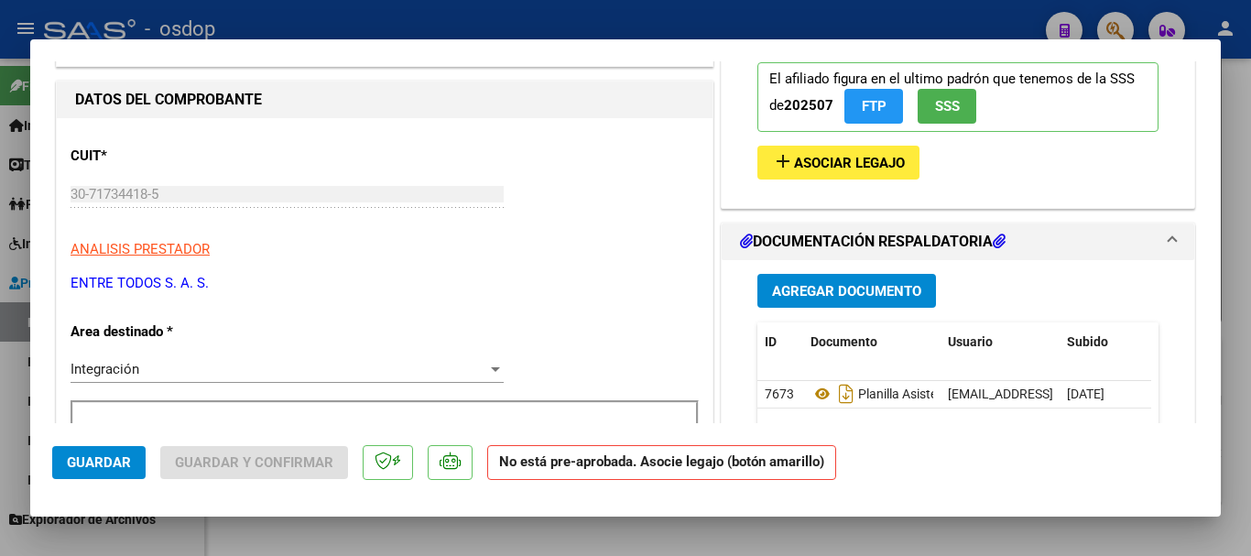
scroll to position [0, 0]
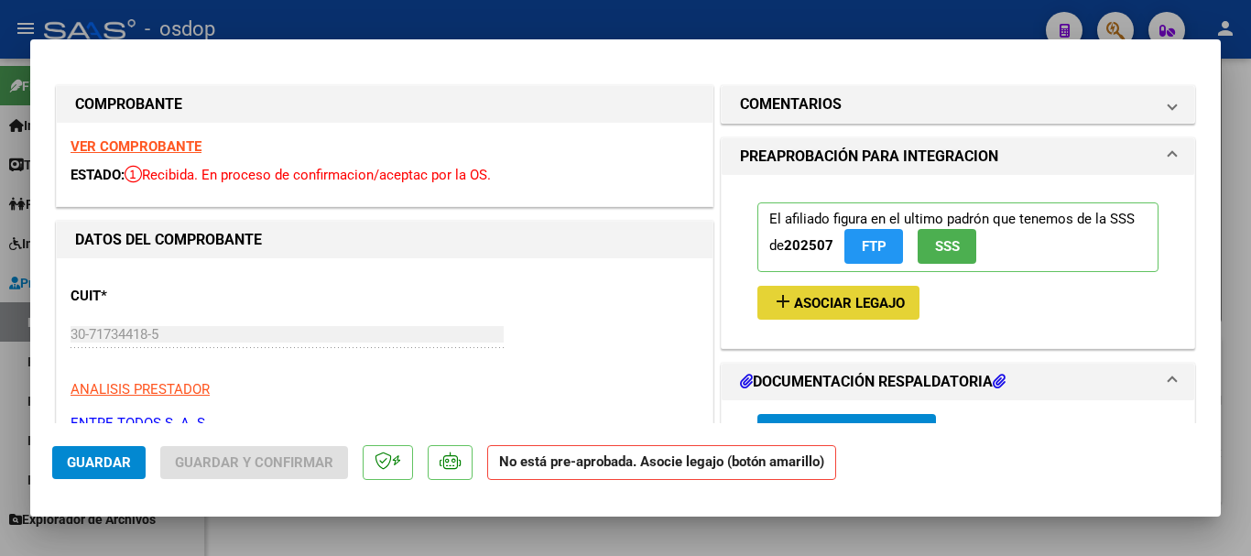
click at [837, 306] on span "Asociar Legajo" at bounding box center [849, 303] width 111 height 16
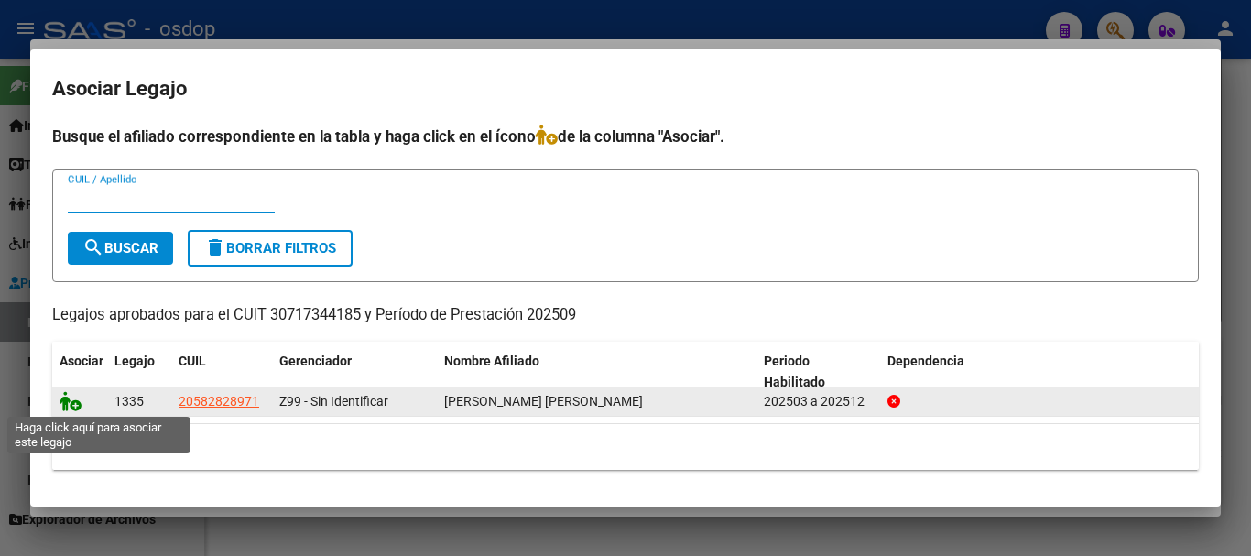
click at [70, 405] on icon at bounding box center [71, 401] width 22 height 20
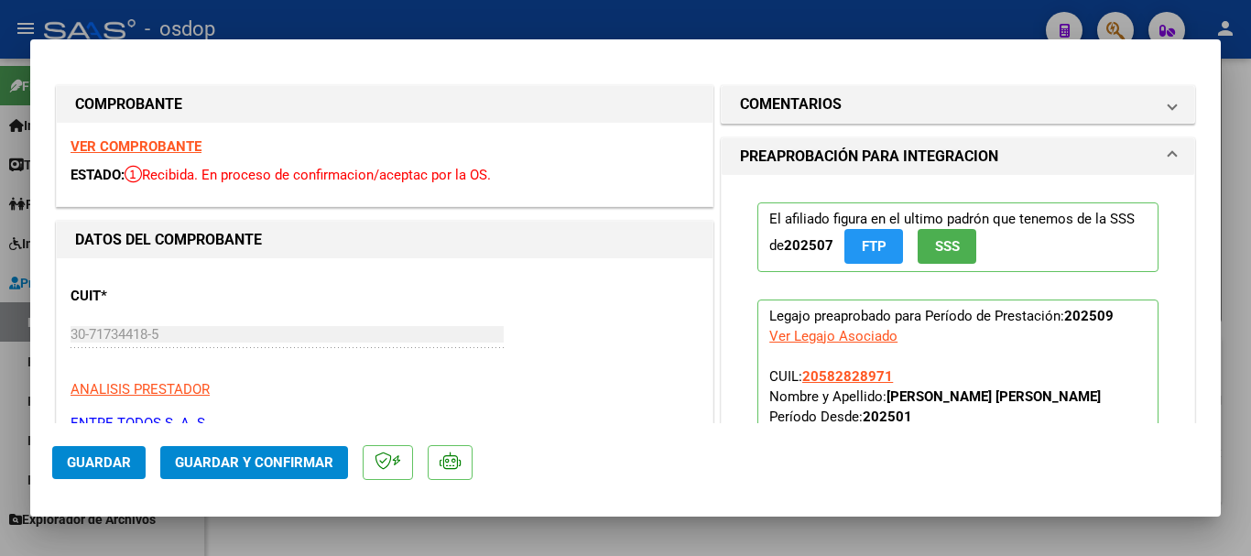
click at [119, 460] on span "Guardar" at bounding box center [99, 462] width 64 height 16
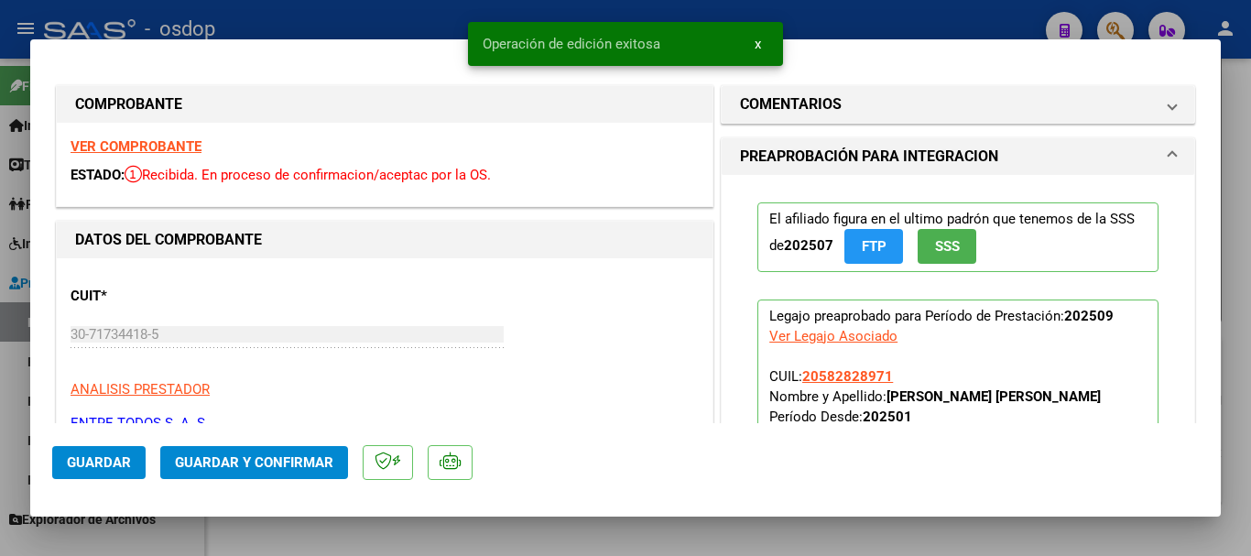
click at [276, 536] on div at bounding box center [625, 278] width 1251 height 556
type input "$ 0,00"
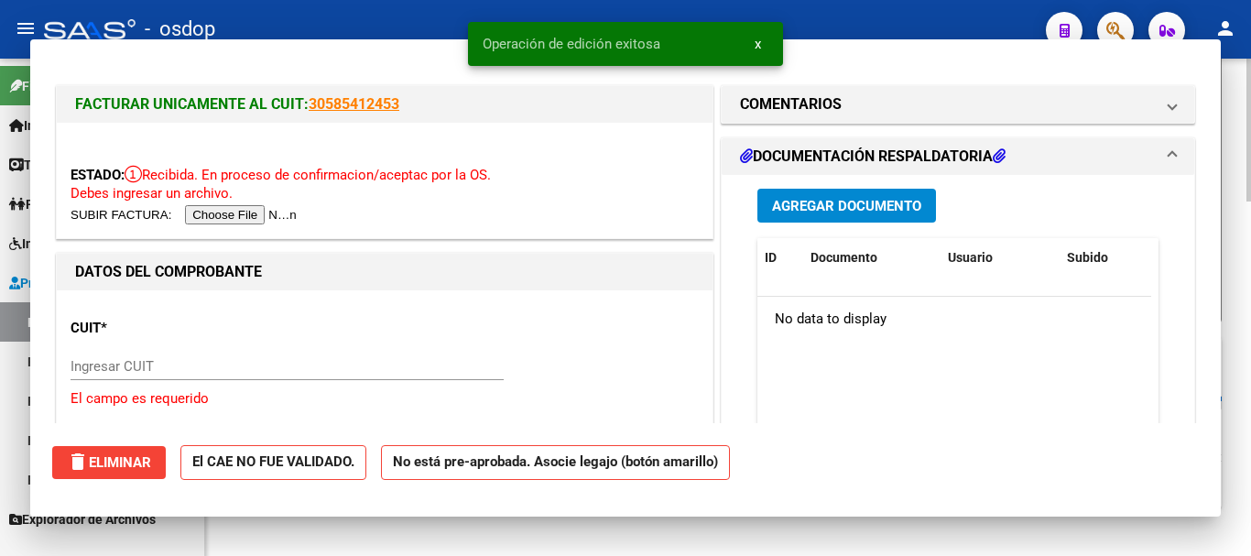
scroll to position [1209, 0]
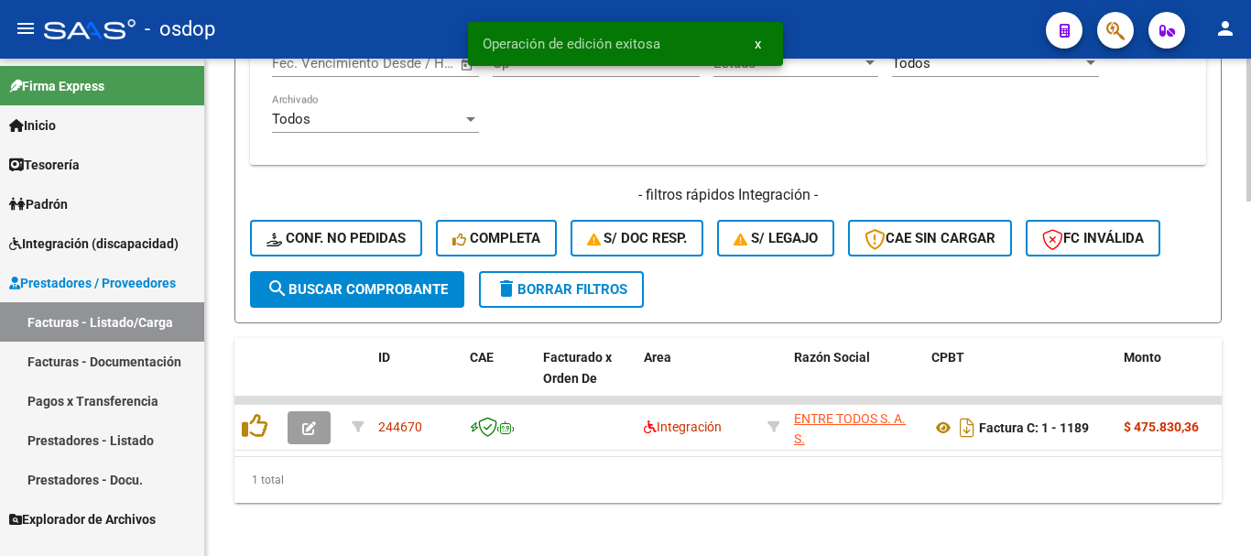
click at [565, 307] on button "delete Borrar Filtros" at bounding box center [561, 289] width 165 height 37
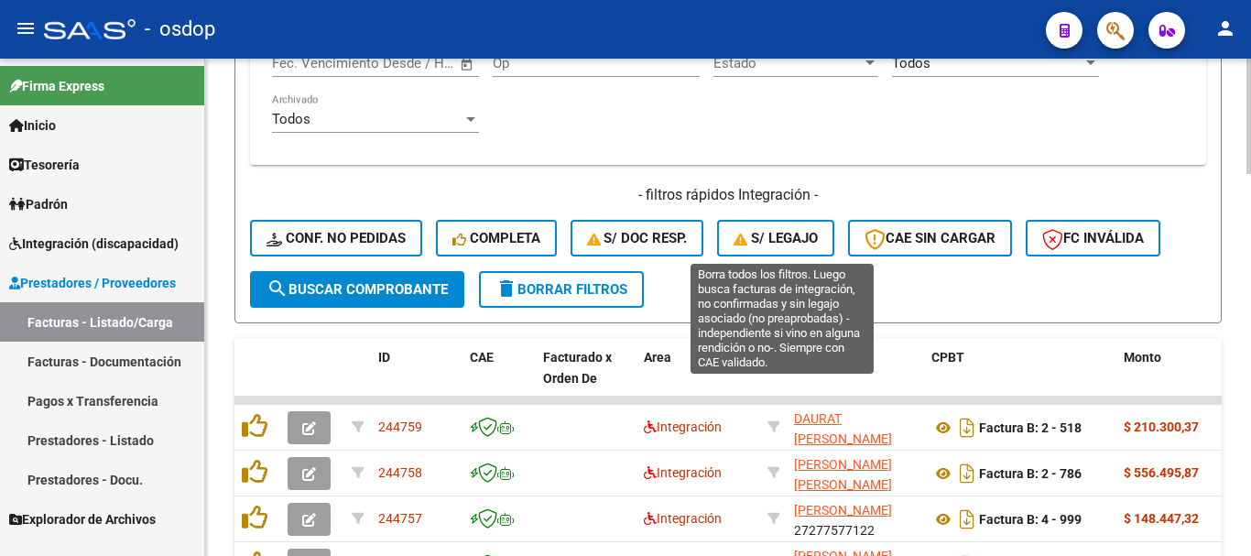
click at [772, 234] on span "S/ legajo" at bounding box center [775, 238] width 84 height 16
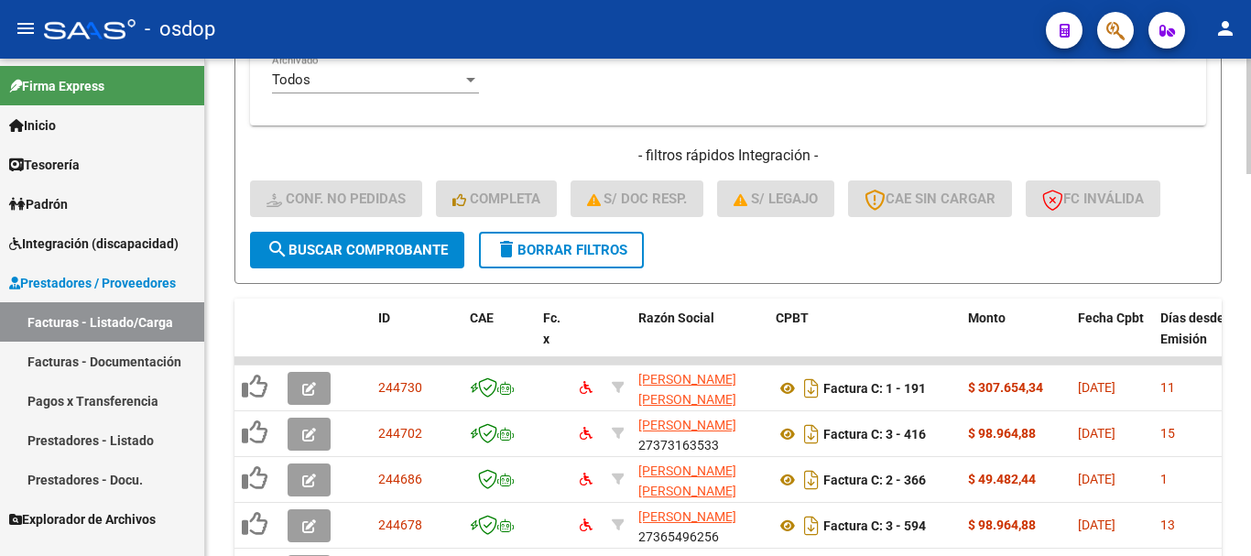
scroll to position [1186, 0]
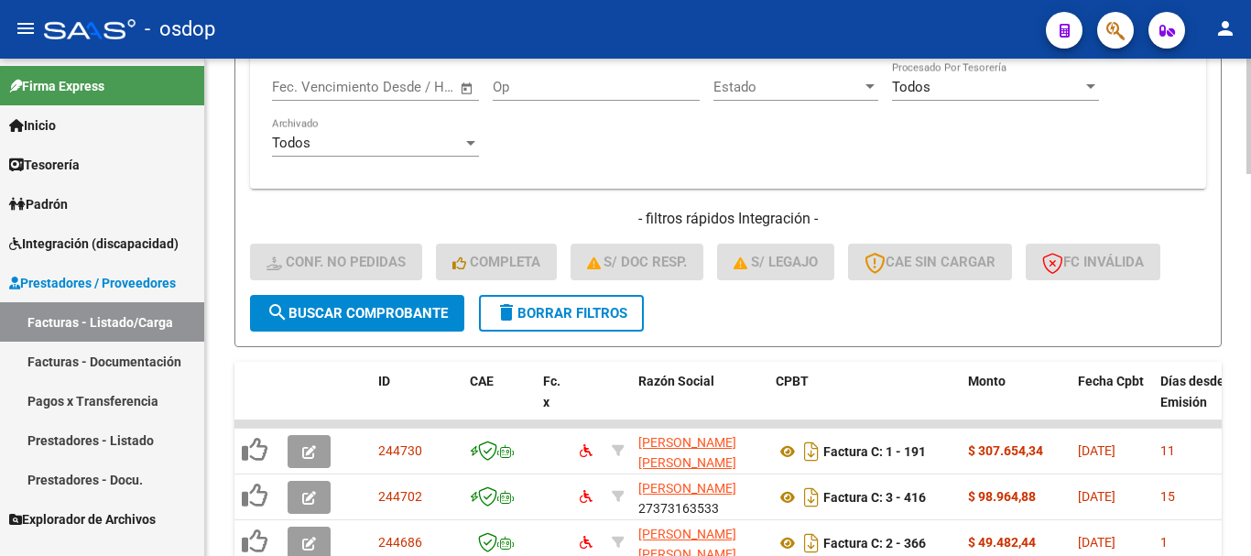
click at [603, 314] on span "delete Borrar Filtros" at bounding box center [561, 313] width 132 height 16
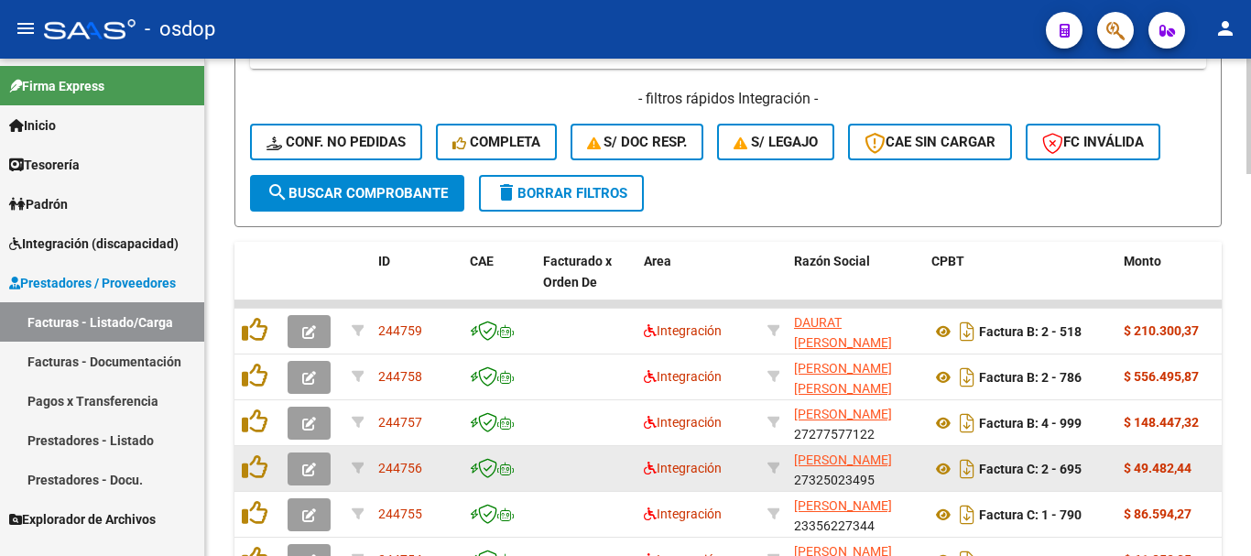
scroll to position [1460, 0]
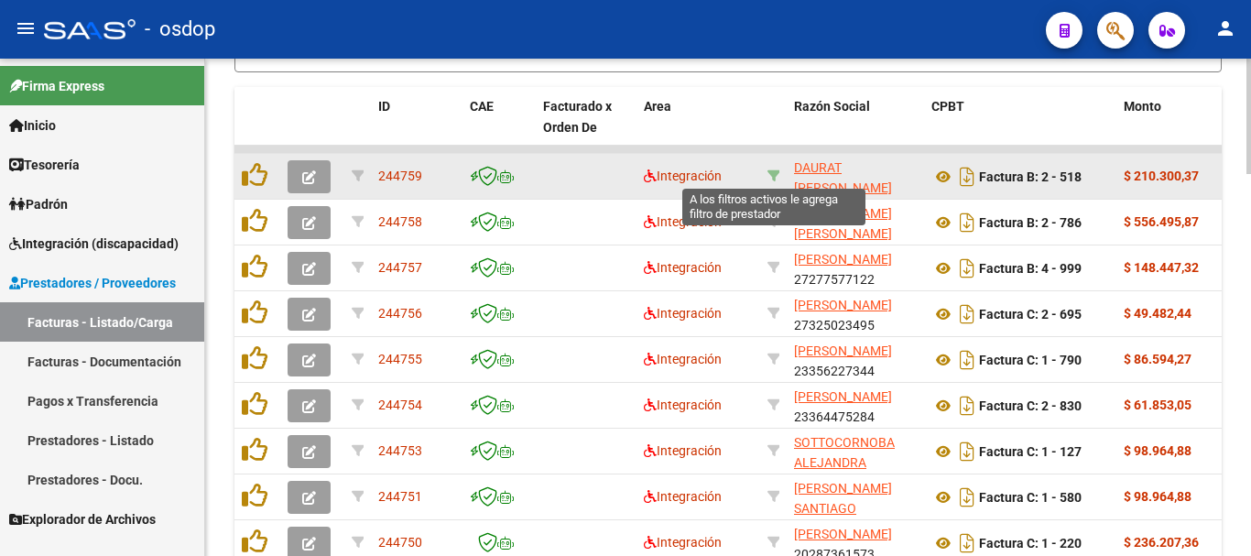
click at [775, 176] on icon at bounding box center [773, 175] width 13 height 13
type input "27184430164"
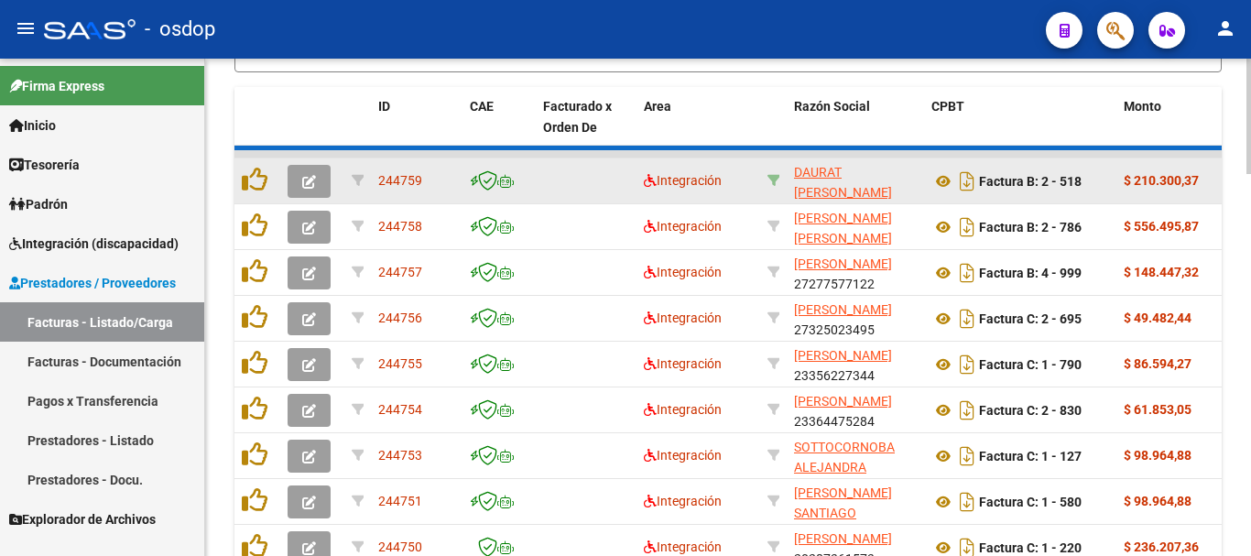
scroll to position [1231, 0]
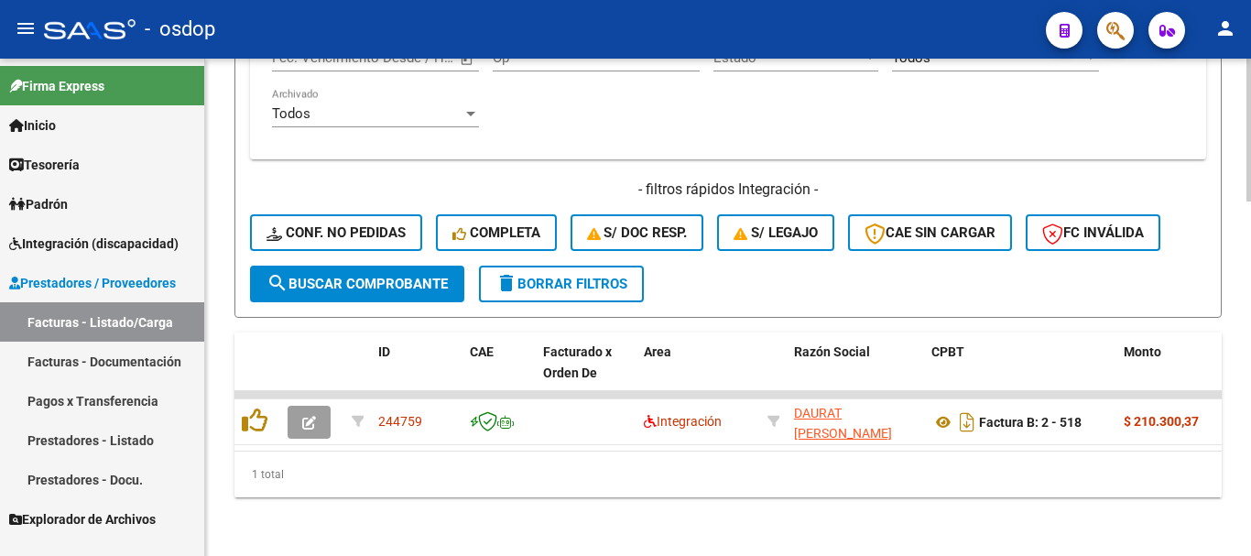
click at [578, 276] on span "delete Borrar Filtros" at bounding box center [561, 284] width 132 height 16
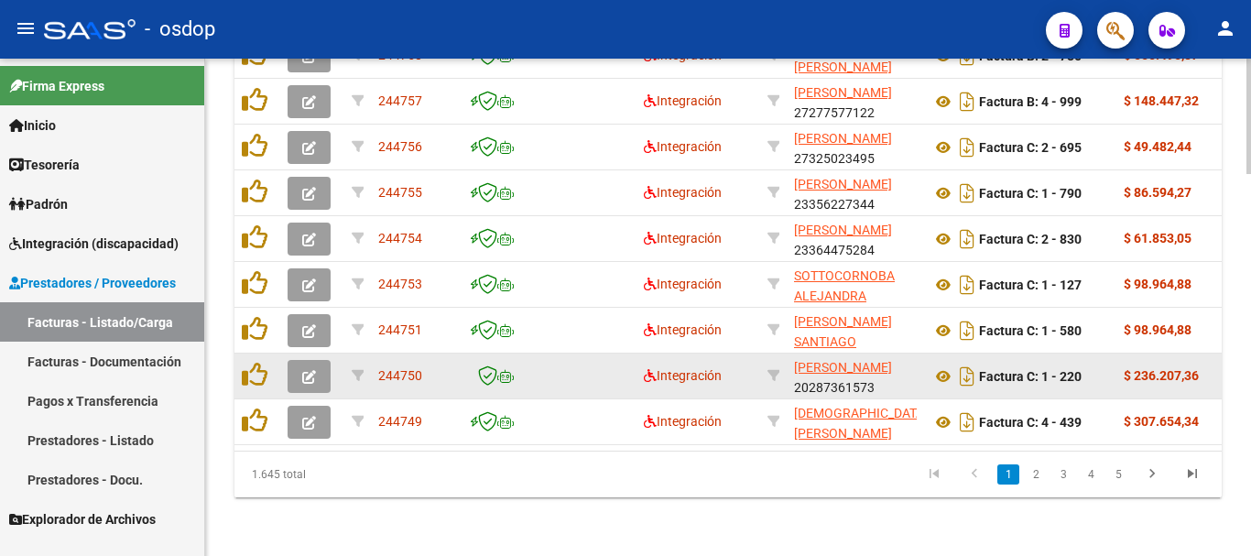
scroll to position [1369, 0]
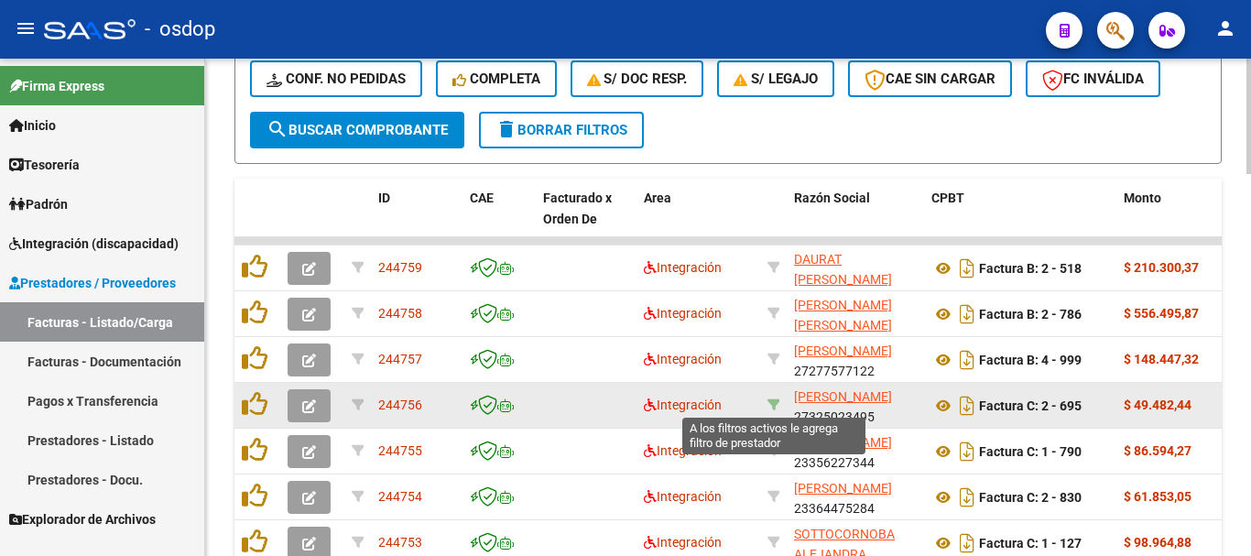
click at [778, 399] on icon at bounding box center [773, 404] width 13 height 13
type input "27325023495"
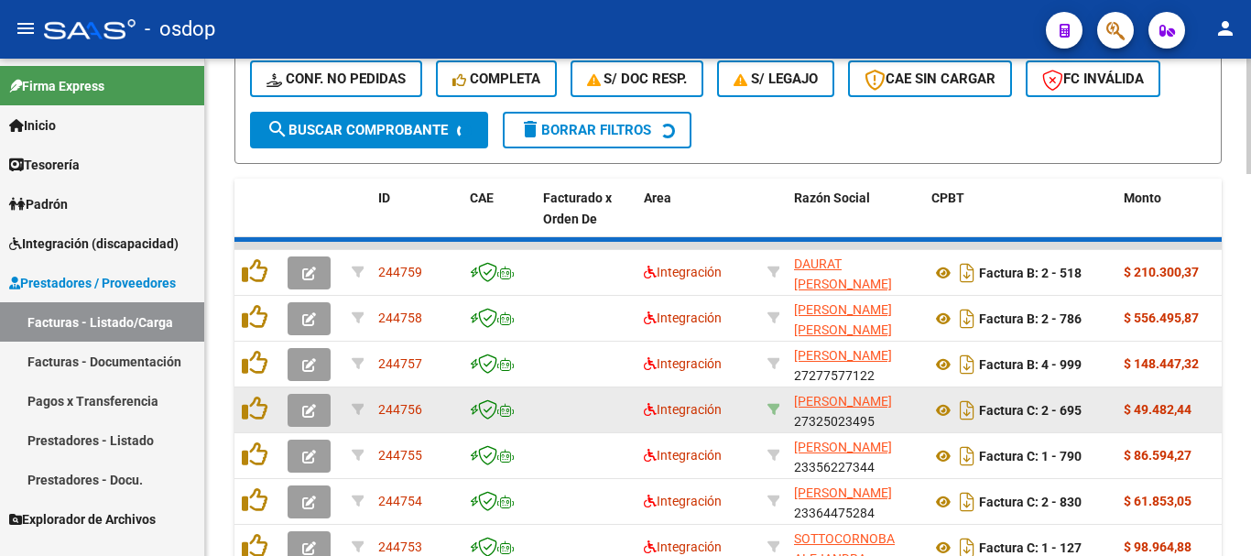
scroll to position [1231, 0]
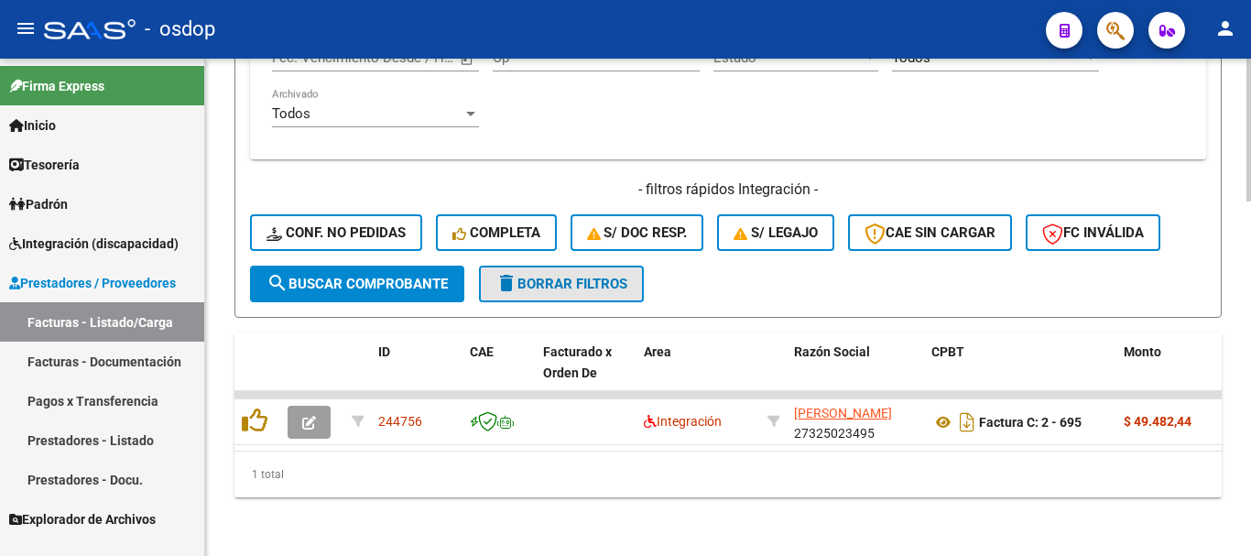
click at [613, 276] on span "delete Borrar Filtros" at bounding box center [561, 284] width 132 height 16
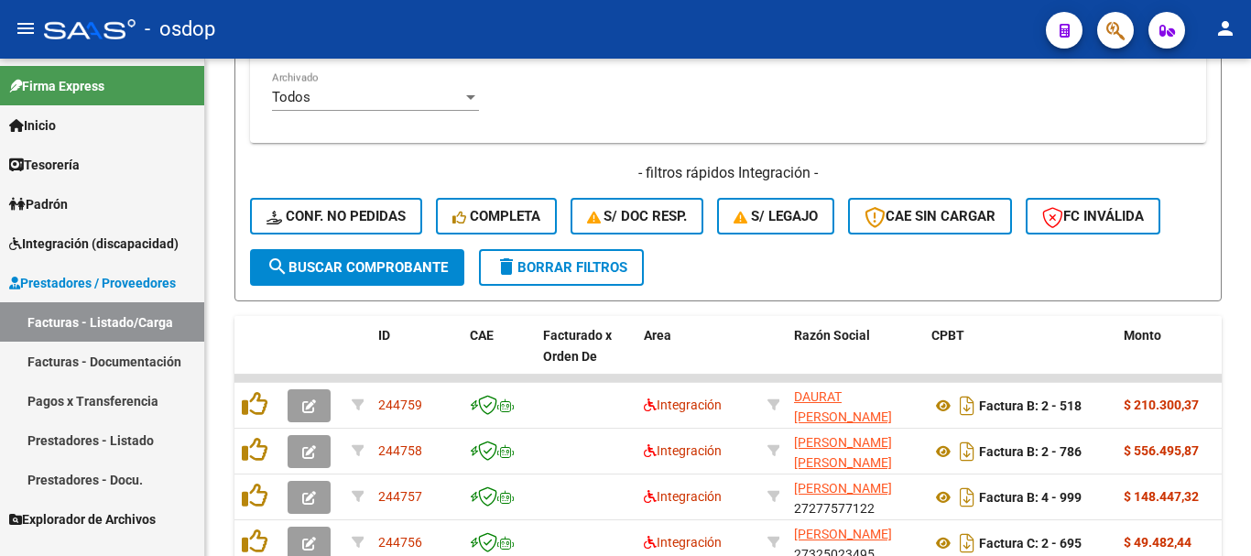
scroll to position [1598, 0]
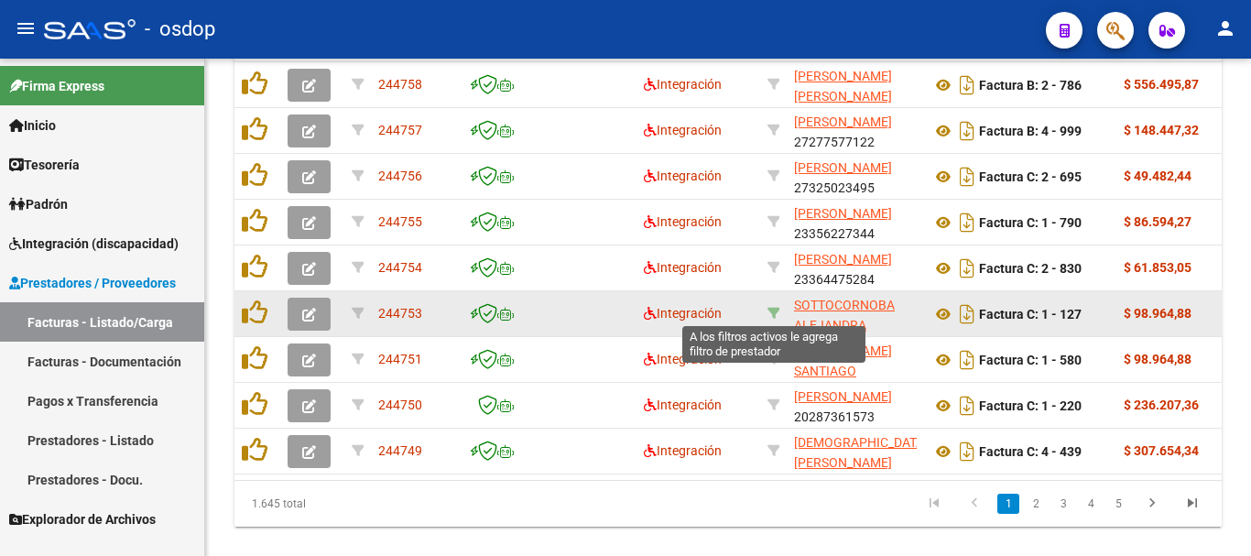
click at [775, 311] on icon at bounding box center [773, 313] width 13 height 13
type input "27222245759"
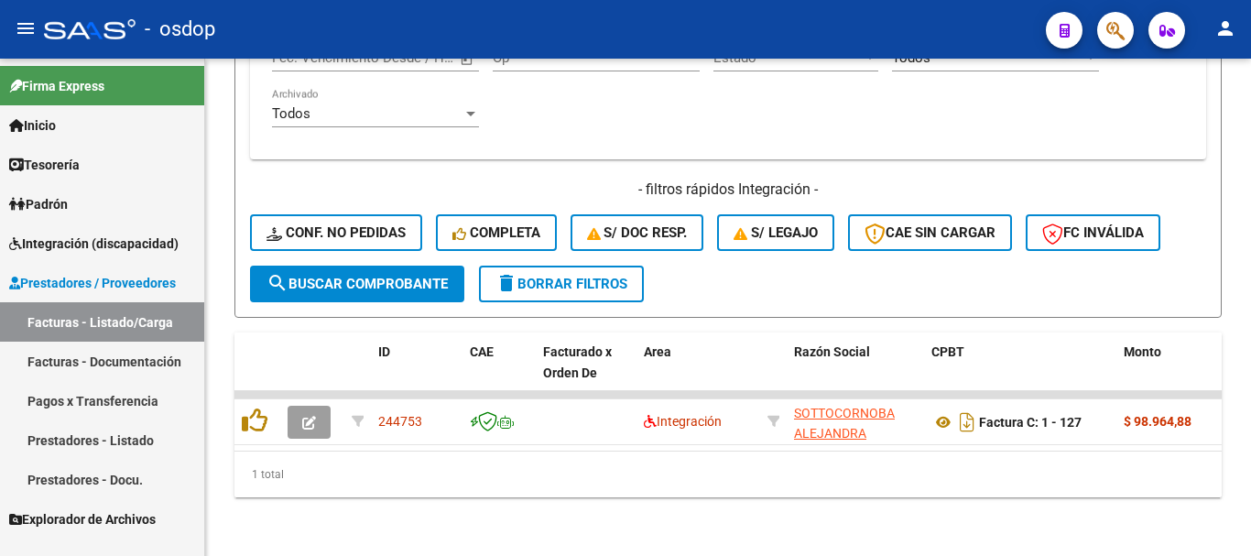
scroll to position [1231, 0]
click at [608, 276] on span "delete Borrar Filtros" at bounding box center [561, 284] width 132 height 16
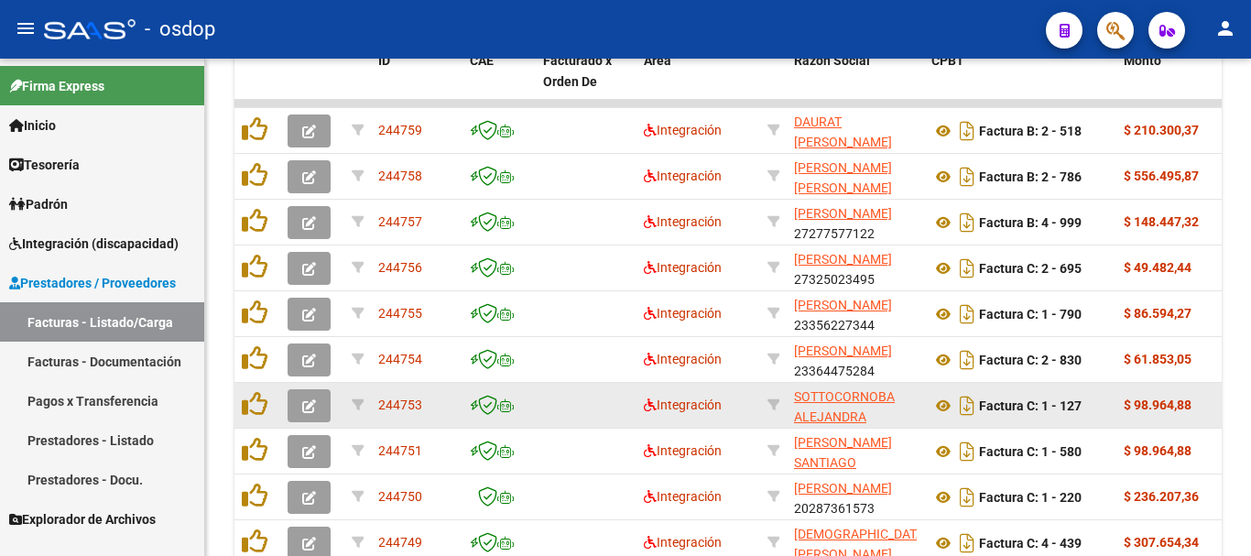
scroll to position [1643, 0]
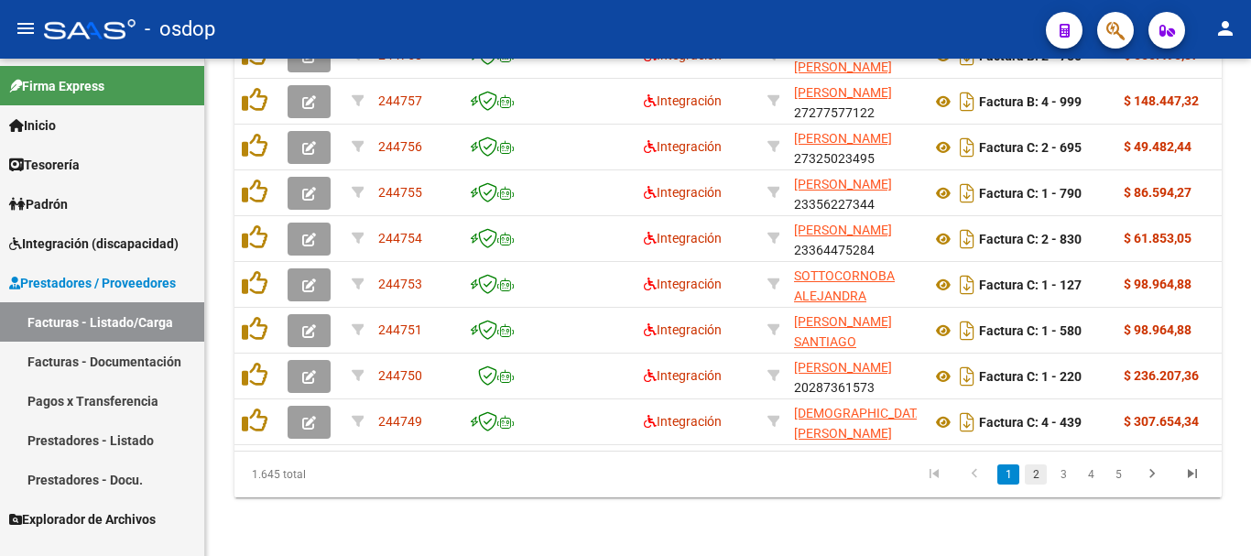
click at [1031, 477] on link "2" at bounding box center [1035, 474] width 22 height 20
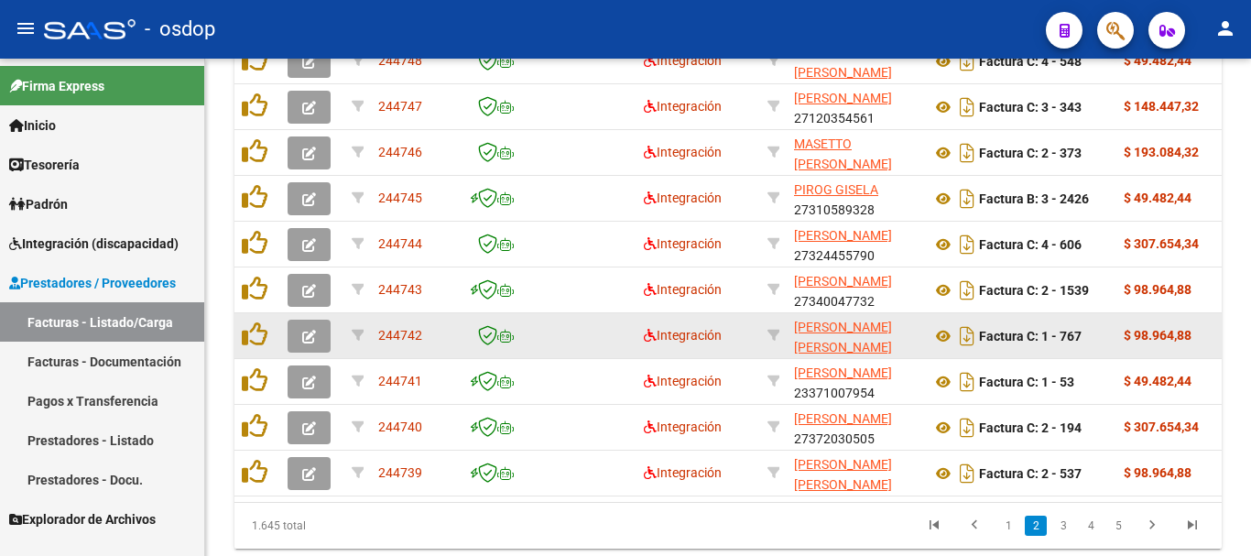
scroll to position [1552, 0]
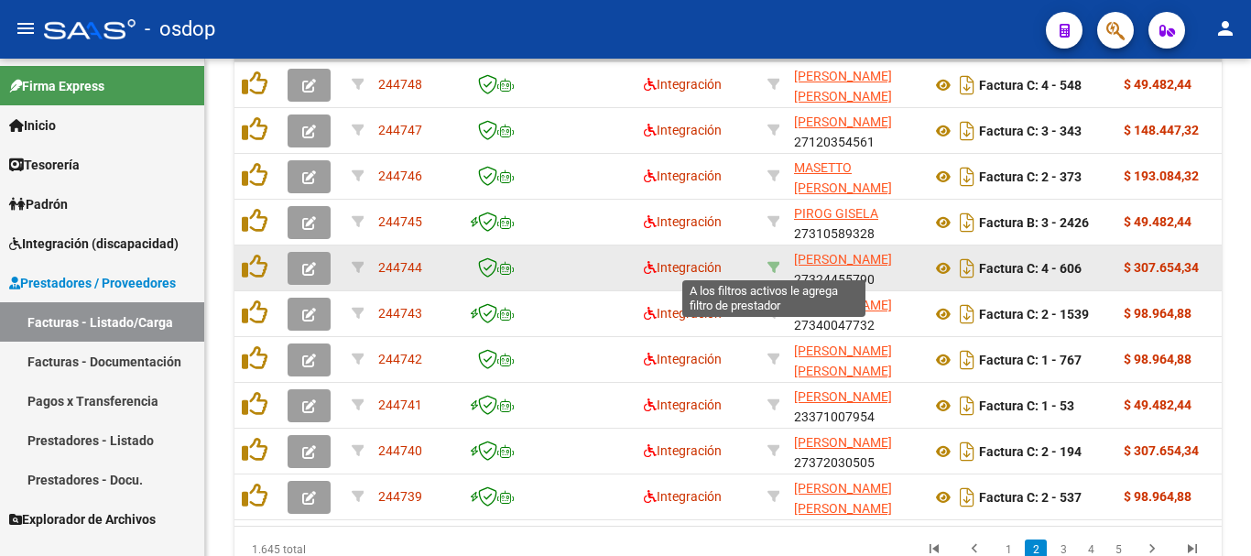
click at [775, 267] on icon at bounding box center [773, 267] width 13 height 13
type input "27324455790"
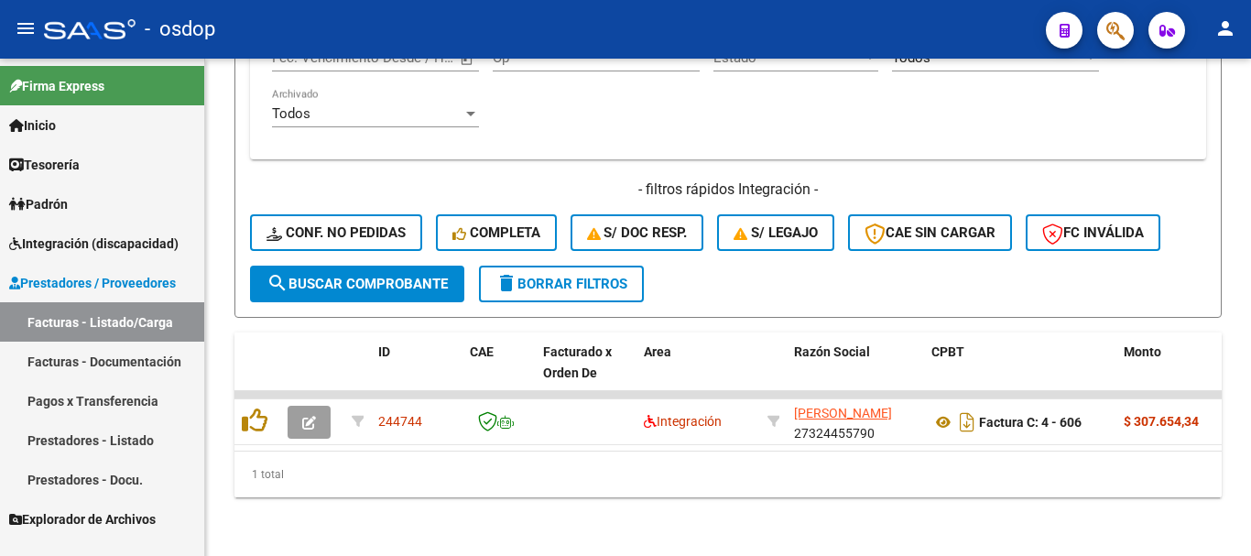
scroll to position [1231, 0]
click at [607, 276] on span "delete Borrar Filtros" at bounding box center [561, 284] width 132 height 16
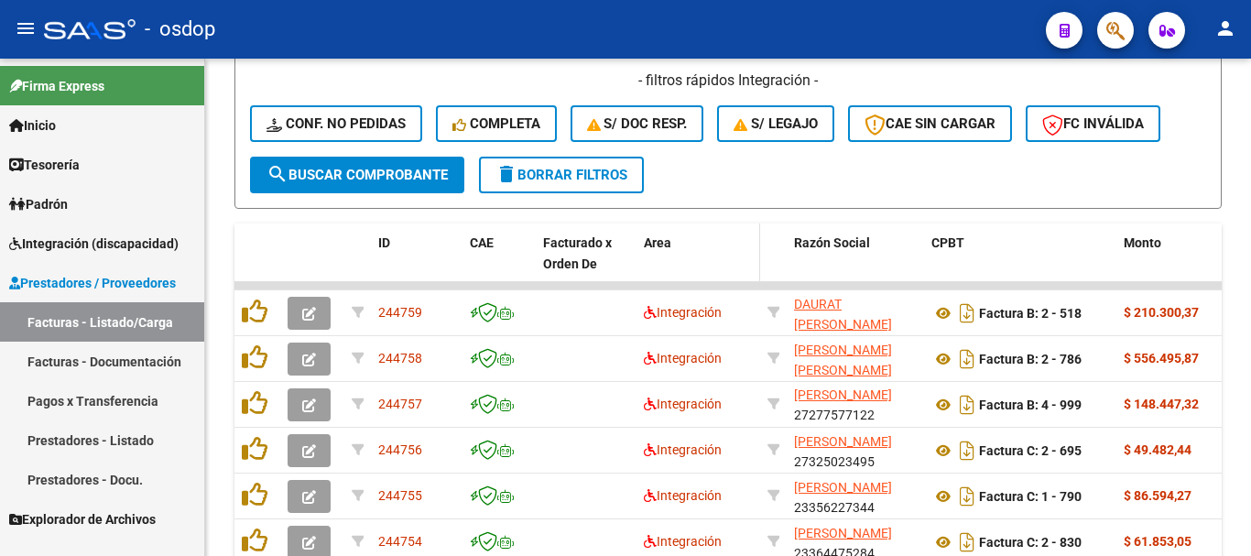
scroll to position [1323, 0]
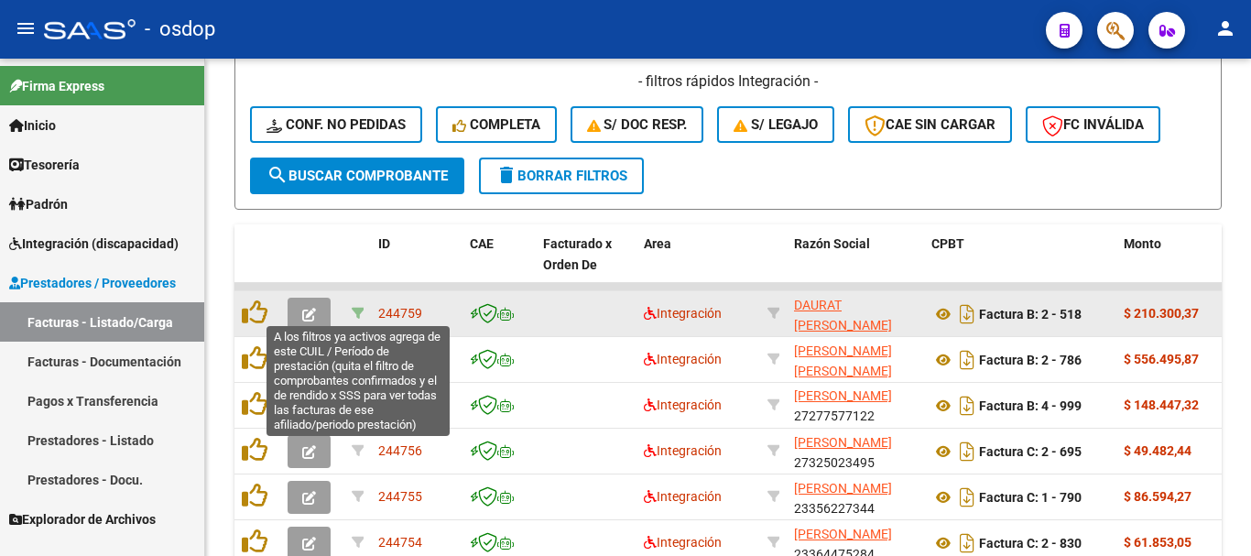
click at [354, 310] on icon at bounding box center [358, 313] width 13 height 13
type input "202509"
type input "27515828112"
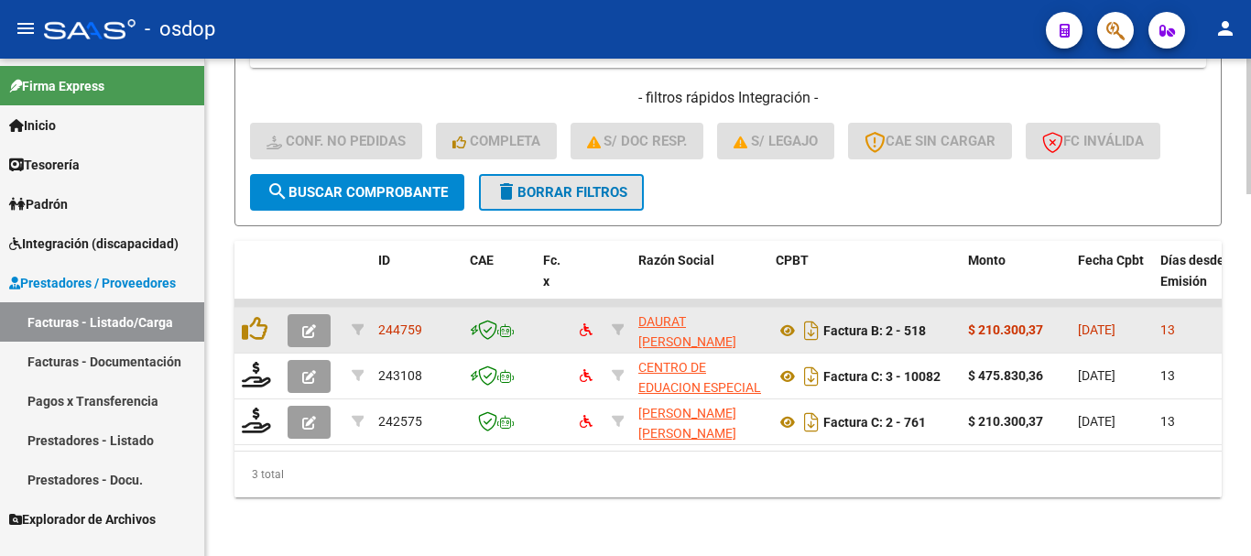
click at [545, 190] on button "delete Borrar Filtros" at bounding box center [561, 192] width 165 height 37
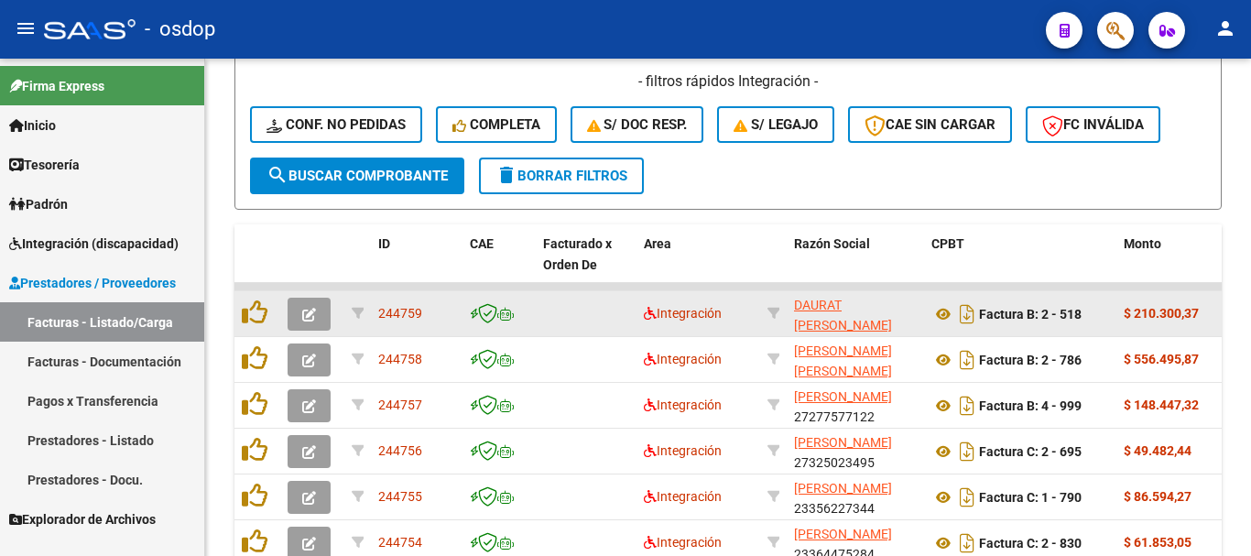
drag, startPoint x: 460, startPoint y: 315, endPoint x: 858, endPoint y: 320, distance: 397.3
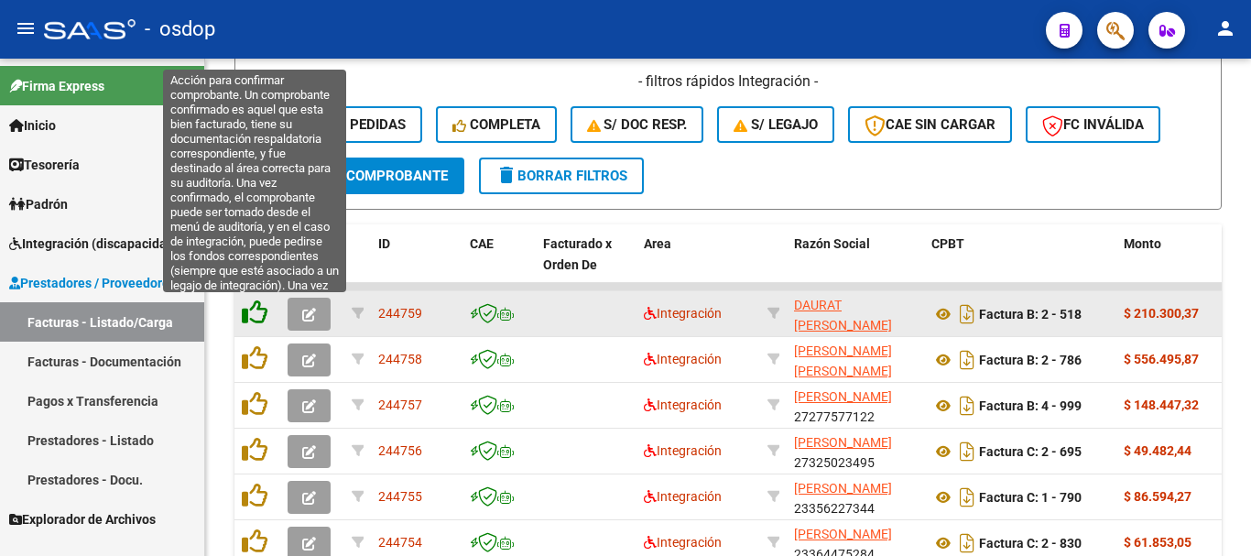
click at [257, 316] on icon at bounding box center [255, 312] width 26 height 26
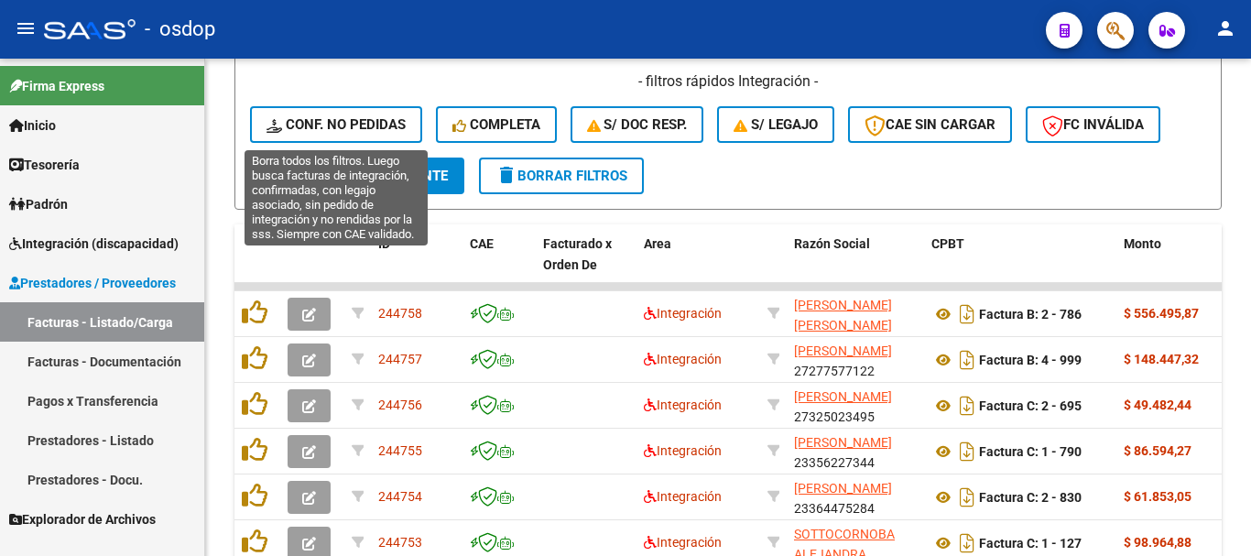
click at [380, 117] on span "Conf. no pedidas" at bounding box center [335, 124] width 139 height 16
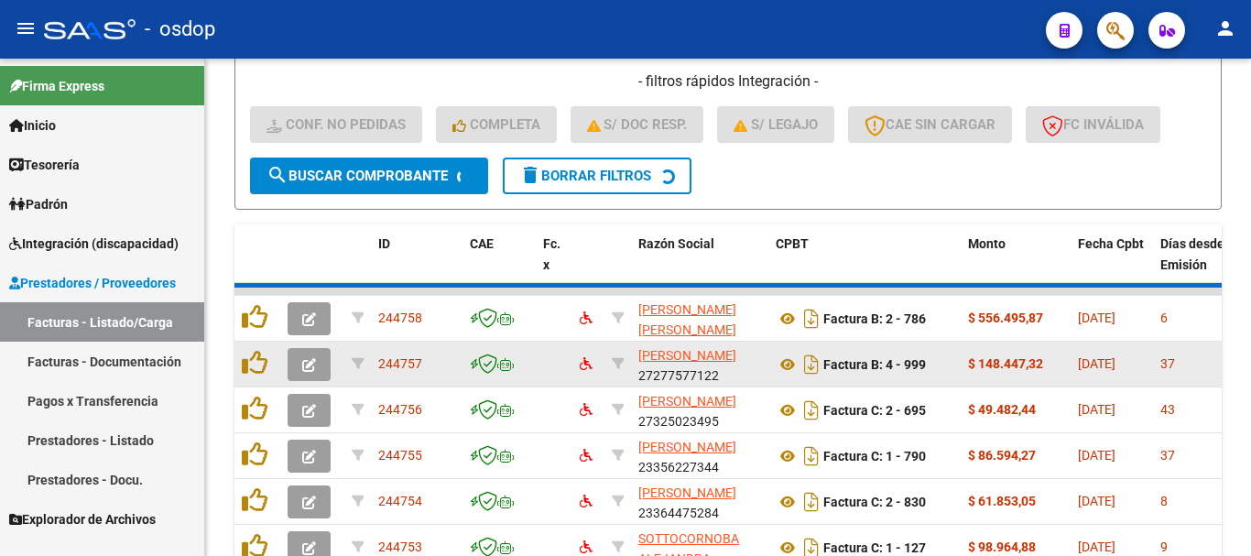
scroll to position [1231, 0]
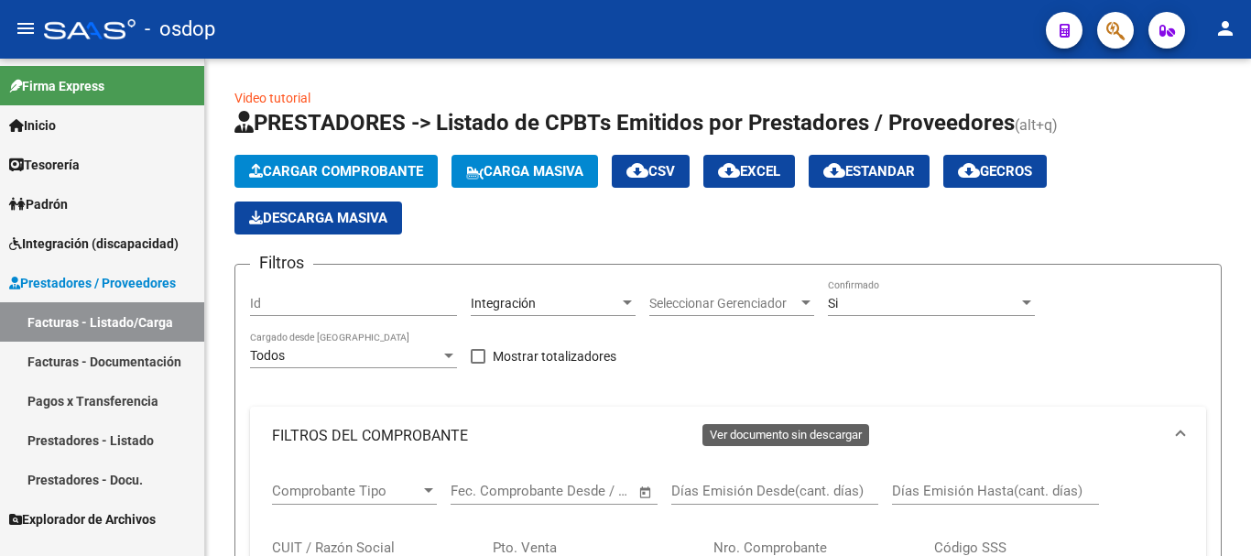
scroll to position [1231, 0]
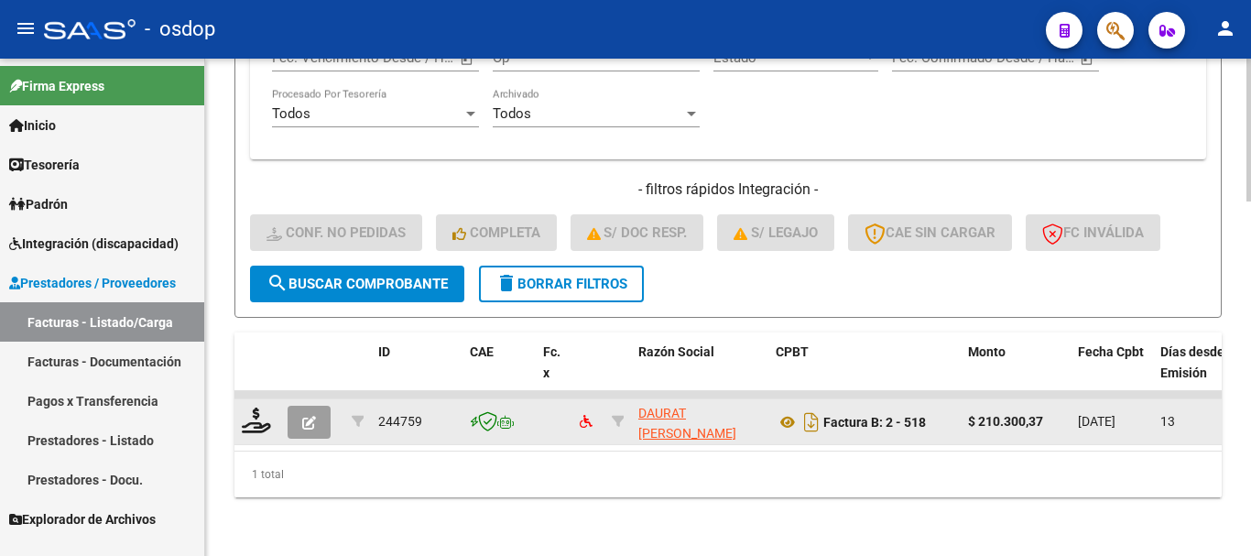
click at [314, 416] on icon "button" at bounding box center [309, 423] width 14 height 14
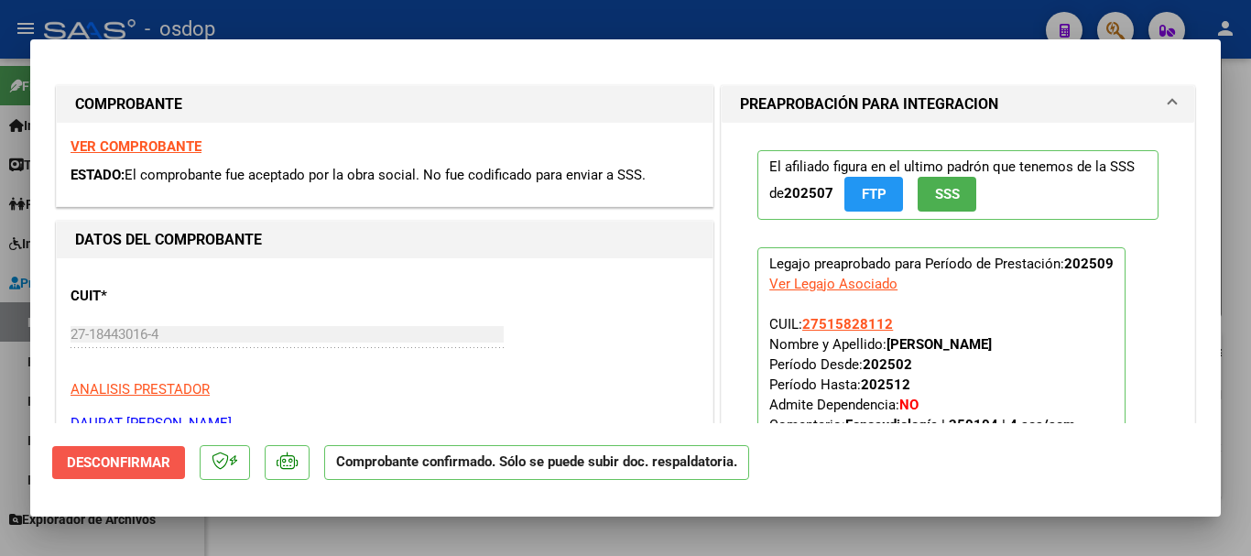
click at [75, 458] on span "Desconfirmar" at bounding box center [118, 462] width 103 height 16
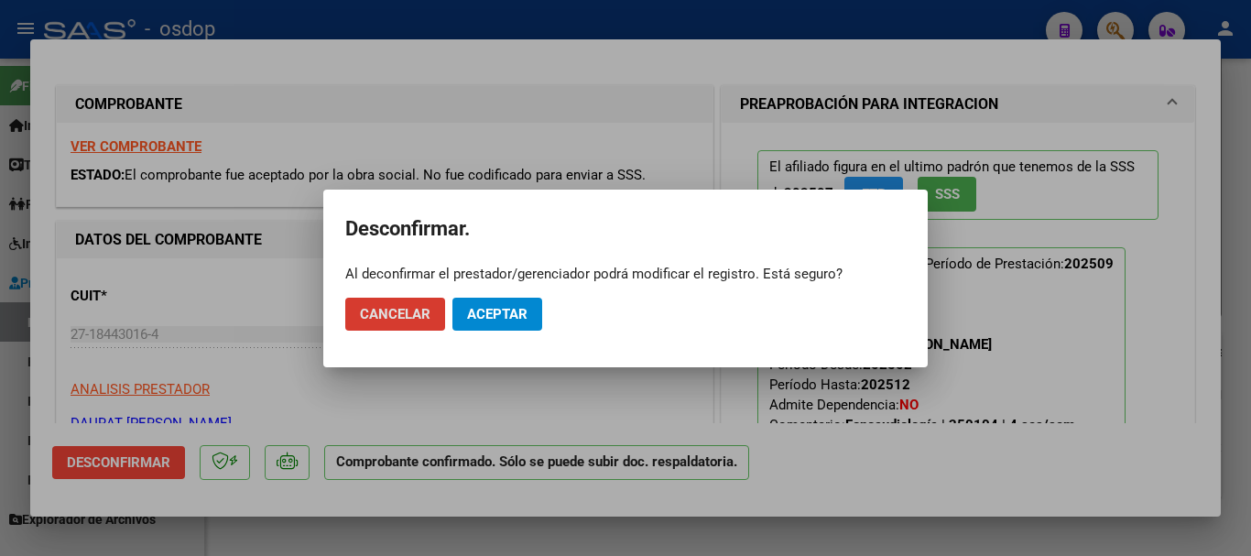
click at [512, 306] on span "Aceptar" at bounding box center [497, 314] width 60 height 16
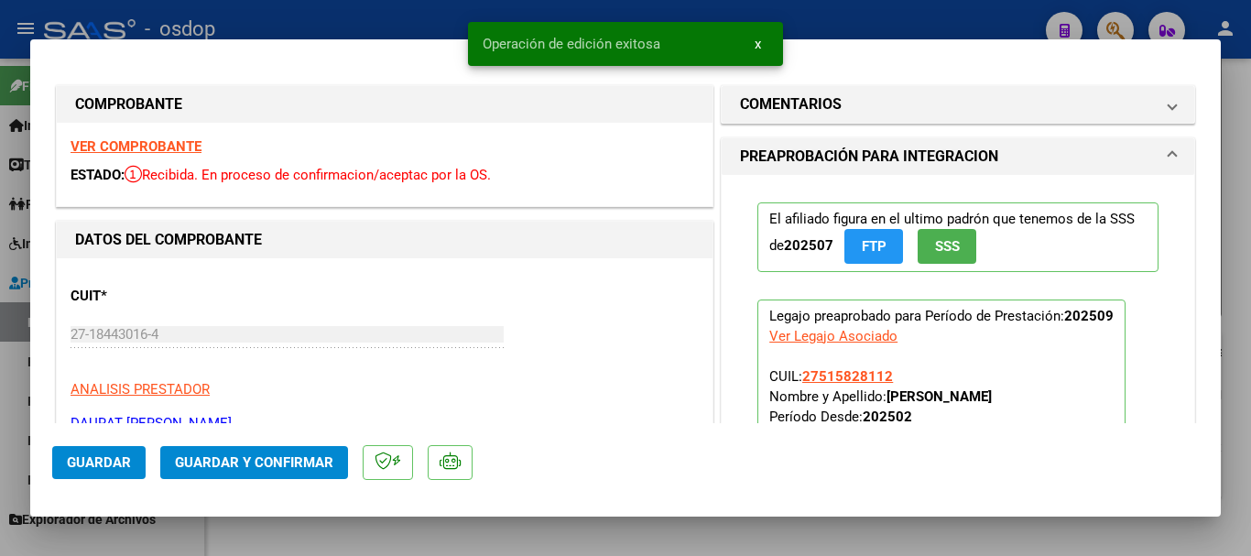
click at [513, 547] on div at bounding box center [625, 278] width 1251 height 556
type input "$ 0,00"
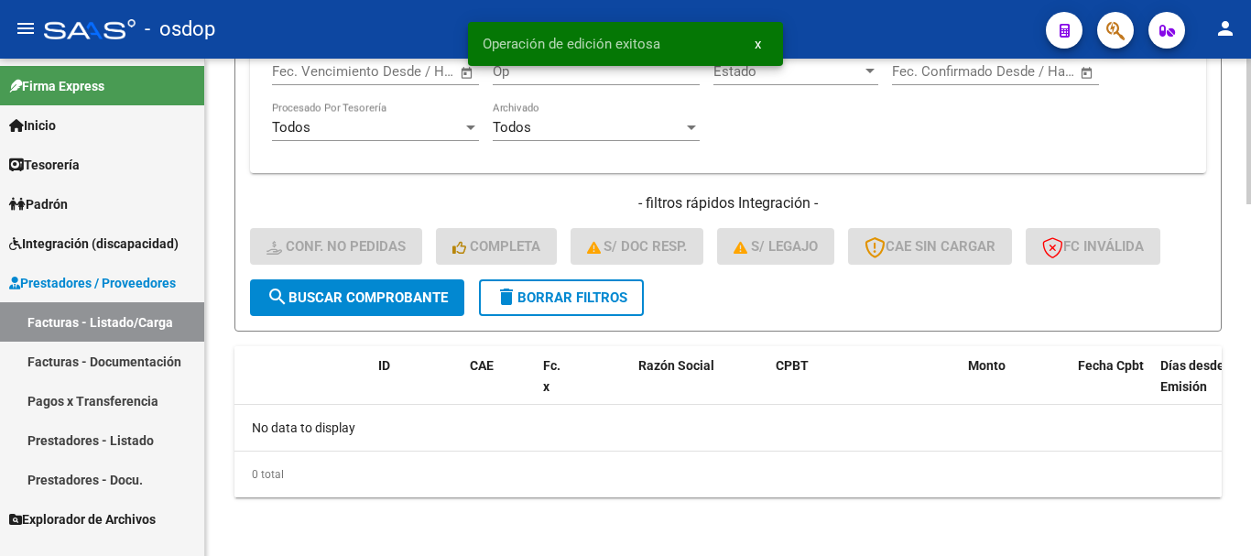
click at [542, 286] on button "delete Borrar Filtros" at bounding box center [561, 297] width 165 height 37
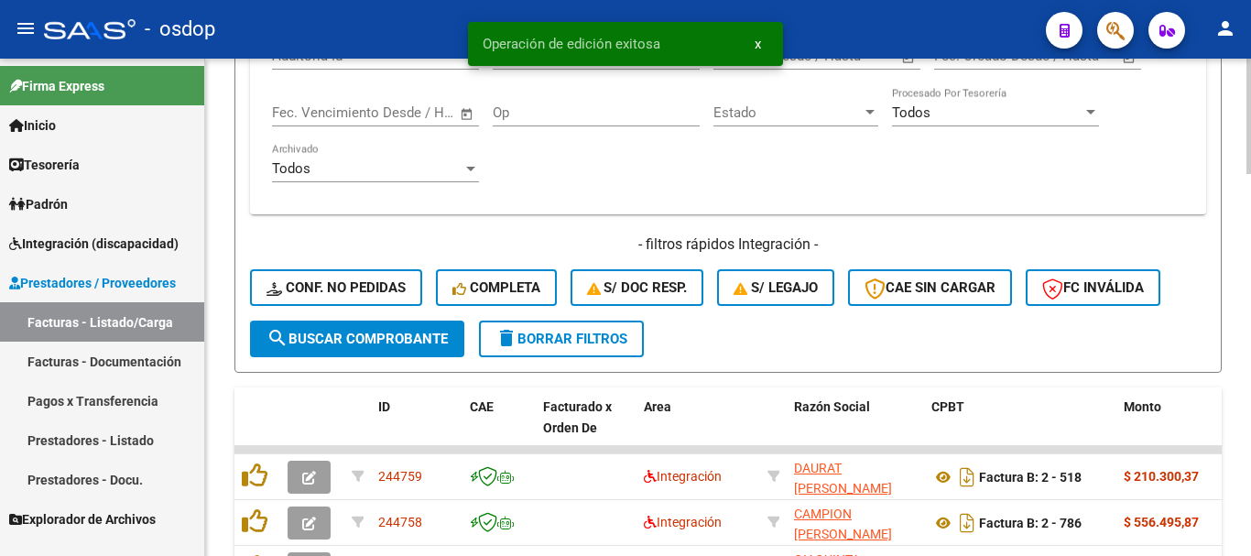
scroll to position [1201, 0]
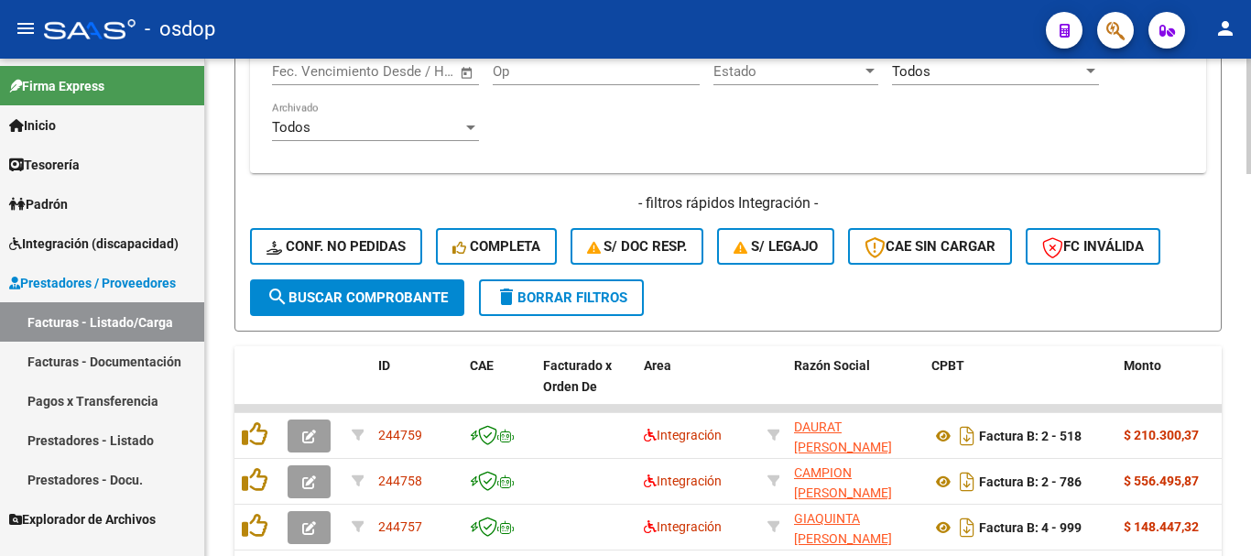
click at [533, 141] on div "Todos Con Doc. Respaldatoria Todos Con Trazabilidad Todos Asociado a Expediente…" at bounding box center [728, 45] width 912 height 226
click at [549, 303] on span "delete Borrar Filtros" at bounding box center [561, 297] width 132 height 16
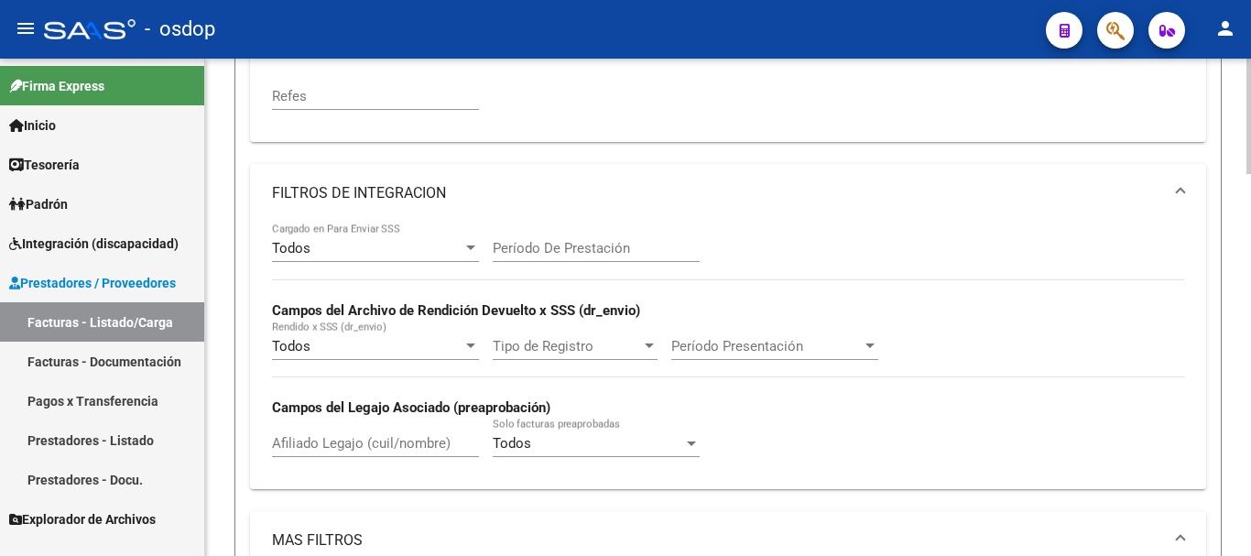
scroll to position [560, 0]
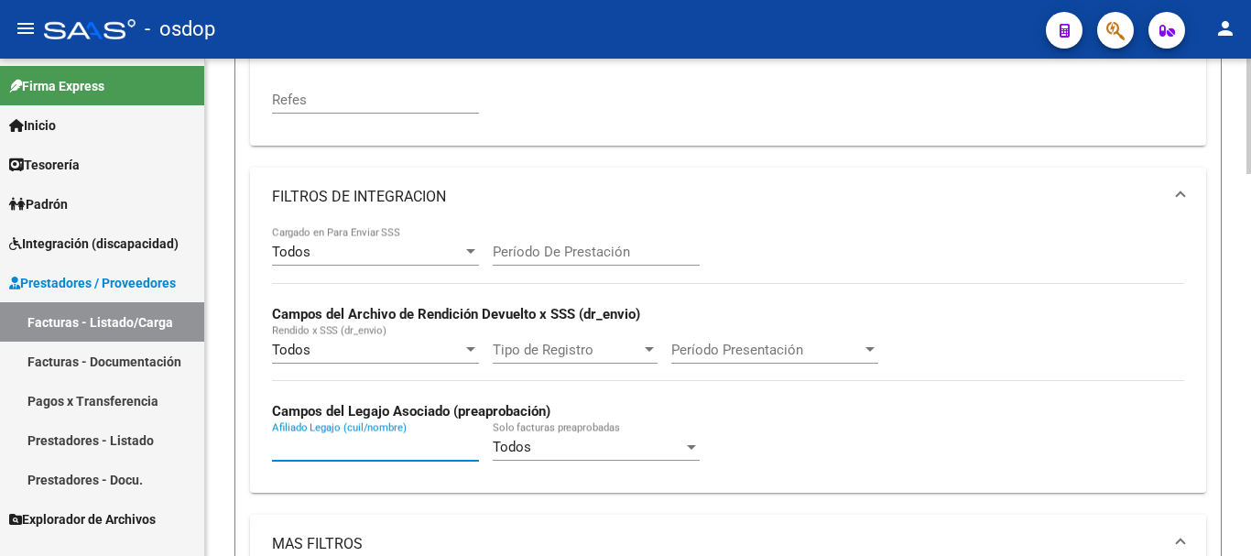
click at [361, 441] on input "Afiliado Legajo (cuil/nombre)" at bounding box center [375, 447] width 207 height 16
paste input "20531061293"
type input "20531061293"
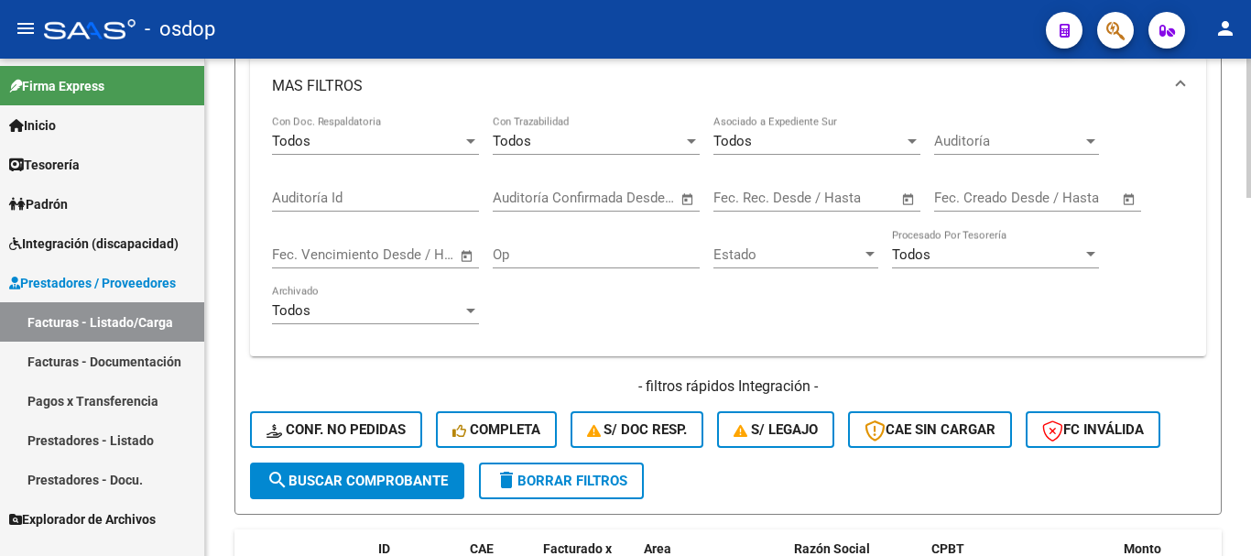
scroll to position [1277, 0]
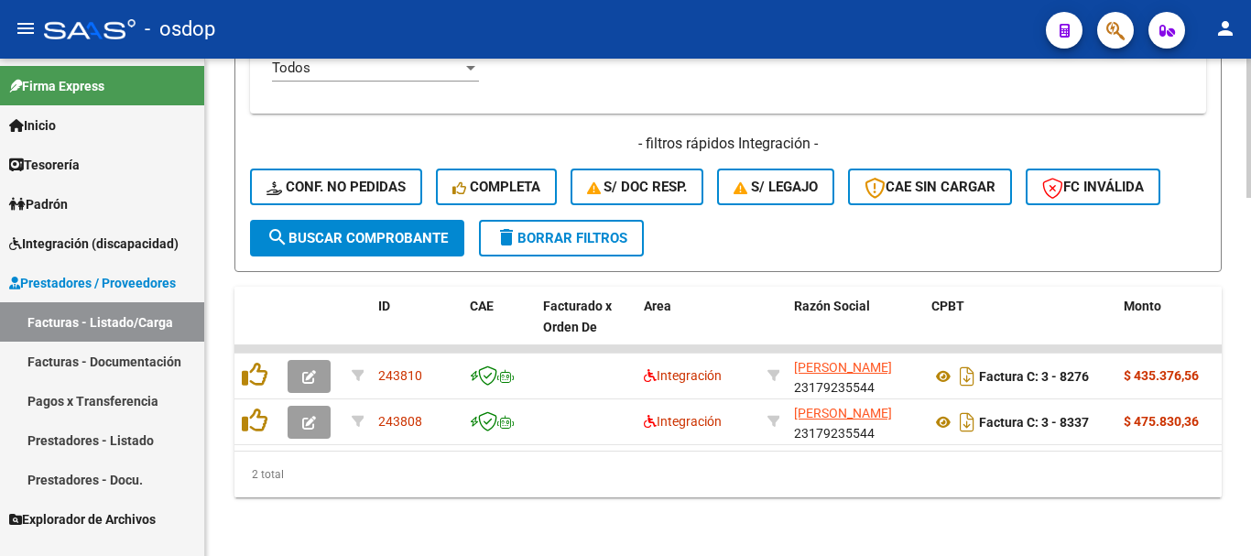
click at [533, 232] on button "delete Borrar Filtros" at bounding box center [561, 238] width 165 height 37
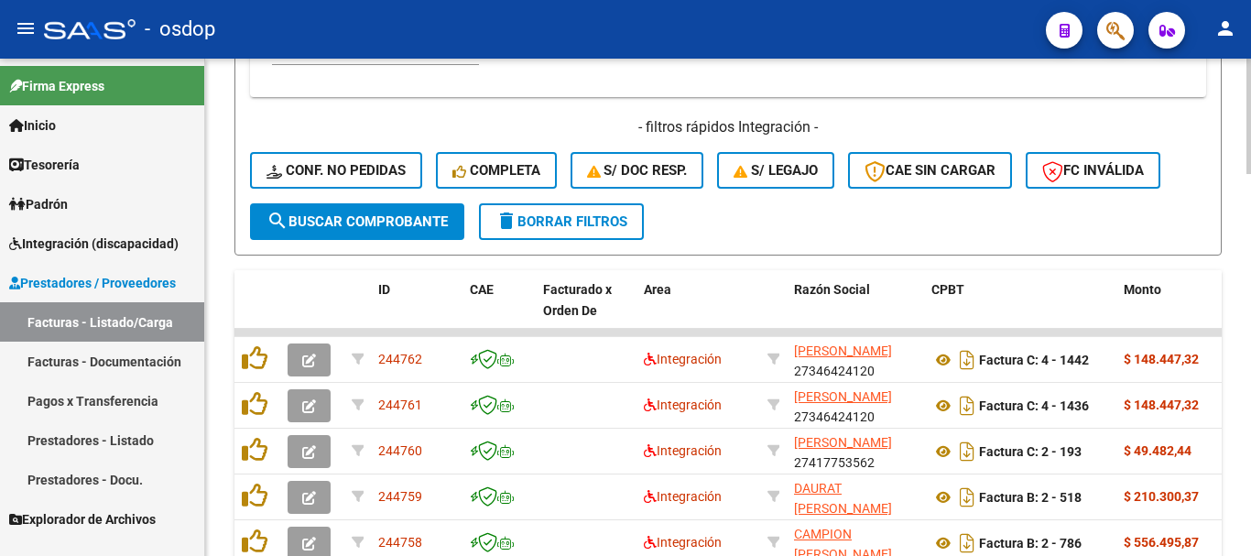
click at [570, 222] on span "delete Borrar Filtros" at bounding box center [561, 221] width 132 height 16
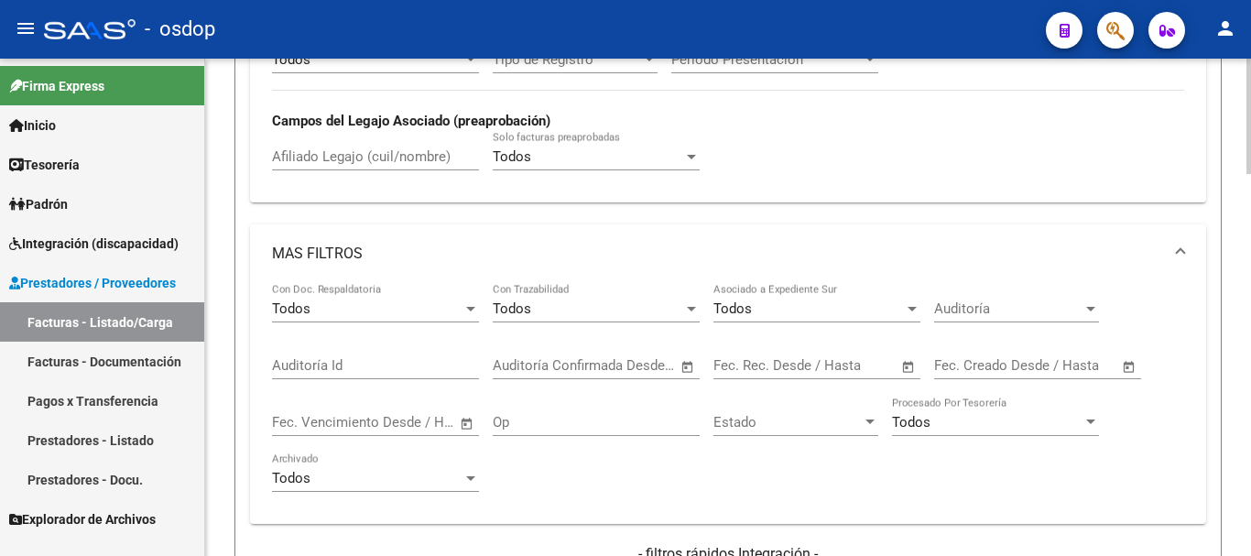
scroll to position [819, 0]
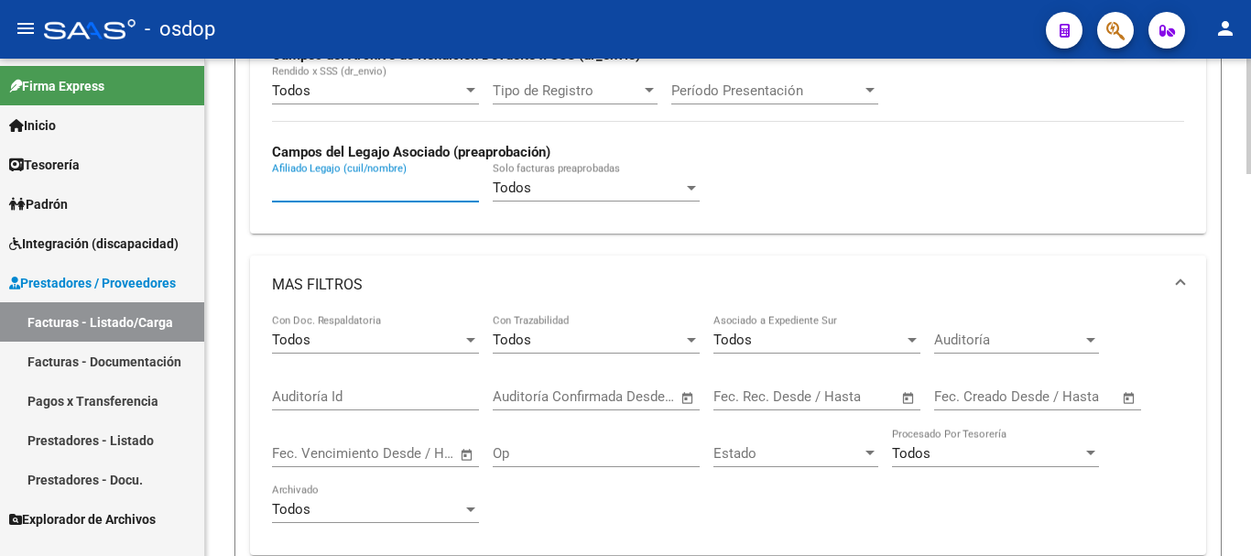
click at [334, 186] on input "Afiliado Legajo (cuil/nombre)" at bounding box center [375, 187] width 207 height 16
paste input "20531061293"
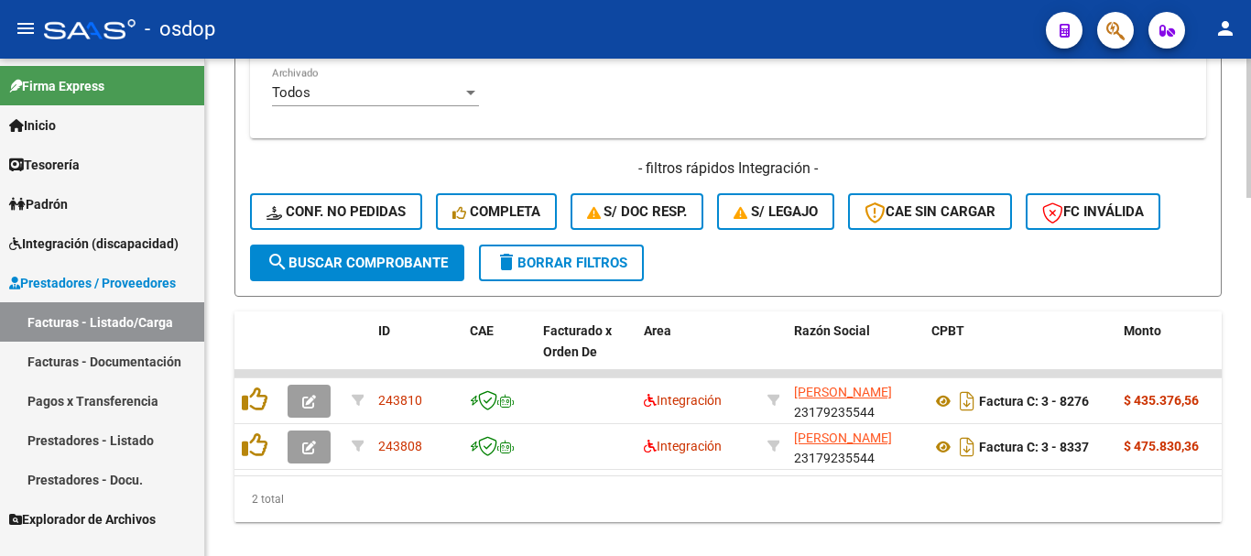
scroll to position [1277, 0]
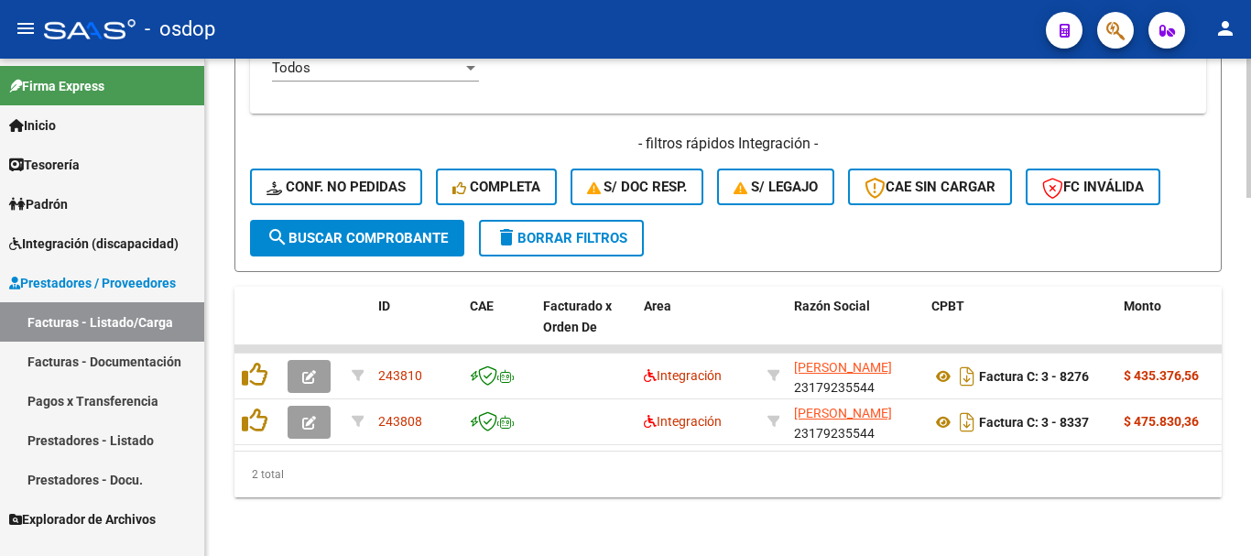
type input "20531061293"
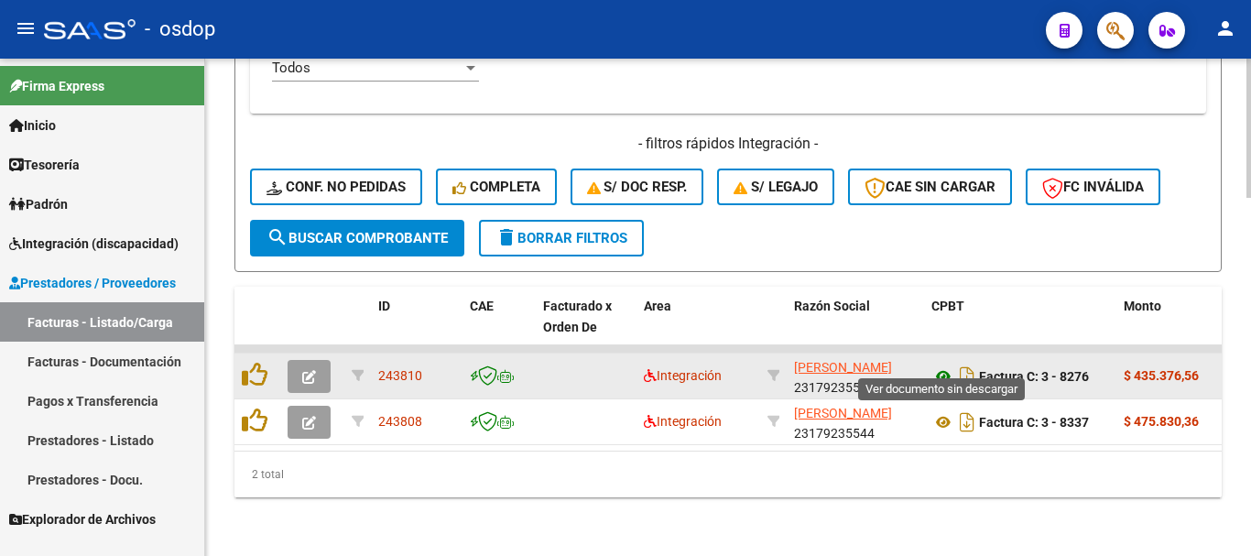
click at [947, 365] on icon at bounding box center [943, 376] width 24 height 22
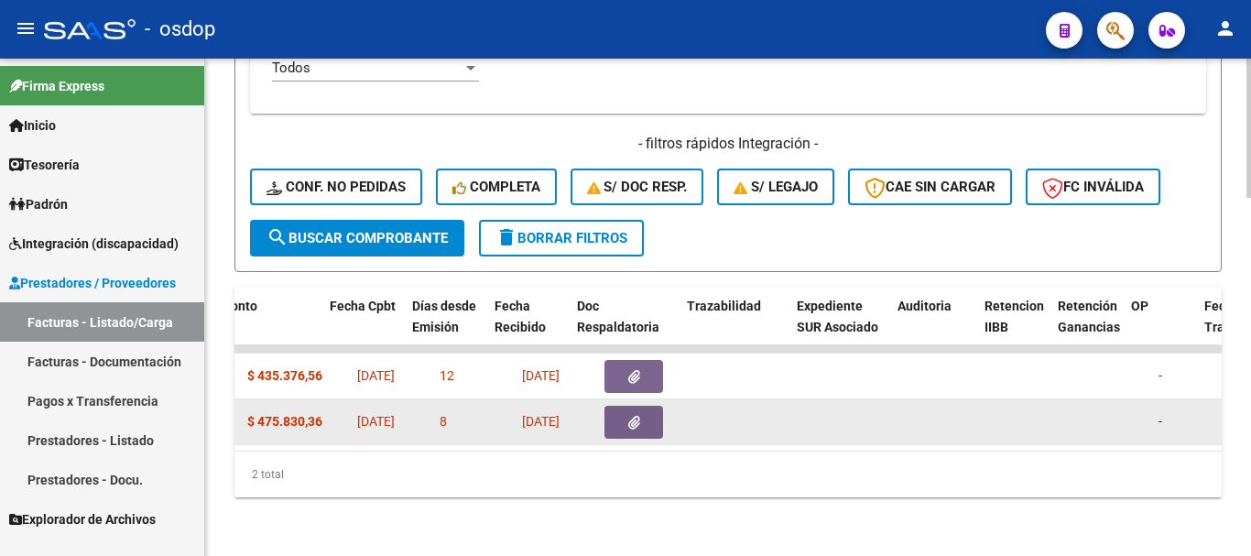
scroll to position [0, 904]
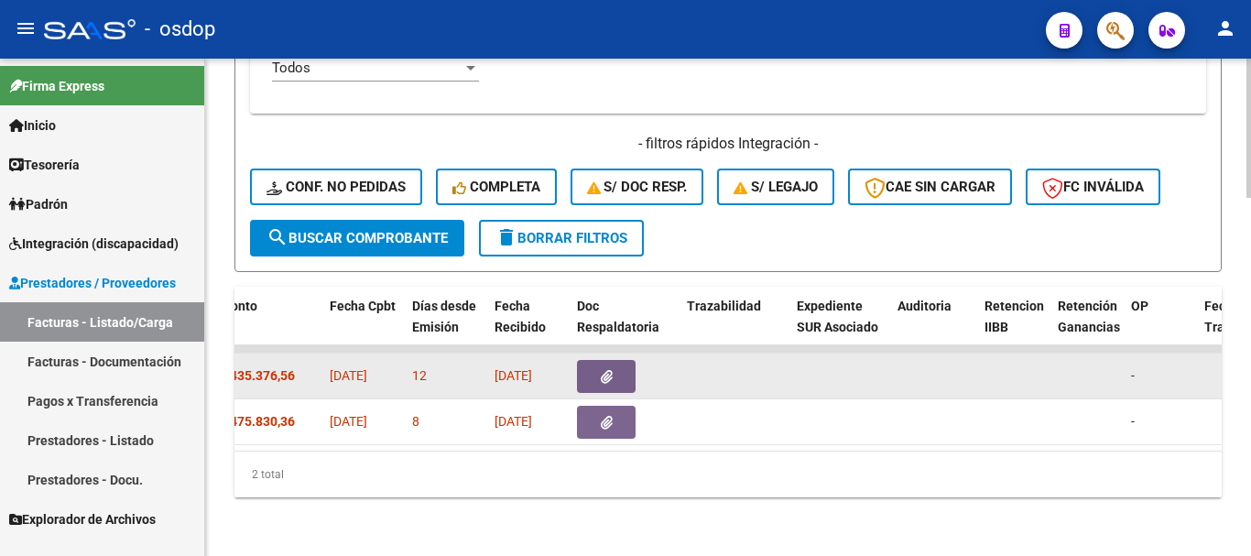
click at [618, 361] on button "button" at bounding box center [606, 376] width 59 height 33
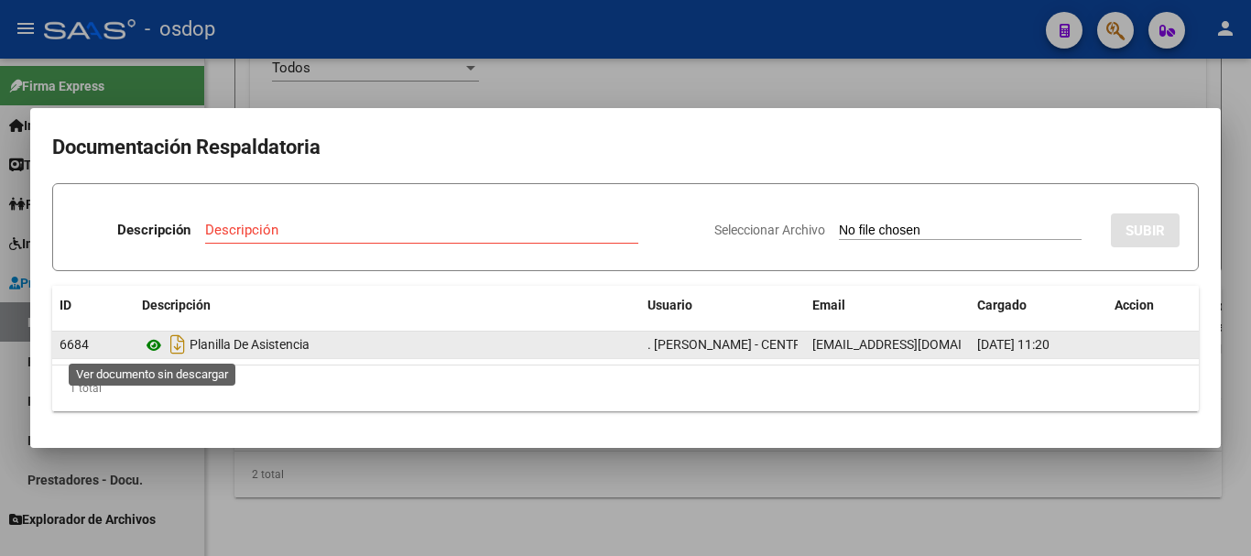
click at [155, 347] on icon at bounding box center [154, 345] width 24 height 22
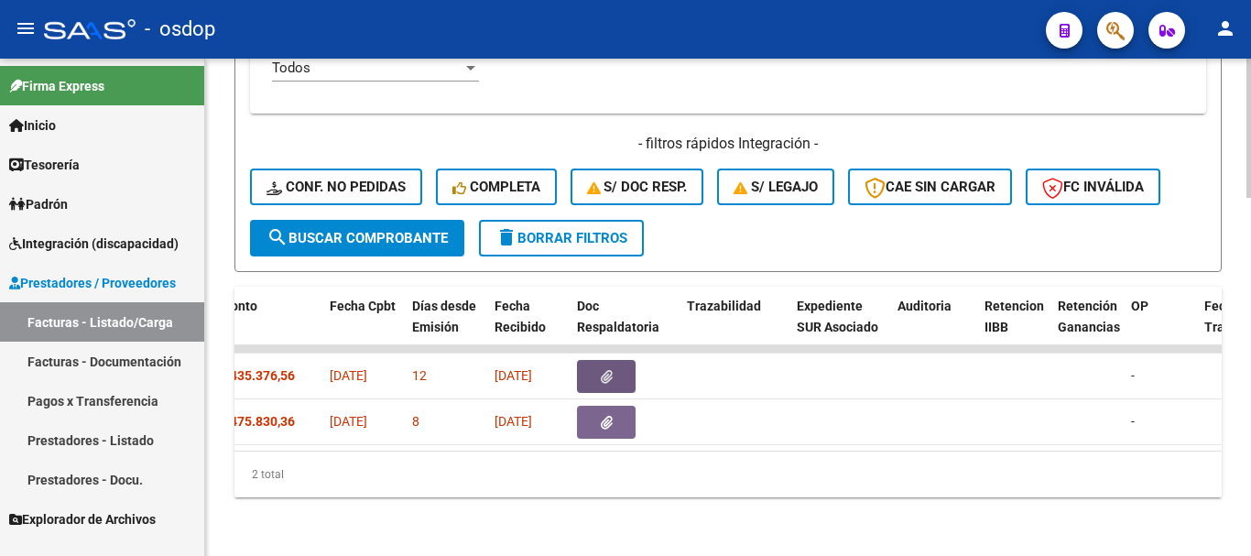
scroll to position [0, 0]
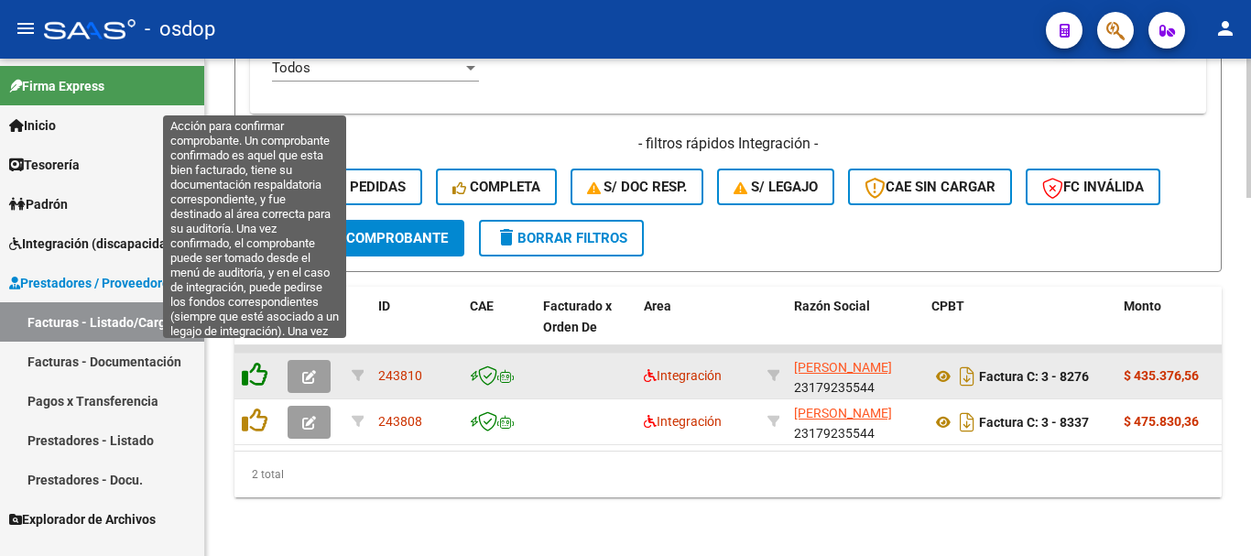
click at [263, 362] on icon at bounding box center [255, 375] width 26 height 26
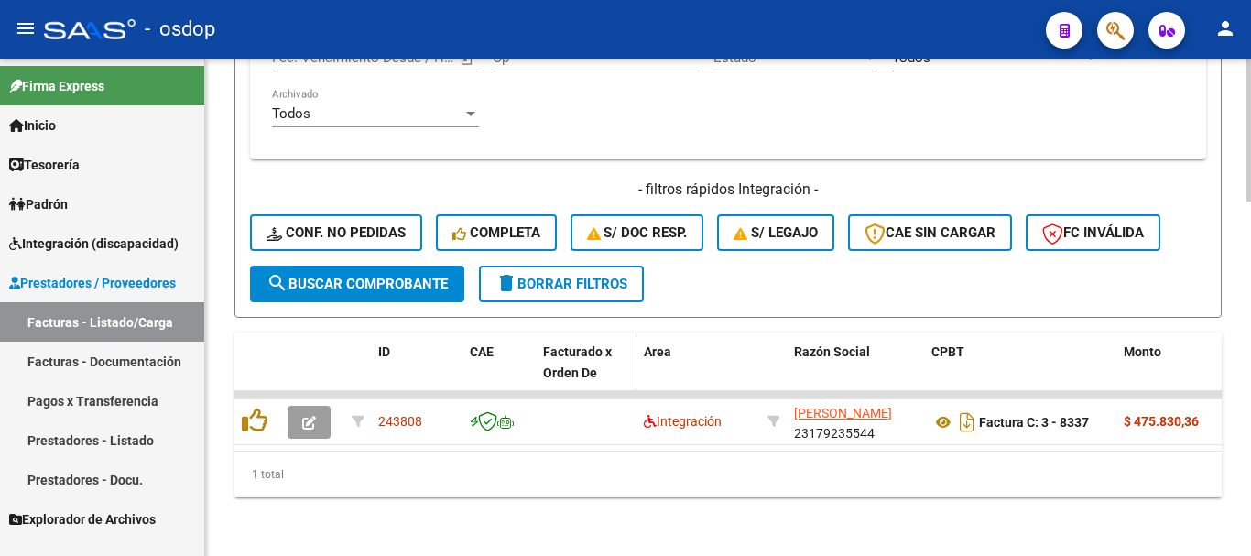
scroll to position [1231, 0]
